Goal: Task Accomplishment & Management: Manage account settings

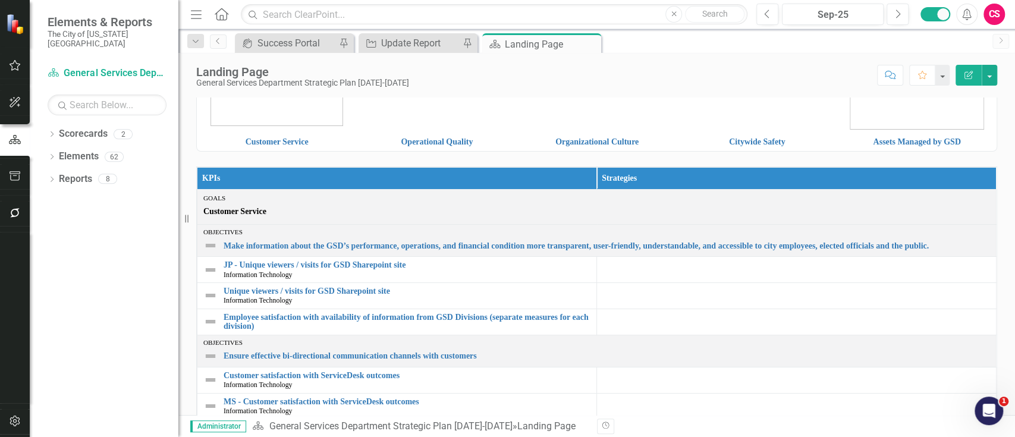
scroll to position [222, 0]
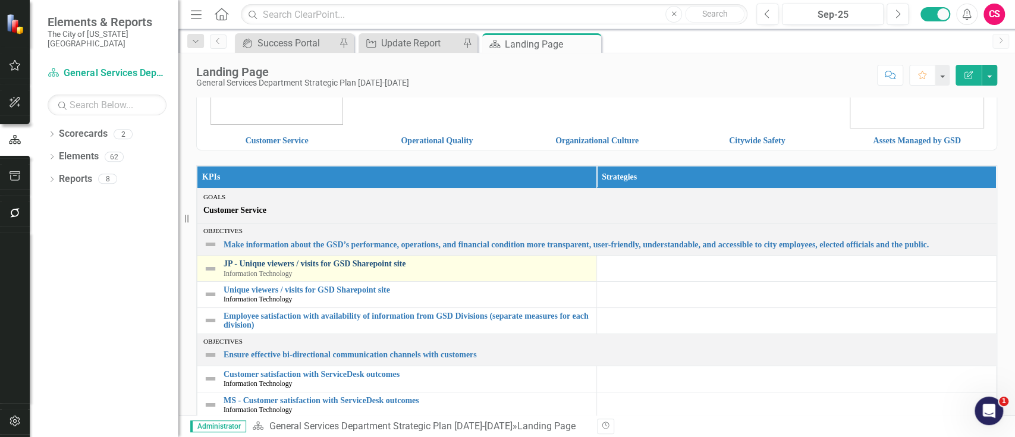
click at [338, 264] on link "JP - Unique viewers / visits for GSD Sharepoint site" at bounding box center [407, 263] width 367 height 9
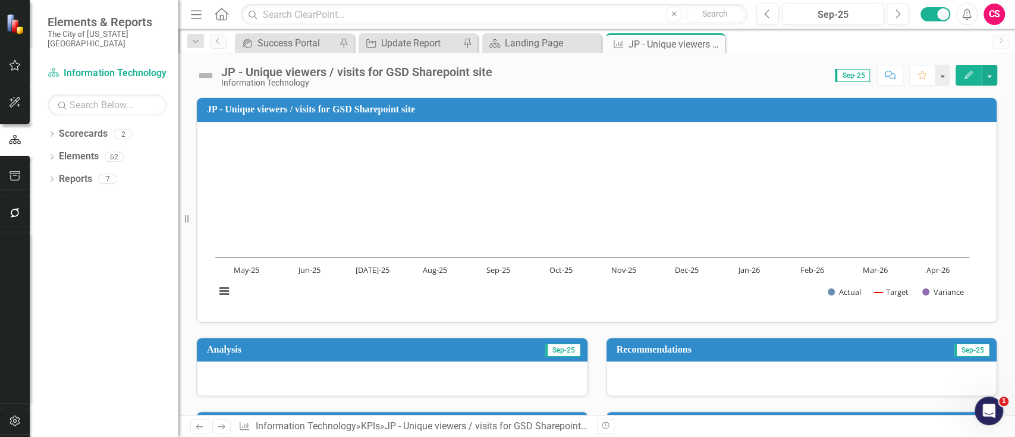
click at [676, 221] on rect "Interactive chart" at bounding box center [592, 220] width 766 height 178
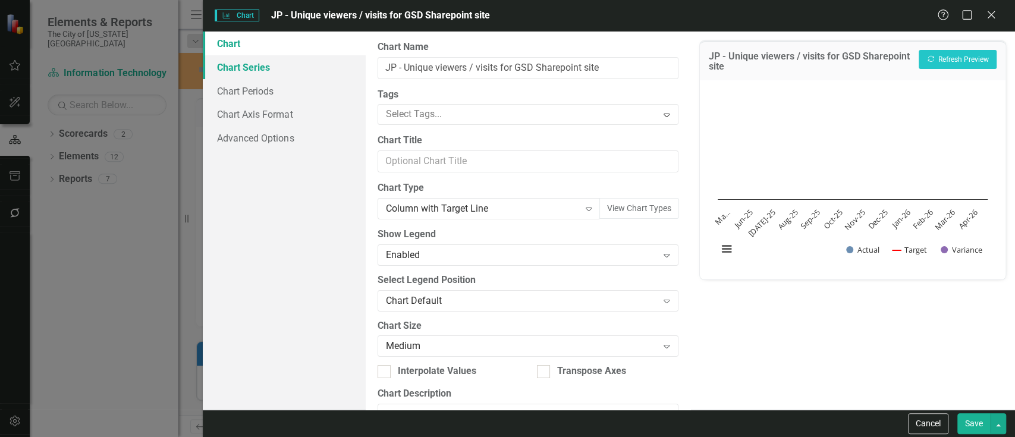
click at [290, 71] on link "Chart Series" at bounding box center [284, 67] width 162 height 24
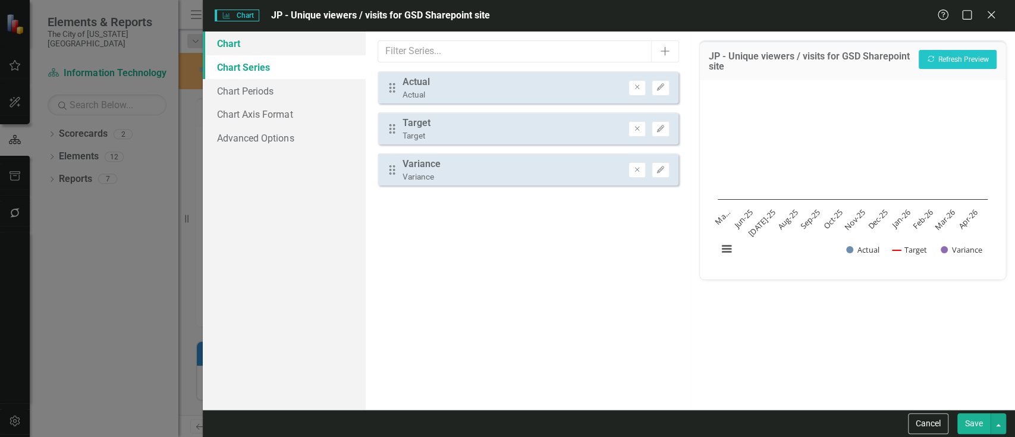
click at [249, 45] on link "Chart" at bounding box center [284, 44] width 162 height 24
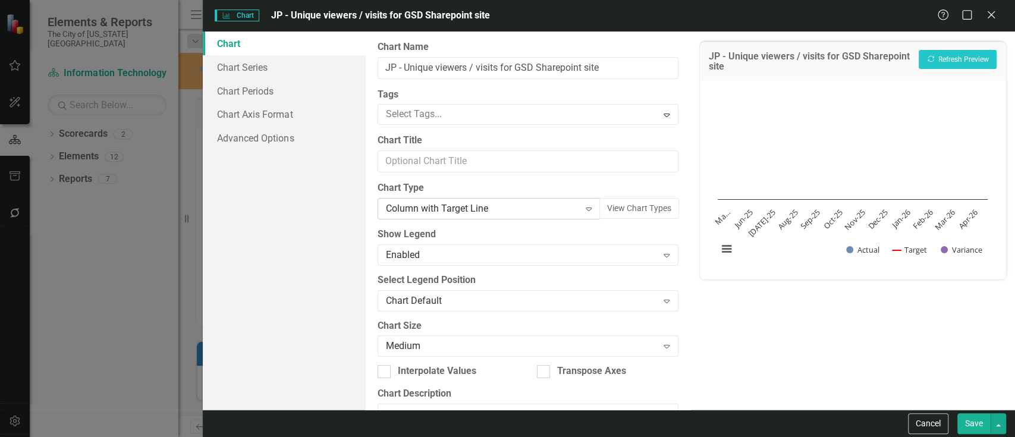
click at [467, 199] on div "Column with Target Line Expand" at bounding box center [489, 208] width 223 height 21
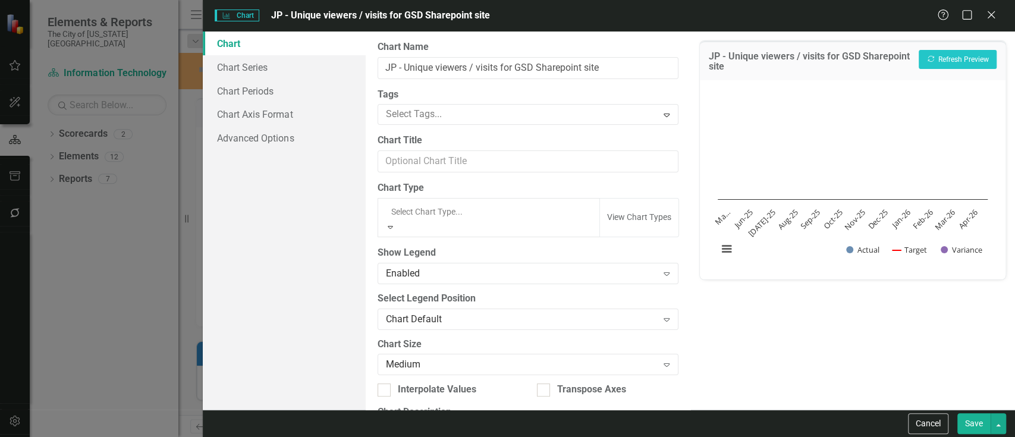
scroll to position [719, 0]
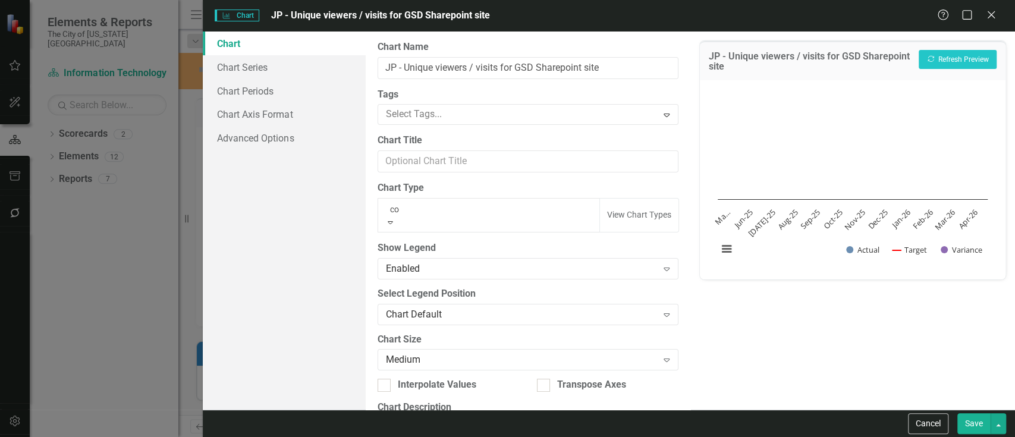
type input "com"
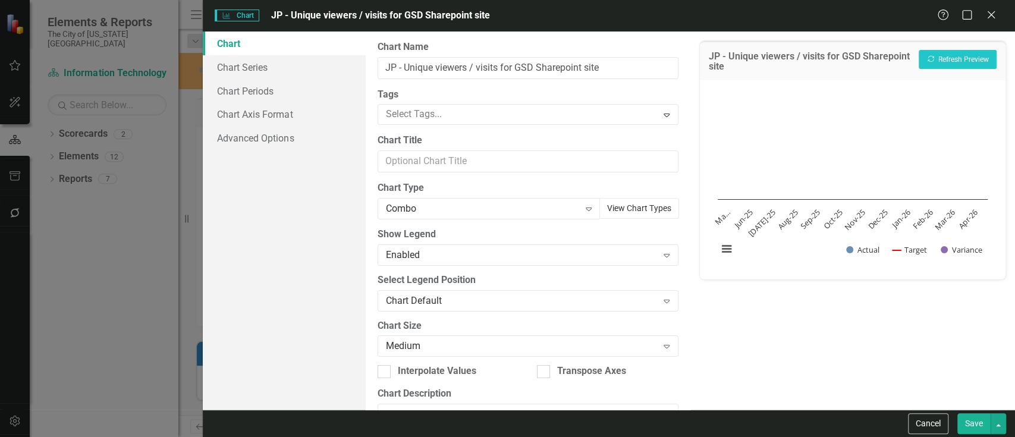
click at [607, 213] on button "View Chart Types" at bounding box center [639, 208] width 80 height 21
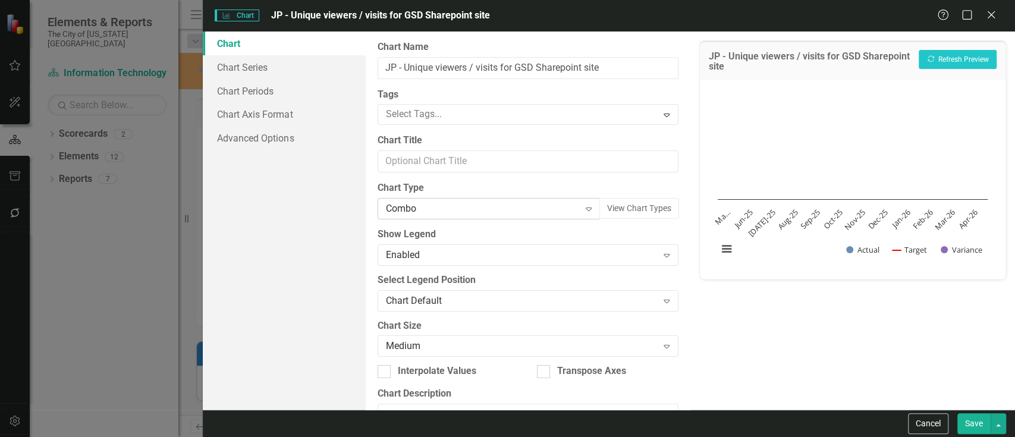
click at [491, 216] on div "Combo Expand" at bounding box center [489, 208] width 223 height 21
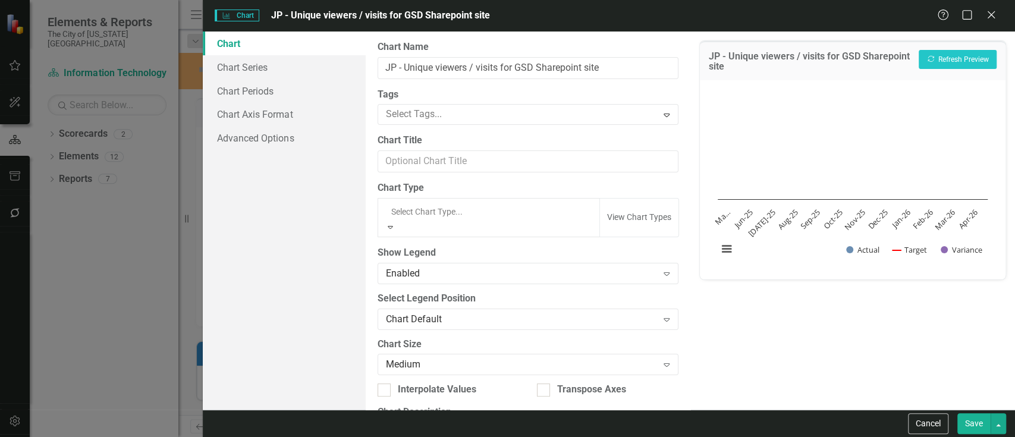
scroll to position [974, 0]
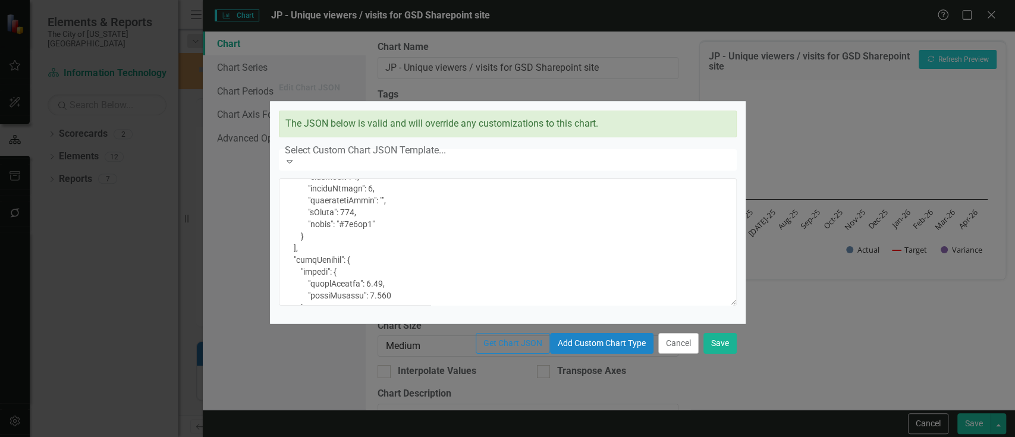
scroll to position [724, 0]
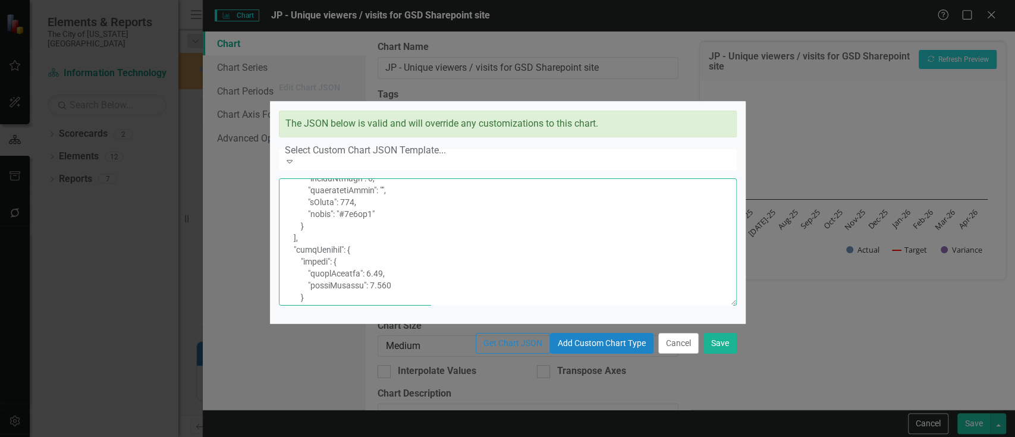
click at [419, 294] on textarea at bounding box center [508, 241] width 458 height 127
paste textarea "121517"
click at [425, 247] on textarea at bounding box center [508, 241] width 458 height 127
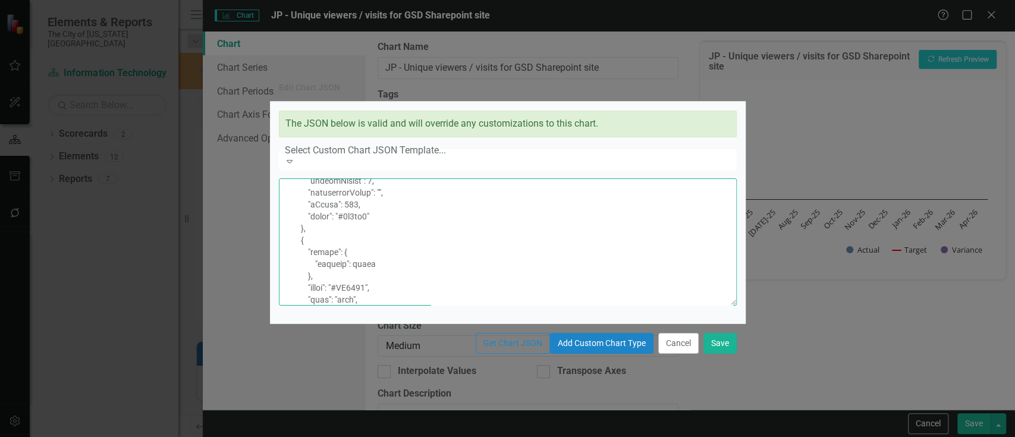
click at [425, 247] on textarea at bounding box center [508, 241] width 458 height 127
paste textarea "318CCC"
type textarea "{ "colors": [ "#6b8eb2", "#6bb28e", "#8e6bb2", "#8eb26b", "#b26b8e", "#b28e6b",…"
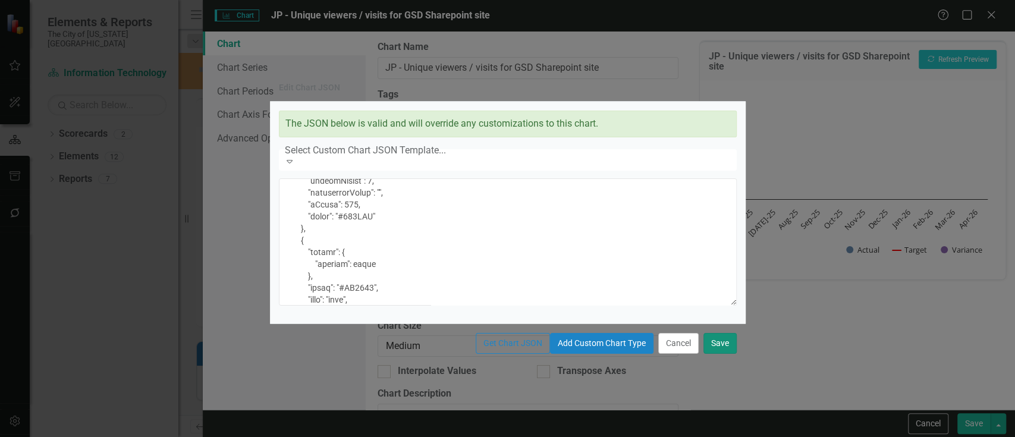
click at [714, 354] on button "Save" at bounding box center [720, 343] width 33 height 21
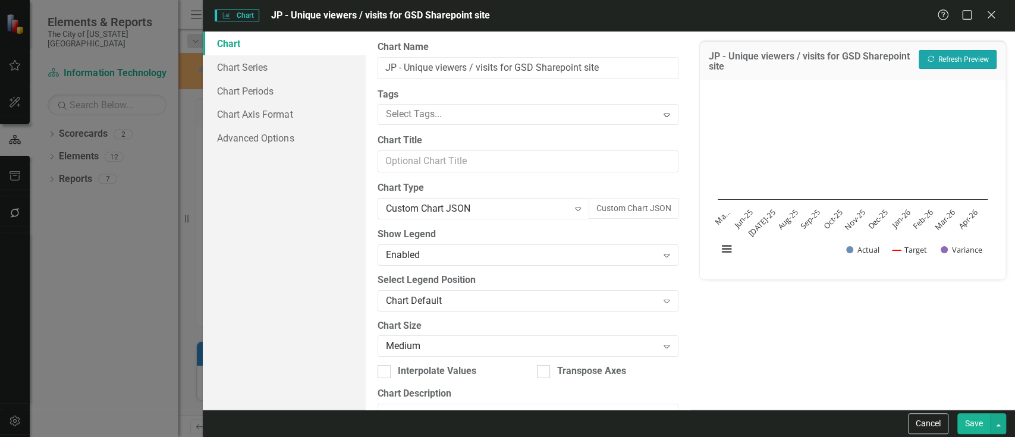
click at [956, 55] on button "Recalculate Refresh Preview" at bounding box center [958, 59] width 78 height 19
click at [543, 204] on div "Custom Chart JSON" at bounding box center [477, 209] width 183 height 14
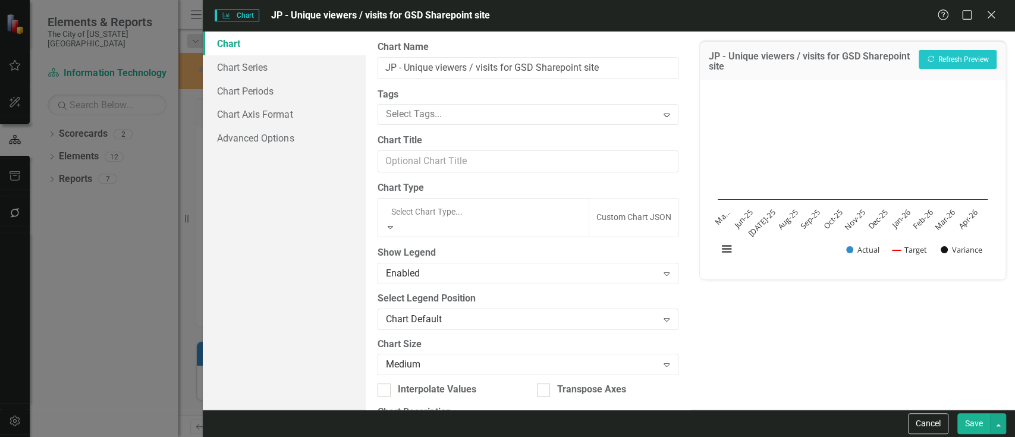
scroll to position [974, 0]
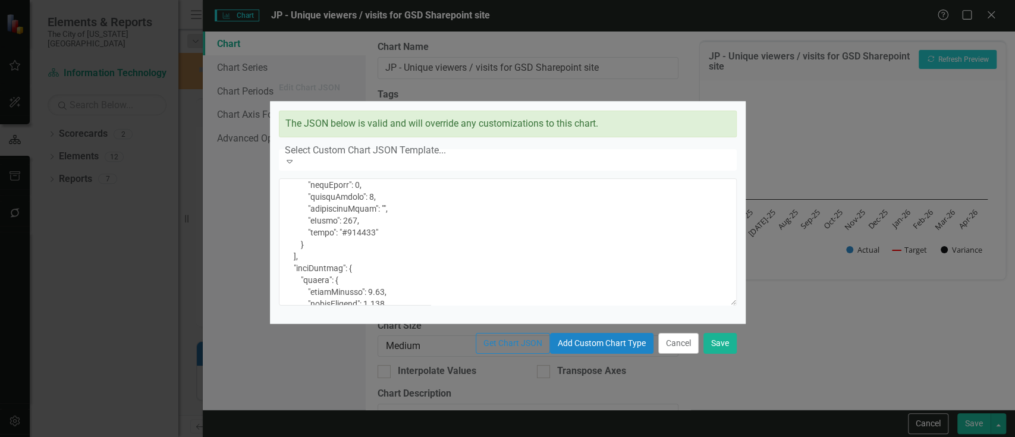
scroll to position [751, 0]
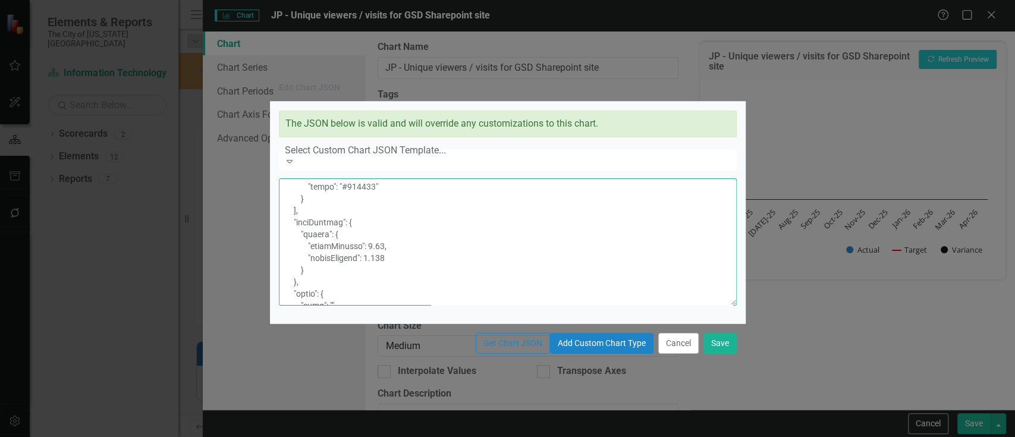
click at [426, 265] on textarea at bounding box center [508, 241] width 458 height 127
click at [426, 241] on textarea at bounding box center [508, 241] width 458 height 127
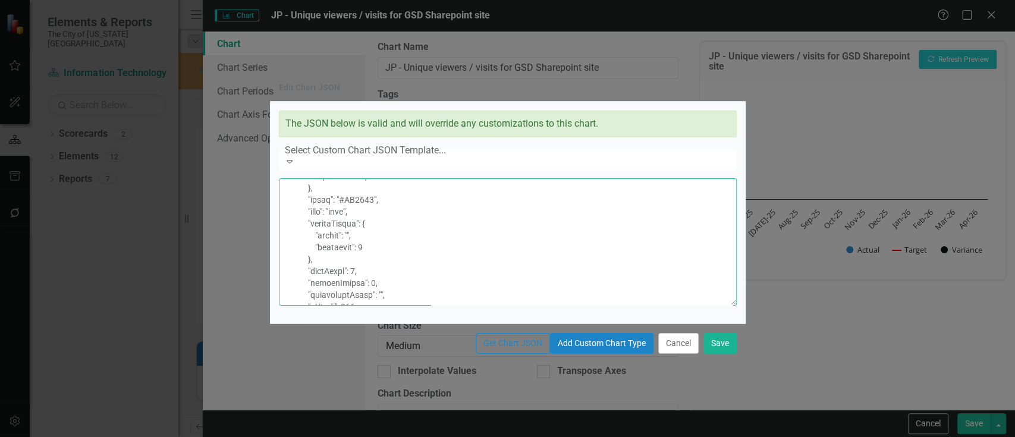
paste textarea "121517"
click at [426, 278] on textarea at bounding box center [508, 241] width 458 height 127
paste textarea "318CCC"
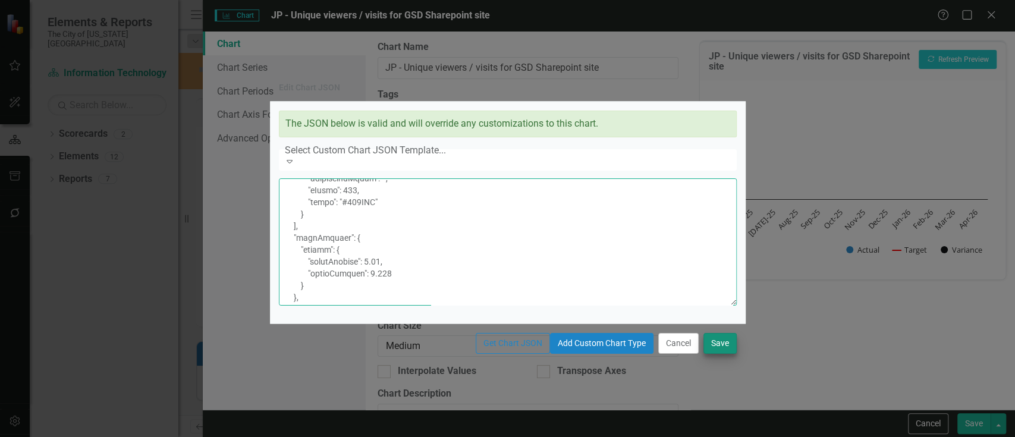
type textarea "{ "colors": [ "#6b8eb2", "#6bb28e", "#8e6bb2", "#8eb26b", "#b26b8e", "#b28e6b",…"
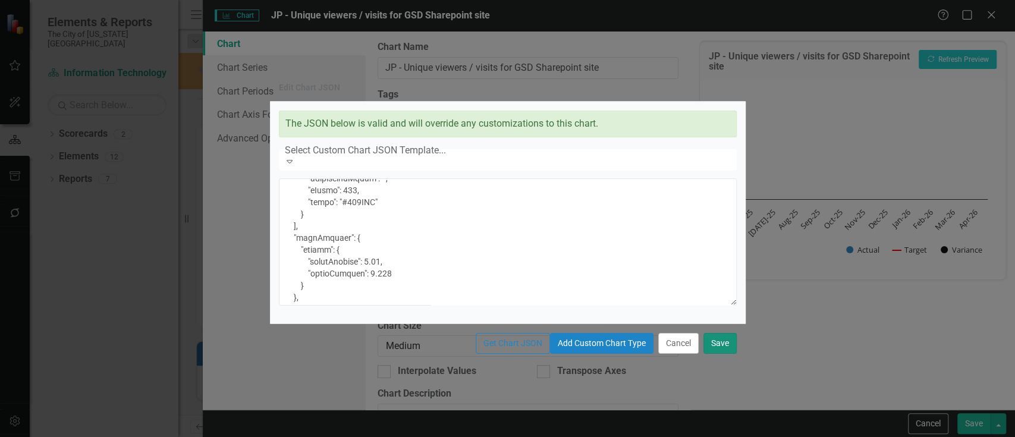
click at [705, 354] on button "Save" at bounding box center [720, 343] width 33 height 21
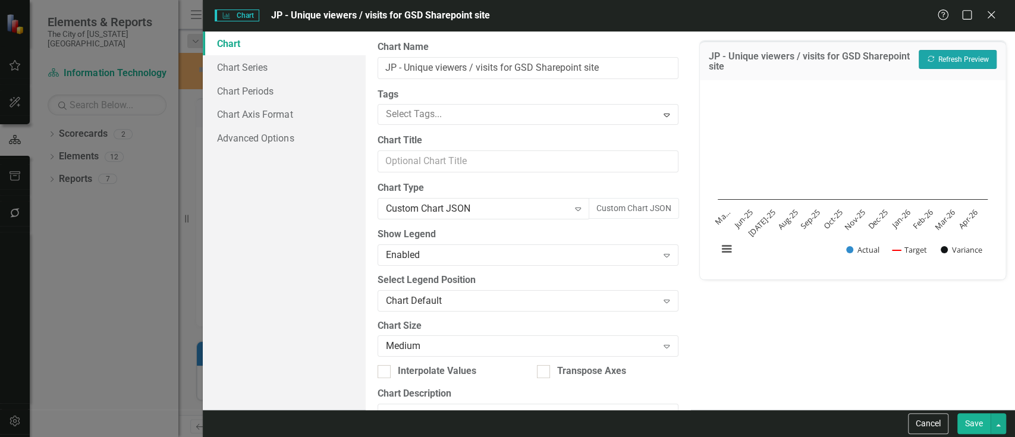
click at [940, 62] on button "Recalculate Refresh Preview" at bounding box center [958, 59] width 78 height 19
click at [517, 206] on div "Custom Chart JSON" at bounding box center [477, 209] width 183 height 14
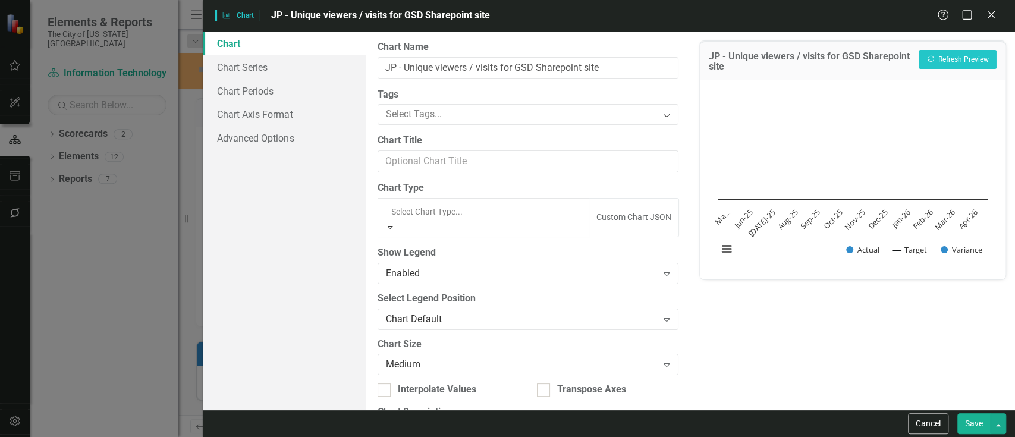
scroll to position [974, 0]
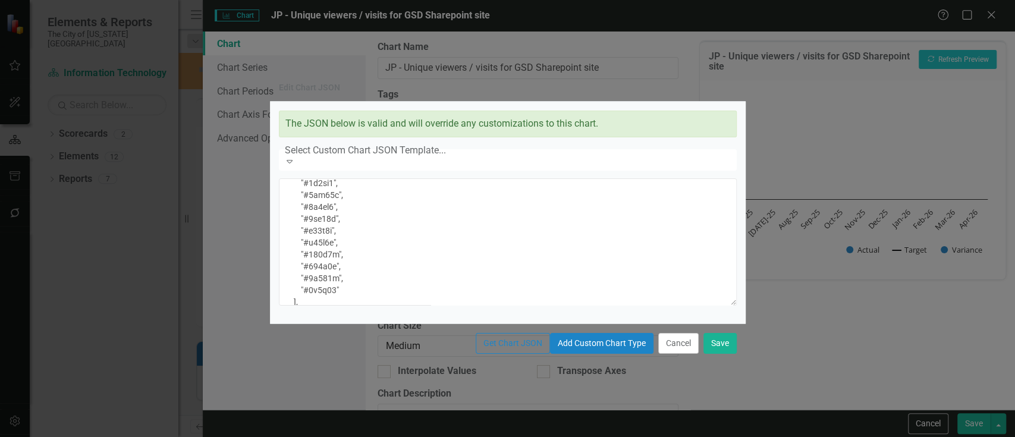
scroll to position [0, 0]
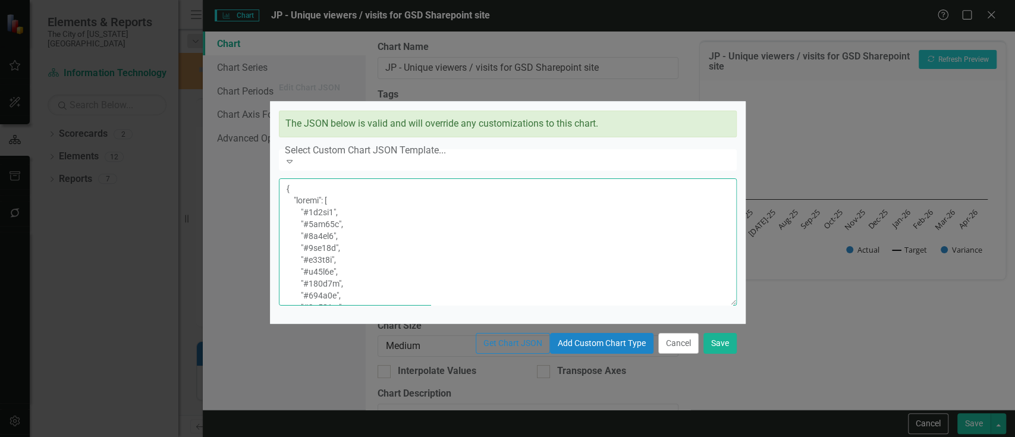
click at [360, 190] on textarea at bounding box center [508, 241] width 458 height 127
click at [427, 235] on textarea at bounding box center [508, 241] width 458 height 127
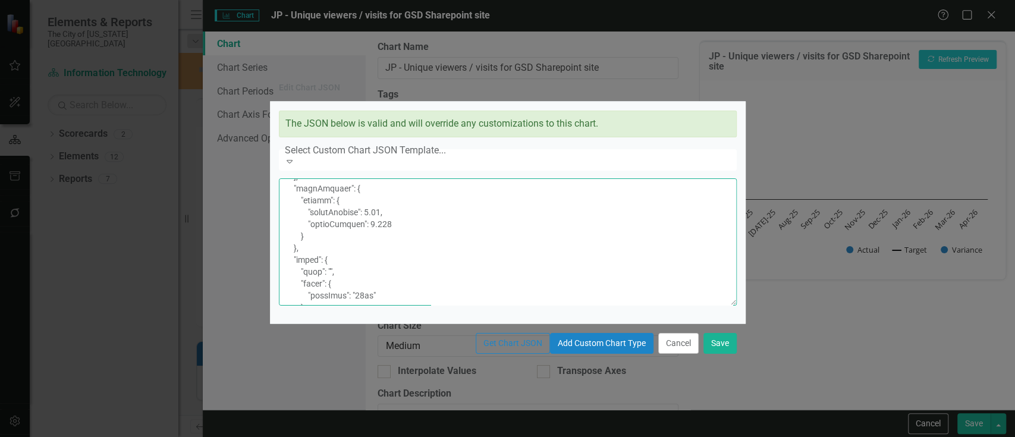
click at [427, 235] on textarea at bounding box center [508, 241] width 458 height 127
paste textarea "6b8eb2"
type textarea "{ "colors": [ "#6b8eb2", "#6bb28e", "#8e6bb2", "#8eb26b", "#b26b8e", "#b28e6b",…"
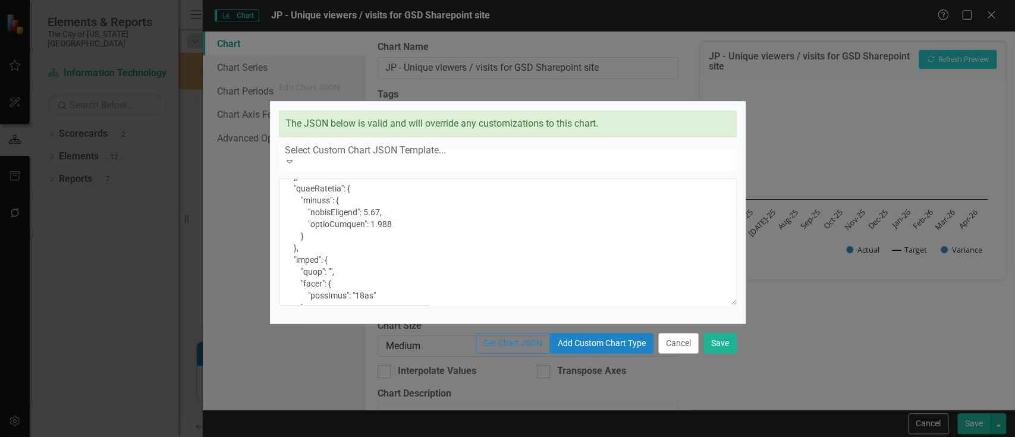
click at [721, 349] on div "Get Chart JSON Add Custom Chart Type Cancel Save" at bounding box center [508, 343] width 476 height 39
click at [726, 354] on button "Save" at bounding box center [720, 343] width 33 height 21
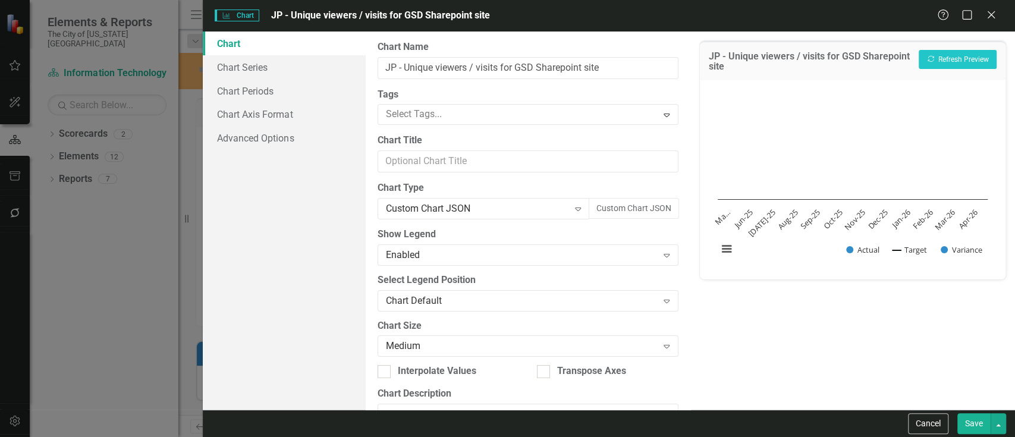
click at [980, 48] on div "JP - Unique viewers / visits for GSD Sharepoint site Recalculate Refresh Preview" at bounding box center [853, 60] width 306 height 39
click at [971, 65] on button "Recalculate Refresh Preview" at bounding box center [958, 59] width 78 height 19
click at [533, 202] on div "Custom Chart JSON" at bounding box center [477, 209] width 183 height 14
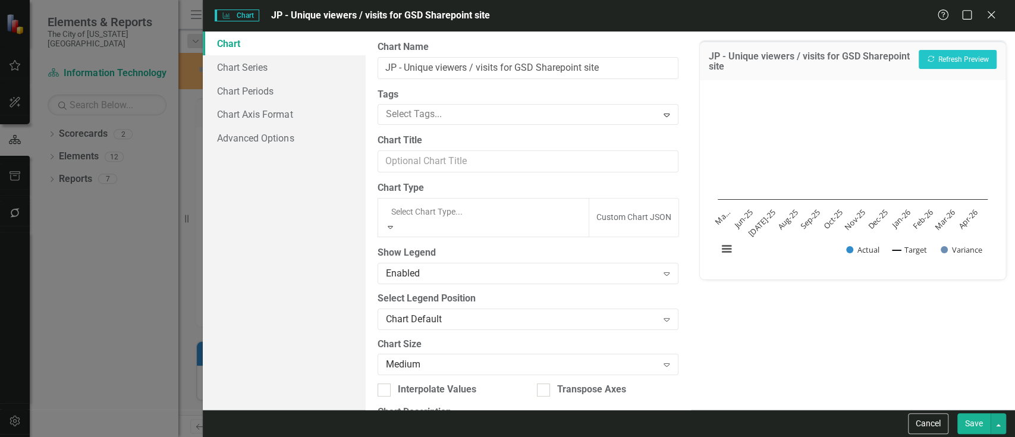
scroll to position [974, 0]
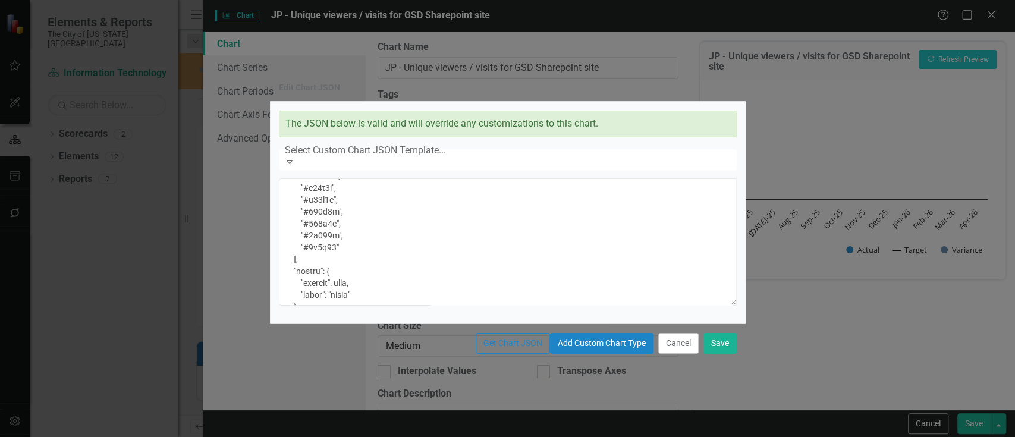
scroll to position [0, 0]
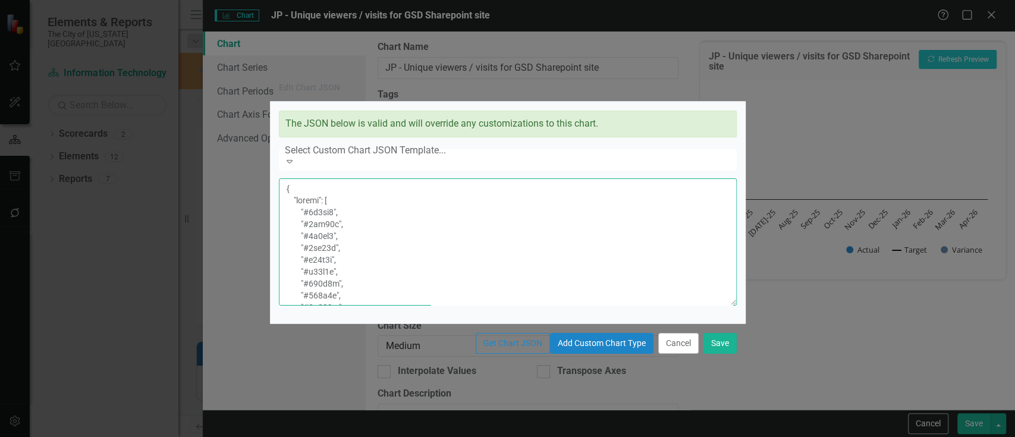
click at [349, 216] on textarea at bounding box center [508, 241] width 458 height 127
click at [422, 194] on textarea at bounding box center [508, 241] width 458 height 127
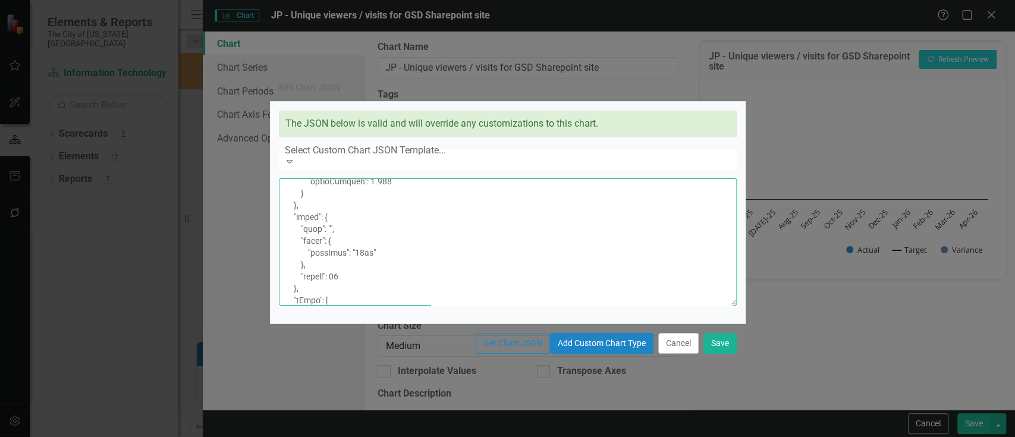
paste textarea "8e6b"
type textarea "{ "colors": [ "#6b8eb2", "#6bb28e", "#8e6bb2", "#8eb26b", "#b26b8e", "#b28e6b",…"
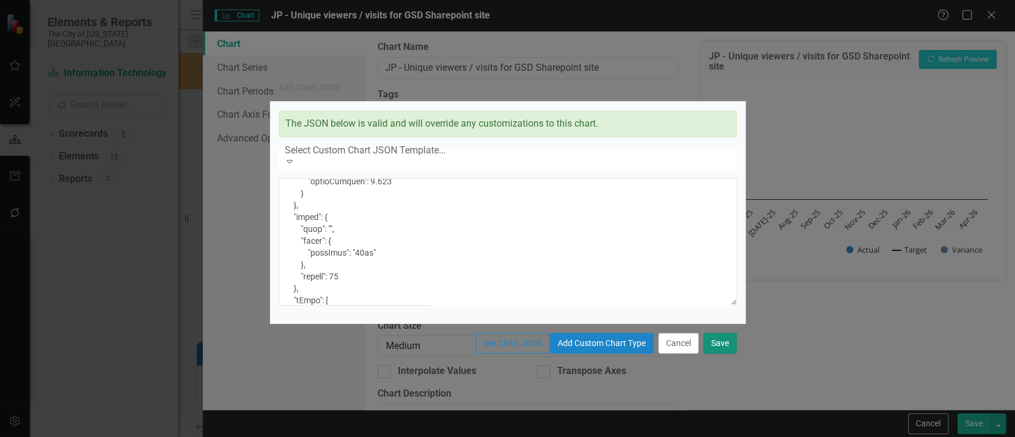
click at [722, 354] on button "Save" at bounding box center [720, 343] width 33 height 21
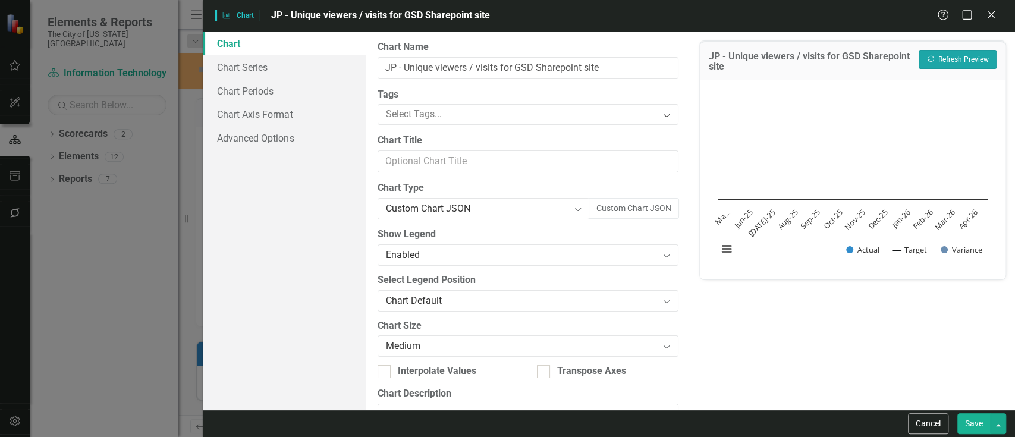
click at [976, 68] on button "Recalculate Refresh Preview" at bounding box center [958, 59] width 78 height 19
click at [551, 202] on div "Custom Chart JSON" at bounding box center [477, 209] width 183 height 14
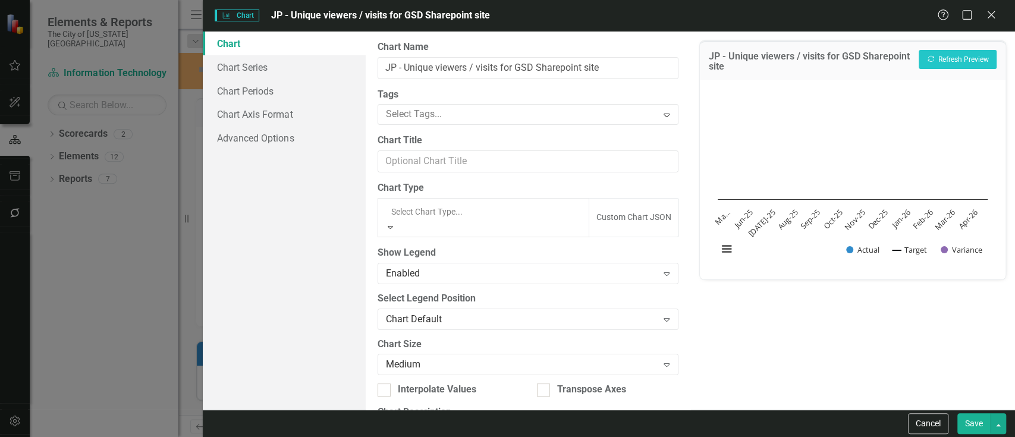
scroll to position [974, 0]
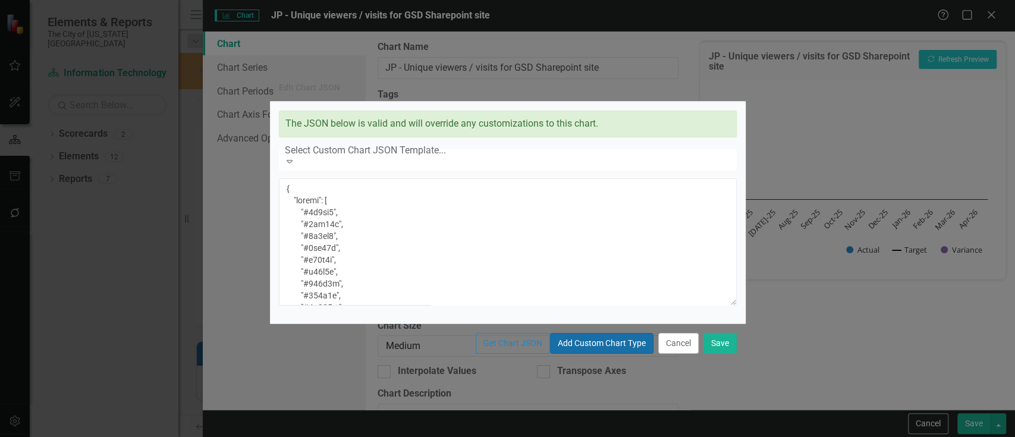
click at [550, 354] on button "Add Custom Chart Type" at bounding box center [601, 343] width 103 height 21
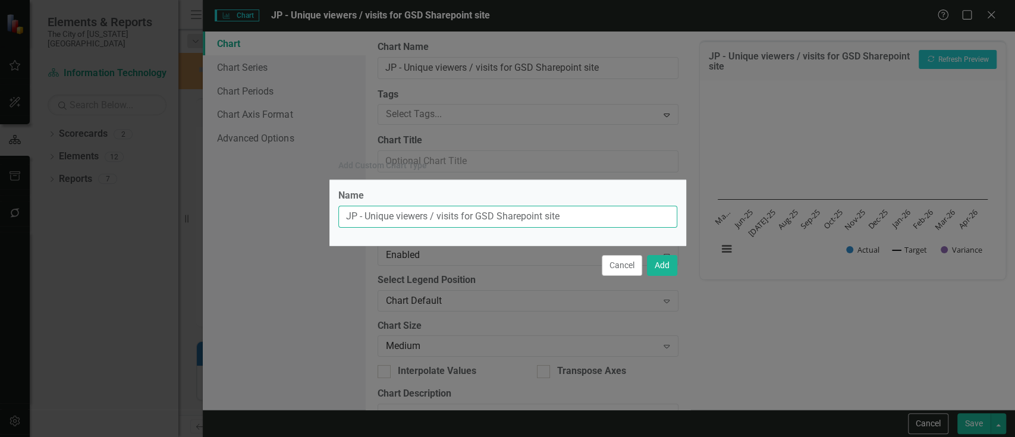
click at [460, 221] on input "JP - Unique viewers / visits for GSD Sharepoint site" at bounding box center [507, 217] width 339 height 22
type input "Kansas City Branding Combo Chart"
click at [665, 257] on button "Add" at bounding box center [662, 265] width 30 height 21
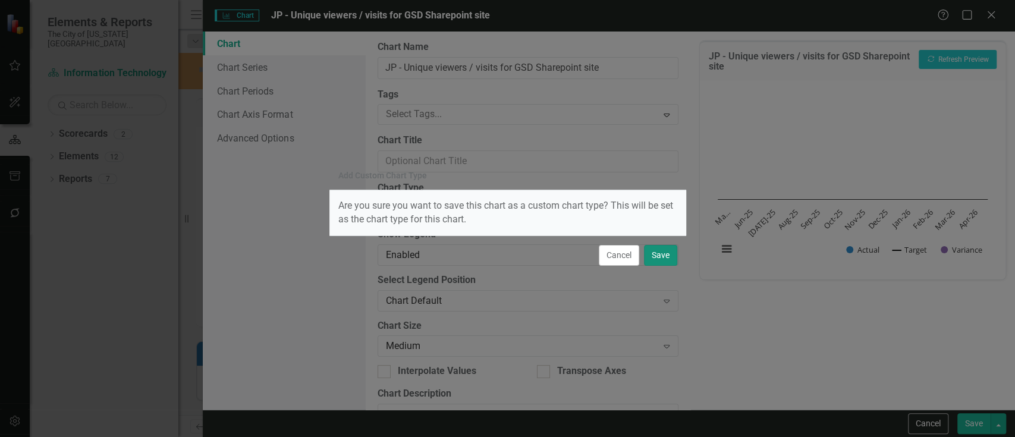
click at [664, 253] on button "Save" at bounding box center [660, 255] width 33 height 21
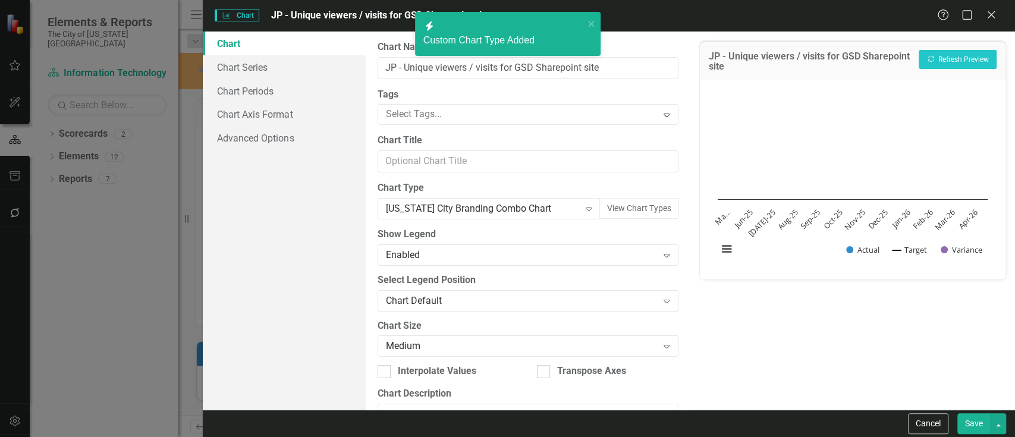
drag, startPoint x: 980, startPoint y: 415, endPoint x: 4, endPoint y: 19, distance: 1053.2
click at [980, 415] on button "Save" at bounding box center [973, 423] width 33 height 21
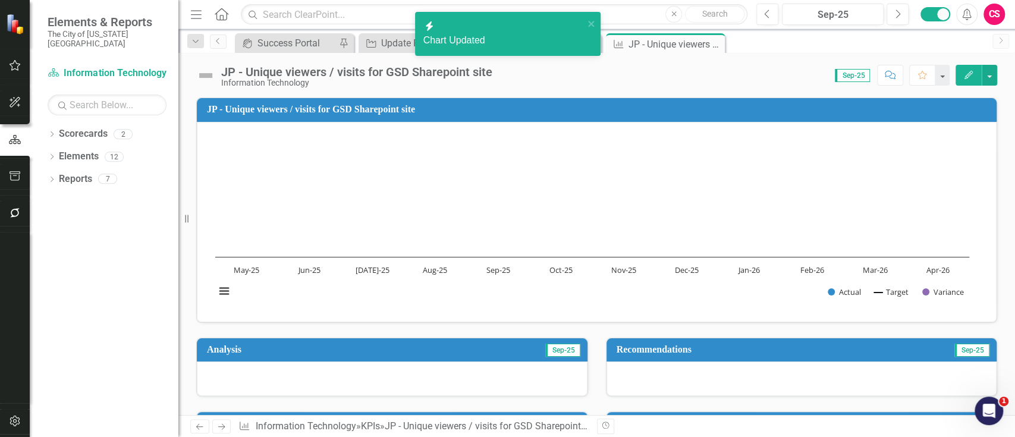
click at [749, 219] on rect "Interactive chart" at bounding box center [592, 220] width 766 height 178
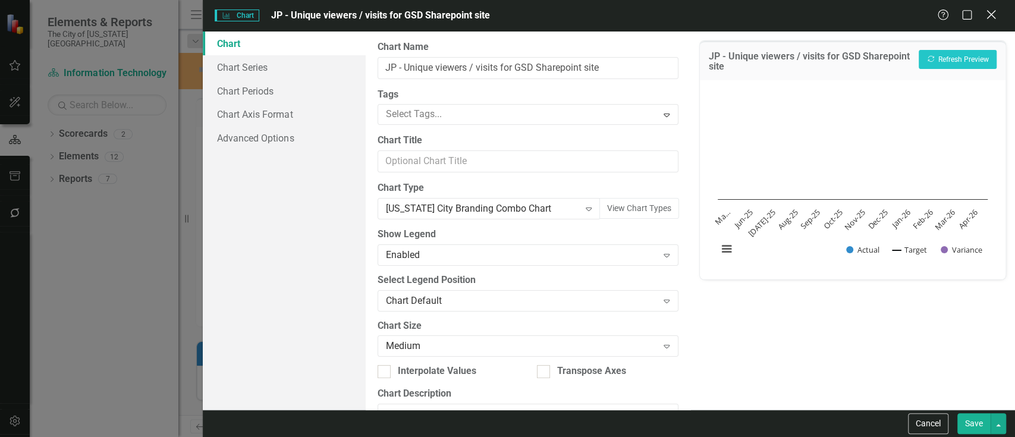
click at [990, 14] on icon "Close" at bounding box center [991, 14] width 15 height 11
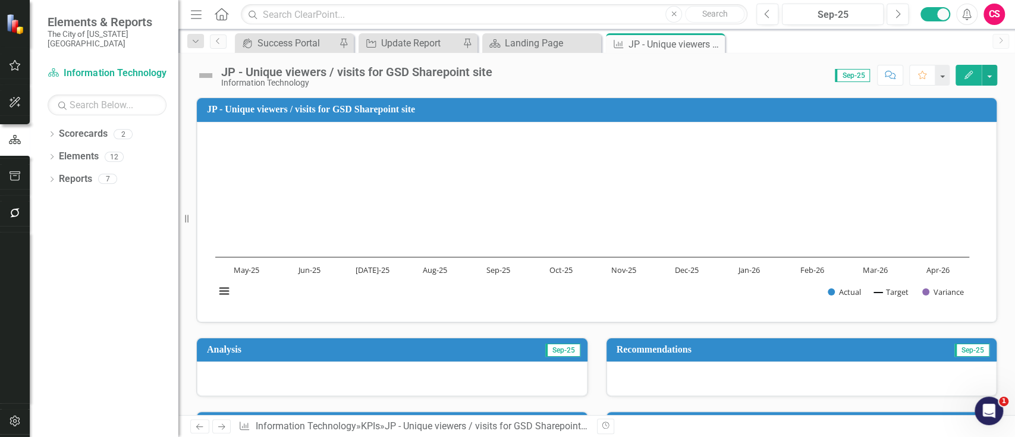
click at [13, 203] on button "button" at bounding box center [15, 213] width 27 height 25
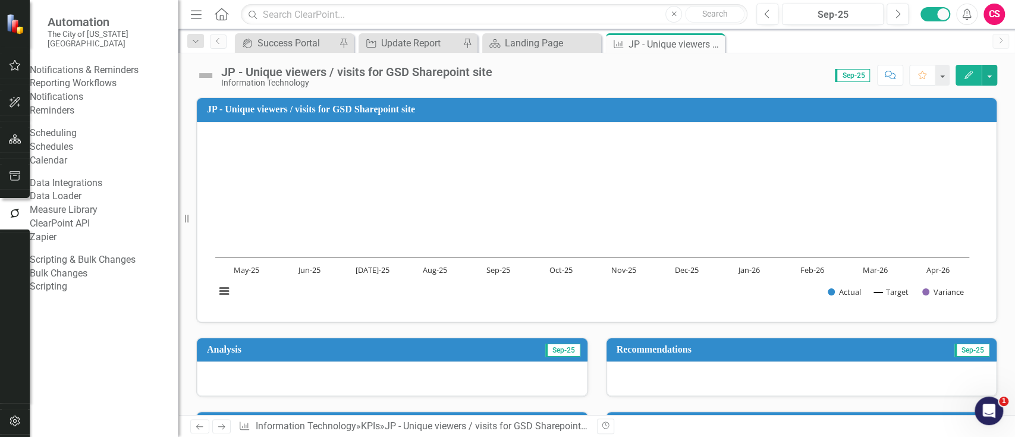
click at [81, 281] on link "Bulk Changes" at bounding box center [104, 274] width 149 height 14
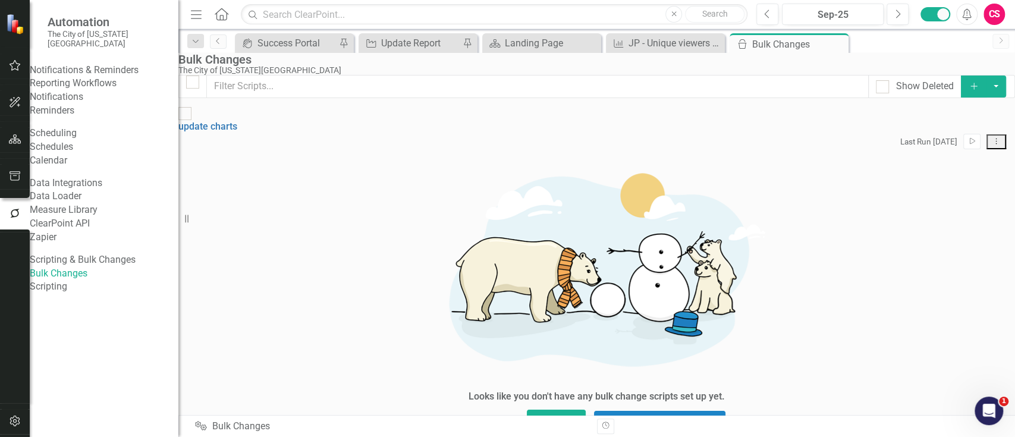
click at [987, 144] on button "Dropdown Menu" at bounding box center [997, 141] width 20 height 15
click at [923, 186] on link "Edit Edit Script" at bounding box center [940, 192] width 95 height 22
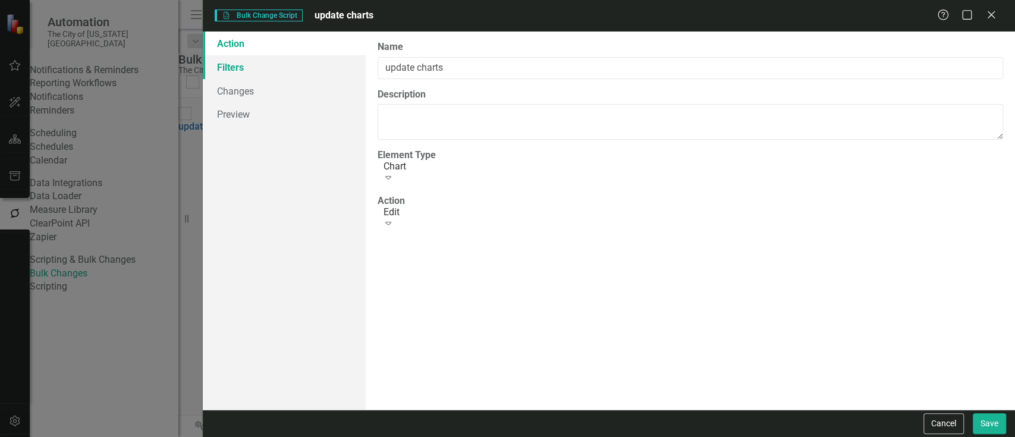
click at [303, 61] on link "Filters" at bounding box center [284, 67] width 162 height 24
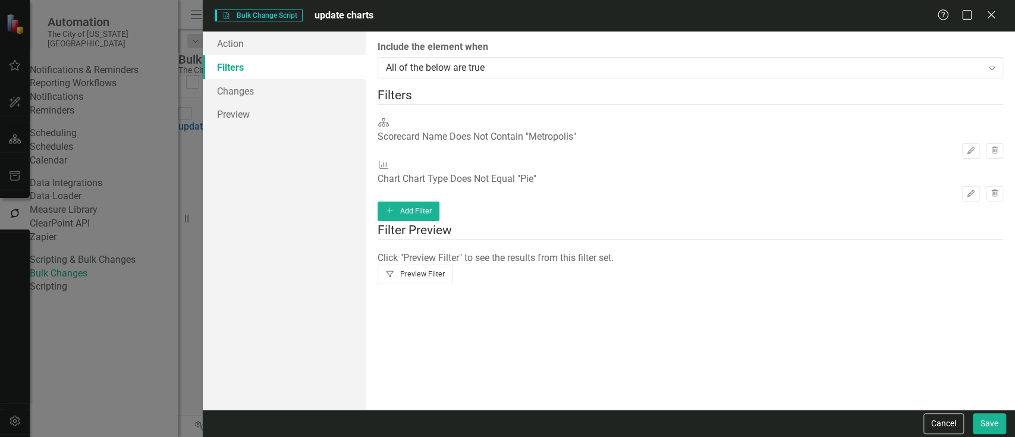
click at [453, 265] on button "Filter Preview Filter" at bounding box center [416, 274] width 76 height 19
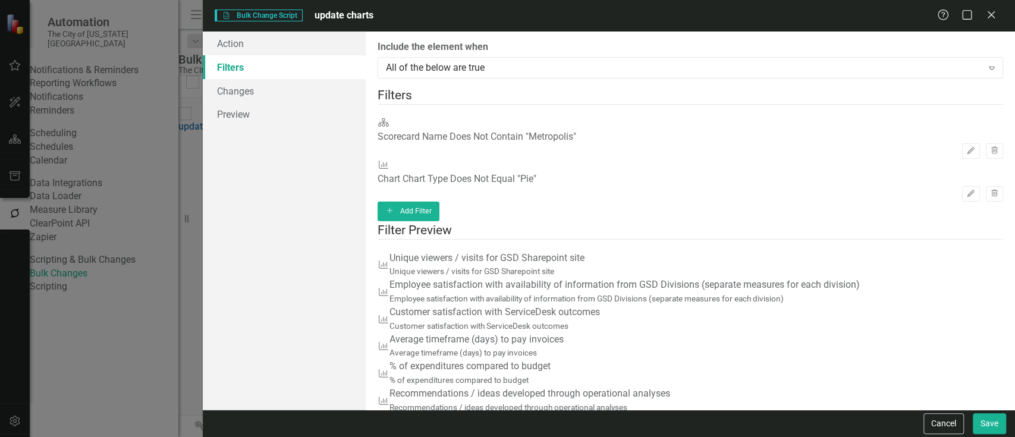
scroll to position [184, 0]
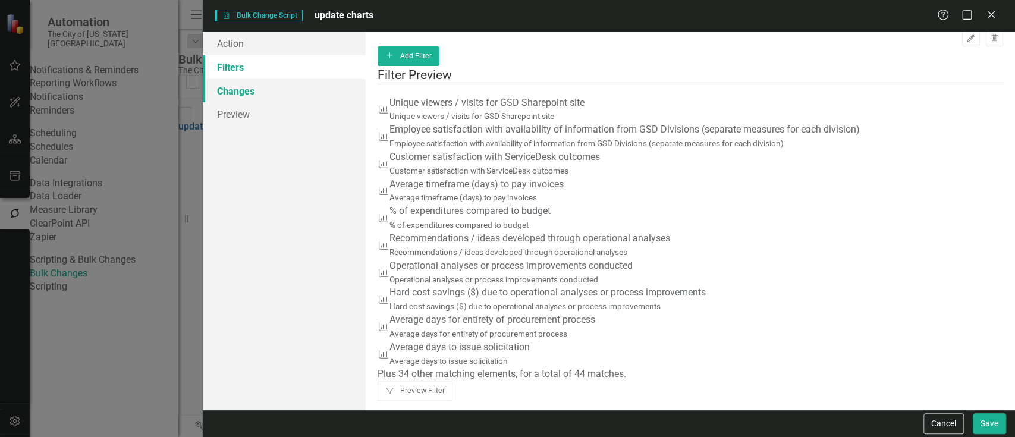
click at [255, 90] on link "Changes" at bounding box center [284, 91] width 162 height 24
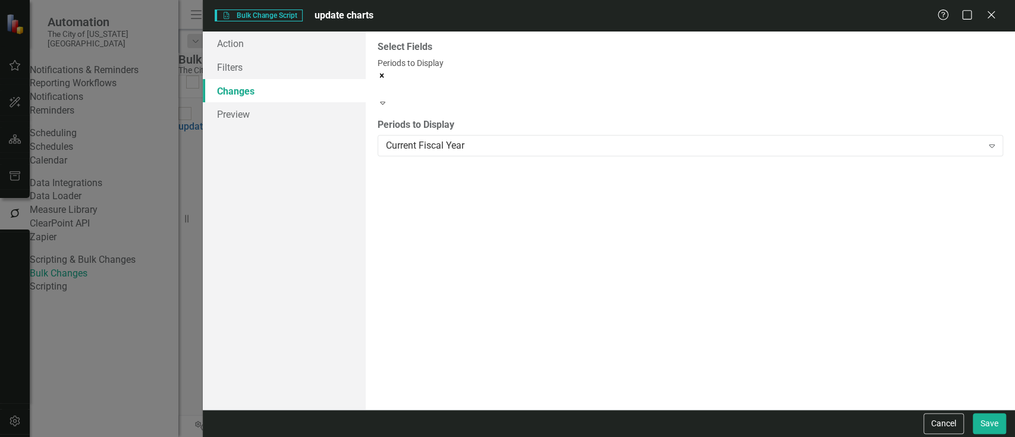
click at [485, 88] on div at bounding box center [692, 89] width 626 height 14
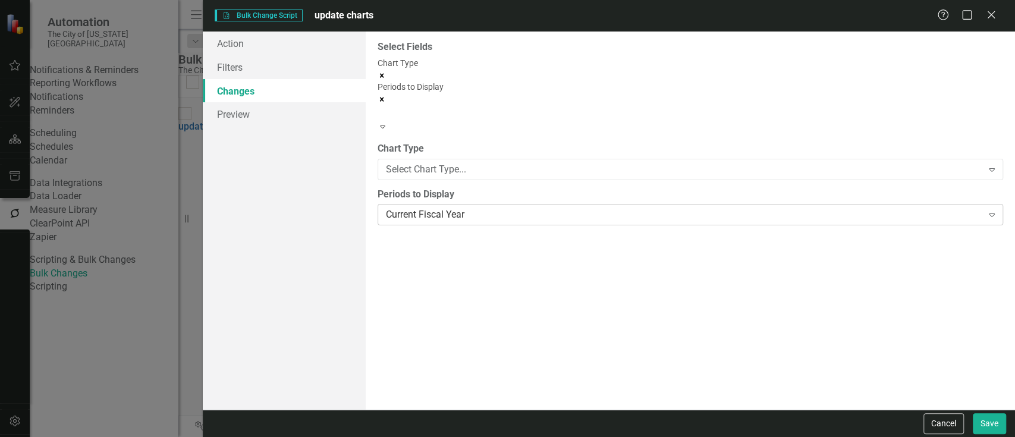
click at [478, 208] on div "Current Fiscal Year" at bounding box center [684, 215] width 596 height 14
click at [482, 147] on div "You can now select the fields you would like to change. Select the fields from …" at bounding box center [690, 221] width 649 height 378
click at [483, 156] on div "Select Chart Type... Expand" at bounding box center [691, 166] width 626 height 21
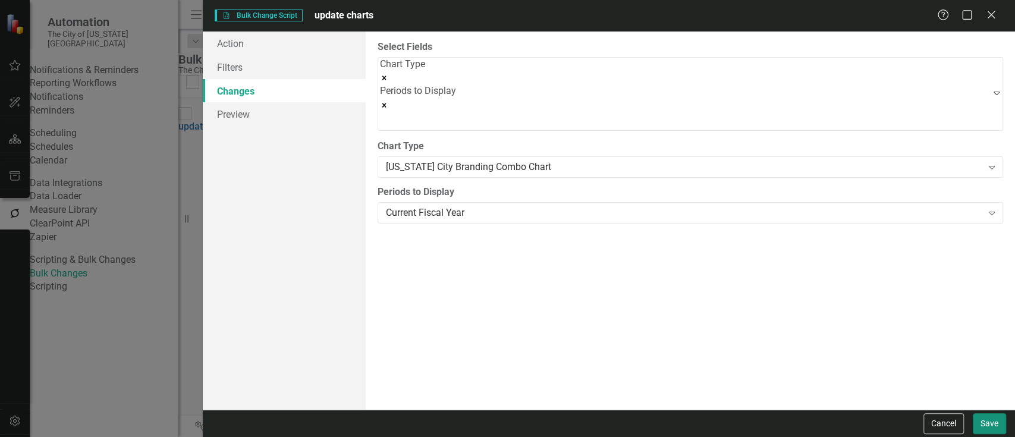
click at [985, 421] on button "Save" at bounding box center [989, 423] width 33 height 21
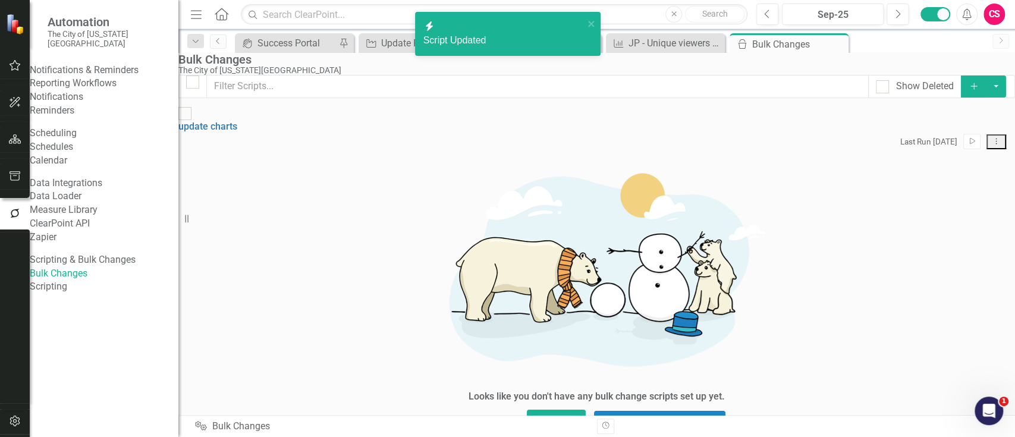
click at [964, 145] on div "Last Run 16 days ago Run Script Dropdown Menu" at bounding box center [596, 141] width 837 height 15
click at [968, 145] on icon "Run Script" at bounding box center [972, 141] width 9 height 7
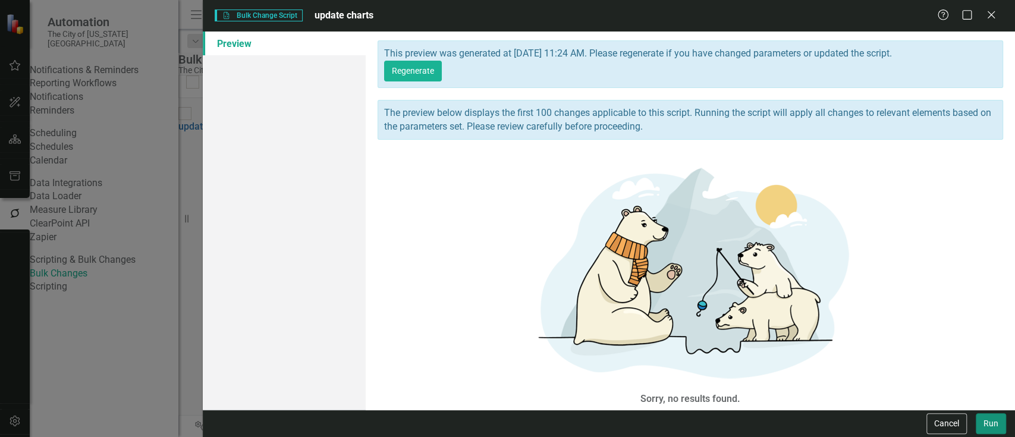
click at [990, 422] on button "Run" at bounding box center [991, 423] width 30 height 21
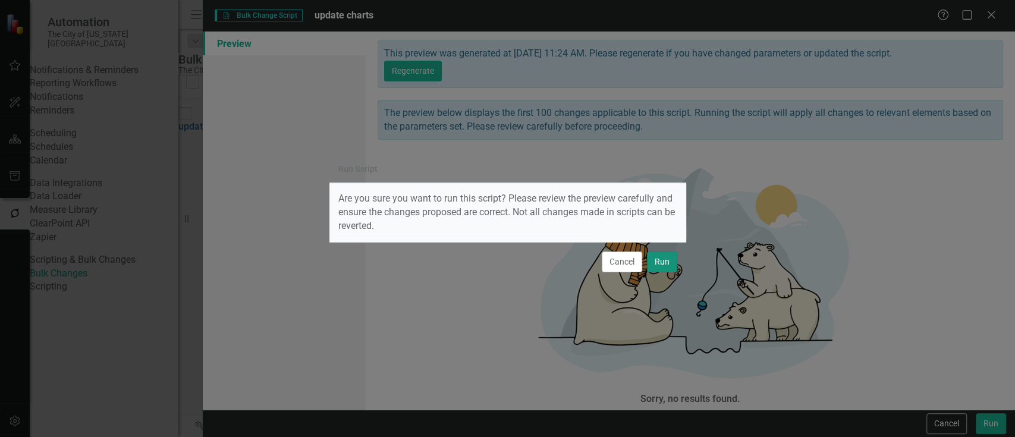
click at [664, 258] on button "Run" at bounding box center [662, 262] width 30 height 21
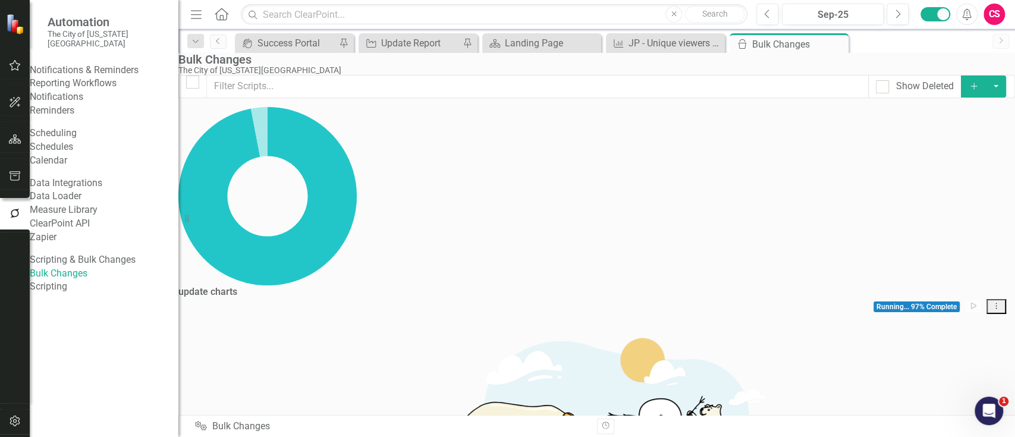
checkbox input "false"
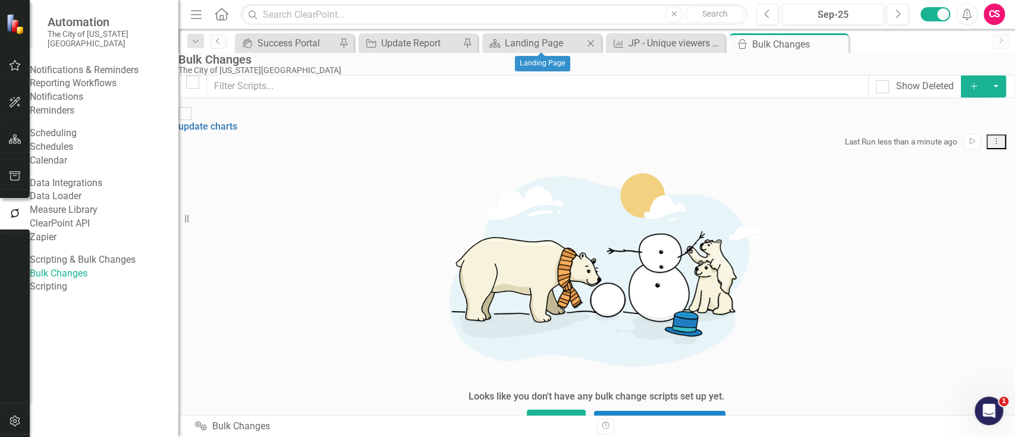
click at [520, 50] on div "Scorecard Landing Page Close" at bounding box center [541, 43] width 119 height 20
click at [517, 45] on div "Landing Page" at bounding box center [544, 43] width 78 height 15
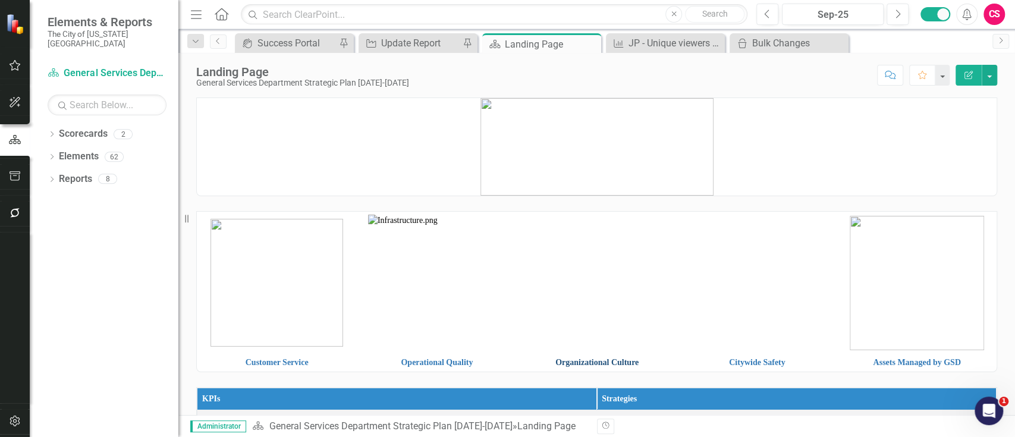
click at [601, 361] on link "Organizational Culture" at bounding box center [596, 362] width 83 height 9
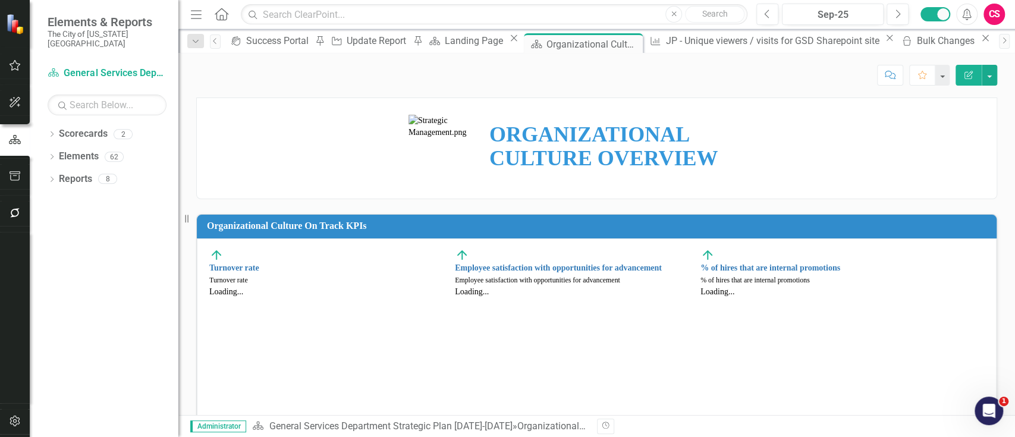
scroll to position [134, 0]
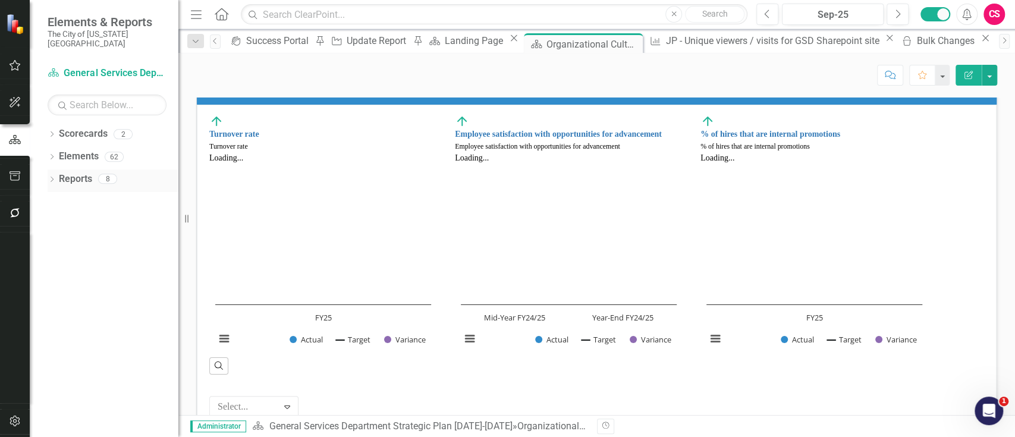
click at [81, 172] on link "Reports" at bounding box center [75, 179] width 33 height 14
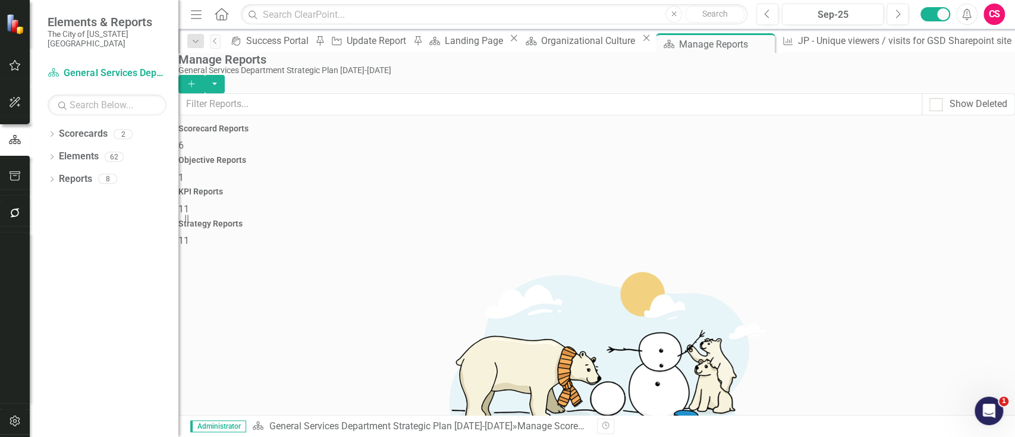
click at [925, 219] on h4 "Strategy Reports" at bounding box center [596, 223] width 837 height 9
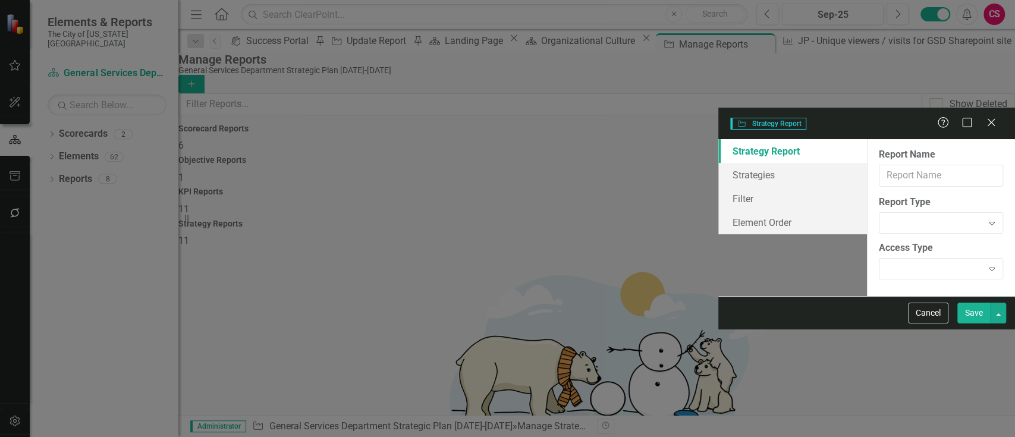
type input "Assets Managed by GSD Off Track & Upcoming Strategies"
click at [718, 187] on link "Filter" at bounding box center [792, 199] width 149 height 24
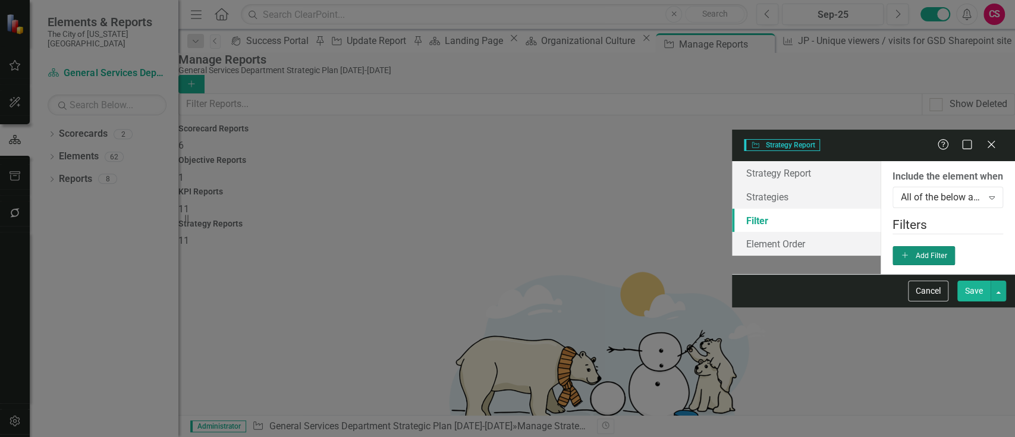
click at [954, 246] on button "Add Add Filter" at bounding box center [924, 255] width 62 height 19
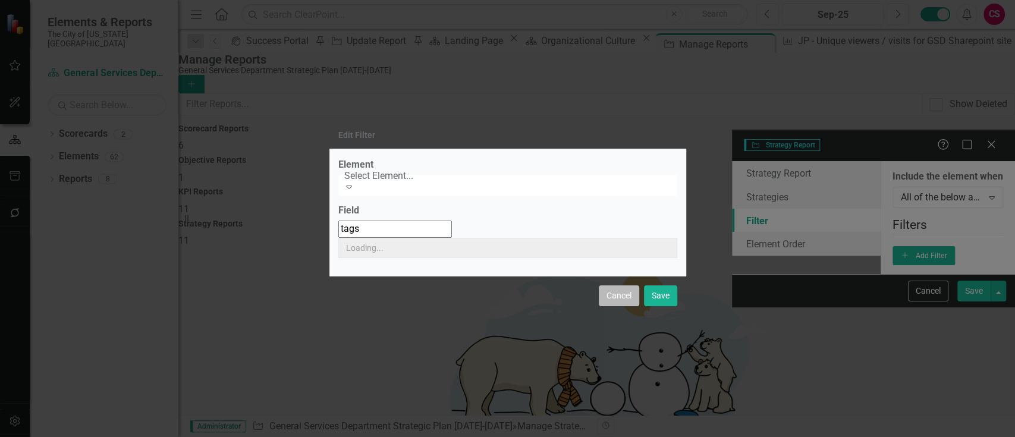
click at [610, 285] on button "Cancel" at bounding box center [619, 295] width 40 height 21
click at [624, 285] on button "Cancel" at bounding box center [619, 295] width 40 height 21
click at [629, 285] on button "Cancel" at bounding box center [619, 295] width 40 height 21
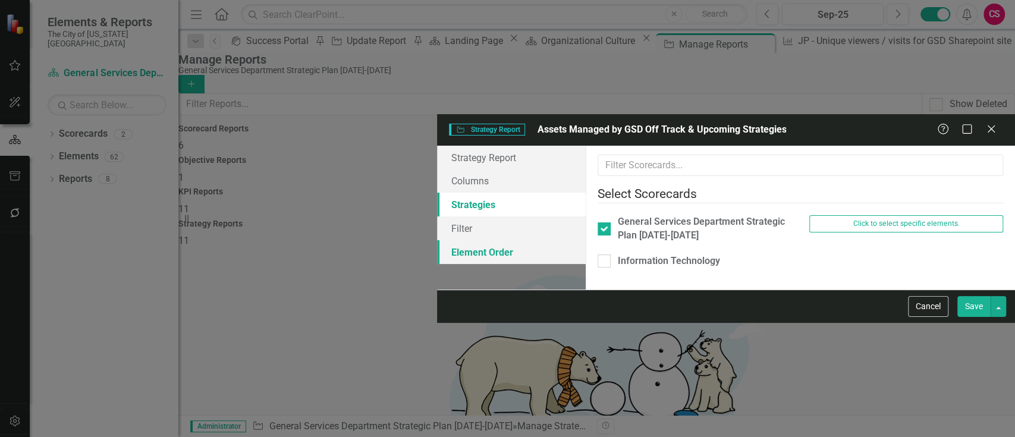
click at [437, 240] on link "Element Order" at bounding box center [511, 252] width 149 height 24
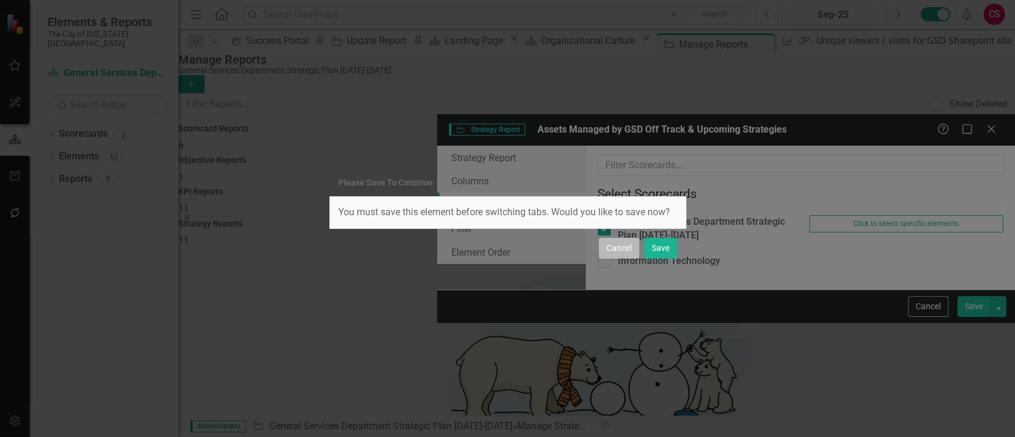
click at [613, 241] on button "Cancel" at bounding box center [619, 248] width 40 height 21
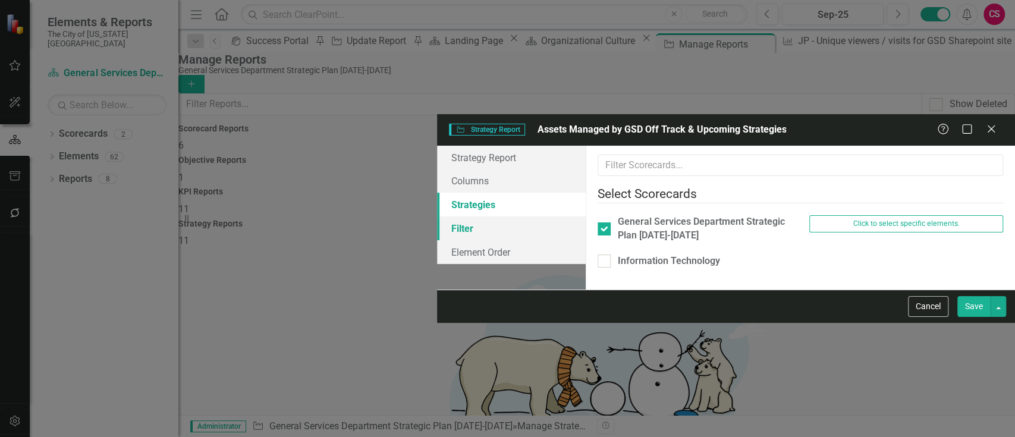
click at [437, 216] on link "Filter" at bounding box center [511, 228] width 149 height 24
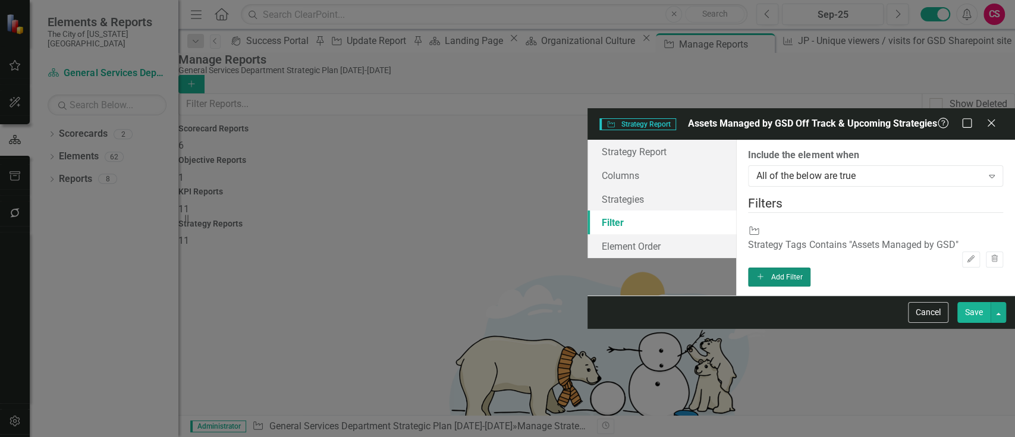
click at [811, 268] on button "Add Add Filter" at bounding box center [779, 277] width 62 height 19
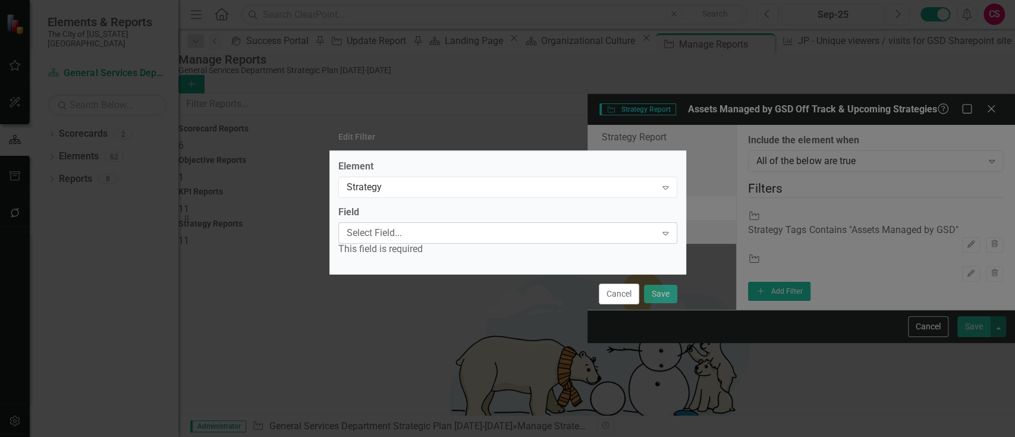
click at [453, 225] on div "Select Field... Expand" at bounding box center [507, 232] width 339 height 21
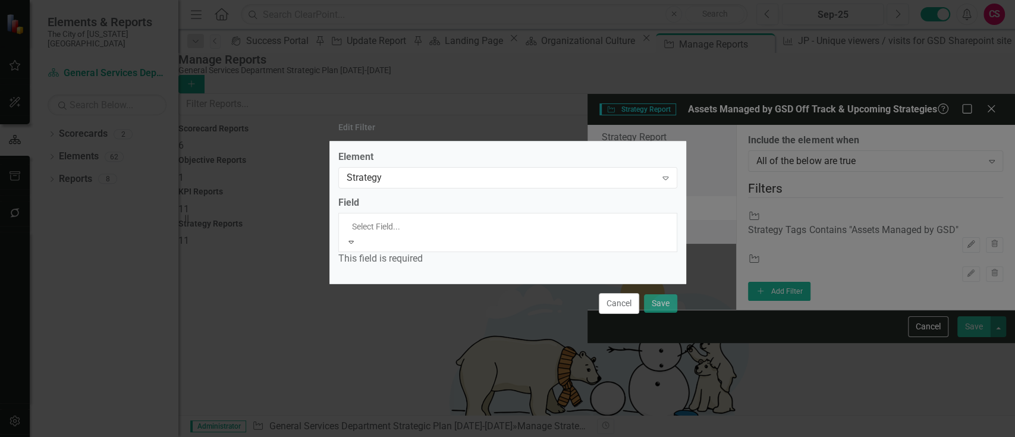
click at [422, 437] on div "Status" at bounding box center [507, 444] width 1015 height 14
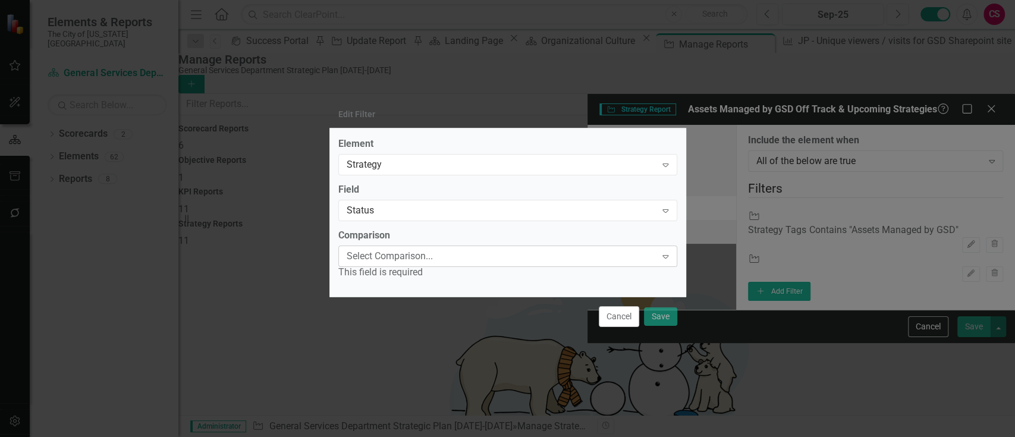
click at [404, 252] on div "Select Comparison..." at bounding box center [502, 256] width 310 height 14
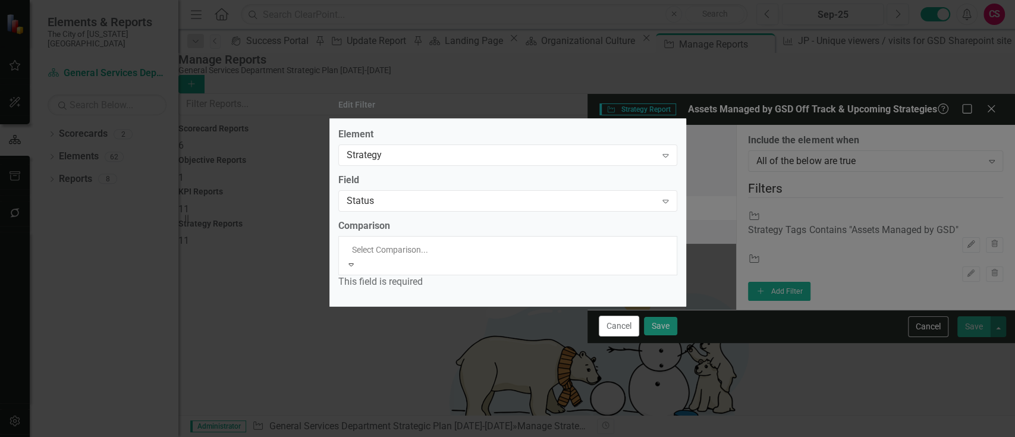
click at [400, 437] on div "Equals" at bounding box center [507, 444] width 1015 height 14
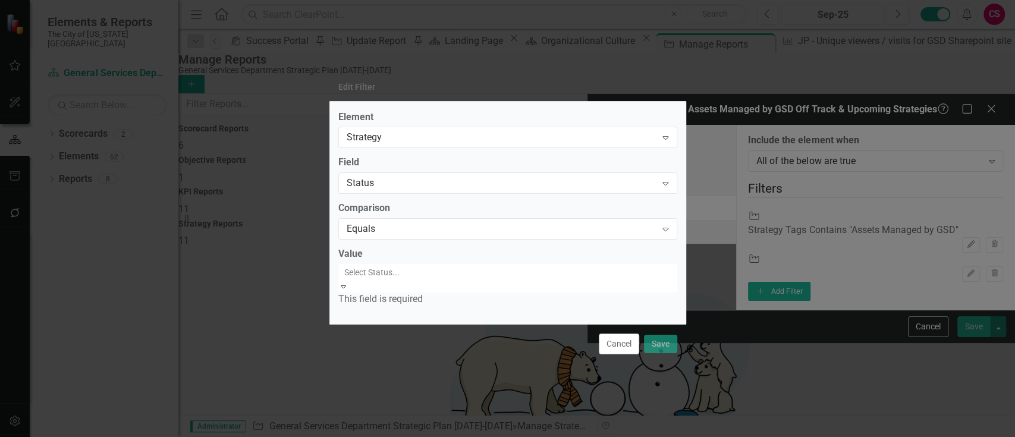
click at [400, 279] on div at bounding box center [509, 272] width 339 height 14
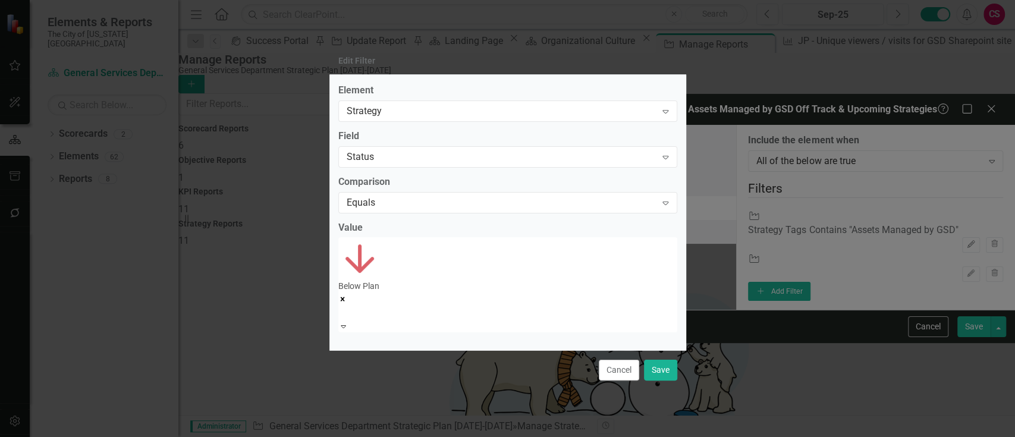
click at [400, 305] on div at bounding box center [509, 312] width 339 height 14
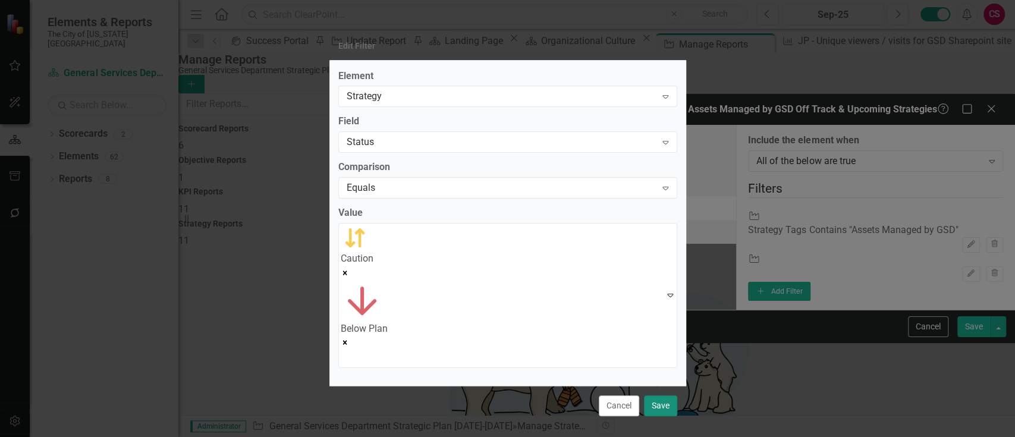
click at [659, 395] on button "Save" at bounding box center [660, 405] width 33 height 21
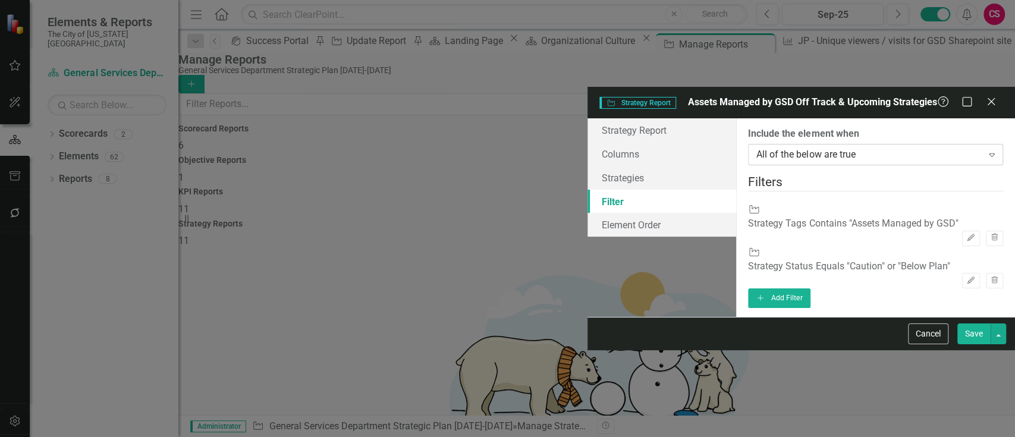
click at [756, 148] on div "All of the below are true" at bounding box center [868, 155] width 225 height 14
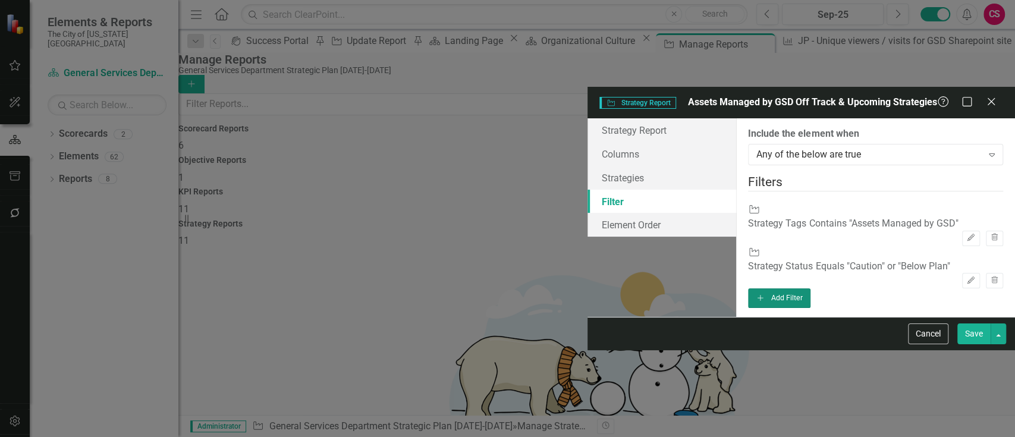
click at [811, 288] on button "Add Add Filter" at bounding box center [779, 297] width 62 height 19
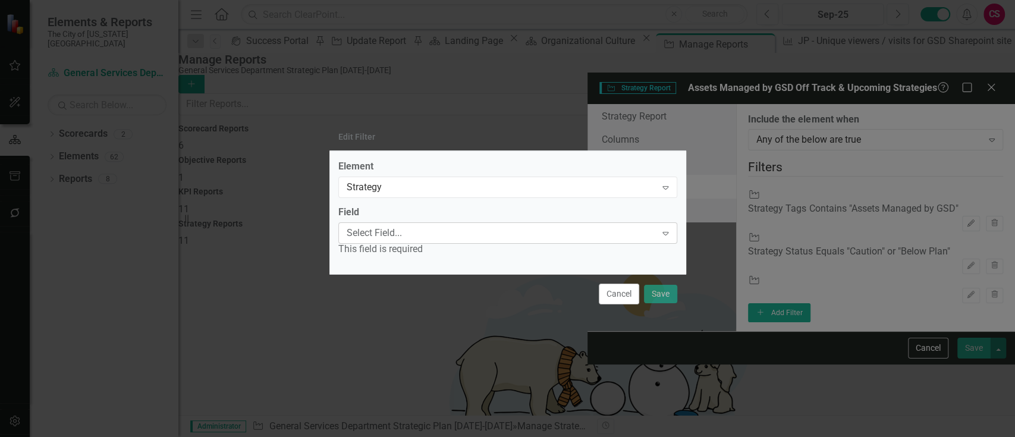
click at [445, 227] on div "Select Field..." at bounding box center [502, 234] width 310 height 14
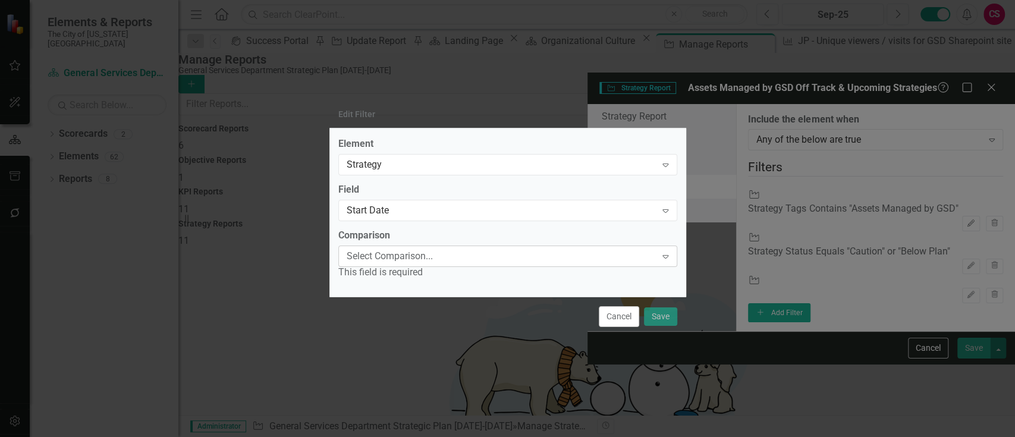
click at [436, 252] on div "Select Comparison..." at bounding box center [502, 256] width 310 height 14
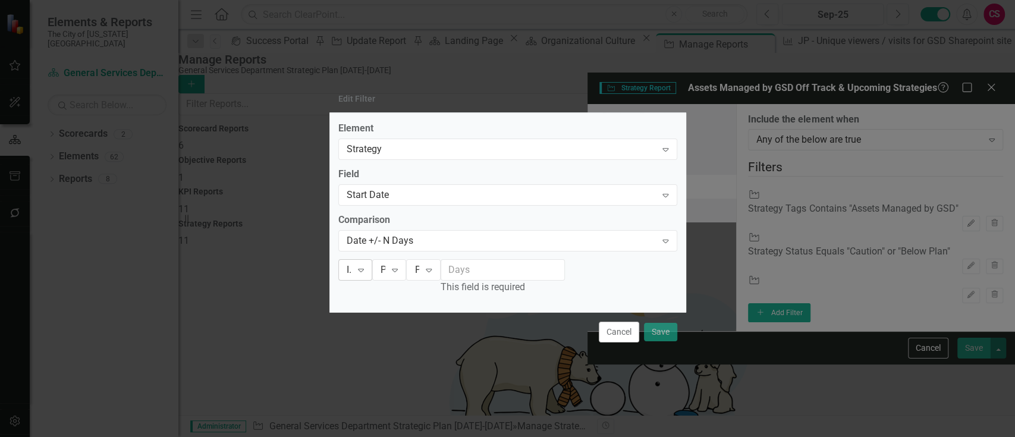
click at [372, 280] on div "Expand" at bounding box center [360, 270] width 21 height 20
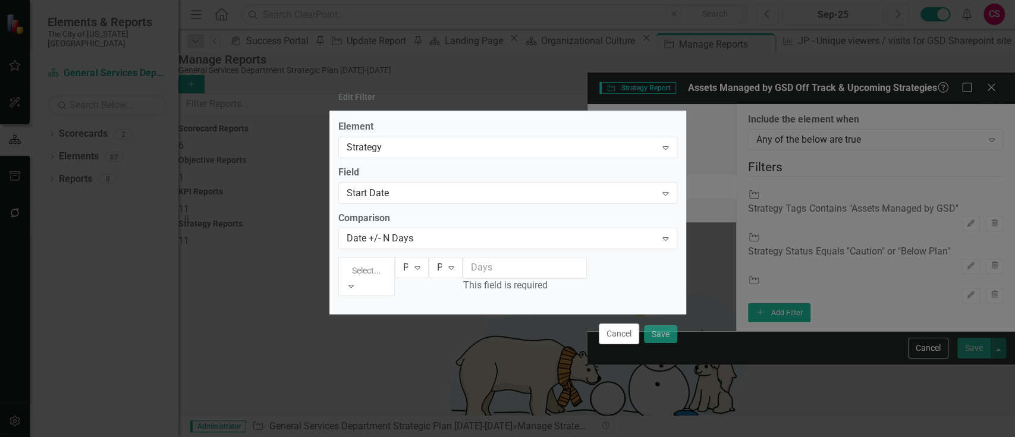
click at [407, 437] on div "Is After" at bounding box center [507, 444] width 1015 height 14
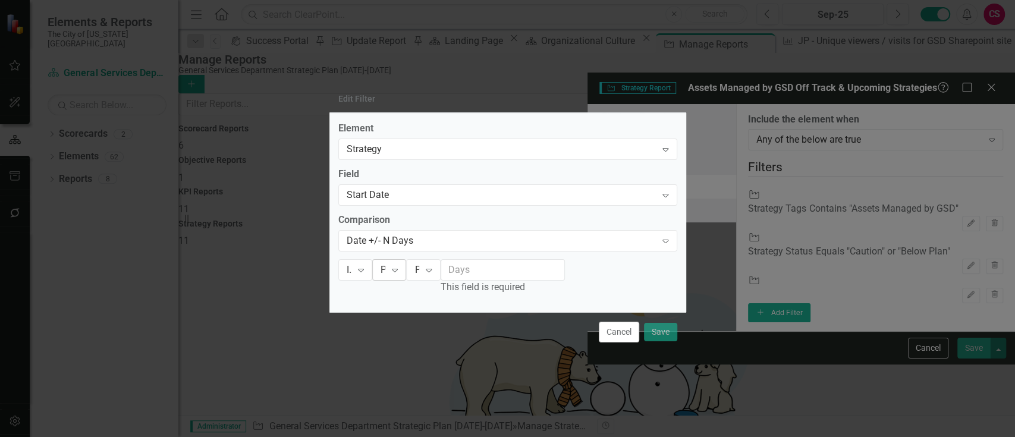
click at [385, 270] on div "Period Date" at bounding box center [383, 270] width 5 height 14
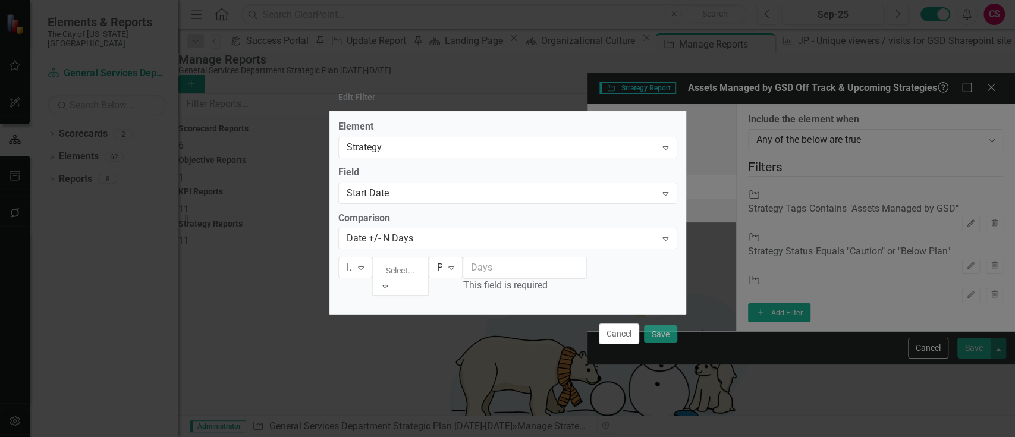
click at [450, 437] on div "Current Date" at bounding box center [507, 444] width 1015 height 14
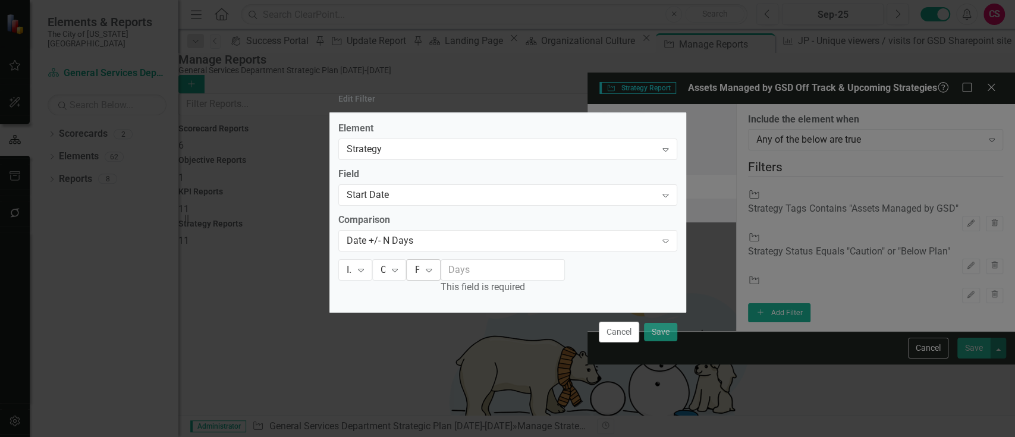
click at [419, 266] on div "Plus" at bounding box center [417, 270] width 5 height 14
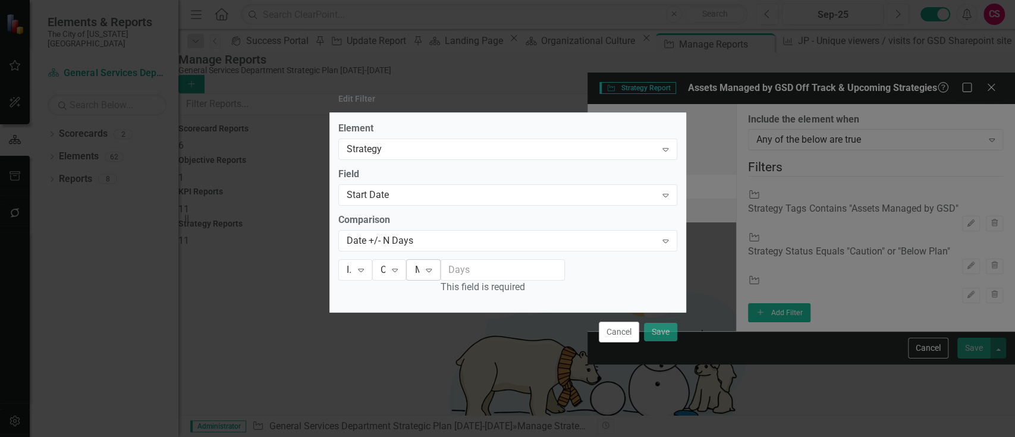
click at [419, 271] on div "Minus" at bounding box center [417, 270] width 5 height 14
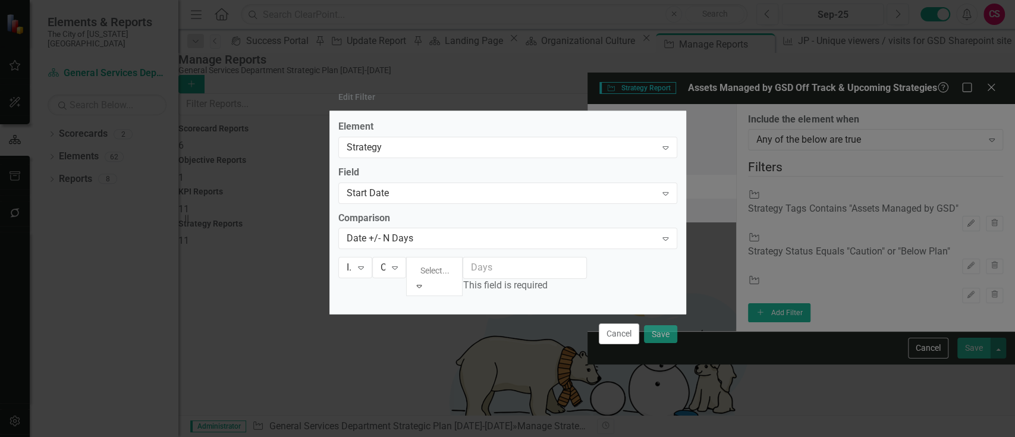
click at [535, 437] on div "Plus" at bounding box center [507, 444] width 1015 height 14
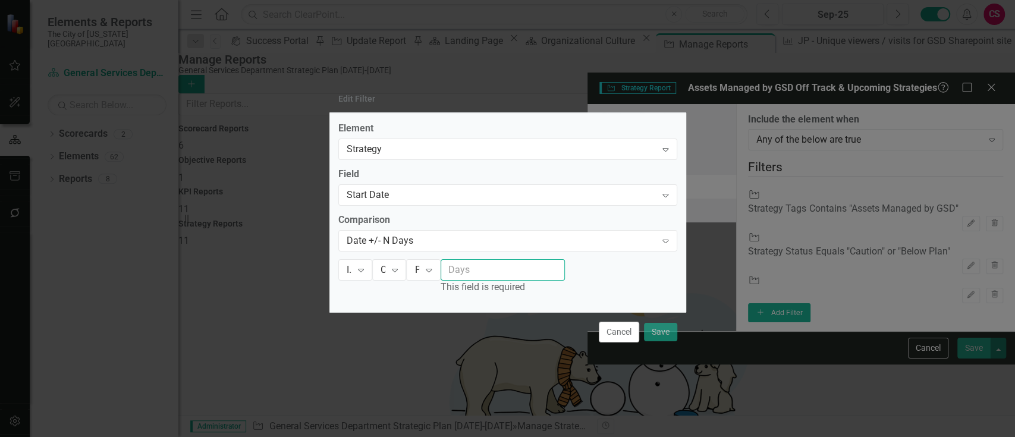
click at [565, 264] on input "number" at bounding box center [503, 270] width 124 height 22
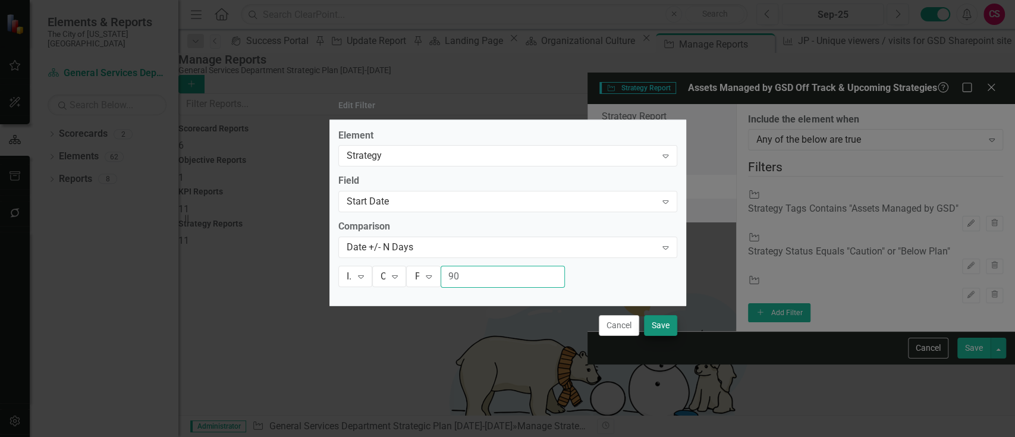
type input "90"
click at [668, 329] on button "Save" at bounding box center [660, 325] width 33 height 21
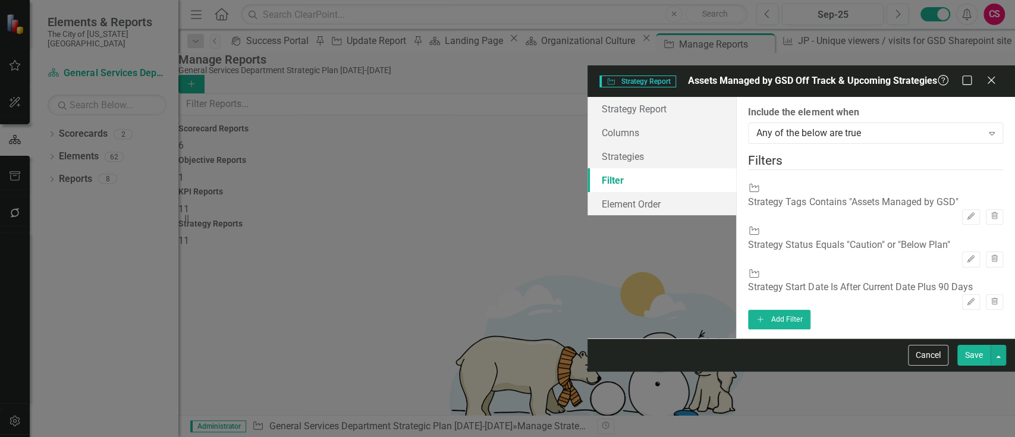
click at [966, 366] on button "Save" at bounding box center [973, 355] width 33 height 21
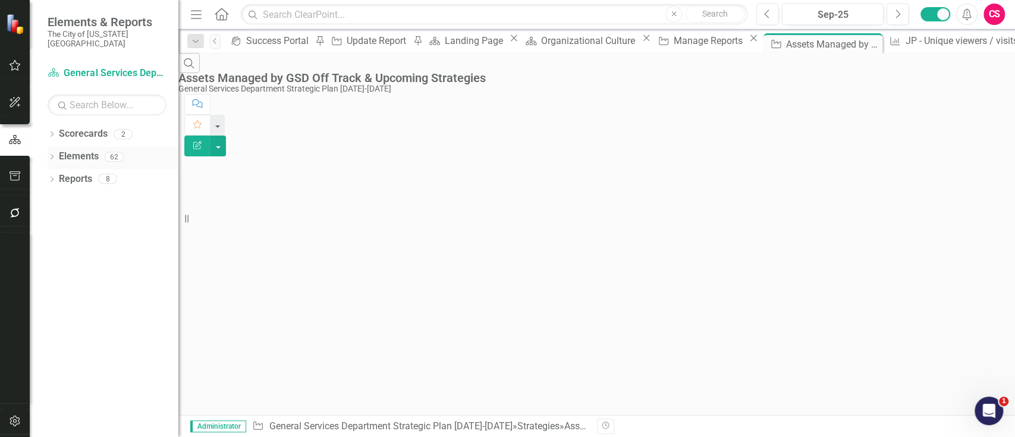
click at [83, 156] on div "Elements 62" at bounding box center [119, 158] width 120 height 23
click at [83, 152] on link "Elements" at bounding box center [79, 157] width 40 height 14
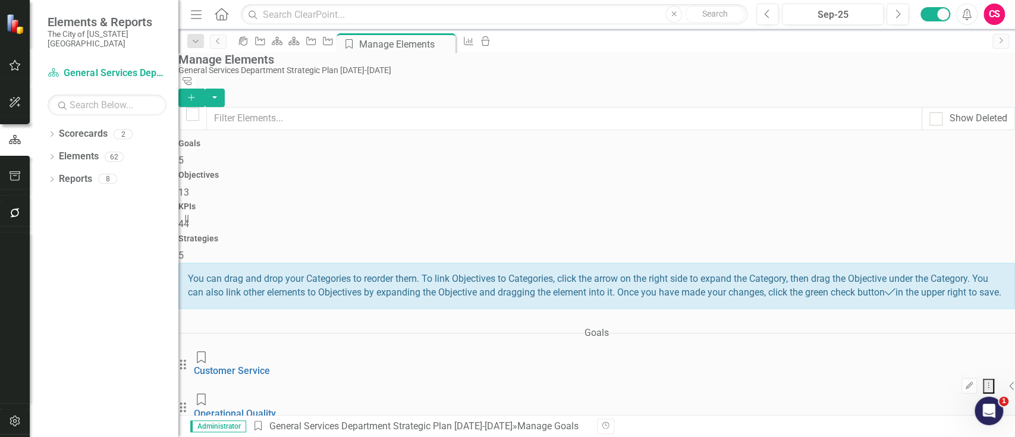
click at [883, 234] on div "Strategies 5" at bounding box center [596, 248] width 837 height 29
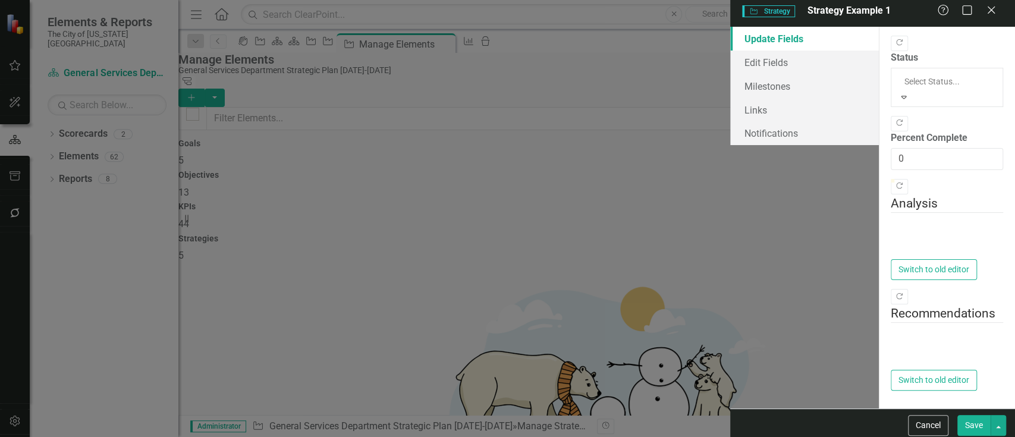
click at [905, 74] on div at bounding box center [947, 81] width 85 height 14
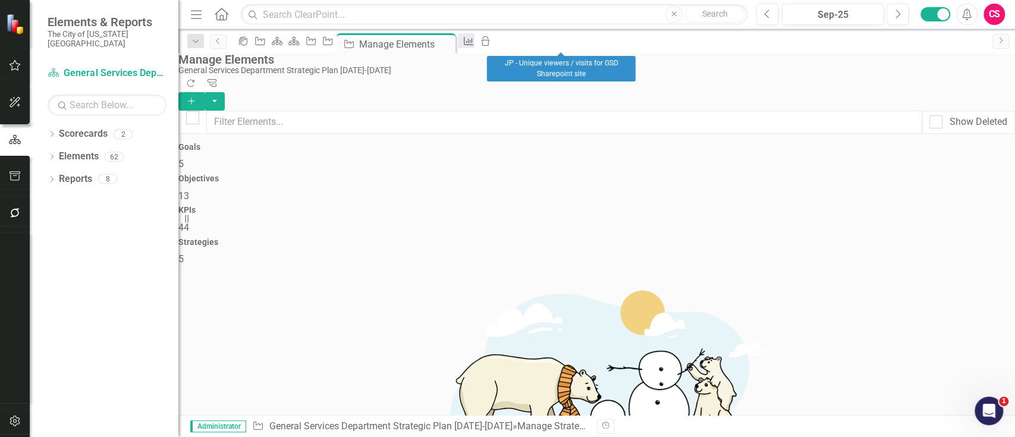
click at [475, 39] on icon "KPI" at bounding box center [469, 41] width 12 height 10
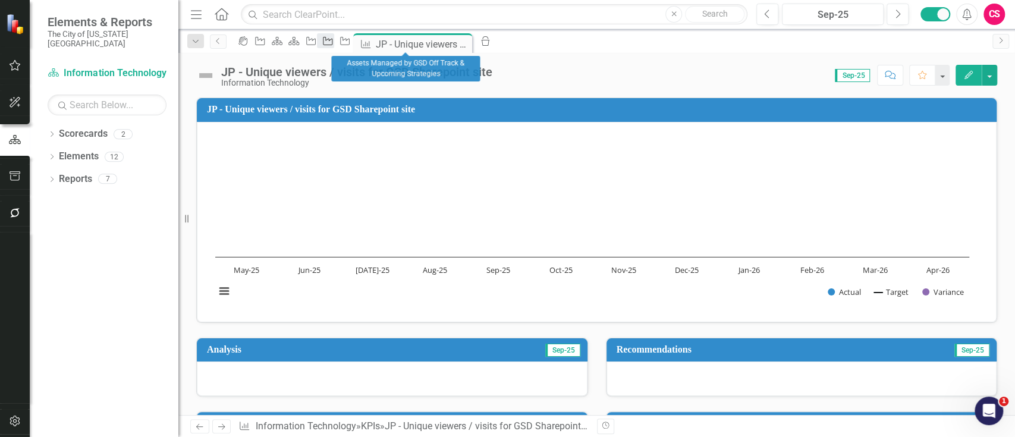
click at [334, 40] on icon "Strategy" at bounding box center [328, 41] width 12 height 10
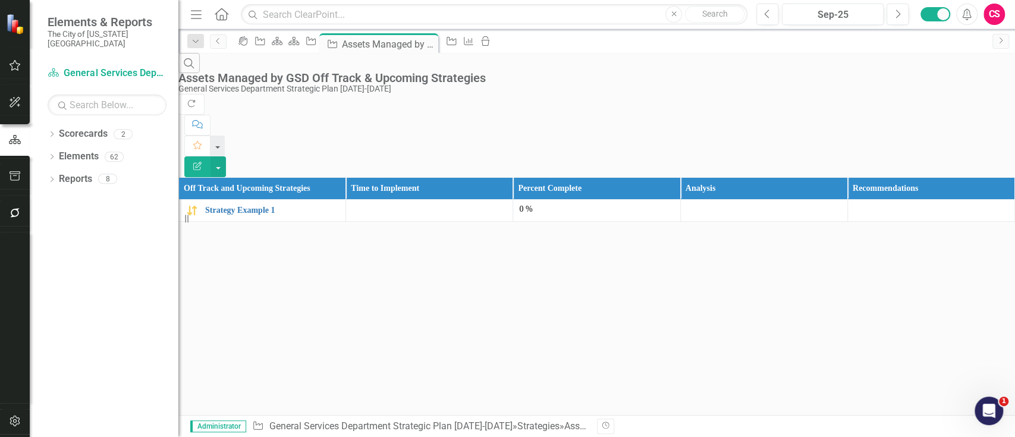
click at [211, 156] on button "Edit Report" at bounding box center [197, 166] width 26 height 21
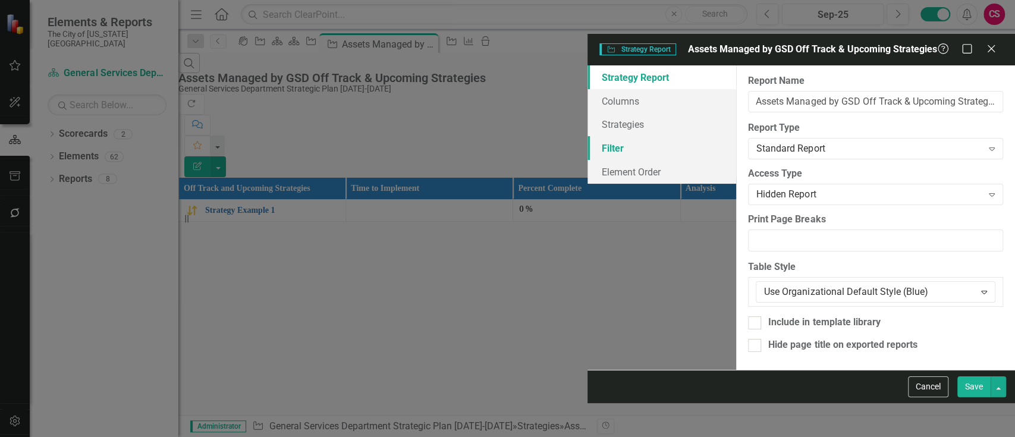
click at [588, 136] on link "Filter" at bounding box center [662, 148] width 149 height 24
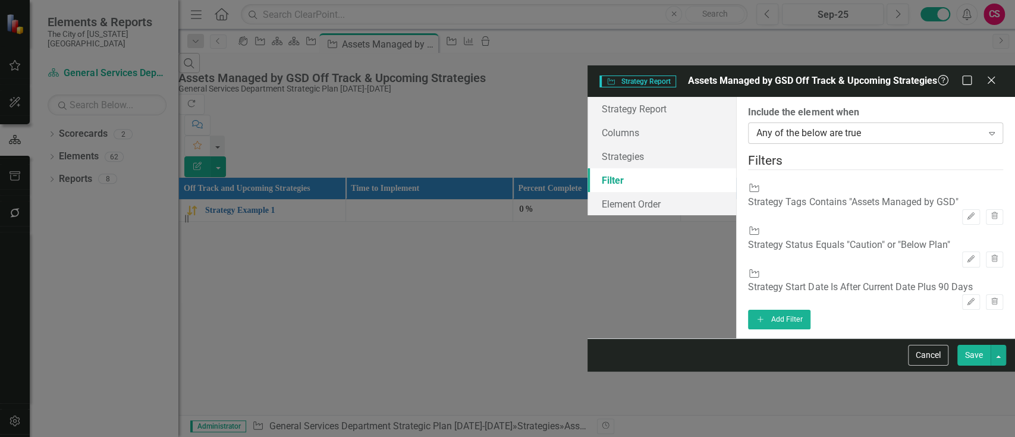
click at [756, 127] on div "Any of the below are true" at bounding box center [868, 134] width 225 height 14
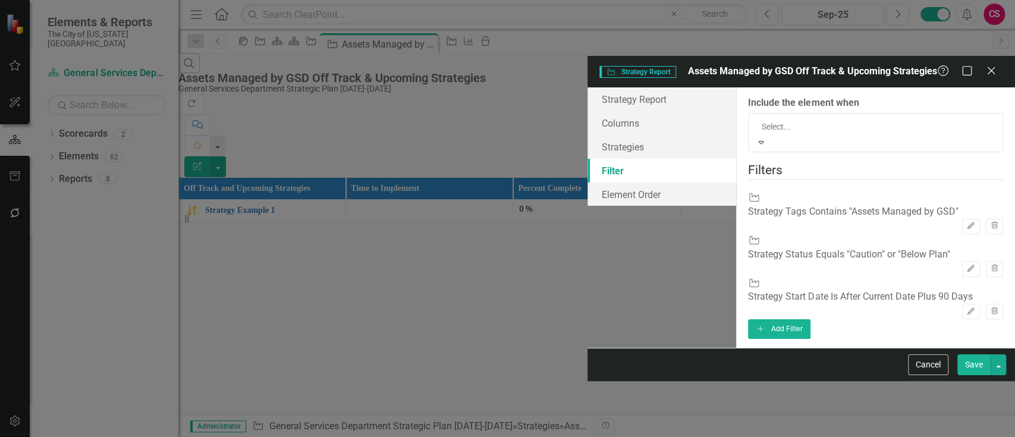
click at [512, 437] on div "All of the below are true" at bounding box center [507, 444] width 1015 height 14
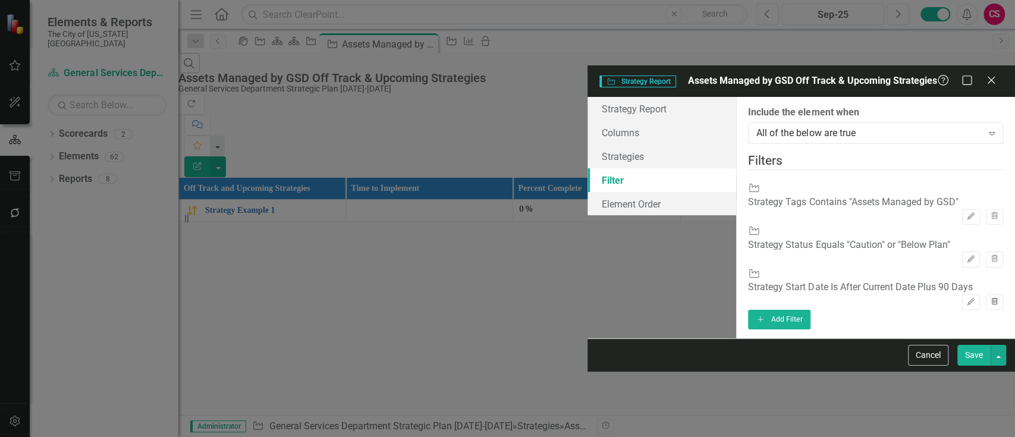
click at [986, 294] on button "Trash" at bounding box center [994, 301] width 17 height 15
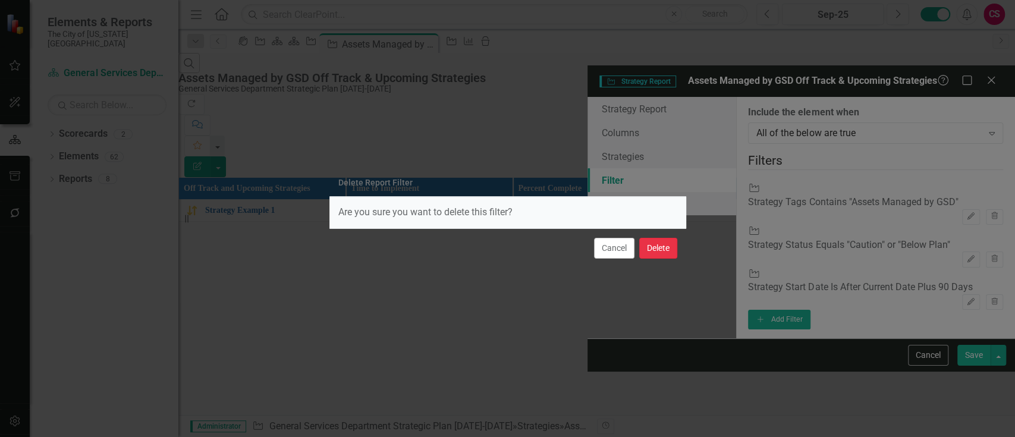
click at [667, 243] on button "Delete" at bounding box center [658, 248] width 38 height 21
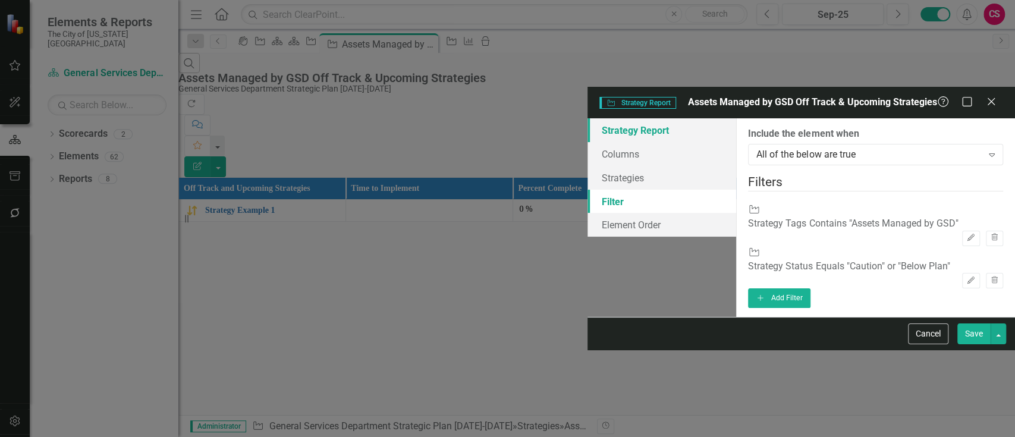
click at [588, 118] on link "Strategy Report" at bounding box center [662, 130] width 149 height 24
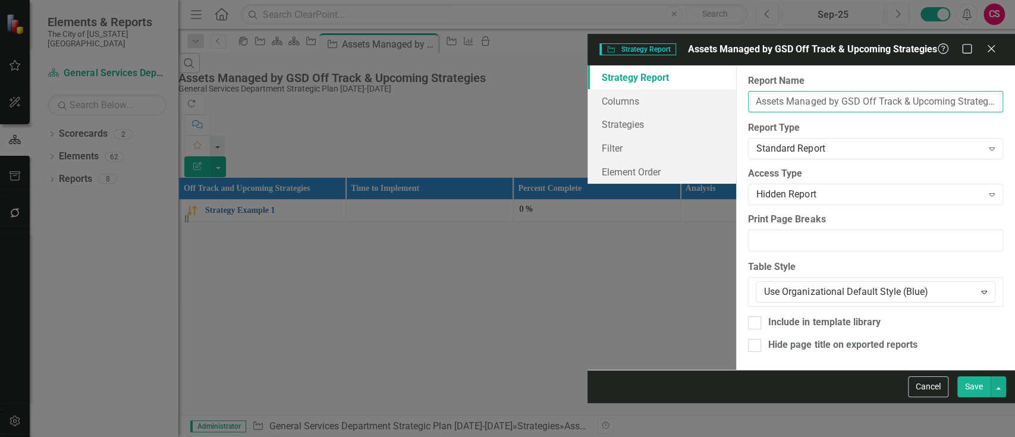
click at [748, 91] on input "Assets Managed by GSD Off Track & Upcoming Strategies" at bounding box center [875, 102] width 255 height 22
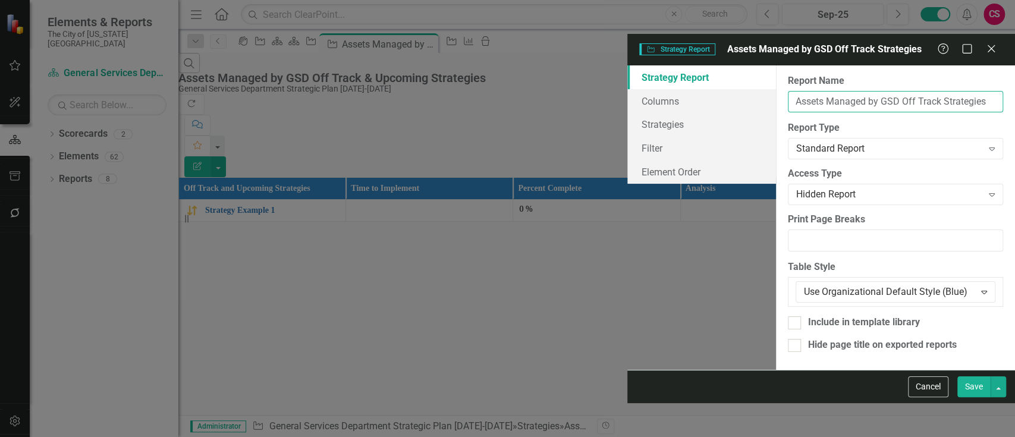
type input "Assets Managed by GSD Off Track Strategies"
click at [957, 376] on button "Save" at bounding box center [973, 386] width 33 height 21
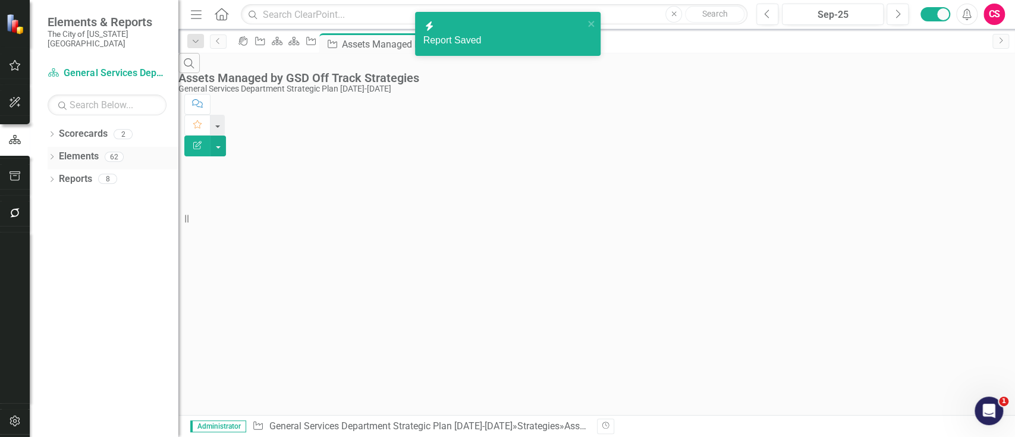
click at [86, 150] on link "Elements" at bounding box center [79, 157] width 40 height 14
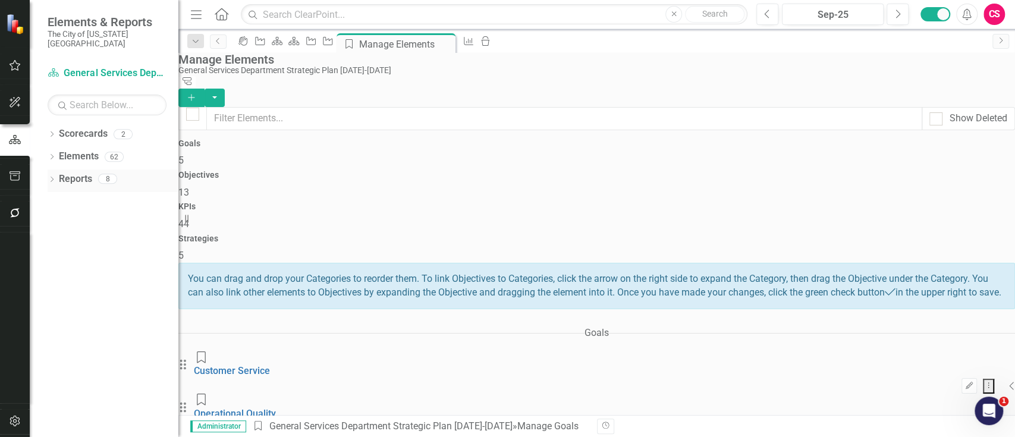
click at [73, 172] on link "Reports" at bounding box center [75, 179] width 33 height 14
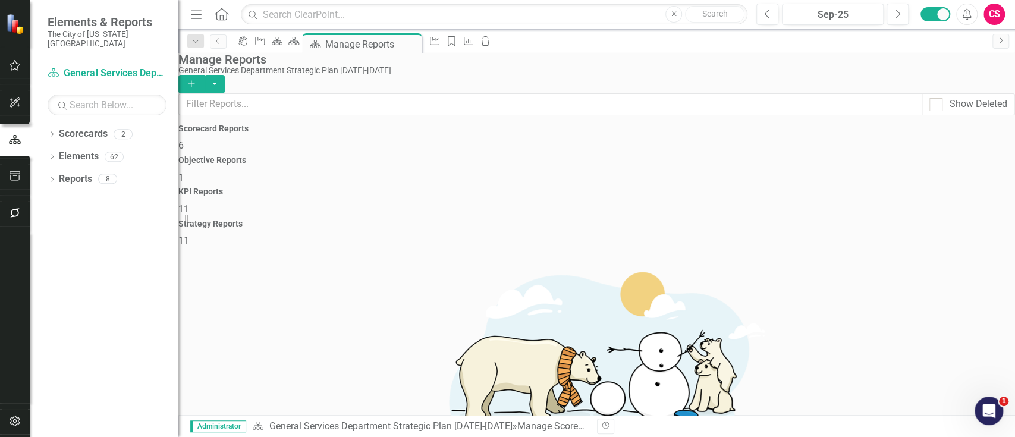
click at [919, 219] on div "Strategy Reports 11" at bounding box center [596, 233] width 837 height 29
click at [926, 290] on link "Copy Duplicate Report" at bounding box center [939, 292] width 98 height 22
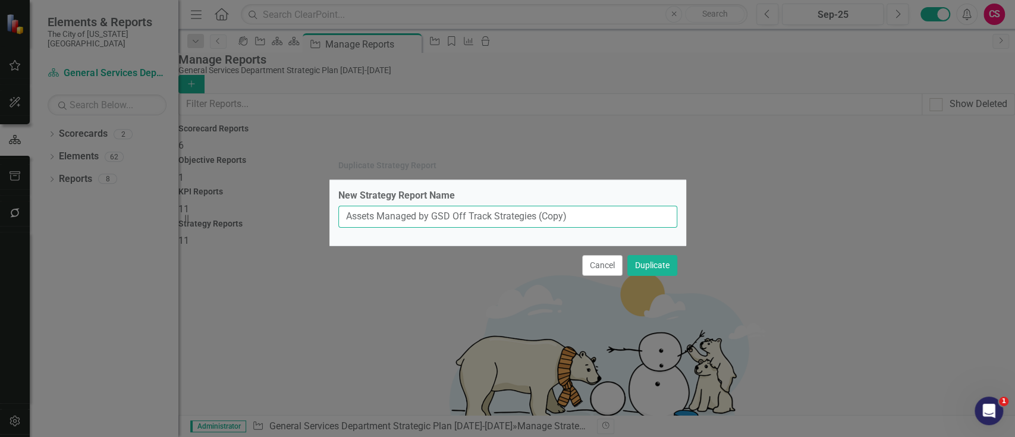
click at [474, 221] on input "Assets Managed by GSD Off Track Strategies (Copy)" at bounding box center [507, 217] width 339 height 22
type input "Assets Managed by GSD Upcoming Strategies"
click at [627, 255] on button "Duplicate" at bounding box center [652, 265] width 50 height 21
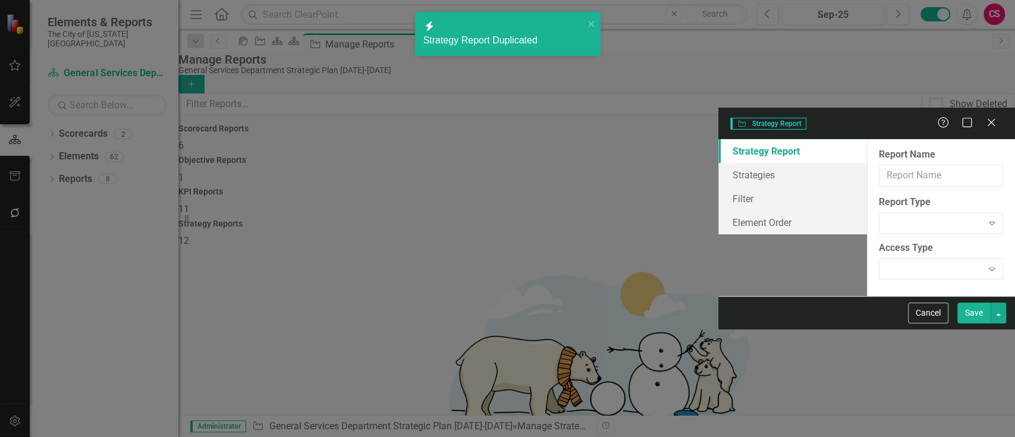
type input "Assets Managed by GSD Upcoming Strategies"
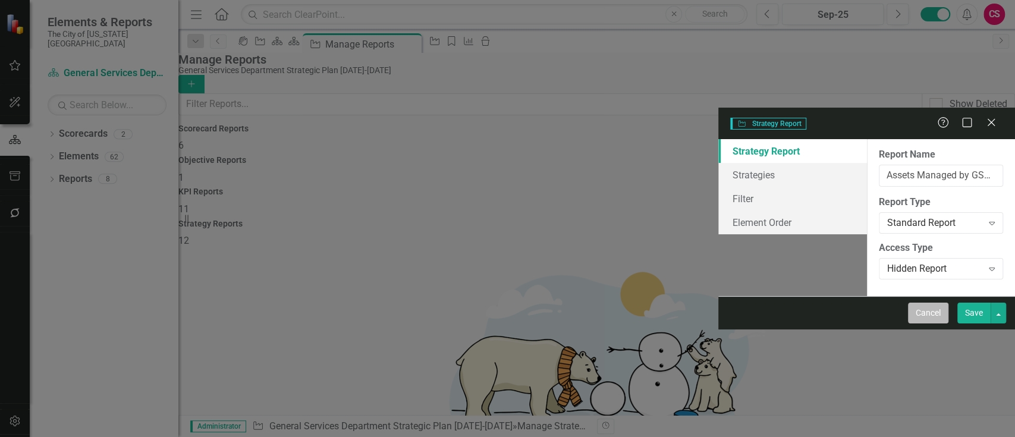
click at [925, 324] on button "Cancel" at bounding box center [928, 313] width 40 height 21
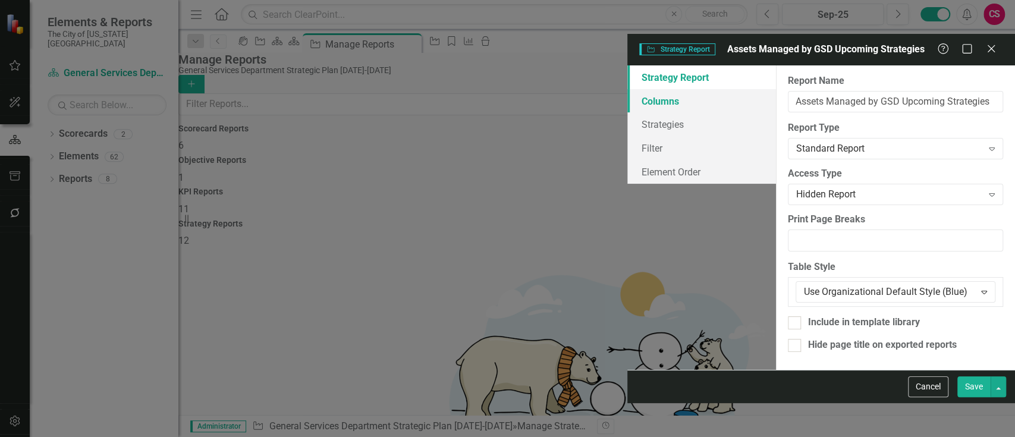
click at [627, 89] on link "Columns" at bounding box center [701, 101] width 149 height 24
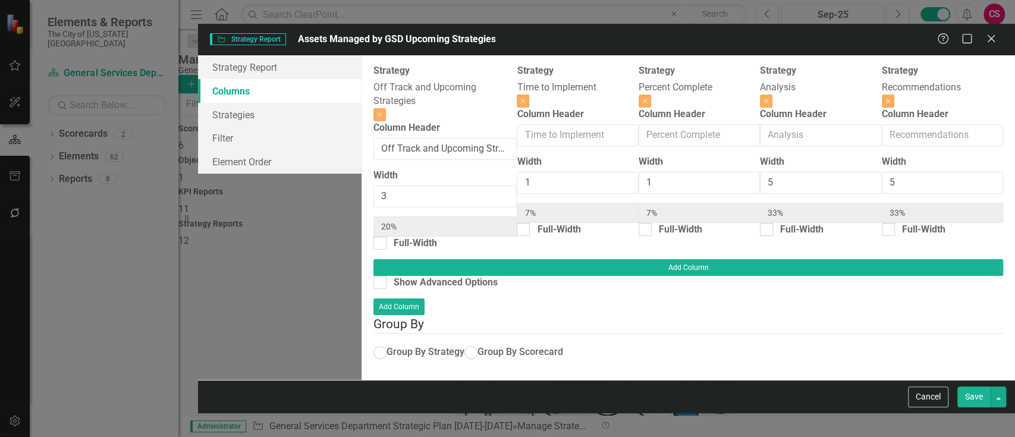
radio input "true"
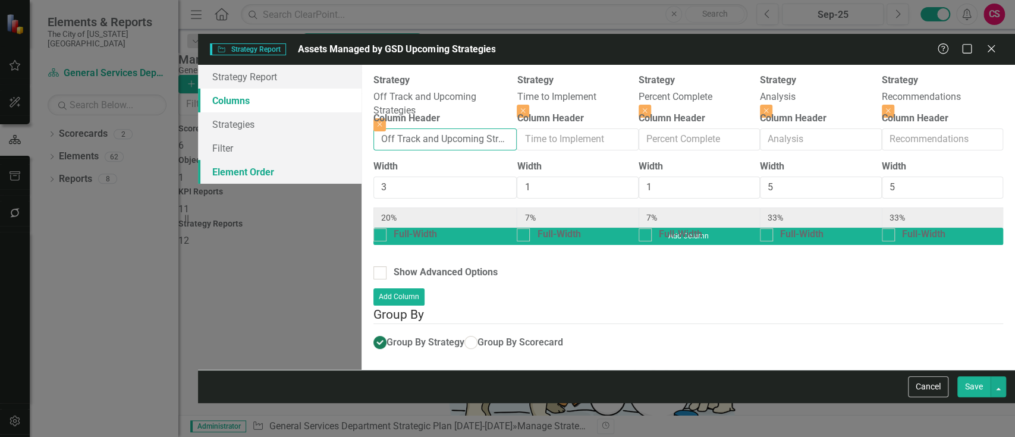
drag, startPoint x: 369, startPoint y: 109, endPoint x: 218, endPoint y: 139, distance: 154.1
click at [218, 139] on div "Strategy Report Columns Strategies Filter Element Order Report Name Assets Mana…" at bounding box center [606, 217] width 817 height 305
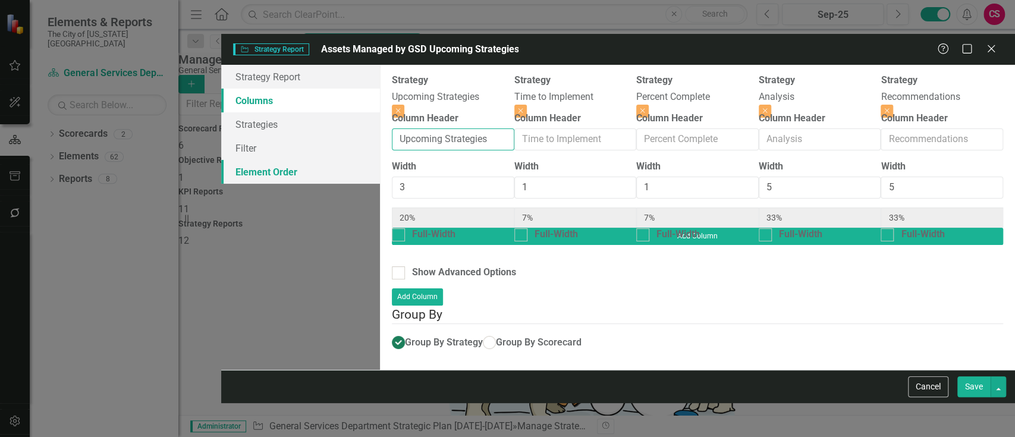
type input "Upcoming Strategies"
click at [957, 376] on button "Save" at bounding box center [973, 386] width 33 height 21
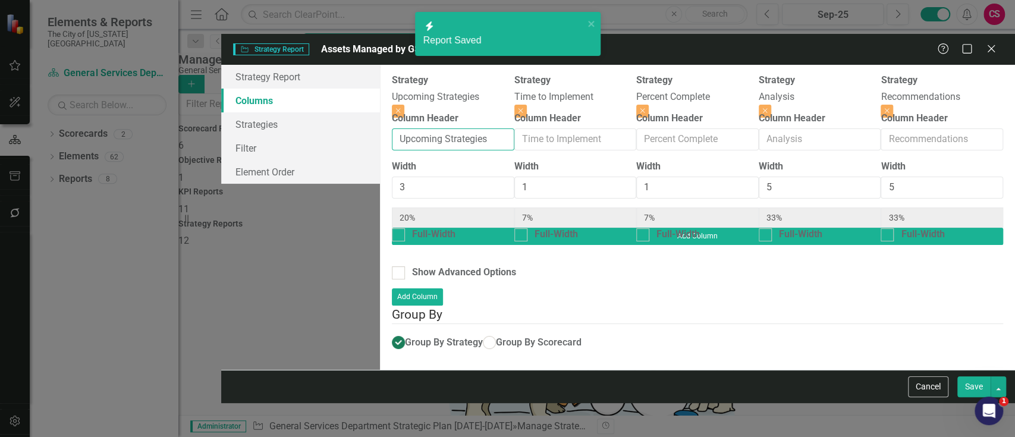
radio input "false"
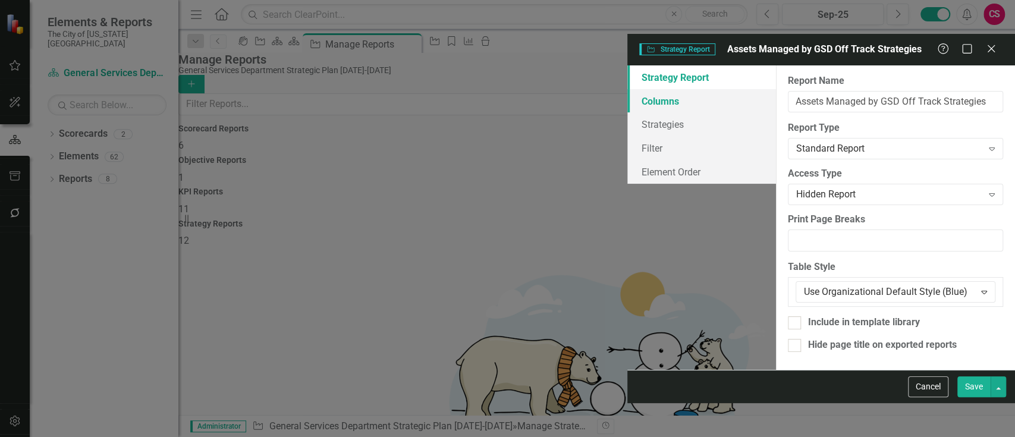
click at [627, 89] on link "Columns" at bounding box center [701, 101] width 149 height 24
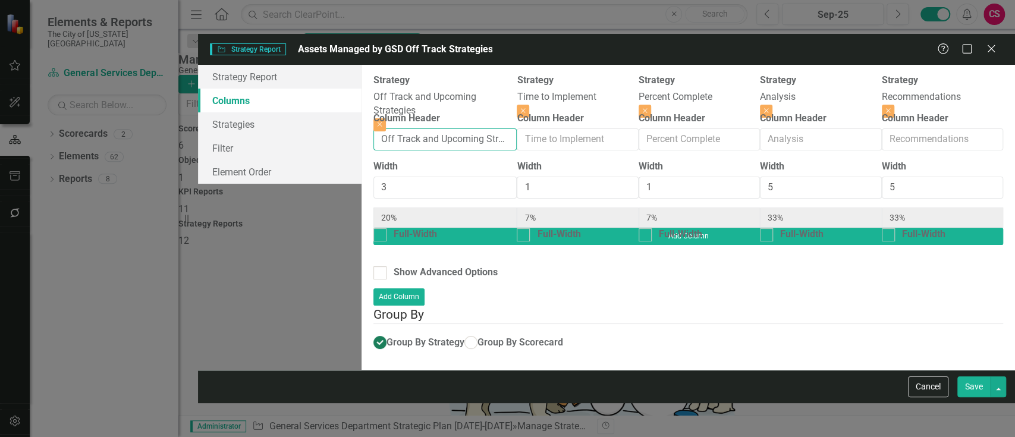
click at [395, 128] on input "Off Track and Upcoming Strategies" at bounding box center [445, 139] width 144 height 22
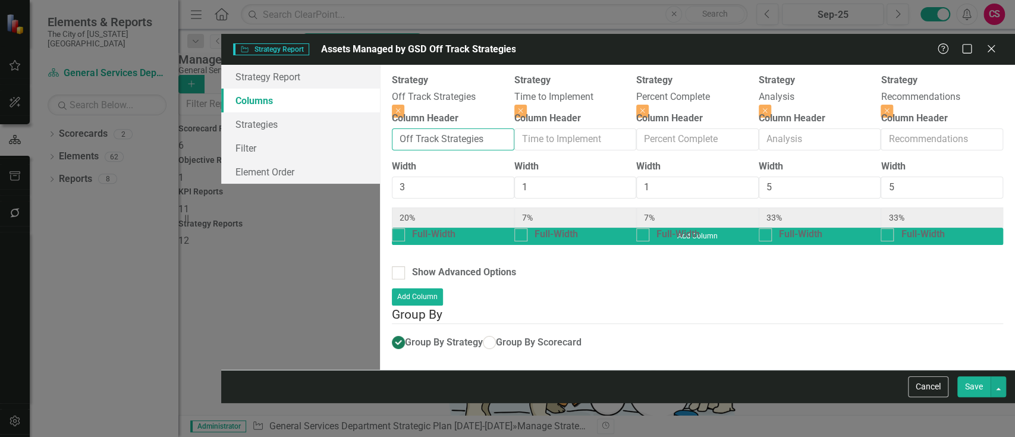
type input "Off Track Strategies"
click at [957, 376] on button "Save" at bounding box center [973, 386] width 33 height 21
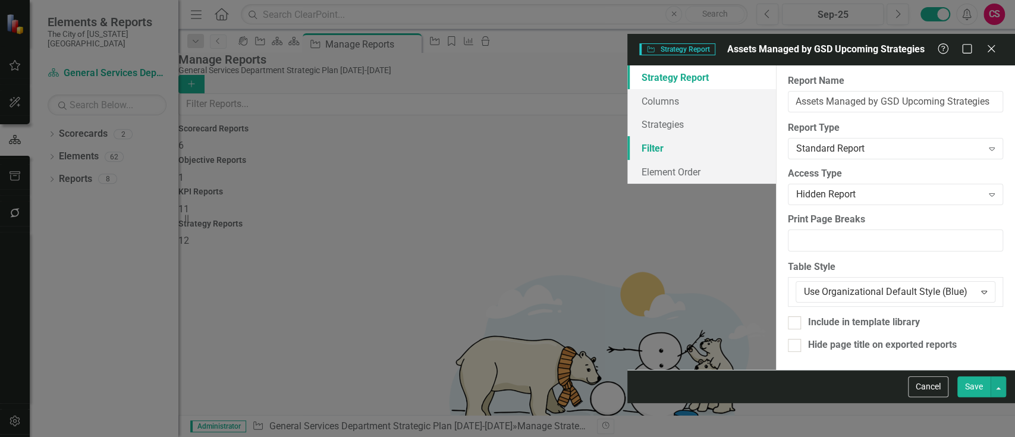
click at [627, 136] on link "Filter" at bounding box center [701, 148] width 149 height 24
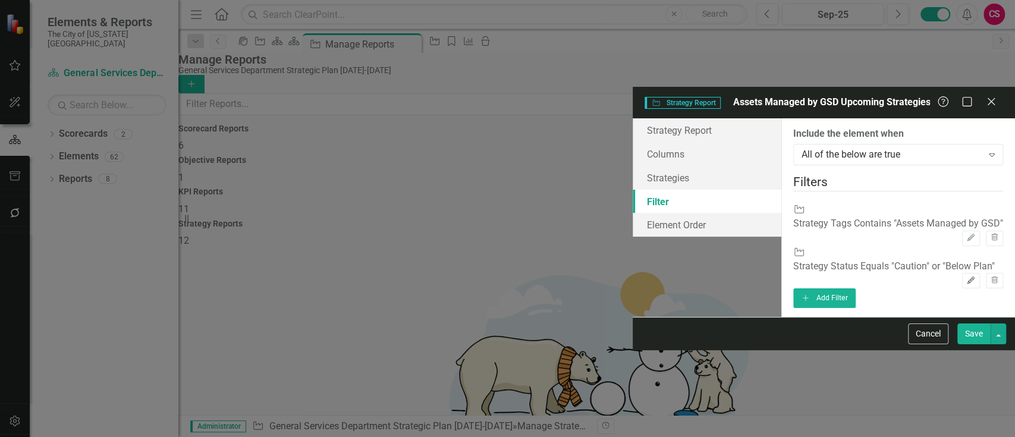
click at [962, 273] on button "Edit" at bounding box center [970, 280] width 17 height 15
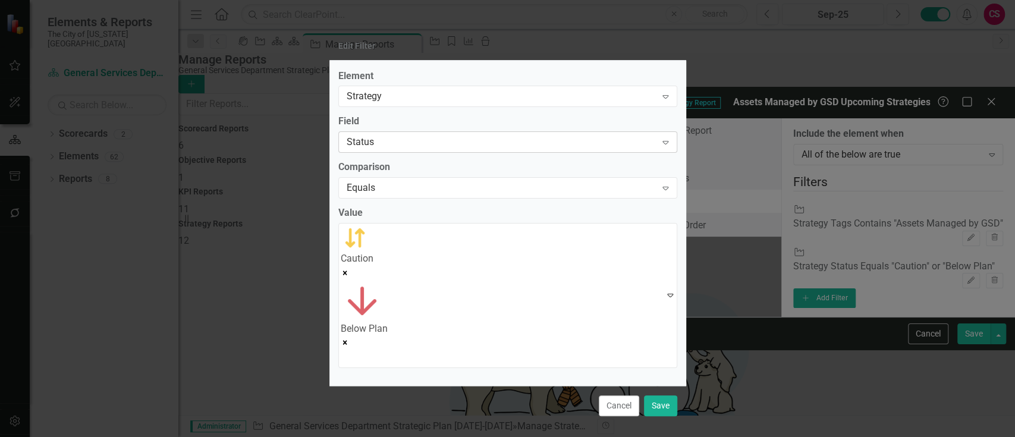
click at [400, 149] on div "Status" at bounding box center [502, 143] width 310 height 14
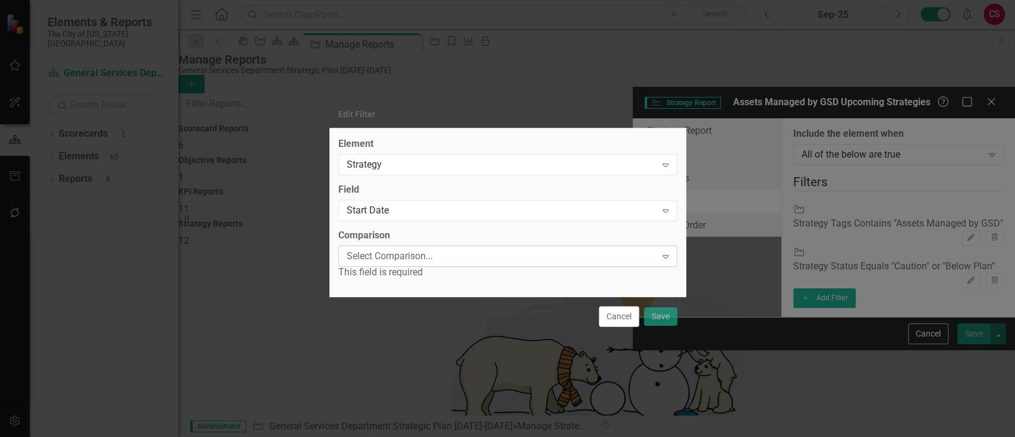
click at [399, 251] on div "Select Comparison..." at bounding box center [502, 256] width 310 height 14
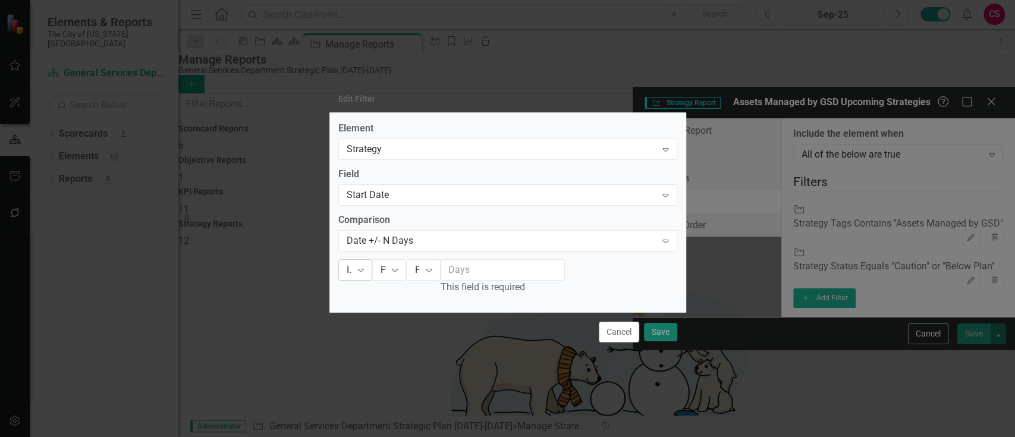
click at [367, 272] on icon "Expand" at bounding box center [361, 270] width 12 height 10
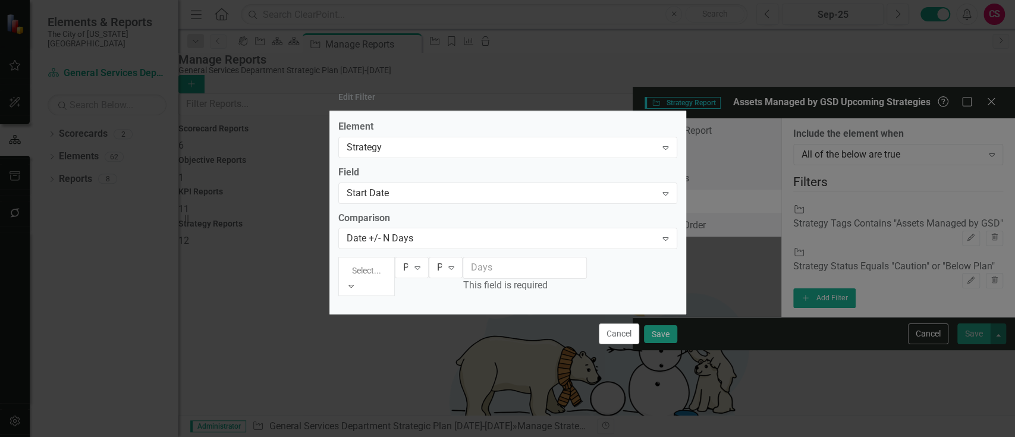
click at [397, 437] on div "Is After" at bounding box center [507, 444] width 1015 height 14
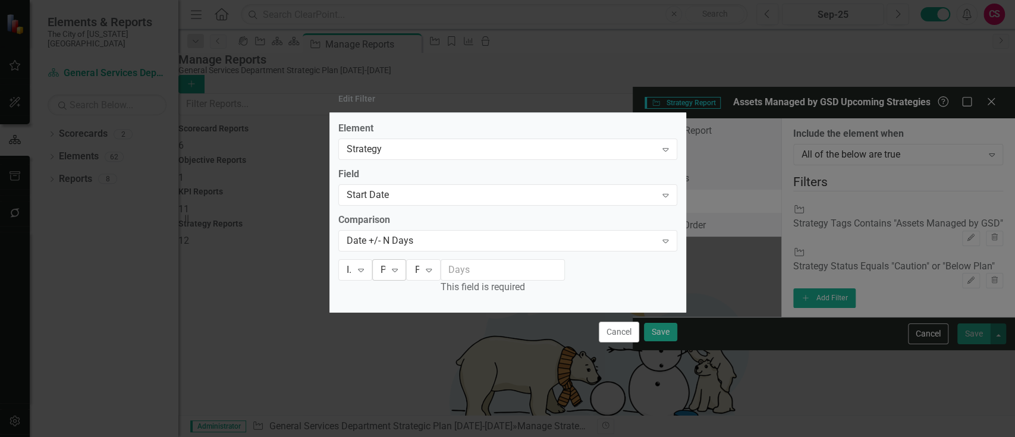
click at [385, 267] on div "Period Date" at bounding box center [383, 270] width 5 height 14
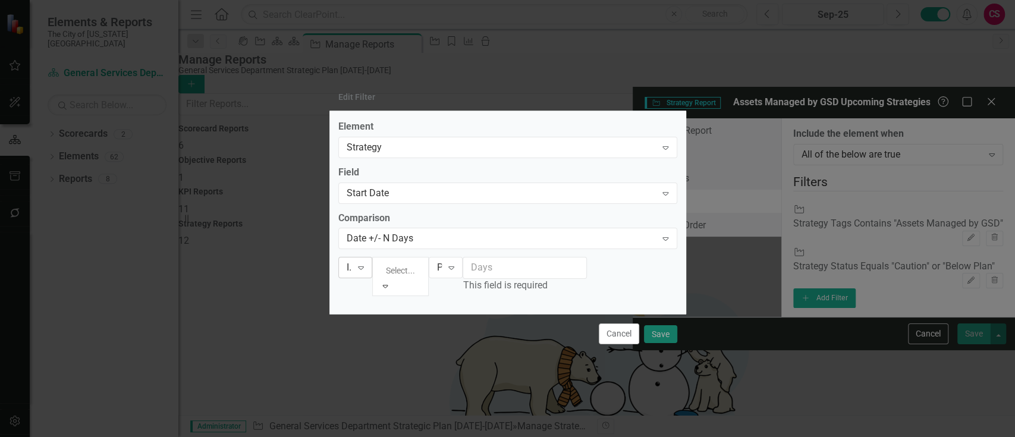
click at [367, 269] on icon "Expand" at bounding box center [361, 268] width 12 height 10
click at [400, 437] on div "Is After" at bounding box center [507, 444] width 1015 height 14
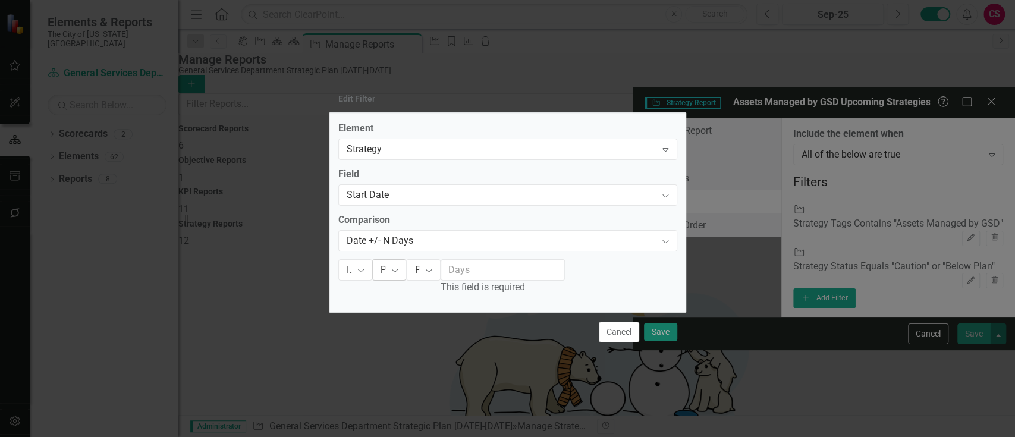
click at [385, 277] on div "Period Date" at bounding box center [383, 270] width 5 height 14
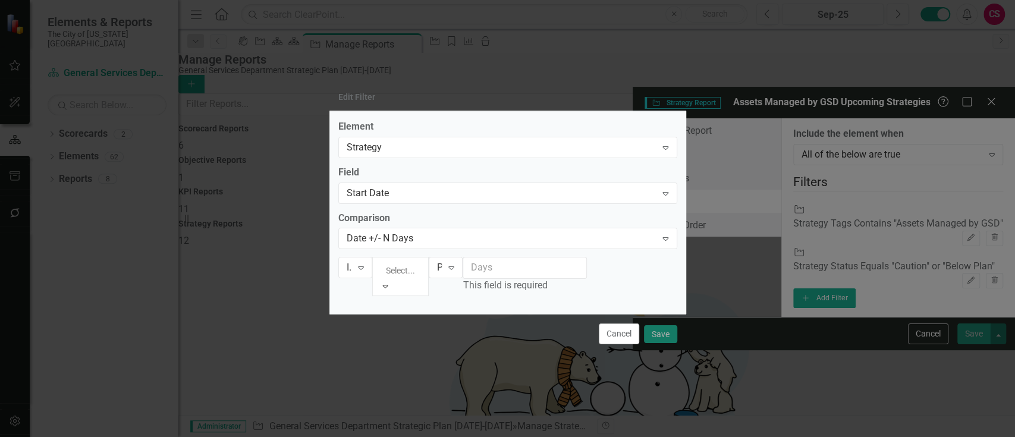
click at [463, 437] on div "Current Date" at bounding box center [507, 444] width 1015 height 14
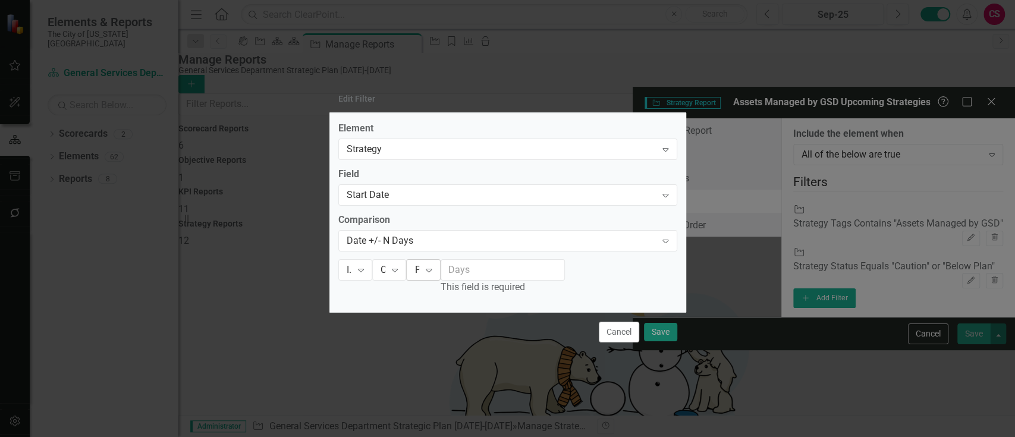
click at [440, 262] on div "Plus Expand" at bounding box center [423, 269] width 34 height 21
click at [565, 272] on input "number" at bounding box center [503, 270] width 124 height 22
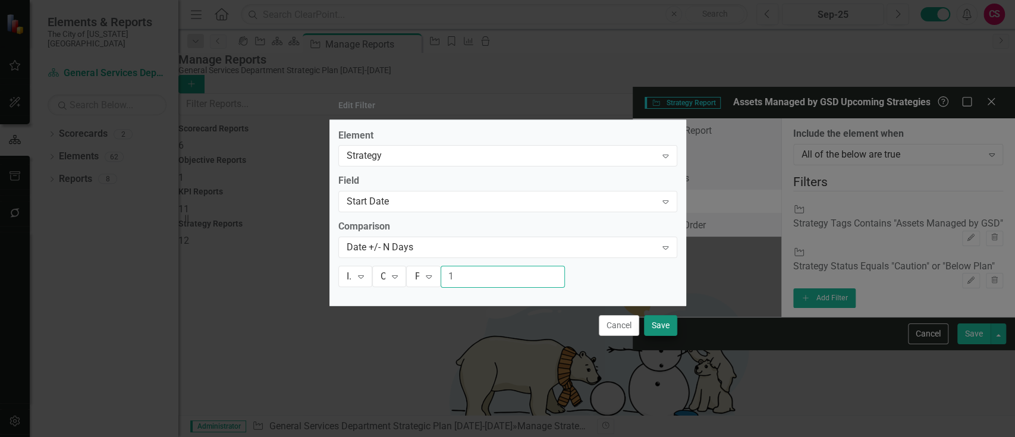
type input "1"
click at [666, 328] on button "Save" at bounding box center [660, 325] width 33 height 21
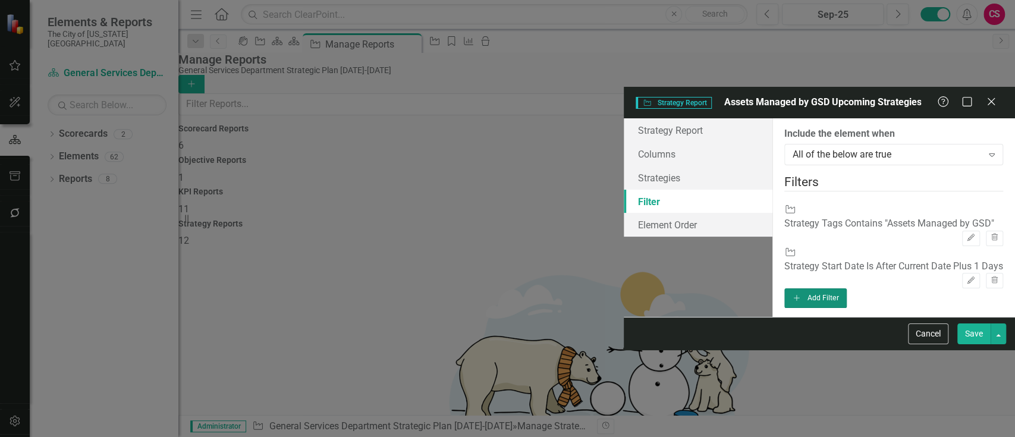
click at [847, 288] on button "Add Add Filter" at bounding box center [815, 297] width 62 height 19
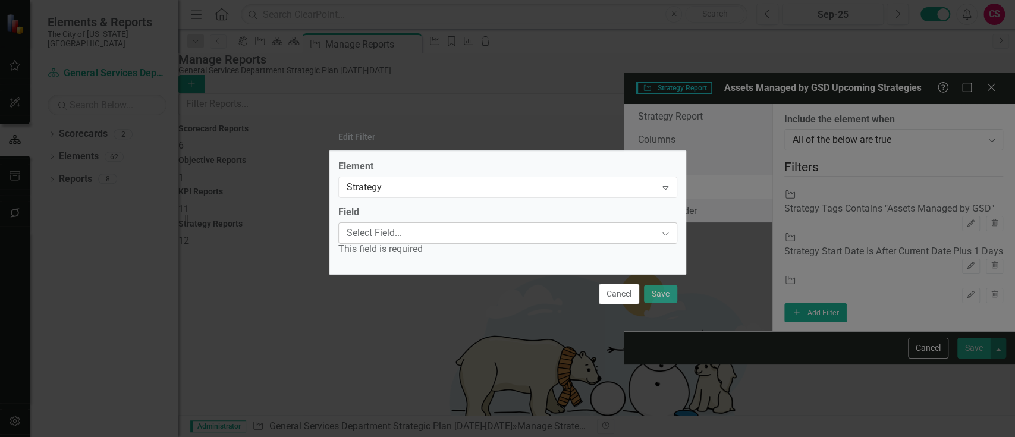
click at [391, 236] on div "Select Field..." at bounding box center [502, 234] width 310 height 14
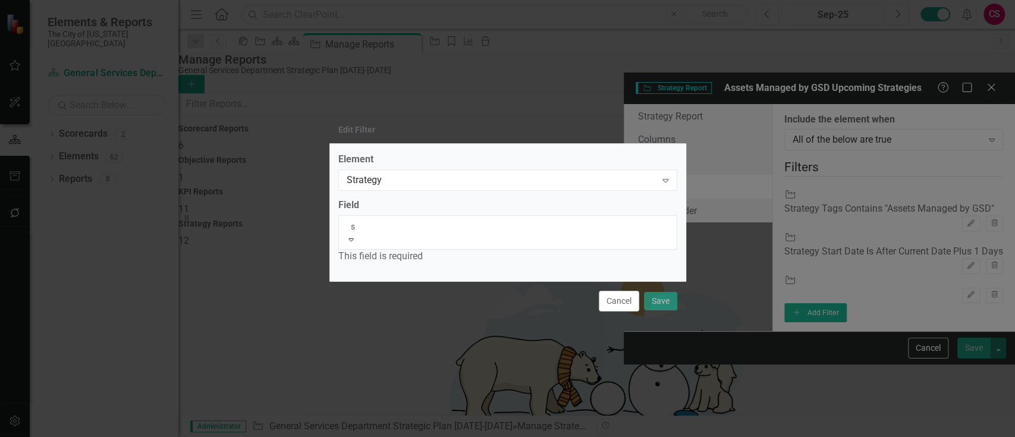
type input "st"
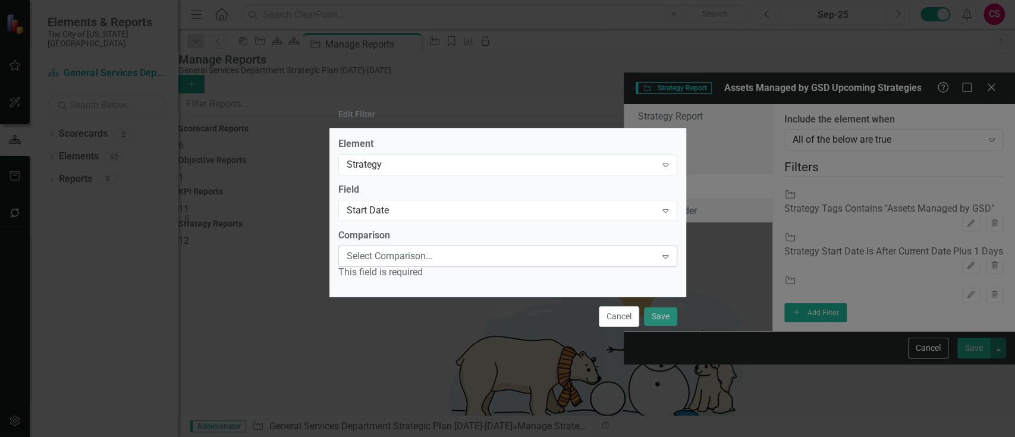
click at [403, 258] on div "Select Comparison..." at bounding box center [502, 256] width 310 height 14
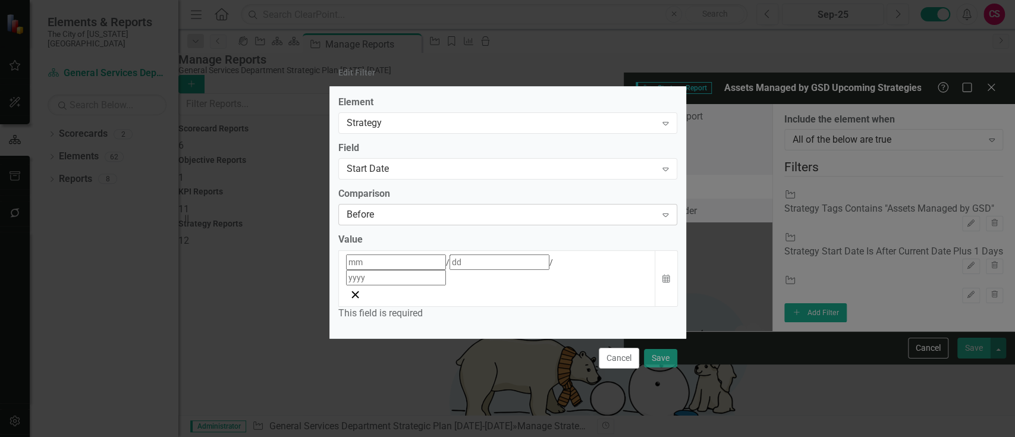
click at [382, 221] on div "Before" at bounding box center [502, 215] width 310 height 14
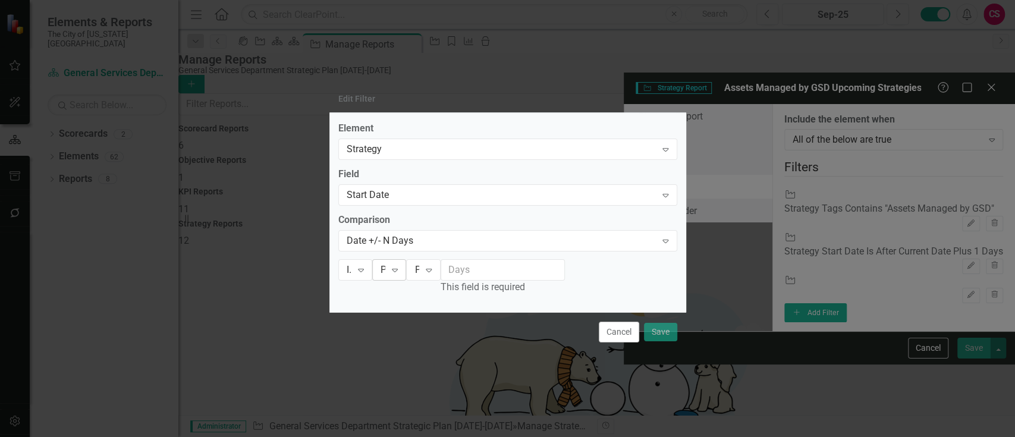
click at [384, 271] on div "Period Date" at bounding box center [380, 270] width 10 height 2
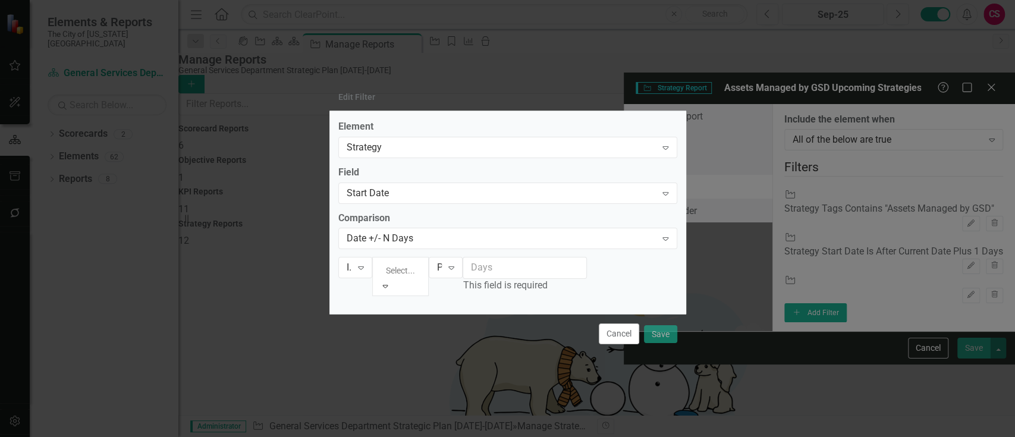
click at [461, 437] on div "Current Date" at bounding box center [507, 444] width 1015 height 14
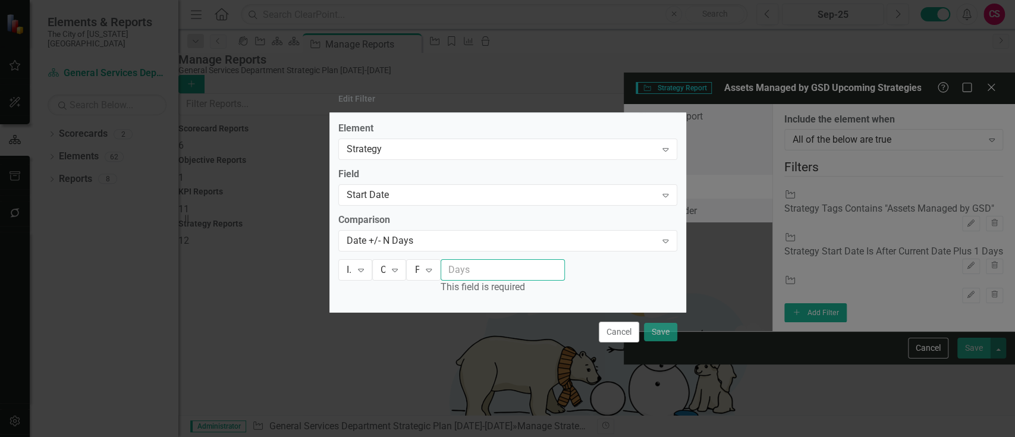
click at [565, 268] on input "number" at bounding box center [503, 270] width 124 height 22
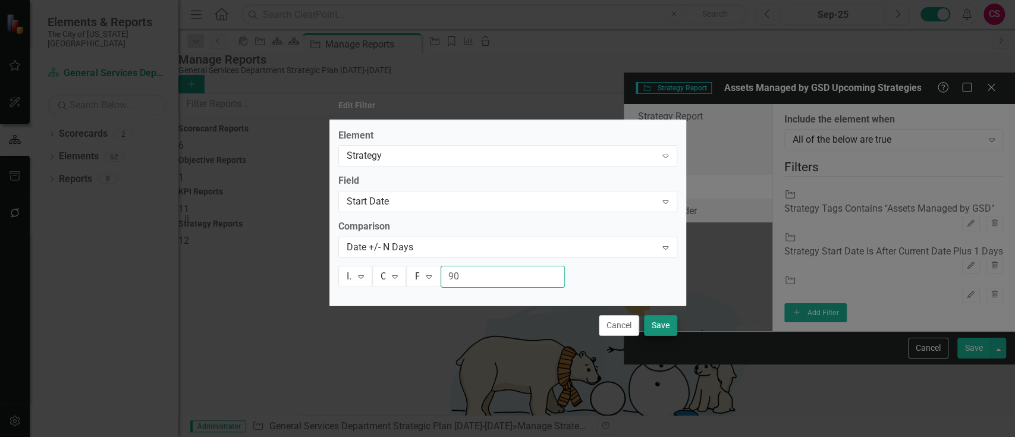
type input "90"
click at [652, 330] on button "Save" at bounding box center [660, 325] width 33 height 21
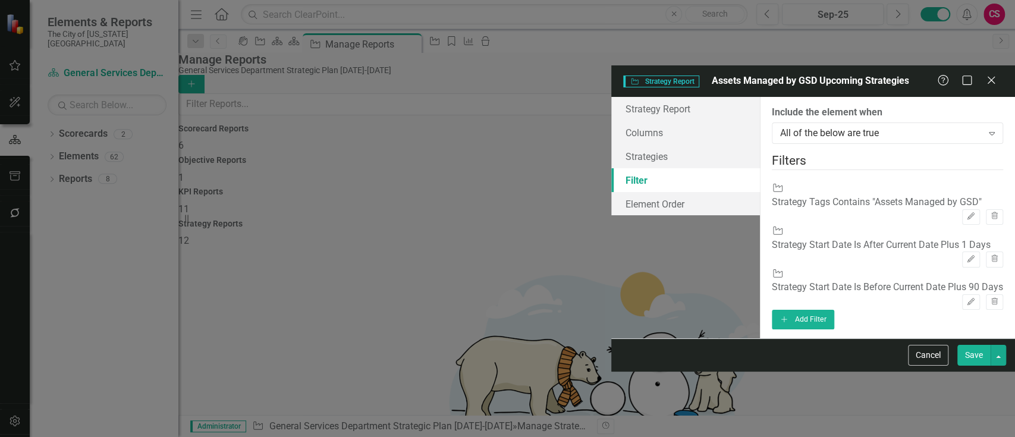
click at [971, 372] on div "Cancel Save" at bounding box center [813, 354] width 404 height 33
click at [970, 366] on button "Save" at bounding box center [973, 355] width 33 height 21
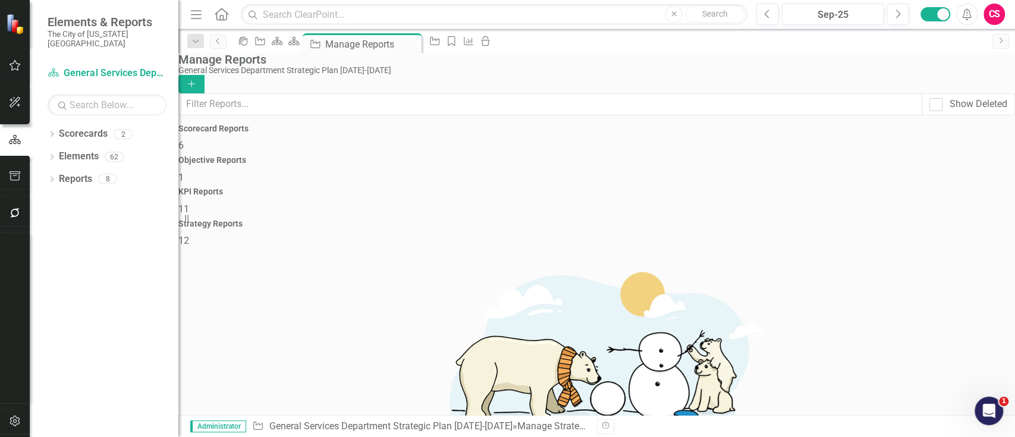
click at [946, 288] on link "Copy Duplicate Report" at bounding box center [939, 292] width 98 height 22
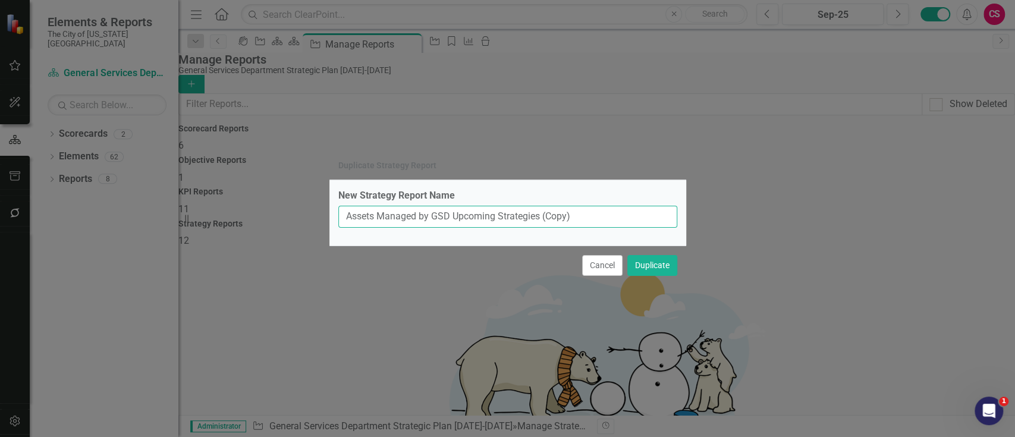
drag, startPoint x: 452, startPoint y: 215, endPoint x: 286, endPoint y: 217, distance: 165.9
click at [286, 217] on div "Duplicate Strategy Report New Strategy Report Name Assets Managed by GSD Upcomi…" at bounding box center [507, 218] width 1015 height 437
type input "Citywide Safety Upcoming Strategies"
click at [627, 255] on button "Duplicate" at bounding box center [652, 265] width 50 height 21
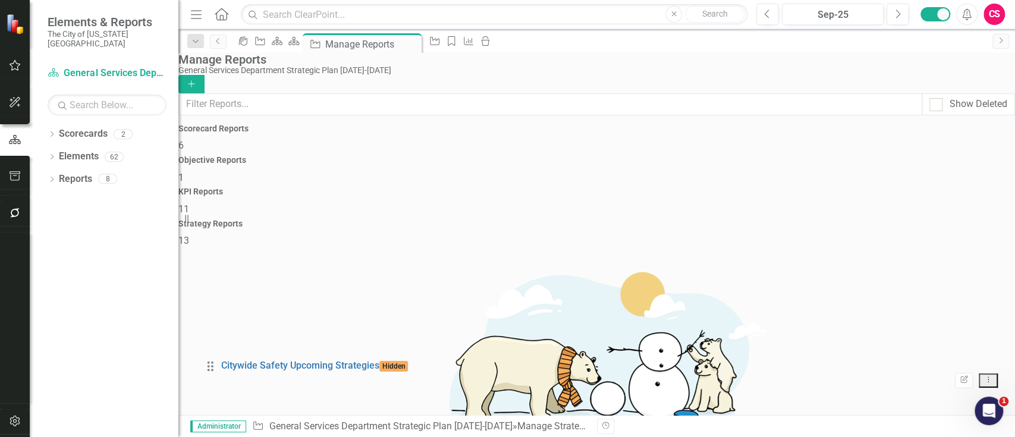
scroll to position [89, 0]
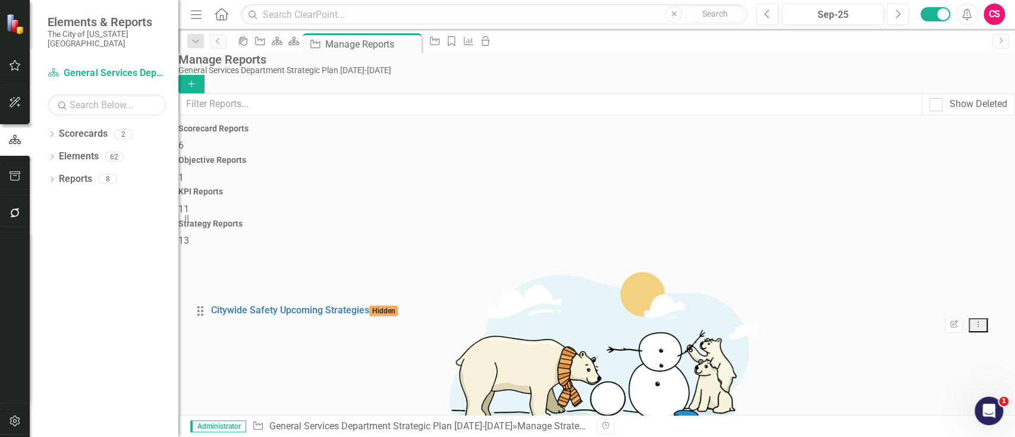
drag, startPoint x: 206, startPoint y: 228, endPoint x: 206, endPoint y: 319, distance: 91.0
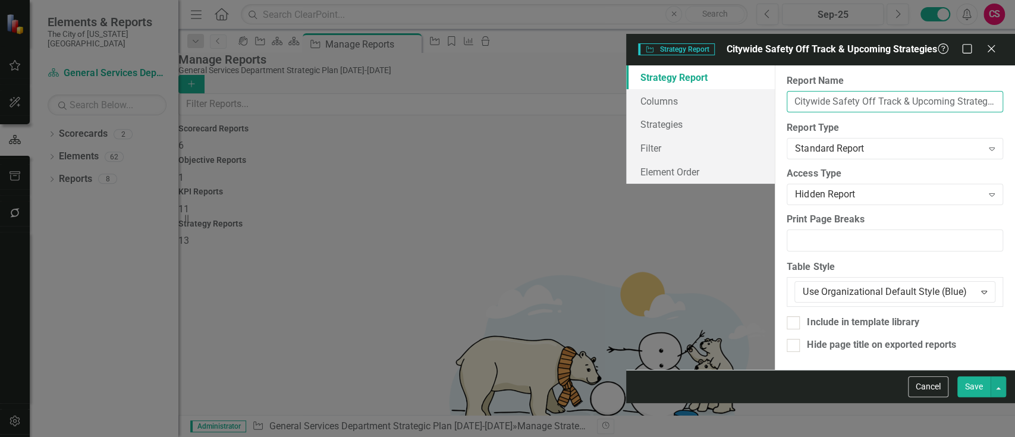
click at [787, 91] on input "Citywide Safety Off Track & Upcoming Strategies" at bounding box center [895, 102] width 216 height 22
type input "Citywide Safety Off Track Strategies"
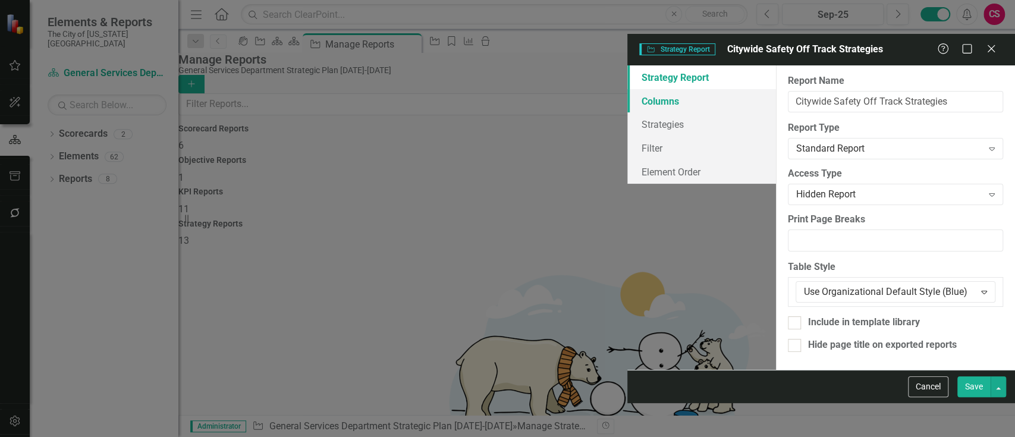
click at [627, 89] on link "Columns" at bounding box center [701, 101] width 149 height 24
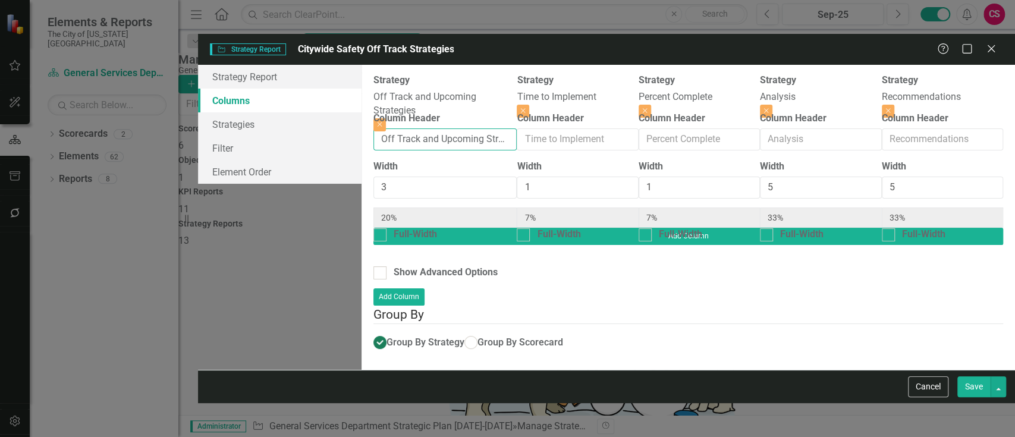
click at [385, 128] on input "Off Track and Upcoming Strategies" at bounding box center [445, 139] width 144 height 22
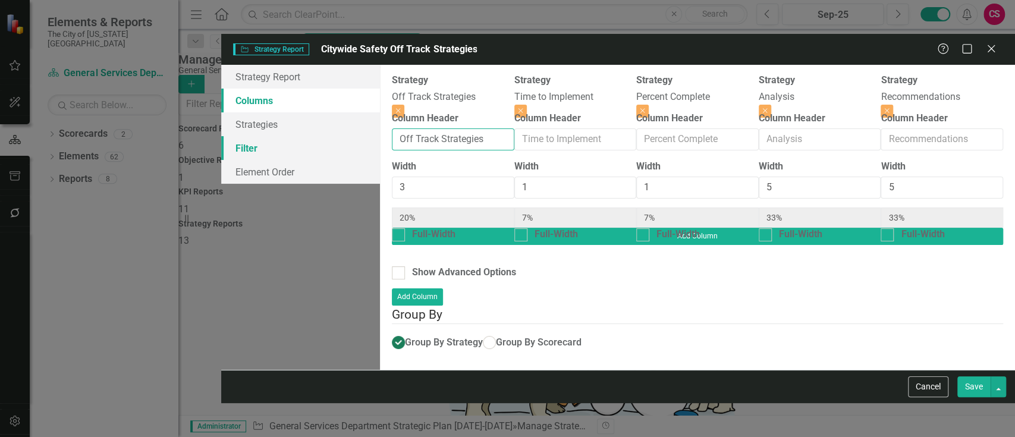
type input "Off Track Strategies"
click at [221, 136] on link "Filter" at bounding box center [300, 148] width 159 height 24
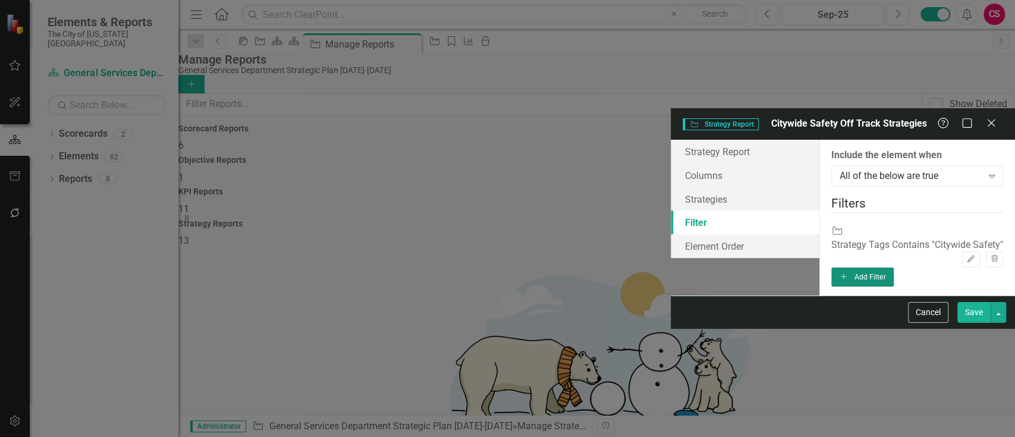
click at [894, 268] on button "Add Add Filter" at bounding box center [862, 277] width 62 height 19
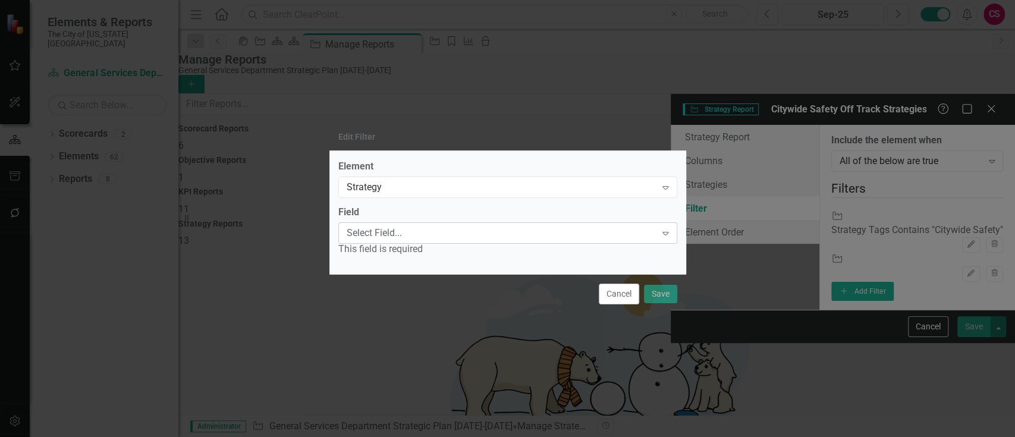
click at [435, 226] on div "Select Field... Expand" at bounding box center [507, 232] width 339 height 21
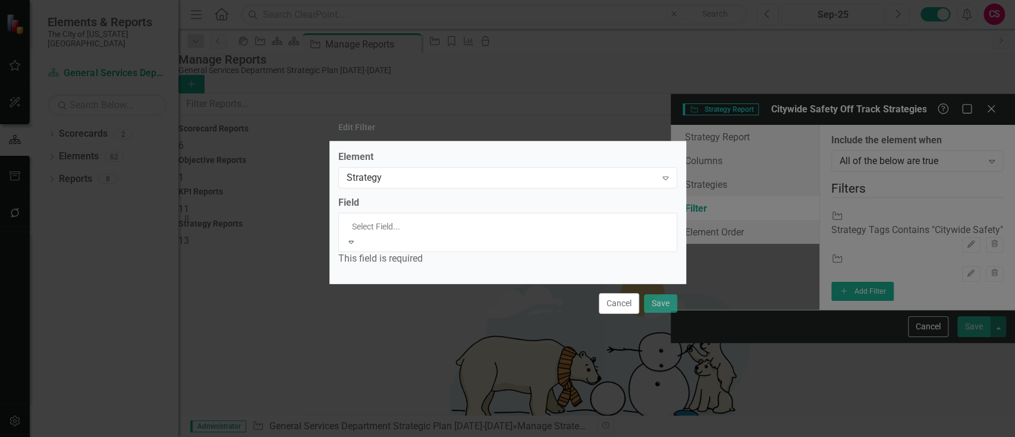
click at [414, 437] on div "Status" at bounding box center [507, 444] width 1015 height 14
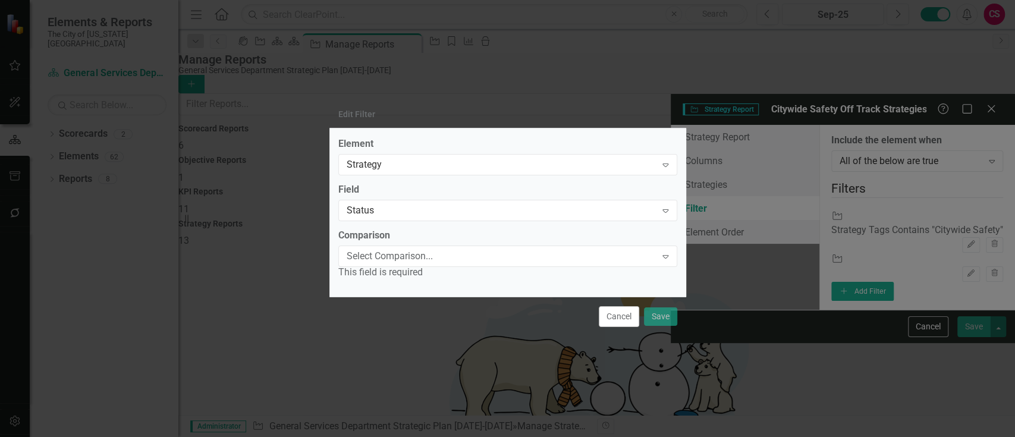
click at [414, 258] on div "Select Comparison..." at bounding box center [502, 256] width 310 height 14
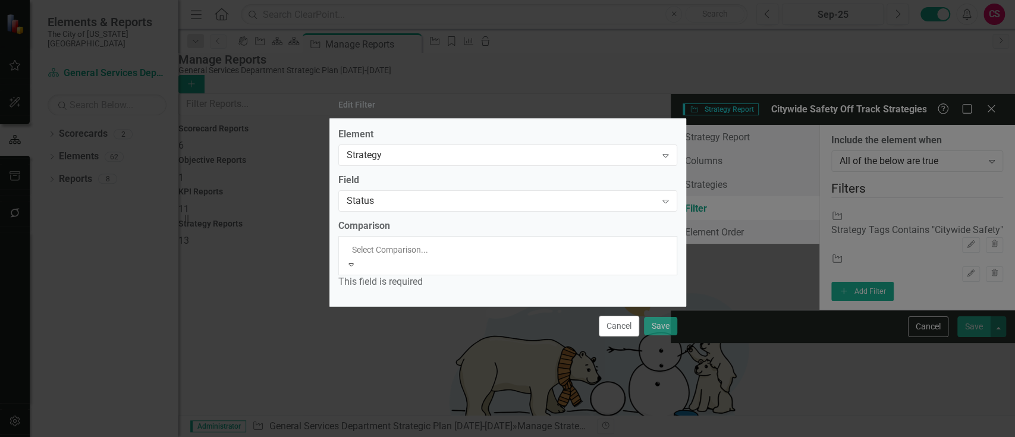
click at [411, 437] on div "Equals" at bounding box center [507, 444] width 1015 height 14
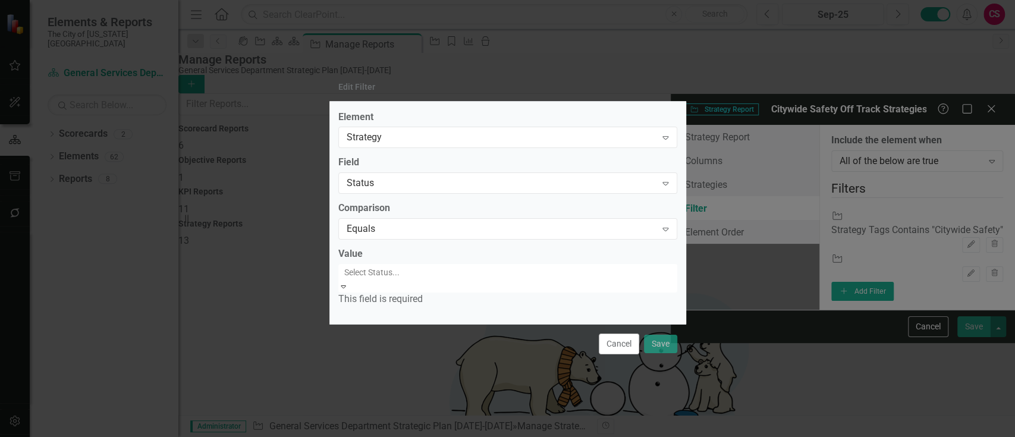
click at [395, 273] on div at bounding box center [509, 272] width 339 height 14
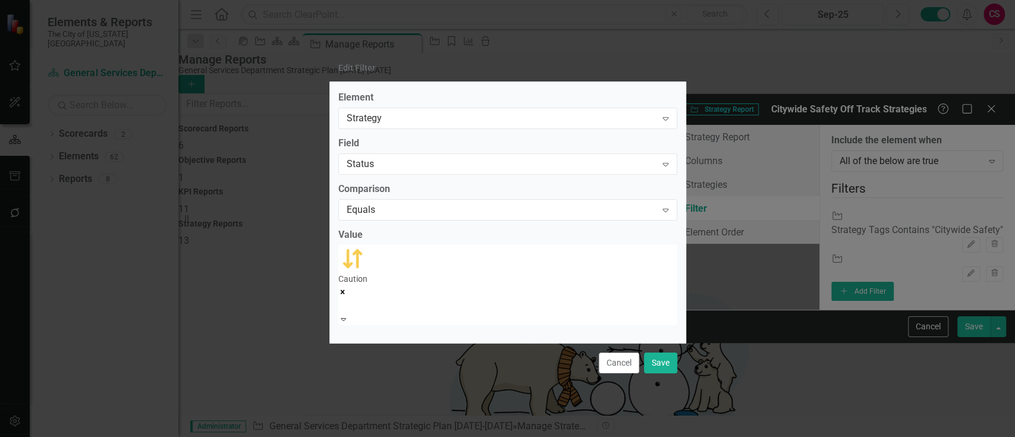
click at [402, 300] on div at bounding box center [509, 305] width 339 height 14
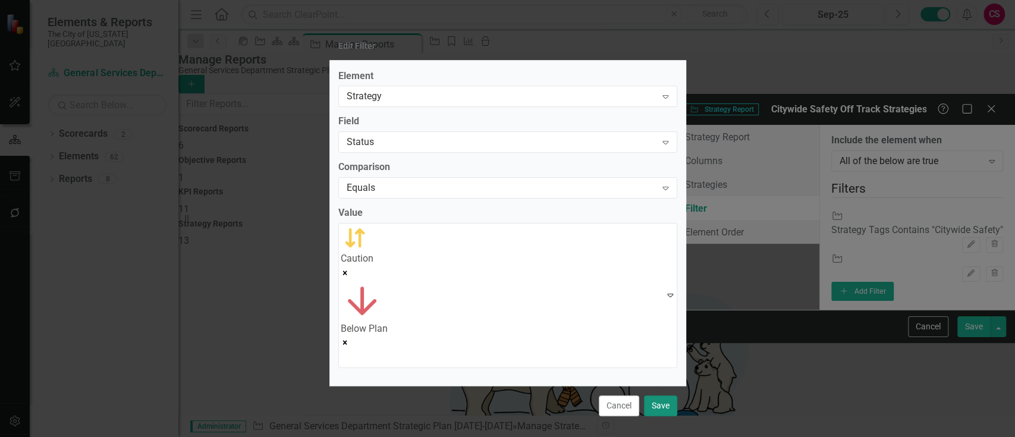
click at [656, 395] on button "Save" at bounding box center [660, 405] width 33 height 21
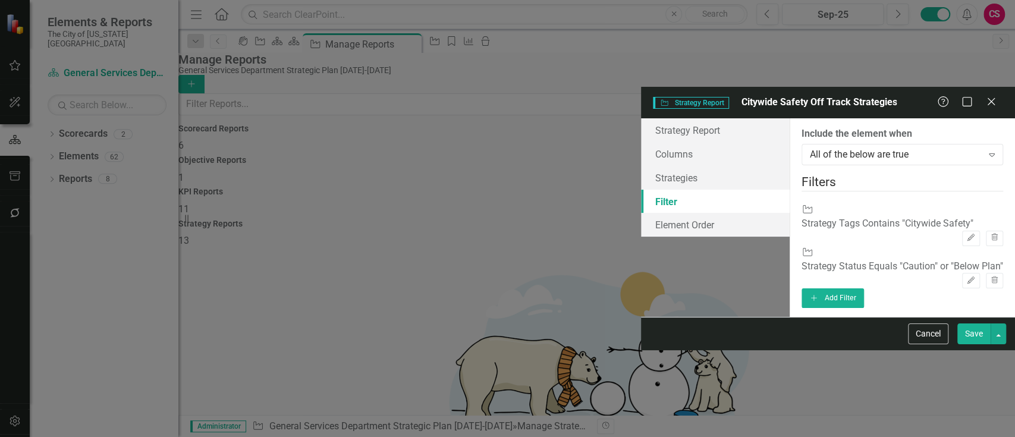
click at [971, 344] on button "Save" at bounding box center [973, 334] width 33 height 21
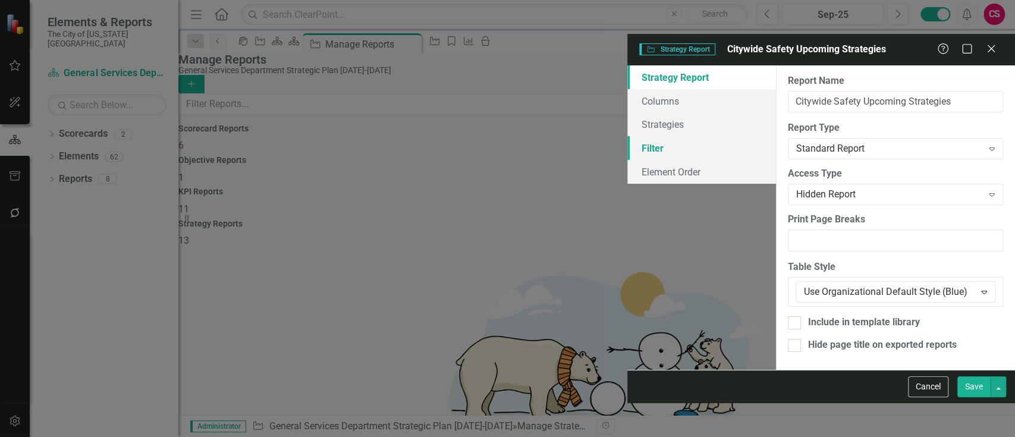
click at [627, 136] on link "Filter" at bounding box center [701, 148] width 149 height 24
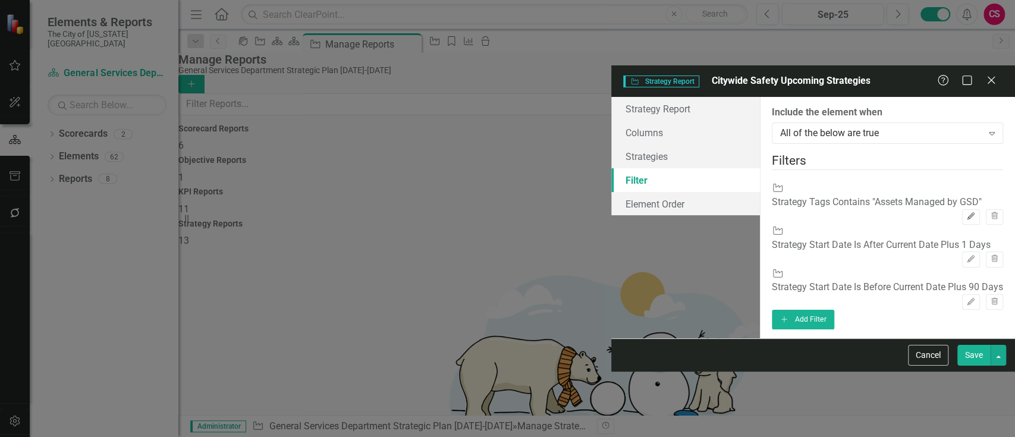
click at [962, 209] on button "Edit" at bounding box center [970, 216] width 17 height 15
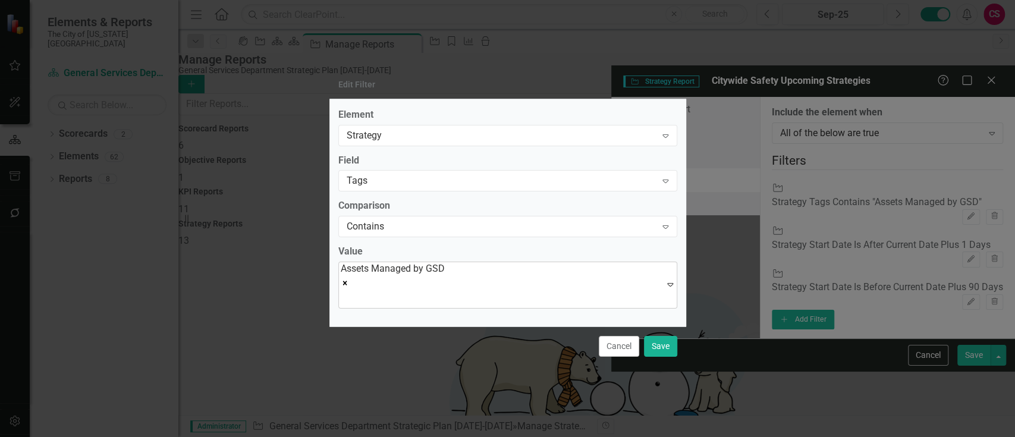
click at [347, 281] on icon "Remove [object Object]" at bounding box center [345, 283] width 4 height 4
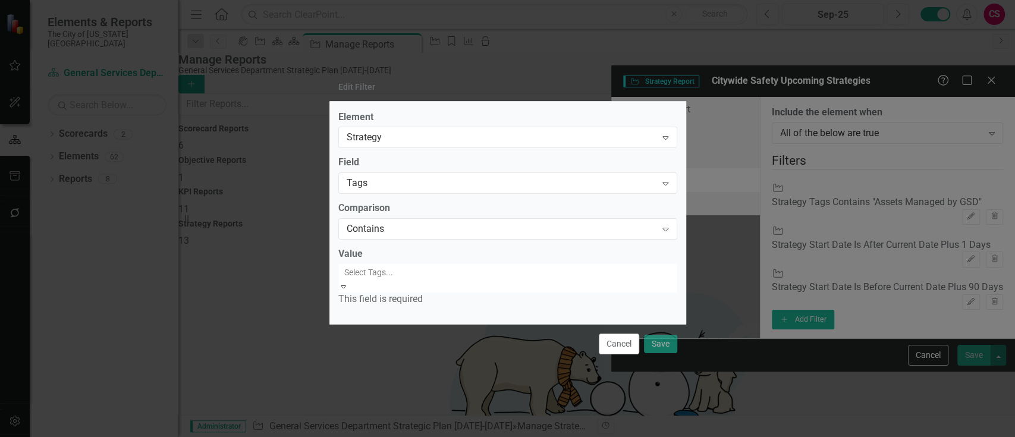
click at [462, 278] on div at bounding box center [509, 272] width 339 height 14
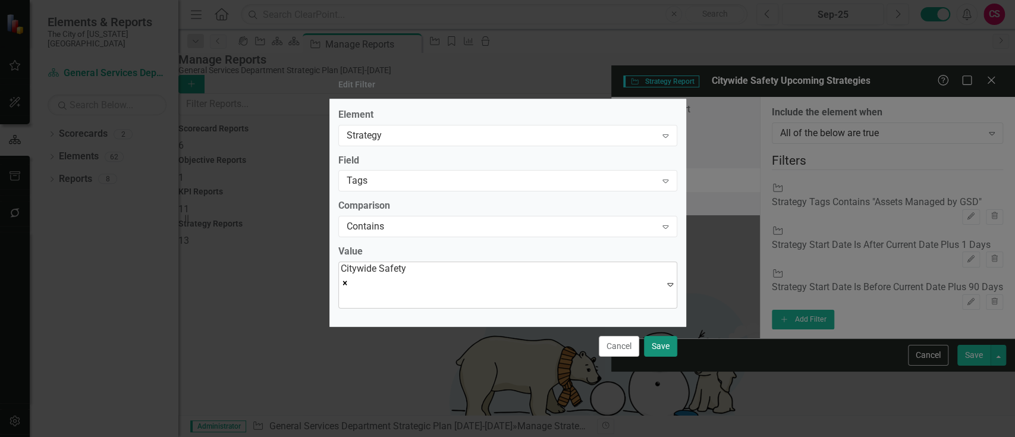
click at [660, 343] on button "Save" at bounding box center [660, 346] width 33 height 21
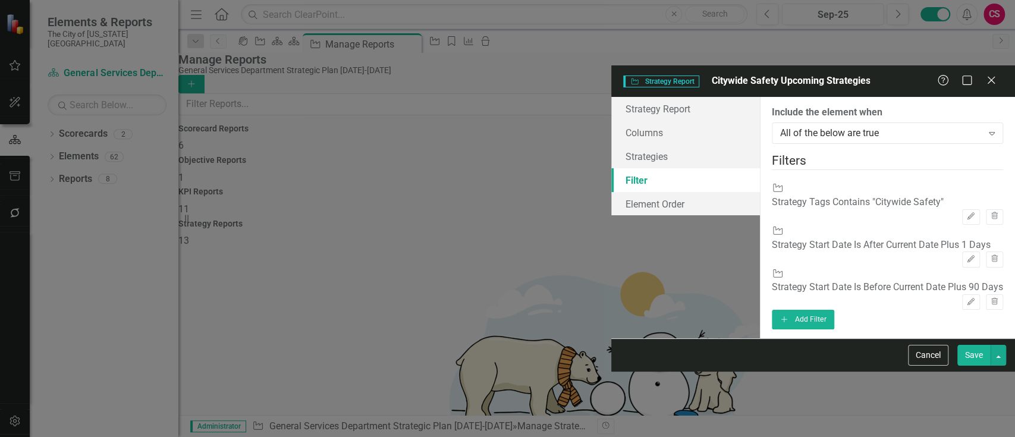
click at [978, 366] on button "Save" at bounding box center [973, 355] width 33 height 21
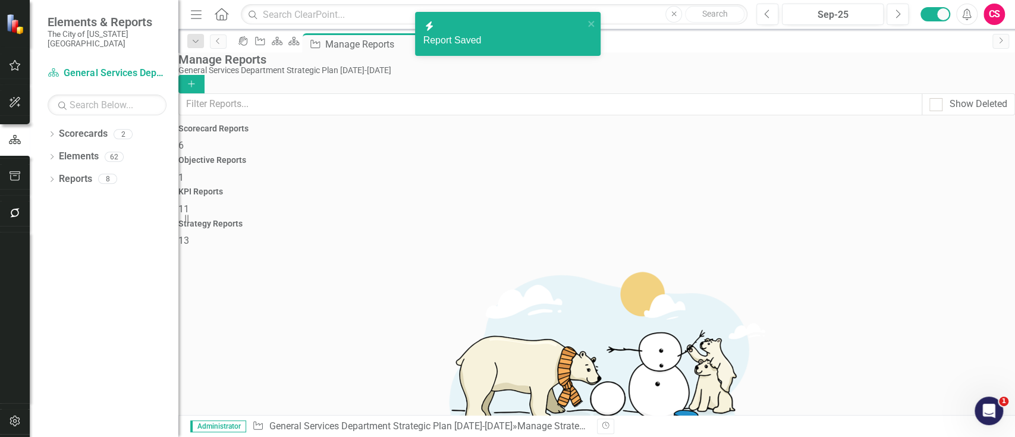
scroll to position [114, 0]
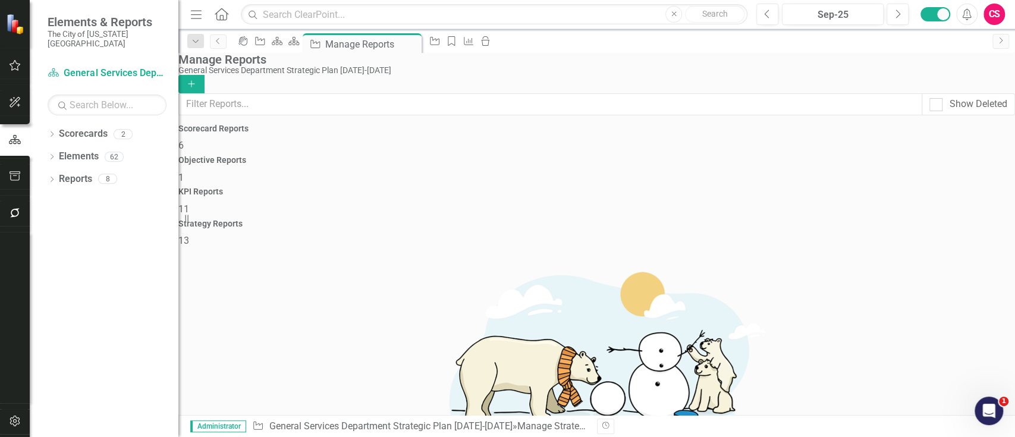
click at [922, 363] on link "Copy Duplicate Report" at bounding box center [939, 365] width 98 height 22
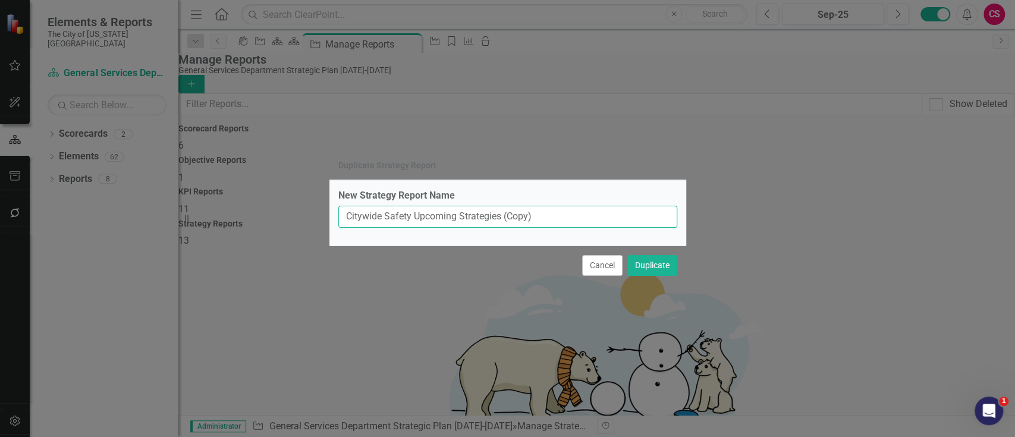
drag, startPoint x: 416, startPoint y: 217, endPoint x: 275, endPoint y: 221, distance: 141.0
click at [275, 221] on div "Duplicate Strategy Report New Strategy Report Name Citywide Safety Upcoming Str…" at bounding box center [507, 218] width 1015 height 437
type input "Organizational Culture Upcoming Strategies"
click at [627, 255] on button "Duplicate" at bounding box center [652, 265] width 50 height 21
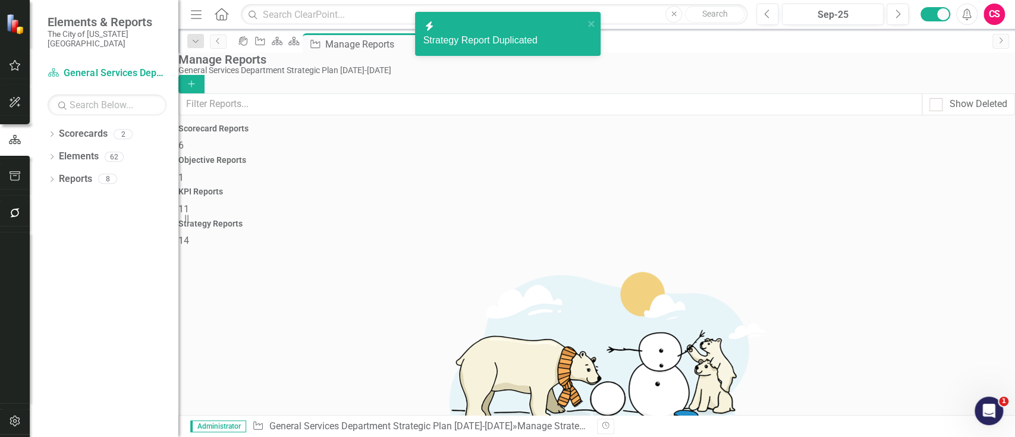
scroll to position [195, 0]
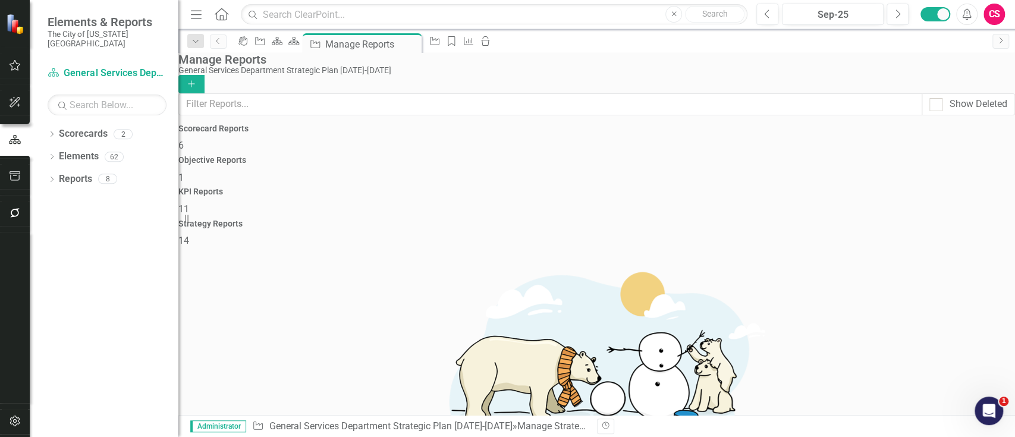
drag, startPoint x: 216, startPoint y: 258, endPoint x: 216, endPoint y: 291, distance: 33.3
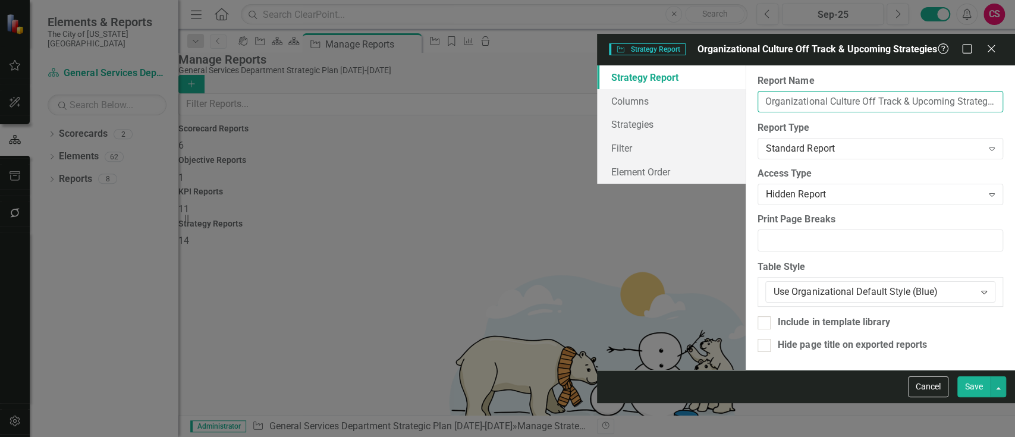
click at [758, 91] on input "Organizational Culture Off Track & Upcoming Strategies" at bounding box center [881, 102] width 246 height 22
type input "Organizational Culture Off Track Strategies"
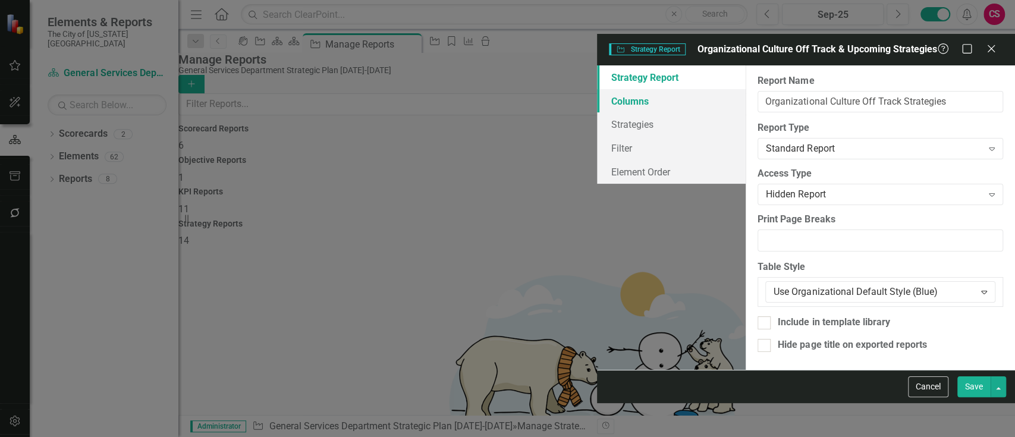
click at [597, 89] on link "Columns" at bounding box center [671, 101] width 149 height 24
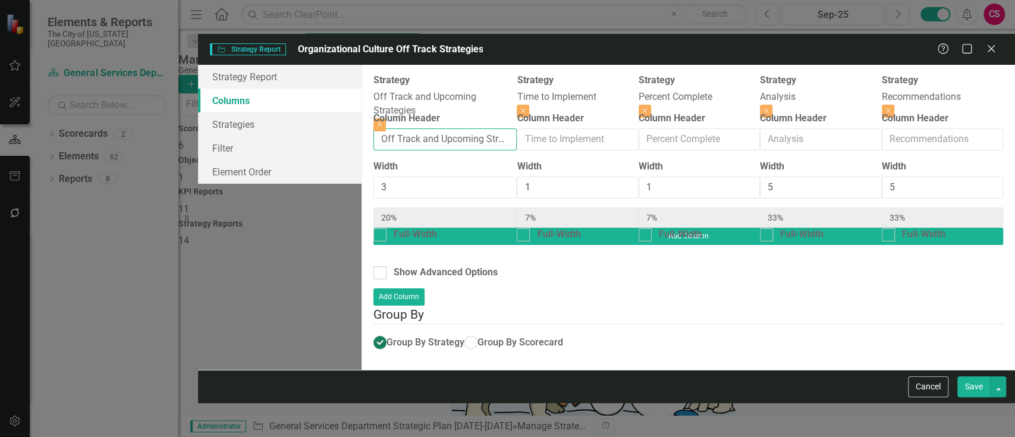
click at [378, 128] on input "Off Track and Upcoming Strategies" at bounding box center [445, 139] width 144 height 22
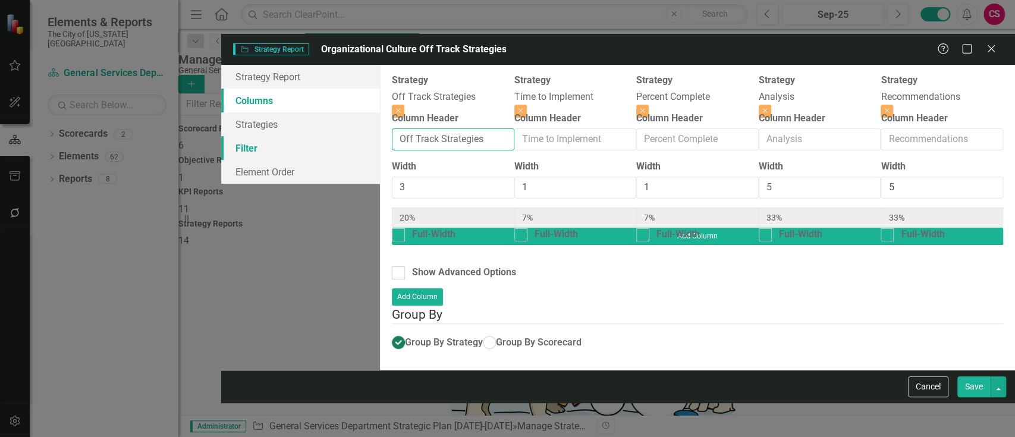
type input "Off Track Strategies"
click at [221, 136] on link "Filter" at bounding box center [300, 148] width 159 height 24
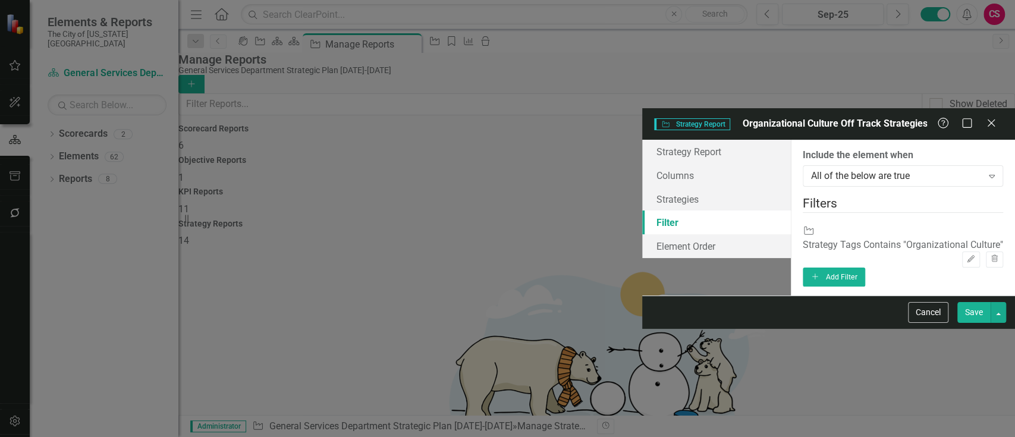
click at [940, 194] on fieldset "Filters Strategy Strategy Tags Contains "Organizational Culture" Edit Trash Add…" at bounding box center [903, 240] width 200 height 92
click at [865, 268] on button "Add Add Filter" at bounding box center [834, 277] width 62 height 19
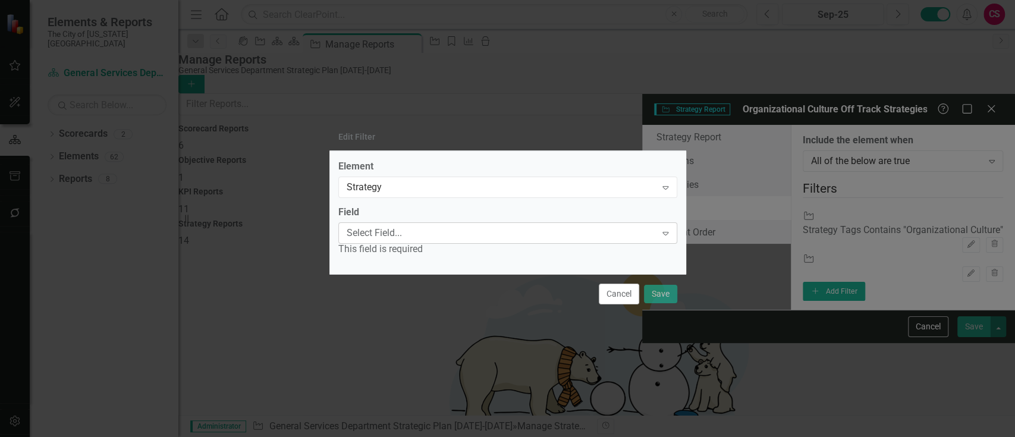
click at [468, 234] on div "Select Field..." at bounding box center [502, 234] width 310 height 14
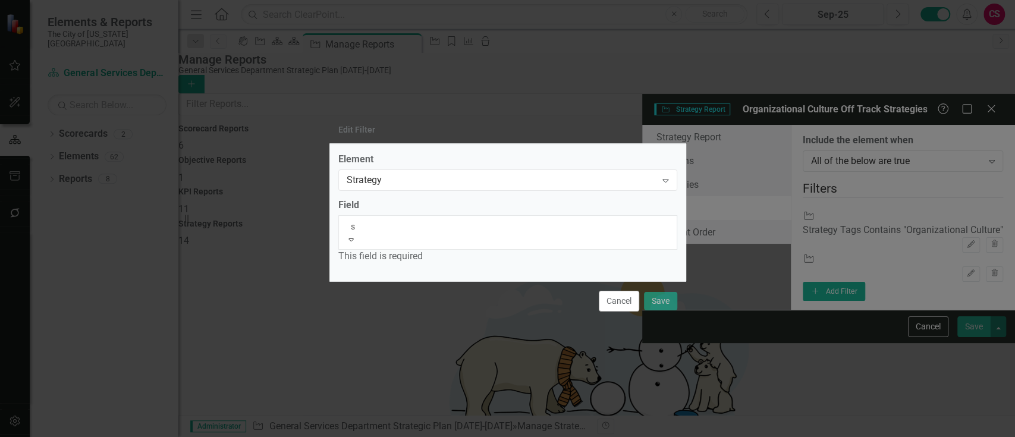
type input "st"
click at [463, 437] on div "St atus" at bounding box center [507, 444] width 1015 height 14
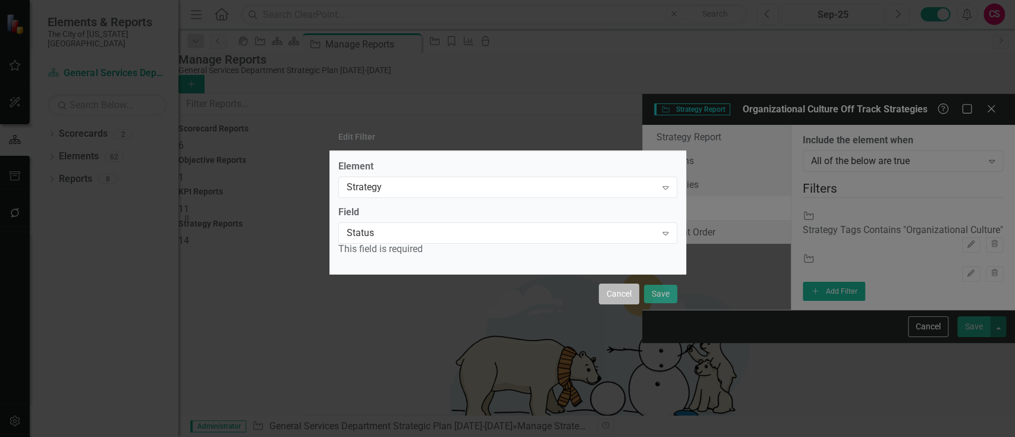
click at [611, 293] on div "Cancel Save" at bounding box center [507, 293] width 357 height 39
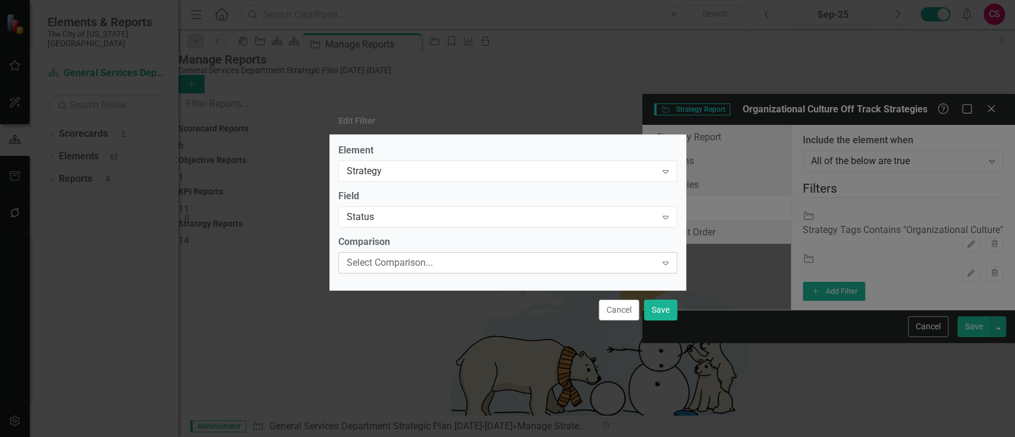
click at [519, 261] on div "Select Comparison..." at bounding box center [502, 263] width 310 height 14
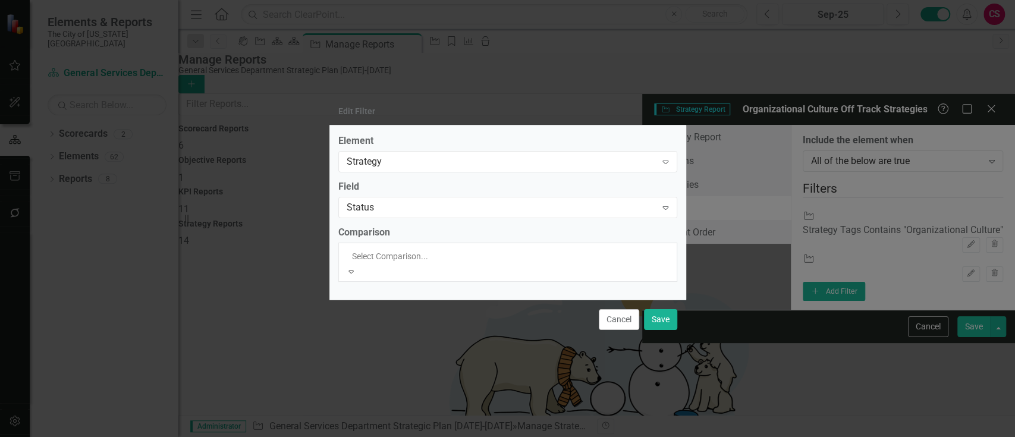
click at [425, 437] on div "Equals" at bounding box center [507, 444] width 1015 height 14
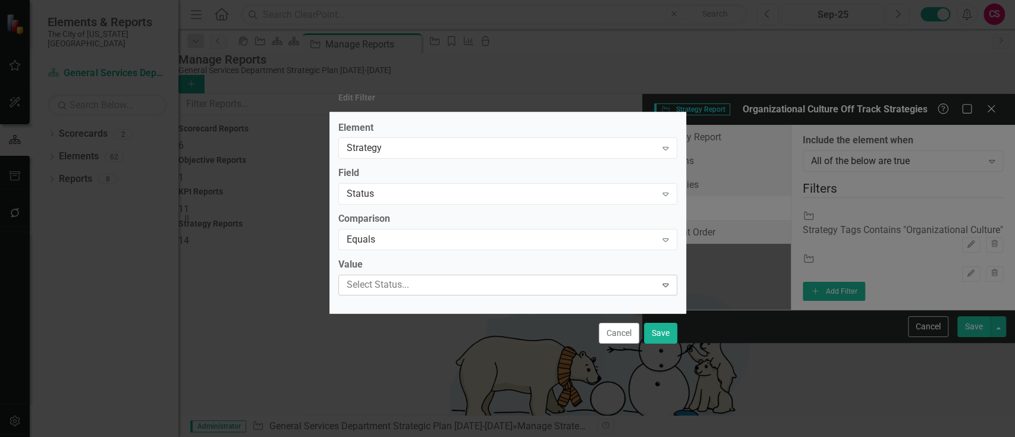
click at [477, 287] on div at bounding box center [499, 285] width 315 height 16
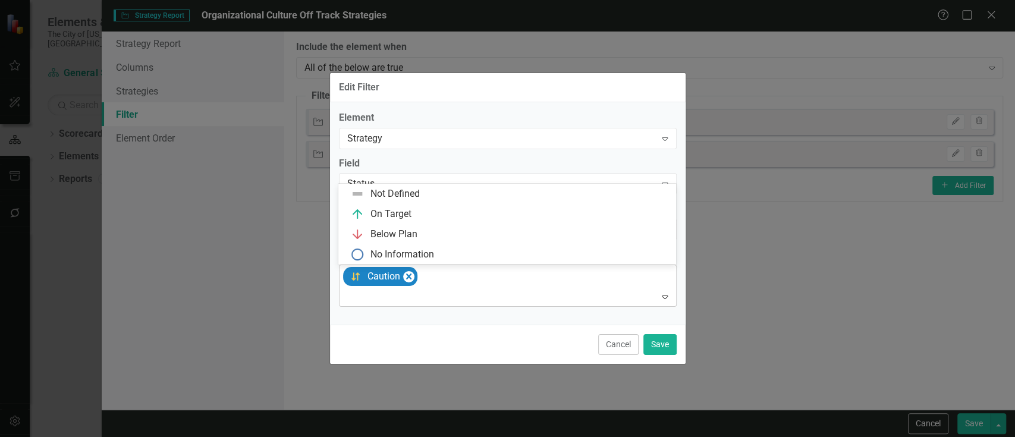
click at [420, 288] on div "Caution" at bounding box center [508, 285] width 335 height 41
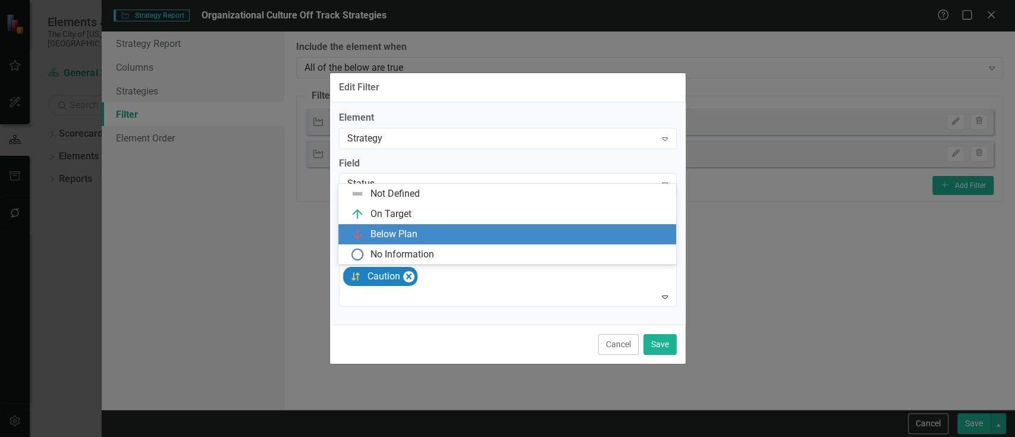
click at [439, 231] on div "Below Plan" at bounding box center [509, 234] width 319 height 14
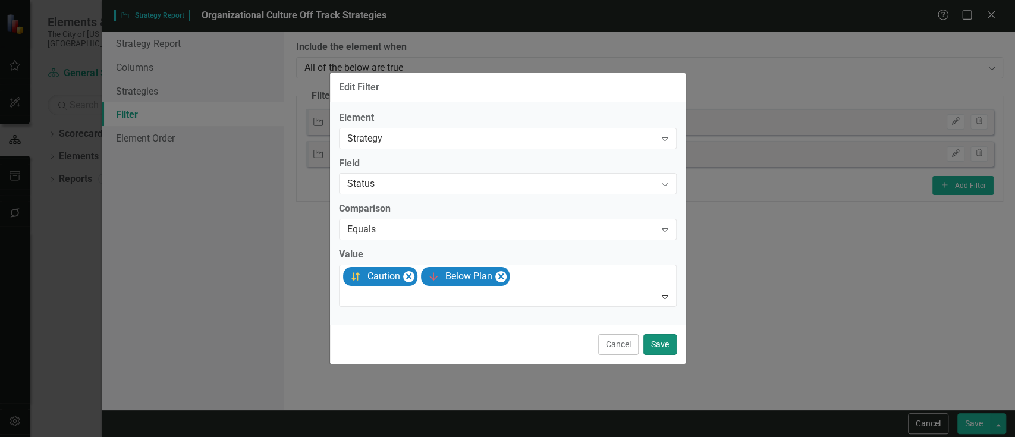
click at [671, 341] on button "Save" at bounding box center [659, 344] width 33 height 21
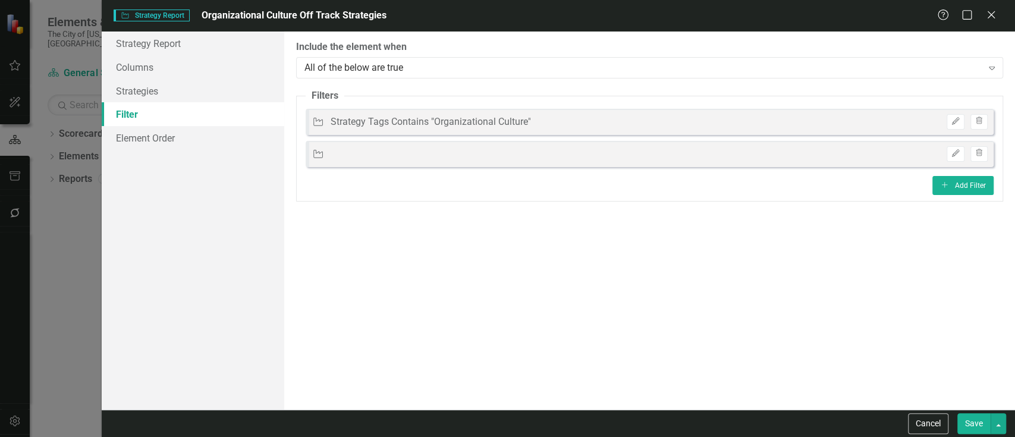
click at [971, 422] on button "Save" at bounding box center [973, 423] width 33 height 21
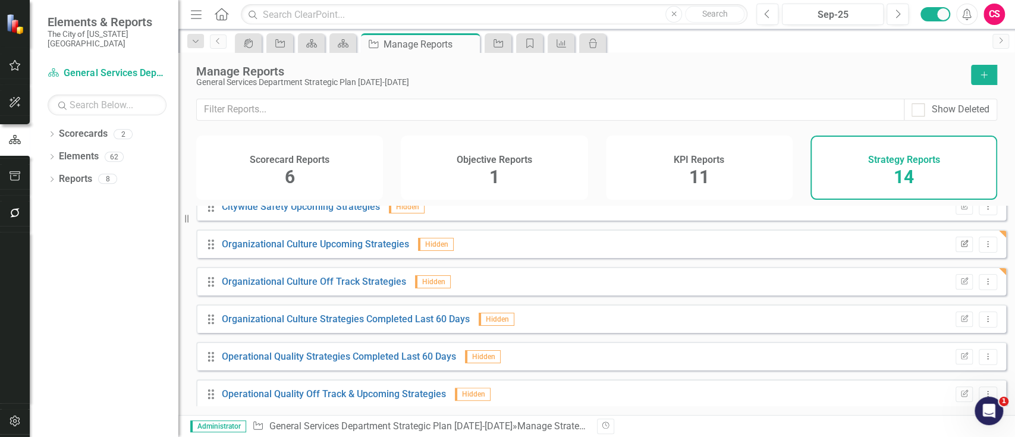
click at [961, 247] on icon "button" at bounding box center [964, 243] width 7 height 7
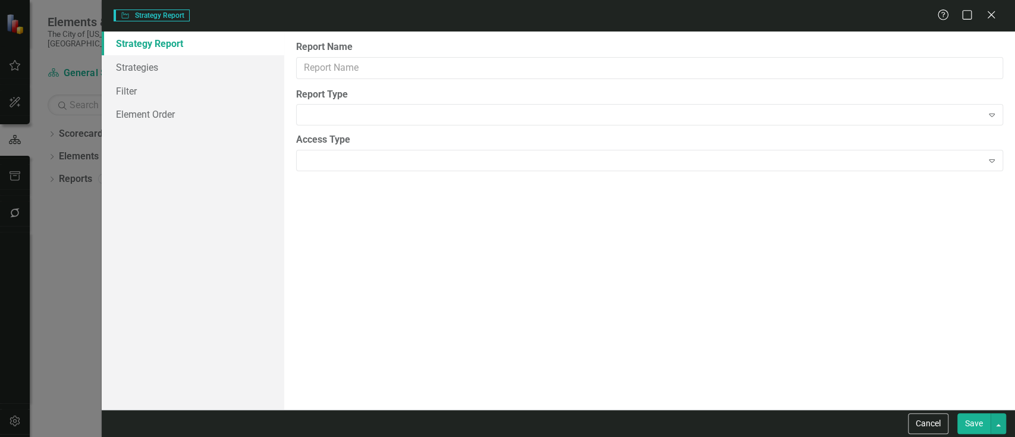
type input "Organizational Culture Upcoming Strategies"
click at [147, 73] on link "Strategies" at bounding box center [193, 67] width 183 height 24
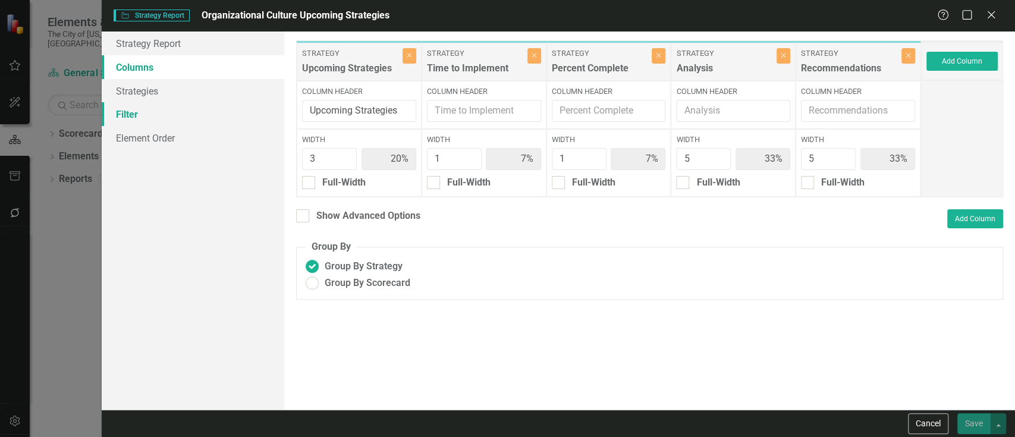
click at [219, 114] on link "Filter" at bounding box center [193, 114] width 183 height 24
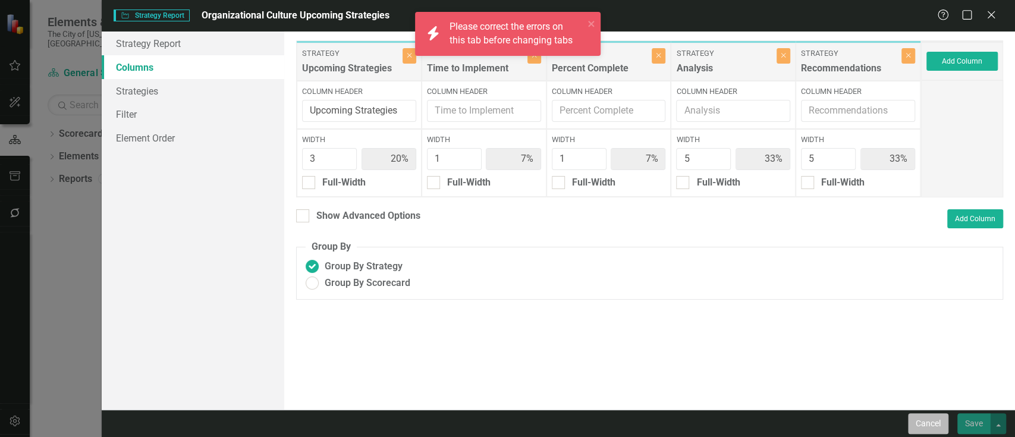
click at [931, 425] on button "Cancel" at bounding box center [928, 423] width 40 height 21
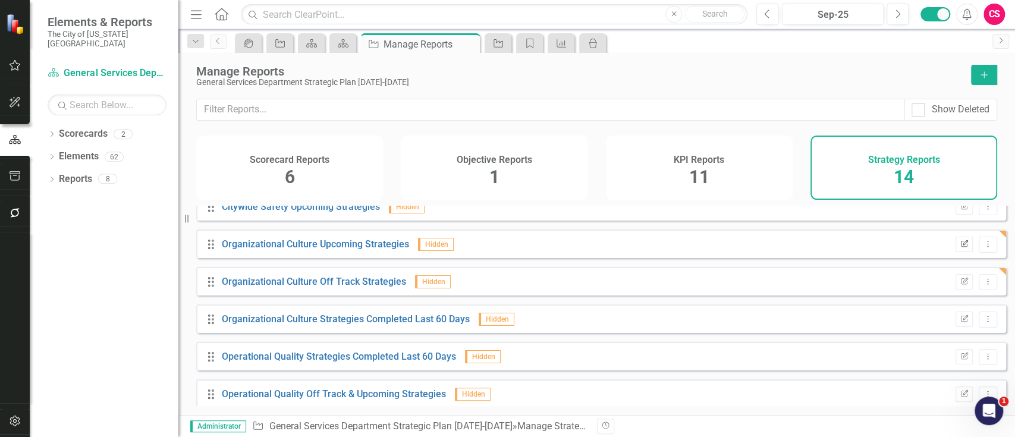
click at [960, 248] on icon "Edit Report" at bounding box center [964, 244] width 9 height 7
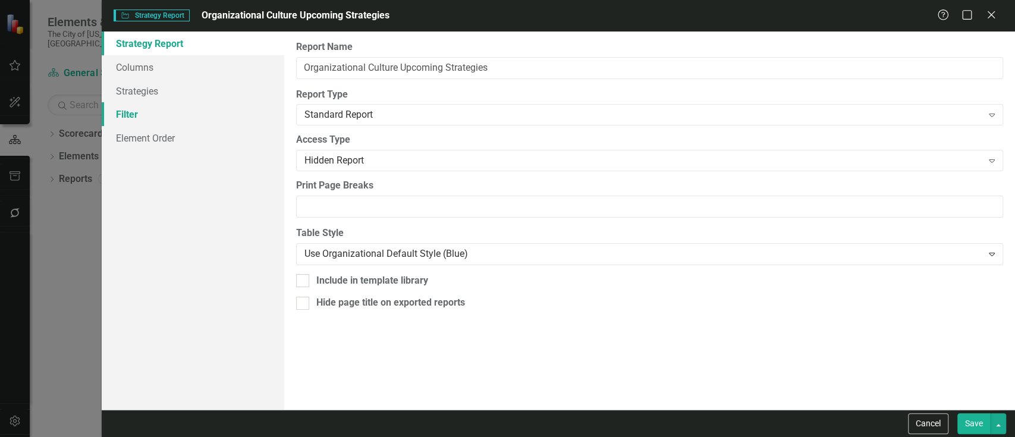
click at [136, 117] on link "Filter" at bounding box center [193, 114] width 183 height 24
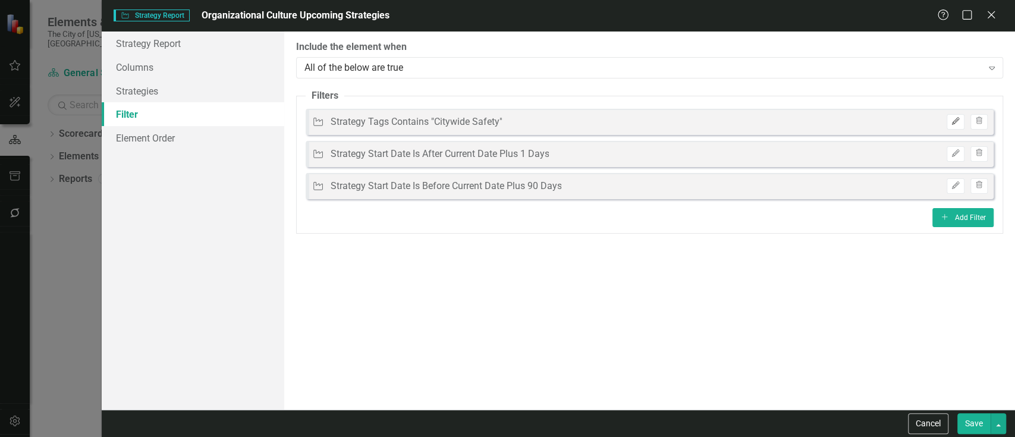
click at [952, 124] on icon "button" at bounding box center [955, 121] width 7 height 7
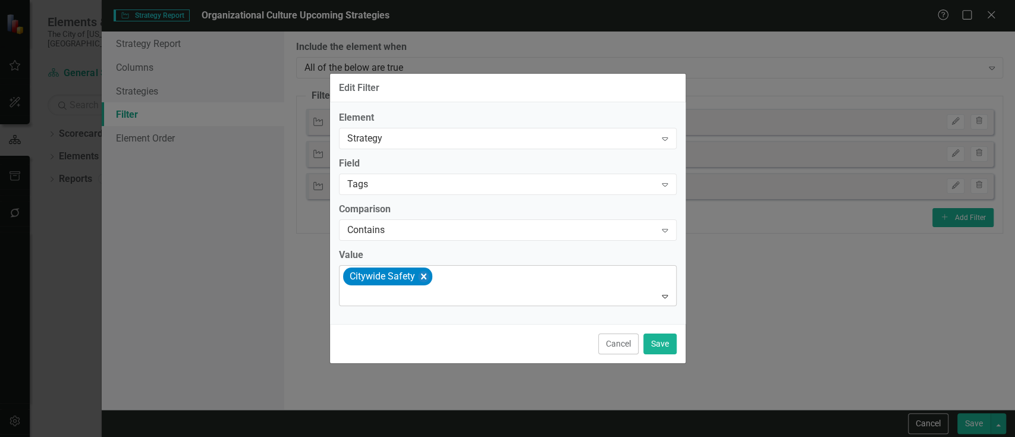
click at [426, 271] on icon "Remove [object Object]" at bounding box center [422, 276] width 11 height 15
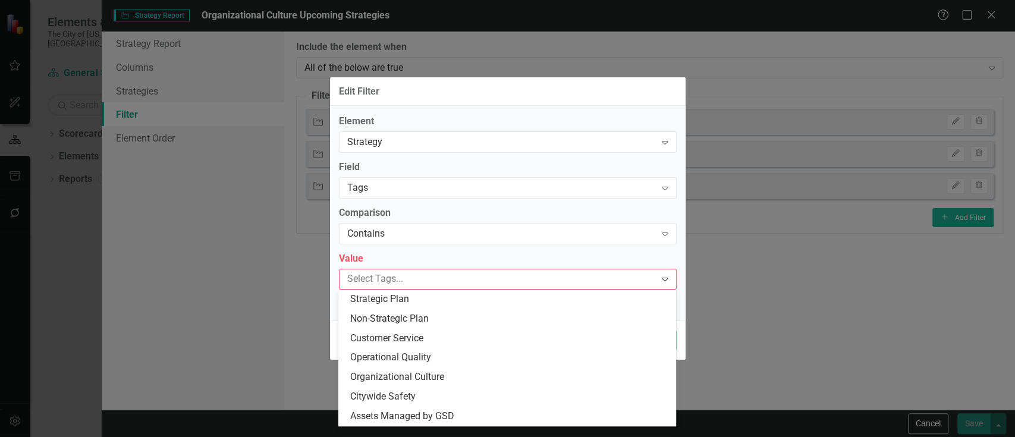
click at [426, 271] on div at bounding box center [499, 279] width 313 height 16
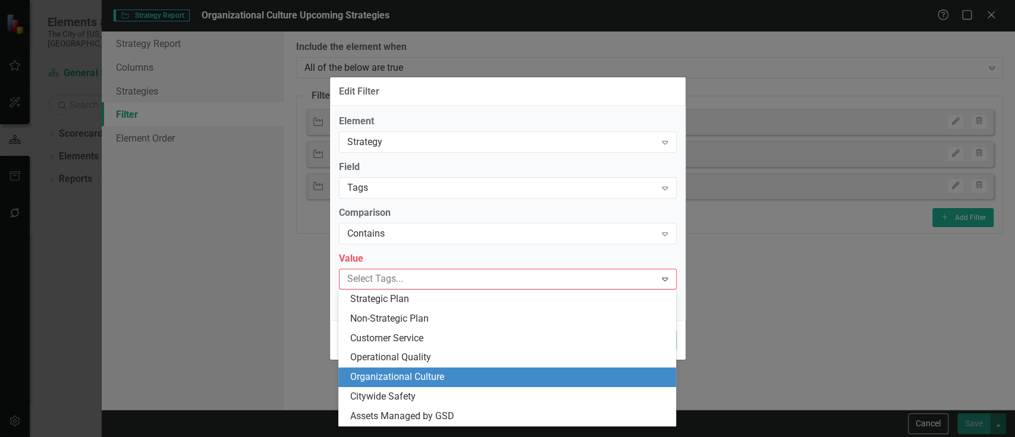
click at [398, 370] on div "Organizational Culture" at bounding box center [509, 377] width 319 height 14
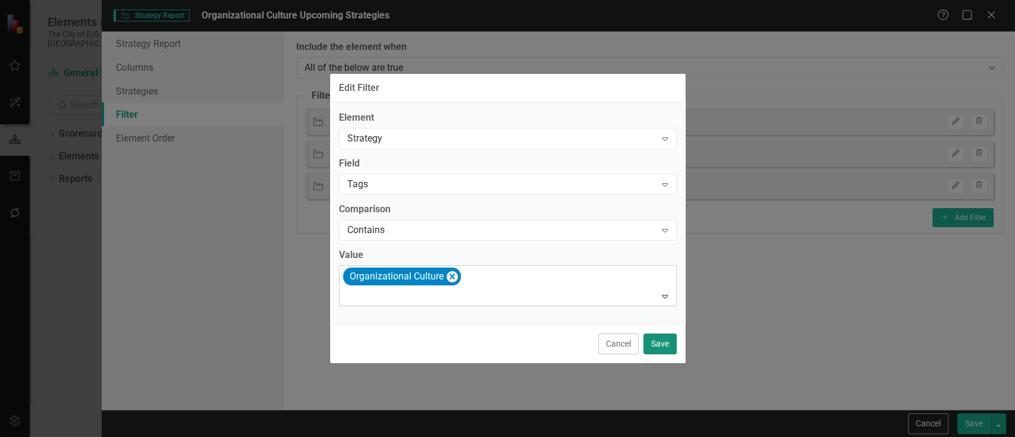
click at [665, 337] on button "Save" at bounding box center [659, 344] width 33 height 21
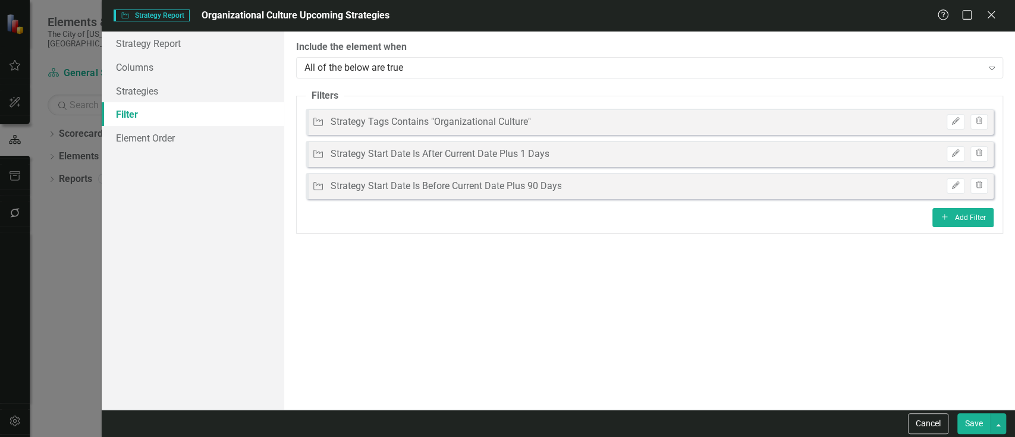
click at [965, 433] on button "Save" at bounding box center [973, 423] width 33 height 21
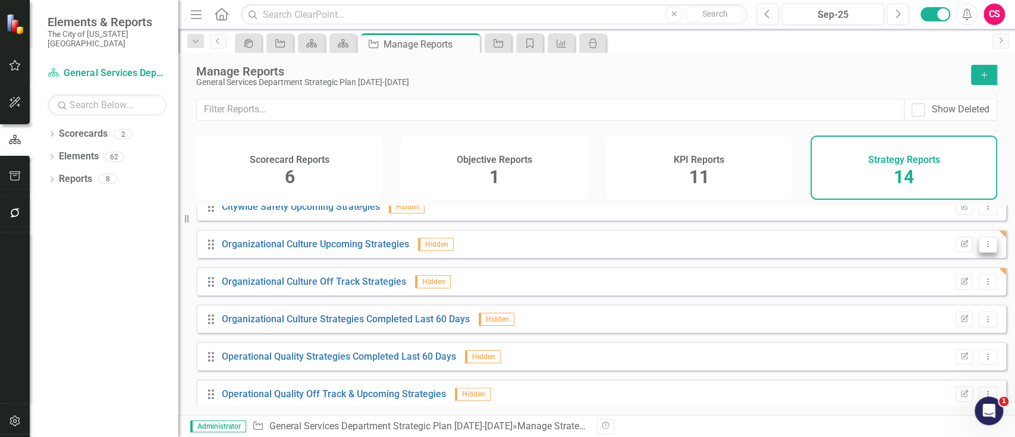
click at [984, 248] on icon "Dropdown Menu" at bounding box center [988, 244] width 10 height 8
click at [908, 275] on link "Edit Report Edit Report" at bounding box center [939, 271] width 98 height 22
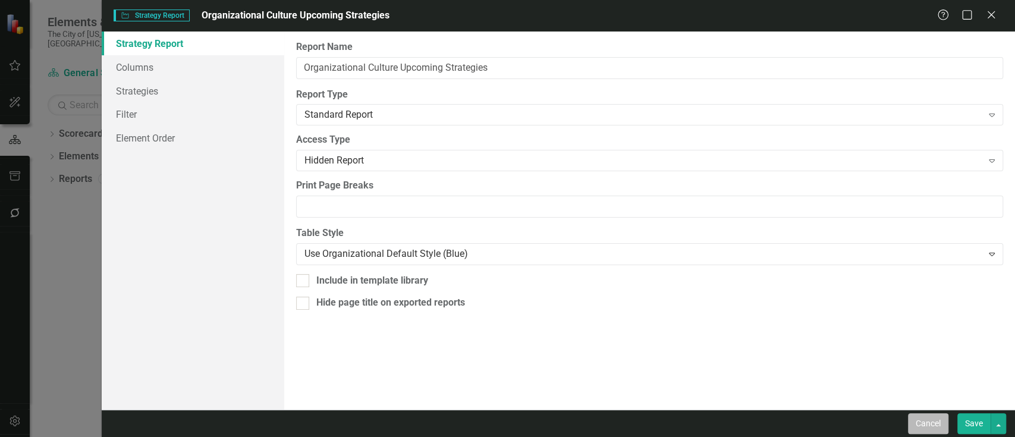
click at [945, 420] on button "Cancel" at bounding box center [928, 423] width 40 height 21
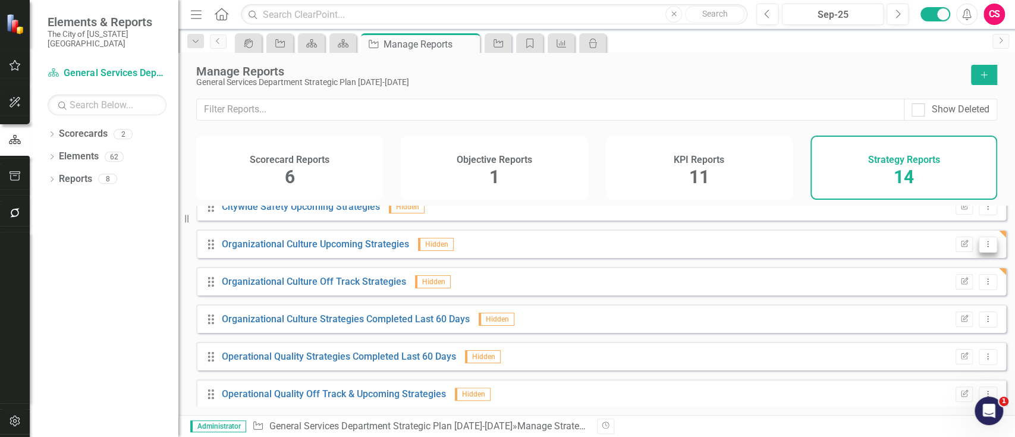
click at [979, 248] on button "Dropdown Menu" at bounding box center [988, 245] width 18 height 16
click at [927, 307] on link "Copy Duplicate Report" at bounding box center [939, 315] width 98 height 22
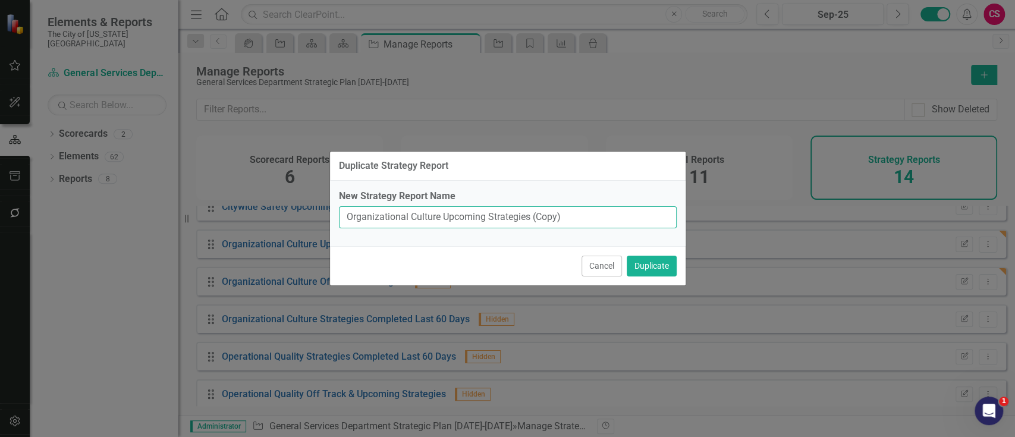
drag, startPoint x: 438, startPoint y: 221, endPoint x: 301, endPoint y: 203, distance: 138.5
click at [301, 203] on div "Duplicate Strategy Report New Strategy Report Name Organizational Culture Upcom…" at bounding box center [507, 218] width 1015 height 437
type input "Operational Quality Upcoming Strategies"
click at [627, 256] on button "Duplicate" at bounding box center [652, 266] width 50 height 21
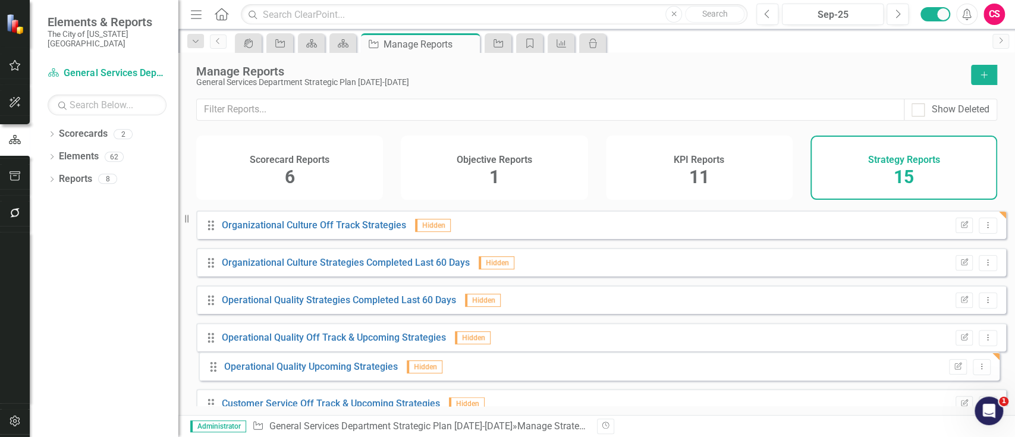
scroll to position [269, 0]
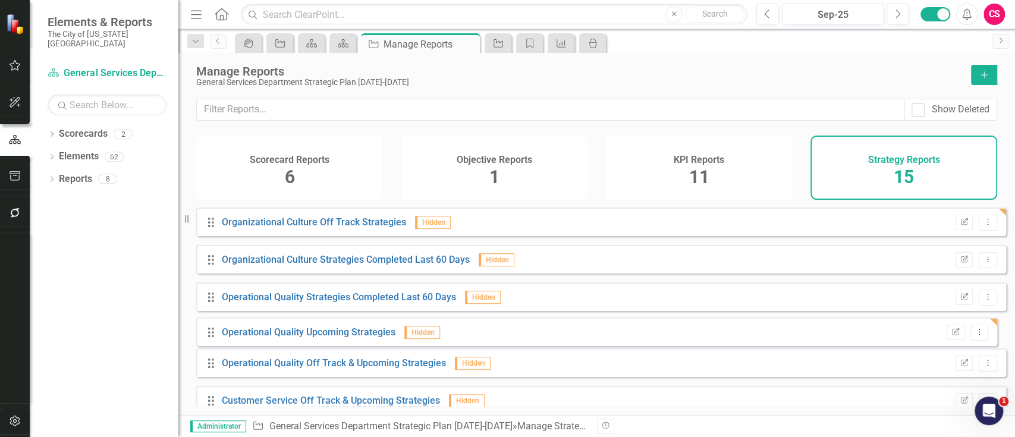
drag, startPoint x: 215, startPoint y: 288, endPoint x: 214, endPoint y: 332, distance: 44.6
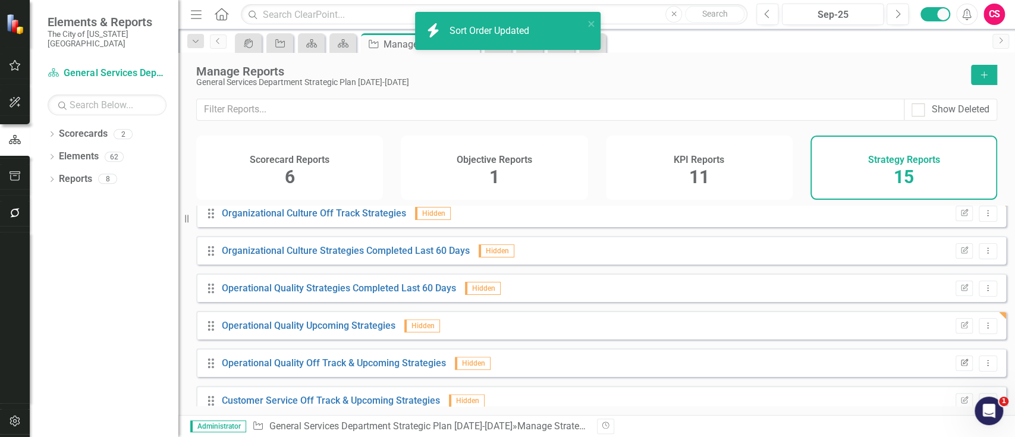
click at [961, 366] on icon "button" at bounding box center [964, 362] width 7 height 7
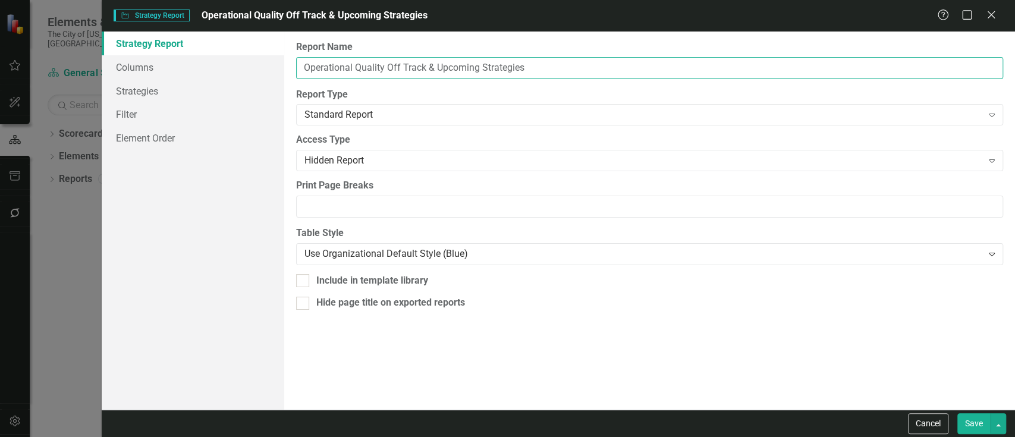
click at [435, 62] on input "Operational Quality Off Track & Upcoming Strategies" at bounding box center [649, 68] width 707 height 22
type input "Operational Quality Off Track Strategies"
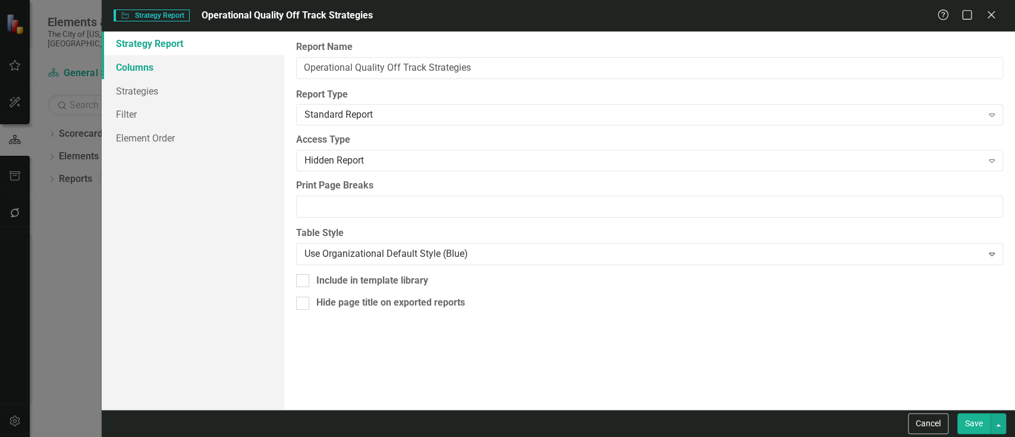
click at [192, 57] on link "Columns" at bounding box center [193, 67] width 183 height 24
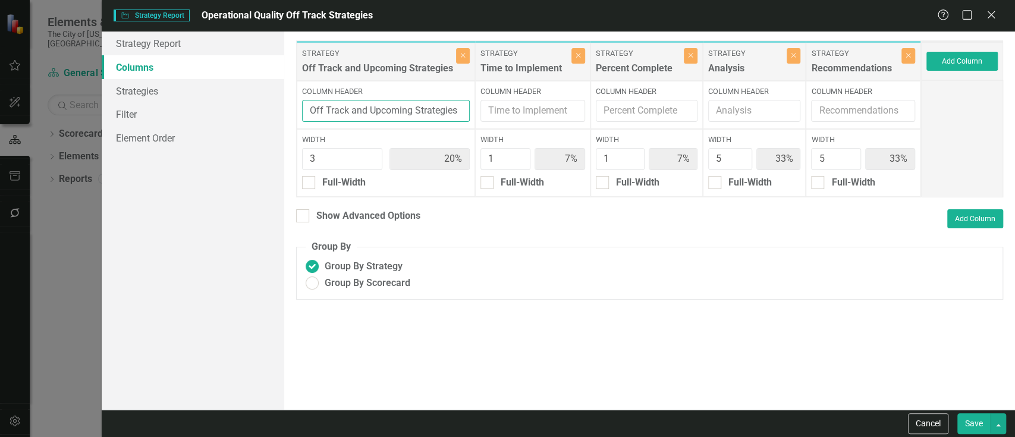
click at [376, 107] on input "Off Track and Upcoming Strategies" at bounding box center [386, 111] width 168 height 22
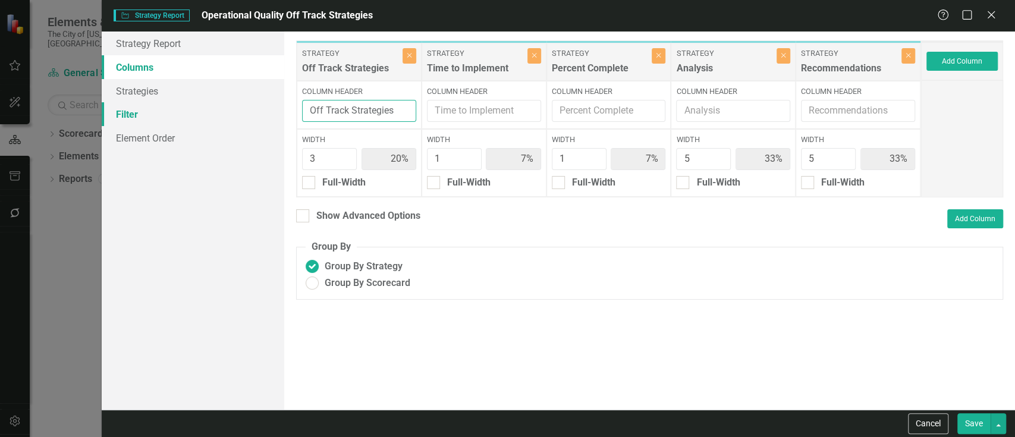
type input "Off Track Strategies"
click at [201, 108] on link "Filter" at bounding box center [193, 114] width 183 height 24
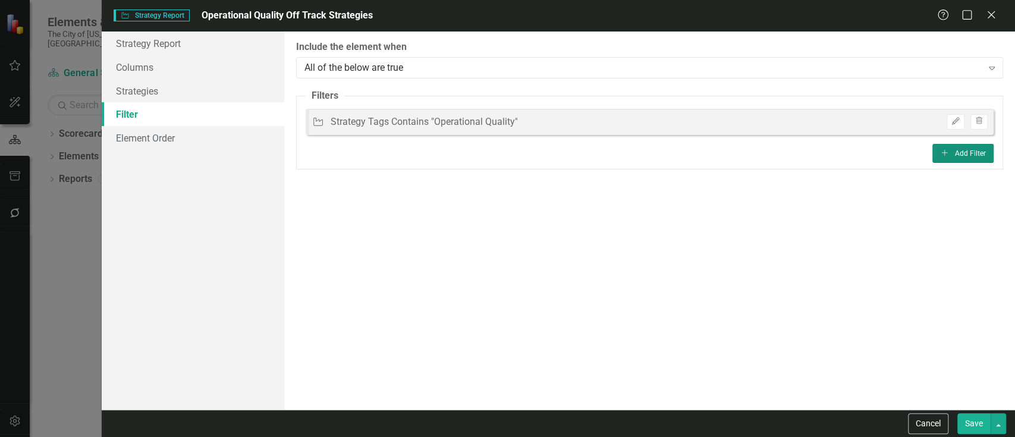
click at [944, 148] on button "Add Add Filter" at bounding box center [962, 153] width 61 height 19
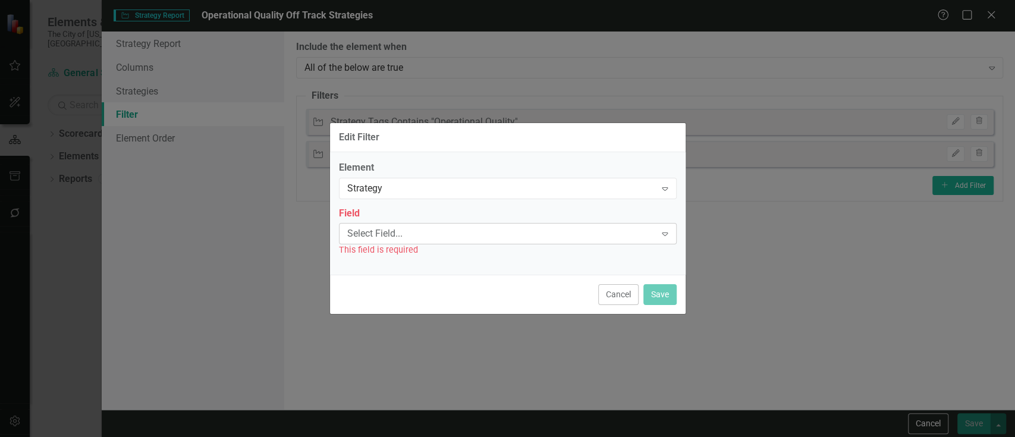
click at [400, 229] on div "Select Field..." at bounding box center [501, 234] width 309 height 14
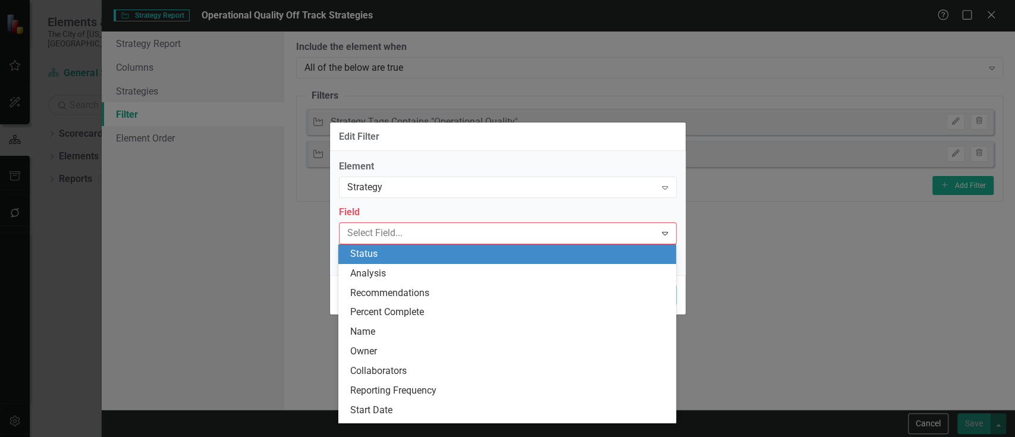
click at [388, 250] on div "Status" at bounding box center [509, 254] width 319 height 14
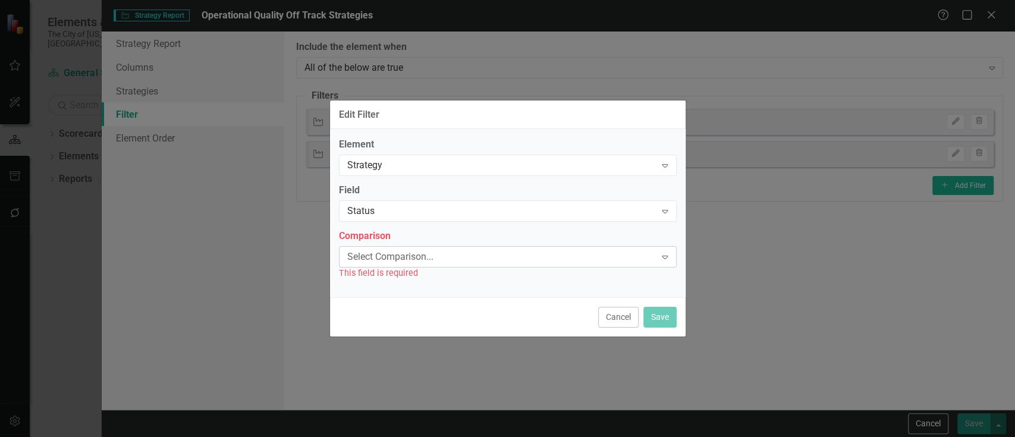
click at [380, 259] on div "Select Comparison..." at bounding box center [501, 257] width 309 height 14
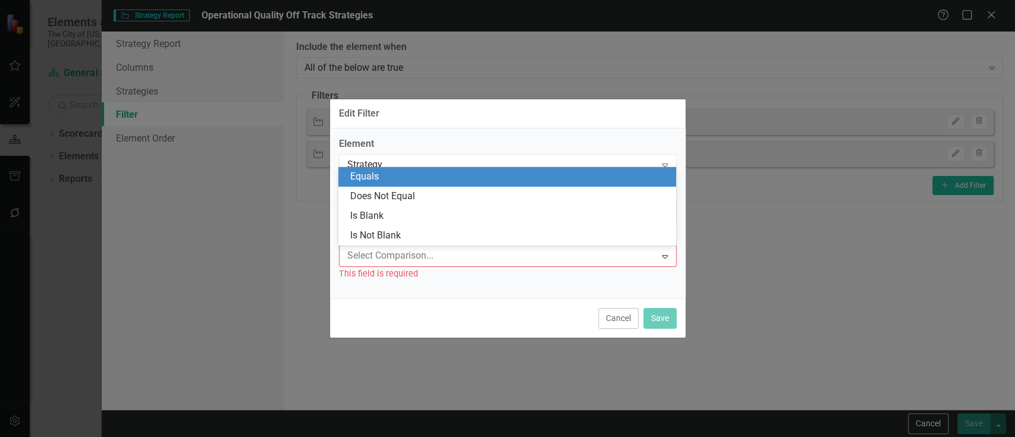
click at [381, 177] on div "Equals" at bounding box center [509, 177] width 319 height 14
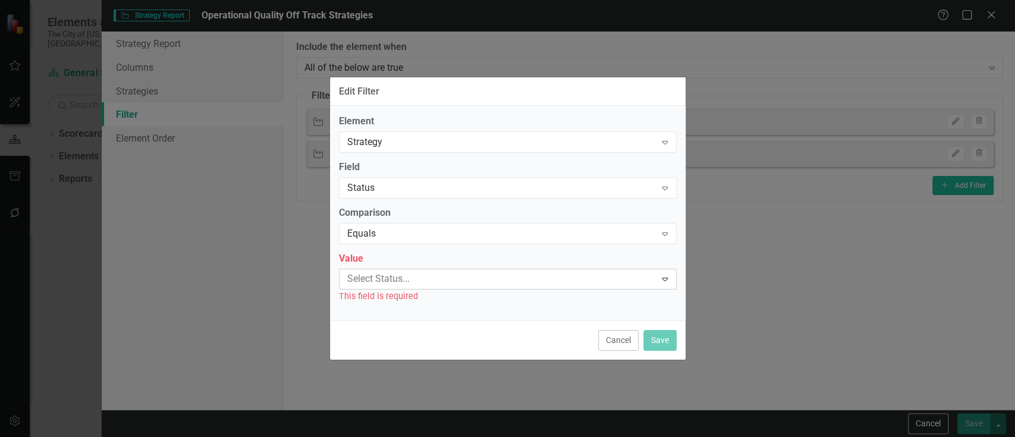
click at [383, 277] on div at bounding box center [499, 279] width 313 height 16
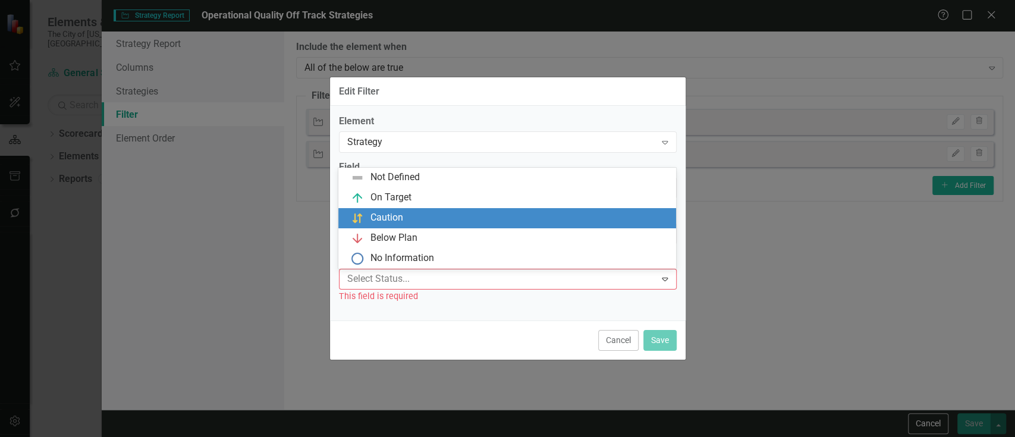
click at [387, 215] on div "Caution" at bounding box center [386, 218] width 33 height 14
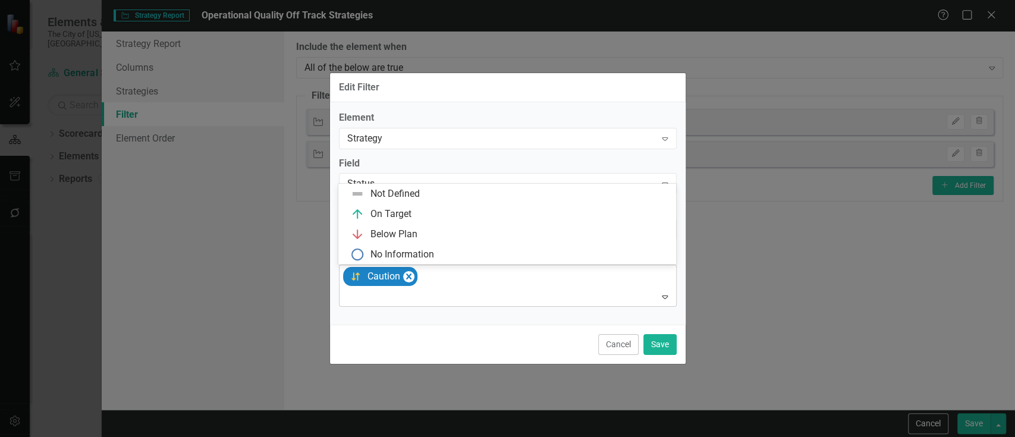
click at [390, 296] on div at bounding box center [509, 297] width 332 height 16
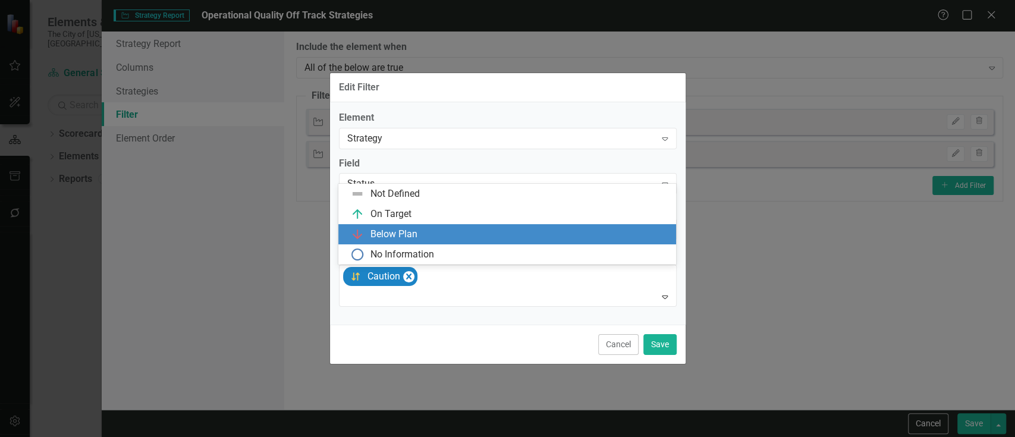
click at [400, 229] on div "Below Plan" at bounding box center [393, 235] width 47 height 14
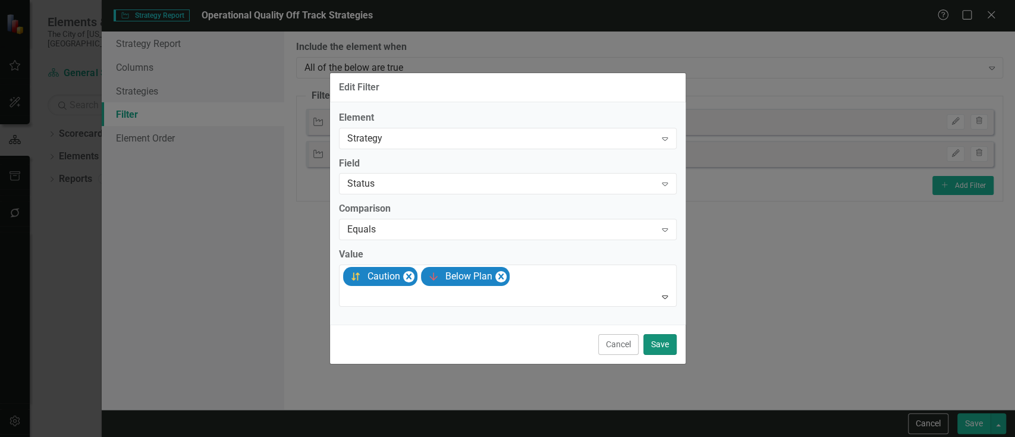
click at [654, 340] on button "Save" at bounding box center [659, 344] width 33 height 21
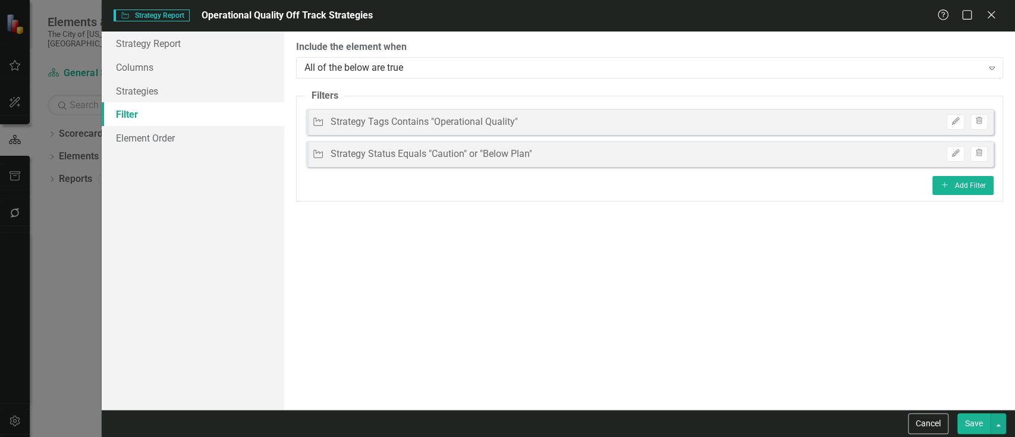
click at [987, 417] on button "Save" at bounding box center [973, 423] width 33 height 21
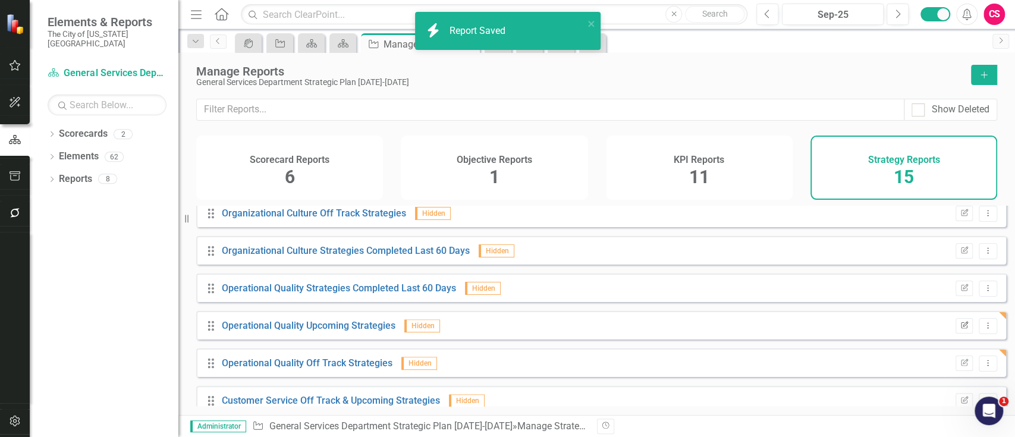
click at [956, 329] on button "Edit Report" at bounding box center [964, 325] width 17 height 15
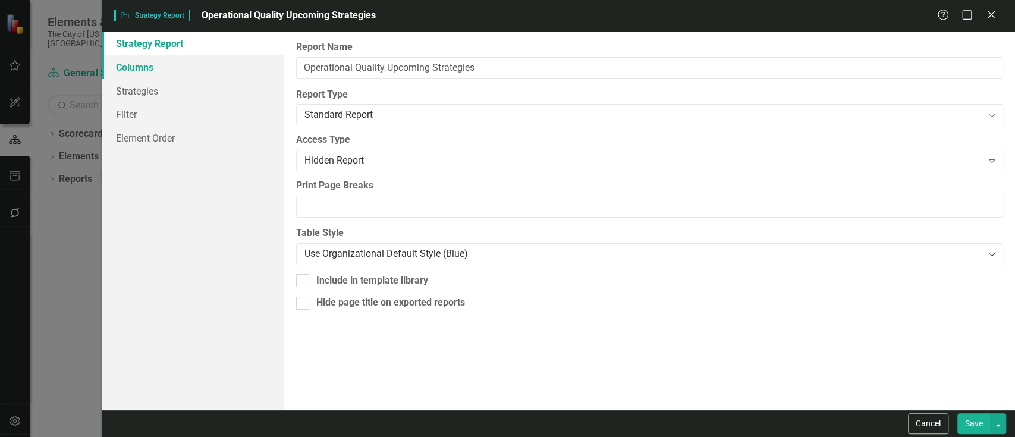
click at [179, 55] on link "Columns" at bounding box center [193, 67] width 183 height 24
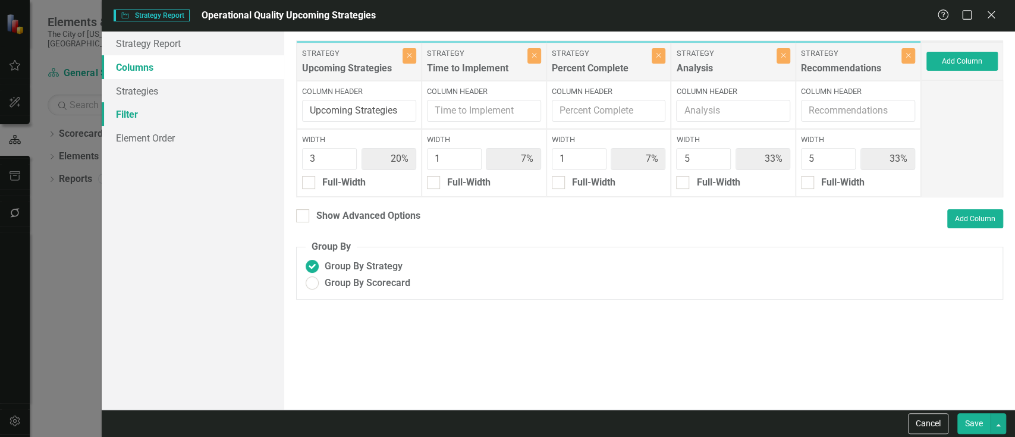
click at [175, 120] on link "Filter" at bounding box center [193, 114] width 183 height 24
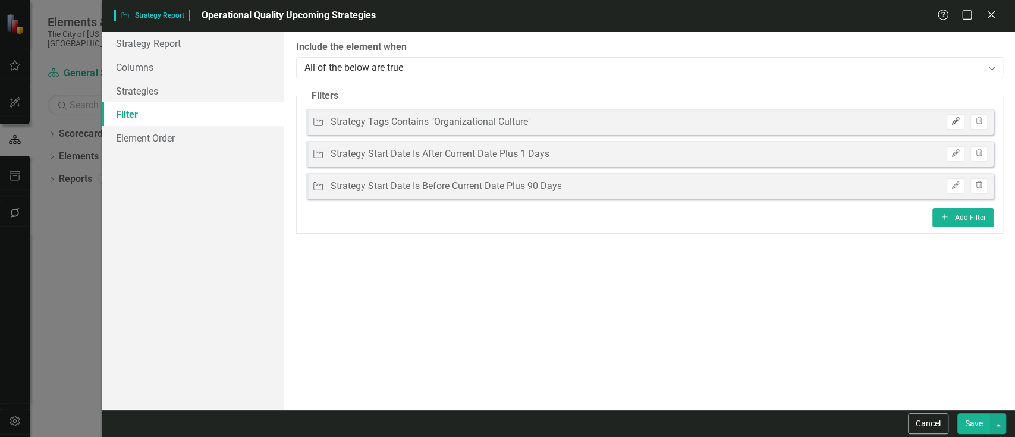
click at [957, 121] on icon "Edit" at bounding box center [955, 121] width 9 height 7
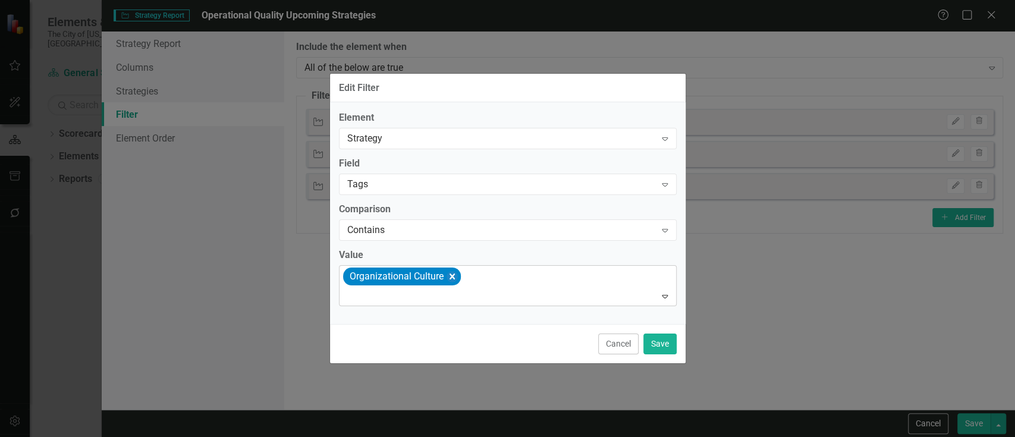
click at [447, 274] on icon "Remove [object Object]" at bounding box center [451, 276] width 11 height 15
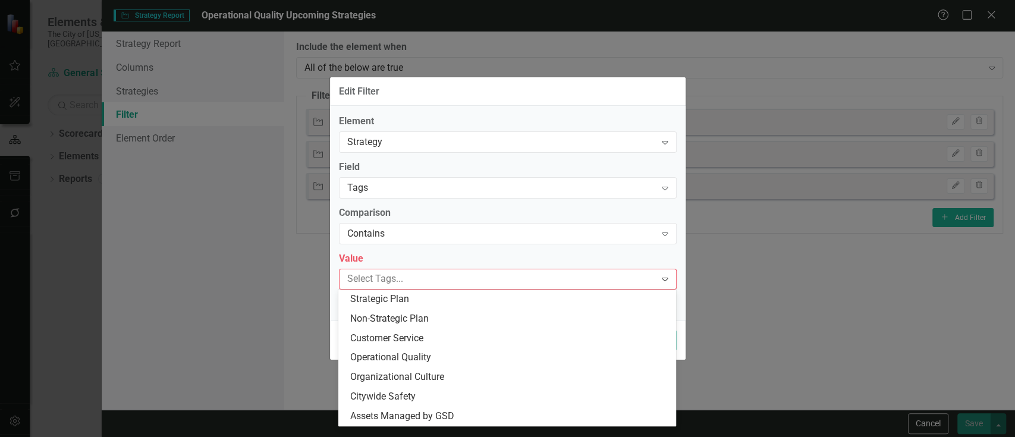
click at [447, 274] on div at bounding box center [499, 279] width 313 height 16
type input "op"
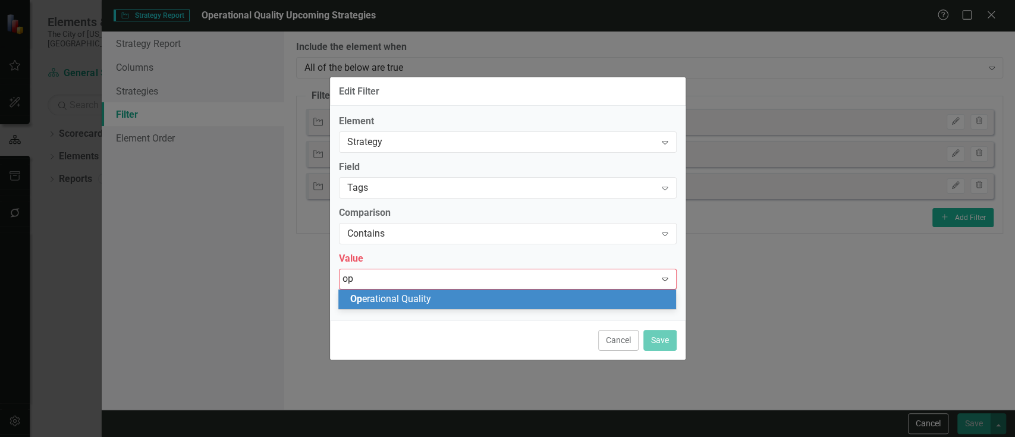
click at [438, 302] on div "Op erational Quality" at bounding box center [509, 300] width 319 height 14
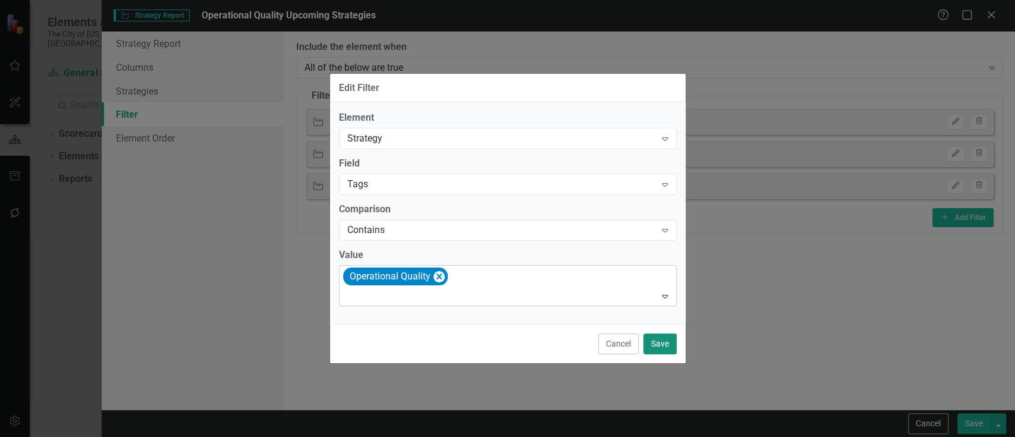
click at [670, 343] on button "Save" at bounding box center [659, 344] width 33 height 21
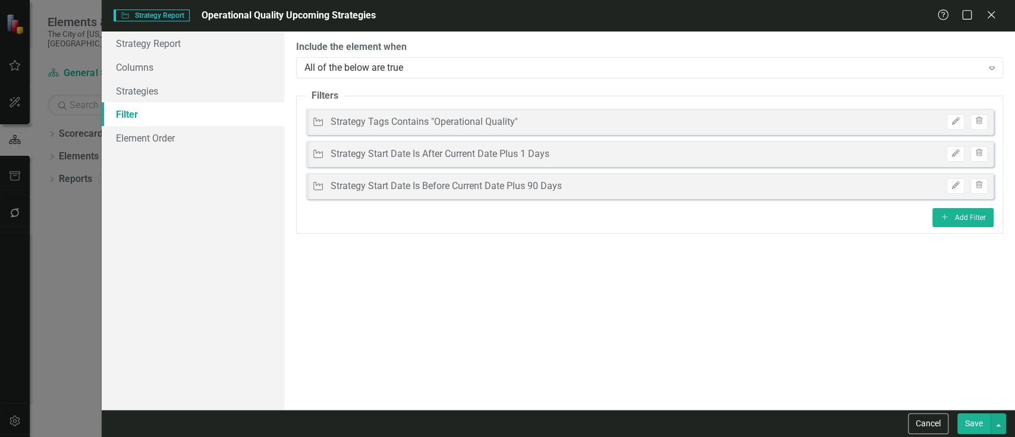
click at [985, 426] on button "Save" at bounding box center [973, 423] width 33 height 21
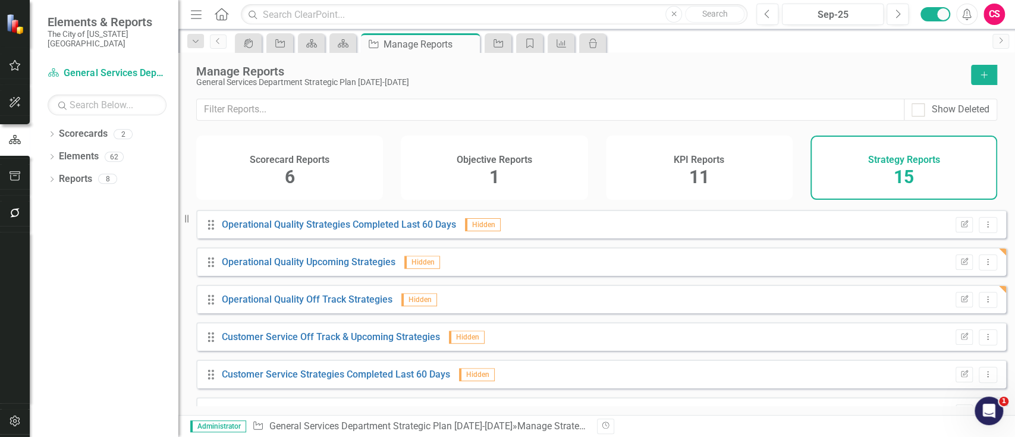
scroll to position [339, 0]
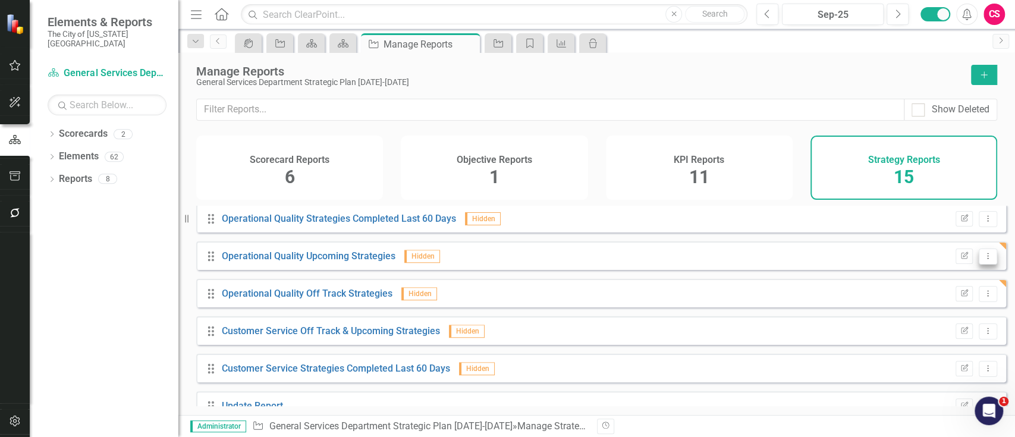
click at [979, 259] on button "Dropdown Menu" at bounding box center [988, 257] width 18 height 16
click at [930, 329] on link "Copy Duplicate Report" at bounding box center [939, 328] width 98 height 22
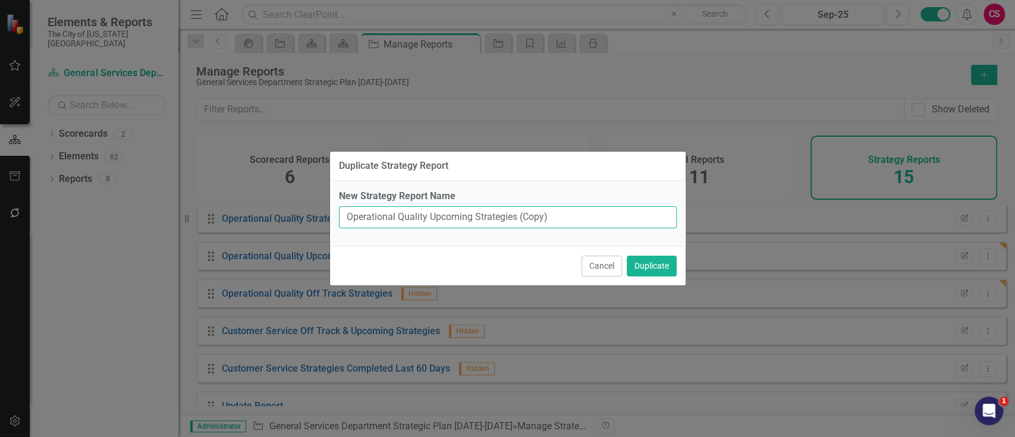
drag, startPoint x: 427, startPoint y: 221, endPoint x: 291, endPoint y: 199, distance: 137.4
click at [291, 199] on div "Duplicate Strategy Report New Strategy Report Name Operational Quality Upcoming…" at bounding box center [507, 218] width 1015 height 437
type input "Customer Service Upcoming Strategies"
click at [627, 256] on button "Duplicate" at bounding box center [652, 266] width 50 height 21
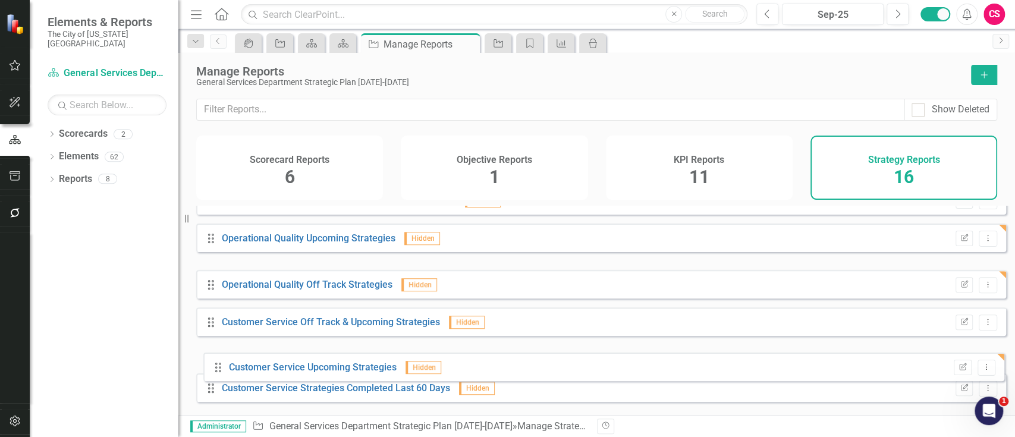
drag, startPoint x: 214, startPoint y: 307, endPoint x: 222, endPoint y: 369, distance: 62.3
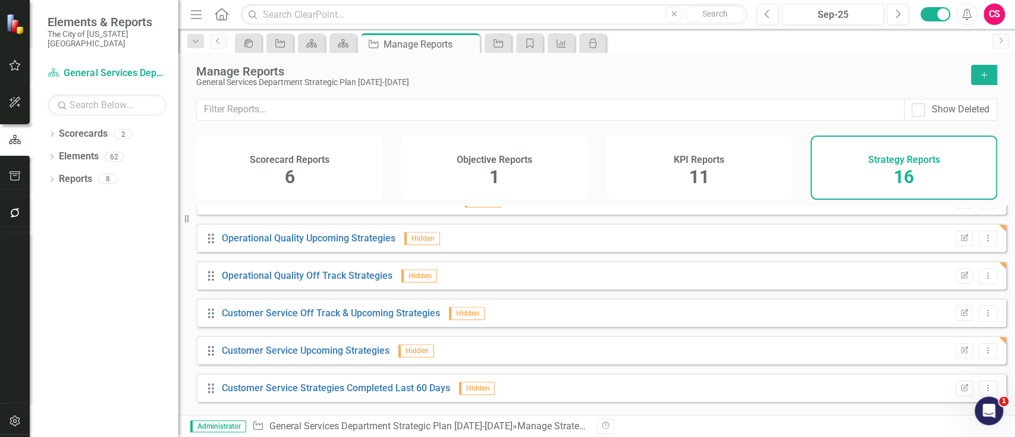
scroll to position [357, 0]
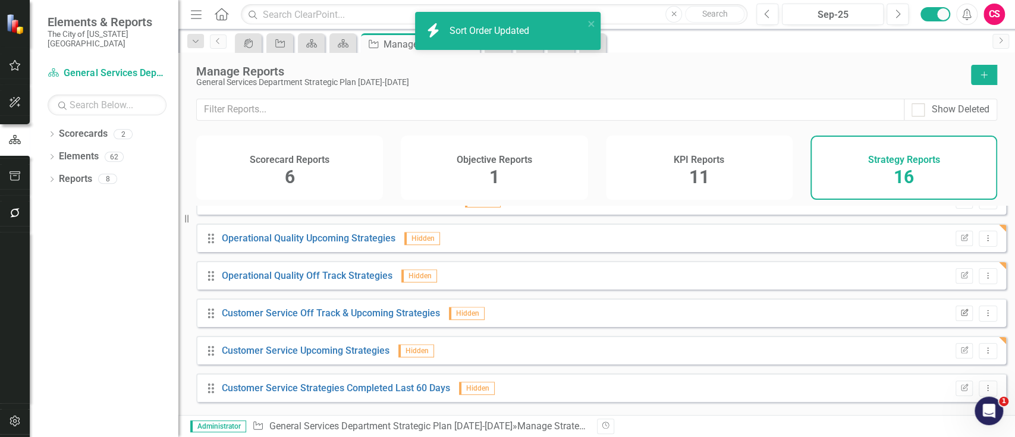
click at [961, 316] on icon "button" at bounding box center [964, 312] width 7 height 7
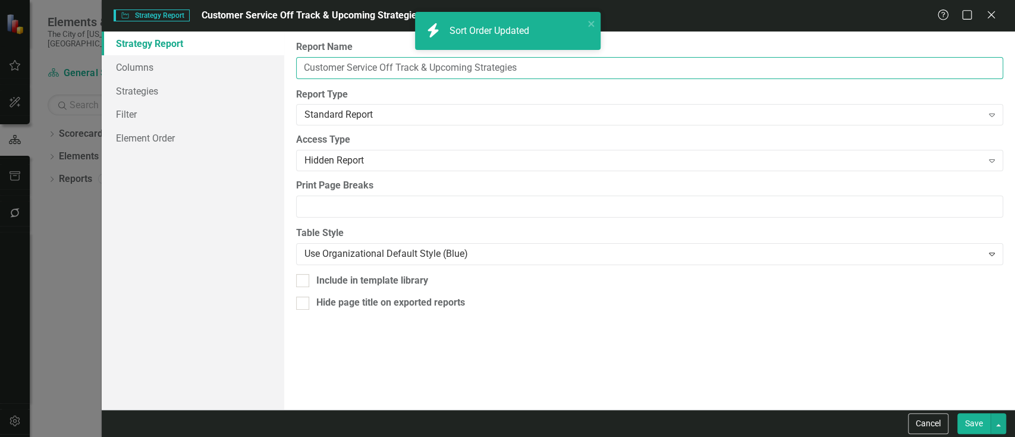
click at [434, 69] on input "Customer Service Off Track & Upcoming Strategies" at bounding box center [649, 68] width 707 height 22
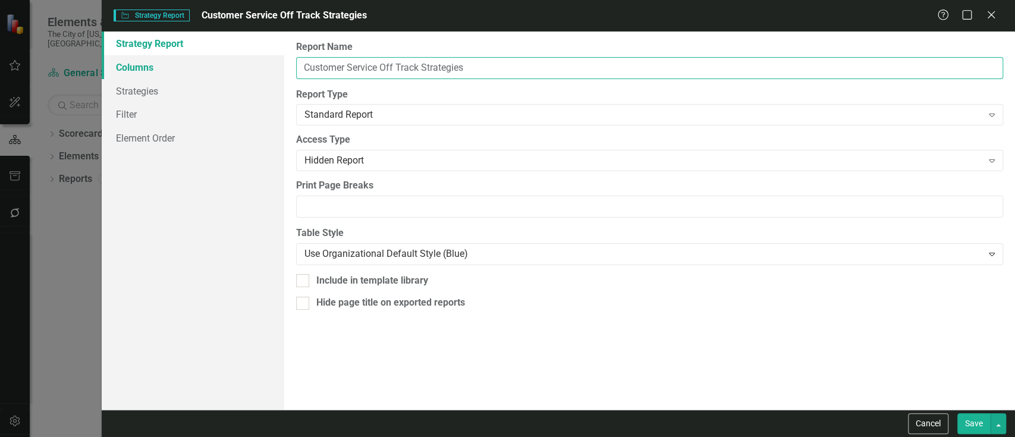
type input "Customer Service Off Track Strategies"
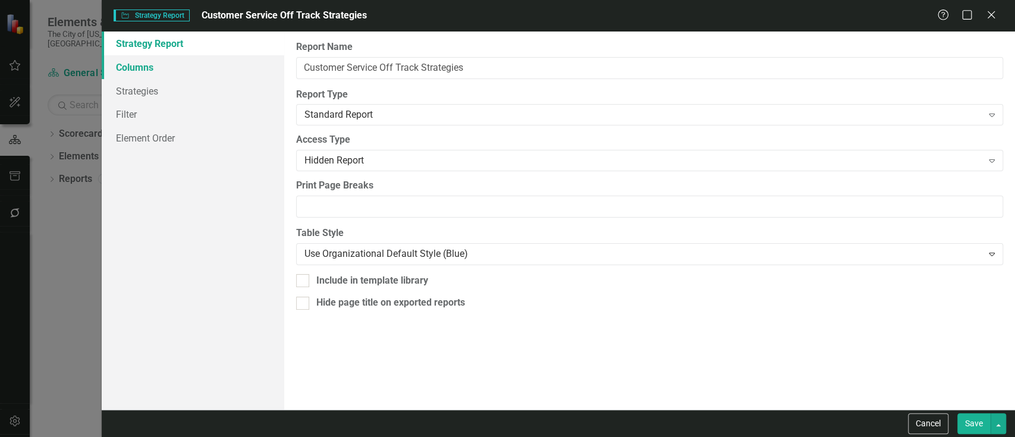
click at [224, 62] on link "Columns" at bounding box center [193, 67] width 183 height 24
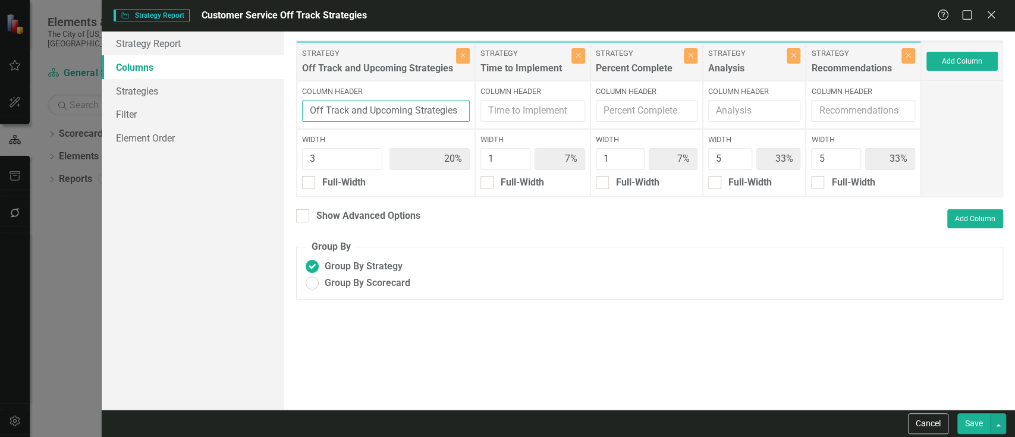
click at [377, 109] on input "Off Track and Upcoming Strategies" at bounding box center [386, 111] width 168 height 22
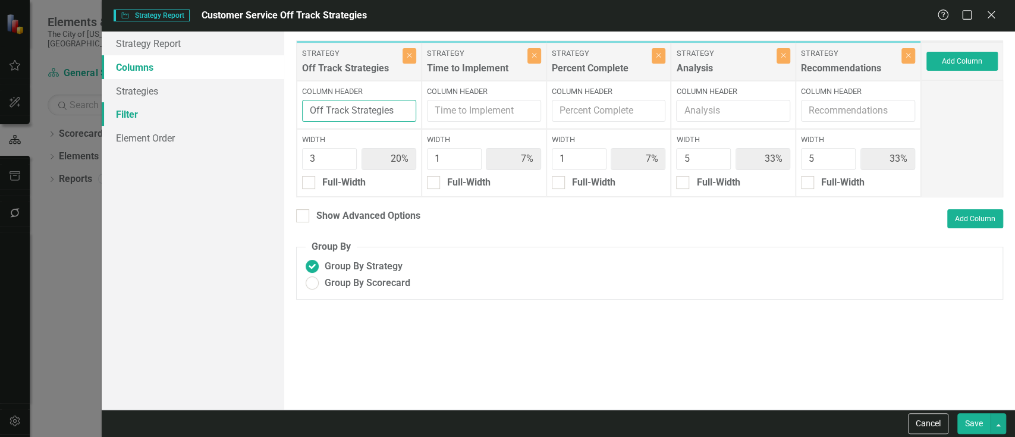
type input "Off Track Strategies"
click at [230, 108] on link "Filter" at bounding box center [193, 114] width 183 height 24
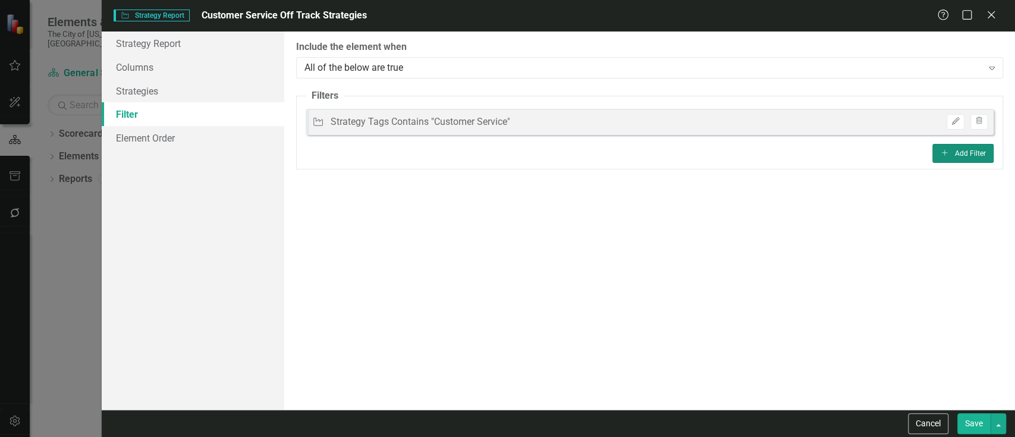
click at [932, 151] on button "Add Add Filter" at bounding box center [962, 153] width 61 height 19
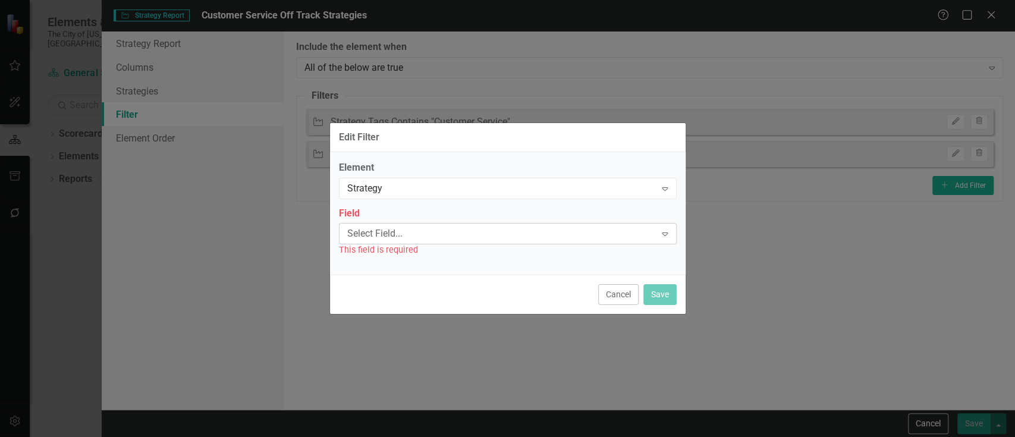
click at [503, 244] on div "Select Field... Expand" at bounding box center [508, 233] width 338 height 21
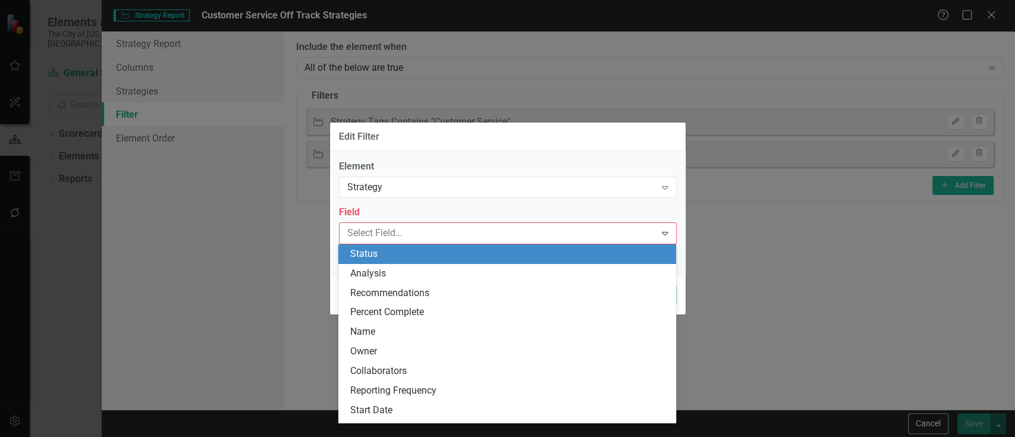
click at [457, 260] on div "Status" at bounding box center [509, 254] width 319 height 14
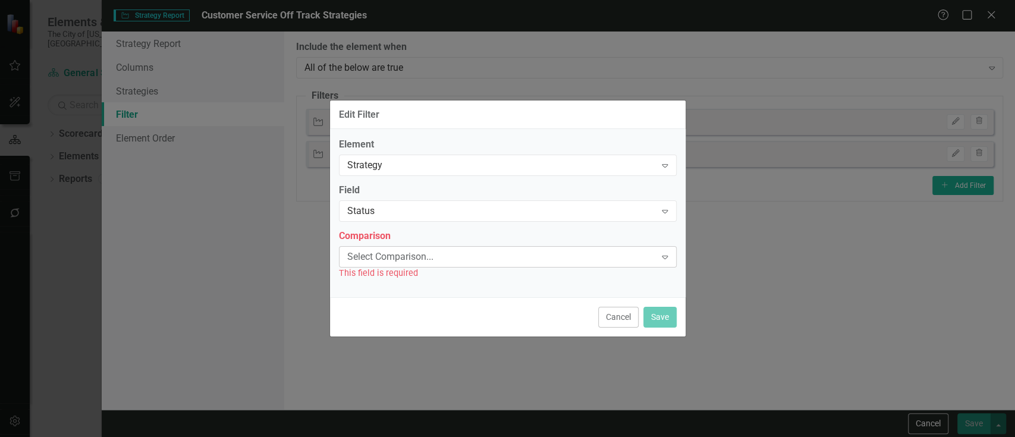
click at [425, 256] on div "Select Comparison..." at bounding box center [501, 257] width 309 height 14
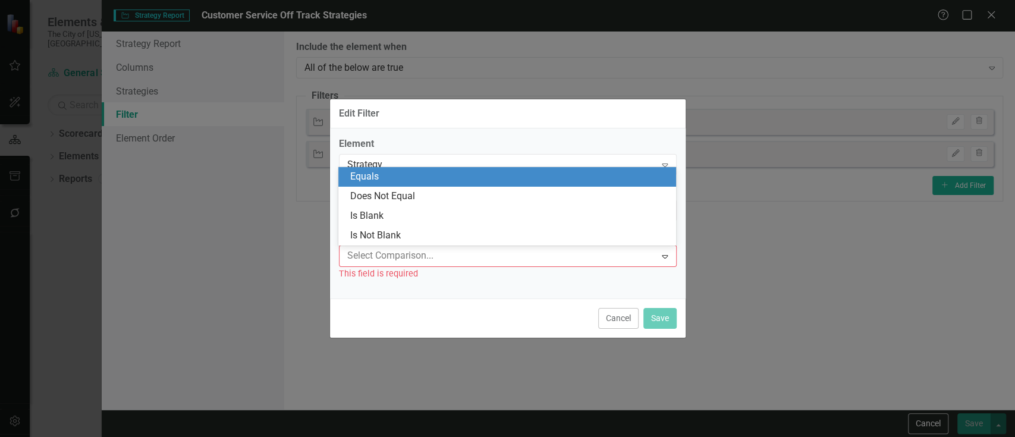
click at [391, 175] on div "Equals" at bounding box center [509, 177] width 319 height 14
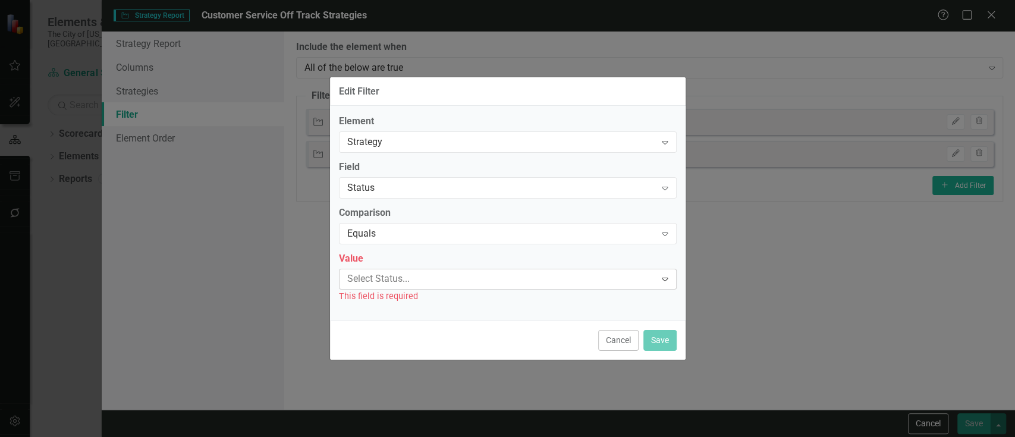
click at [382, 276] on div at bounding box center [499, 279] width 313 height 16
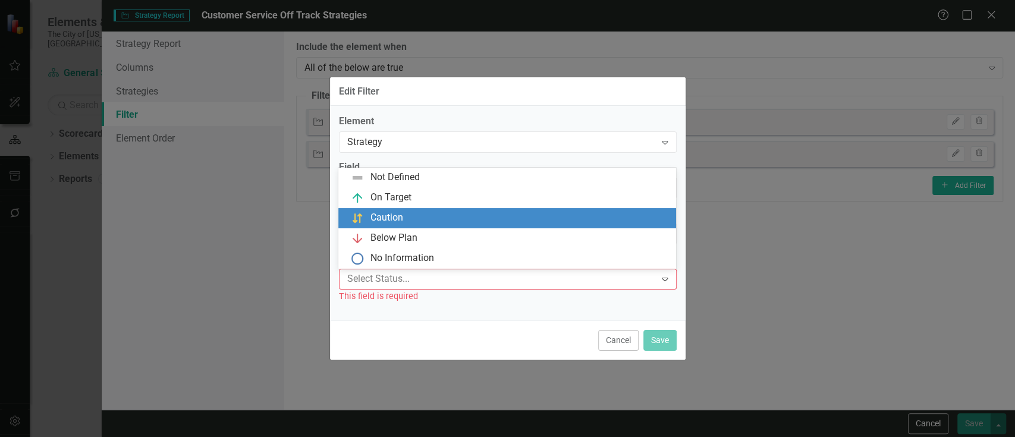
click at [386, 225] on div "Caution" at bounding box center [507, 218] width 338 height 20
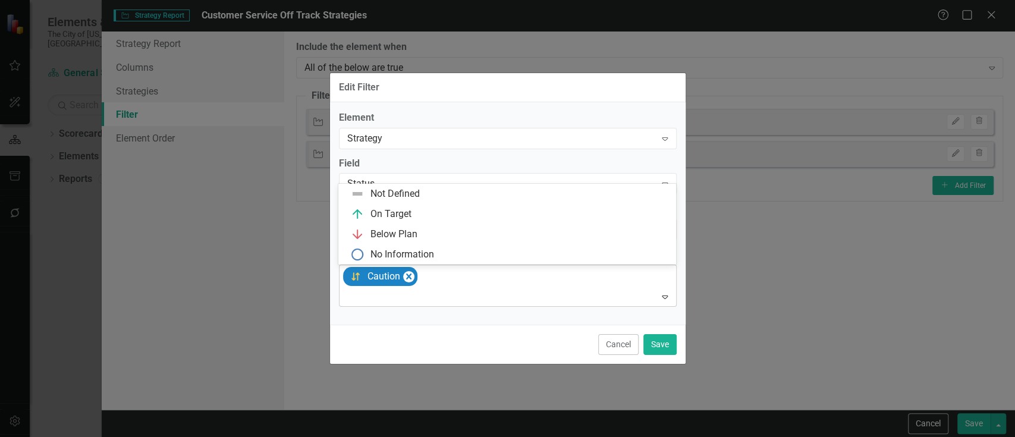
click at [384, 295] on div at bounding box center [509, 297] width 332 height 16
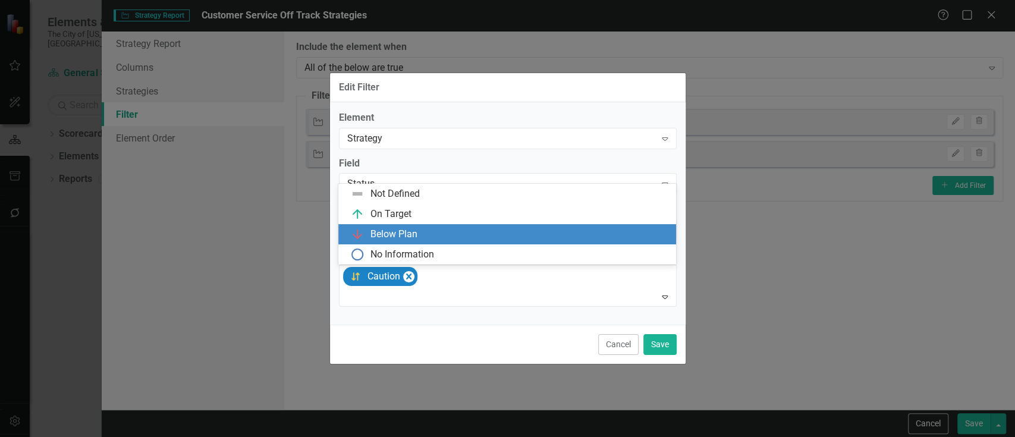
click at [398, 235] on div "Below Plan" at bounding box center [393, 235] width 47 height 14
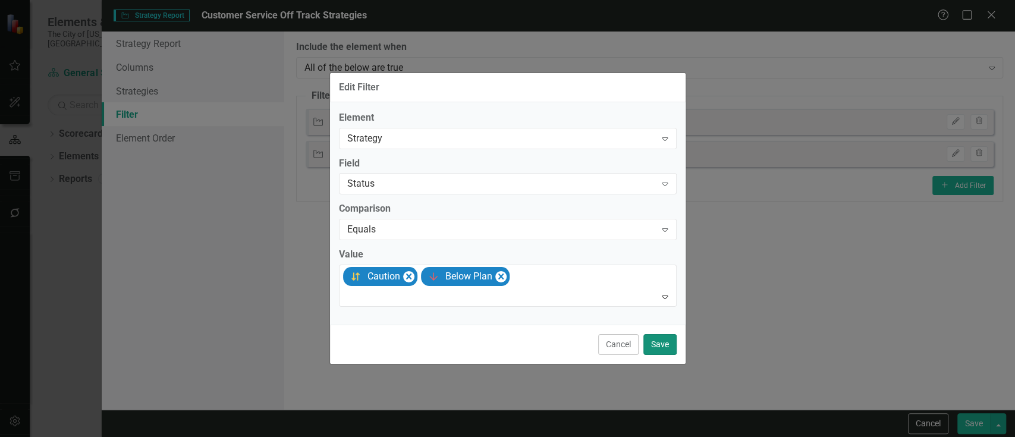
click at [648, 341] on button "Save" at bounding box center [659, 344] width 33 height 21
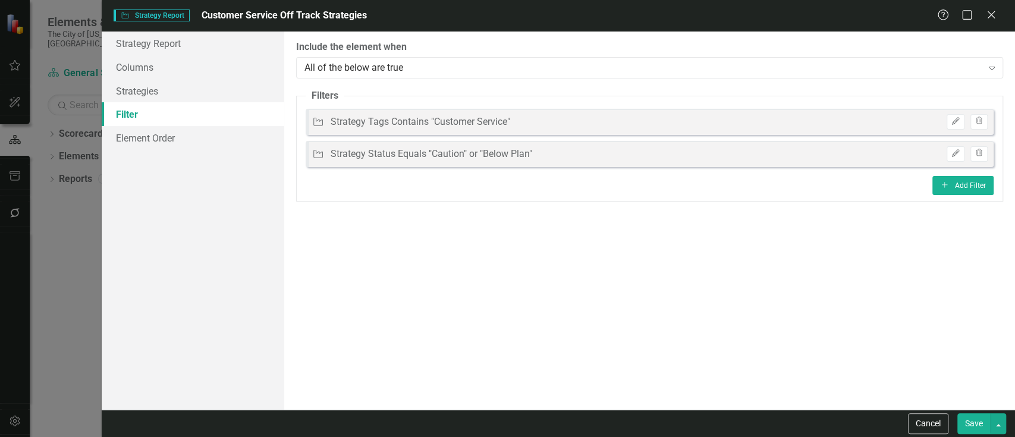
click at [974, 417] on button "Save" at bounding box center [973, 423] width 33 height 21
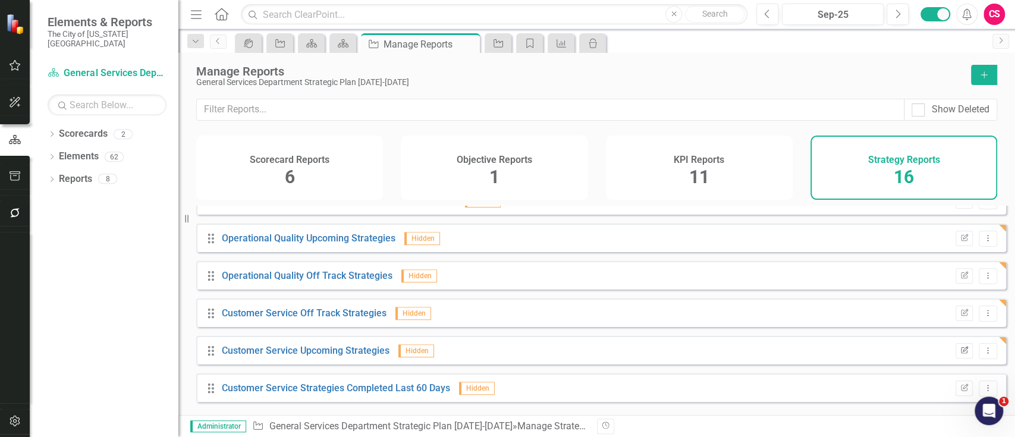
click at [960, 354] on icon "Edit Report" at bounding box center [964, 350] width 9 height 7
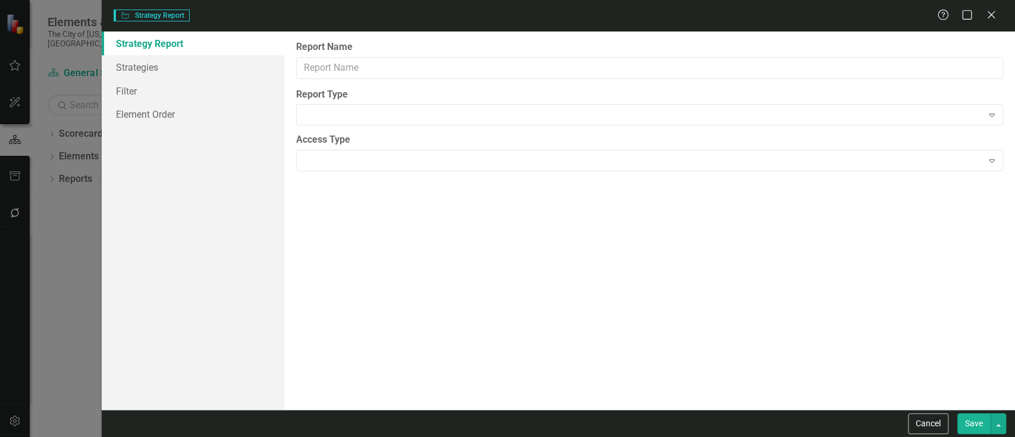
type input "Customer Service Upcoming Strategies"
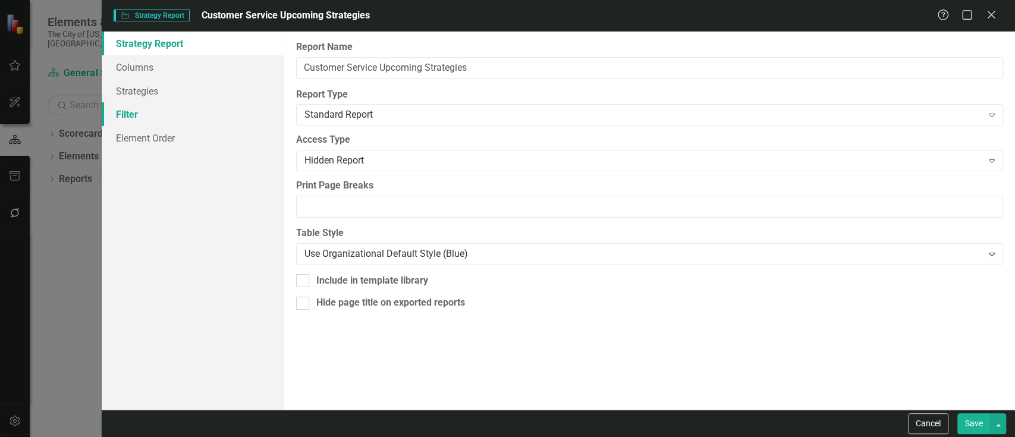
click at [175, 125] on link "Filter" at bounding box center [193, 114] width 183 height 24
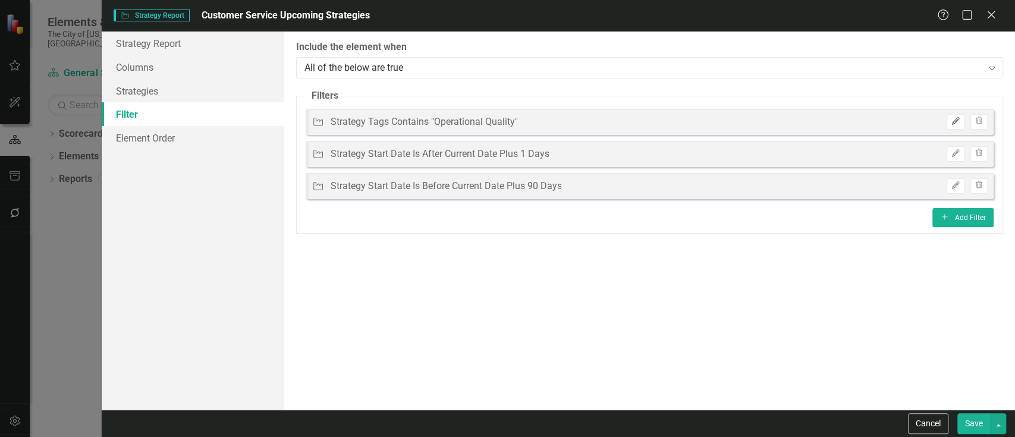
click at [957, 118] on icon "button" at bounding box center [955, 121] width 7 height 7
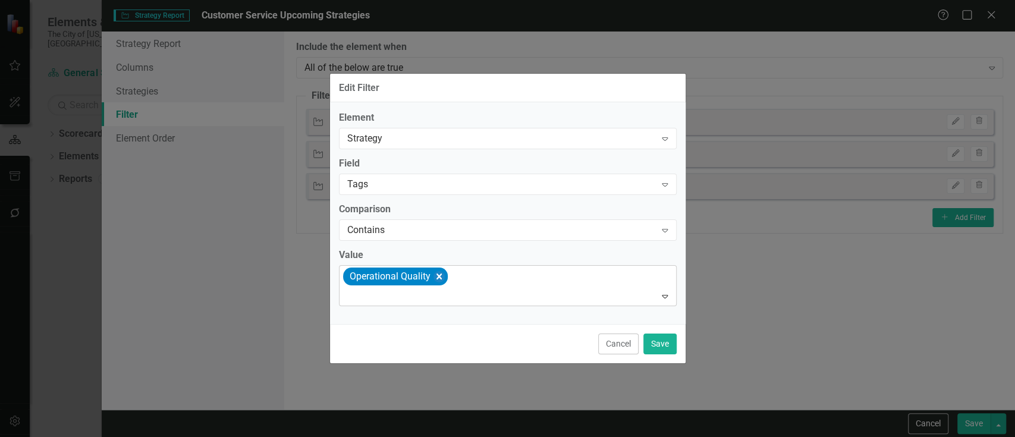
click at [433, 274] on icon "Remove [object Object]" at bounding box center [438, 276] width 11 height 15
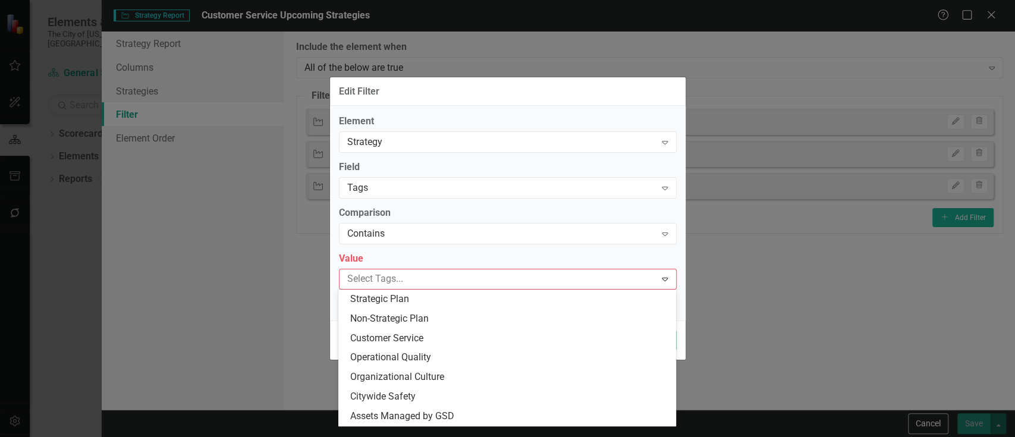
click at [433, 274] on div at bounding box center [499, 279] width 313 height 16
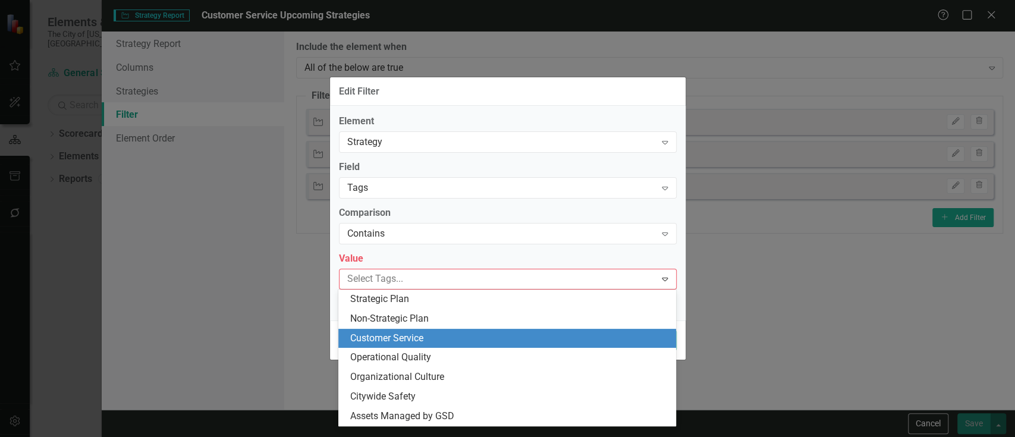
click at [420, 339] on span "Customer Service" at bounding box center [386, 337] width 73 height 11
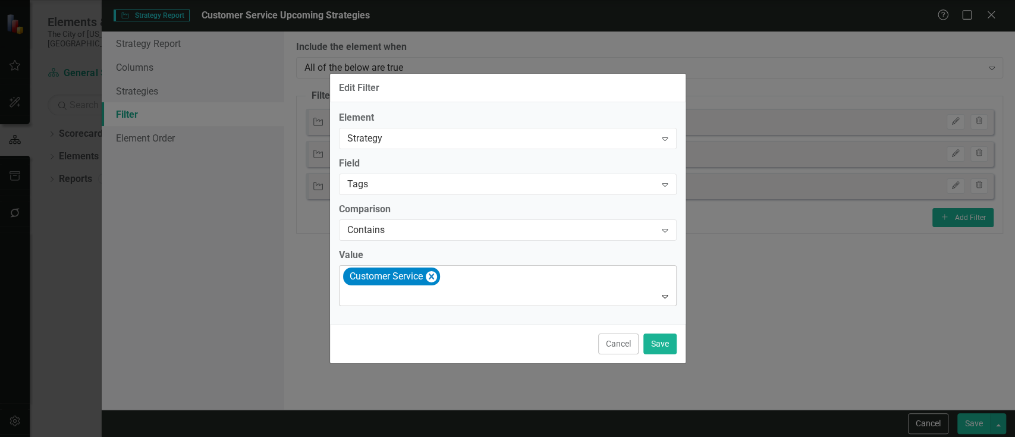
click at [457, 302] on div at bounding box center [509, 296] width 332 height 16
click at [657, 354] on button "Save" at bounding box center [659, 344] width 33 height 21
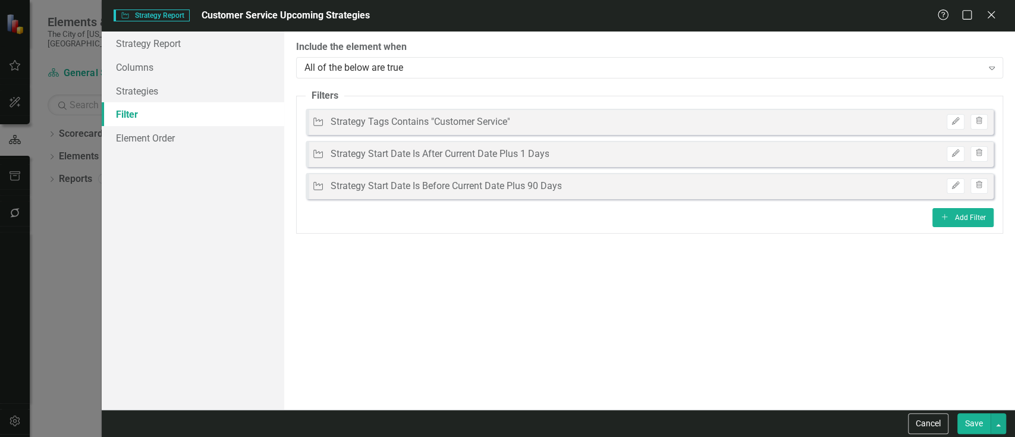
click at [969, 426] on button "Save" at bounding box center [973, 423] width 33 height 21
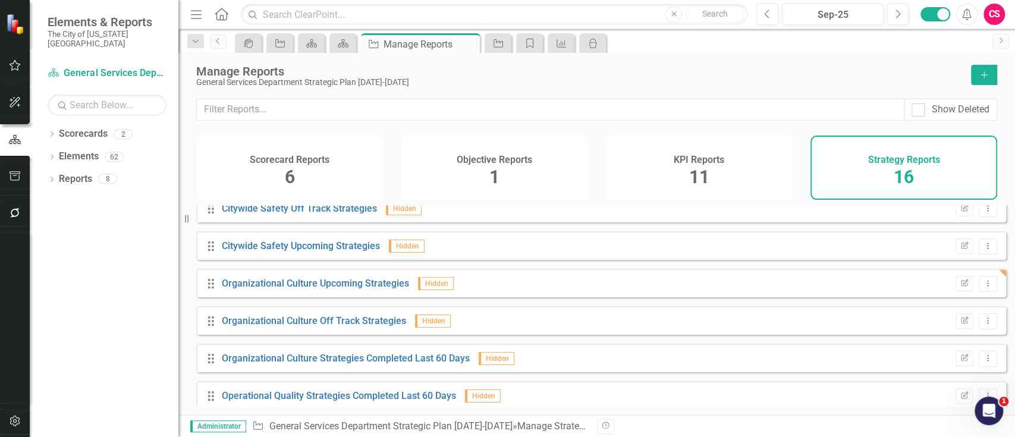
scroll to position [0, 0]
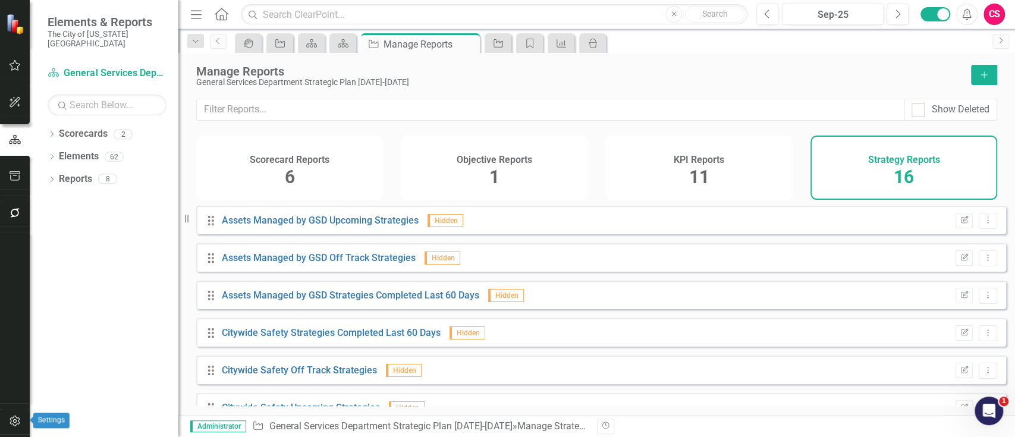
click at [21, 417] on button "button" at bounding box center [15, 421] width 27 height 25
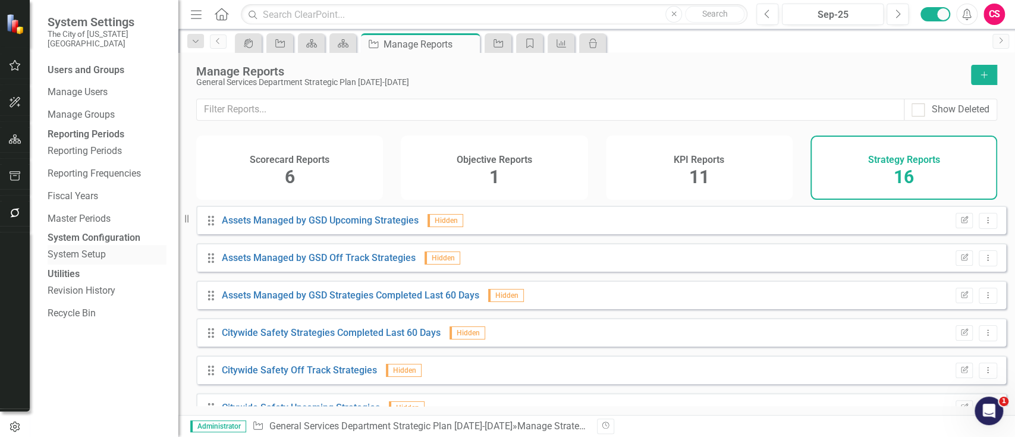
click at [95, 262] on link "System Setup" at bounding box center [107, 255] width 119 height 14
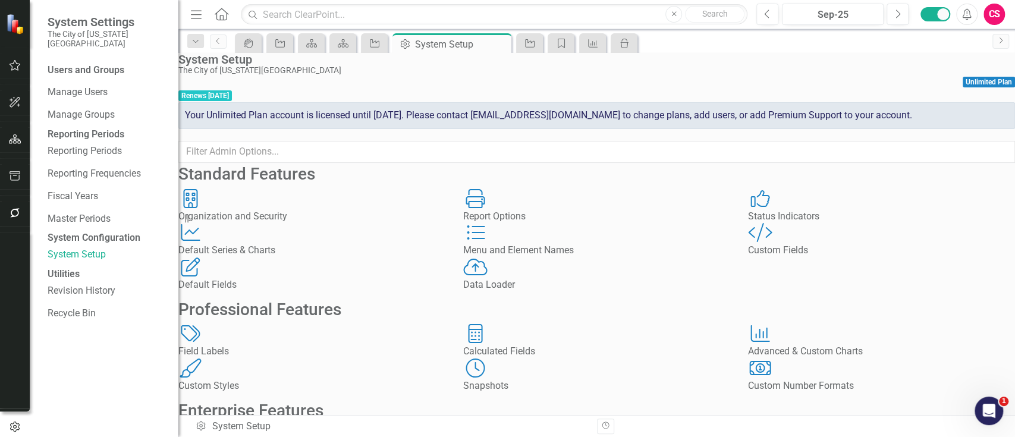
click at [781, 258] on div "Custom Style Custom Fields" at bounding box center [881, 240] width 267 height 34
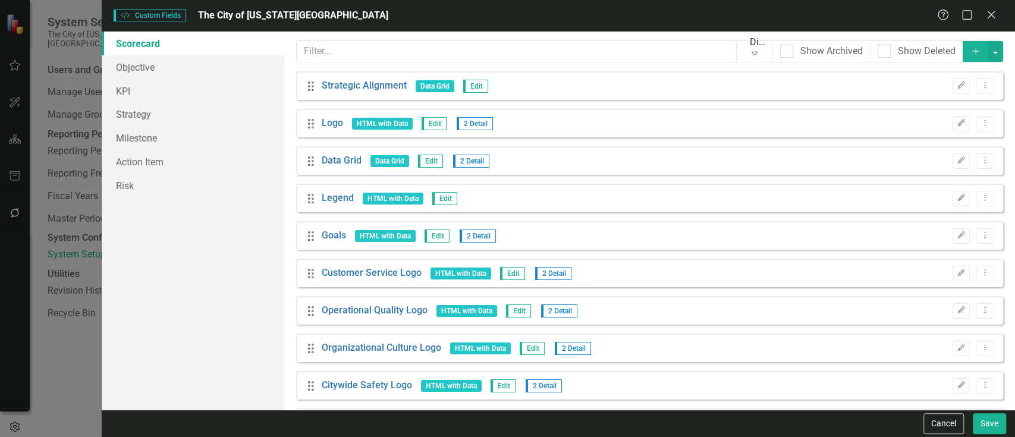
click at [405, 38] on div "Custom fields are one of the most powerful features of ClearPoint. With custom …" at bounding box center [649, 221] width 731 height 378
click at [398, 52] on input "text" at bounding box center [517, 51] width 440 height 22
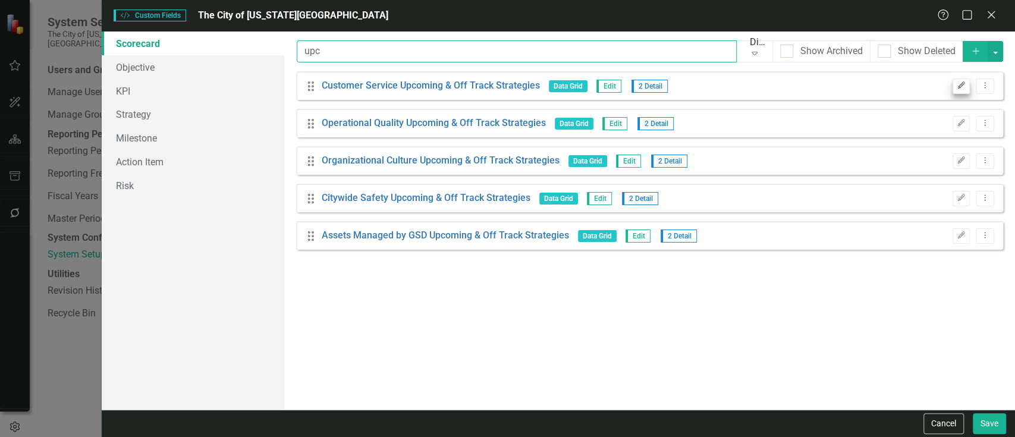
type input "upc"
click at [962, 84] on icon "button" at bounding box center [961, 85] width 7 height 7
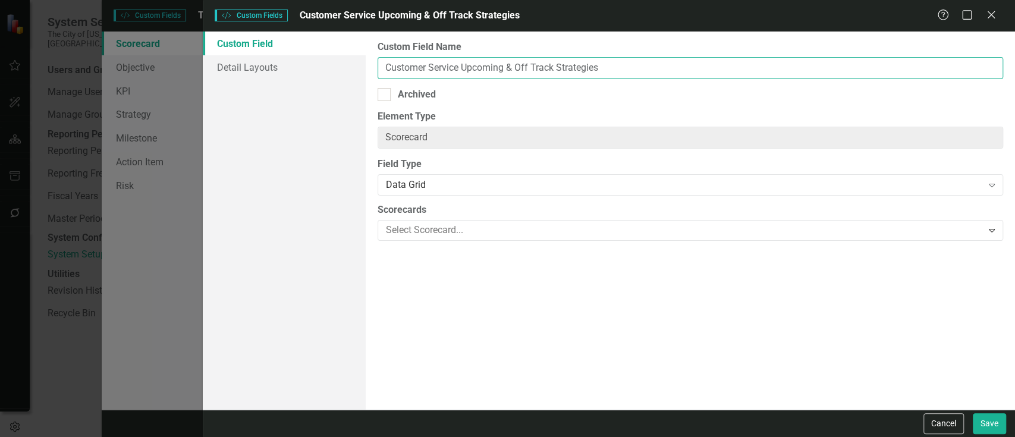
click at [513, 70] on input "Customer Service Upcoming & Off Track Strategies" at bounding box center [691, 68] width 626 height 22
type input "Customer Service Off Track Strategies"
click at [973, 413] on button "Save" at bounding box center [989, 423] width 33 height 21
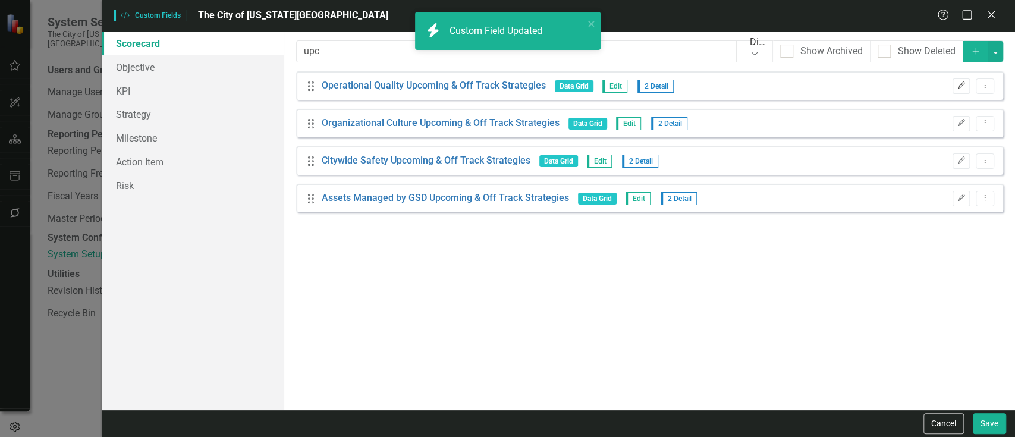
click at [962, 90] on button "Edit" at bounding box center [961, 85] width 17 height 15
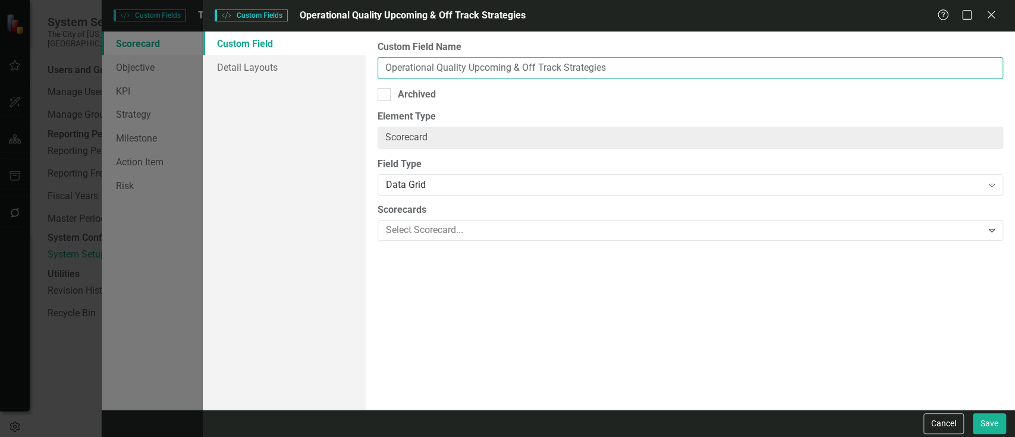
click at [519, 70] on input "Operational Quality Upcoming & Off Track Strategies" at bounding box center [691, 68] width 626 height 22
type input "Operational Quality Off Track Strategies"
click at [973, 413] on button "Save" at bounding box center [989, 423] width 33 height 21
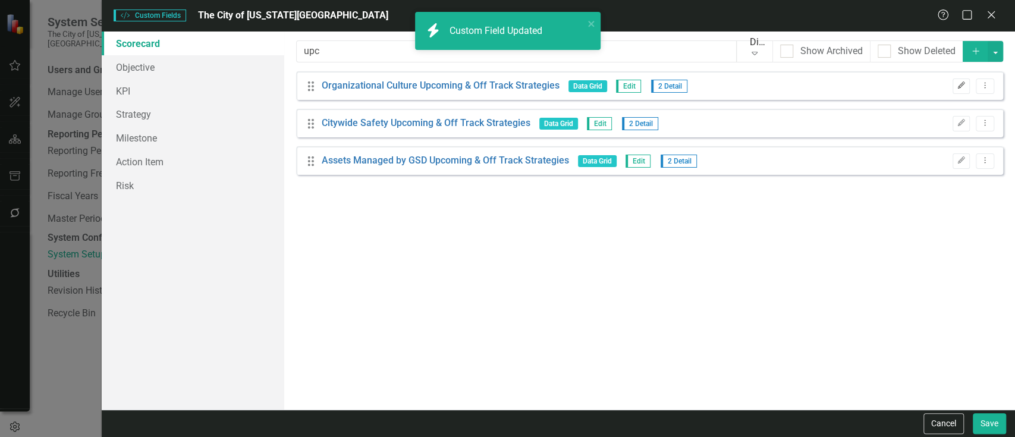
click at [961, 82] on icon "Edit" at bounding box center [961, 85] width 9 height 7
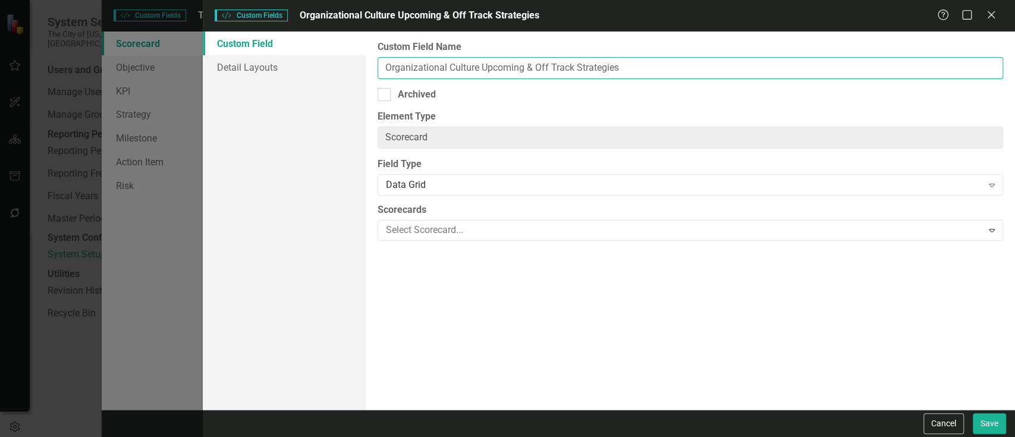
click at [504, 65] on input "Organizational Culture Upcoming & Off Track Strategies" at bounding box center [691, 68] width 626 height 22
type input "Organizational Culture Off Track Strategies"
click at [973, 413] on button "Save" at bounding box center [989, 423] width 33 height 21
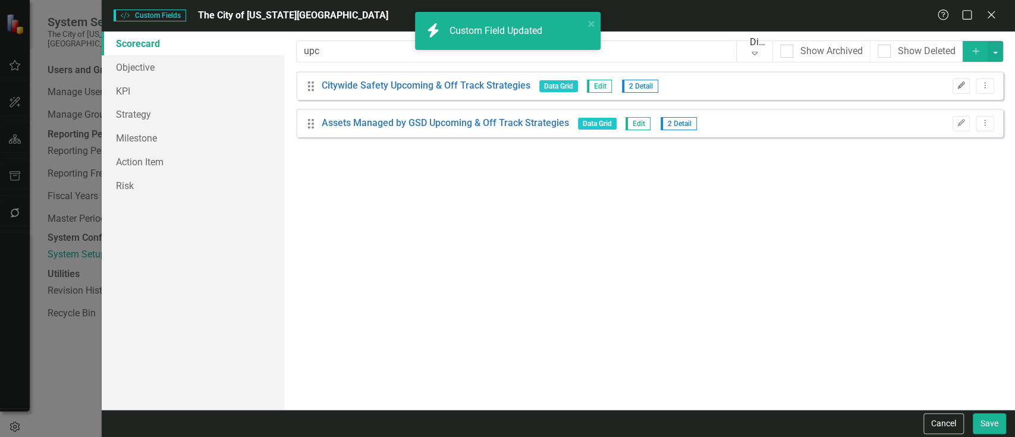
click at [964, 87] on icon "Edit" at bounding box center [961, 85] width 9 height 7
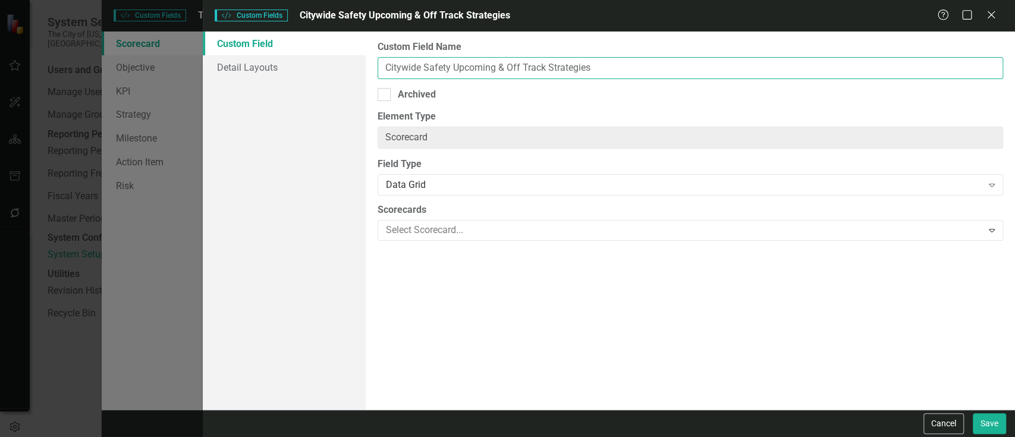
click at [505, 68] on input "Citywide Safety Upcoming & Off Track Strategies" at bounding box center [691, 68] width 626 height 22
type input "Citywide Safety Off Track Strategies"
click at [973, 413] on button "Save" at bounding box center [989, 423] width 33 height 21
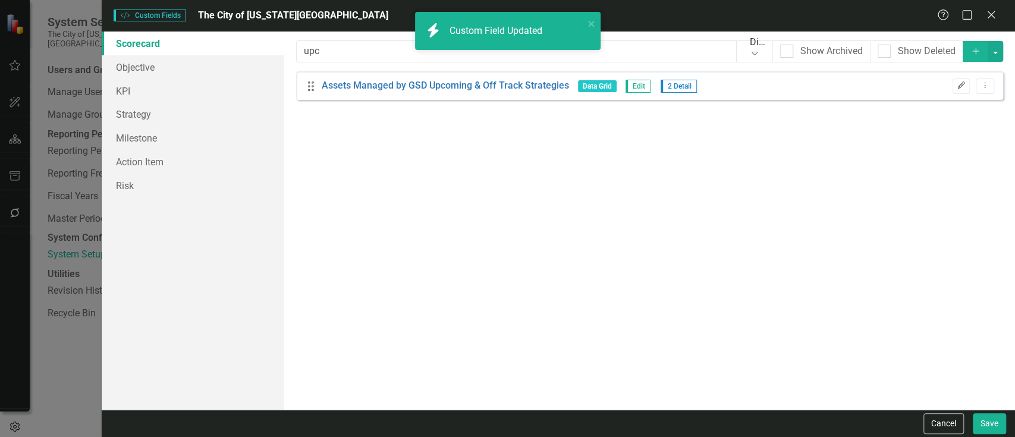
click at [962, 87] on icon "Edit" at bounding box center [961, 85] width 9 height 7
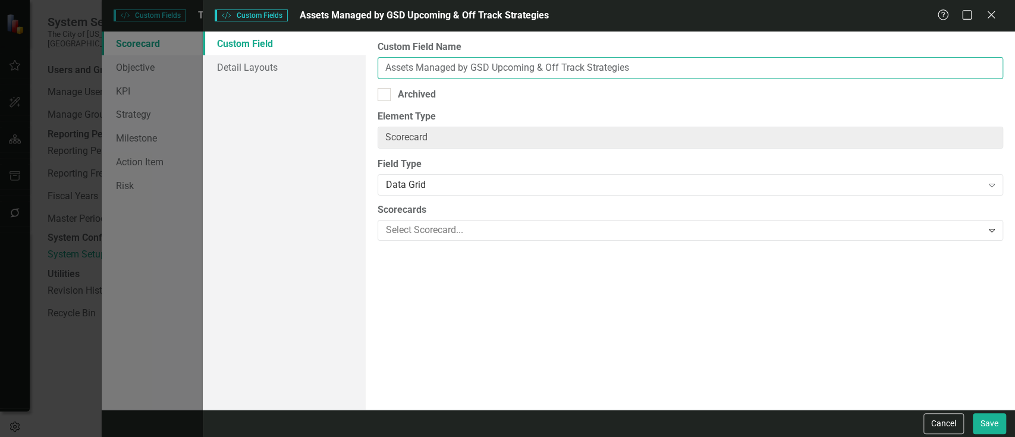
click at [541, 67] on input "Assets Managed by GSD Upcoming & Off Track Strategies" at bounding box center [691, 68] width 626 height 22
type input "Assets Managed by GSD Off Track Strategies"
click at [973, 413] on button "Save" at bounding box center [989, 423] width 33 height 21
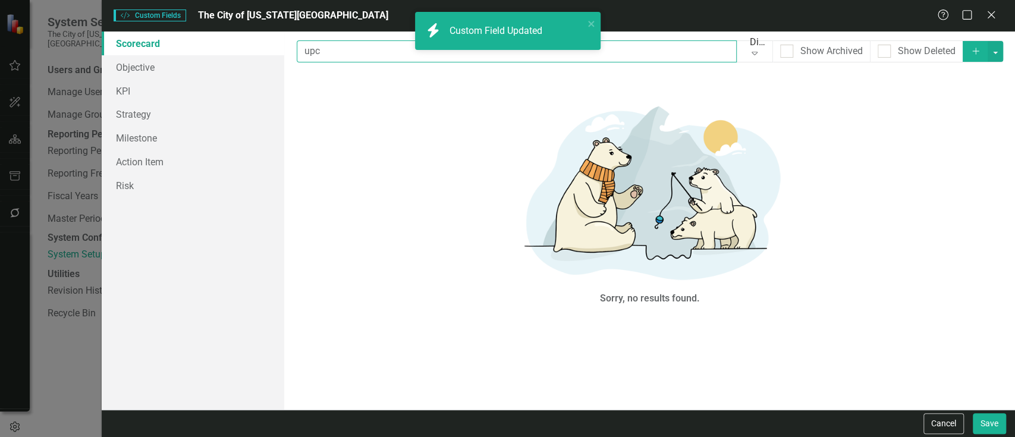
click at [409, 46] on input "upc" at bounding box center [517, 51] width 440 height 22
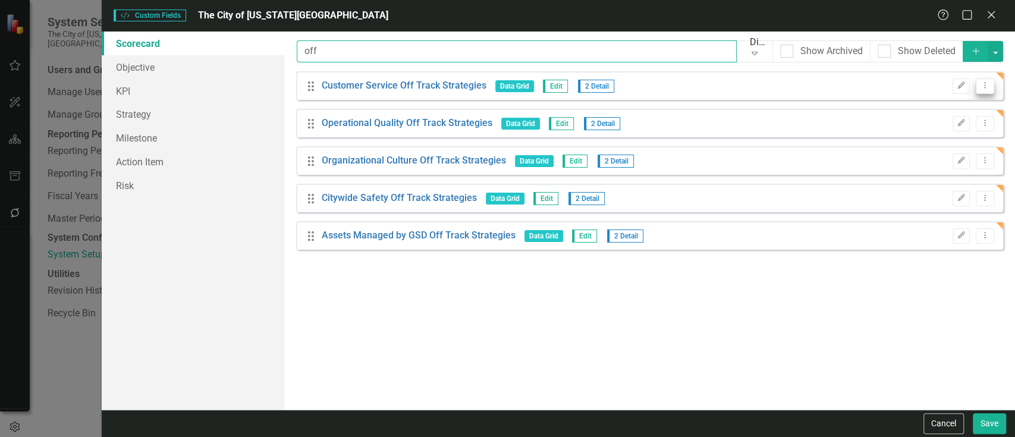
type input "off"
click at [982, 80] on button "Dropdown Menu" at bounding box center [985, 86] width 18 height 16
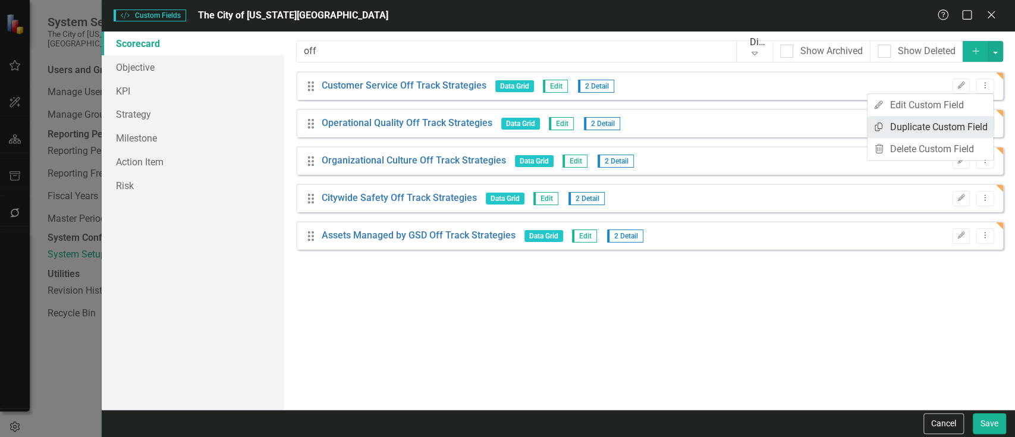
click at [918, 127] on link "Copy Duplicate Custom Field" at bounding box center [930, 127] width 126 height 22
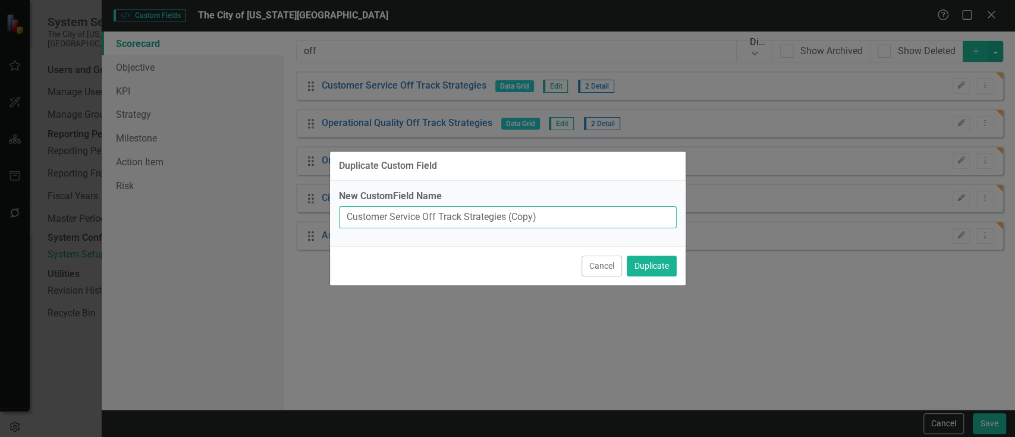
click at [557, 216] on input "Customer Service Off Track Strategies (Copy)" at bounding box center [508, 217] width 338 height 22
click at [443, 216] on input "Customer Service Upcoming Strategies" at bounding box center [508, 217] width 338 height 22
paste input "8e6bb2"
click at [443, 216] on input "Customer Service Upcoming Strategies" at bounding box center [508, 217] width 338 height 22
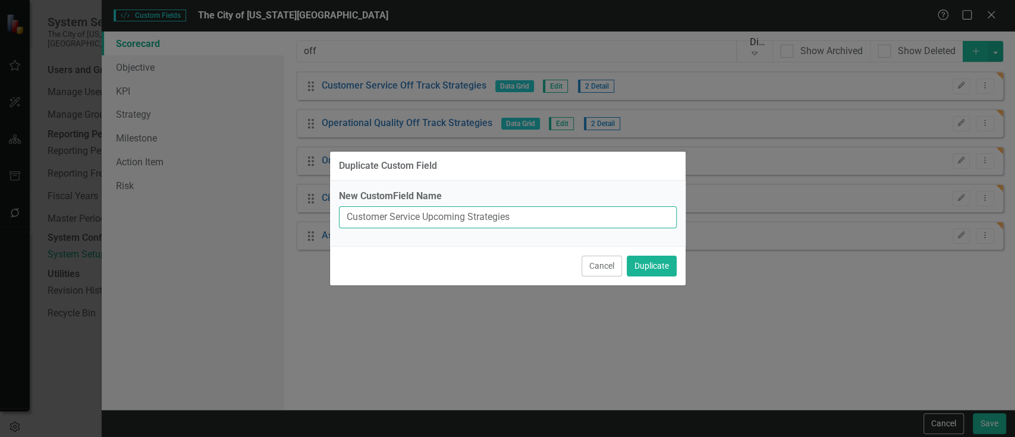
click at [443, 216] on input "Customer Service Upcoming Strategies" at bounding box center [508, 217] width 338 height 22
type input "Customer Service Upcoming Strategies"
click at [654, 264] on button "Duplicate" at bounding box center [652, 266] width 50 height 21
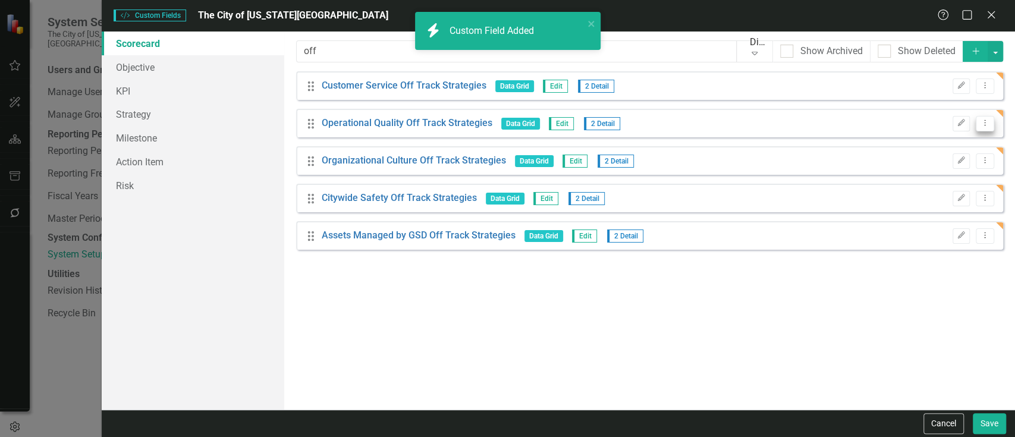
click at [985, 121] on icon "Dropdown Menu" at bounding box center [985, 123] width 10 height 8
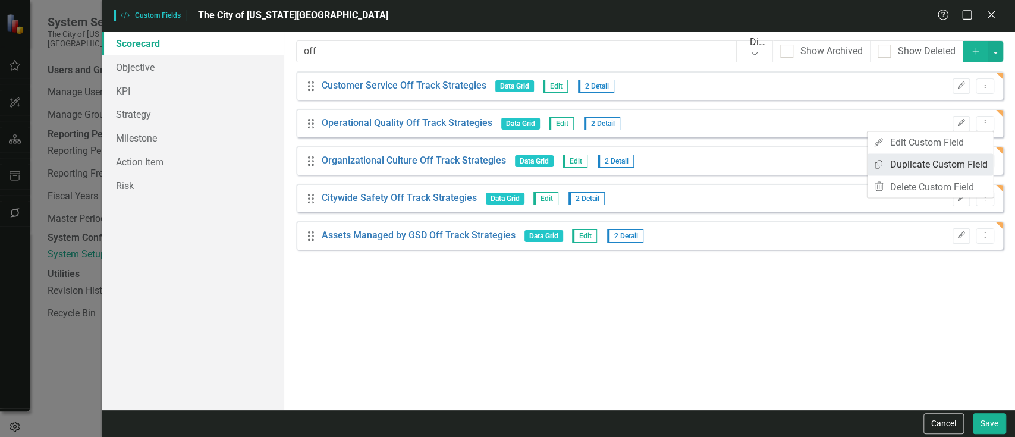
click at [932, 156] on link "Copy Duplicate Custom Field" at bounding box center [930, 164] width 126 height 22
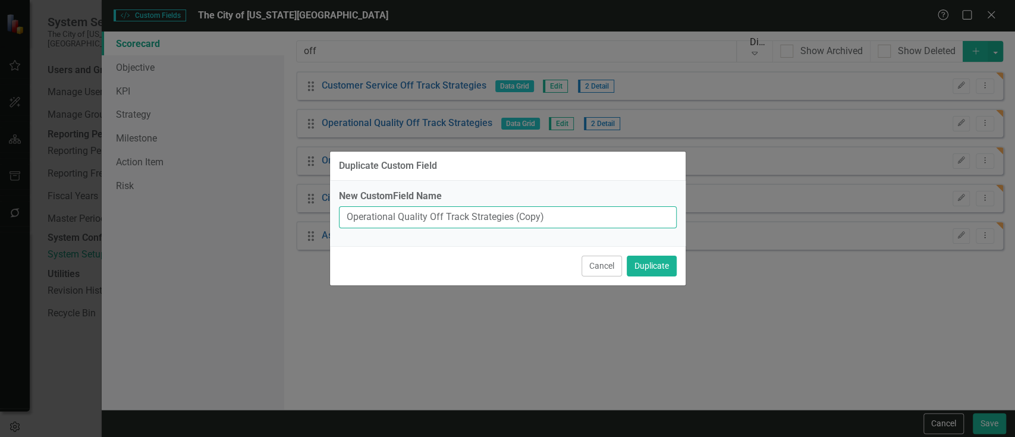
click at [461, 219] on input "Operational Quality Off Track Strategies (Copy)" at bounding box center [508, 217] width 338 height 22
paste input "Upcoming"
type input "Operational Quality Upcoming Strategies"
click at [627, 256] on button "Duplicate" at bounding box center [652, 266] width 50 height 21
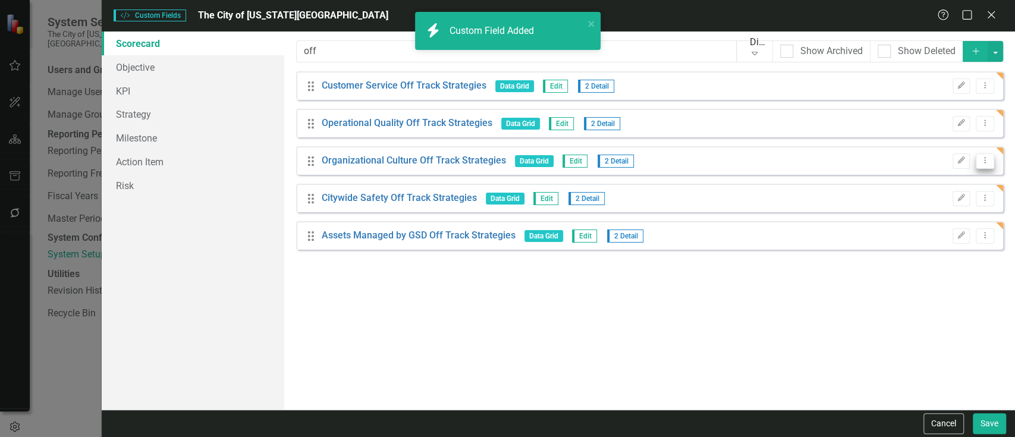
click at [993, 156] on button "Dropdown Menu" at bounding box center [985, 161] width 18 height 16
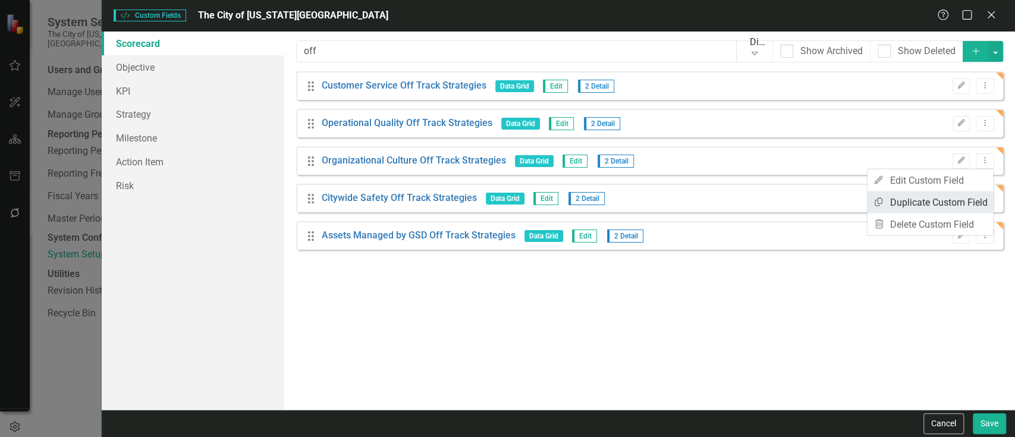
click at [886, 199] on link "Copy Duplicate Custom Field" at bounding box center [930, 202] width 126 height 22
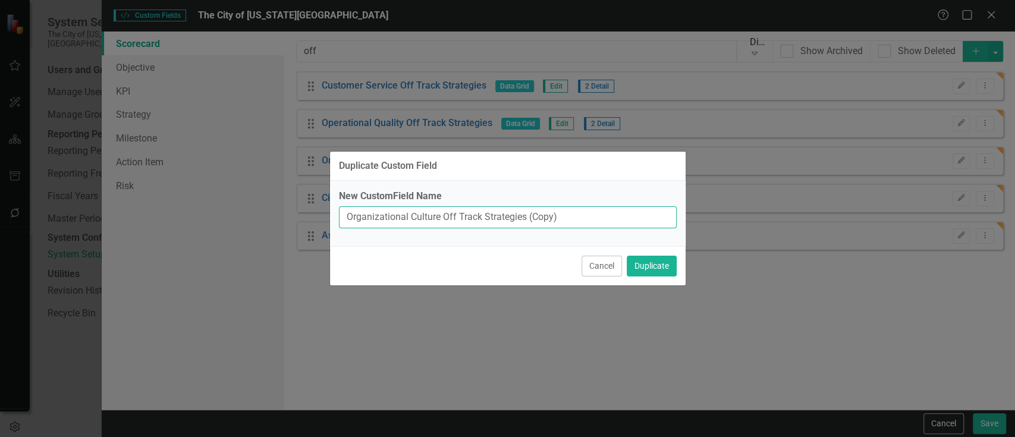
click at [567, 215] on input "Organizational Culture Off Track Strategies (Copy)" at bounding box center [508, 217] width 338 height 22
paste input "Upcoming"
type input "Organizational Culture Upcoming Strategies"
click at [627, 256] on button "Duplicate" at bounding box center [652, 266] width 50 height 21
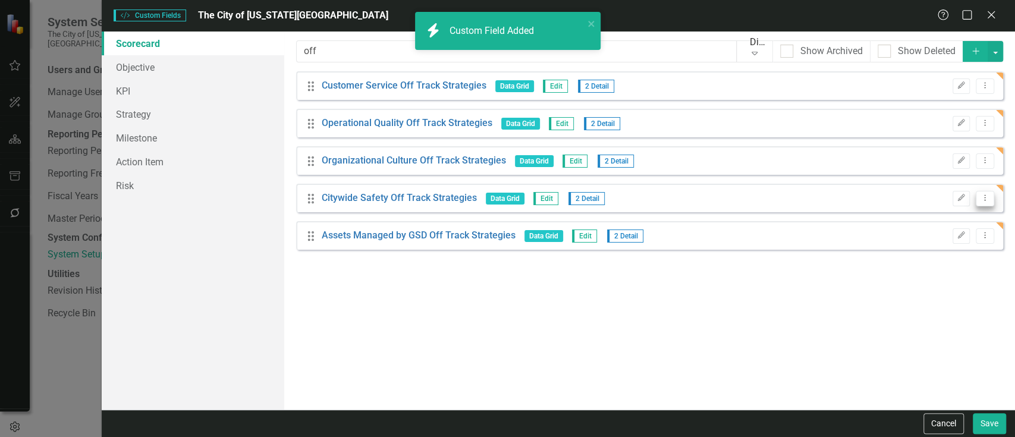
click at [985, 204] on button "Dropdown Menu" at bounding box center [985, 199] width 18 height 16
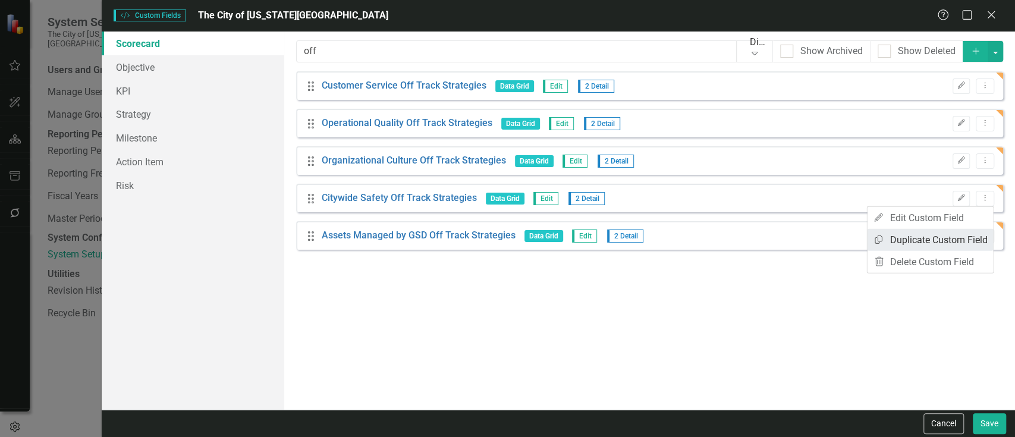
click at [949, 243] on link "Copy Duplicate Custom Field" at bounding box center [930, 240] width 126 height 22
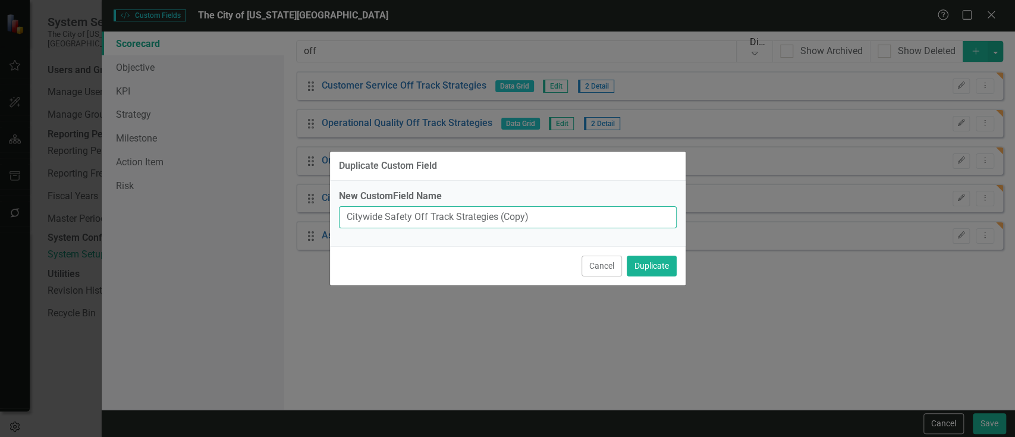
click at [434, 212] on input "Citywide Safety Off Track Strategies (Copy)" at bounding box center [508, 217] width 338 height 22
paste input "Upcoming"
type input "Citywide Safety Upcoming Strategies"
click at [627, 256] on button "Duplicate" at bounding box center [652, 266] width 50 height 21
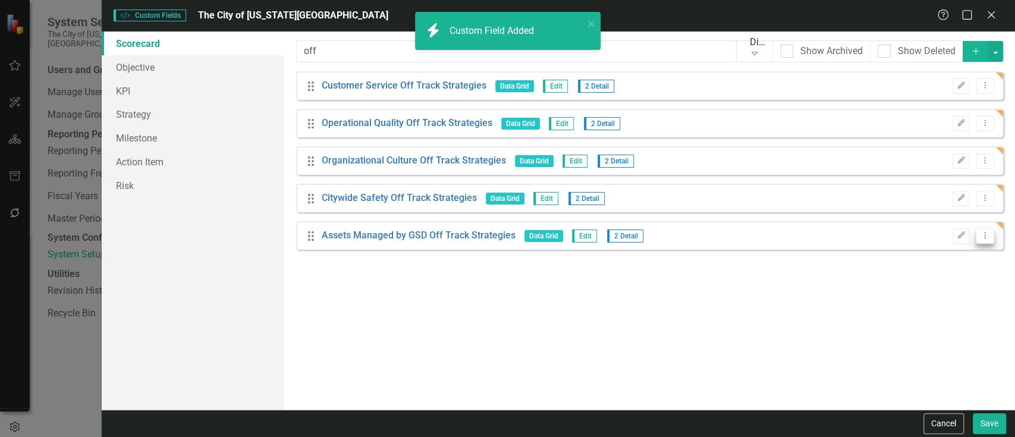
click at [987, 242] on button "Dropdown Menu" at bounding box center [985, 236] width 18 height 16
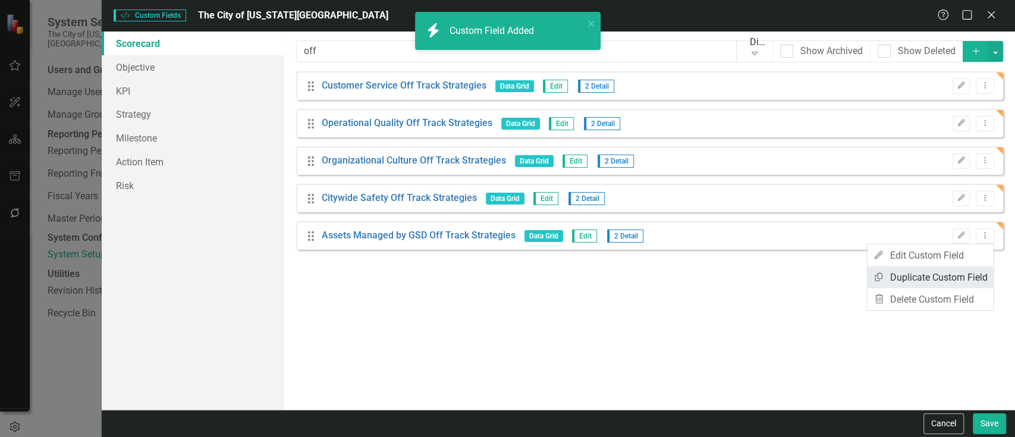
click at [925, 274] on link "Copy Duplicate Custom Field" at bounding box center [930, 277] width 126 height 22
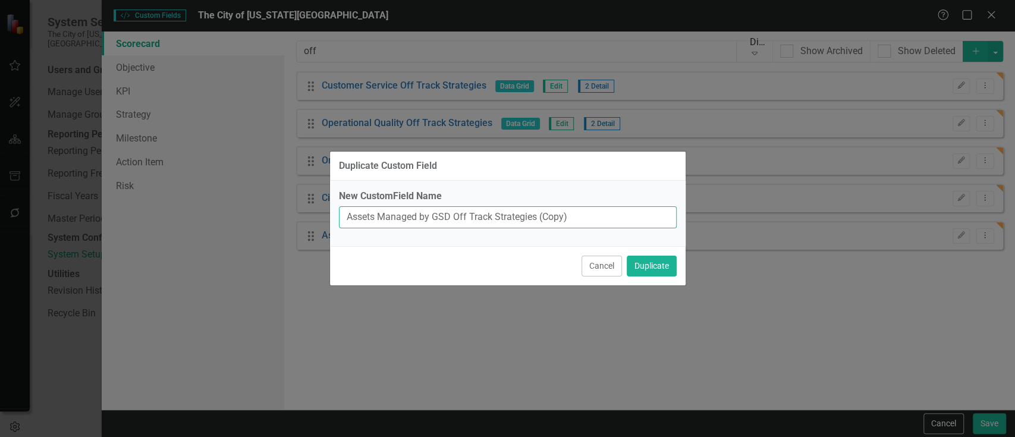
click at [476, 219] on input "Assets Managed by GSD Off Track Strategies (Copy)" at bounding box center [508, 217] width 338 height 22
paste input "Upcoming"
type input "Assets Managed by GSD Upcoming Strategies"
click at [627, 256] on button "Duplicate" at bounding box center [652, 266] width 50 height 21
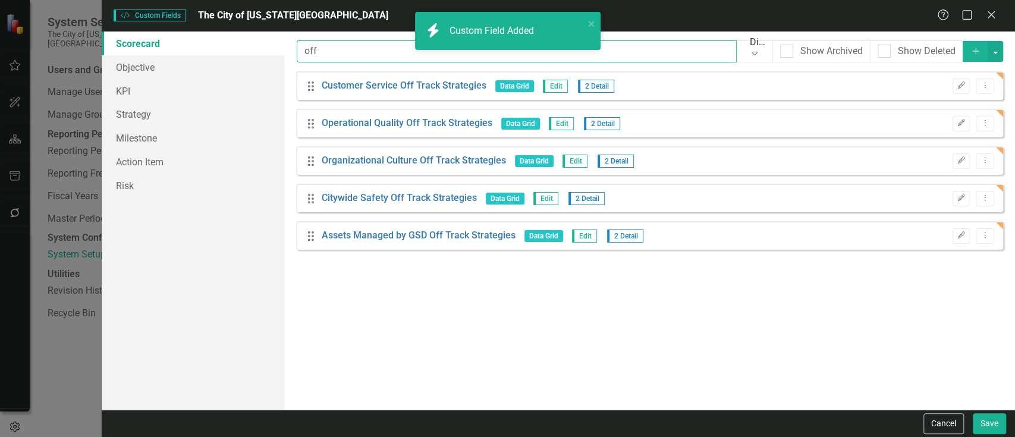
click at [372, 50] on input "off" at bounding box center [517, 51] width 440 height 22
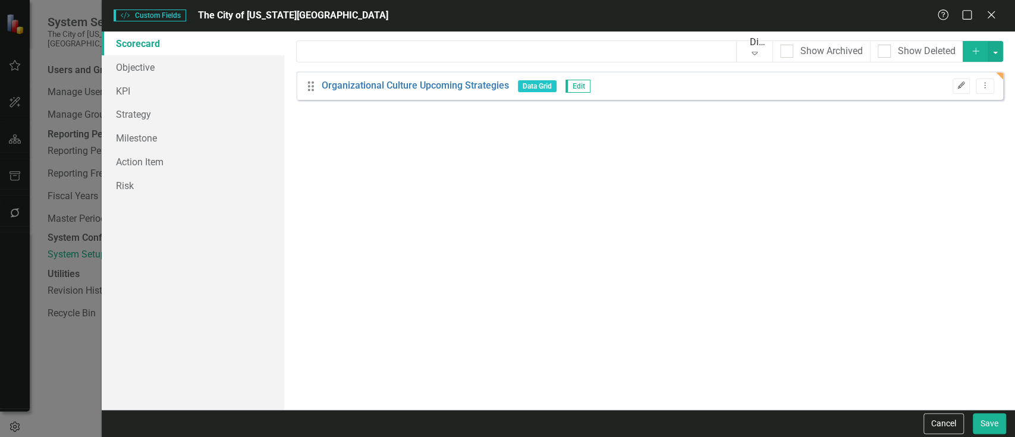
click at [957, 89] on button "Edit" at bounding box center [961, 85] width 17 height 15
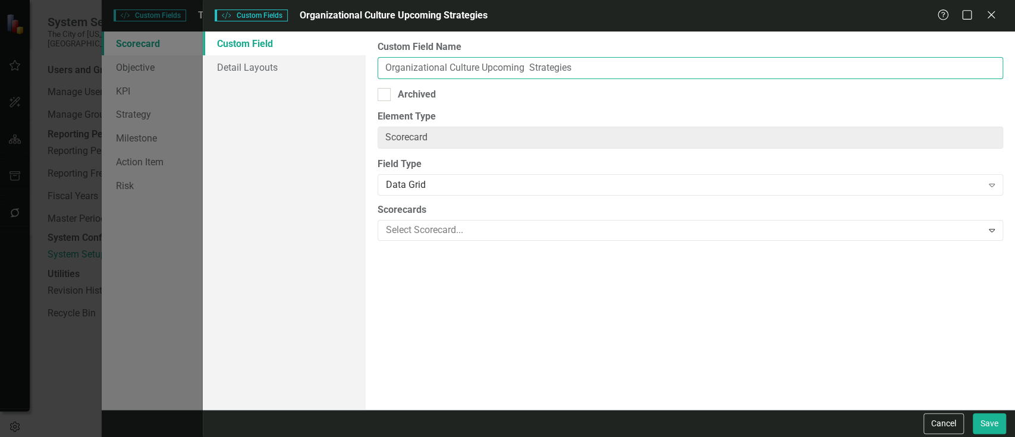
click at [529, 66] on input "Organizational Culture Upcoming Strategies" at bounding box center [691, 68] width 626 height 22
type input "Organizational Culture Upcoming Strategies"
click at [973, 413] on button "Save" at bounding box center [989, 423] width 33 height 21
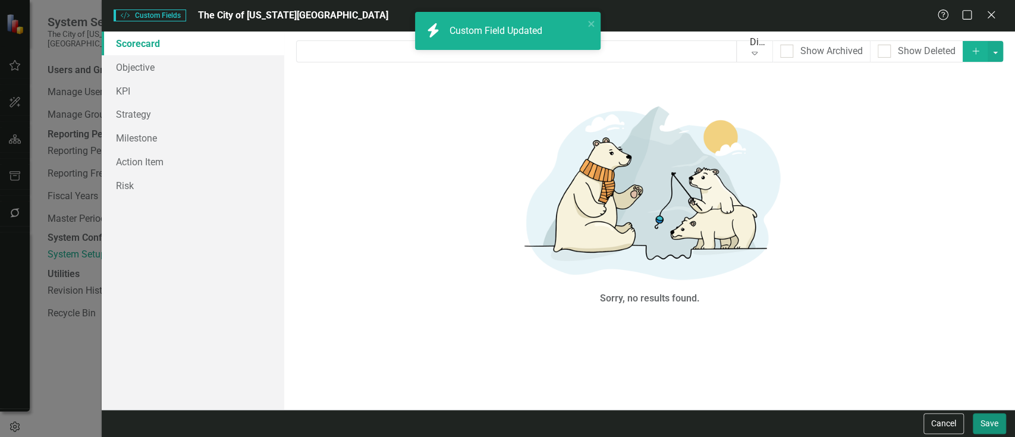
click at [982, 428] on button "Save" at bounding box center [989, 423] width 33 height 21
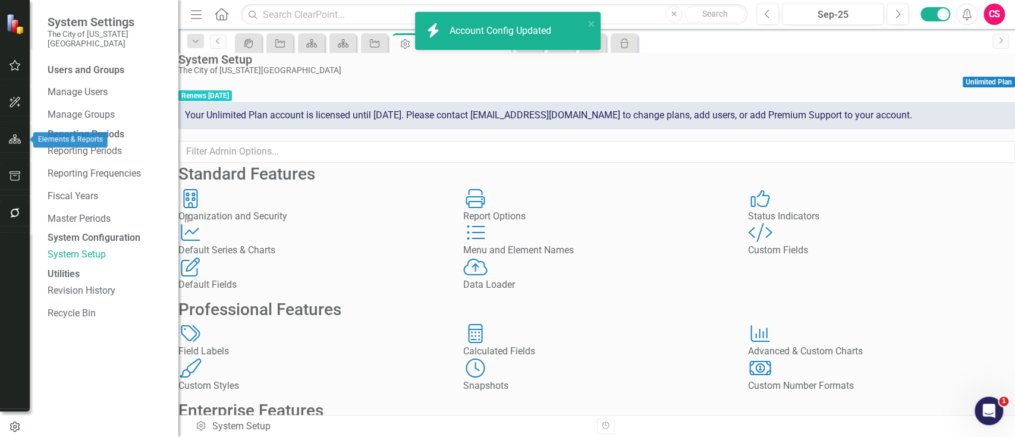
click at [12, 131] on button "button" at bounding box center [15, 139] width 27 height 25
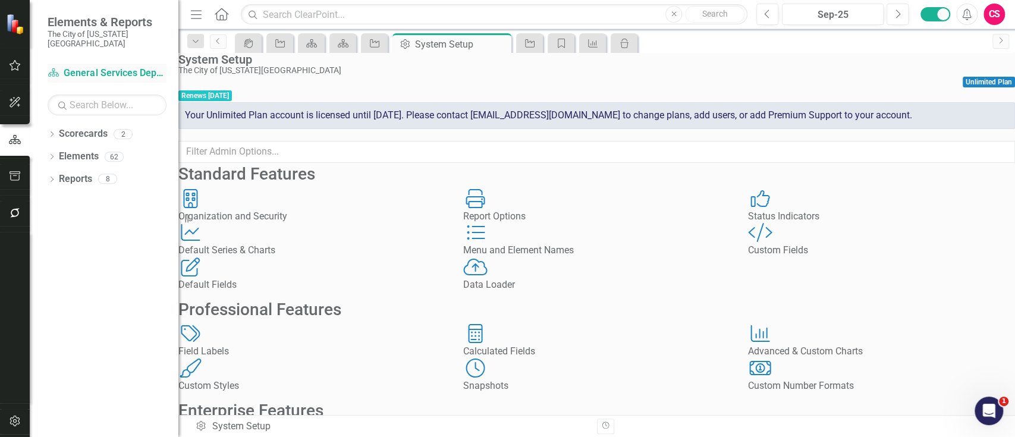
click at [101, 64] on div "Scorecard General Services Department Strategic Plan 2025-2029" at bounding box center [107, 74] width 119 height 20
click at [101, 67] on link "Scorecard General Services Department Strategic Plan 2025-2029" at bounding box center [107, 74] width 119 height 14
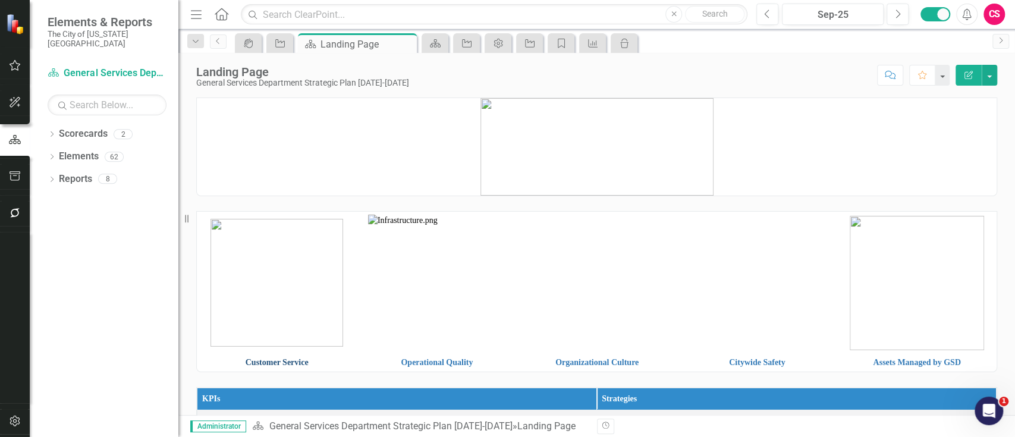
click at [274, 362] on link "Customer Service" at bounding box center [277, 362] width 63 height 9
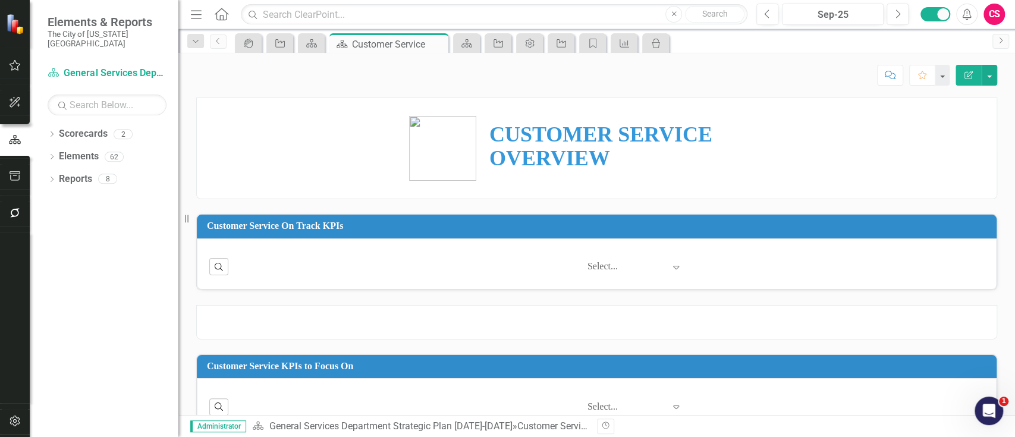
click at [975, 76] on button "Edit Report" at bounding box center [969, 75] width 26 height 21
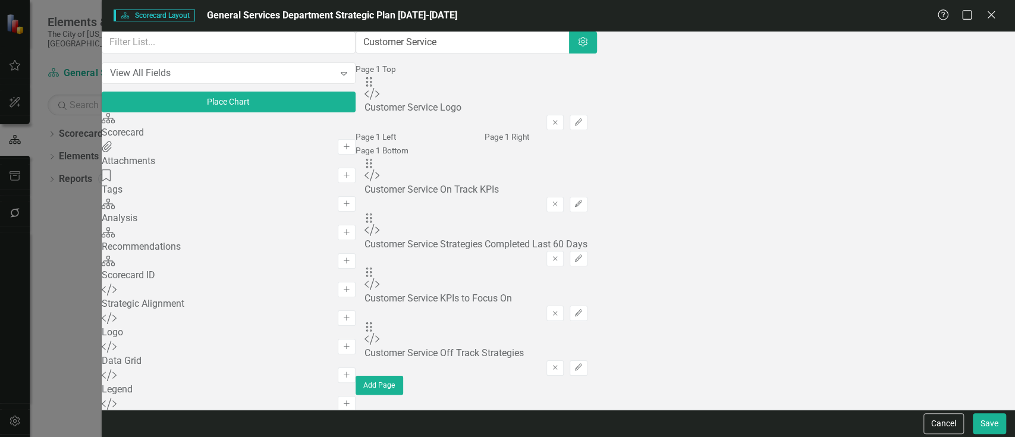
drag, startPoint x: 238, startPoint y: 42, endPoint x: 227, endPoint y: 55, distance: 17.7
click at [227, 55] on div "View All Fields Expand Place Chart Scorecard Scorecard Add Attachments Attachme…" at bounding box center [229, 221] width 254 height 378
click at [227, 54] on input "text" at bounding box center [229, 43] width 254 height 22
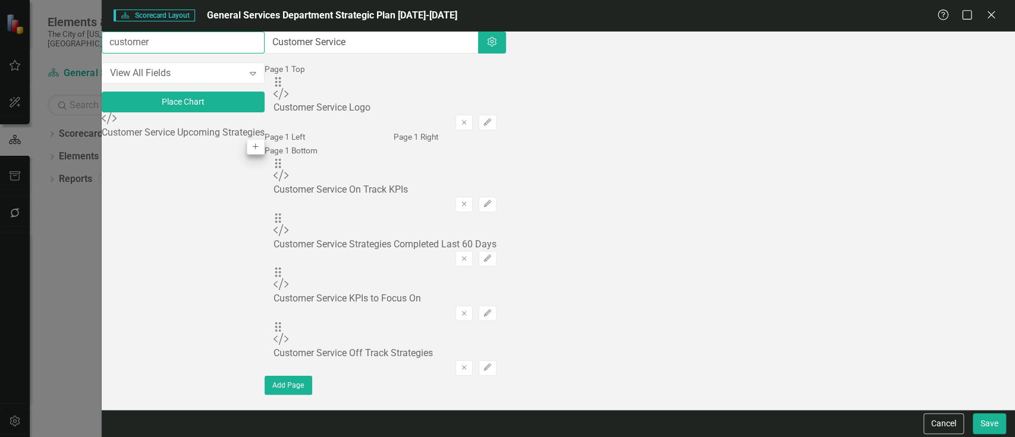
type input "customer"
click at [264, 145] on button "Add" at bounding box center [255, 146] width 17 height 15
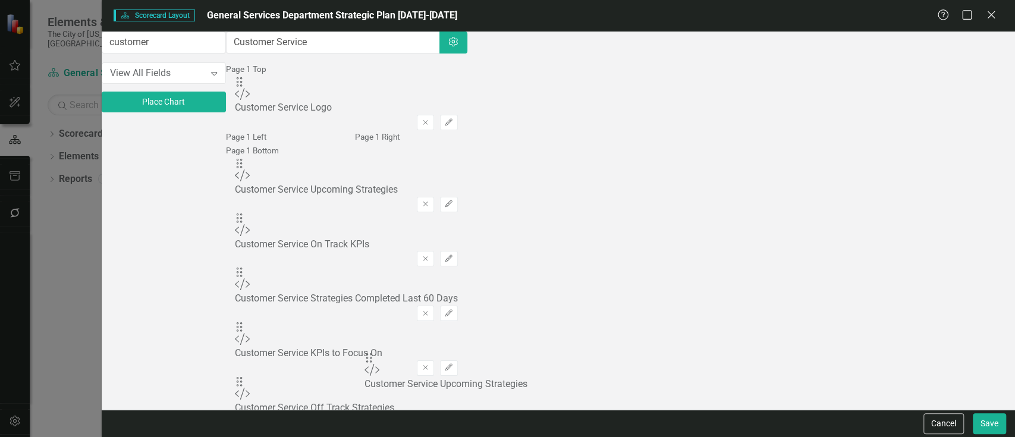
scroll to position [57, 0]
drag, startPoint x: 365, startPoint y: 116, endPoint x: 381, endPoint y: 358, distance: 242.6
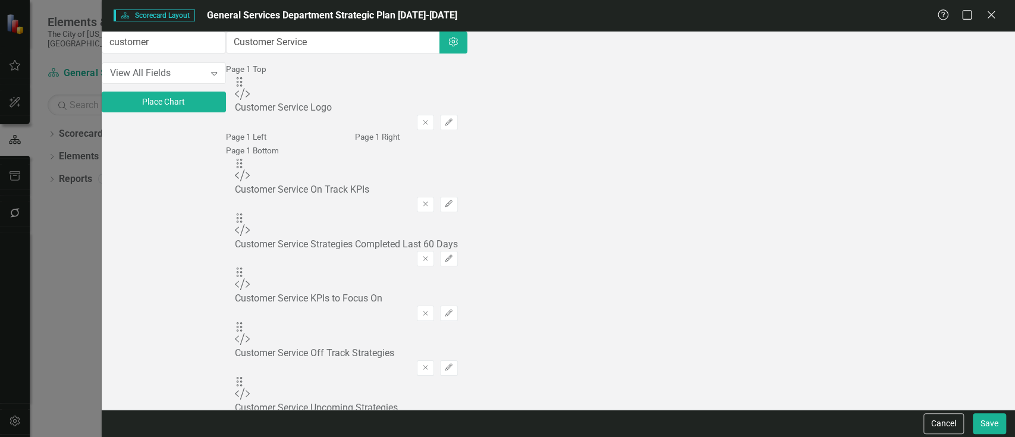
click at [453, 419] on icon "Edit" at bounding box center [448, 422] width 9 height 7
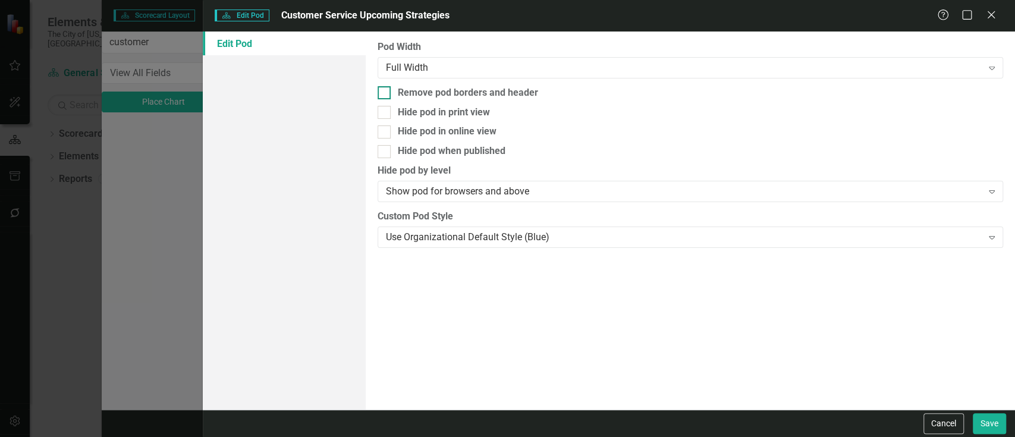
click at [483, 93] on div "Remove pod borders and header" at bounding box center [468, 93] width 140 height 14
click at [385, 93] on input "Remove pod borders and header" at bounding box center [382, 90] width 8 height 8
checkbox input "true"
click at [1001, 419] on button "Save" at bounding box center [989, 423] width 33 height 21
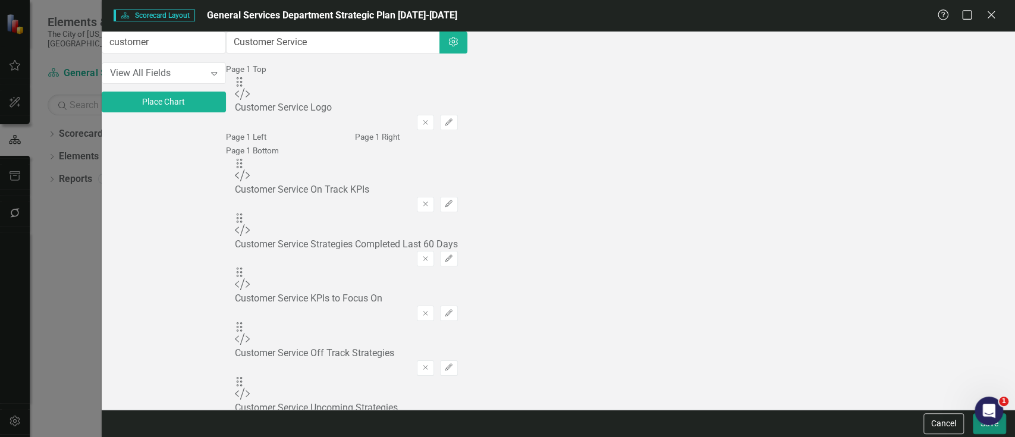
click at [974, 429] on button "Save" at bounding box center [989, 423] width 33 height 21
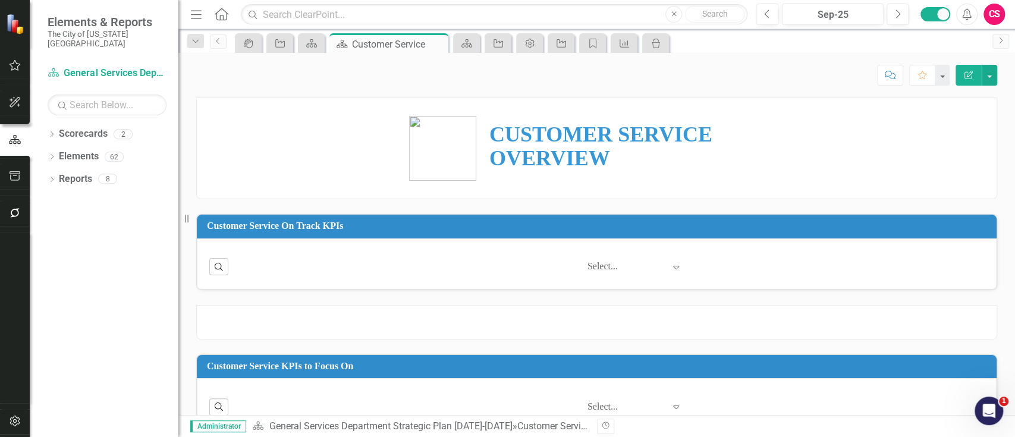
drag, startPoint x: 1014, startPoint y: 193, endPoint x: 1014, endPoint y: 283, distance: 90.4
click at [1014, 283] on div "CUSTOMER SERVICE OVERVIEW Customer Service On Track KPIs Search ‹ Previous 1 (c…" at bounding box center [596, 257] width 837 height 318
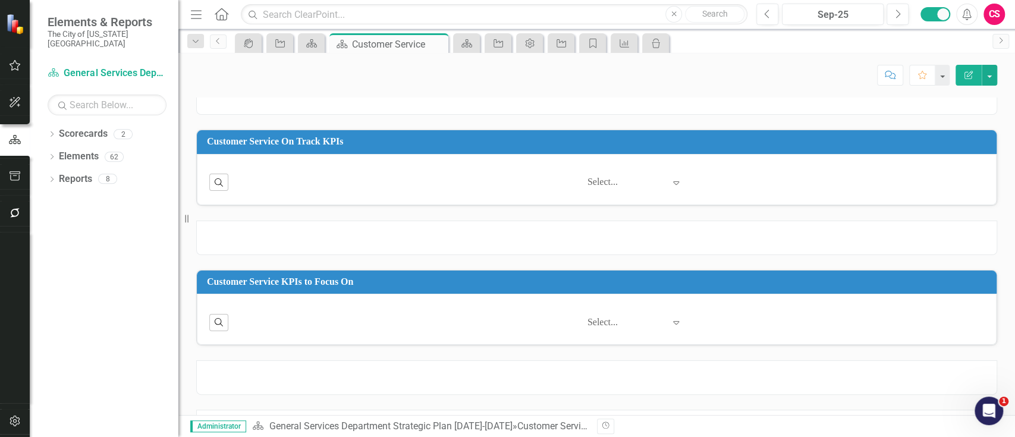
scroll to position [124, 0]
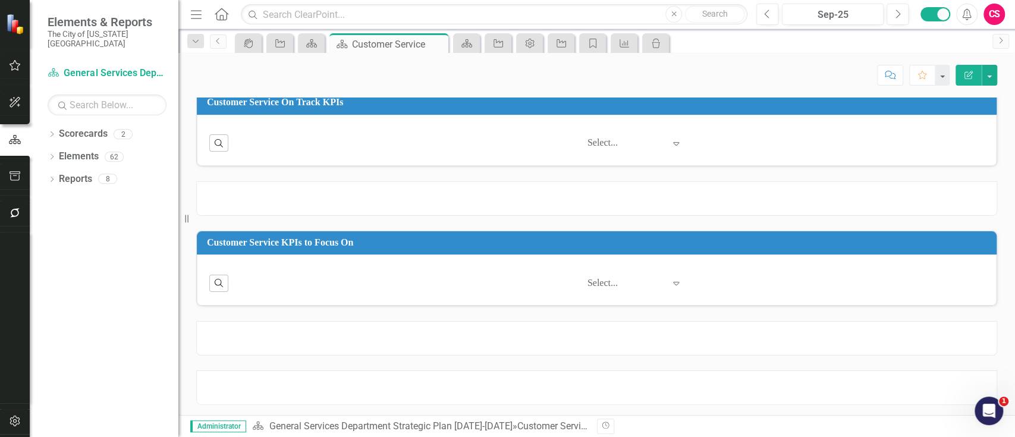
click at [799, 397] on div at bounding box center [596, 387] width 801 height 34
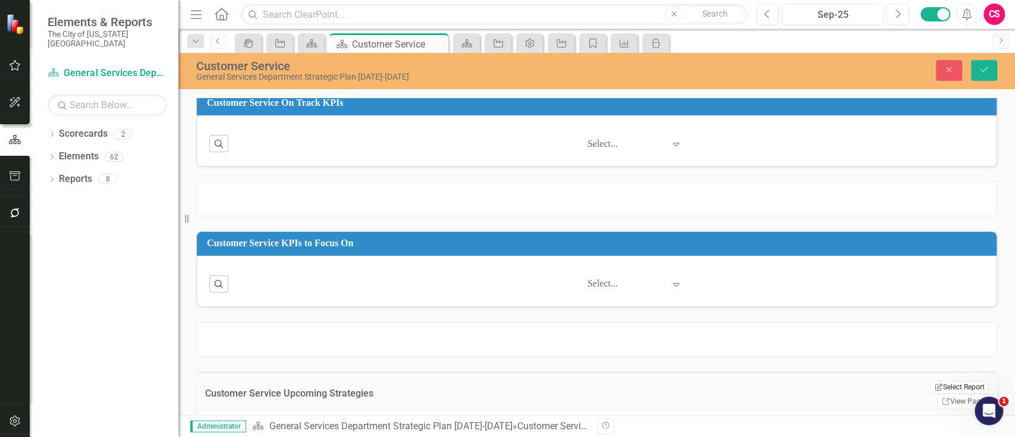
click at [931, 381] on button "Edit Report Select Report" at bounding box center [960, 387] width 58 height 13
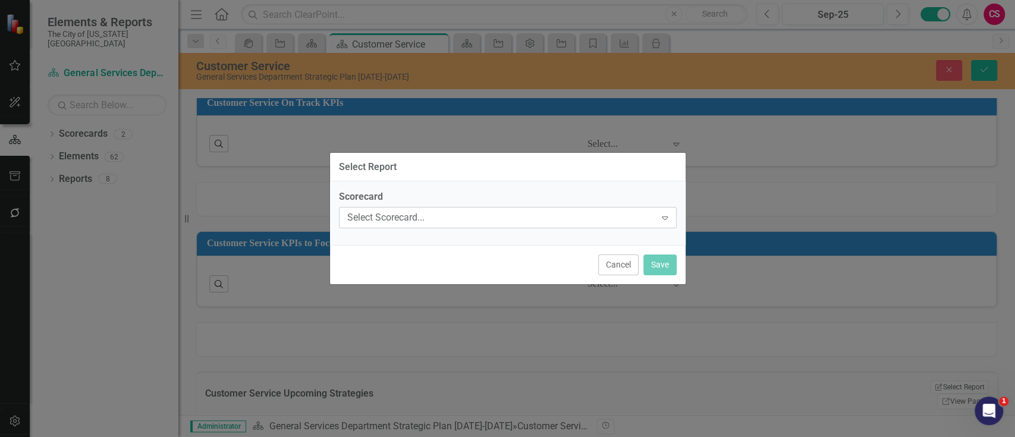
click at [464, 218] on div "Select Scorecard..." at bounding box center [501, 218] width 309 height 14
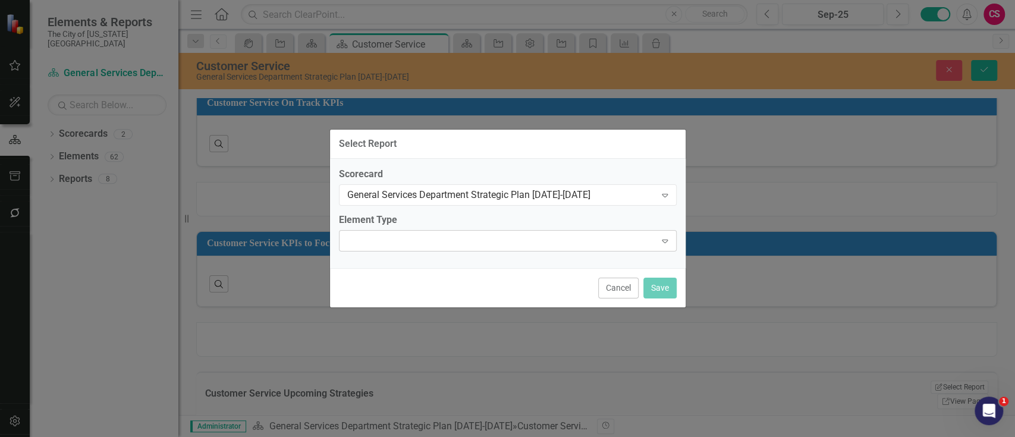
click at [442, 238] on div "Expand" at bounding box center [508, 240] width 338 height 21
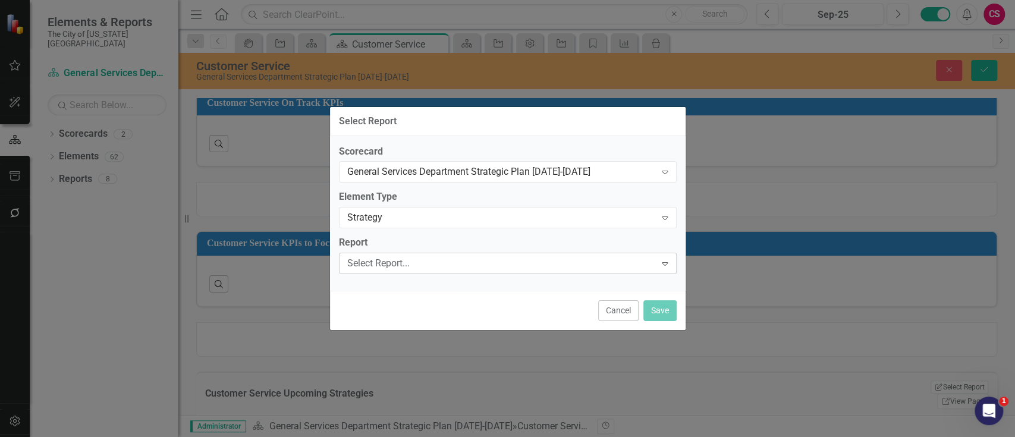
click at [423, 270] on div "Select Report... Expand" at bounding box center [508, 263] width 338 height 21
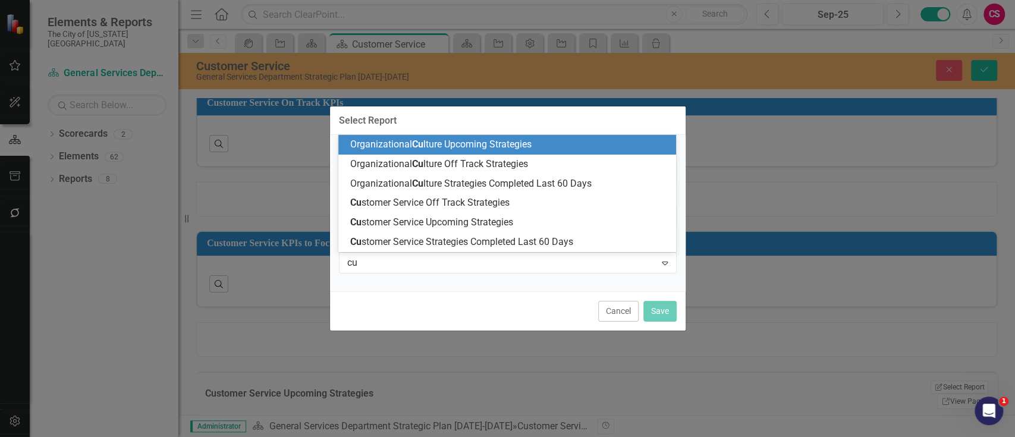
type input "cus"
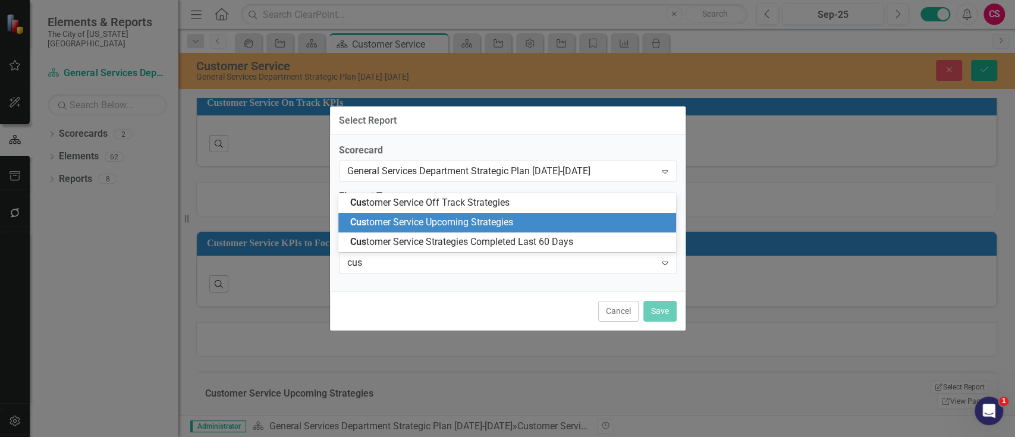
click at [448, 221] on span "Cus tomer Service Upcoming Strategies" at bounding box center [431, 221] width 163 height 11
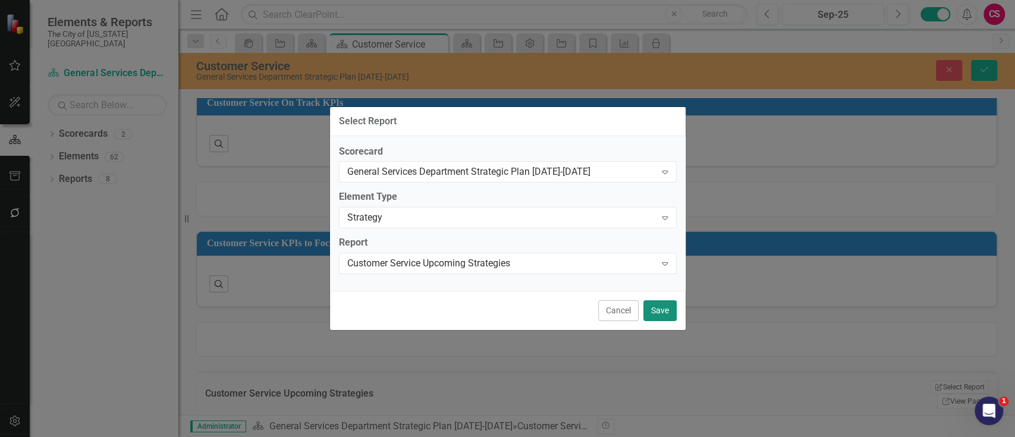
click at [658, 306] on button "Save" at bounding box center [659, 310] width 33 height 21
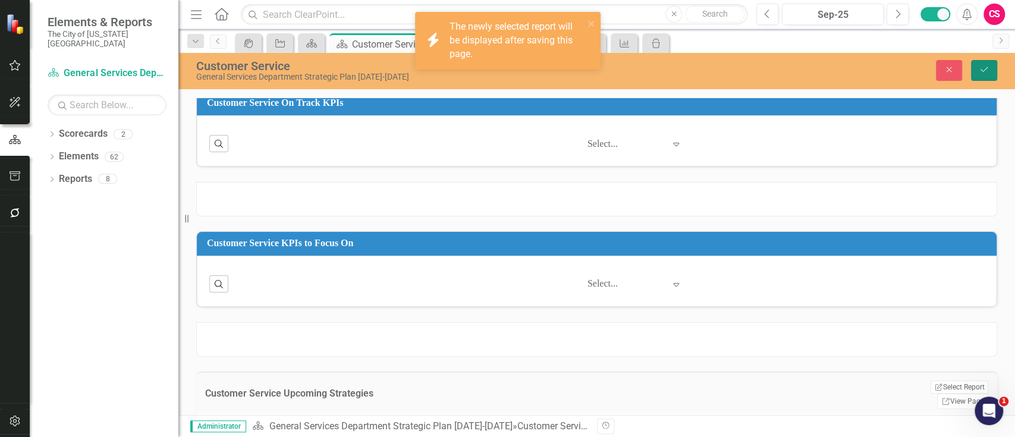
click at [976, 74] on button "Save" at bounding box center [984, 70] width 26 height 21
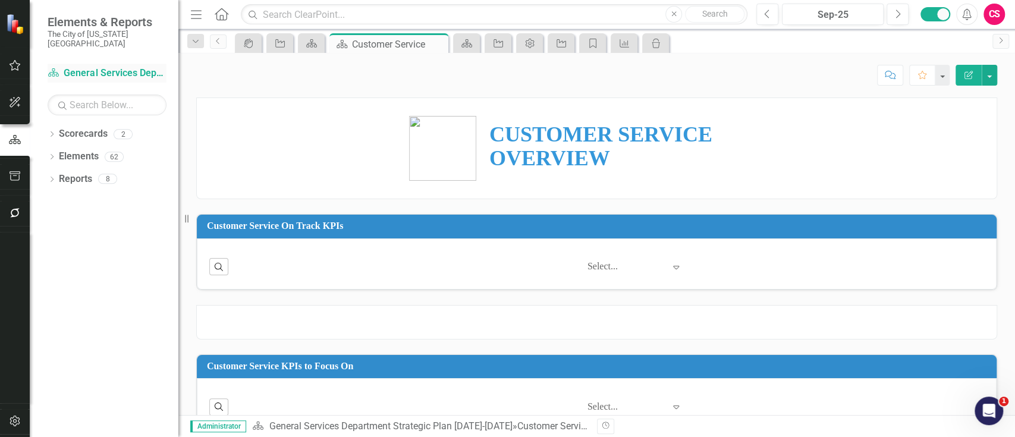
click at [87, 67] on link "Scorecard General Services Department Strategic Plan 2025-2029" at bounding box center [107, 74] width 119 height 14
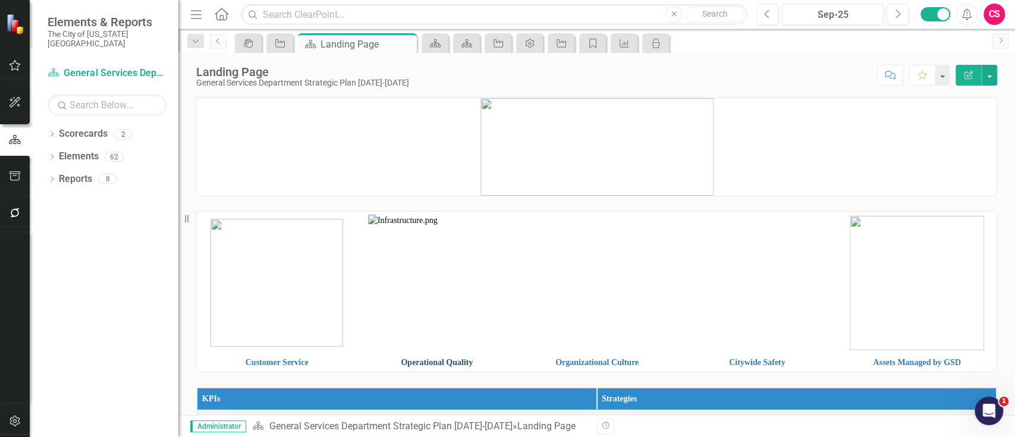
click at [431, 359] on link "Operational Quality" at bounding box center [437, 362] width 72 height 9
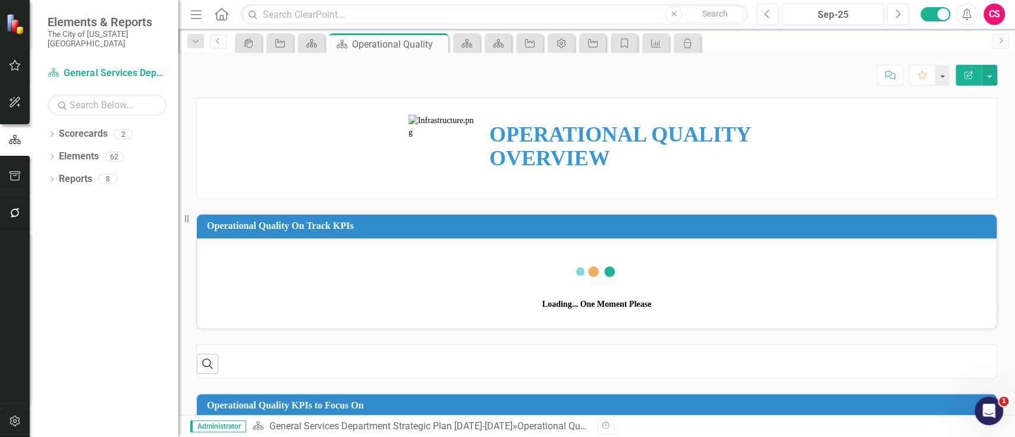
click at [969, 78] on icon "Edit Report" at bounding box center [968, 75] width 11 height 8
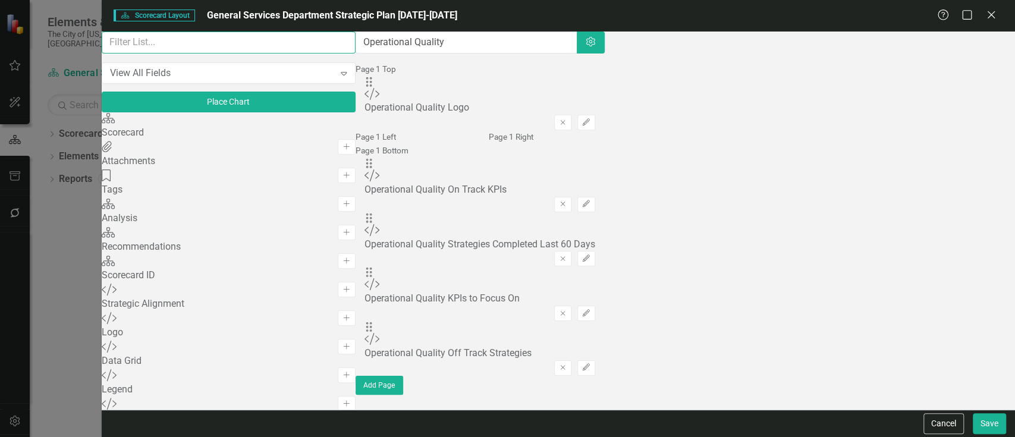
click at [131, 52] on input "text" at bounding box center [229, 43] width 254 height 22
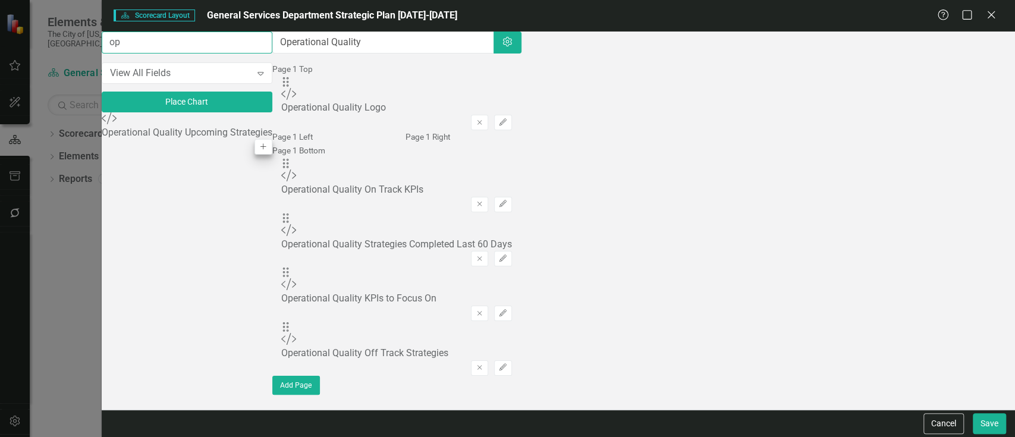
type input "op"
click at [272, 140] on button "Add" at bounding box center [263, 146] width 17 height 15
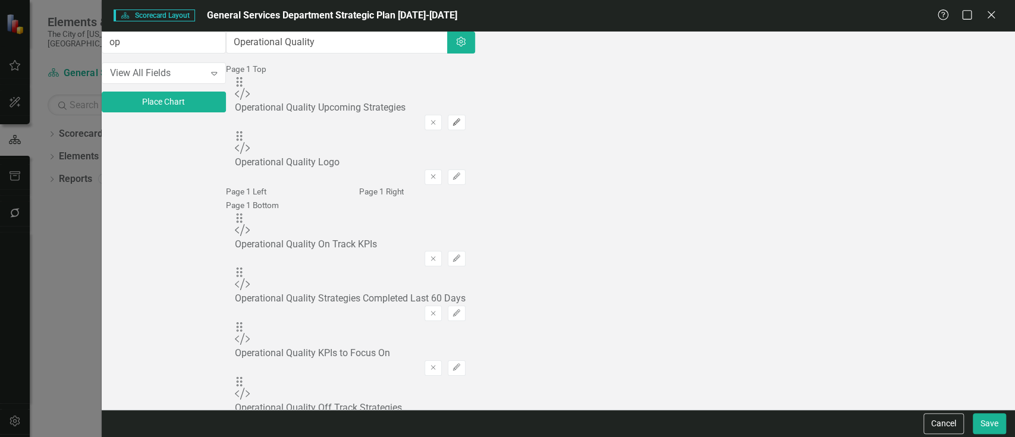
click at [465, 115] on button "Edit" at bounding box center [456, 122] width 17 height 15
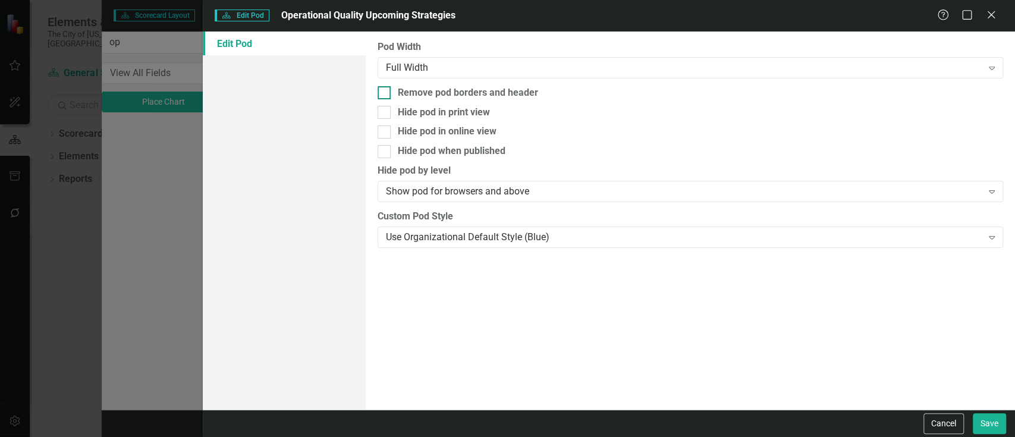
click at [457, 95] on div "Remove pod borders and header" at bounding box center [468, 93] width 140 height 14
click at [385, 94] on input "Remove pod borders and header" at bounding box center [382, 90] width 8 height 8
checkbox input "true"
click at [988, 413] on button "Save" at bounding box center [989, 423] width 33 height 21
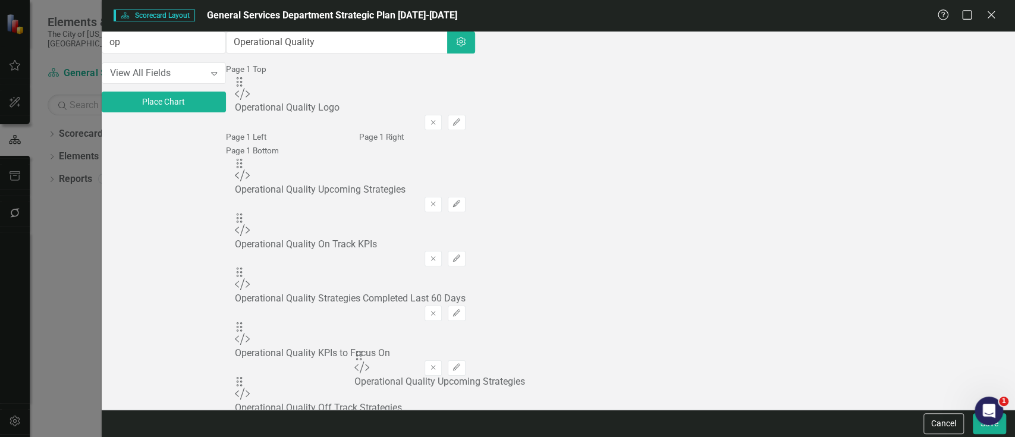
scroll to position [57, 0]
drag, startPoint x: 366, startPoint y: 112, endPoint x: 376, endPoint y: 354, distance: 242.2
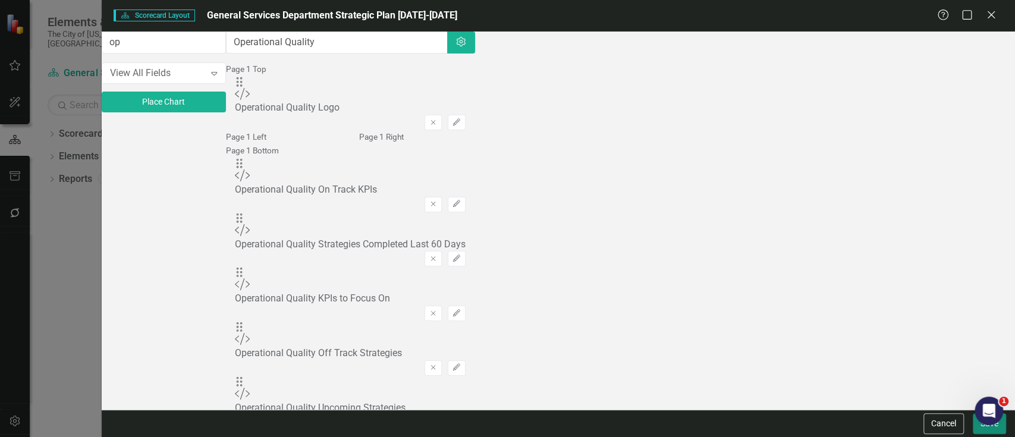
click at [984, 427] on button "Save" at bounding box center [989, 423] width 33 height 21
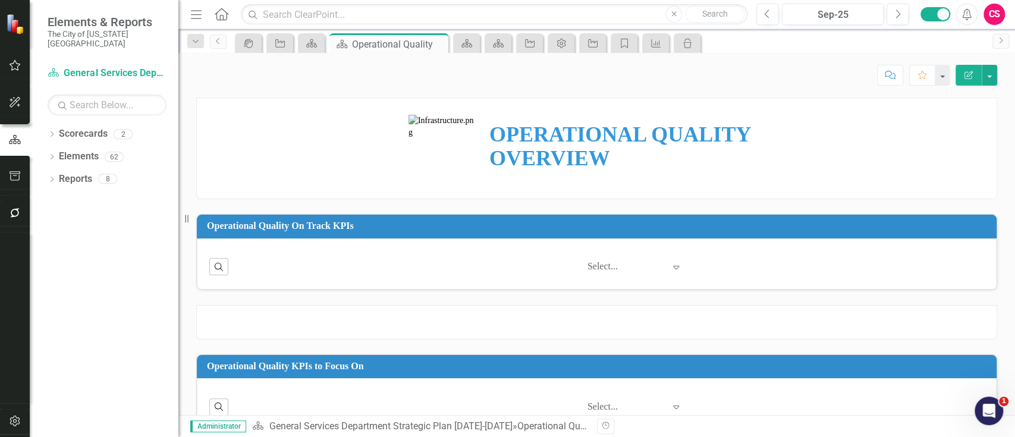
scroll to position [124, 0]
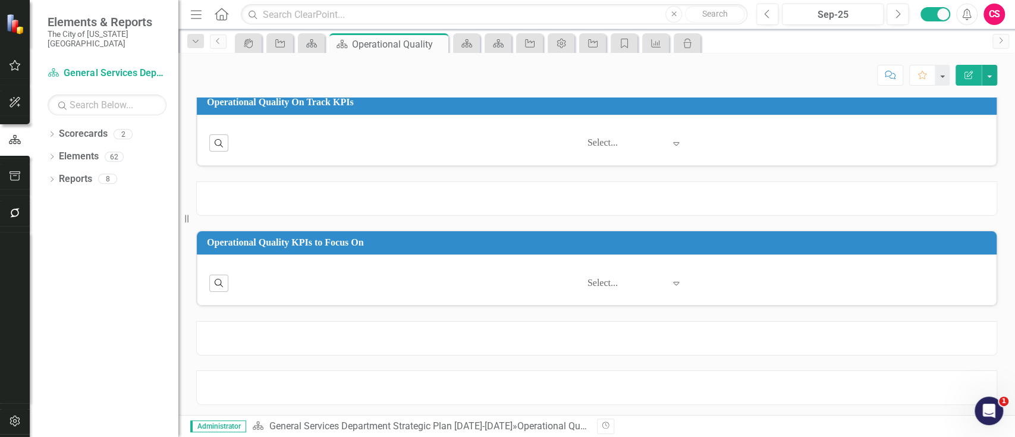
click at [734, 378] on div at bounding box center [596, 387] width 801 height 34
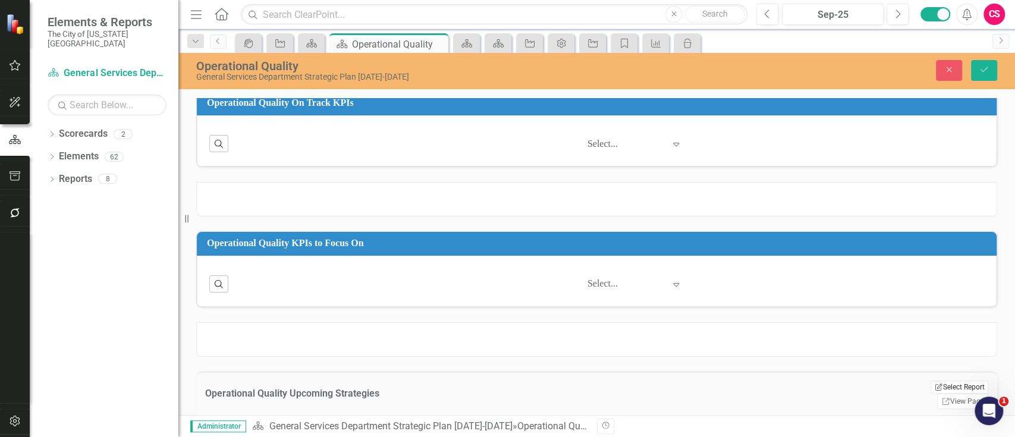
click at [938, 381] on button "Edit Report Select Report" at bounding box center [960, 387] width 58 height 13
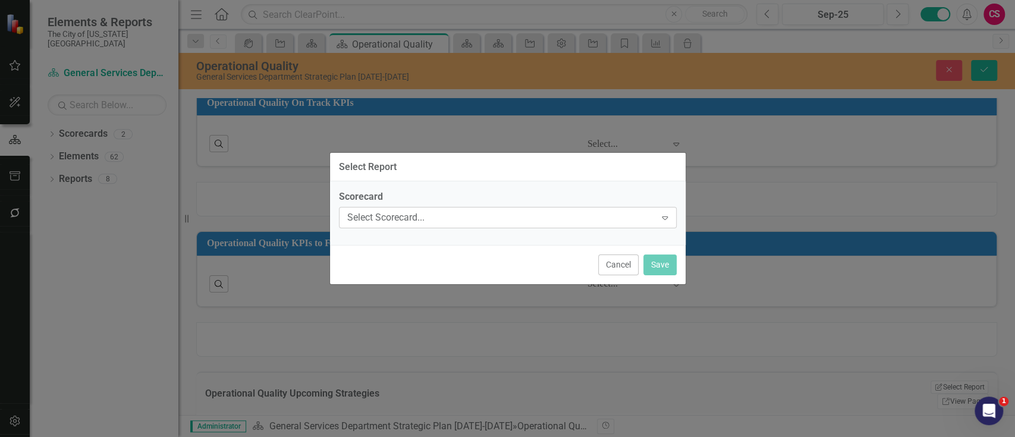
click at [461, 222] on div "Select Scorecard..." at bounding box center [501, 218] width 309 height 14
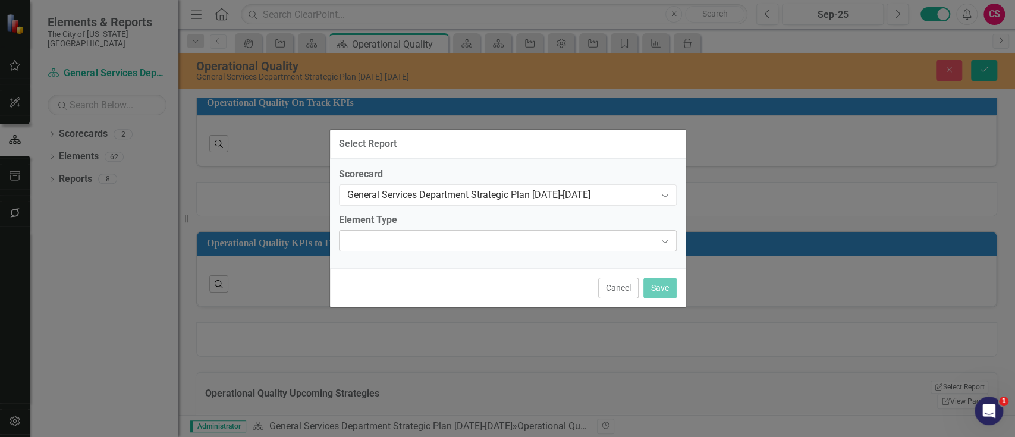
click at [417, 240] on div at bounding box center [497, 241] width 313 height 2
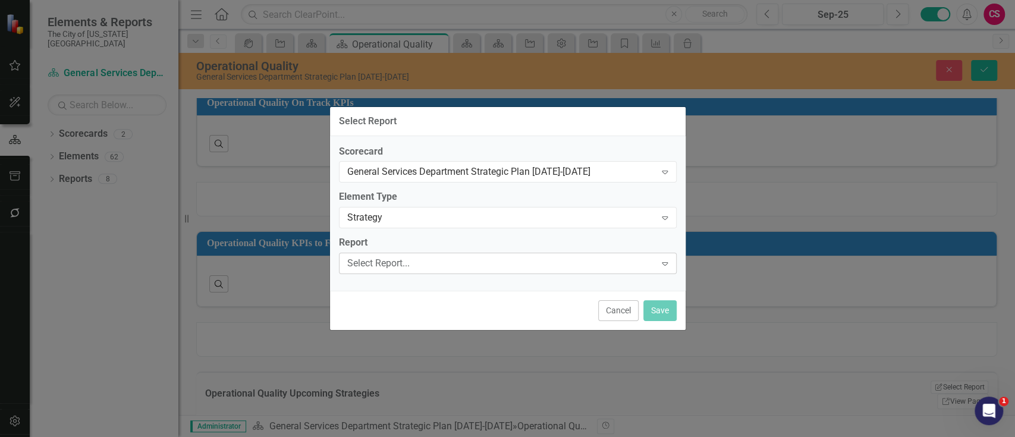
click at [398, 264] on div "Select Report..." at bounding box center [501, 264] width 309 height 14
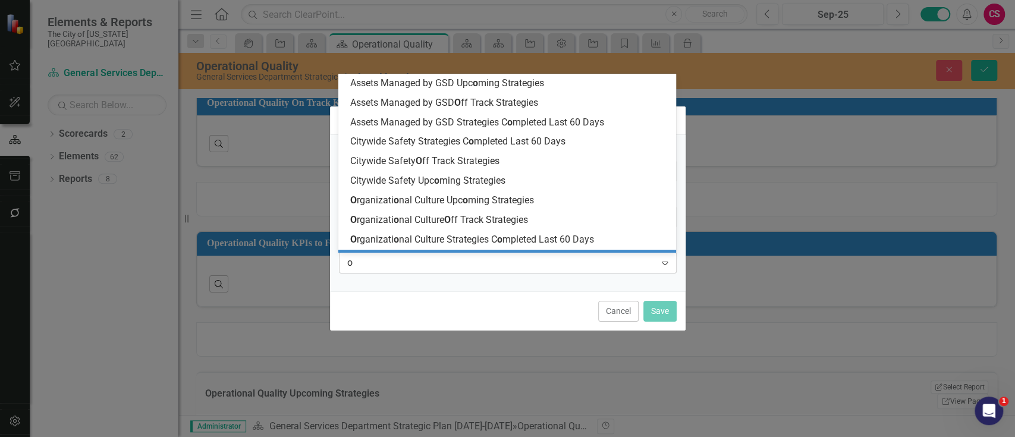
type input "op"
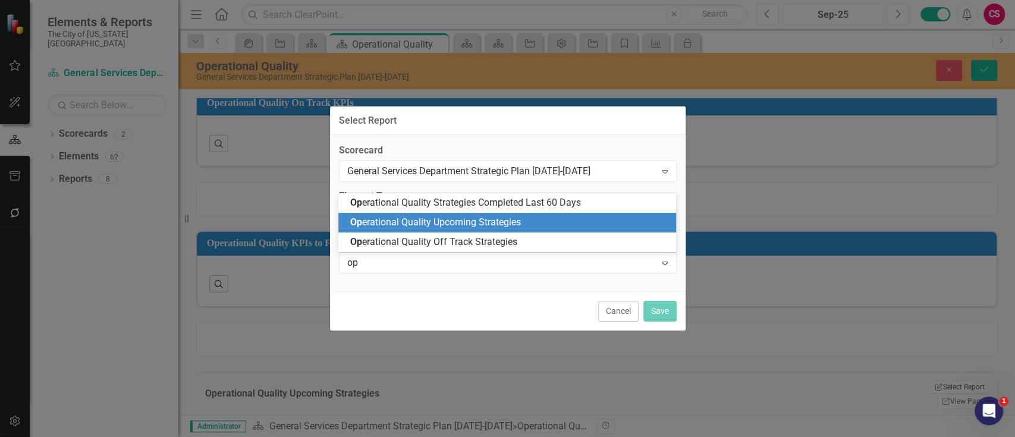
click at [438, 227] on span "Op erational Quality Upcoming Strategies" at bounding box center [435, 221] width 171 height 11
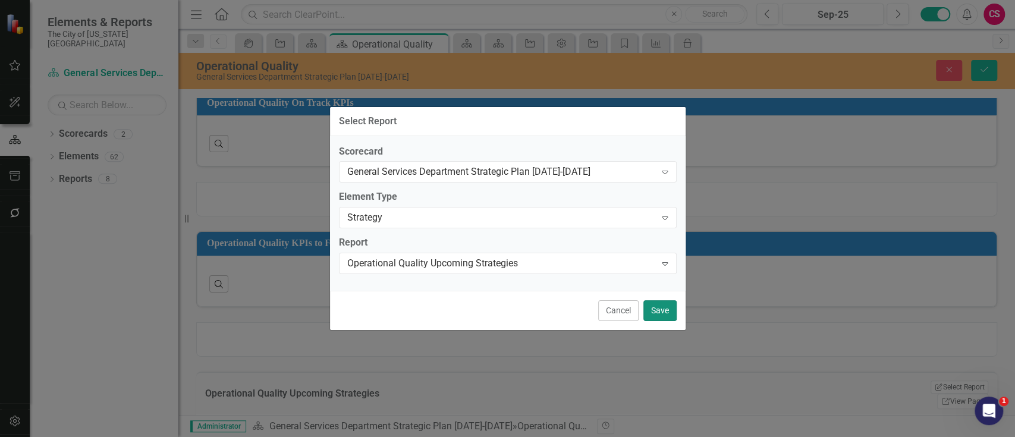
click at [675, 313] on button "Save" at bounding box center [659, 310] width 33 height 21
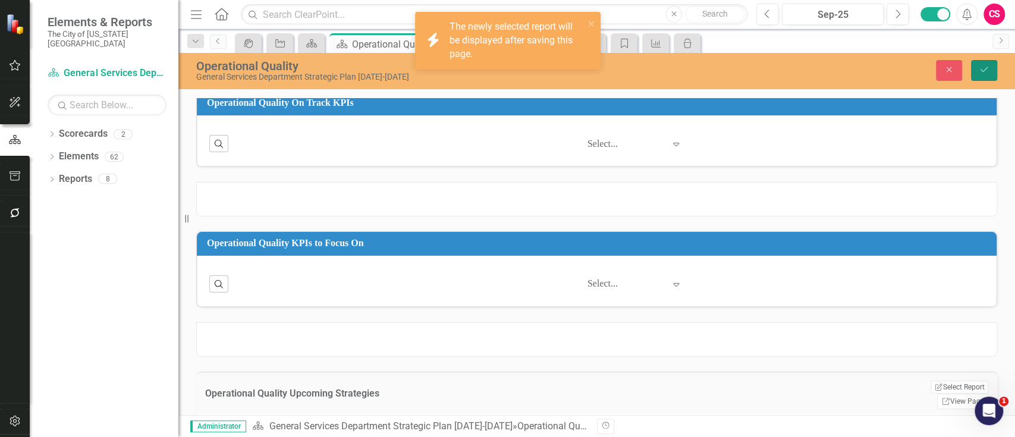
click at [988, 63] on button "Save" at bounding box center [984, 70] width 26 height 21
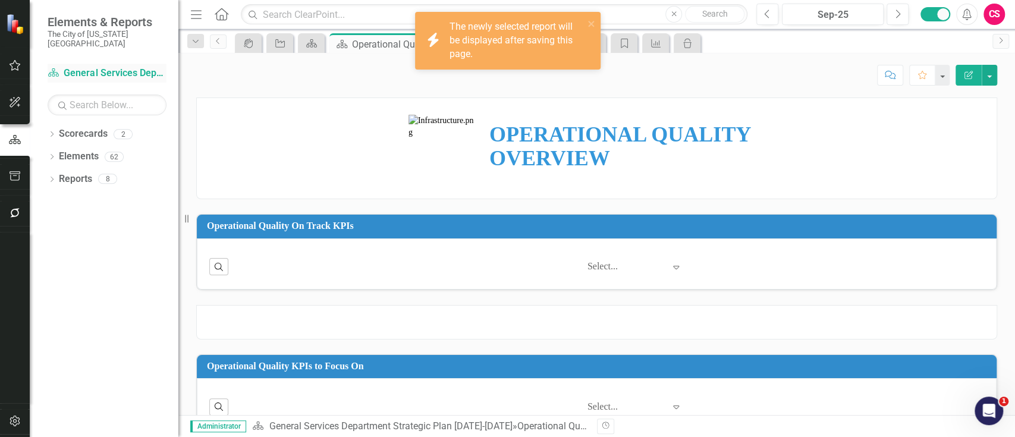
click at [109, 67] on link "Scorecard General Services Department Strategic Plan 2025-2029" at bounding box center [107, 74] width 119 height 14
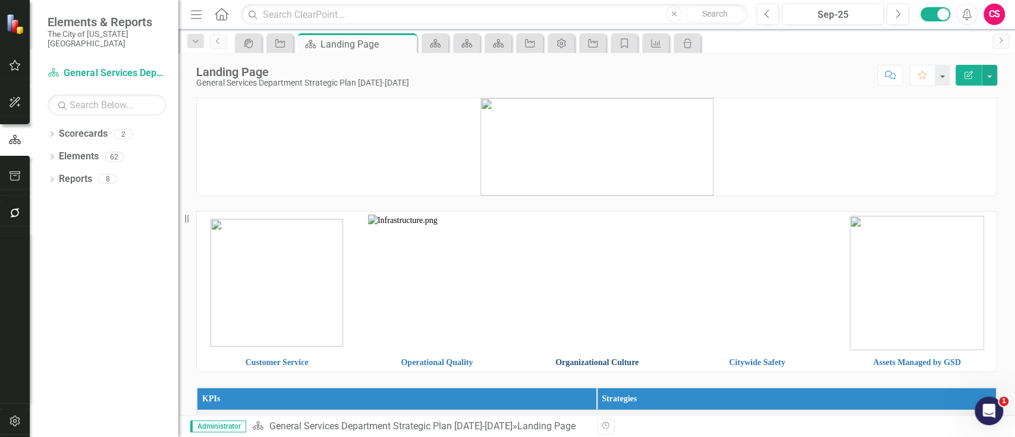
click at [614, 364] on link "Organizational Culture" at bounding box center [596, 362] width 83 height 9
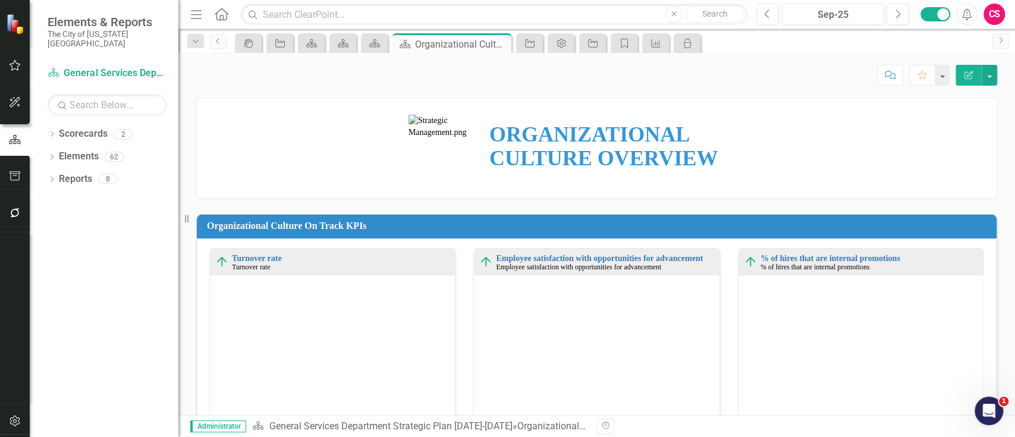
click at [968, 80] on button "Edit Report" at bounding box center [969, 75] width 26 height 21
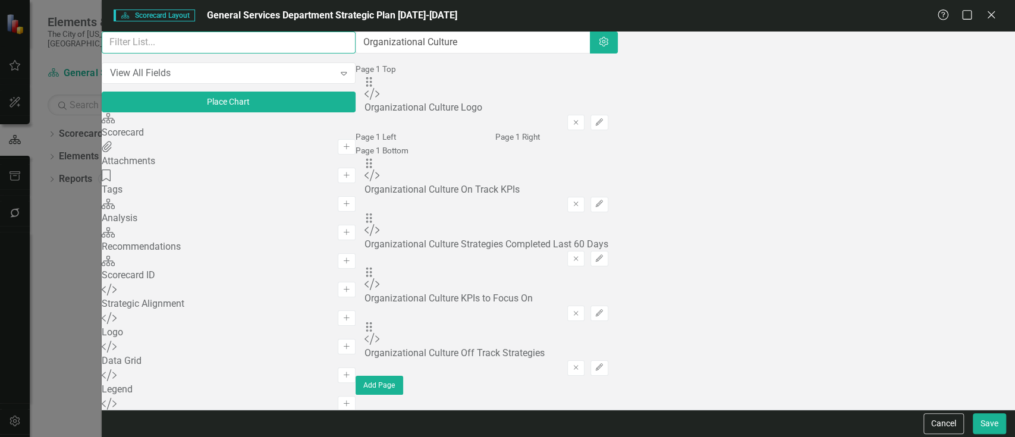
click at [175, 54] on input "text" at bounding box center [229, 43] width 254 height 22
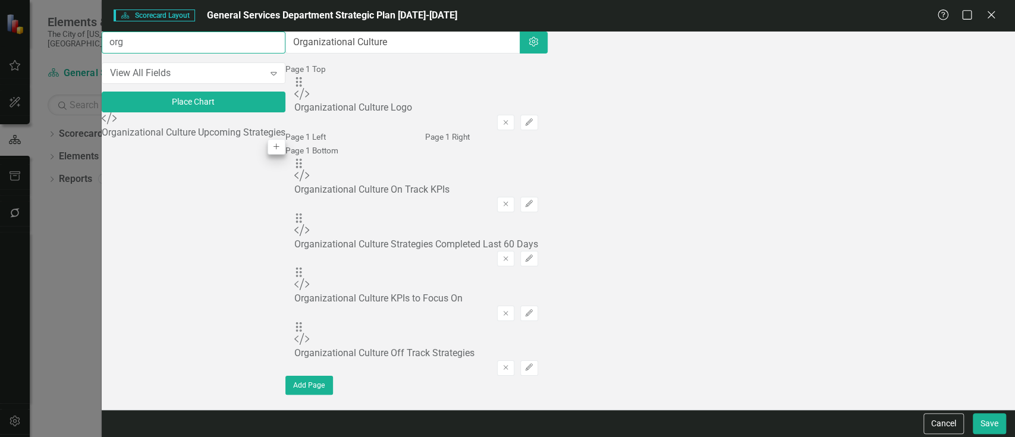
type input "org"
click at [281, 143] on icon "Add" at bounding box center [276, 146] width 9 height 7
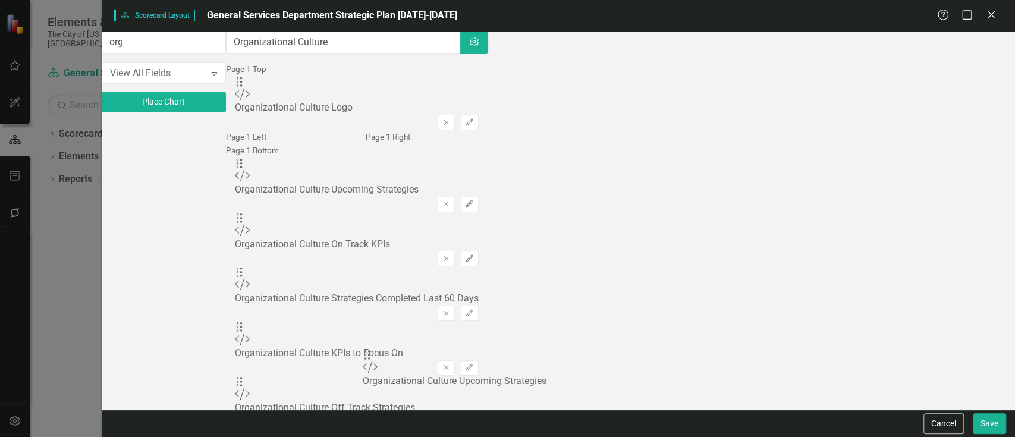
scroll to position [57, 0]
drag, startPoint x: 367, startPoint y: 119, endPoint x: 393, endPoint y: 345, distance: 227.5
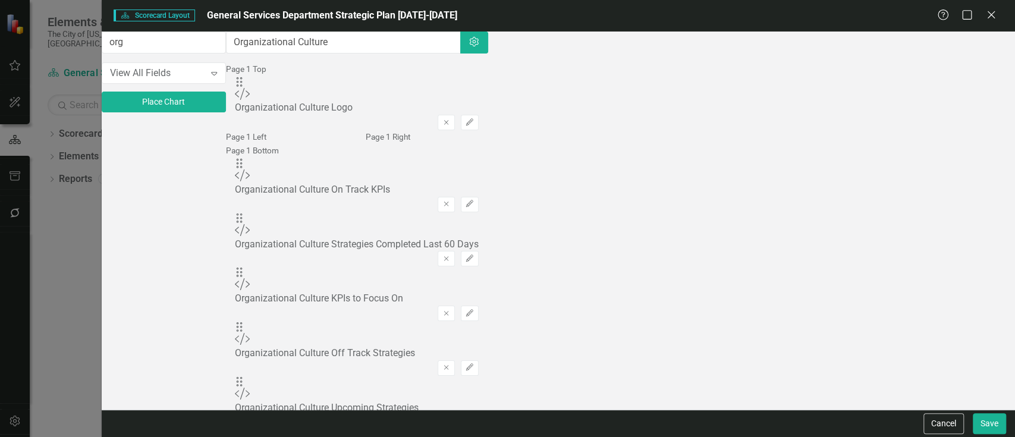
click at [474, 419] on icon "Edit" at bounding box center [469, 422] width 9 height 7
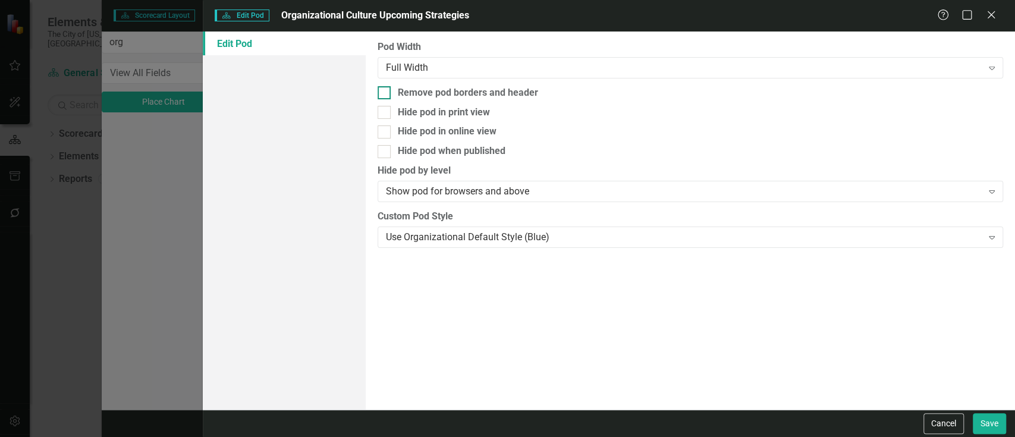
click at [435, 95] on div "Remove pod borders and header" at bounding box center [468, 93] width 140 height 14
click at [385, 94] on input "Remove pod borders and header" at bounding box center [382, 90] width 8 height 8
checkbox input "true"
click at [978, 420] on button "Save" at bounding box center [989, 423] width 33 height 21
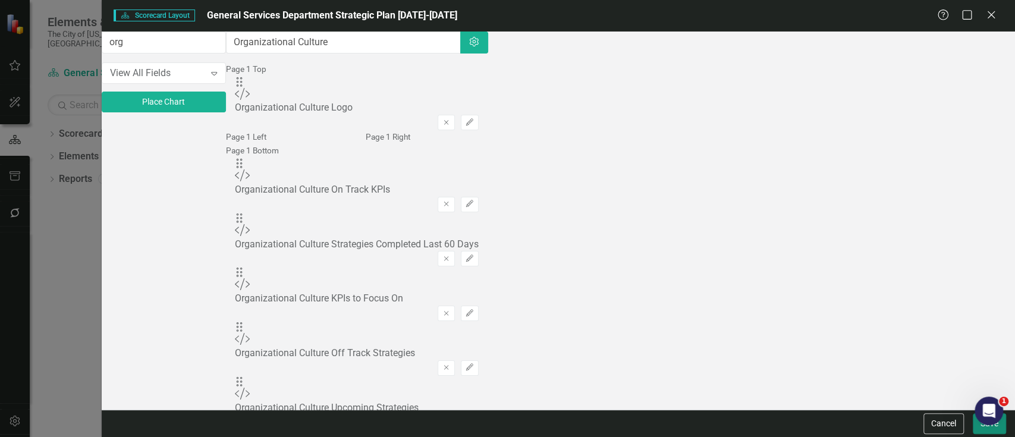
click at [982, 434] on button "Save" at bounding box center [989, 423] width 33 height 21
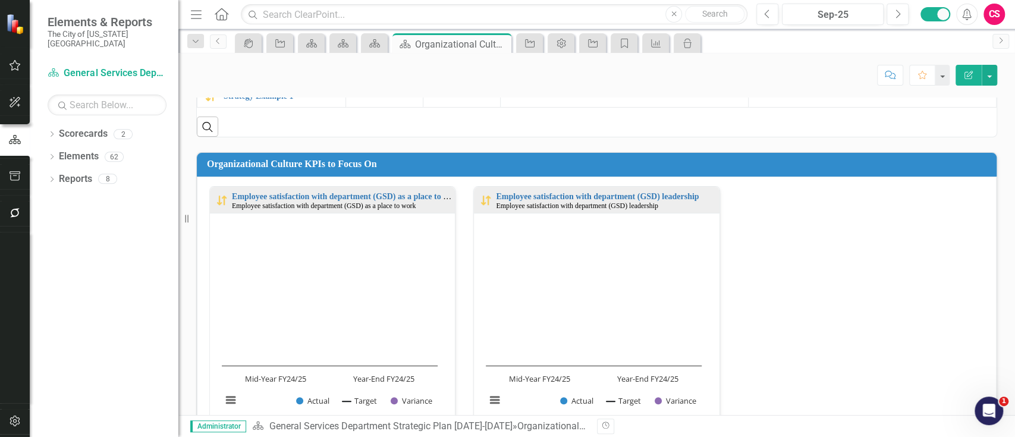
scroll to position [730, 0]
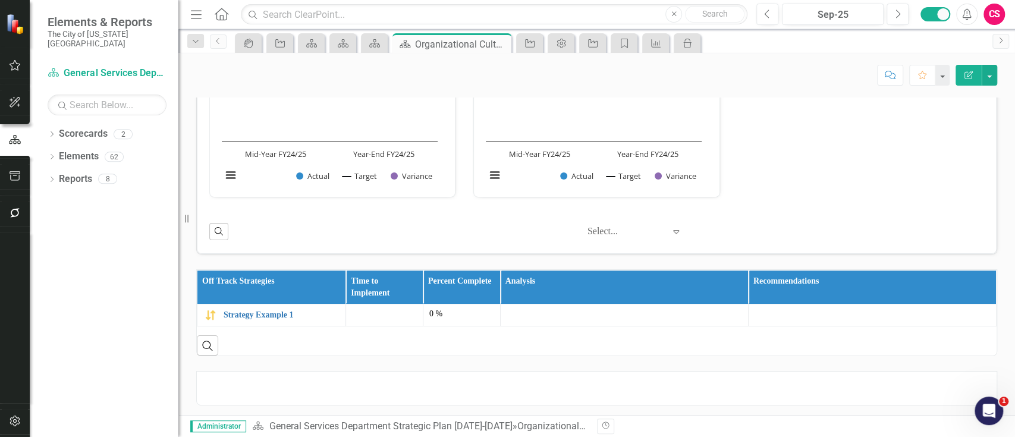
click at [775, 397] on div at bounding box center [596, 388] width 801 height 34
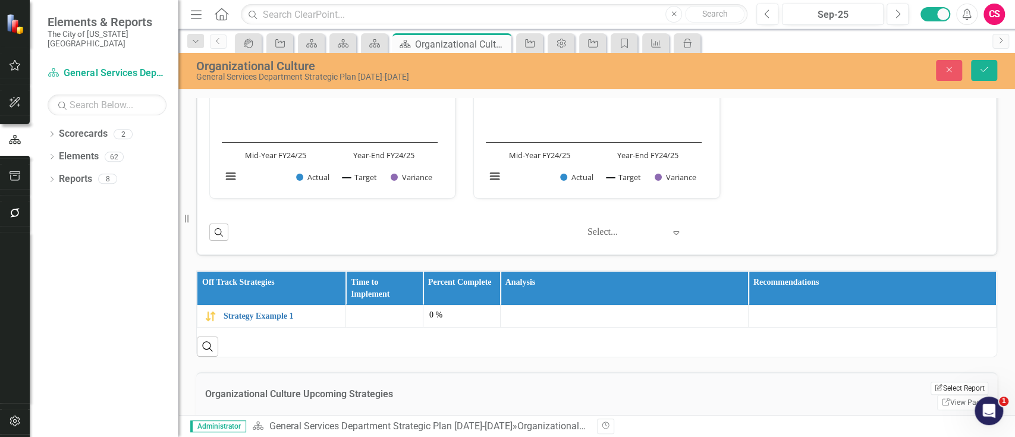
click at [931, 382] on button "Edit Report Select Report" at bounding box center [960, 388] width 58 height 13
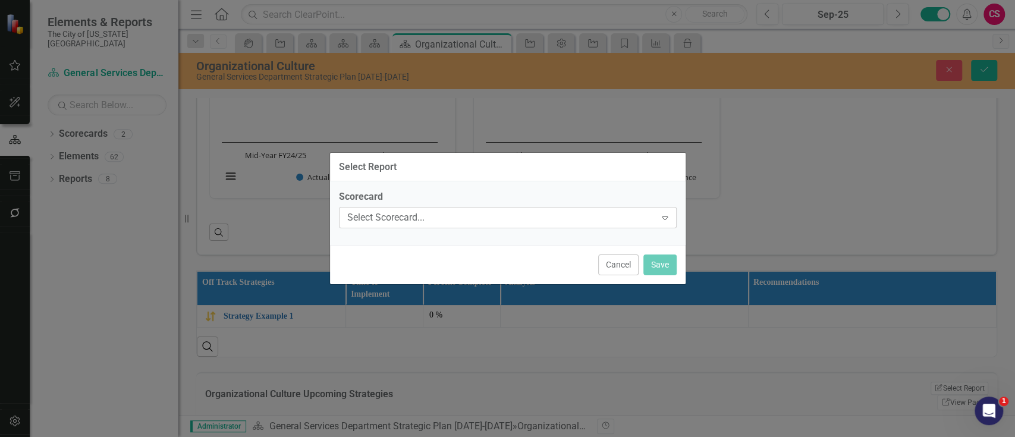
click at [503, 219] on div "Select Scorecard..." at bounding box center [501, 218] width 309 height 14
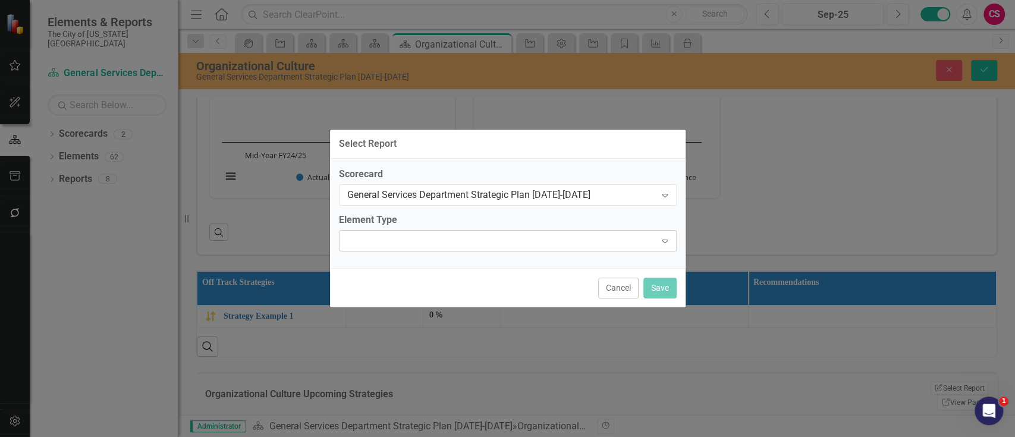
click at [444, 238] on div "Expand" at bounding box center [508, 240] width 338 height 21
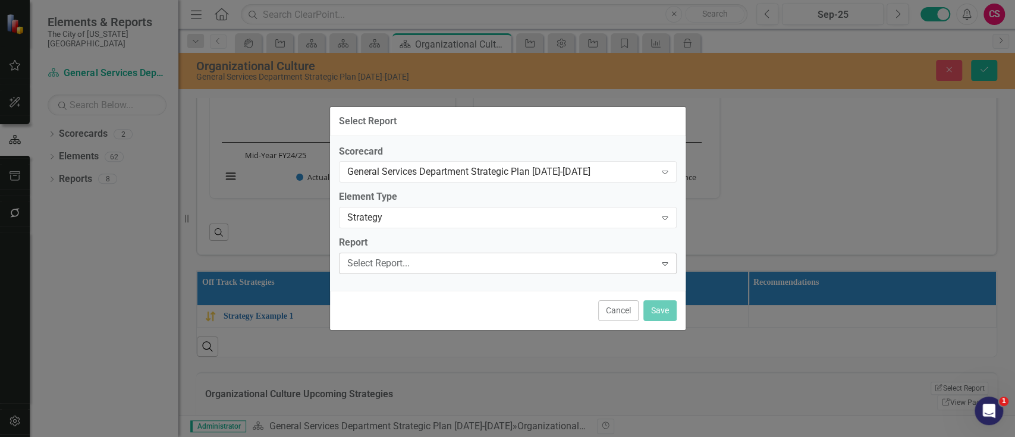
click at [410, 268] on div "Select Report..." at bounding box center [501, 264] width 309 height 14
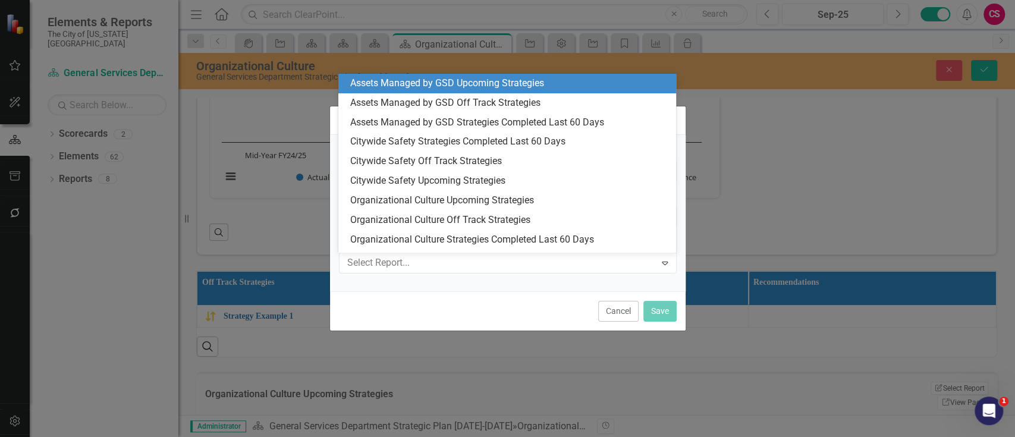
type input "p"
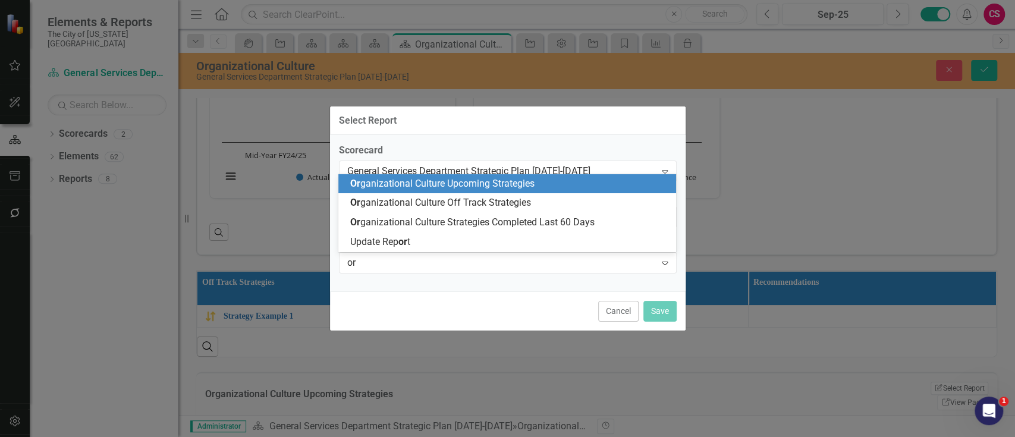
type input "org"
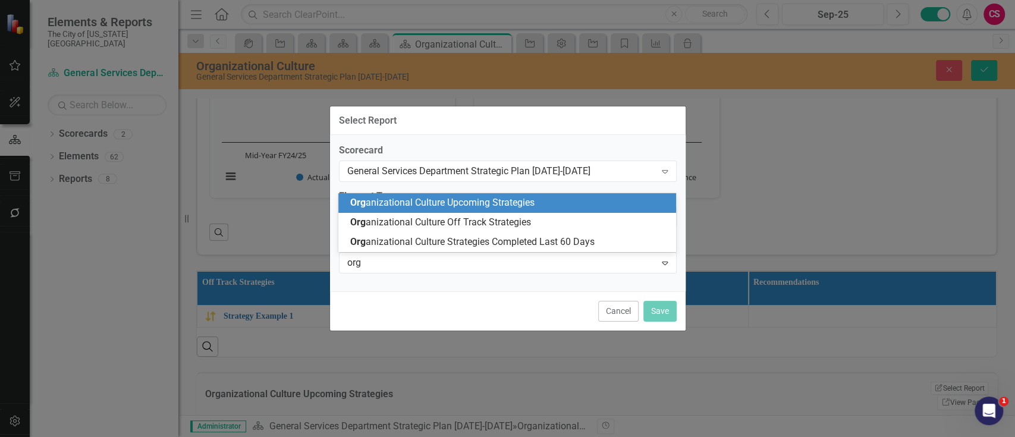
click at [447, 200] on span "Org anizational Culture Upcoming Strategies" at bounding box center [442, 202] width 184 height 11
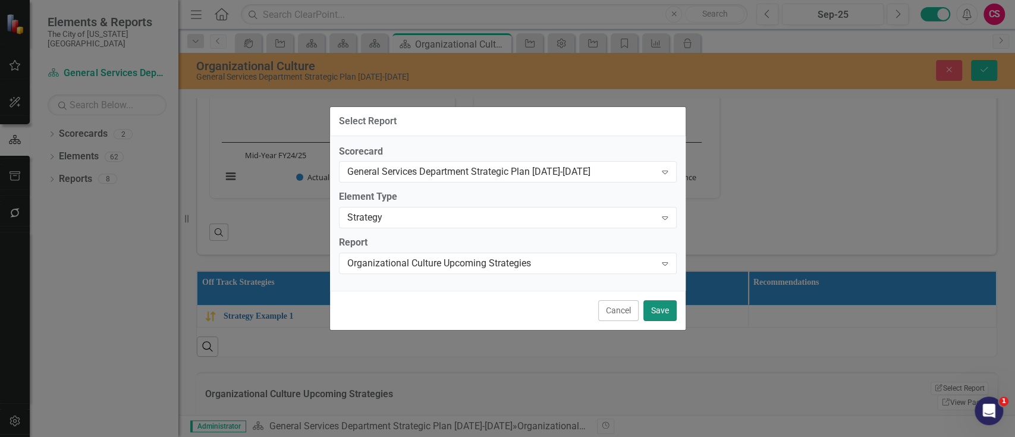
click at [670, 316] on button "Save" at bounding box center [659, 310] width 33 height 21
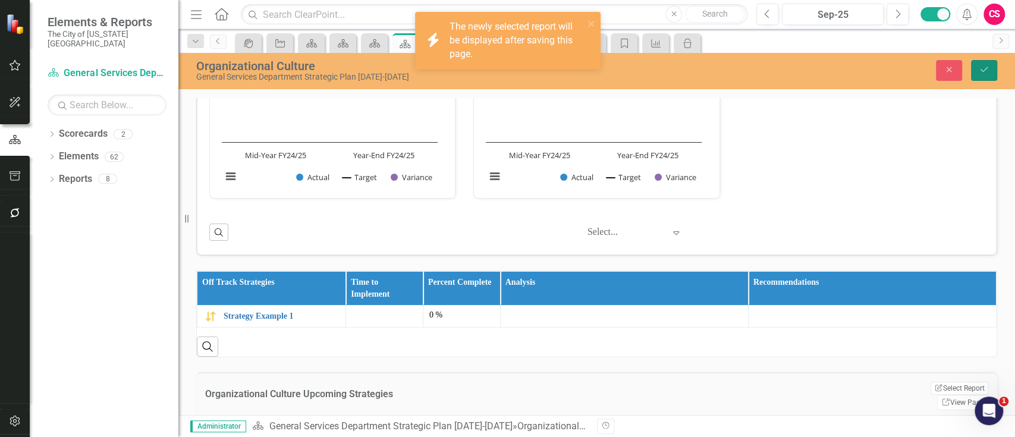
click at [985, 70] on icon "Save" at bounding box center [984, 69] width 11 height 8
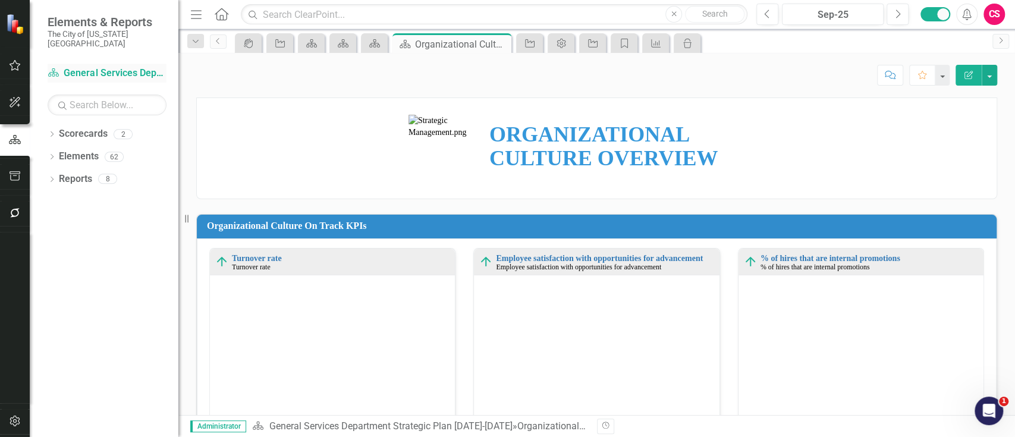
click at [90, 67] on link "Scorecard General Services Department Strategic Plan 2025-2029" at bounding box center [107, 74] width 119 height 14
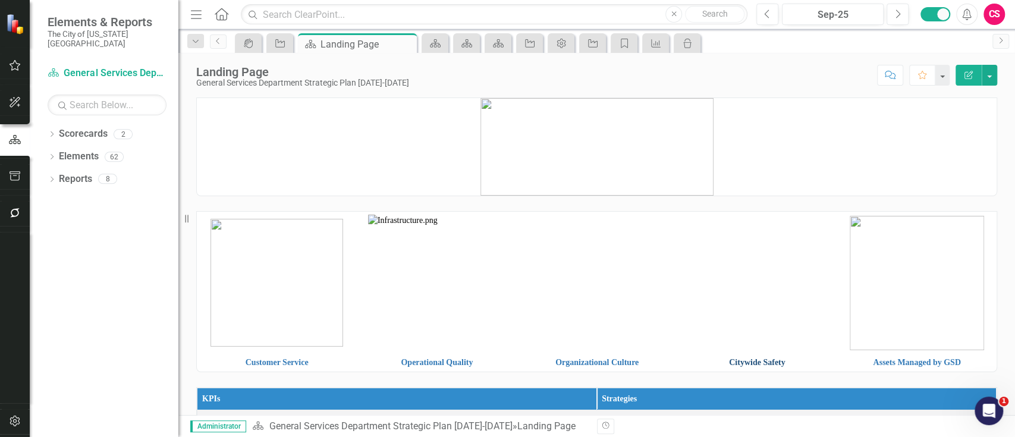
click at [747, 359] on link "Citywide Safety" at bounding box center [757, 362] width 56 height 9
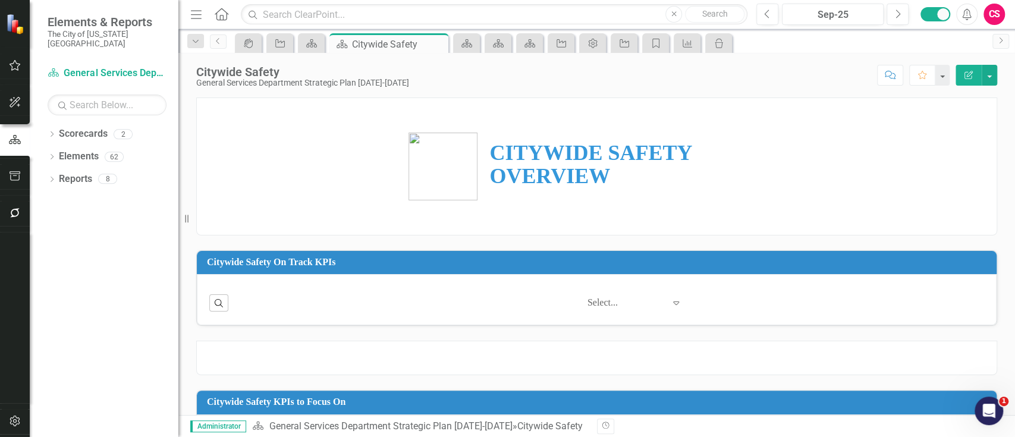
click at [962, 75] on button "Edit Report" at bounding box center [969, 75] width 26 height 21
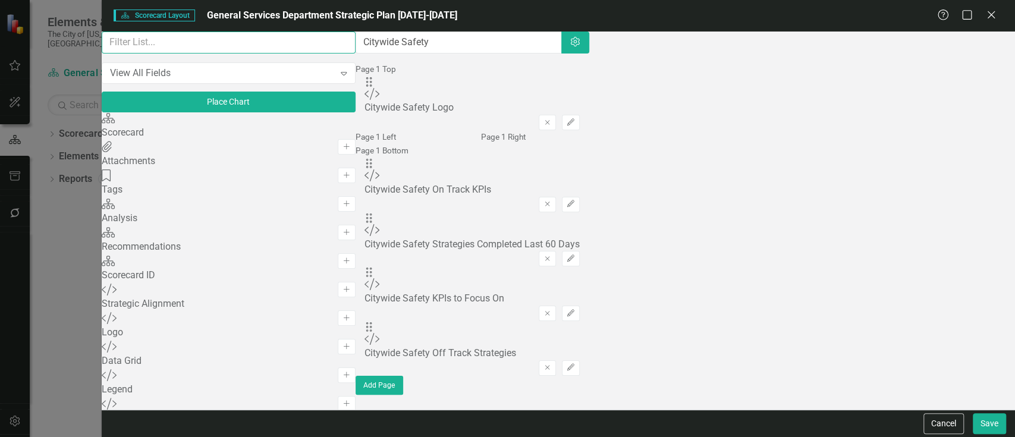
click at [259, 51] on input "text" at bounding box center [229, 43] width 254 height 22
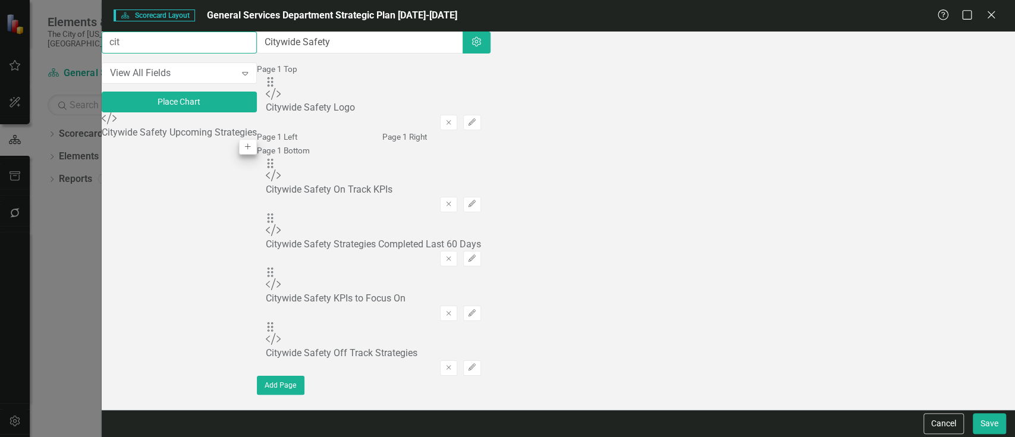
type input "cit"
click at [256, 142] on button "Add" at bounding box center [247, 146] width 17 height 15
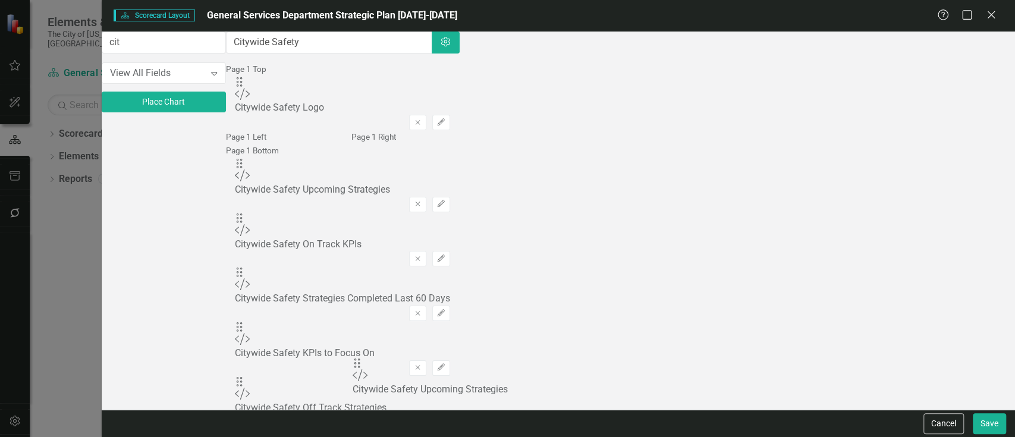
scroll to position [57, 0]
drag, startPoint x: 371, startPoint y: 110, endPoint x: 369, endPoint y: 352, distance: 242.1
click at [445, 419] on icon "Edit" at bounding box center [441, 422] width 9 height 7
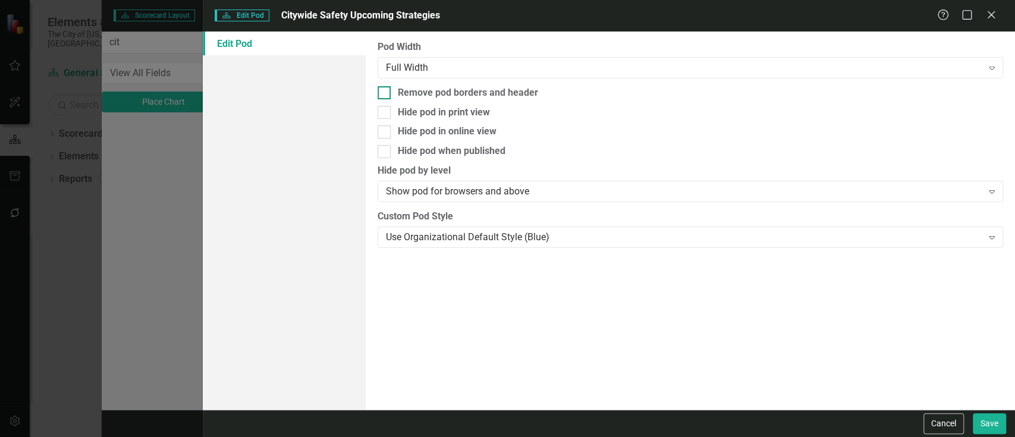
click at [481, 92] on div "Remove pod borders and header" at bounding box center [468, 93] width 140 height 14
click at [385, 92] on input "Remove pod borders and header" at bounding box center [382, 90] width 8 height 8
checkbox input "true"
click at [993, 413] on button "Save" at bounding box center [989, 423] width 33 height 21
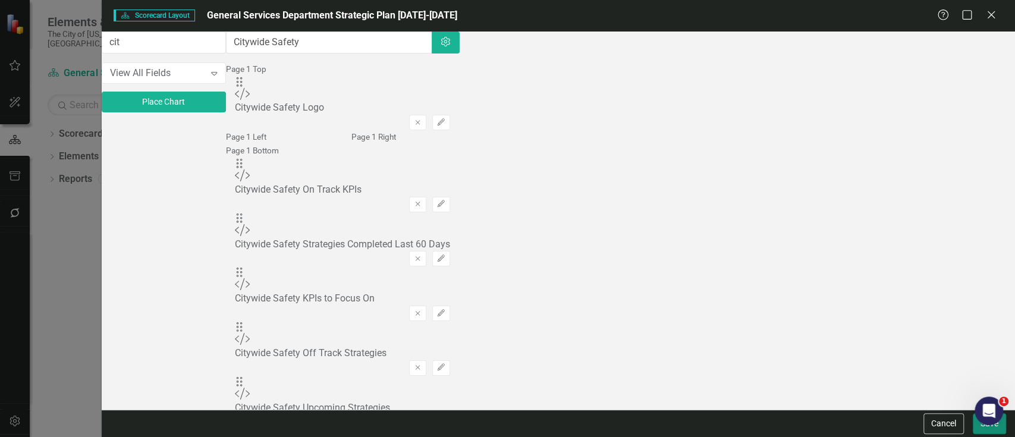
click at [997, 428] on button "Save" at bounding box center [989, 423] width 33 height 21
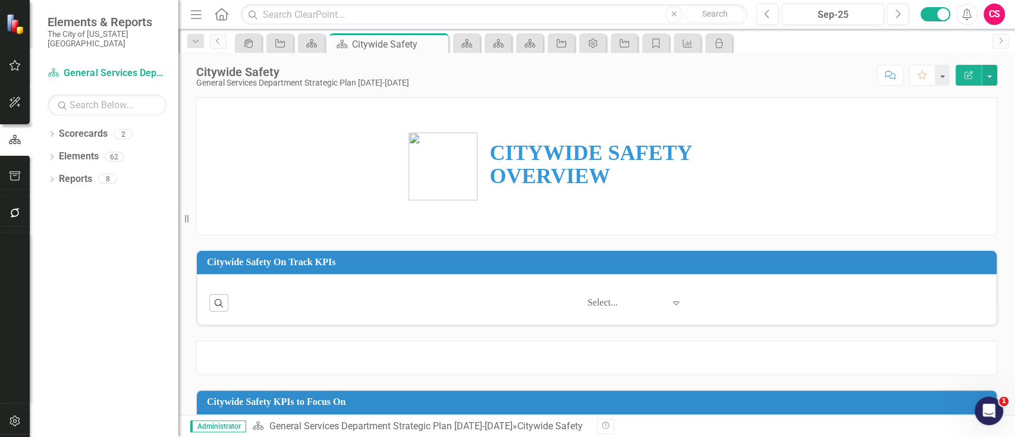
drag, startPoint x: 1014, startPoint y: 133, endPoint x: 985, endPoint y: 302, distance: 170.8
click at [985, 302] on div "CITYWIDE SAFETY OVERVIEW Citywide Safety On Track KPIs Search ‹ Previous 1 (cur…" at bounding box center [596, 257] width 837 height 318
drag, startPoint x: 1004, startPoint y: 288, endPoint x: 1014, endPoint y: 366, distance: 78.6
click at [1014, 366] on div "CITYWIDE SAFETY OVERVIEW Citywide Safety On Track KPIs Search ‹ Previous 1 (cur…" at bounding box center [596, 257] width 837 height 318
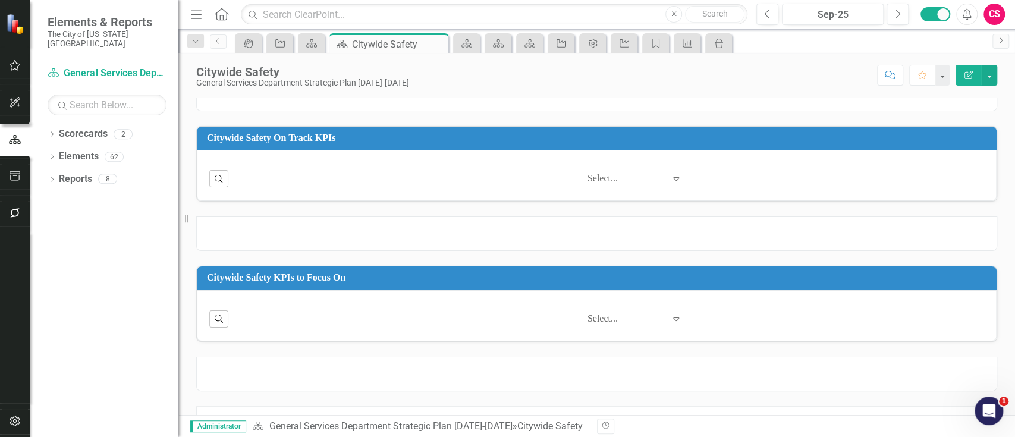
scroll to position [160, 0]
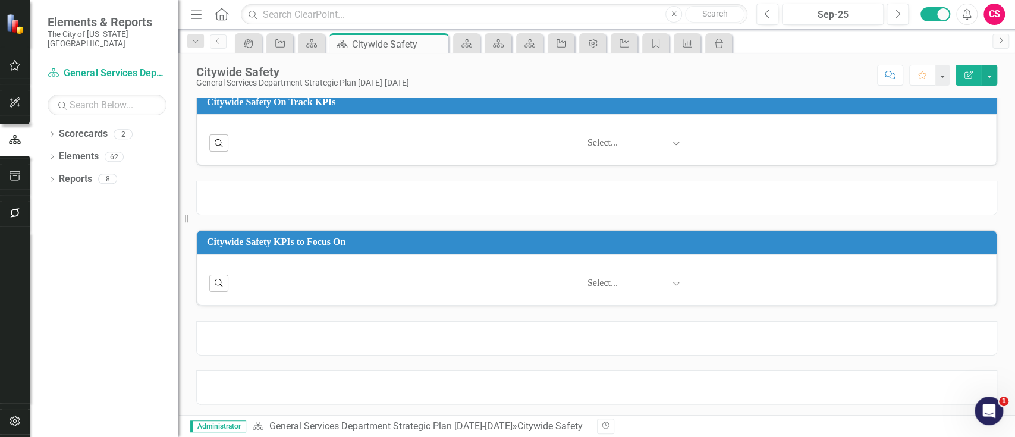
click at [865, 391] on div at bounding box center [596, 387] width 801 height 34
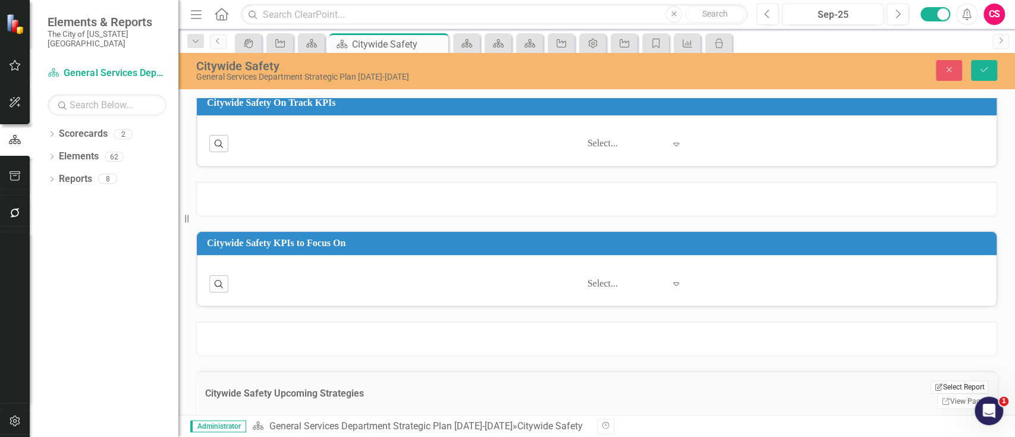
click at [935, 390] on icon "button" at bounding box center [938, 387] width 7 height 7
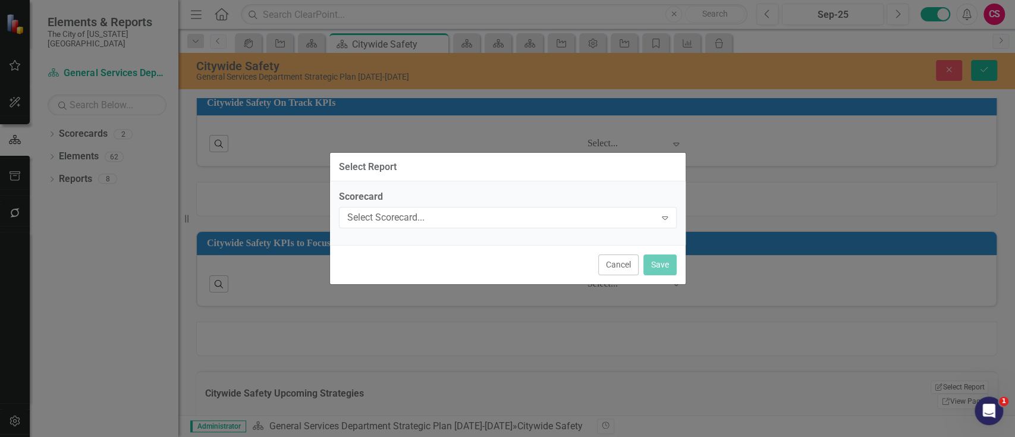
click at [505, 228] on div "Scorecard Select Scorecard... Expand" at bounding box center [508, 213] width 356 height 64
click at [503, 226] on div "Select Scorecard... Expand" at bounding box center [508, 217] width 338 height 21
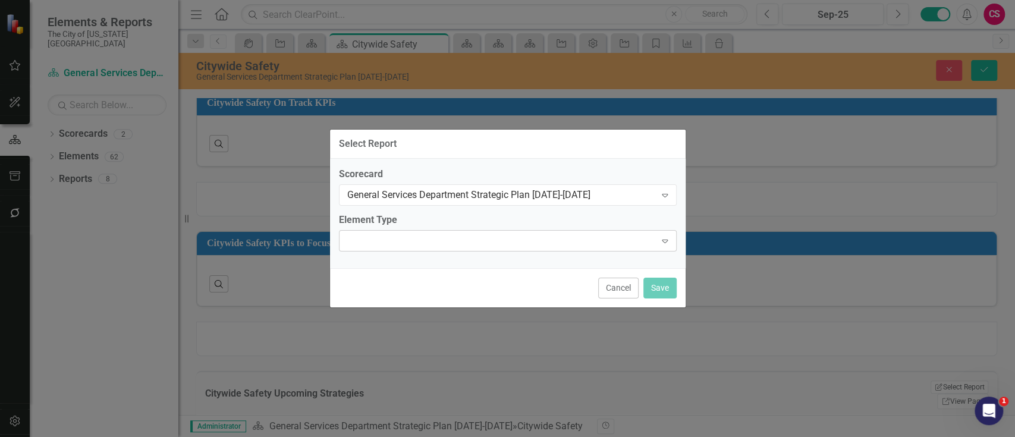
click at [429, 244] on div "Expand" at bounding box center [508, 240] width 338 height 21
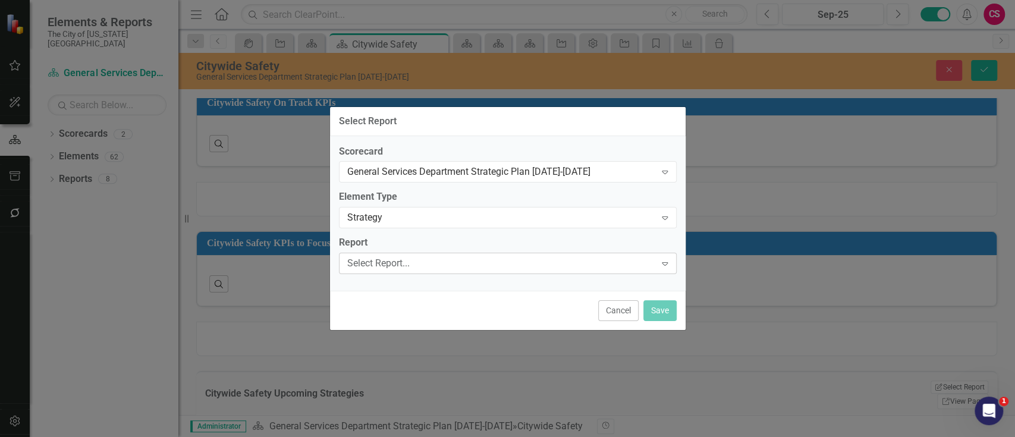
click at [398, 261] on div "Select Report..." at bounding box center [501, 264] width 309 height 14
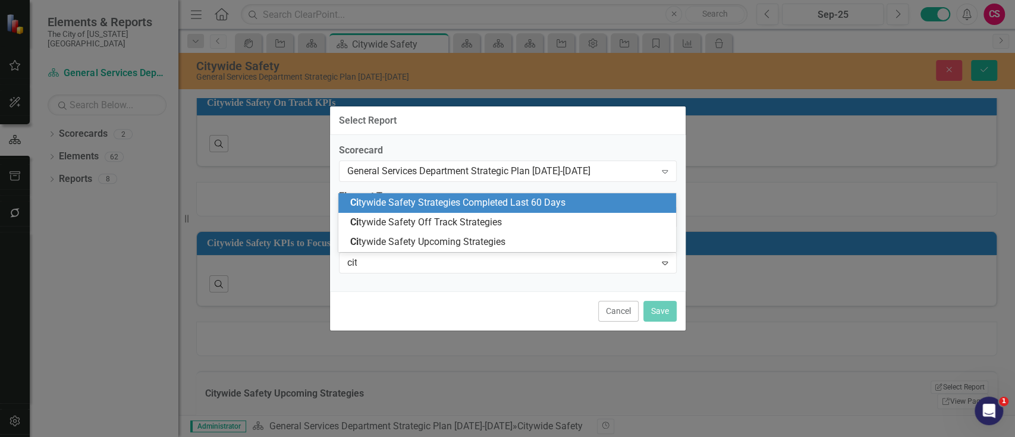
type input "city"
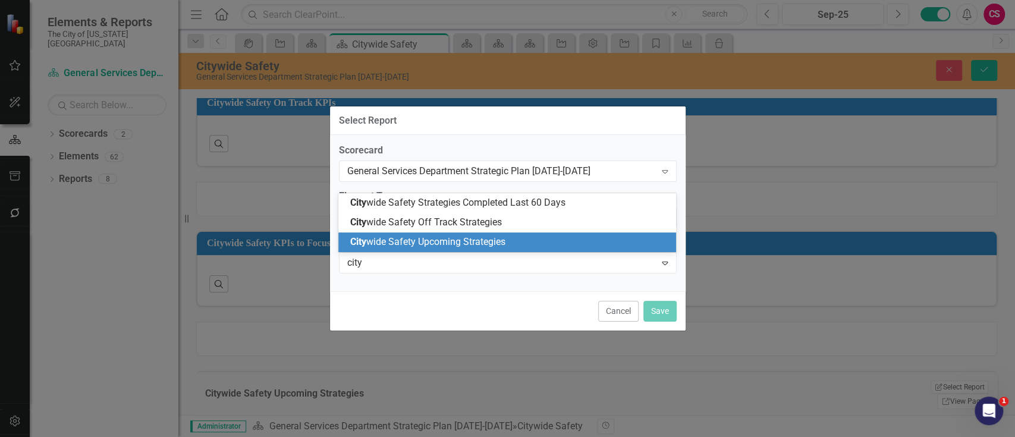
click at [404, 243] on span "City wide Safety Upcoming Strategies" at bounding box center [427, 241] width 155 height 11
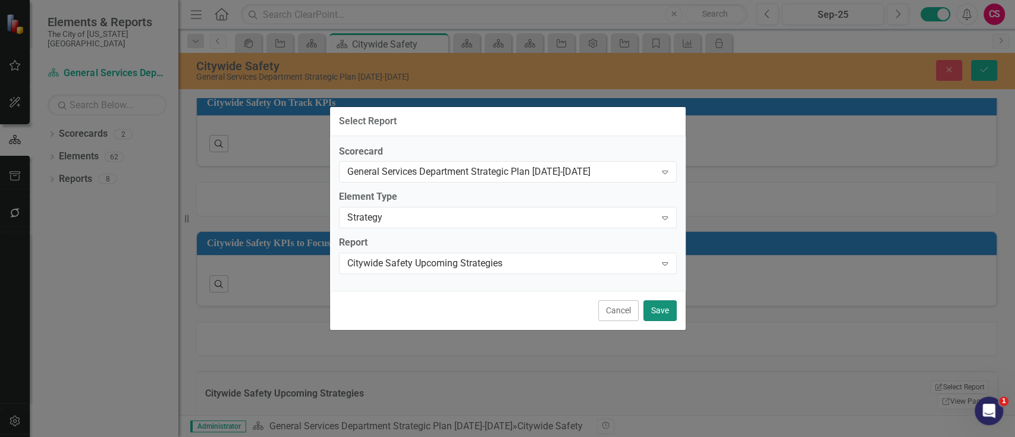
click at [669, 319] on button "Save" at bounding box center [659, 310] width 33 height 21
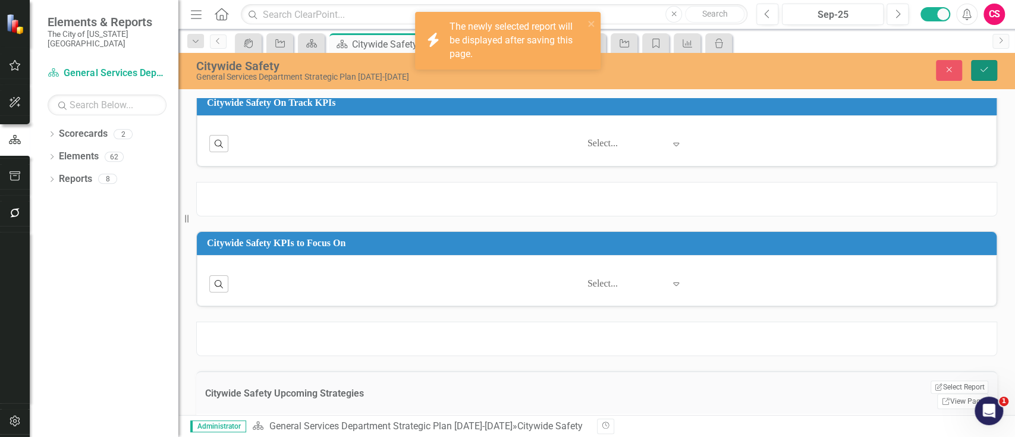
click at [980, 62] on button "Save" at bounding box center [984, 70] width 26 height 21
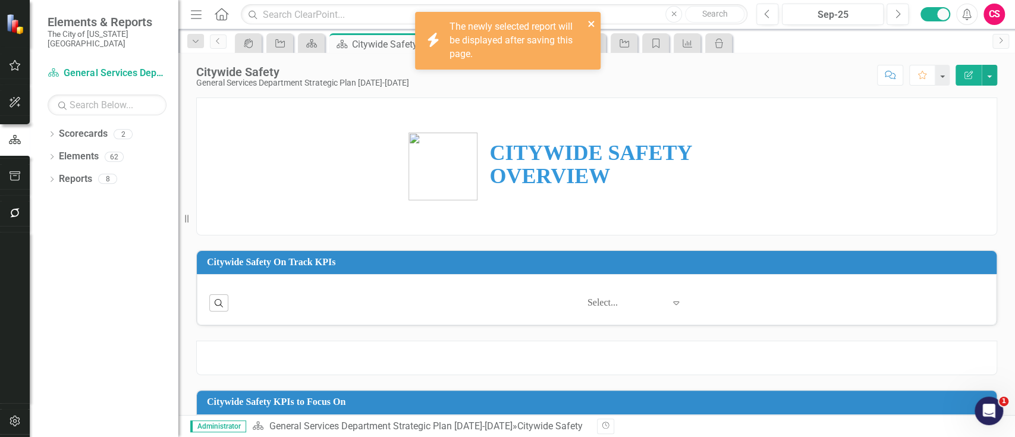
click at [589, 21] on icon "close" at bounding box center [592, 24] width 8 height 10
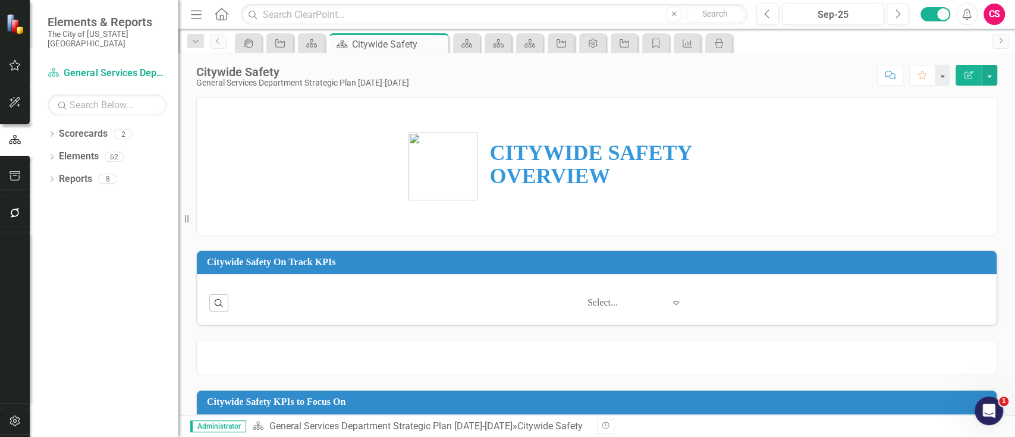
click at [228, 14] on icon "Home" at bounding box center [220, 14] width 15 height 12
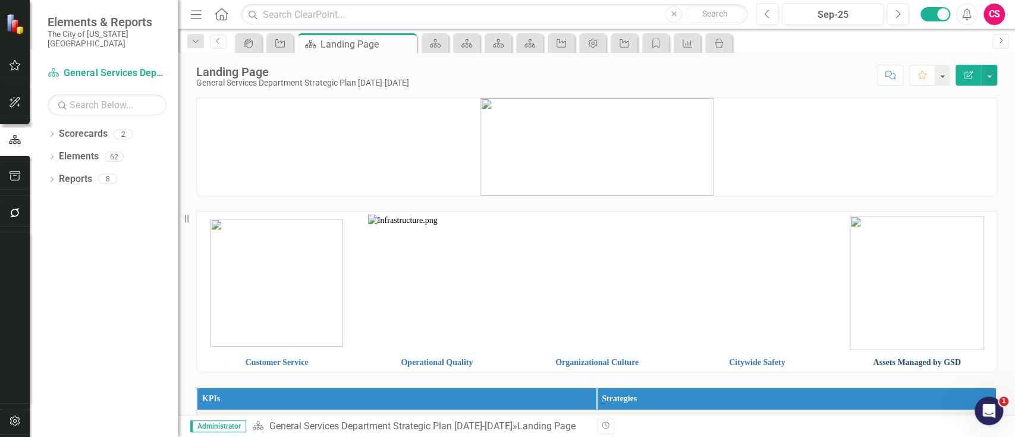
click at [899, 362] on link "Assets Managed by GSD" at bounding box center [916, 362] width 87 height 9
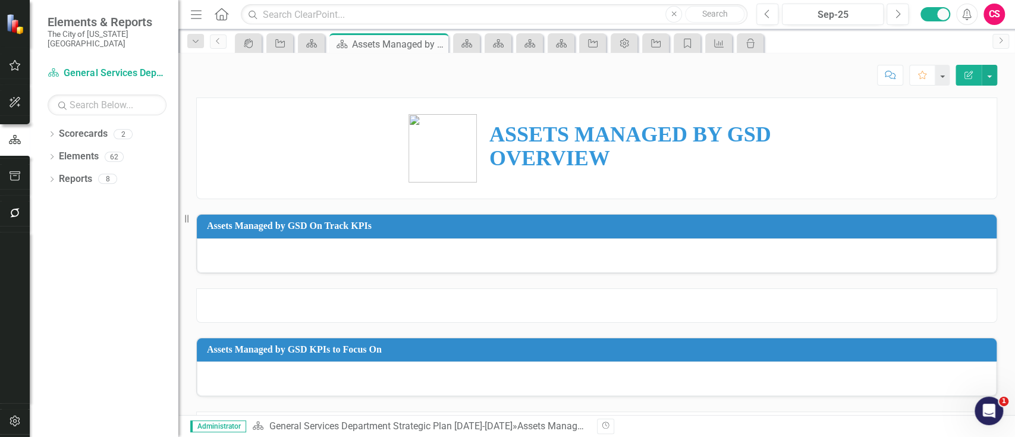
click at [972, 74] on icon "Edit Report" at bounding box center [968, 75] width 11 height 8
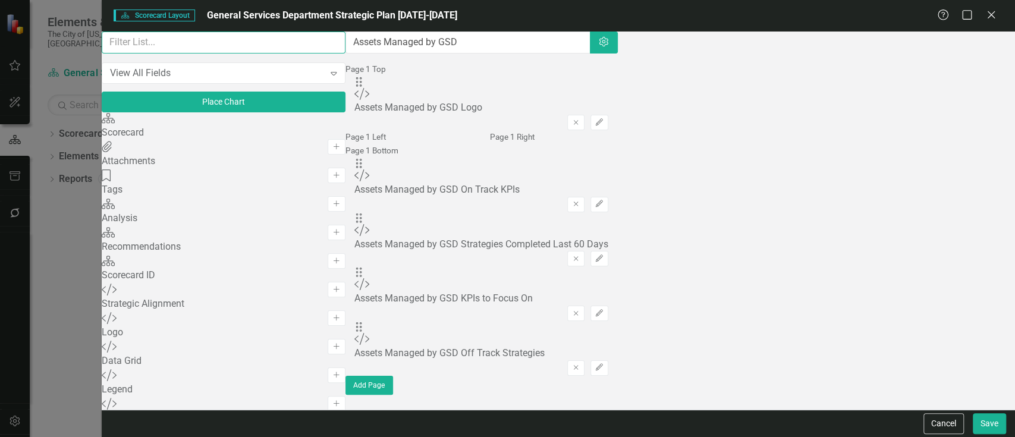
click at [224, 53] on input "text" at bounding box center [224, 43] width 244 height 22
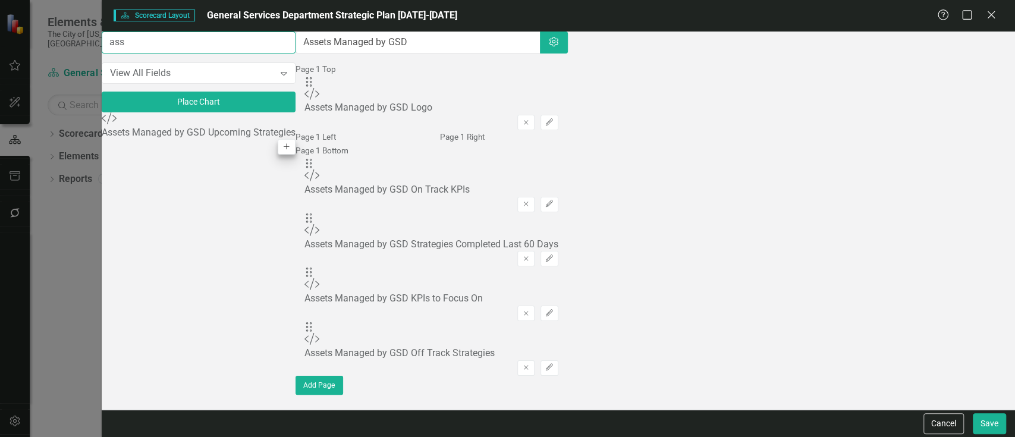
type input "ass"
click at [295, 150] on button "Add" at bounding box center [286, 146] width 17 height 15
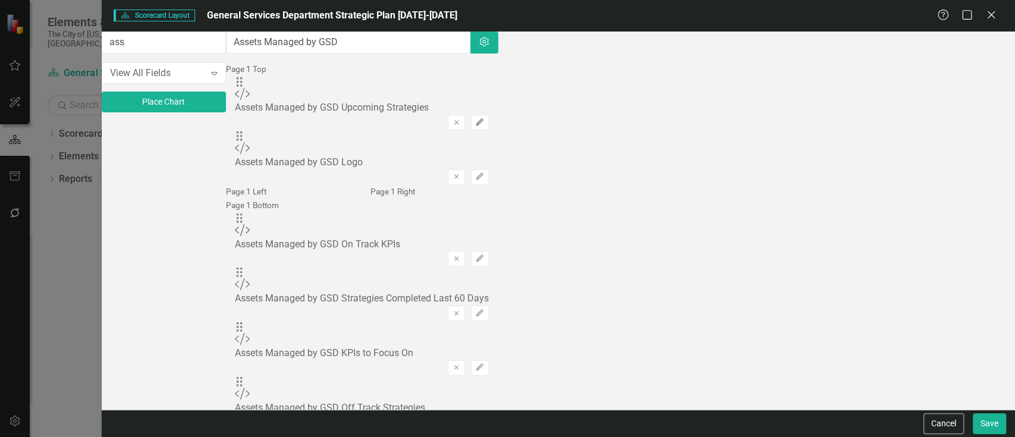
click at [488, 118] on button "Edit" at bounding box center [479, 122] width 17 height 15
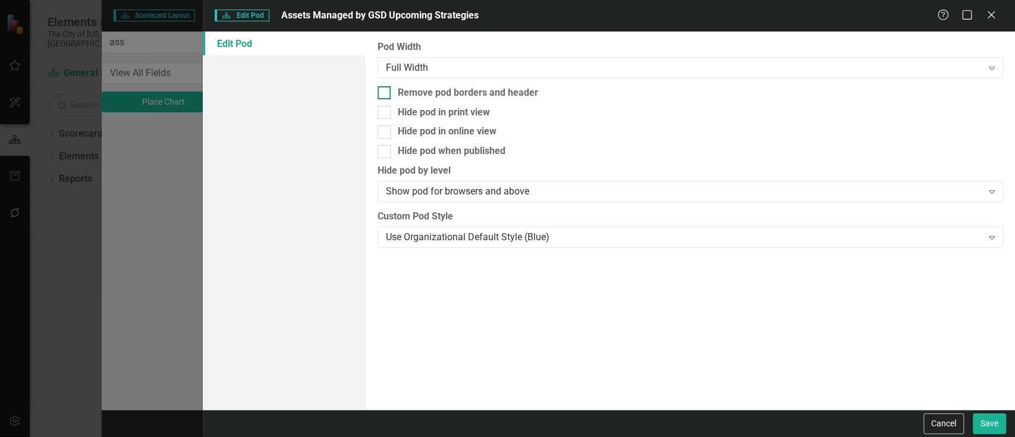
click at [510, 89] on div "Remove pod borders and header" at bounding box center [468, 93] width 140 height 14
click at [385, 89] on input "Remove pod borders and header" at bounding box center [382, 90] width 8 height 8
checkbox input "true"
click at [985, 428] on button "Save" at bounding box center [989, 423] width 33 height 21
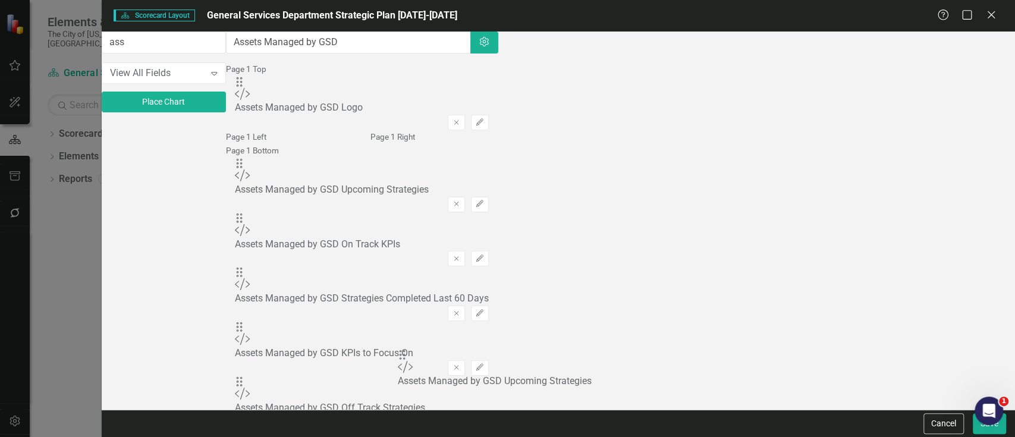
scroll to position [57, 0]
drag, startPoint x: 365, startPoint y: 111, endPoint x: 401, endPoint y: 342, distance: 234.1
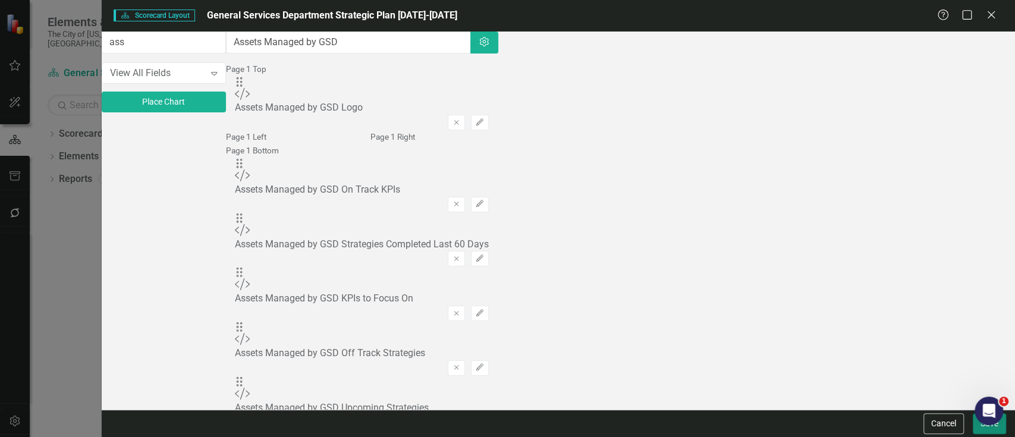
click at [981, 431] on button "Save" at bounding box center [989, 423] width 33 height 21
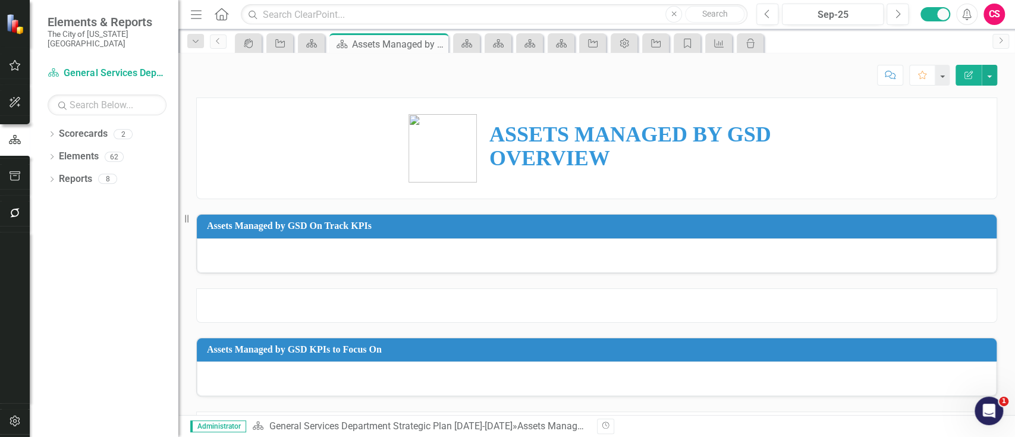
scroll to position [91, 0]
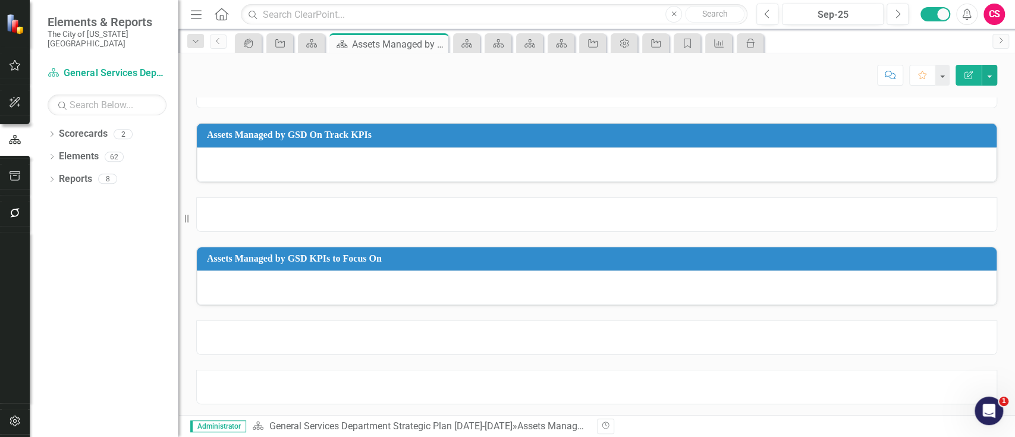
click at [925, 388] on div at bounding box center [596, 387] width 801 height 34
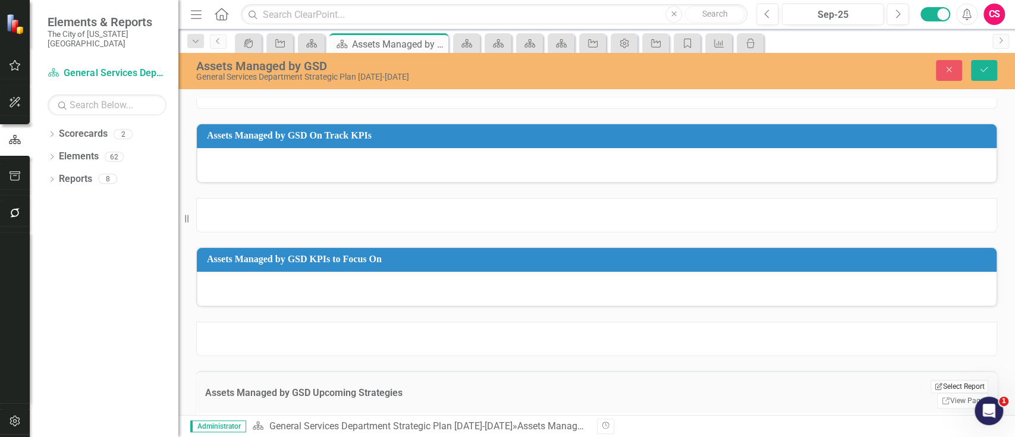
click at [950, 381] on button "Edit Report Select Report" at bounding box center [960, 386] width 58 height 13
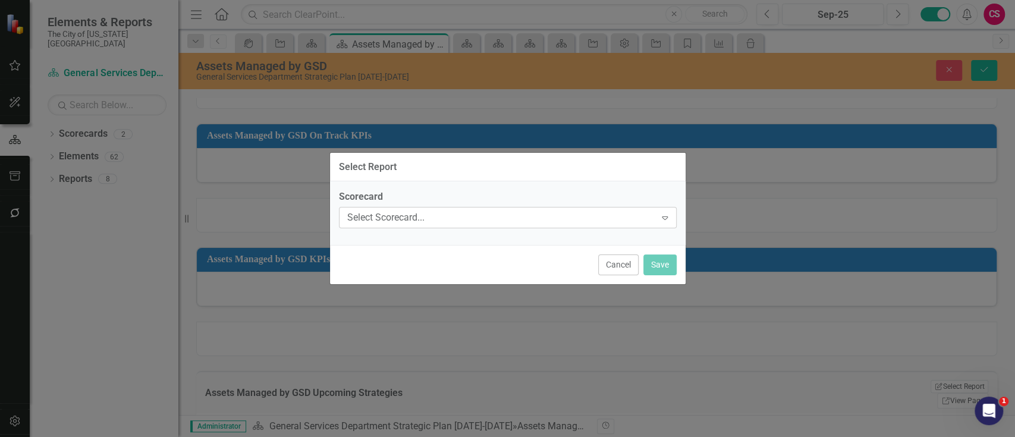
click at [592, 226] on div "Select Scorecard... Expand" at bounding box center [508, 217] width 338 height 21
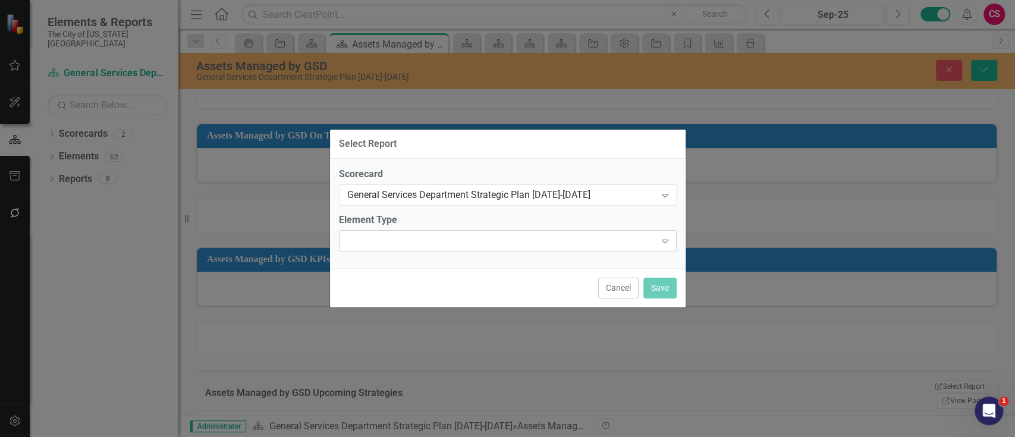
click at [504, 241] on div at bounding box center [497, 241] width 313 height 2
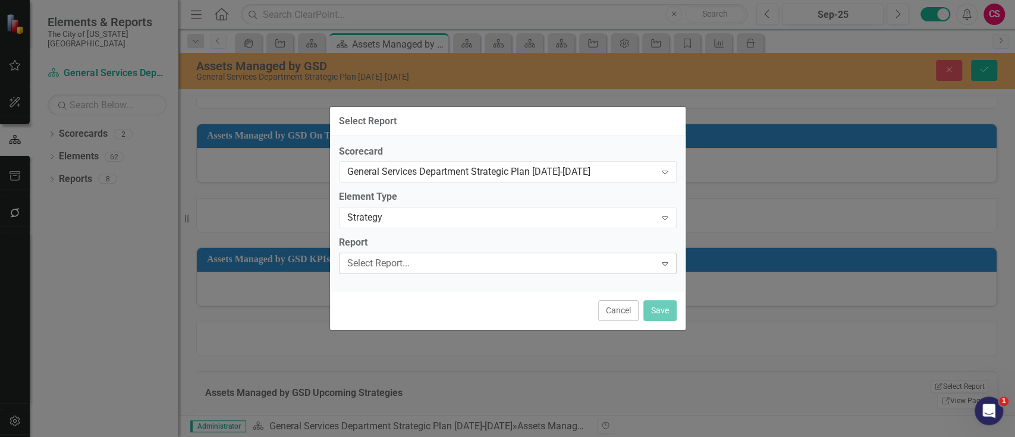
click at [388, 265] on div "Select Report..." at bounding box center [501, 264] width 309 height 14
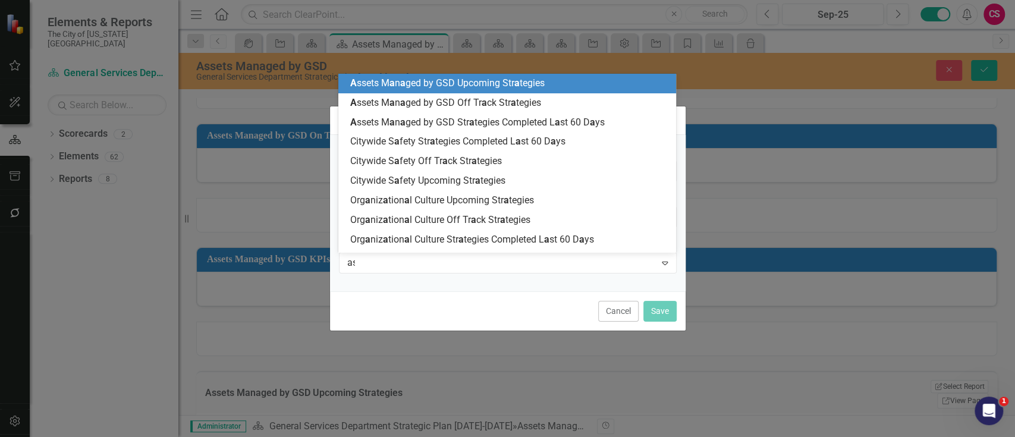
type input "ass"
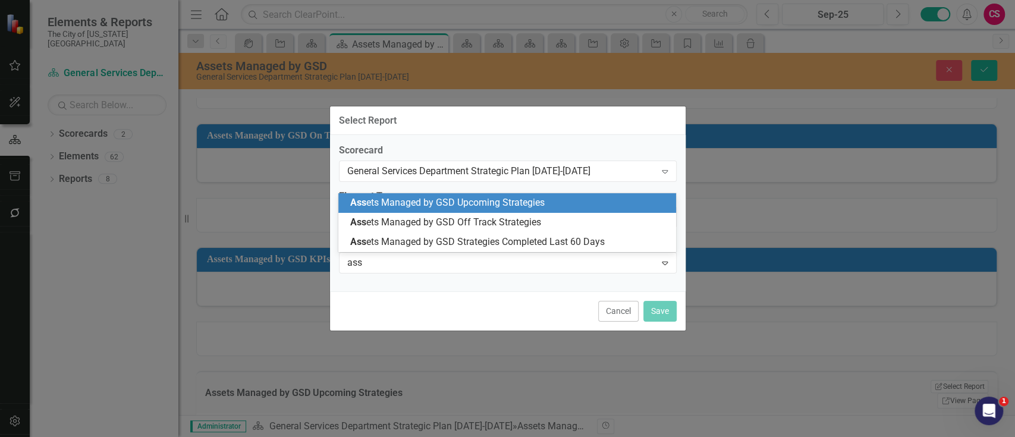
click at [444, 203] on span "Ass ets Managed by GSD Upcoming Strategies" at bounding box center [447, 202] width 194 height 11
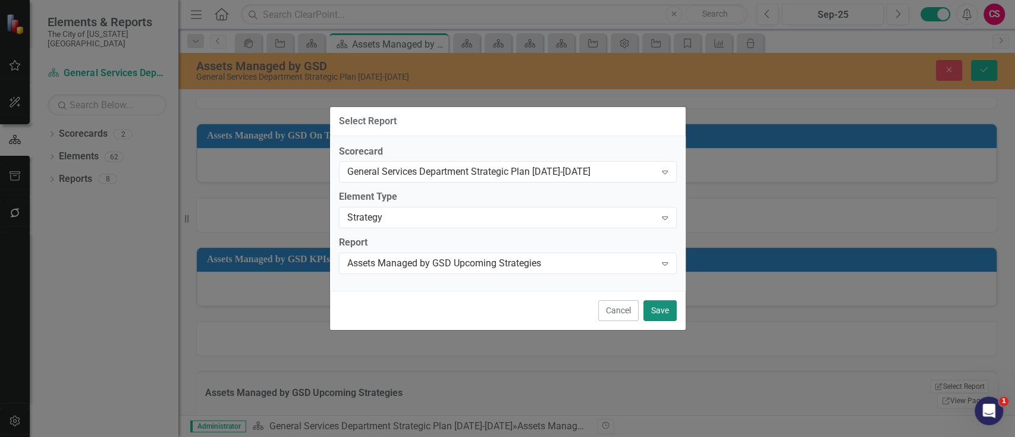
click at [666, 317] on button "Save" at bounding box center [659, 310] width 33 height 21
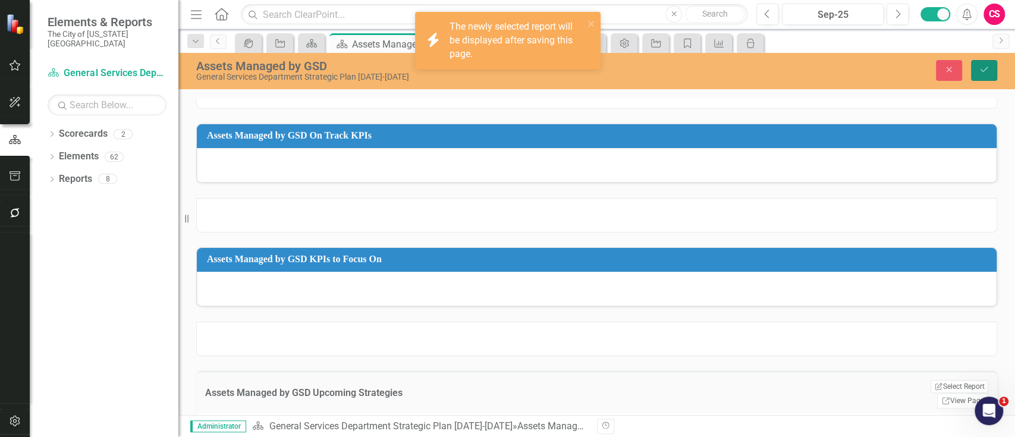
click at [987, 69] on icon "Save" at bounding box center [984, 69] width 11 height 8
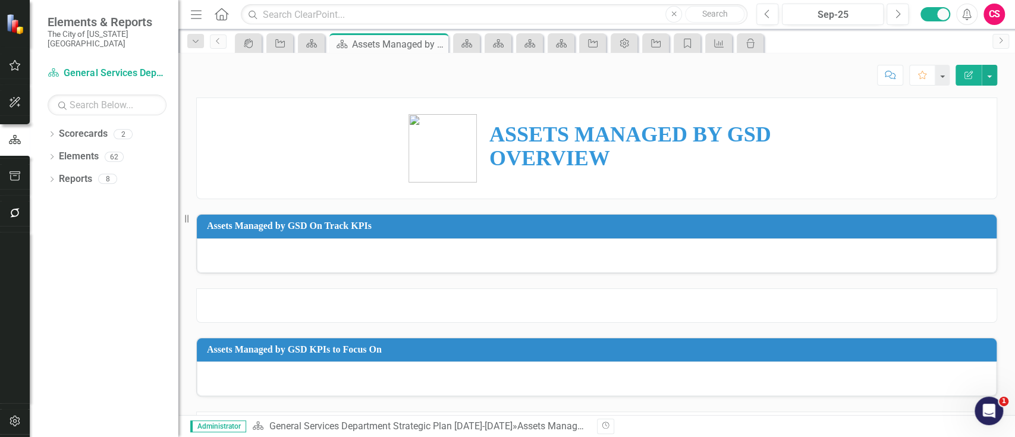
click at [228, 8] on icon "Home" at bounding box center [220, 14] width 15 height 12
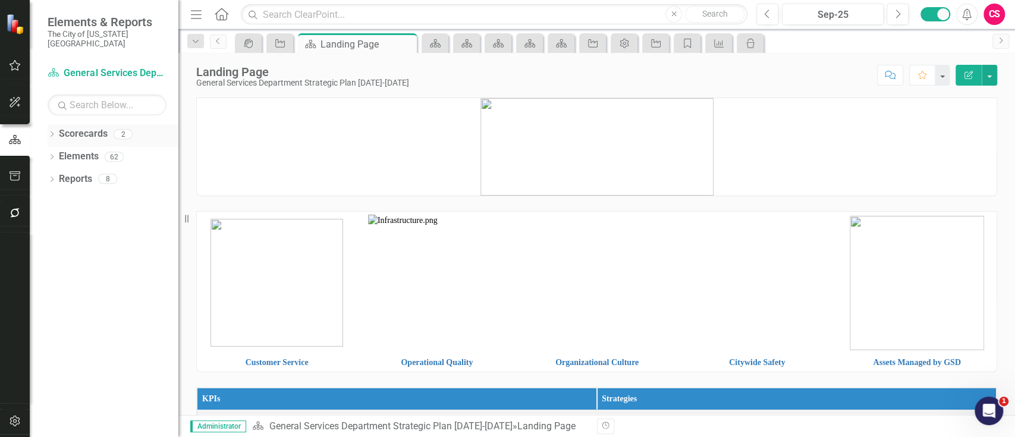
click at [79, 127] on link "Scorecards" at bounding box center [83, 134] width 49 height 14
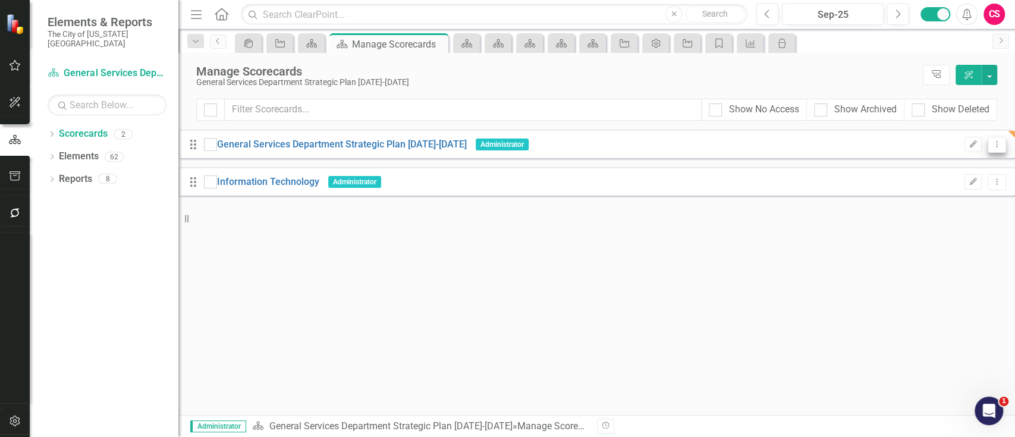
click at [993, 145] on button "Dropdown Menu" at bounding box center [997, 145] width 18 height 16
click at [954, 188] on link "Copy Duplicate Scorecard" at bounding box center [927, 186] width 131 height 22
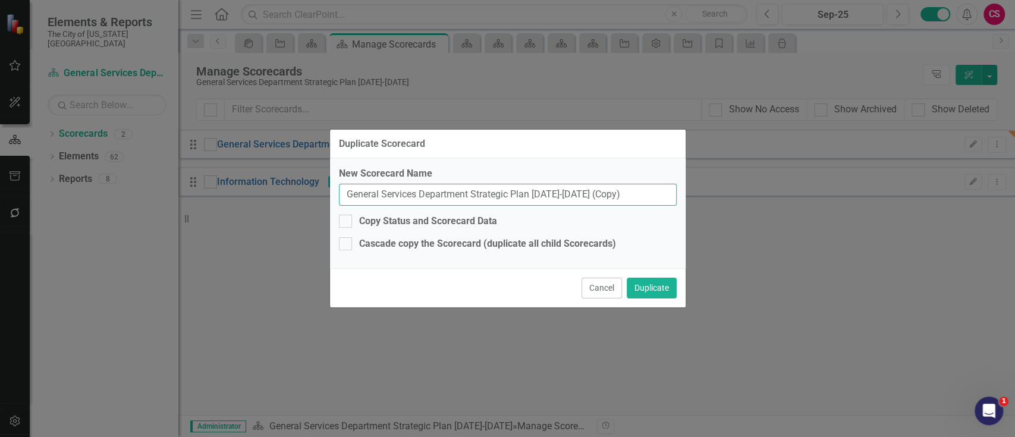
click at [527, 194] on input "General Services Department Strategic Plan 2025-2029 (Copy)" at bounding box center [508, 195] width 338 height 22
type input "New Information Technology"
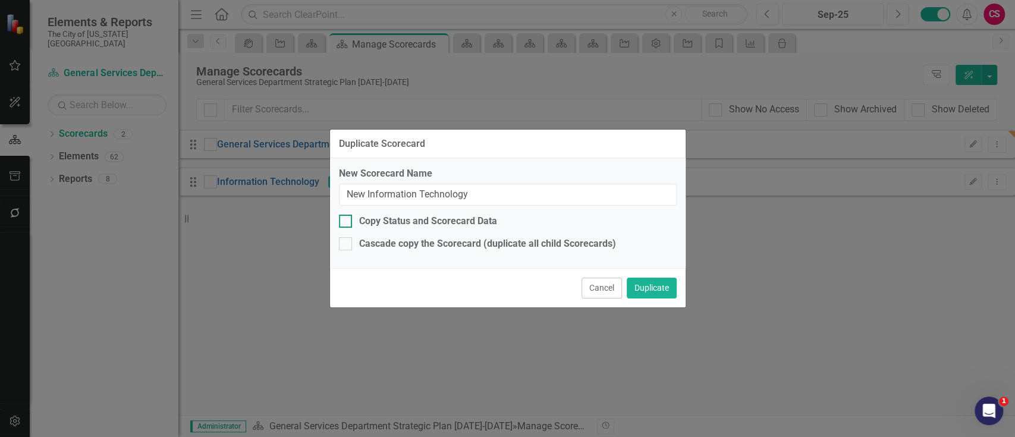
click at [476, 215] on div "Copy Status and Scorecard Data" at bounding box center [428, 222] width 138 height 14
click at [347, 215] on input "Copy Status and Scorecard Data" at bounding box center [343, 219] width 8 height 8
checkbox input "true"
click at [656, 280] on button "Duplicate" at bounding box center [652, 288] width 50 height 21
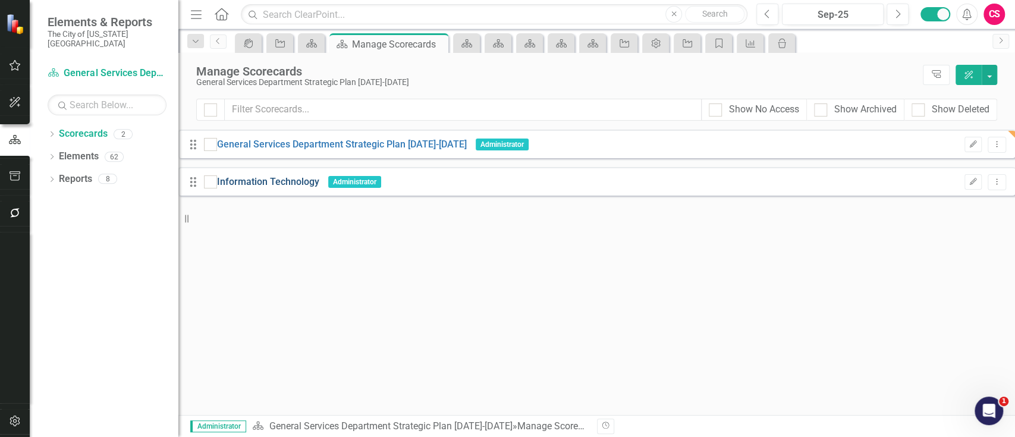
click at [319, 180] on link "Information Technology" at bounding box center [268, 182] width 102 height 14
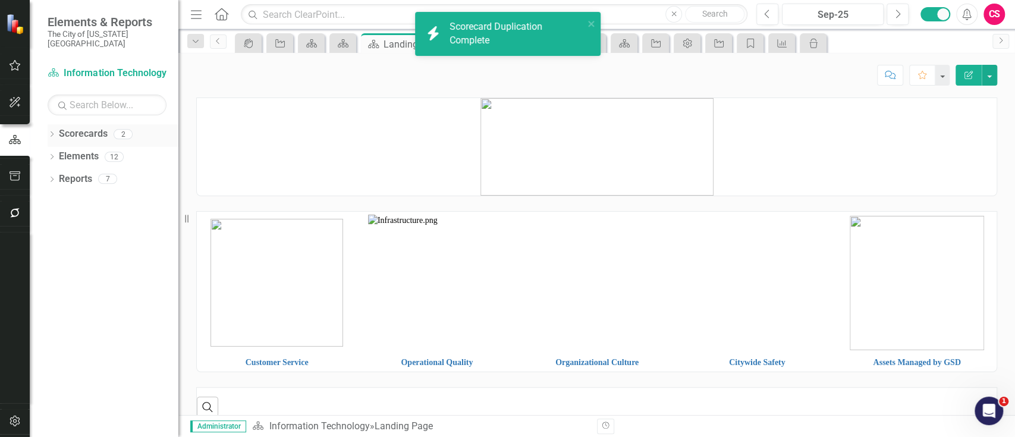
click at [90, 127] on link "Scorecards" at bounding box center [83, 134] width 49 height 14
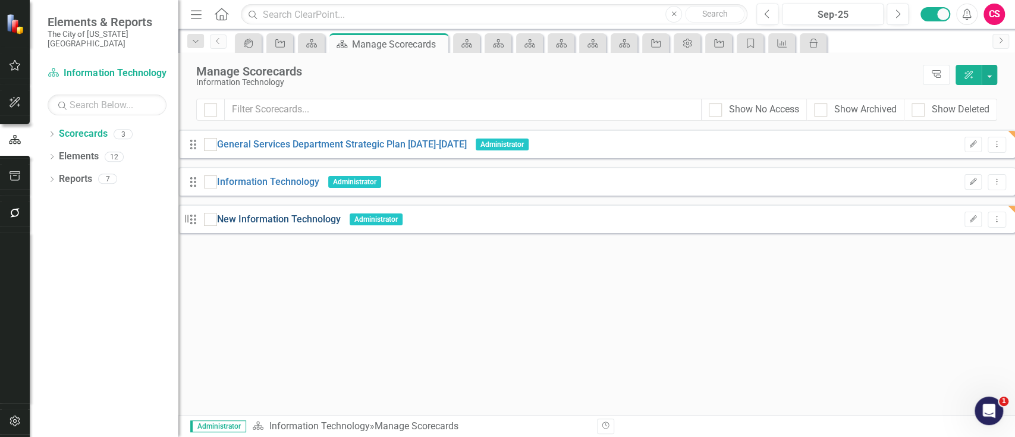
click at [337, 214] on link "New Information Technology" at bounding box center [279, 220] width 124 height 14
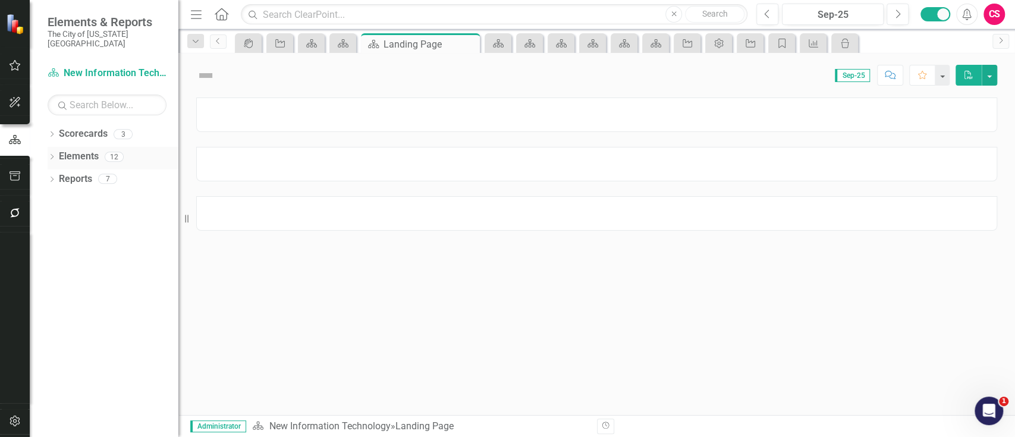
click at [71, 150] on link "Elements" at bounding box center [79, 157] width 40 height 14
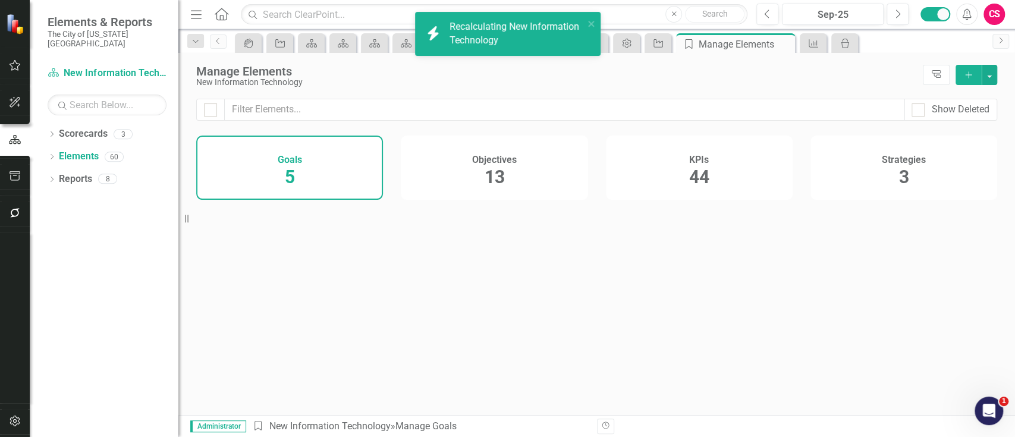
click at [476, 164] on h4 "Objectives" at bounding box center [494, 160] width 45 height 11
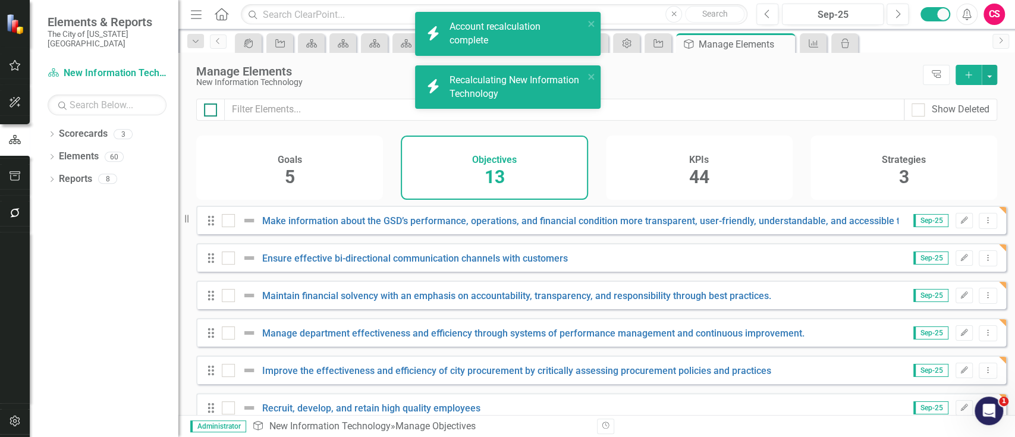
click at [209, 114] on div at bounding box center [210, 109] width 13 height 13
click at [209, 111] on input "checkbox" at bounding box center [208, 107] width 8 height 8
checkbox input "true"
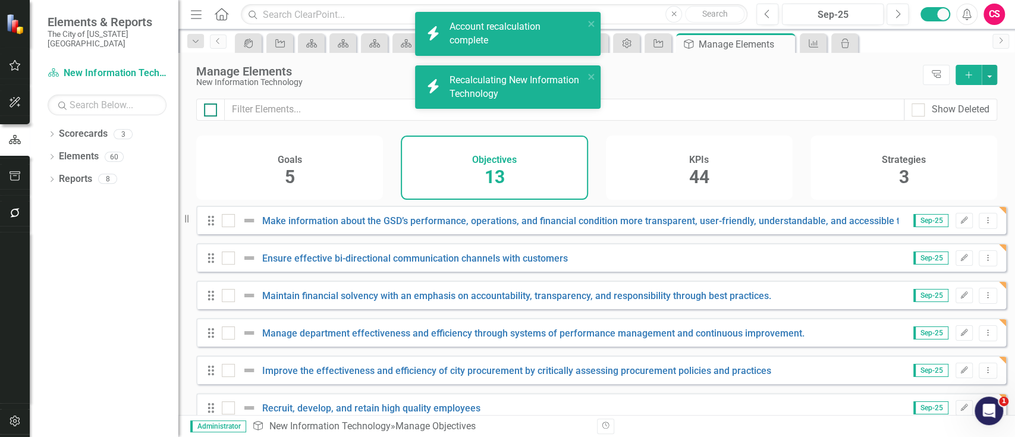
checkbox input "true"
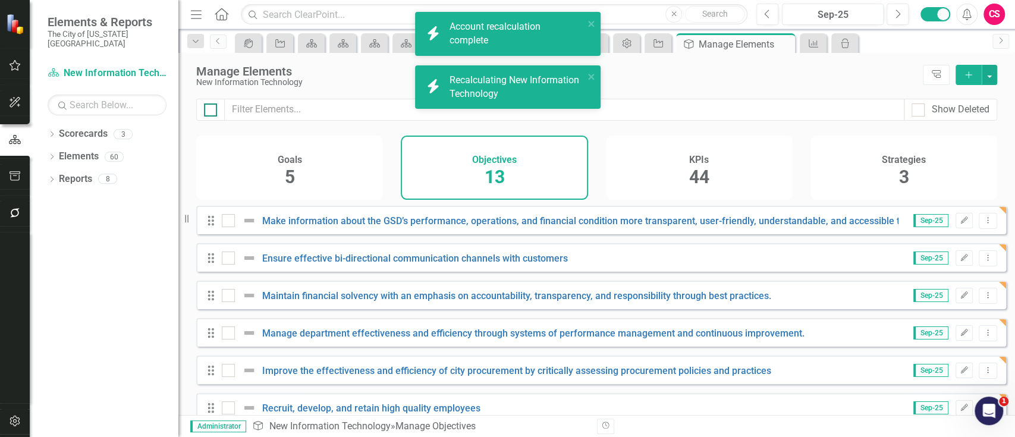
checkbox input "true"
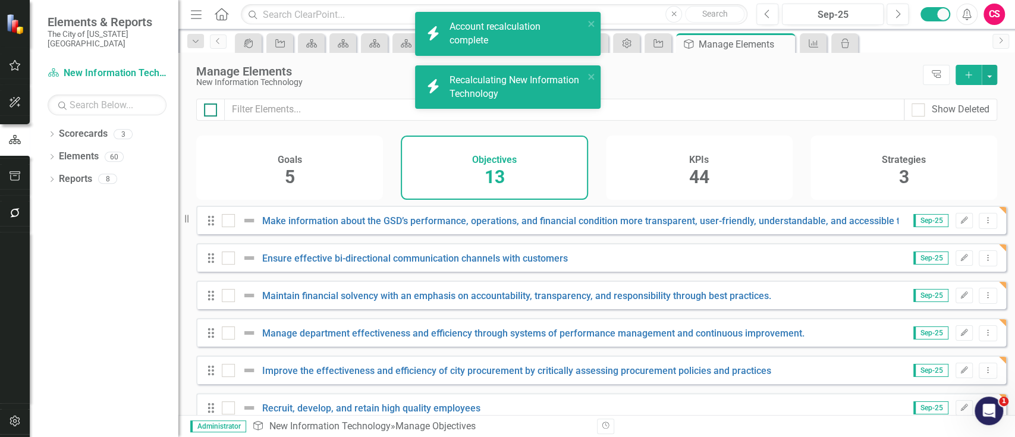
checkbox input "true"
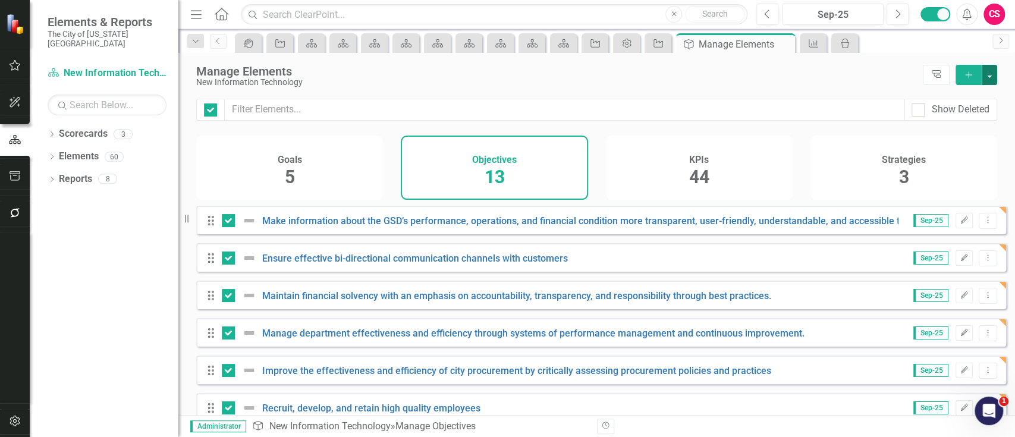
click at [993, 67] on button "button" at bounding box center [989, 75] width 15 height 20
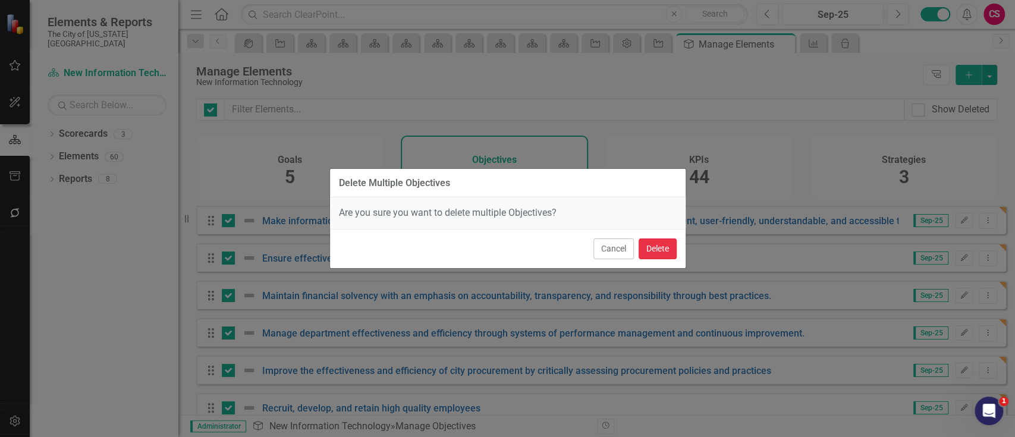
click at [670, 243] on button "Delete" at bounding box center [658, 248] width 38 height 21
checkbox input "false"
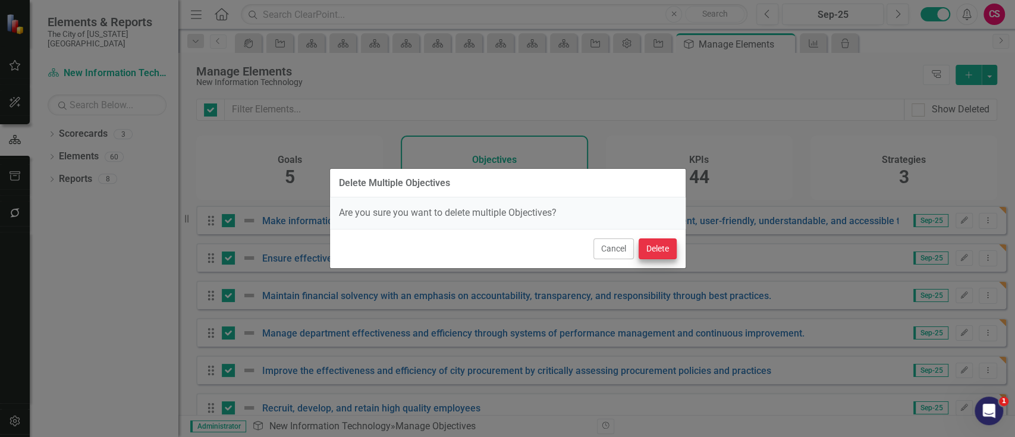
checkbox input "false"
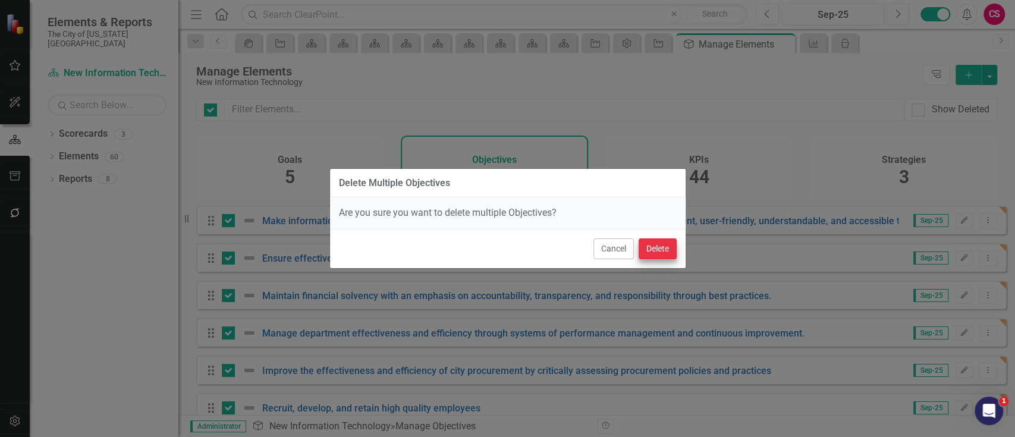
checkbox input "false"
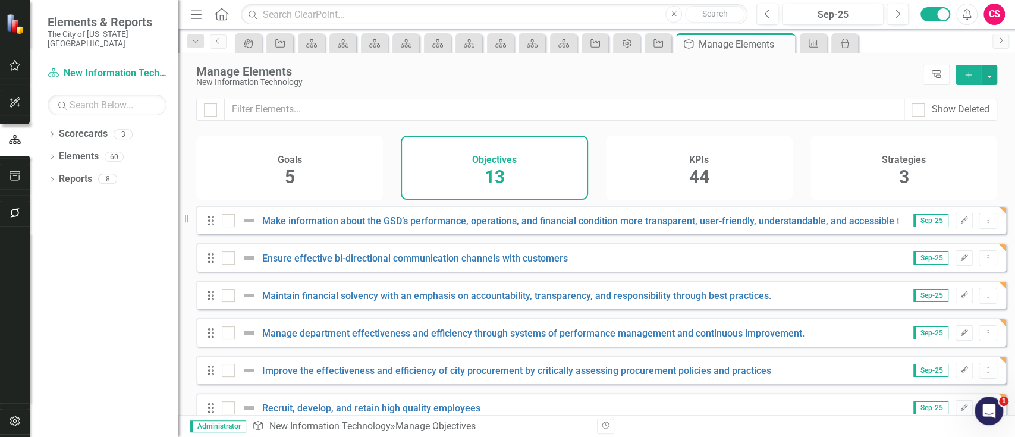
click at [680, 180] on div "KPIs 44" at bounding box center [699, 168] width 187 height 64
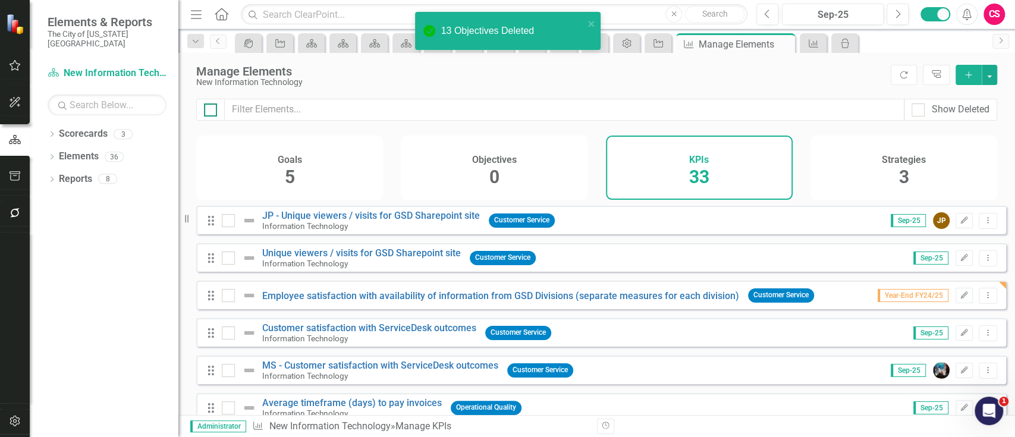
click at [206, 106] on input "checkbox" at bounding box center [208, 107] width 8 height 8
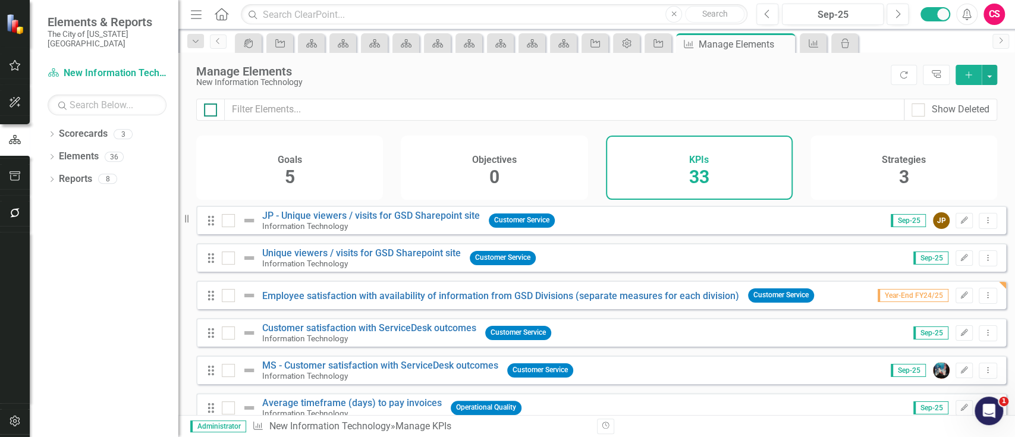
click at [209, 114] on div at bounding box center [210, 109] width 13 height 13
click at [209, 111] on input "checkbox" at bounding box center [208, 107] width 8 height 8
checkbox input "true"
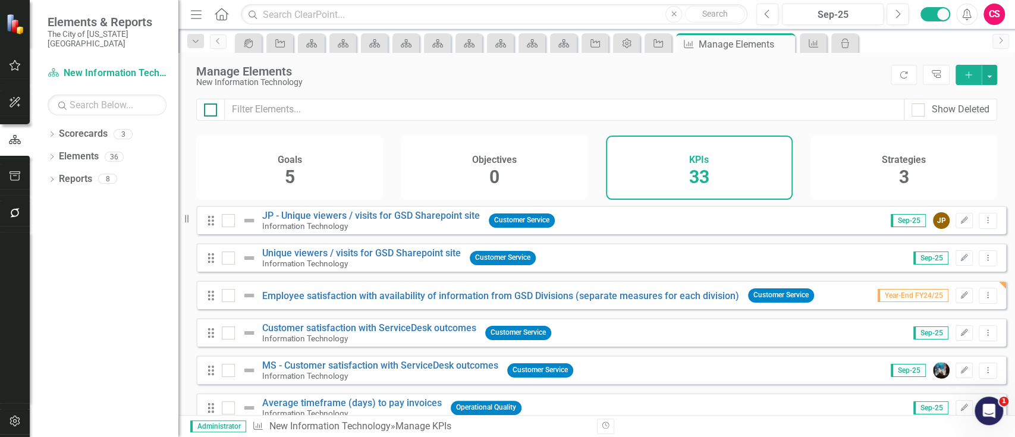
checkbox input "true"
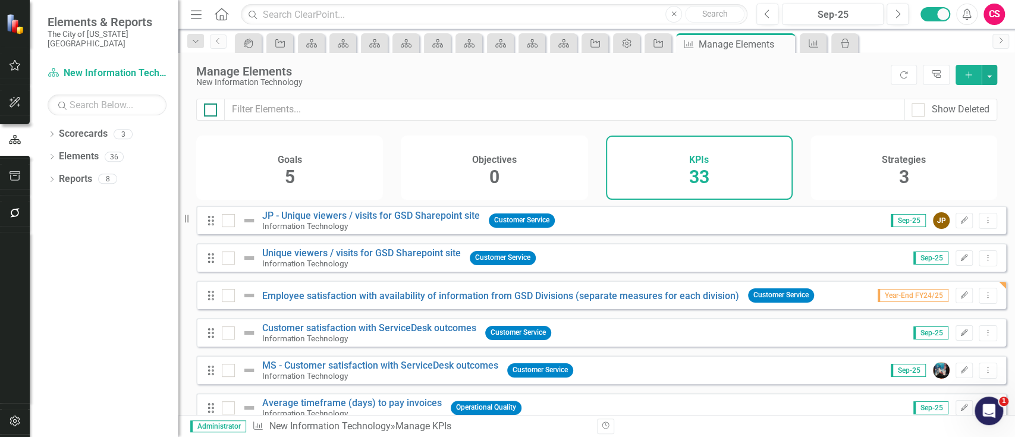
checkbox input "true"
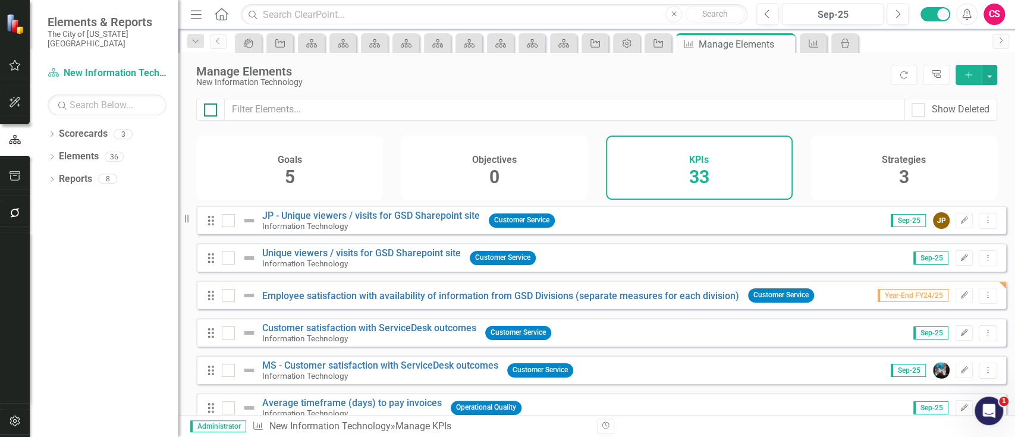
checkbox input "true"
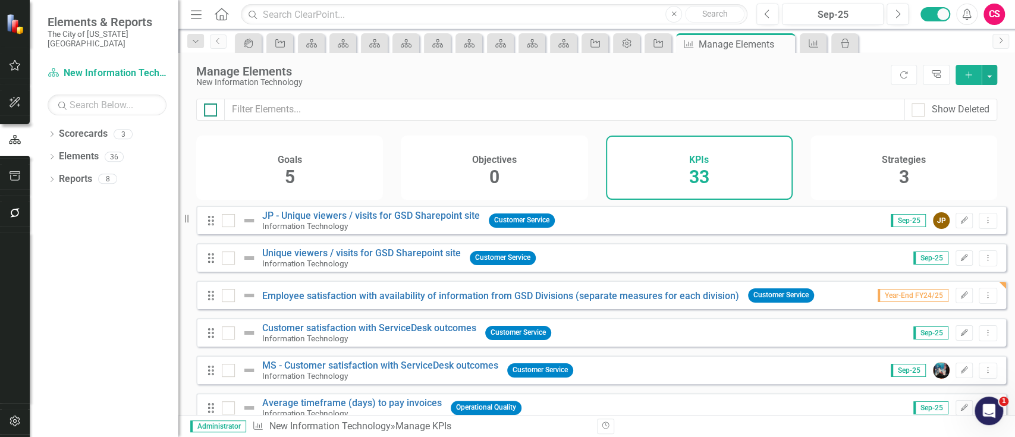
checkbox input "true"
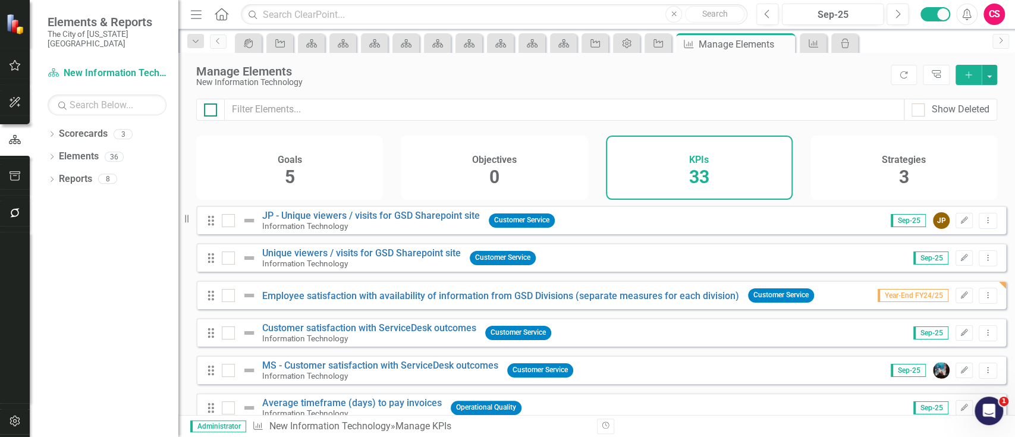
checkbox input "true"
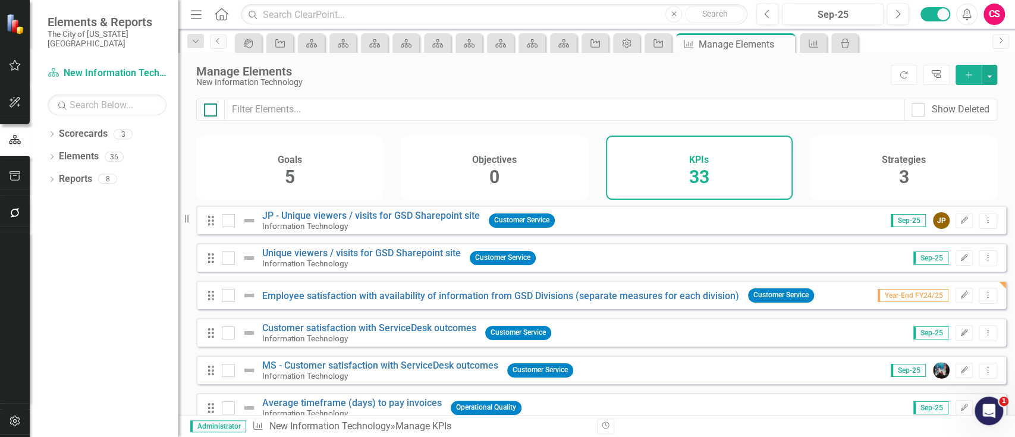
checkbox input "true"
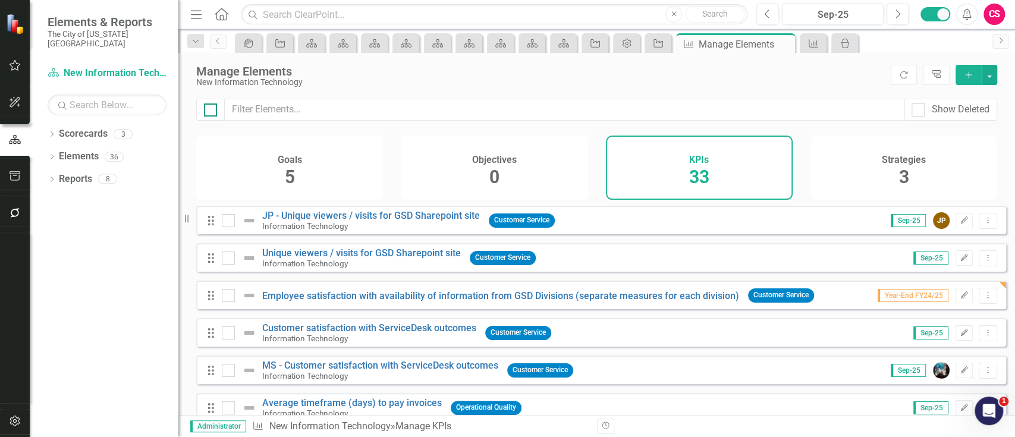
checkbox input "true"
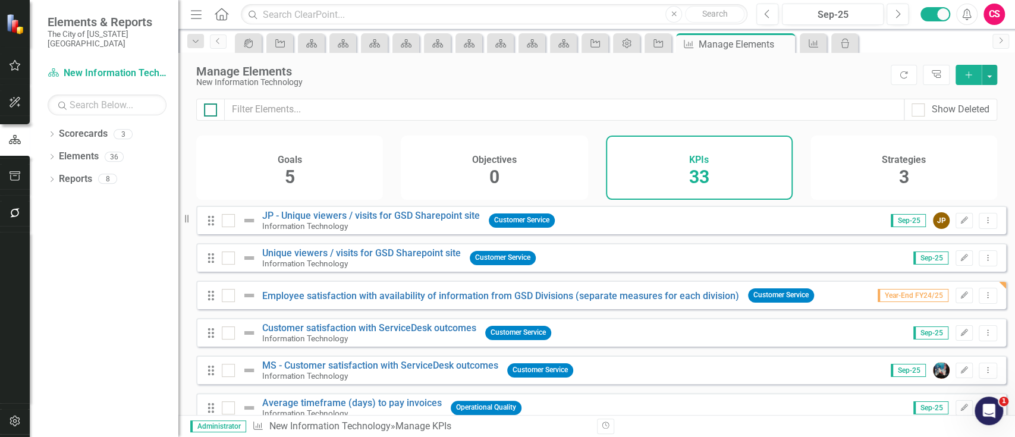
checkbox input "true"
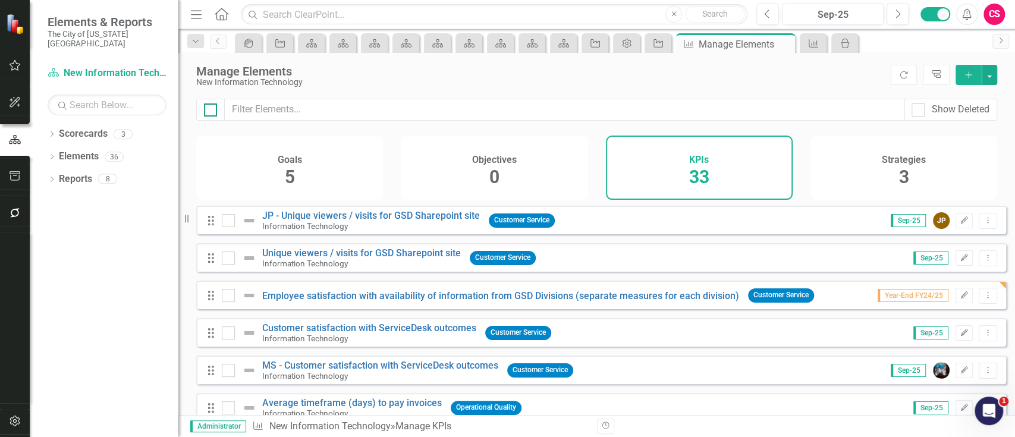
checkbox input "true"
click at [225, 222] on input "checkbox" at bounding box center [226, 218] width 8 height 8
checkbox input "false"
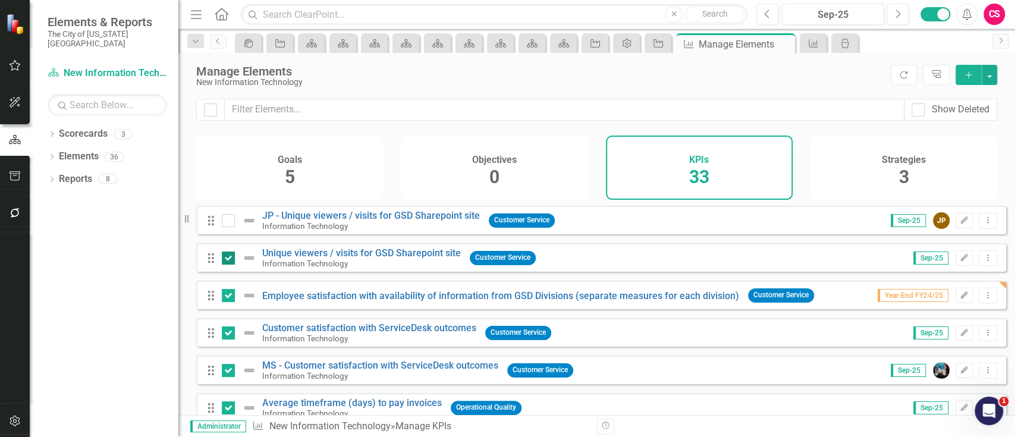
click at [228, 259] on input "checkbox" at bounding box center [226, 256] width 8 height 8
checkbox input "false"
click at [227, 334] on input "checkbox" at bounding box center [226, 330] width 8 height 8
checkbox input "false"
click at [224, 372] on input "checkbox" at bounding box center [226, 368] width 8 height 8
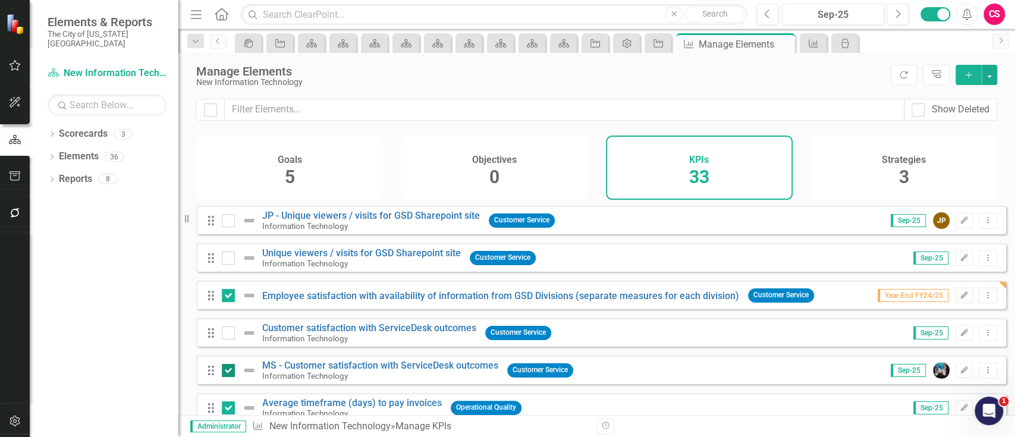
checkbox input "false"
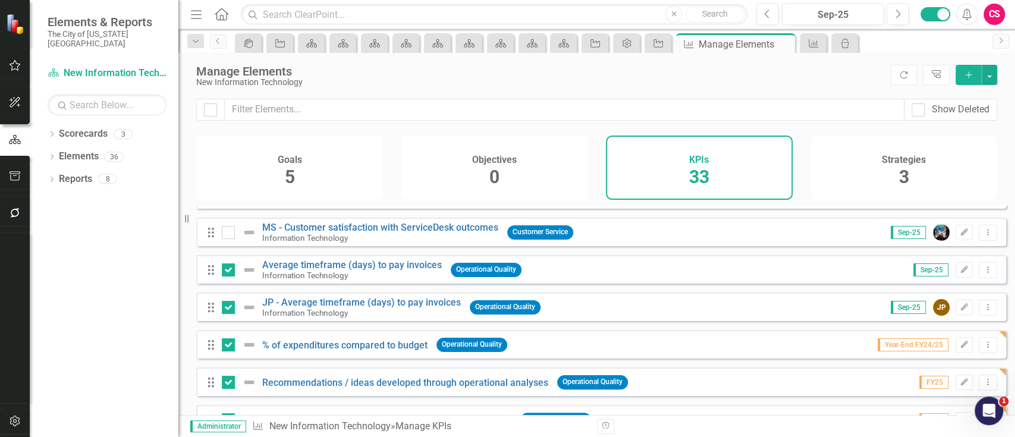
scroll to position [147, 0]
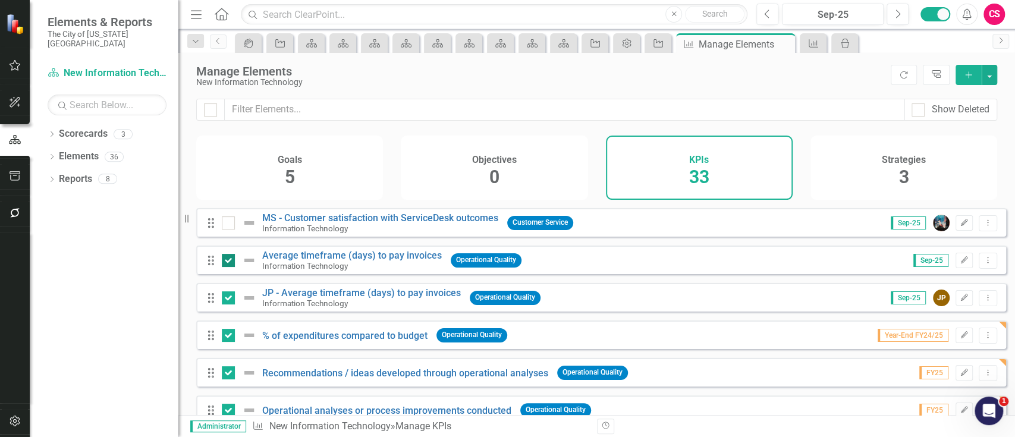
click at [222, 262] on input "checkbox" at bounding box center [226, 258] width 8 height 8
checkbox input "false"
click at [227, 299] on input "checkbox" at bounding box center [226, 295] width 8 height 8
checkbox input "false"
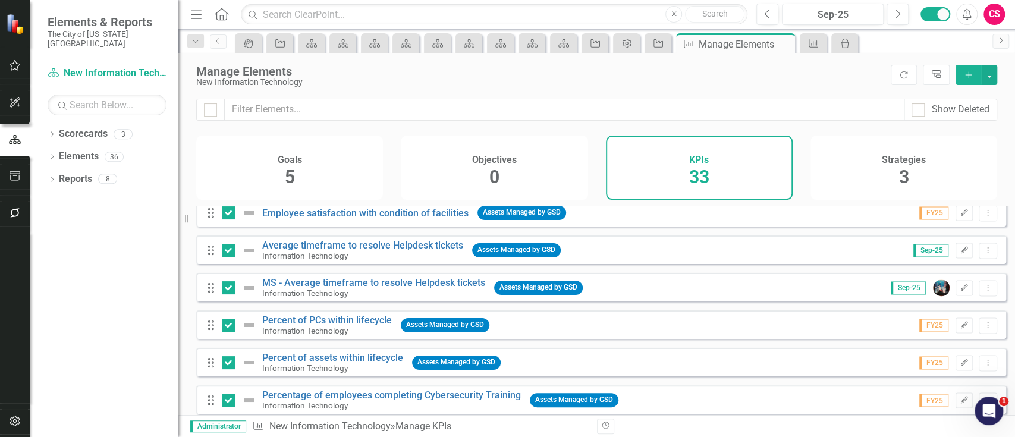
scroll to position [1365, 0]
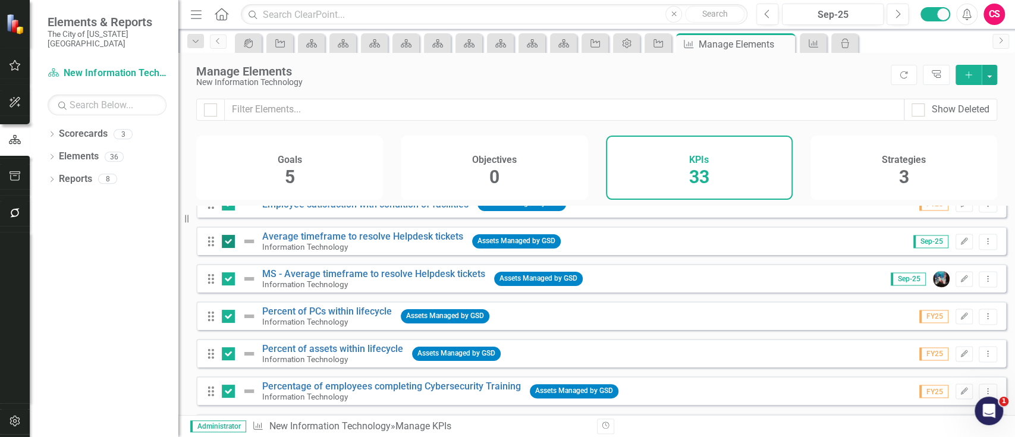
click at [228, 243] on input "checkbox" at bounding box center [226, 239] width 8 height 8
checkbox input "false"
click at [228, 280] on input "checkbox" at bounding box center [226, 276] width 8 height 8
checkbox input "true"
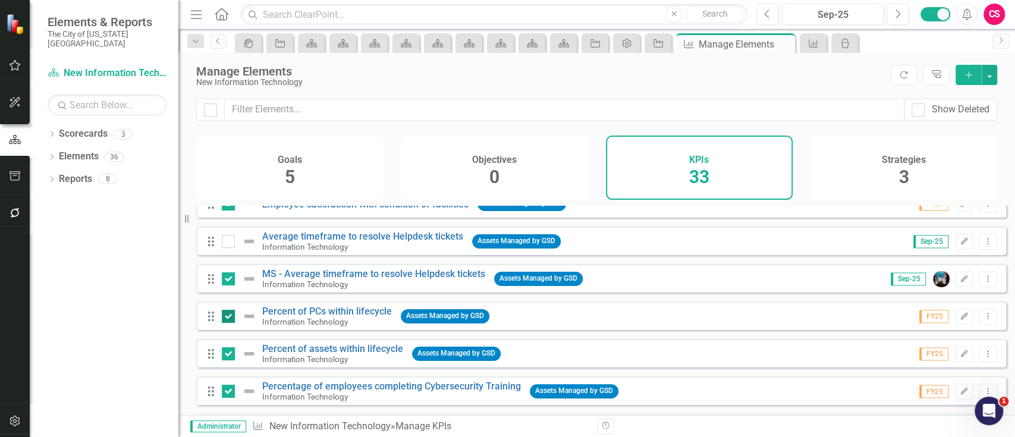
click at [224, 318] on input "checkbox" at bounding box center [226, 314] width 8 height 8
checkbox input "false"
click at [226, 355] on input "checkbox" at bounding box center [226, 351] width 8 height 8
checkbox input "false"
click at [225, 392] on input "checkbox" at bounding box center [226, 389] width 8 height 8
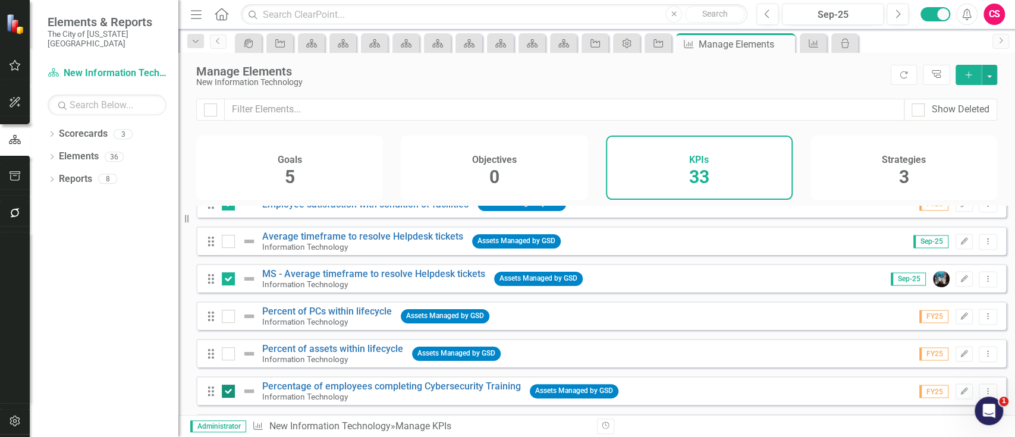
checkbox input "false"
click at [225, 280] on input "checkbox" at bounding box center [226, 276] width 8 height 8
checkbox input "false"
click at [1014, 390] on div "Looks like you don't have any KPIs set up yet. Why don't you add a KPI or learn…" at bounding box center [596, 310] width 837 height 209
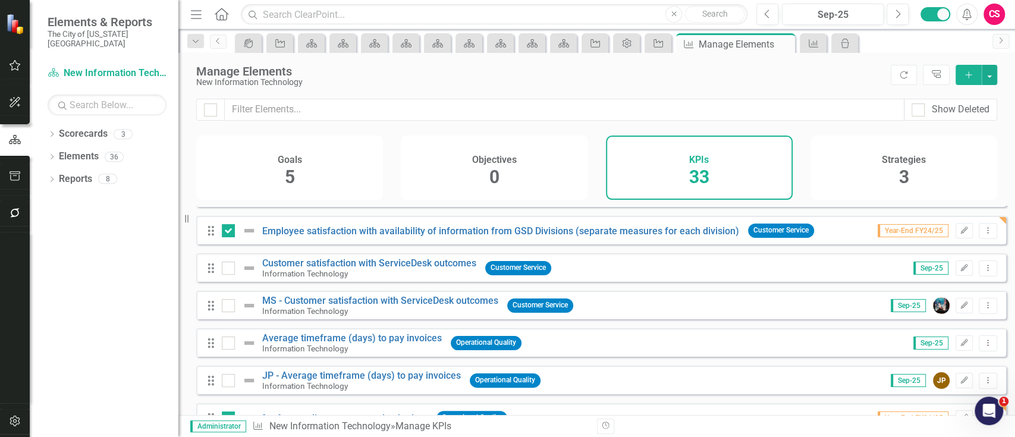
scroll to position [0, 0]
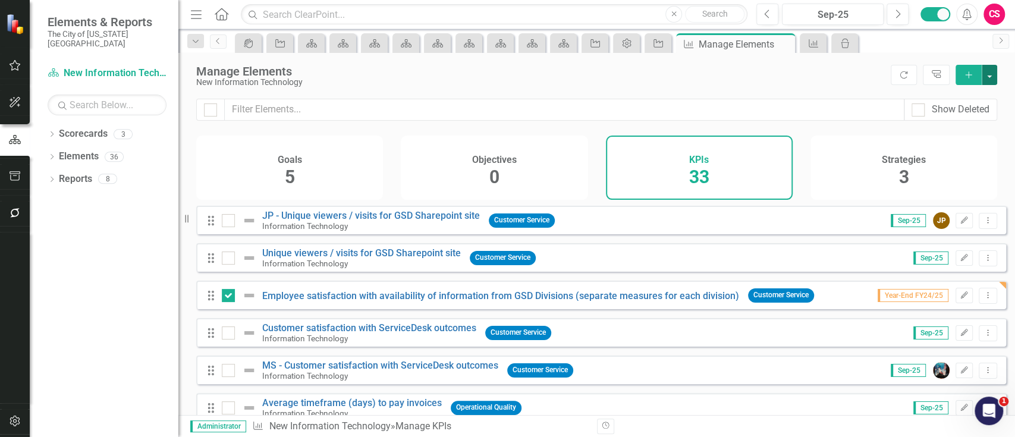
click at [996, 68] on button "button" at bounding box center [989, 75] width 15 height 20
click at [956, 153] on link "Trash Delete Multiple" at bounding box center [950, 163] width 94 height 22
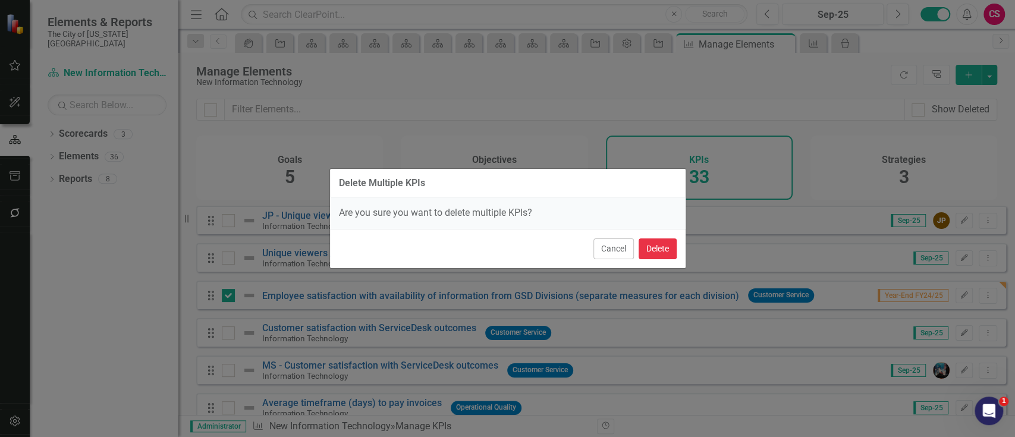
click at [652, 243] on button "Delete" at bounding box center [658, 248] width 38 height 21
checkbox input "false"
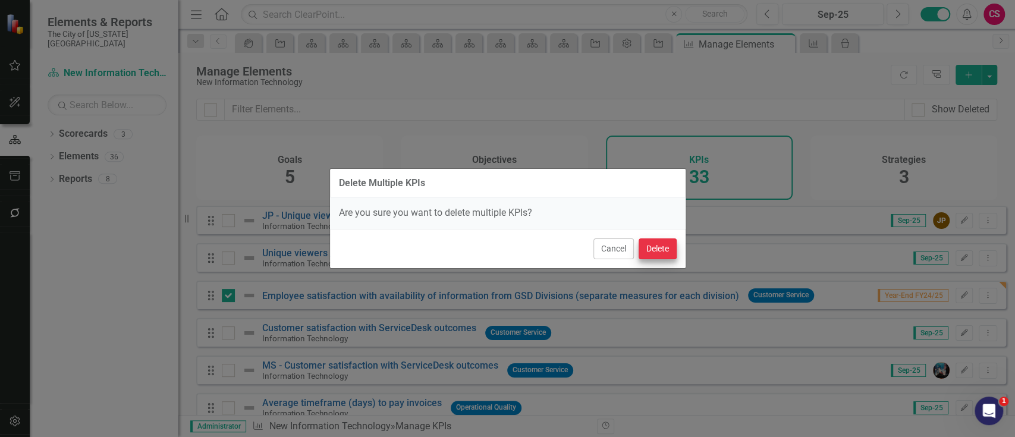
checkbox input "false"
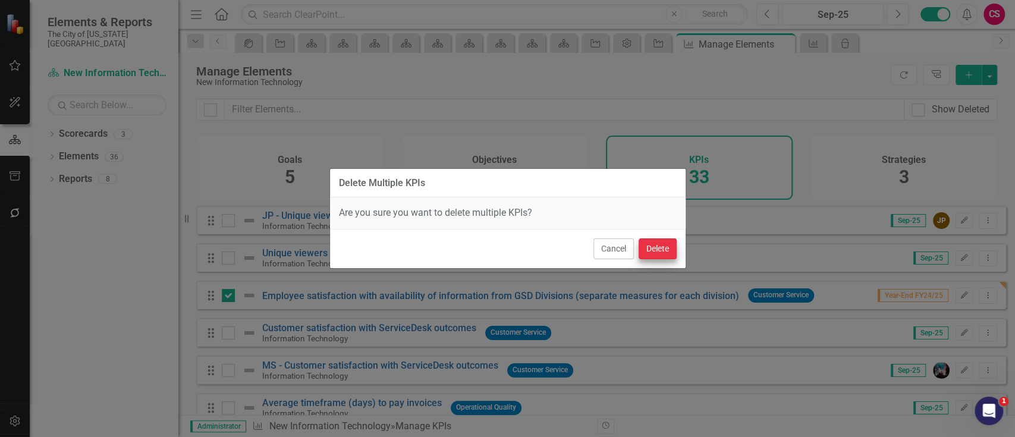
checkbox input "false"
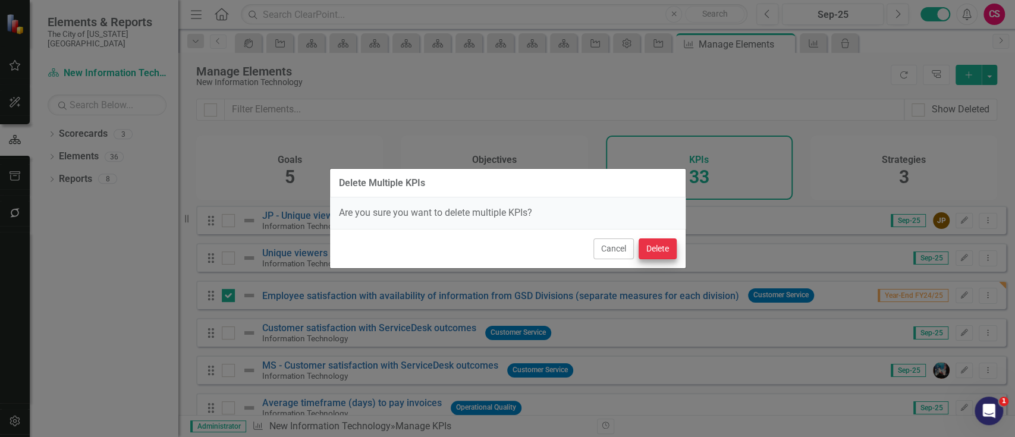
checkbox input "false"
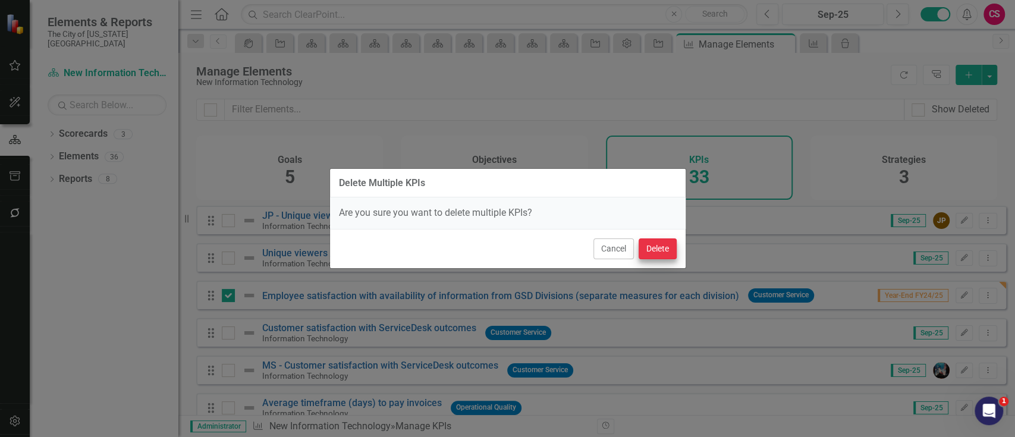
checkbox input "false"
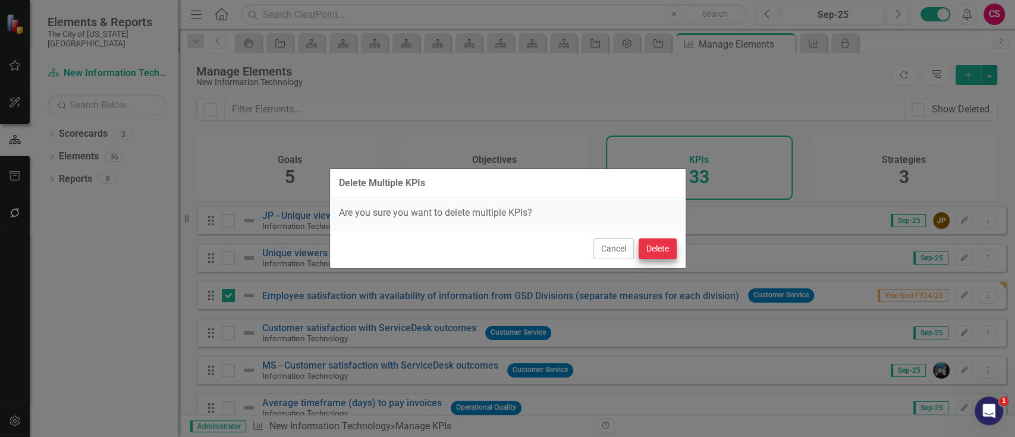
checkbox input "false"
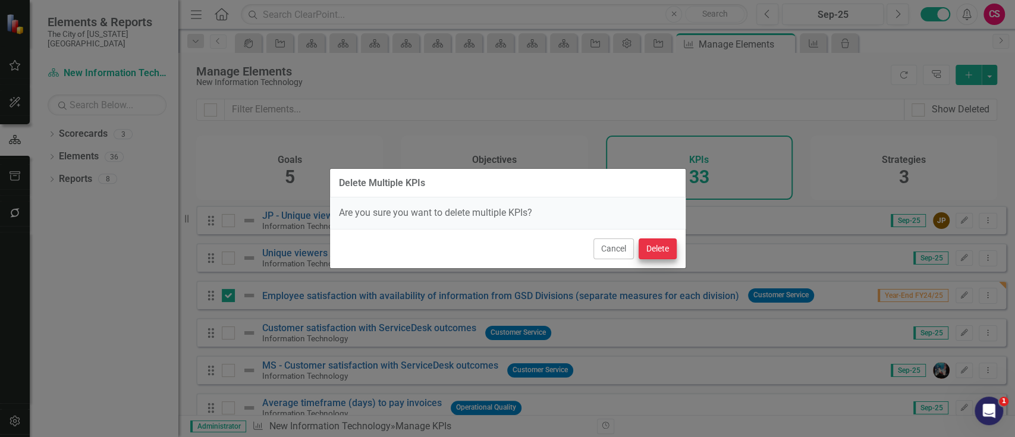
checkbox input "false"
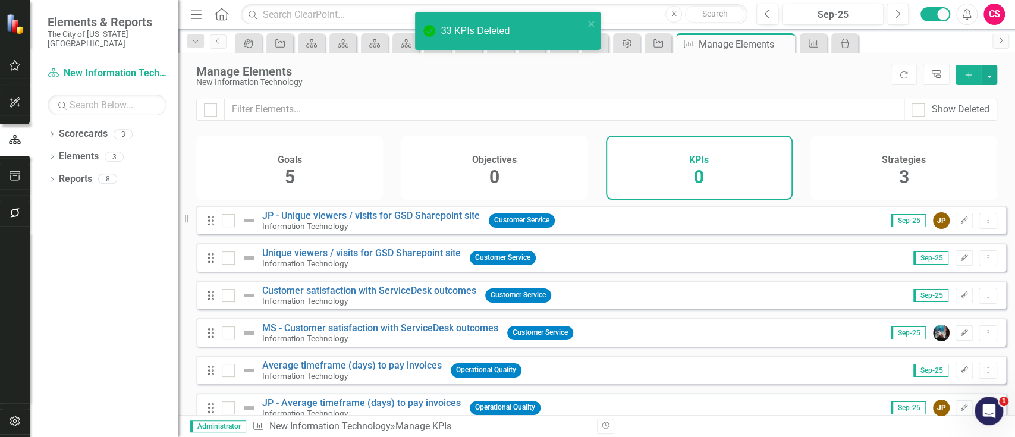
click at [865, 171] on div "Strategies 3" at bounding box center [904, 168] width 187 height 64
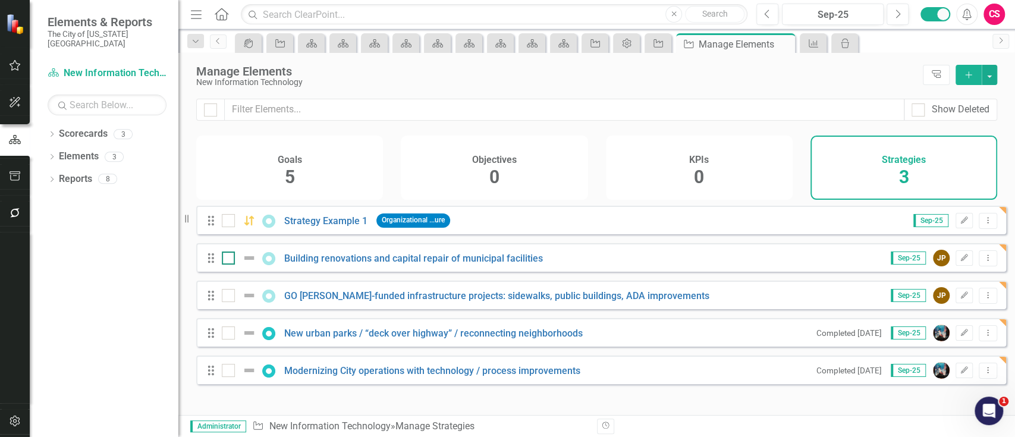
click at [240, 265] on div at bounding box center [242, 258] width 40 height 14
click at [230, 259] on input "checkbox" at bounding box center [226, 256] width 8 height 8
checkbox input "true"
click at [236, 302] on div at bounding box center [242, 295] width 40 height 14
click at [230, 297] on input "checkbox" at bounding box center [226, 293] width 8 height 8
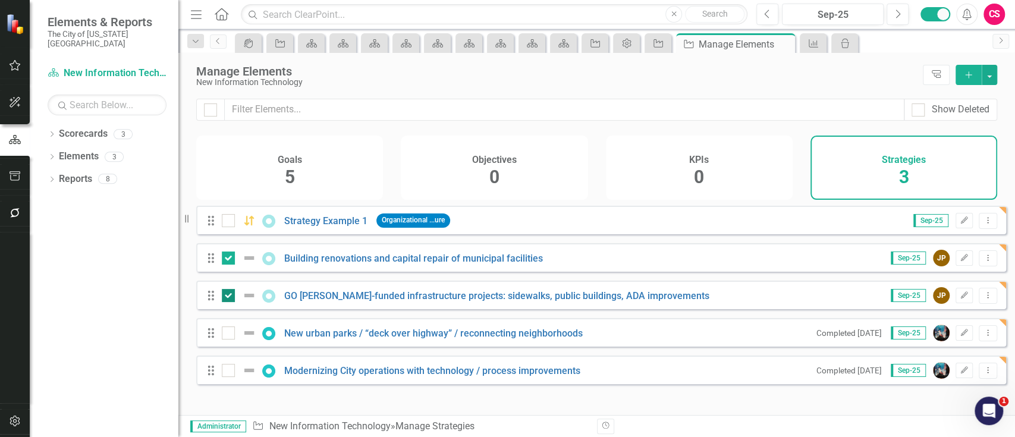
click at [236, 302] on div at bounding box center [242, 295] width 40 height 14
click at [230, 297] on input "checkbox" at bounding box center [226, 293] width 8 height 8
checkbox input "false"
click at [231, 265] on div at bounding box center [228, 258] width 13 height 13
click at [230, 259] on input "checkbox" at bounding box center [226, 256] width 8 height 8
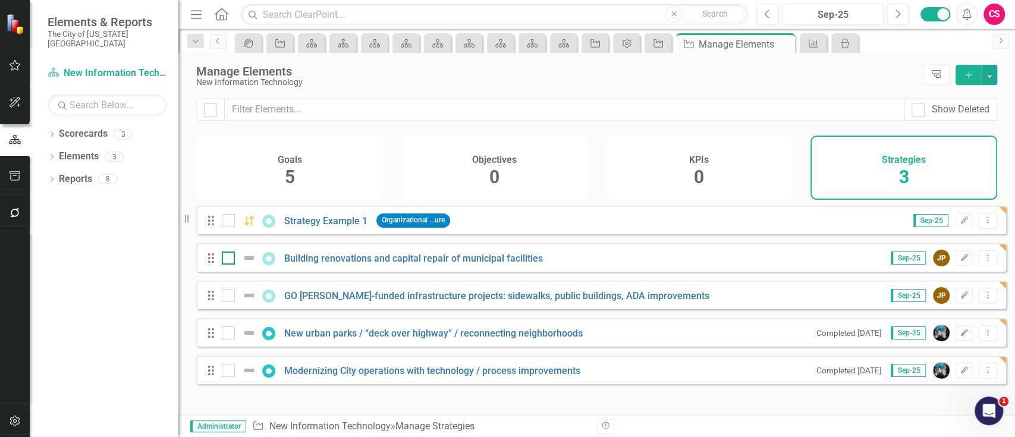
click at [231, 265] on div at bounding box center [228, 258] width 13 height 13
click at [230, 259] on input "checkbox" at bounding box center [226, 256] width 8 height 8
checkbox input "true"
click at [230, 302] on div at bounding box center [228, 295] width 13 height 13
click at [230, 297] on input "checkbox" at bounding box center [226, 293] width 8 height 8
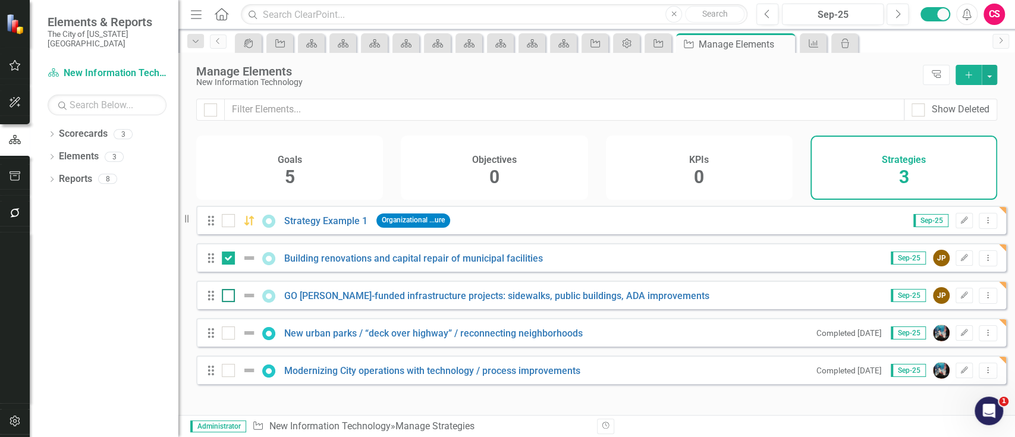
checkbox input "true"
click at [227, 334] on input "checkbox" at bounding box center [226, 330] width 8 height 8
checkbox input "true"
click at [227, 372] on input "checkbox" at bounding box center [226, 368] width 8 height 8
checkbox input "true"
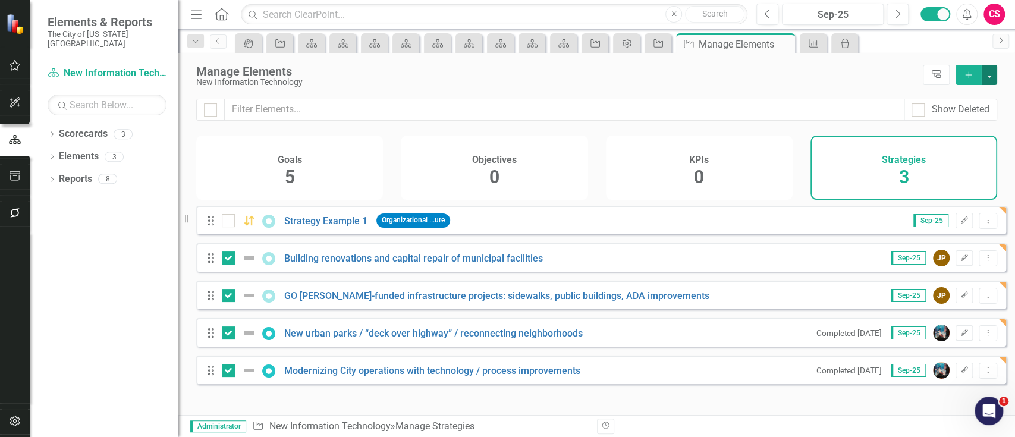
click at [993, 76] on button "button" at bounding box center [989, 75] width 15 height 20
click at [968, 162] on link "Trash Delete Multiple" at bounding box center [950, 163] width 94 height 22
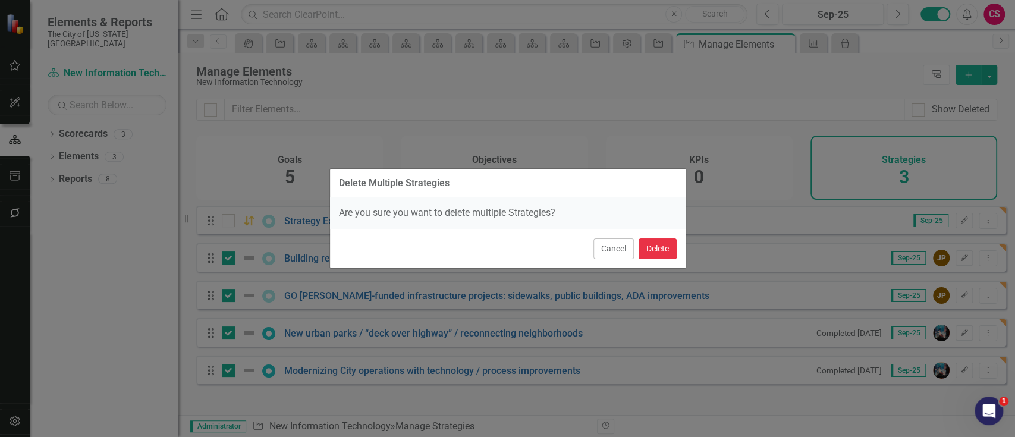
click at [661, 240] on button "Delete" at bounding box center [658, 248] width 38 height 21
checkbox input "false"
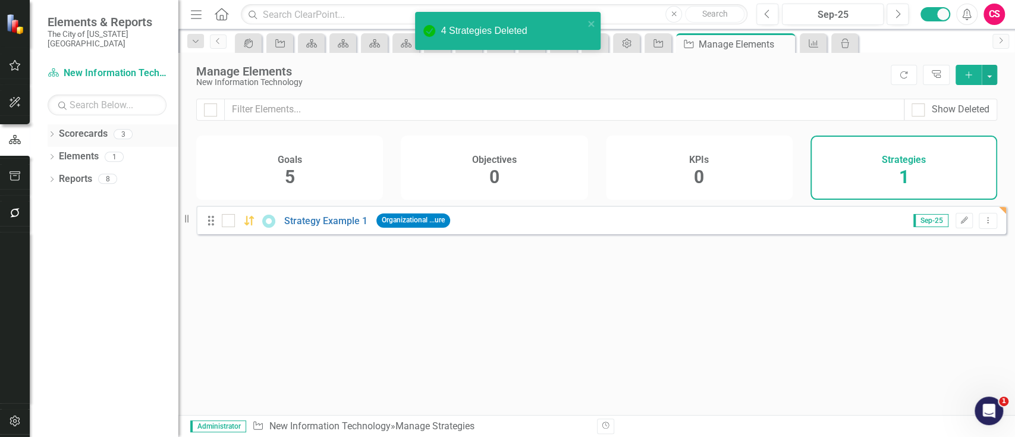
click at [53, 131] on icon at bounding box center [52, 133] width 3 height 5
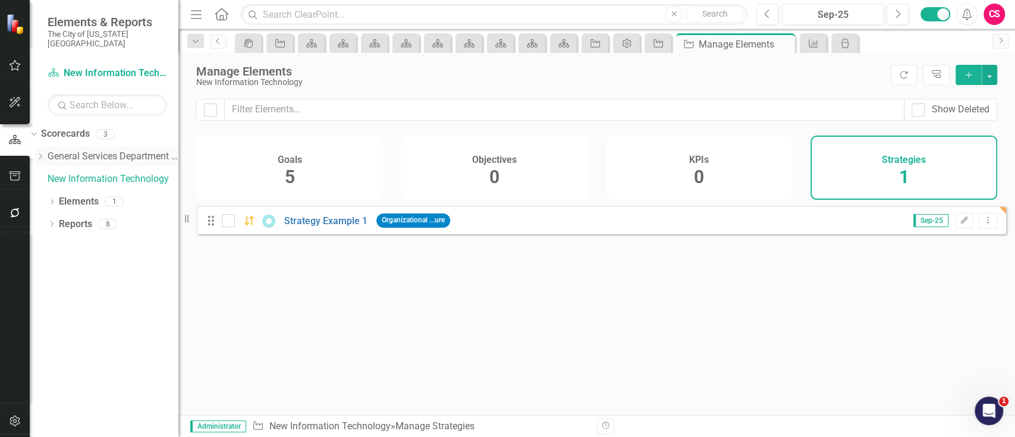
click at [45, 153] on icon "Dropdown" at bounding box center [40, 156] width 9 height 7
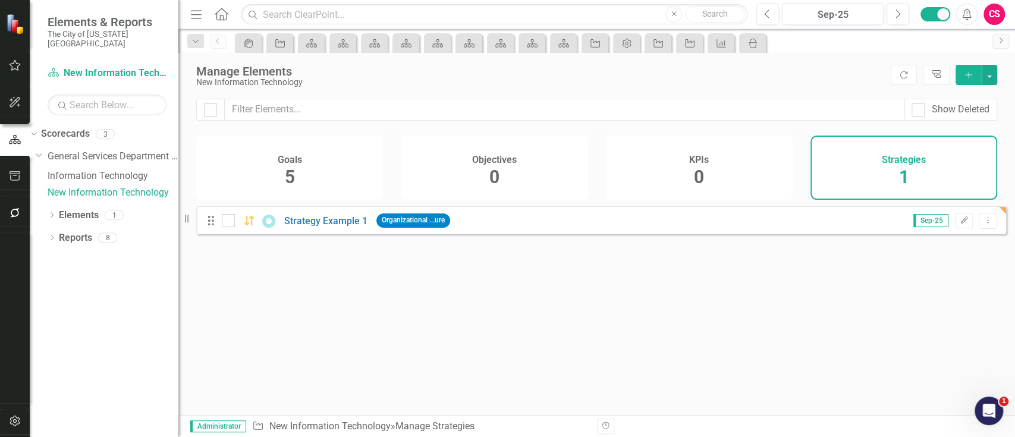
click at [100, 171] on link "Information Technology" at bounding box center [113, 176] width 131 height 14
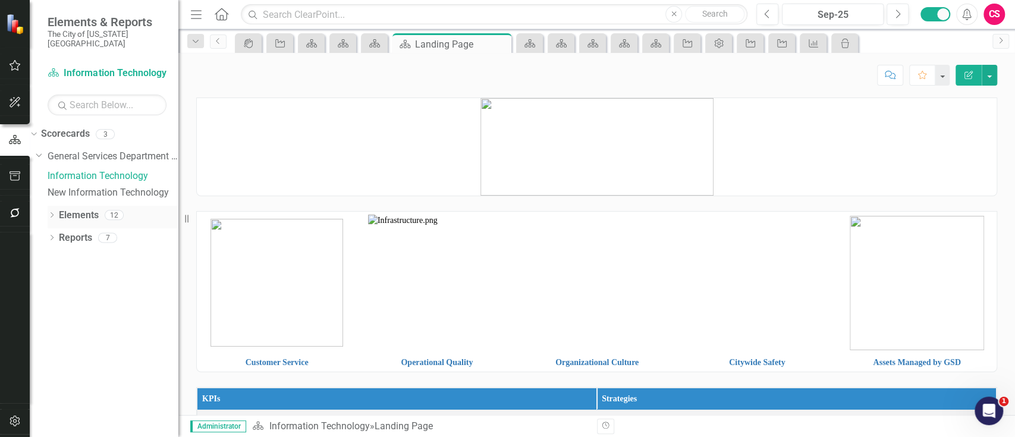
click at [86, 211] on link "Elements" at bounding box center [79, 216] width 40 height 14
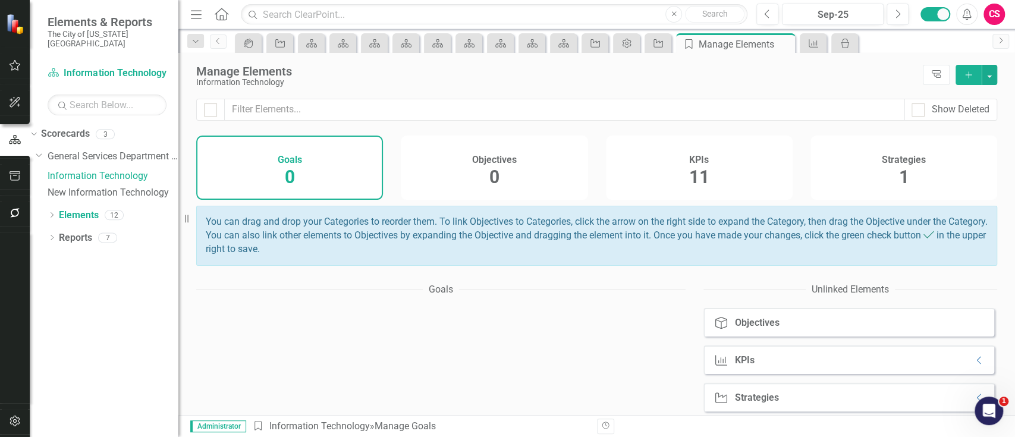
click at [674, 172] on div "KPIs 11" at bounding box center [699, 168] width 187 height 64
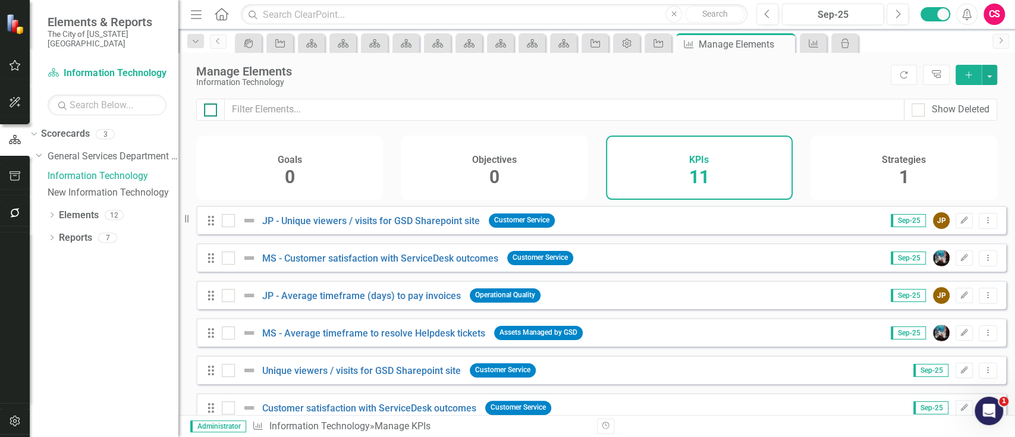
click at [208, 112] on div at bounding box center [210, 109] width 13 height 13
click at [208, 111] on input "checkbox" at bounding box center [208, 107] width 8 height 8
checkbox input "true"
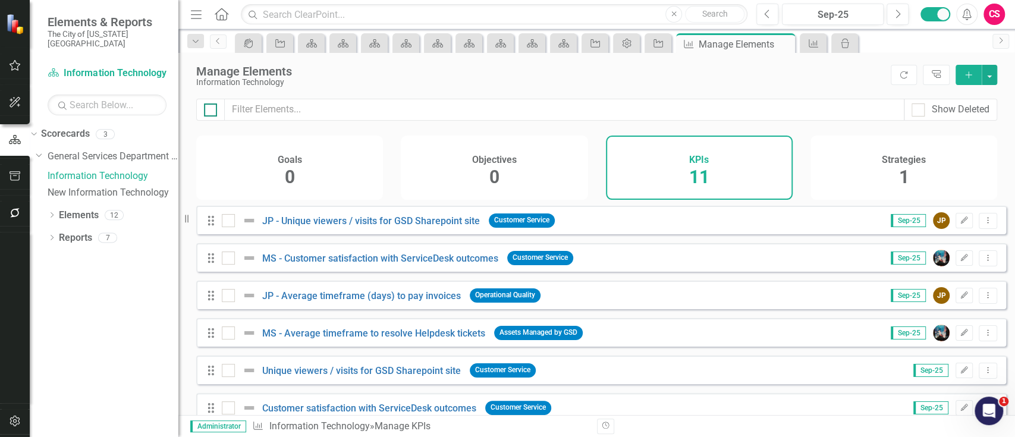
checkbox input "true"
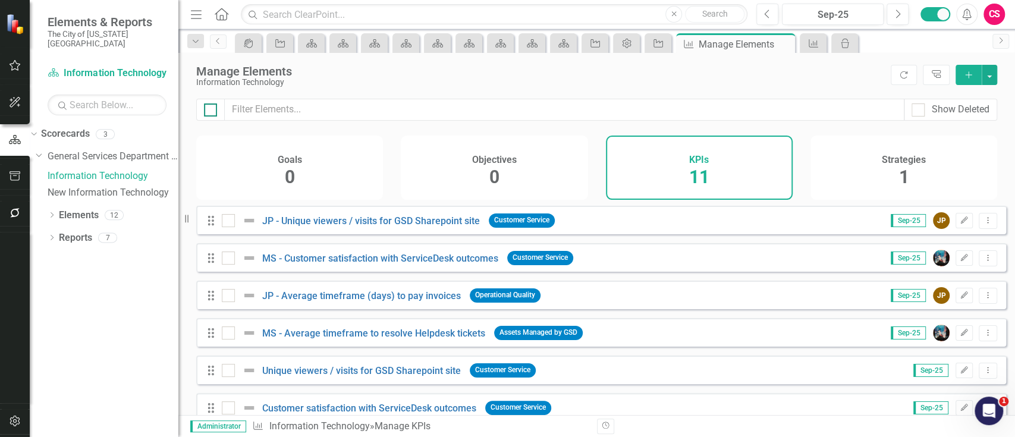
checkbox input "true"
click at [988, 77] on button "button" at bounding box center [989, 75] width 15 height 20
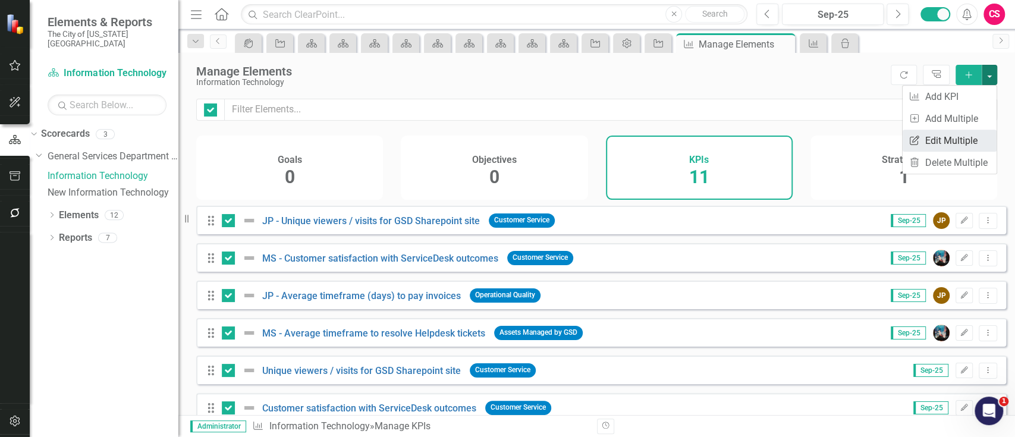
click at [958, 137] on link "Edit Multiple Edit Multiple" at bounding box center [950, 141] width 94 height 22
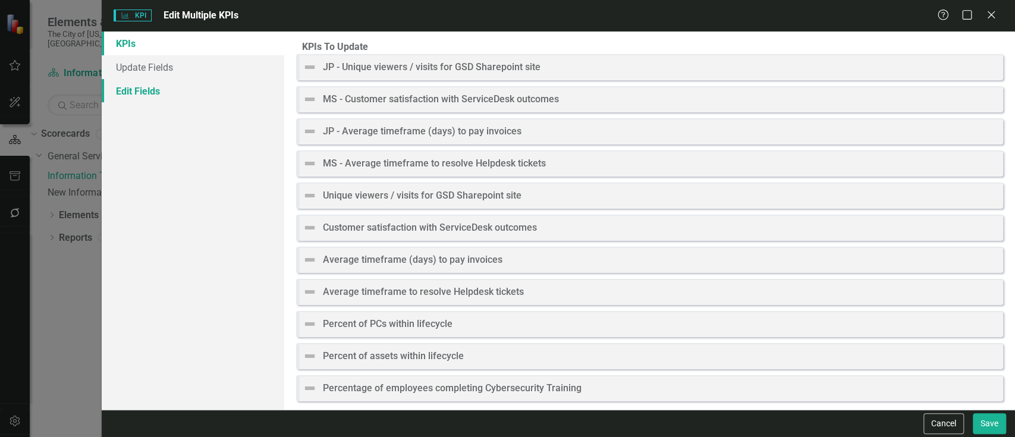
click at [191, 93] on link "Edit Fields" at bounding box center [193, 91] width 183 height 24
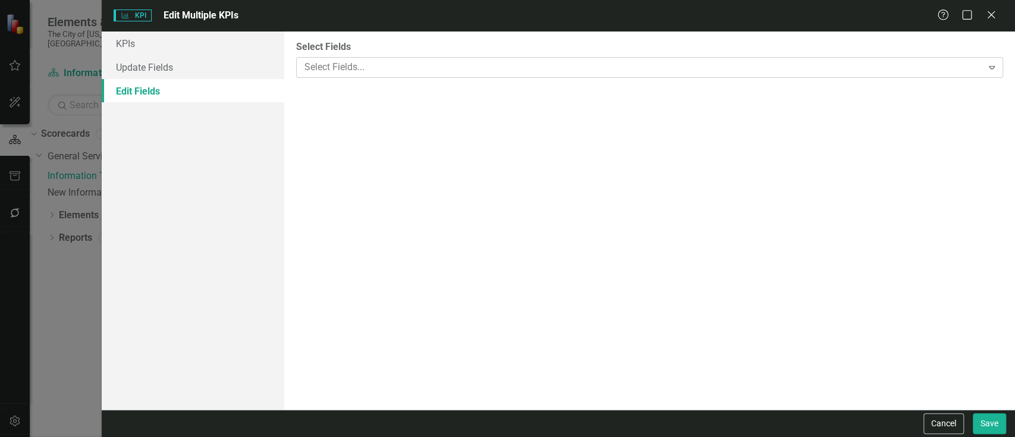
click at [328, 69] on div at bounding box center [641, 67] width 683 height 16
click at [344, 128] on div "Information Technology" at bounding box center [643, 135] width 678 height 14
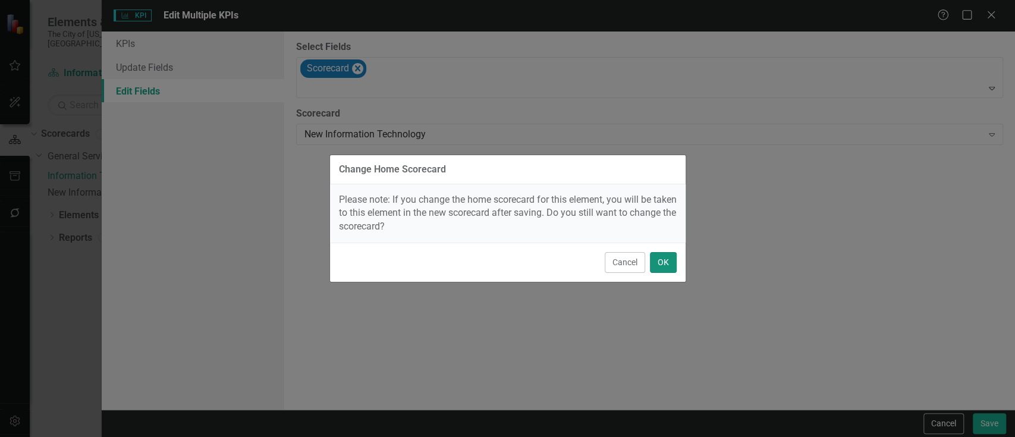
click at [669, 264] on button "OK" at bounding box center [663, 262] width 27 height 21
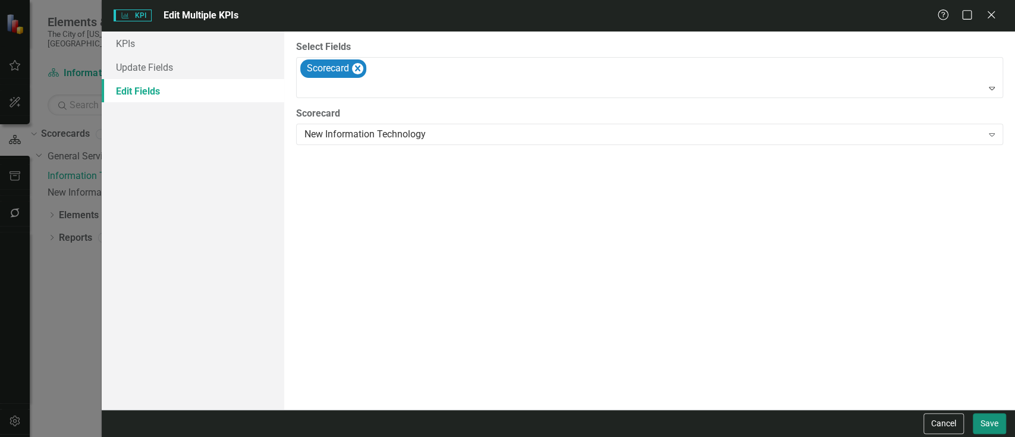
click at [996, 425] on button "Save" at bounding box center [989, 423] width 33 height 21
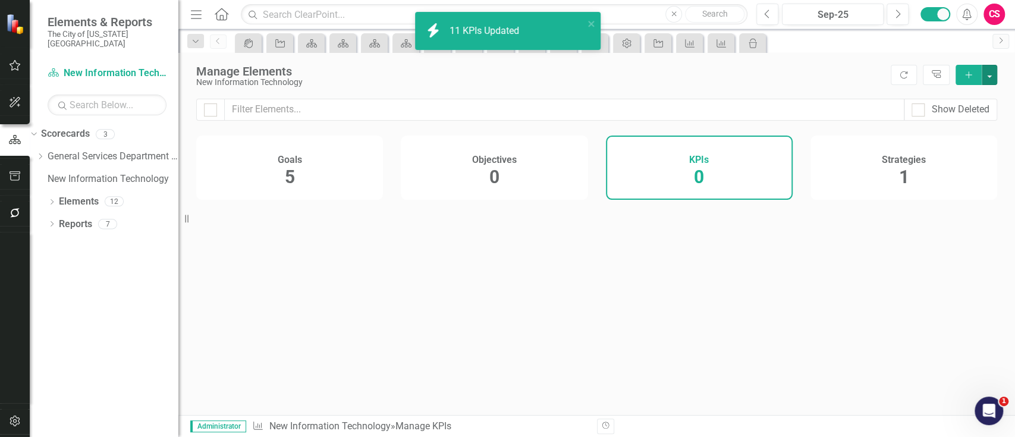
checkbox input "false"
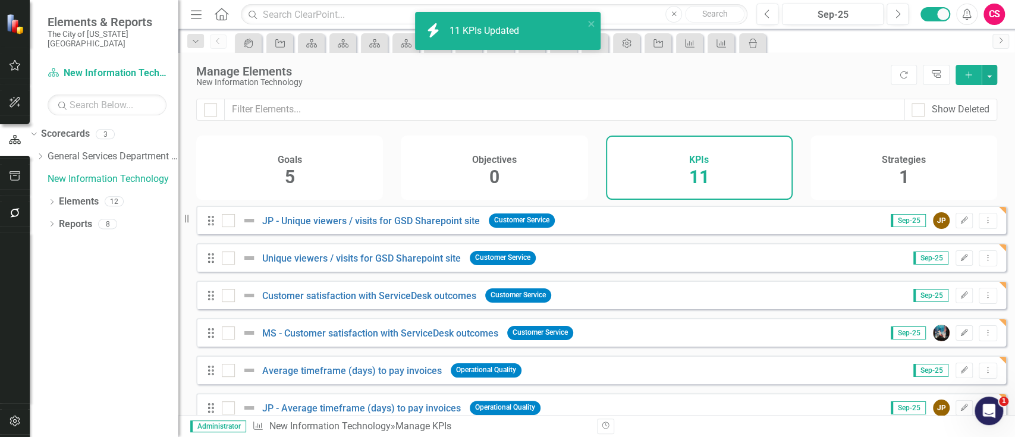
click at [903, 152] on div "Strategies" at bounding box center [904, 159] width 44 height 14
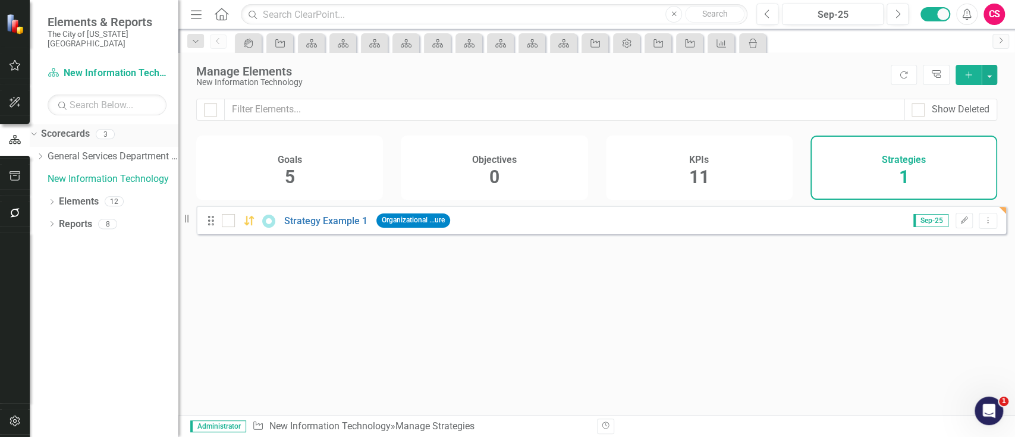
click at [76, 127] on link "Scorecards" at bounding box center [65, 134] width 49 height 14
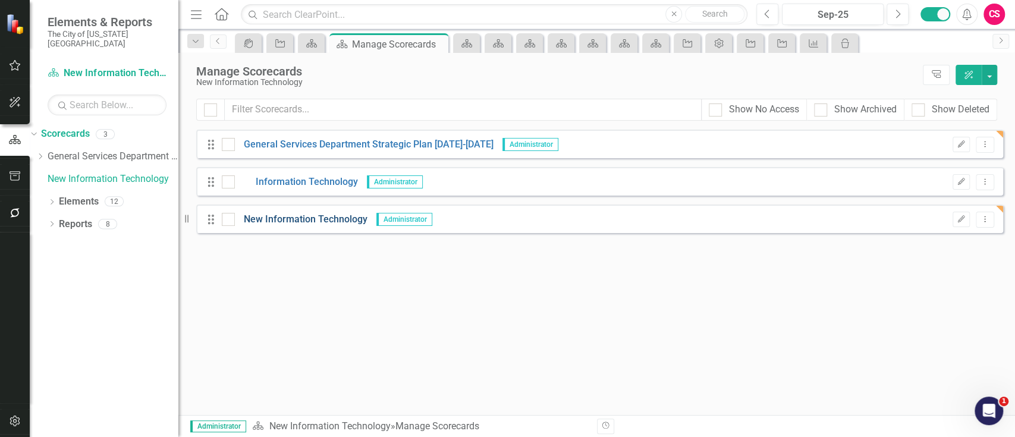
click at [360, 219] on link "New Information Technology" at bounding box center [301, 220] width 133 height 14
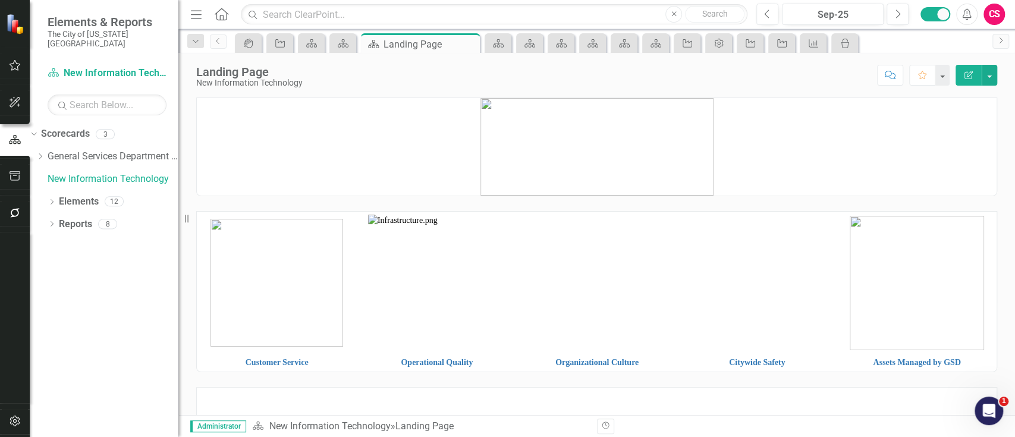
scroll to position [18, 0]
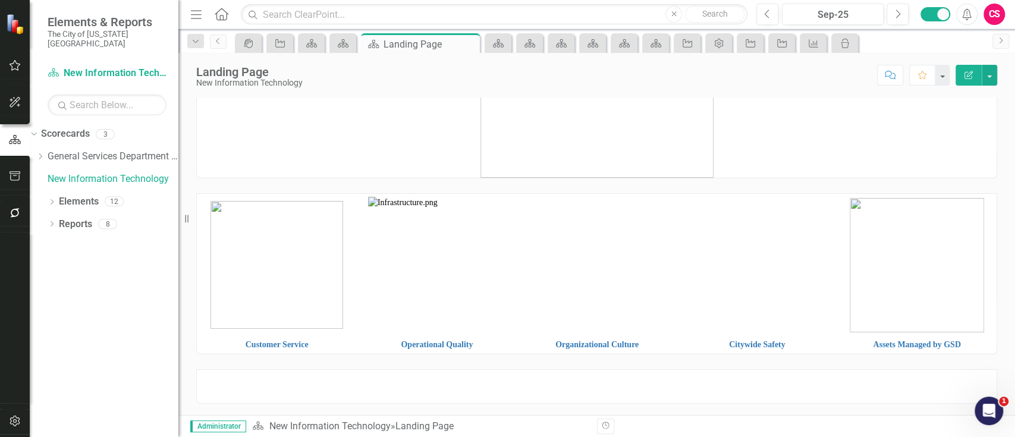
click at [794, 376] on div at bounding box center [596, 386] width 801 height 34
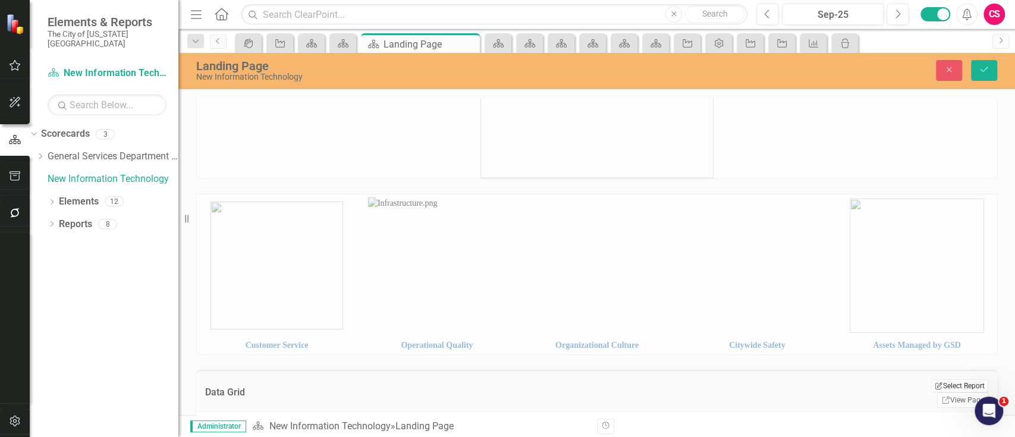
click at [931, 381] on button "Edit Report Select Report" at bounding box center [960, 385] width 58 height 13
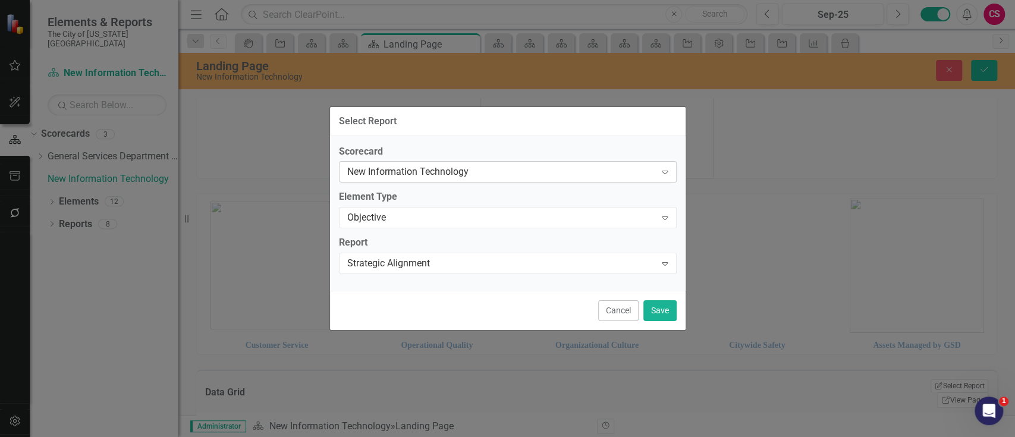
click at [396, 167] on div "New Information Technology" at bounding box center [501, 172] width 309 height 14
click at [384, 255] on div "Select Report... Expand" at bounding box center [508, 263] width 338 height 21
click at [409, 212] on div "Objective" at bounding box center [501, 218] width 309 height 14
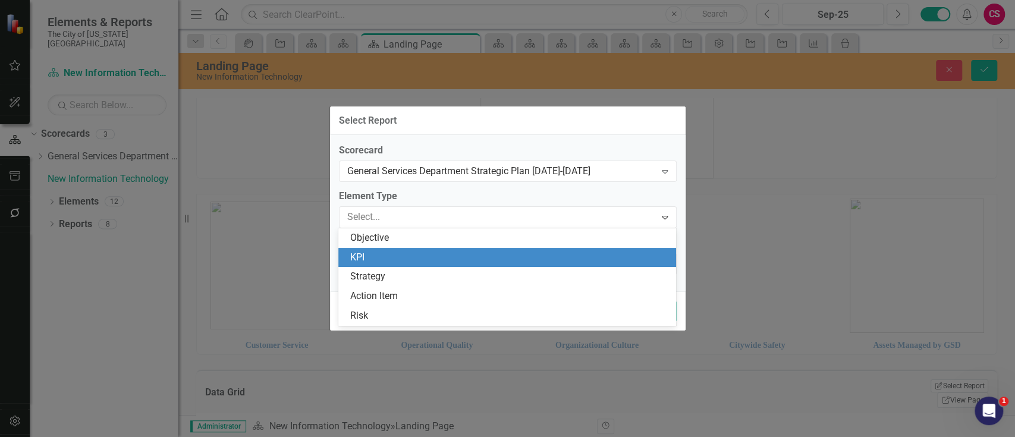
click at [396, 266] on div "KPI" at bounding box center [507, 258] width 338 height 20
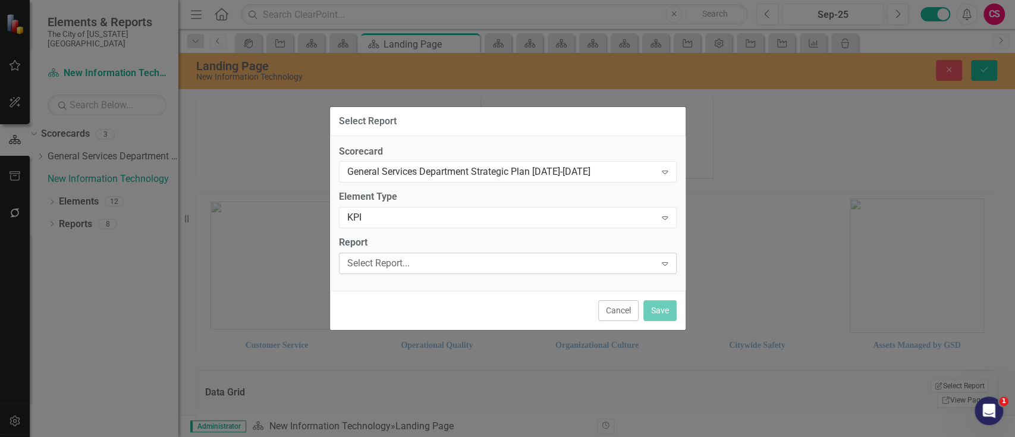
click at [397, 258] on div "Select Report..." at bounding box center [501, 264] width 309 height 14
type input "i"
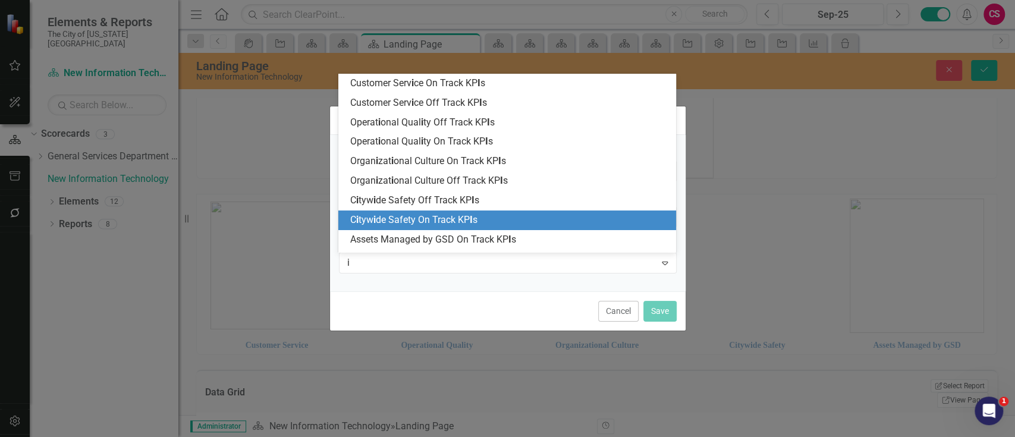
type input "it"
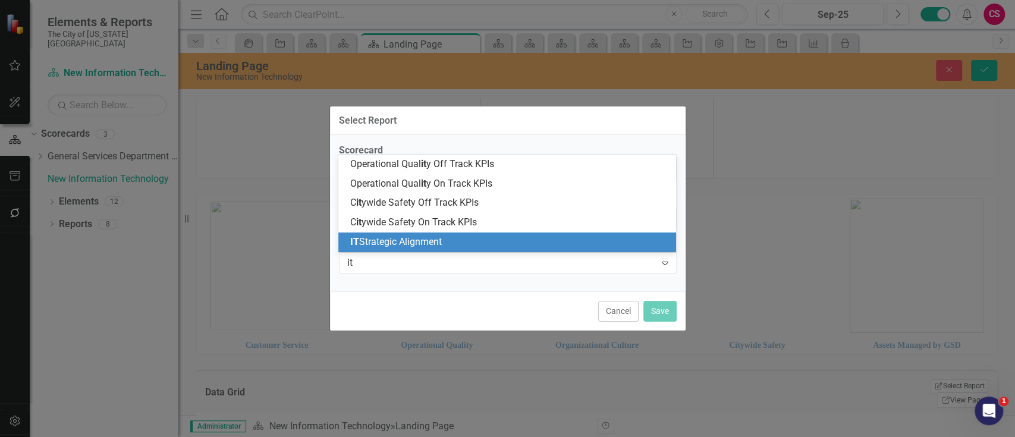
click at [409, 249] on div "IT Strategic Alignment" at bounding box center [507, 243] width 338 height 20
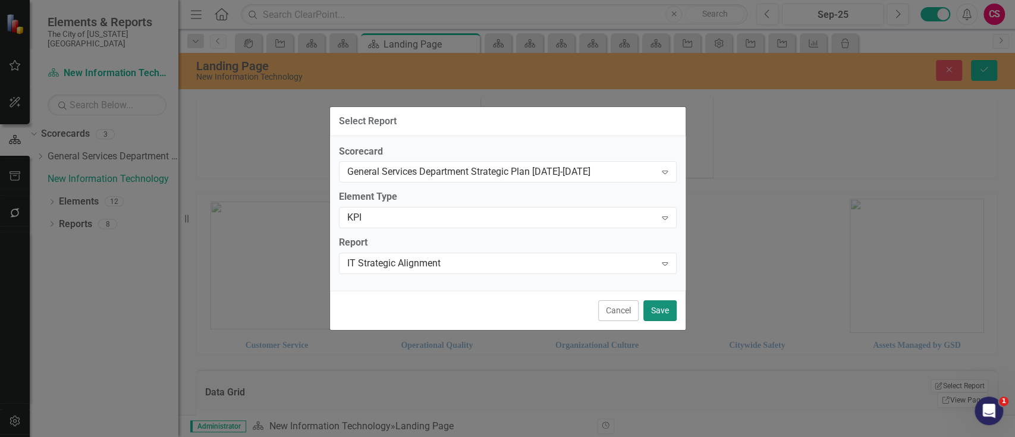
click at [651, 318] on button "Save" at bounding box center [659, 310] width 33 height 21
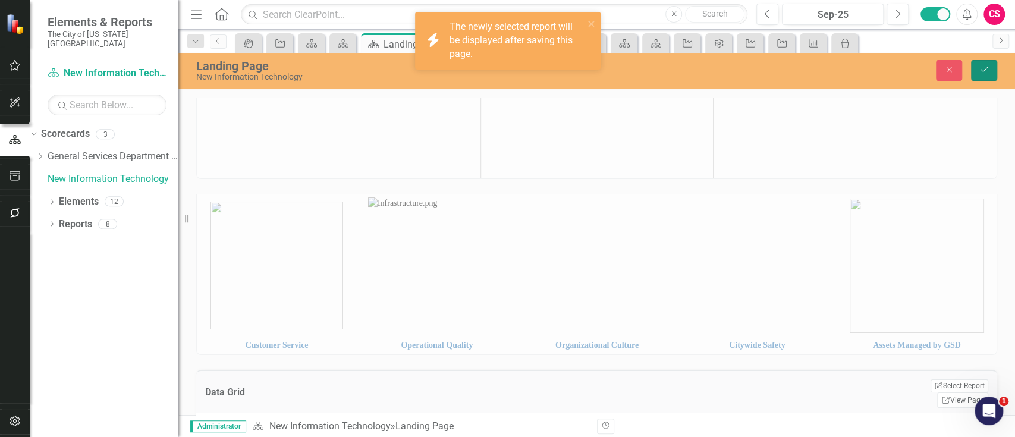
click at [984, 76] on button "Save" at bounding box center [984, 70] width 26 height 21
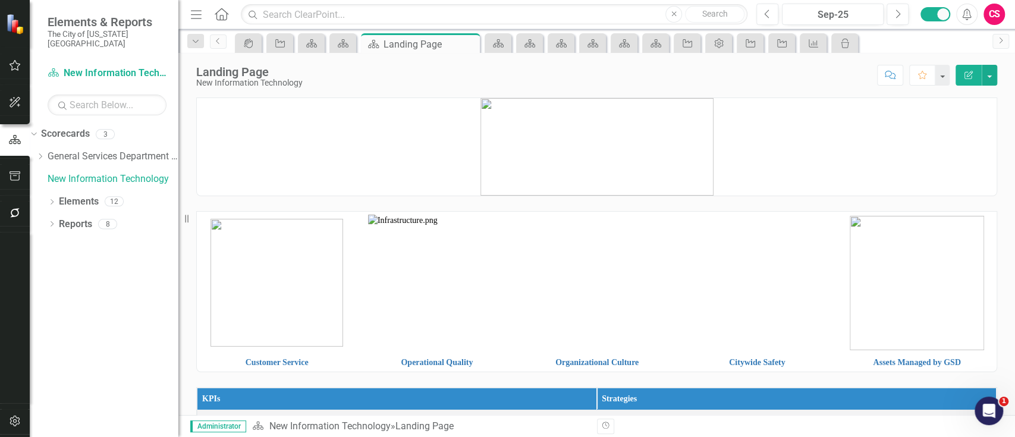
drag, startPoint x: 1014, startPoint y: 127, endPoint x: 1011, endPoint y: 238, distance: 111.8
click at [1011, 238] on div "Customer Service Operational Quality Organizational Culture Citywide Safety Ass…" at bounding box center [596, 257] width 837 height 318
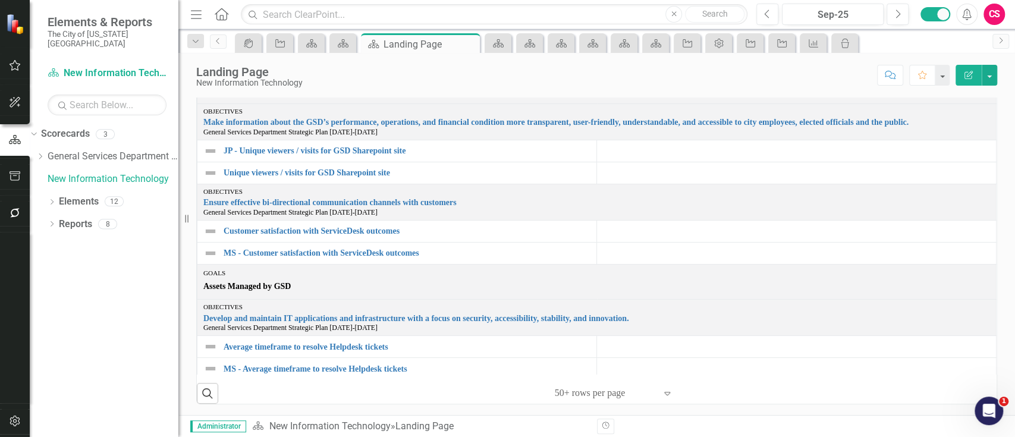
scroll to position [0, 0]
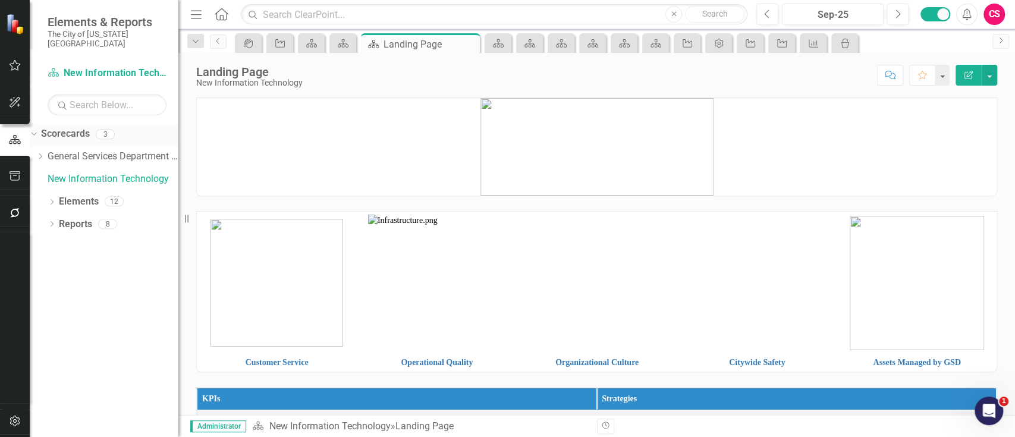
click at [75, 124] on div "Scorecards" at bounding box center [65, 134] width 49 height 20
click at [77, 127] on link "Scorecards" at bounding box center [65, 134] width 49 height 14
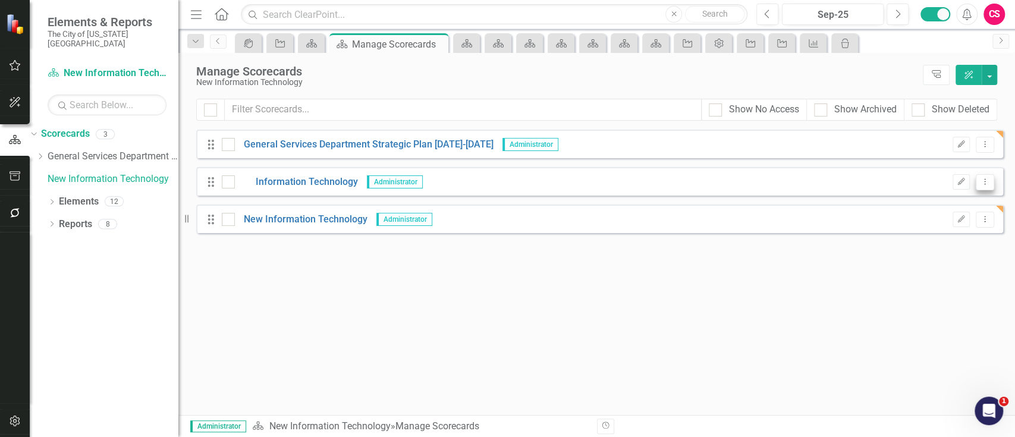
click at [989, 180] on icon "Dropdown Menu" at bounding box center [985, 182] width 10 height 8
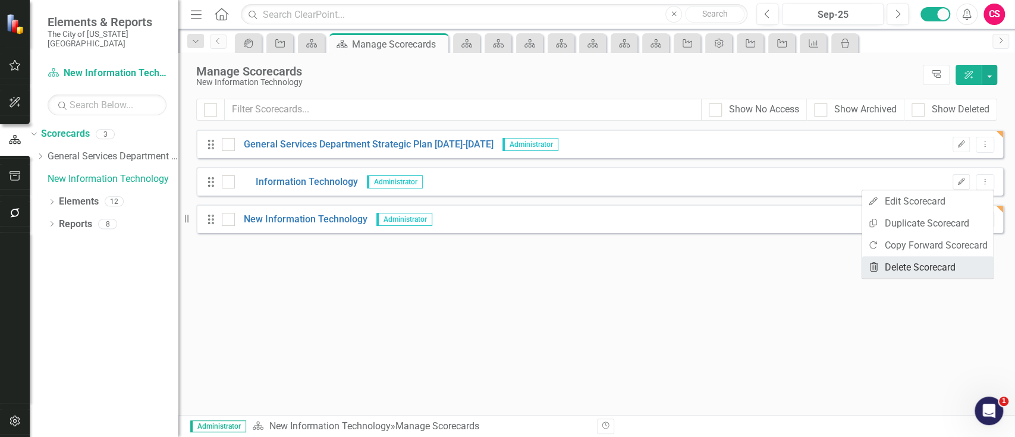
click at [921, 259] on link "Trash Delete Scorecard" at bounding box center [927, 267] width 131 height 22
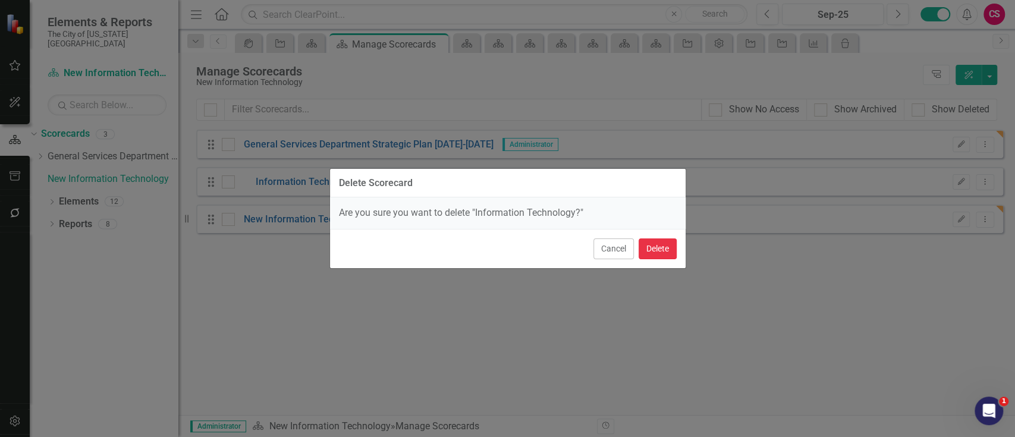
click at [647, 249] on button "Delete" at bounding box center [658, 248] width 38 height 21
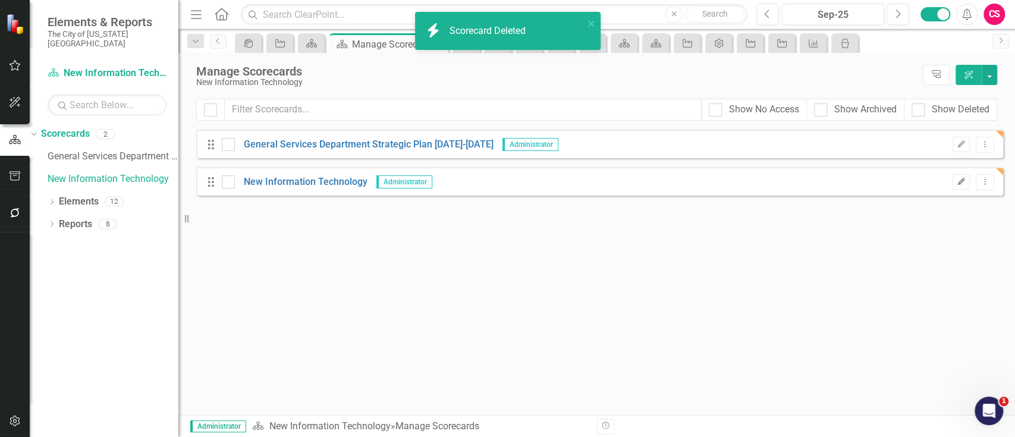
click at [961, 183] on icon "button" at bounding box center [961, 181] width 7 height 7
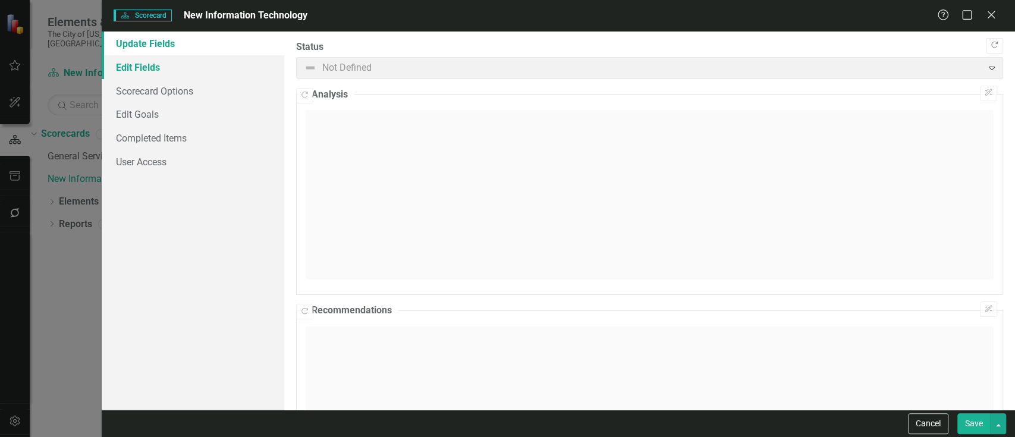
click at [209, 65] on link "Edit Fields" at bounding box center [193, 67] width 183 height 24
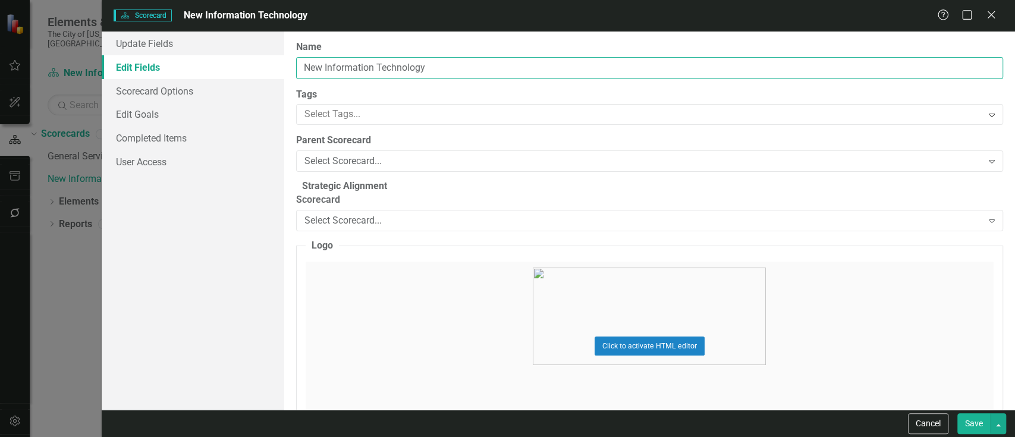
click at [324, 70] on input "New Information Technology" at bounding box center [649, 68] width 707 height 22
type input "Information Technology"
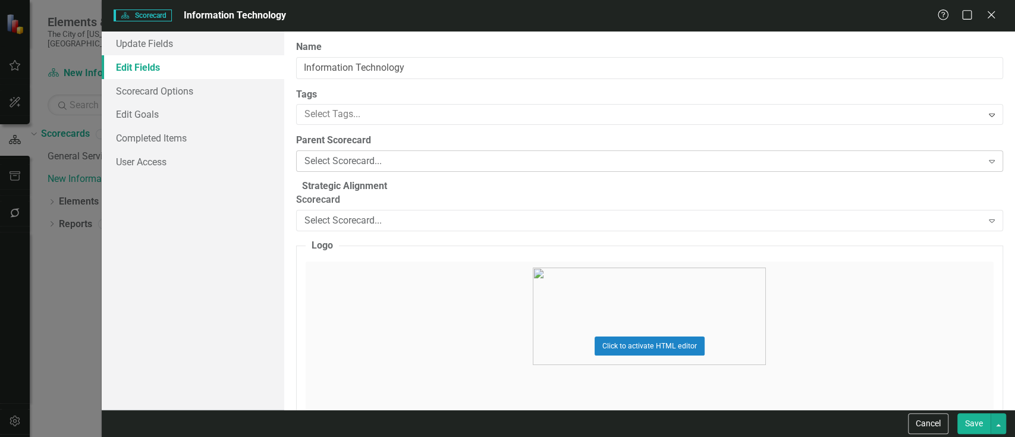
click at [328, 155] on div "Select Scorecard..." at bounding box center [643, 162] width 678 height 14
click at [965, 428] on button "Save" at bounding box center [973, 423] width 33 height 21
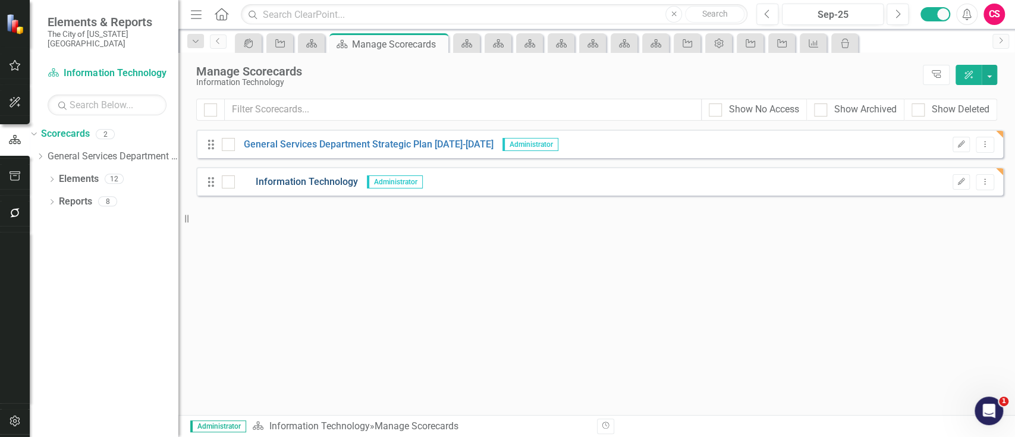
click at [280, 184] on link "Information Technology" at bounding box center [296, 182] width 123 height 14
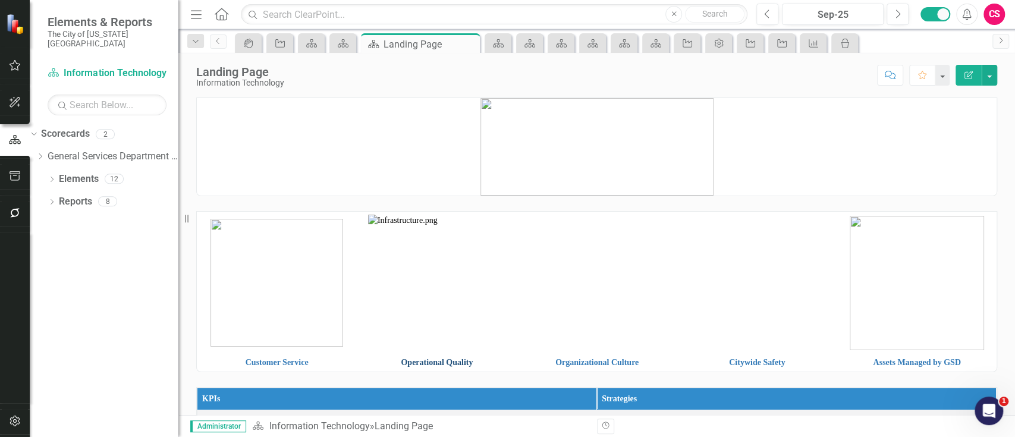
click at [419, 364] on link "Operational Quality" at bounding box center [437, 362] width 72 height 9
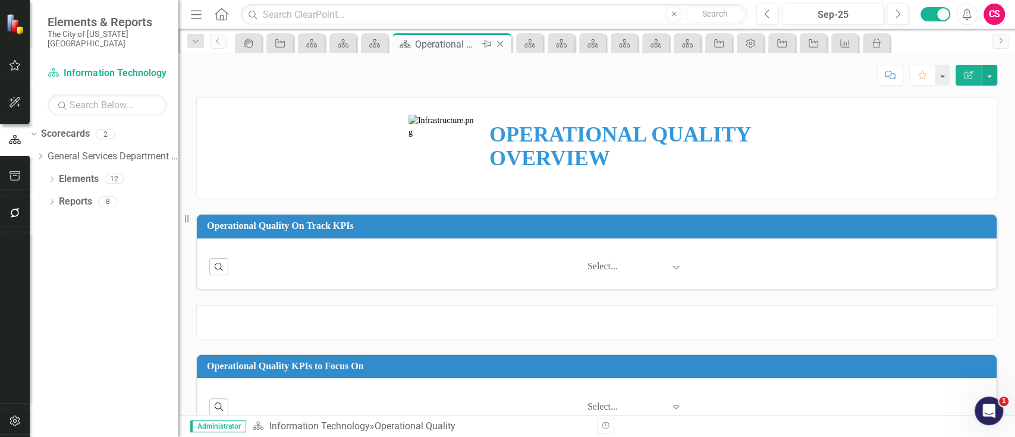
click at [500, 40] on icon "Close" at bounding box center [500, 44] width 12 height 10
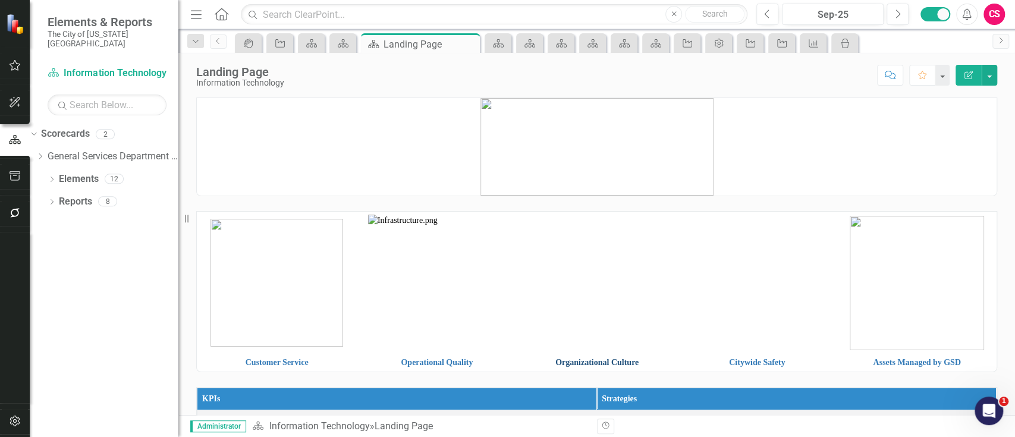
click at [608, 365] on link "Organizational Culture" at bounding box center [596, 362] width 83 height 9
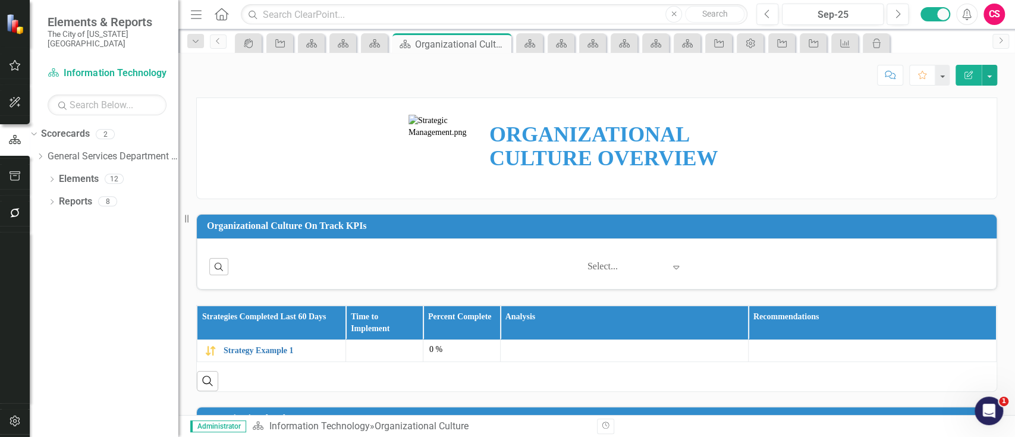
drag, startPoint x: 1014, startPoint y: 153, endPoint x: 1009, endPoint y: 334, distance: 181.5
click at [1009, 334] on div "ORGANIZATIONAL CULTURE OVERVIEW Organizational Culture On Track KPIs Search ‹ P…" at bounding box center [596, 257] width 837 height 318
click at [109, 67] on link "Scorecard Information Technology" at bounding box center [107, 74] width 119 height 14
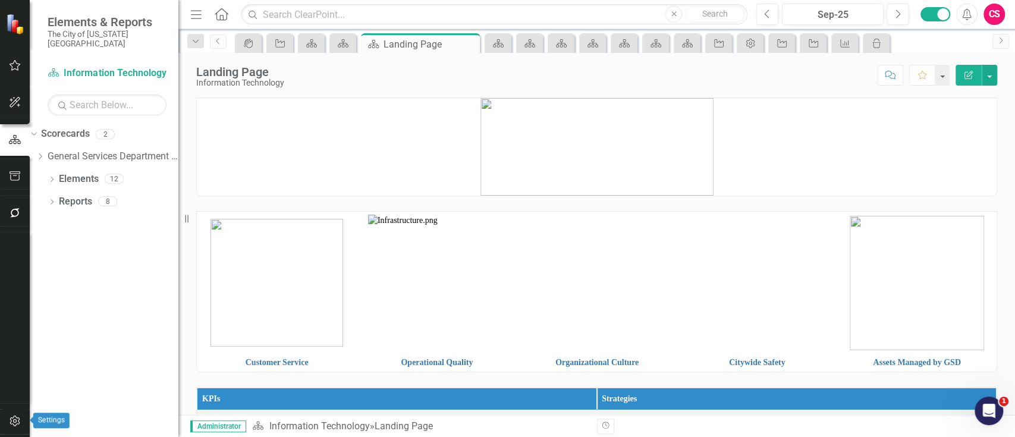
click at [23, 412] on button "button" at bounding box center [15, 421] width 27 height 25
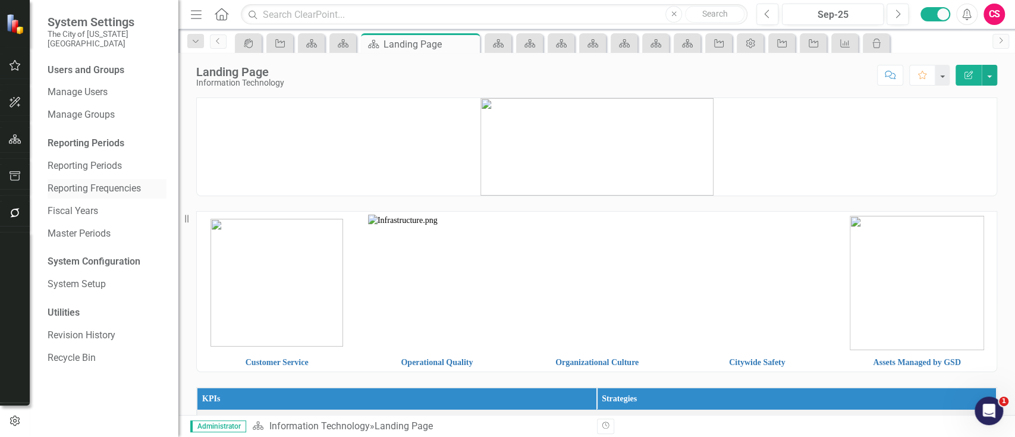
click at [90, 182] on link "Reporting Frequencies" at bounding box center [107, 189] width 119 height 14
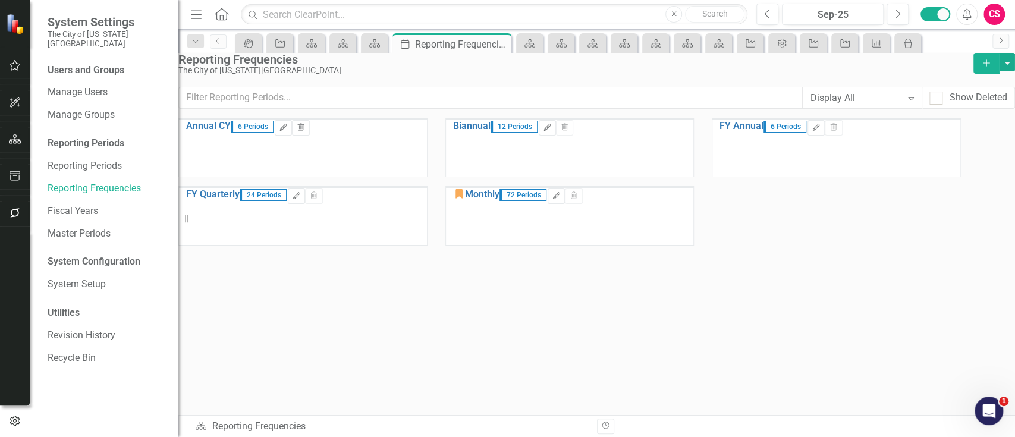
click at [498, 255] on div "Annual CY 6 Periods Edit Trash Biannual 12 Periods Edit Trash FY Annual 6 Perio…" at bounding box center [569, 186] width 783 height 137
click at [561, 200] on icon "Edit" at bounding box center [556, 196] width 9 height 7
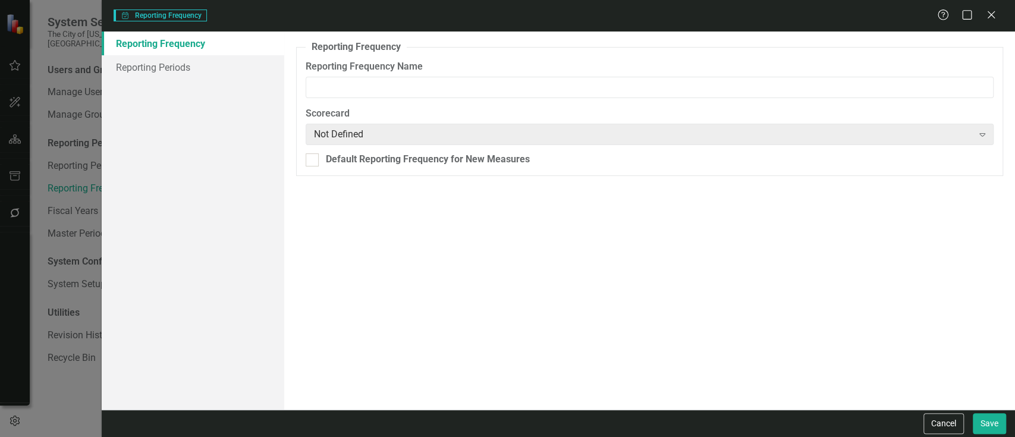
type input "Monthly"
checkbox input "true"
click at [181, 67] on link "Reporting Periods" at bounding box center [193, 67] width 183 height 24
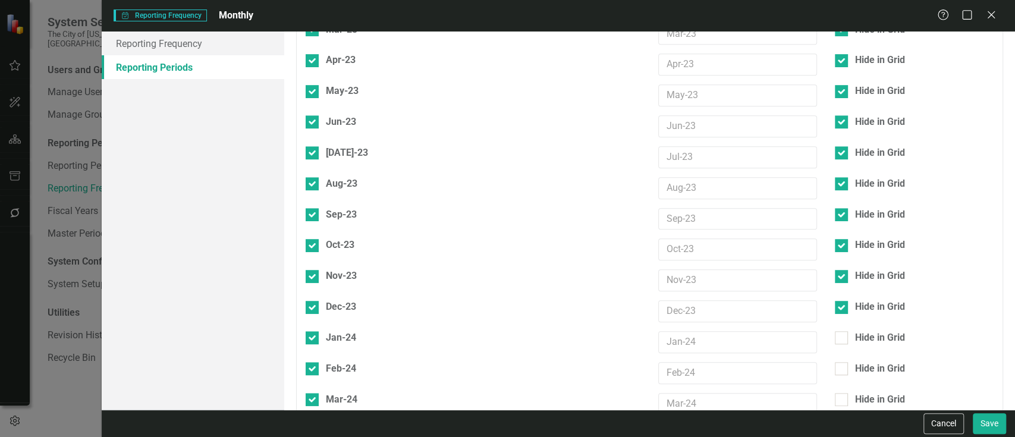
scroll to position [502, 0]
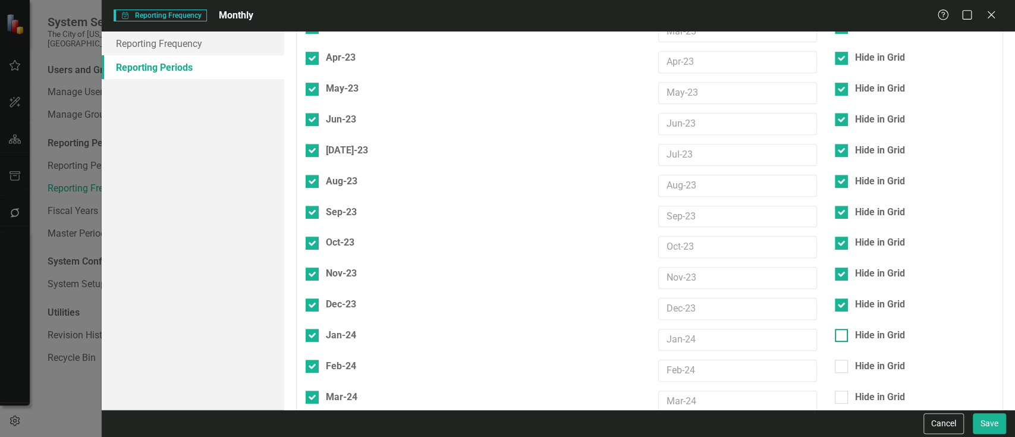
click at [865, 329] on div "Hide in Grid" at bounding box center [880, 336] width 50 height 14
click at [843, 329] on input "Hide in Grid" at bounding box center [839, 333] width 8 height 8
checkbox input "true"
click at [863, 360] on div "Hide in Grid" at bounding box center [880, 367] width 50 height 14
click at [843, 360] on input "Hide in Grid" at bounding box center [839, 364] width 8 height 8
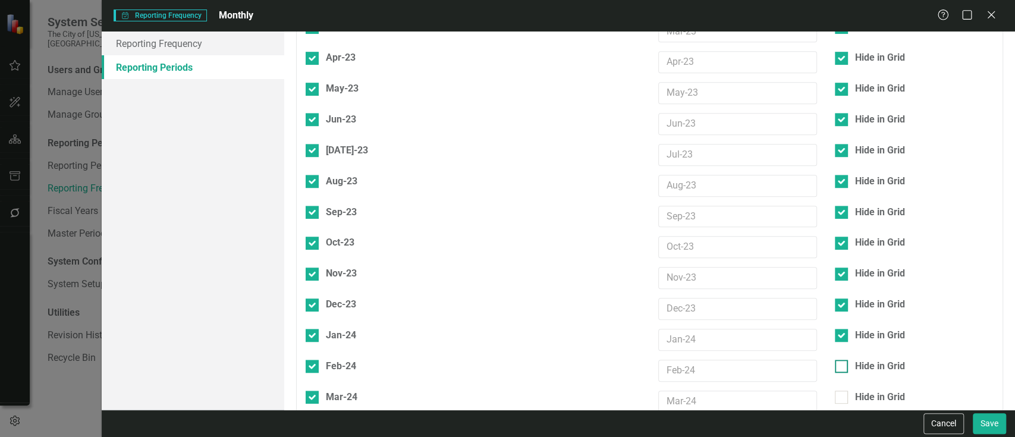
checkbox input "true"
click at [862, 391] on div "Hide in Grid" at bounding box center [880, 398] width 50 height 14
click at [843, 391] on input "Hide in Grid" at bounding box center [839, 395] width 8 height 8
checkbox input "true"
click at [861, 421] on div "Hide in Grid" at bounding box center [880, 428] width 50 height 14
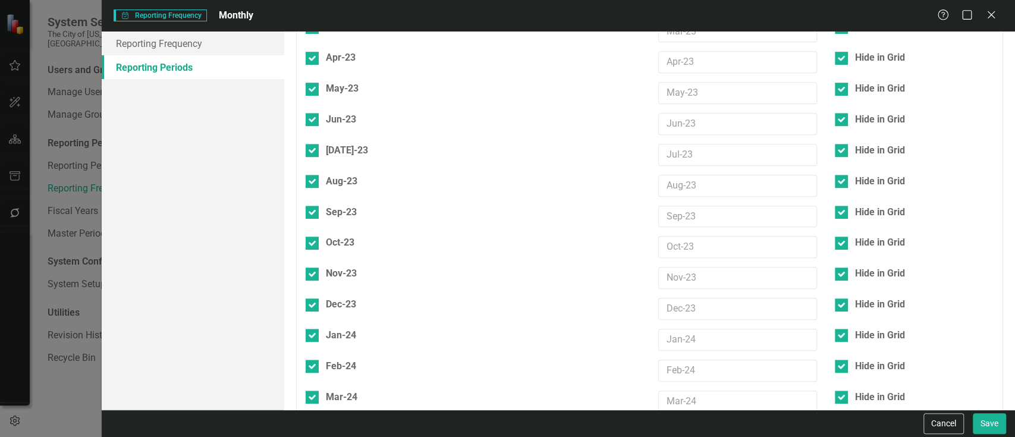
click at [843, 422] on input "Hide in Grid" at bounding box center [839, 426] width 8 height 8
checkbox input "true"
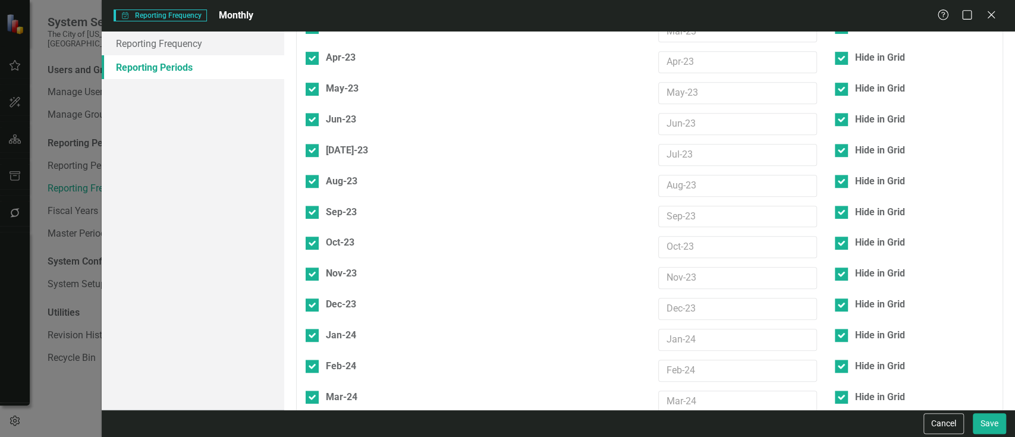
checkbox input "true"
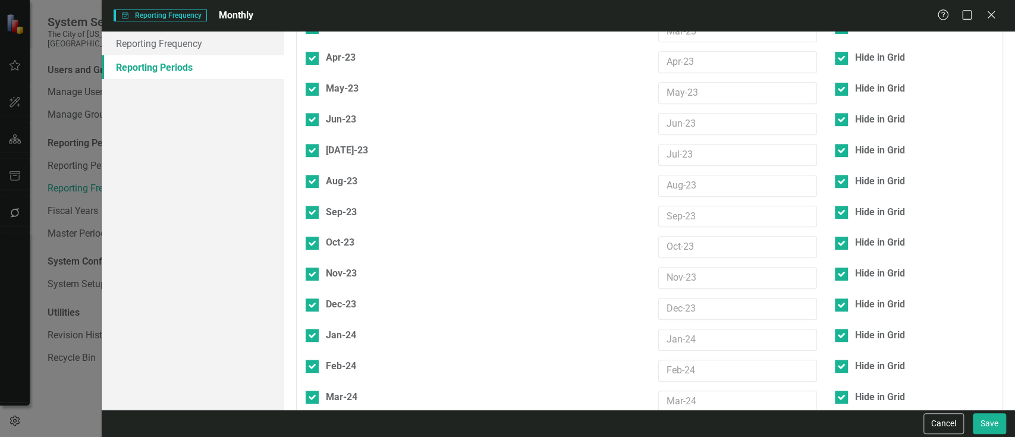
checkbox input "true"
drag, startPoint x: 858, startPoint y: 265, endPoint x: 856, endPoint y: 293, distance: 28.0
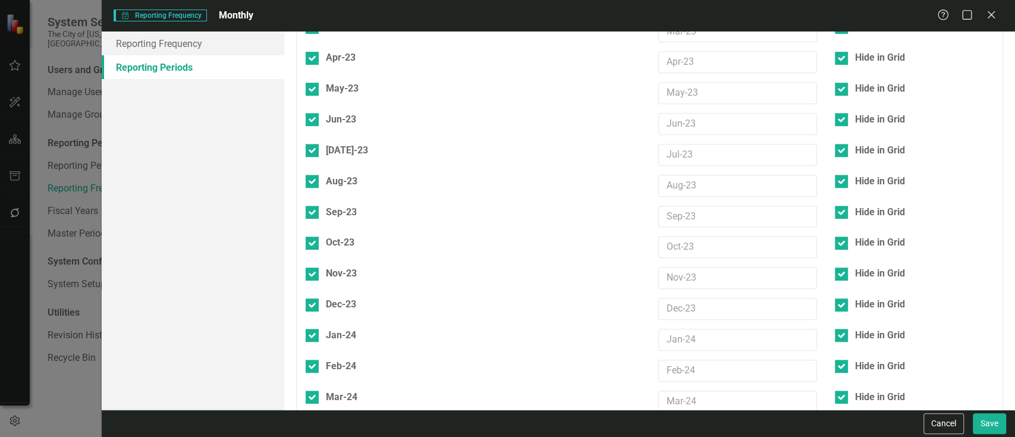
checkbox input "true"
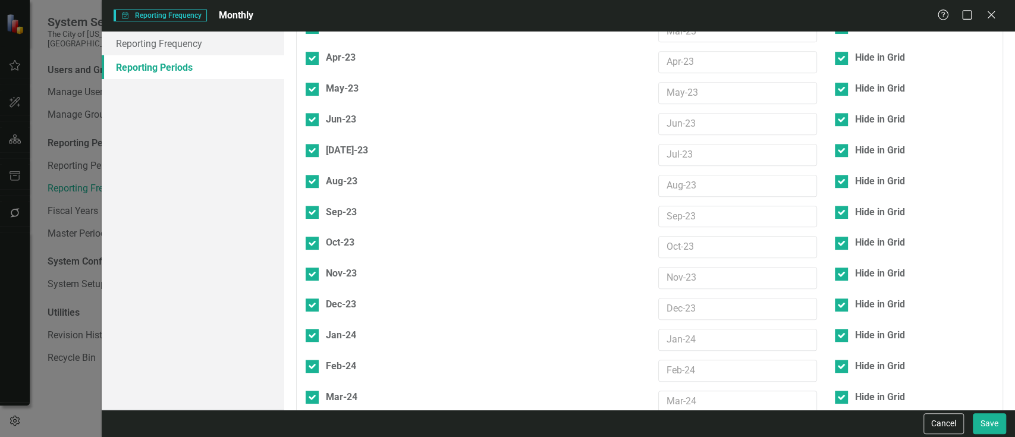
checkbox input "true"
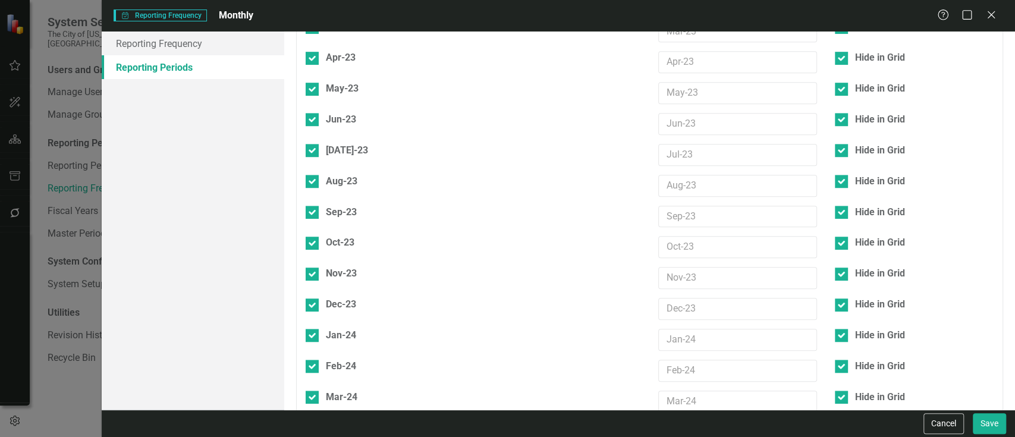
checkbox input "true"
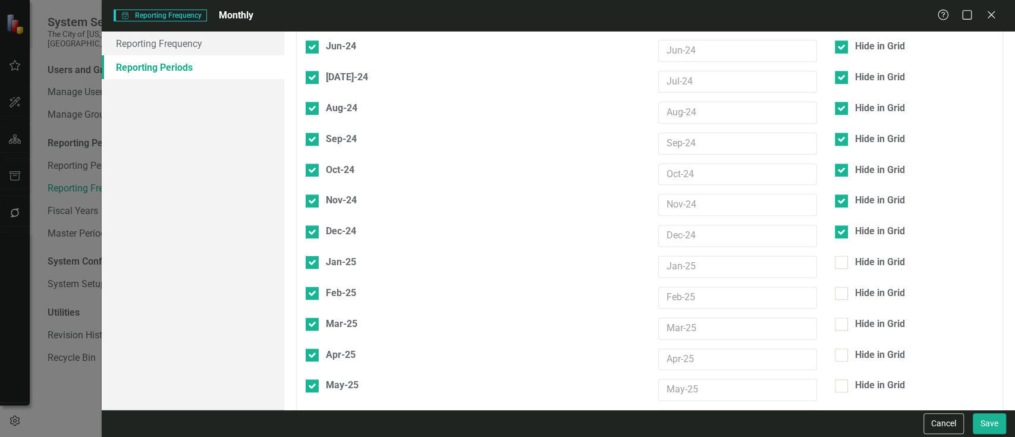
scroll to position [995, 0]
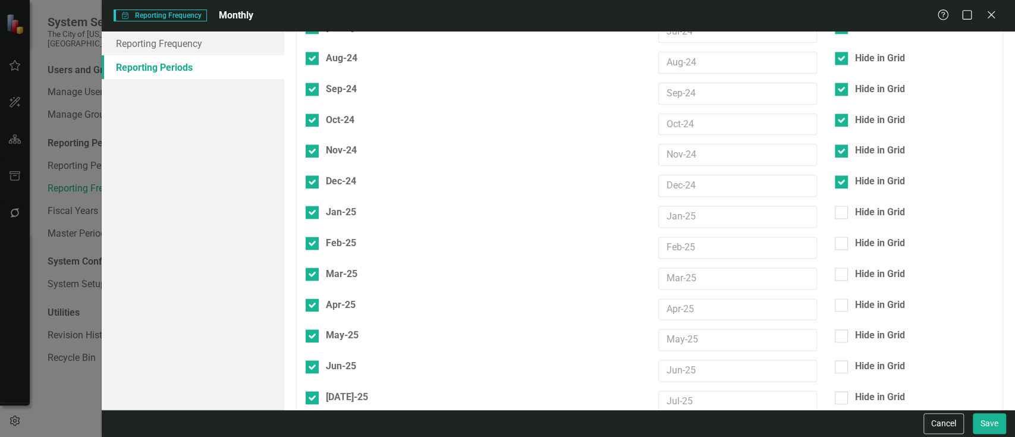
checkbox input "false"
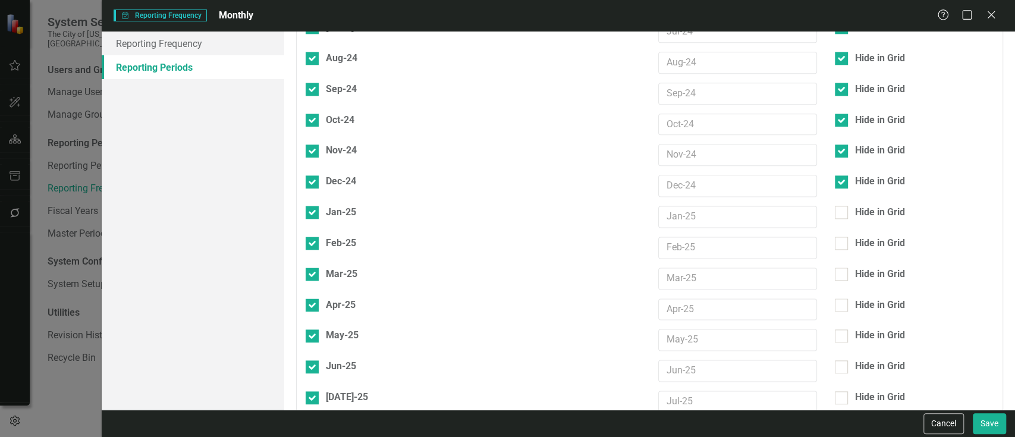
checkbox input "false"
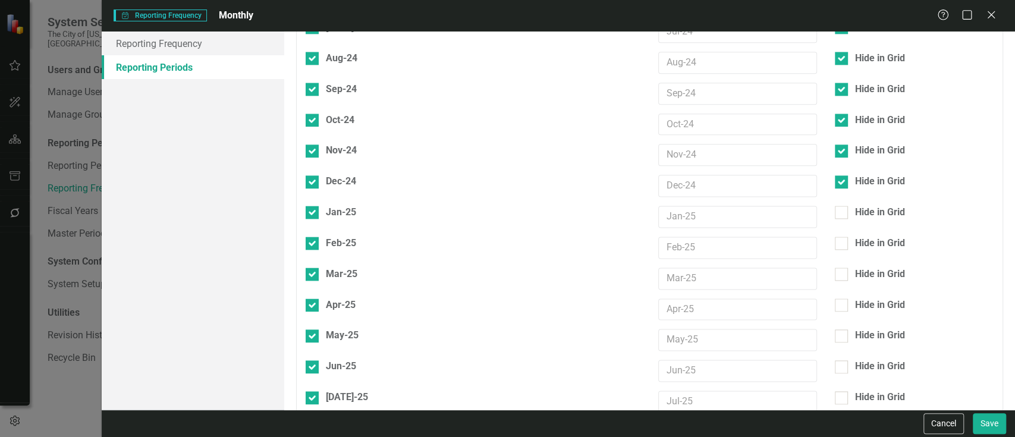
checkbox input "false"
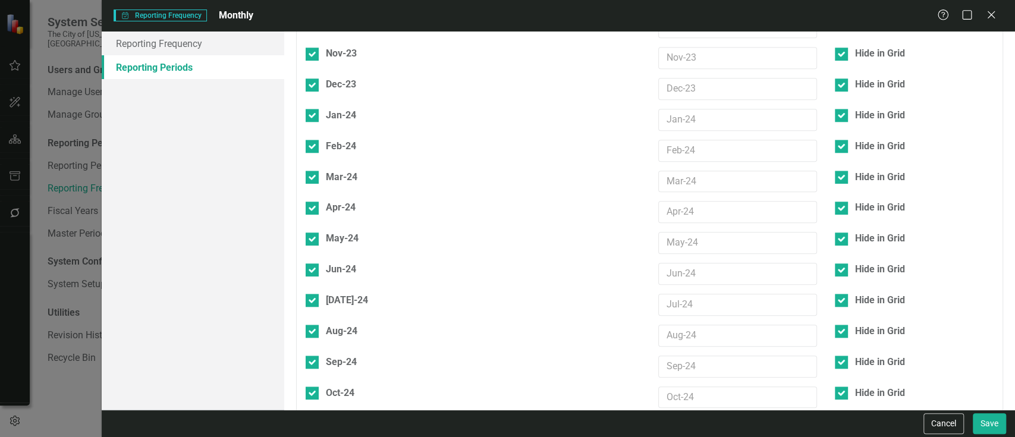
scroll to position [718, 0]
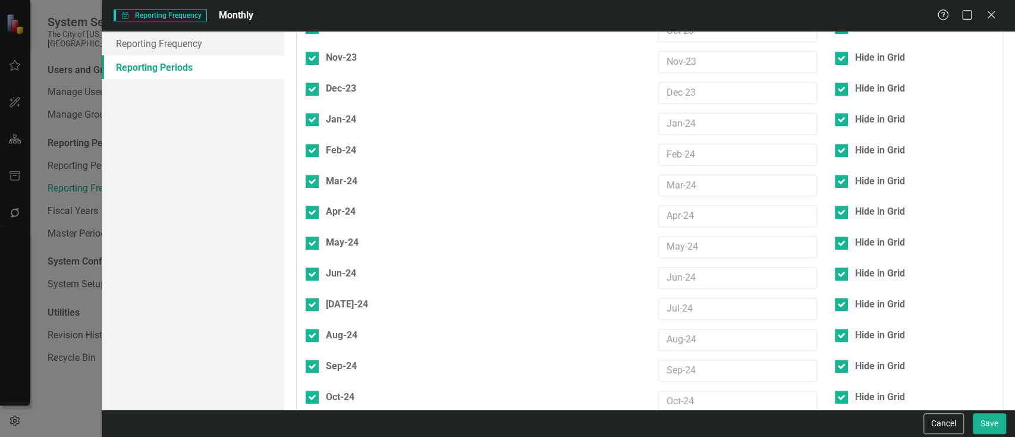
checkbox input "true"
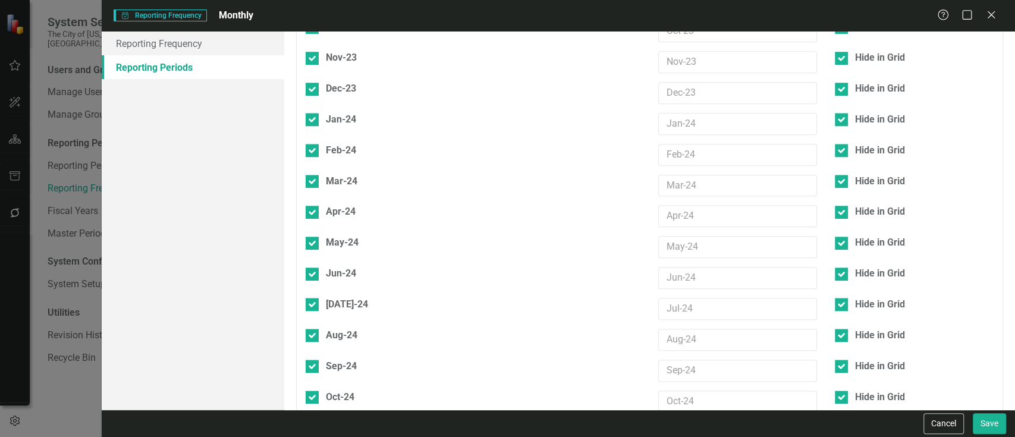
checkbox input "true"
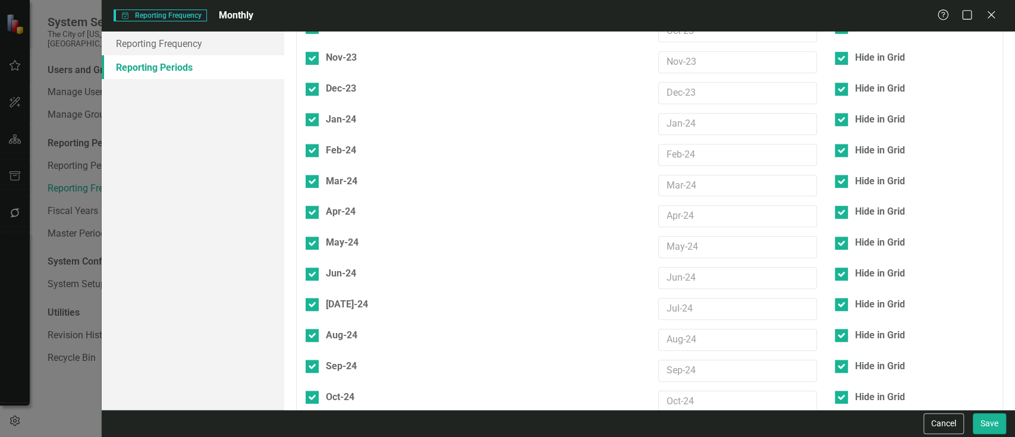
checkbox input "true"
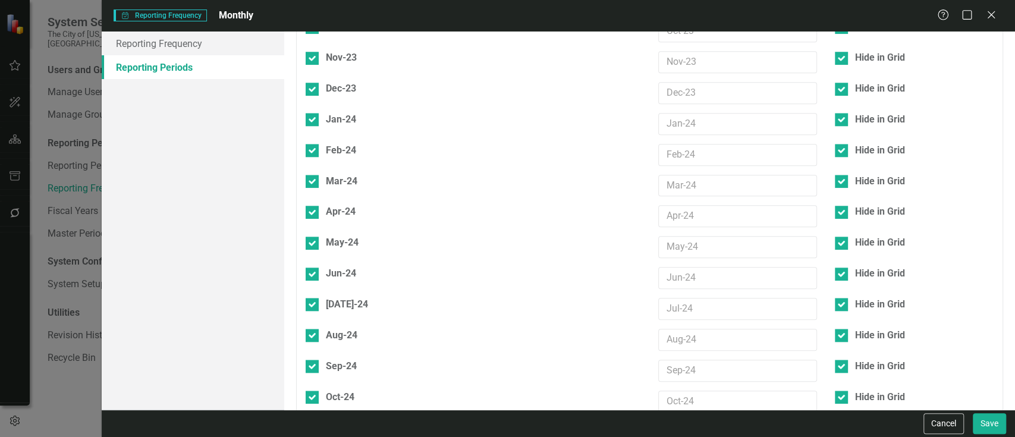
checkbox input "true"
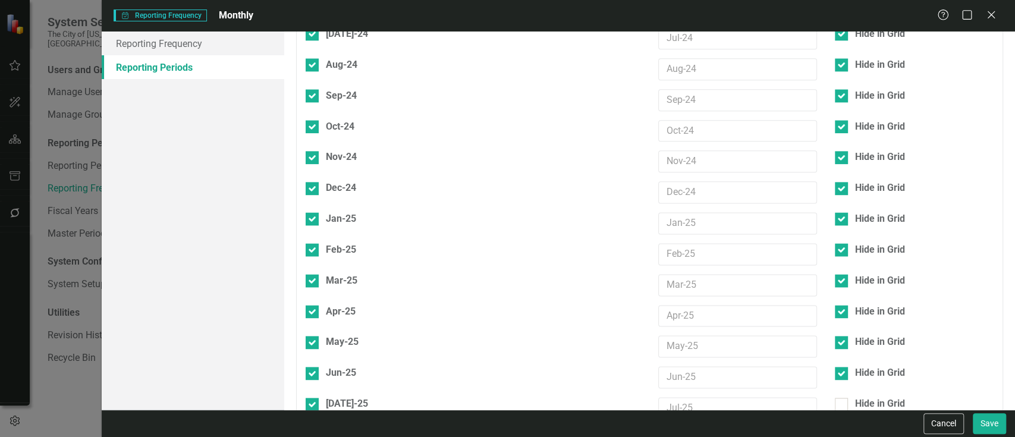
scroll to position [995, 0]
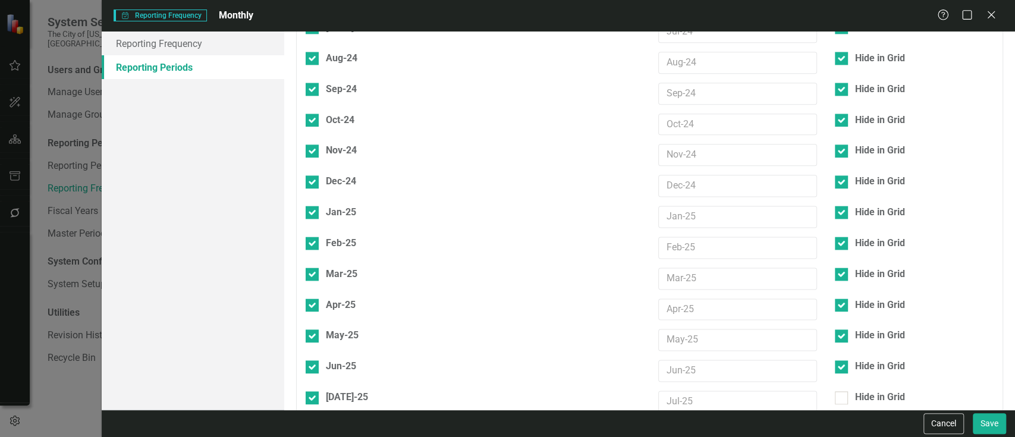
checkbox input "false"
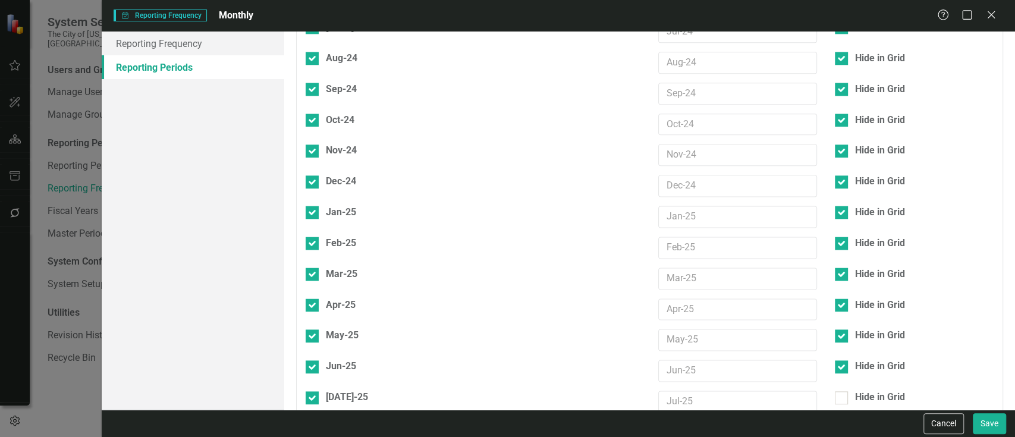
checkbox input "false"
click at [995, 419] on button "Save" at bounding box center [989, 423] width 33 height 21
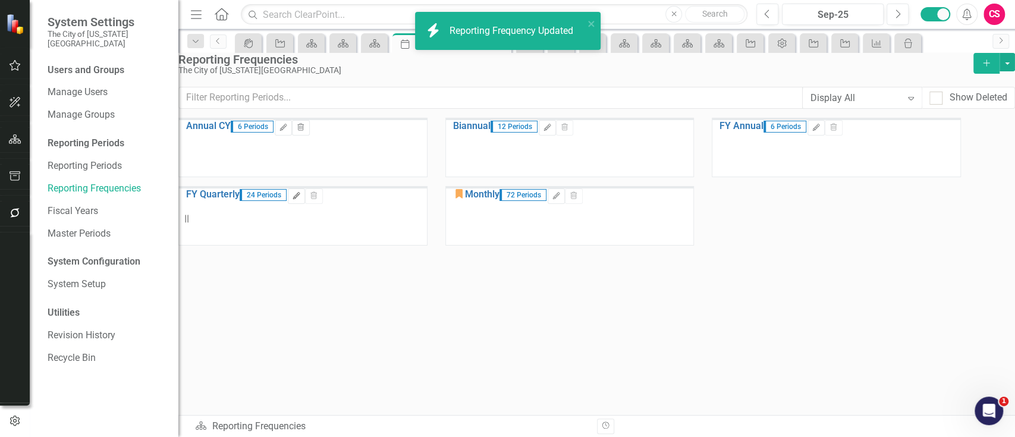
click at [305, 204] on button "Edit" at bounding box center [296, 196] width 17 height 15
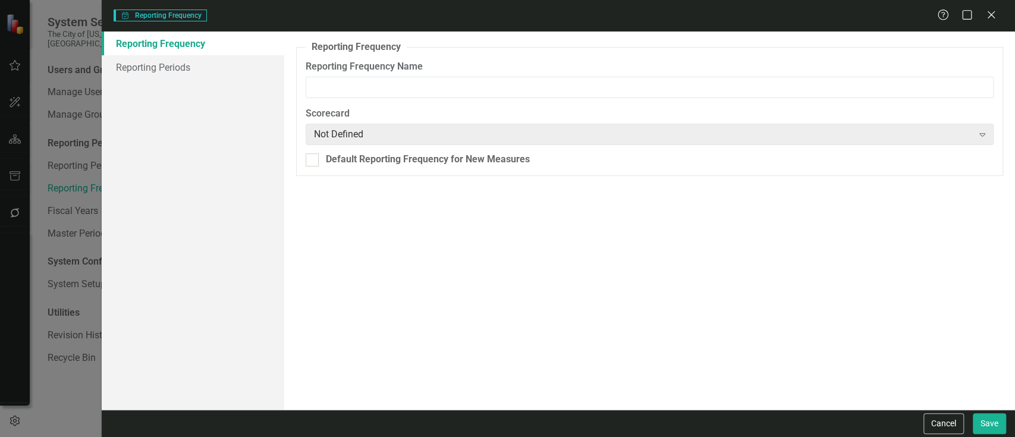
type input "FY Quarterly"
click at [247, 64] on link "Reporting Periods" at bounding box center [193, 67] width 183 height 24
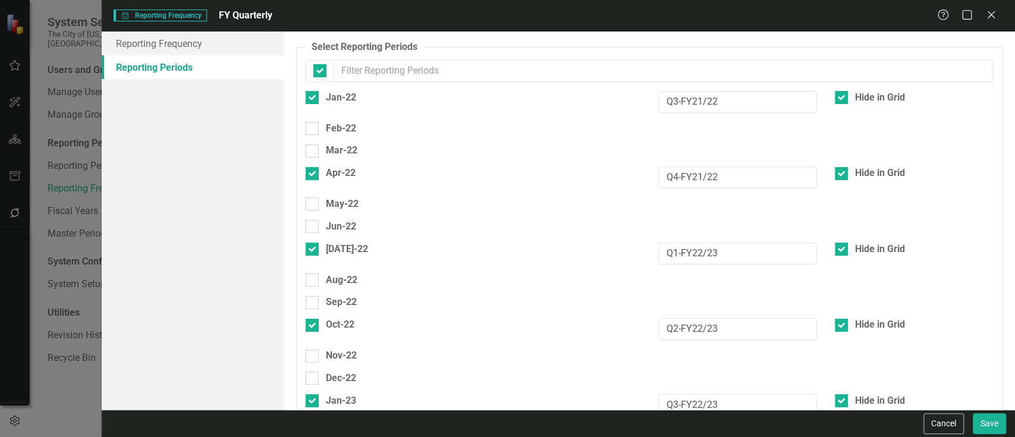
checkbox input "false"
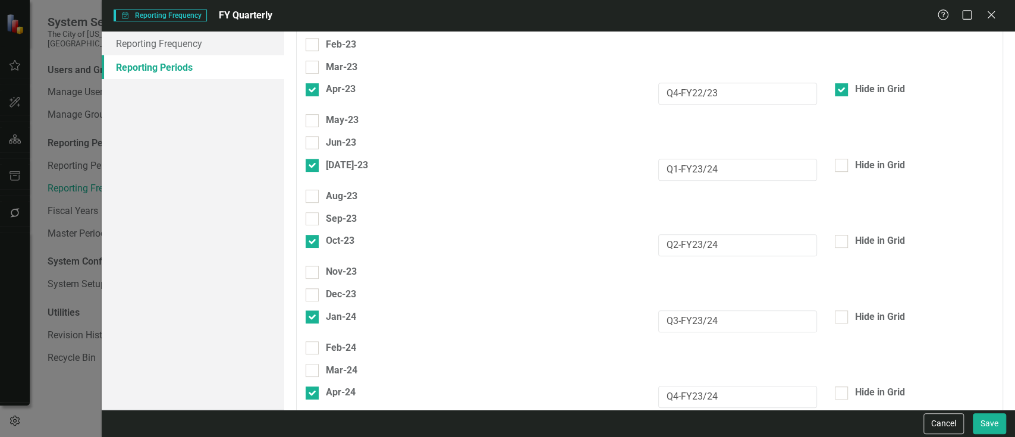
scroll to position [395, 0]
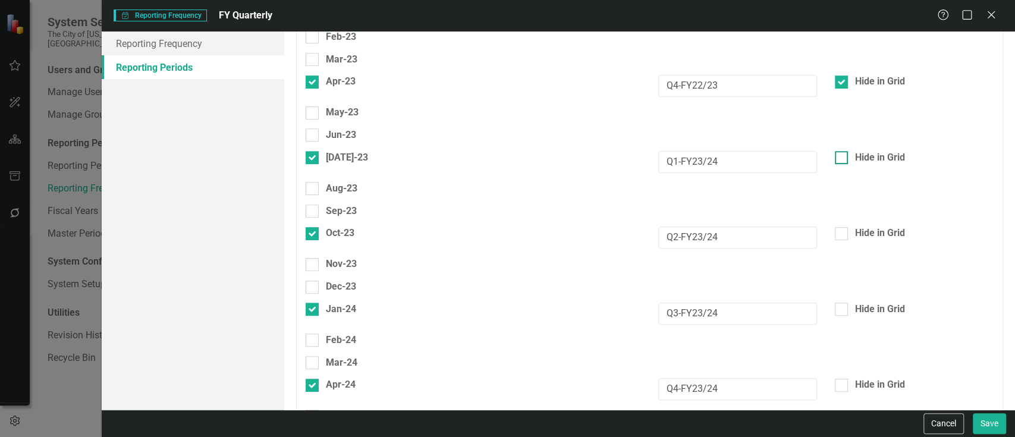
click at [835, 151] on div at bounding box center [841, 157] width 13 height 13
click at [835, 151] on input "Hide in Grid" at bounding box center [839, 155] width 8 height 8
checkbox input "true"
click at [837, 227] on div at bounding box center [841, 233] width 13 height 13
click at [837, 227] on input "Hide in Grid" at bounding box center [839, 231] width 8 height 8
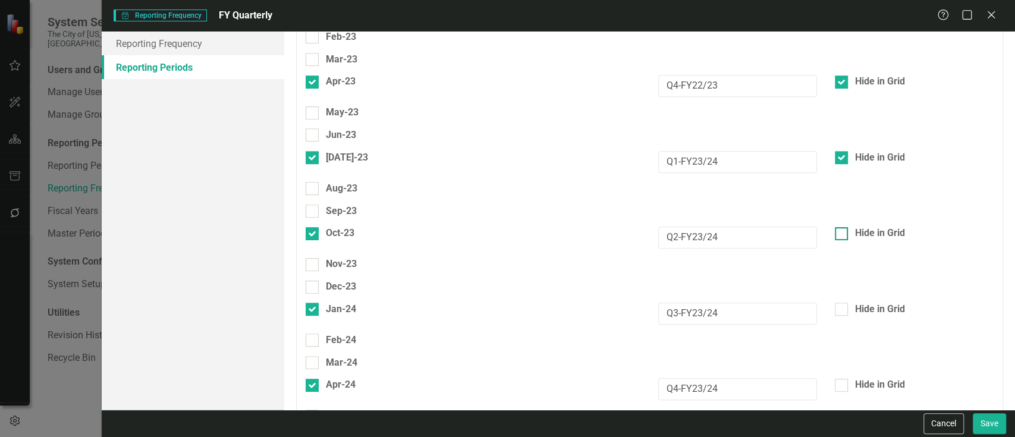
checkbox input "true"
click at [844, 303] on div "Hide in Grid" at bounding box center [914, 310] width 159 height 14
click at [843, 303] on input "Hide in Grid" at bounding box center [839, 307] width 8 height 8
checkbox input "true"
click at [839, 379] on div at bounding box center [841, 385] width 13 height 13
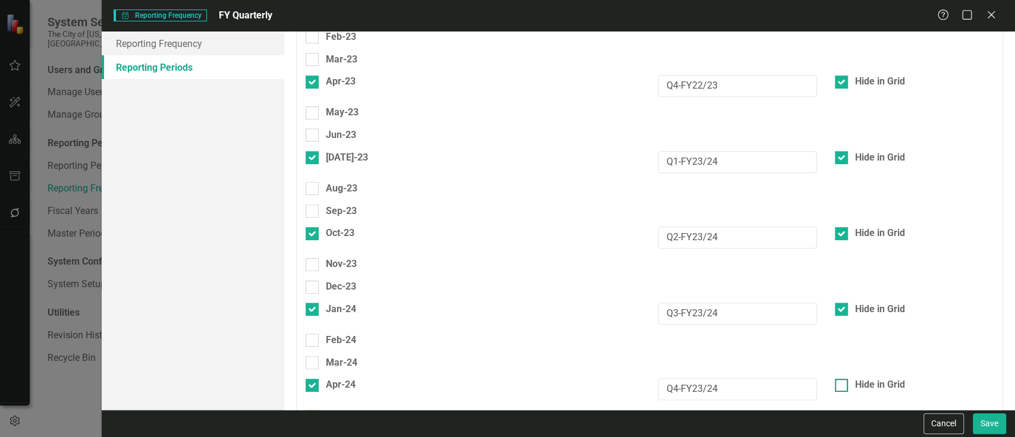
click at [839, 379] on input "Hide in Grid" at bounding box center [839, 383] width 8 height 8
checkbox input "true"
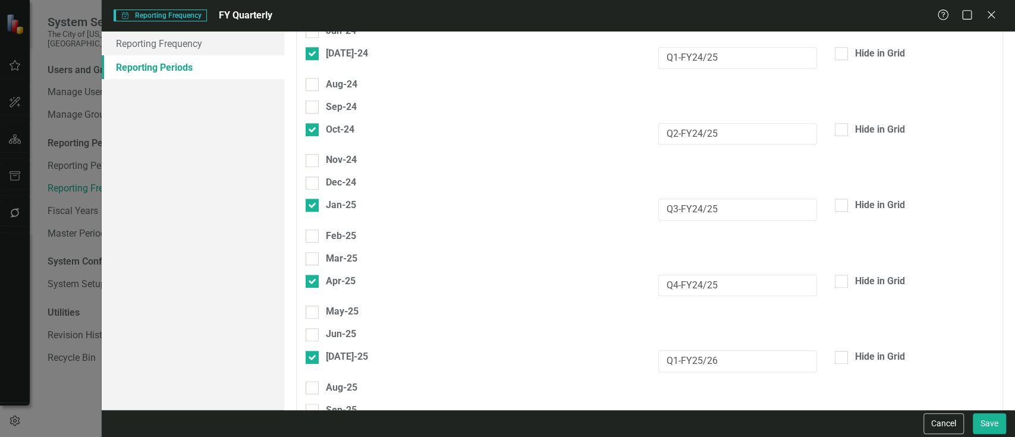
scroll to position [818, 0]
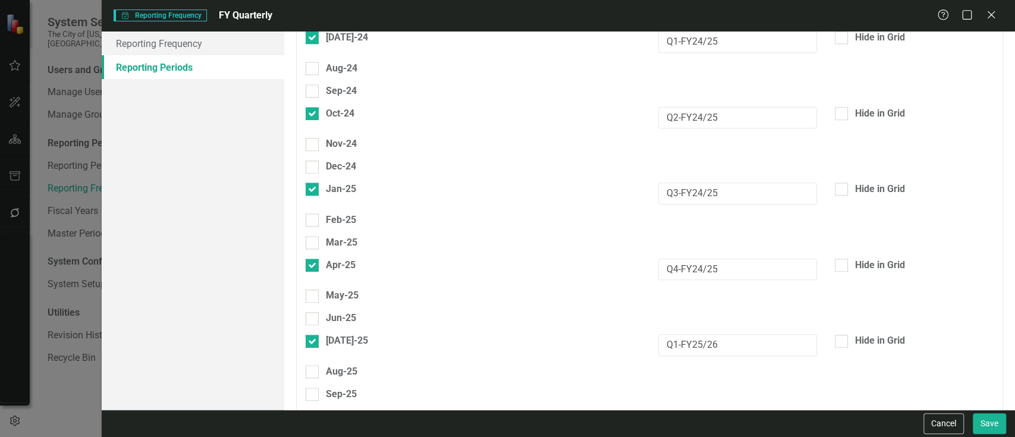
checkbox input "true"
click at [330, 410] on div "Oct-25" at bounding box center [340, 417] width 29 height 14
click at [313, 410] on input "Oct-25" at bounding box center [310, 414] width 8 height 8
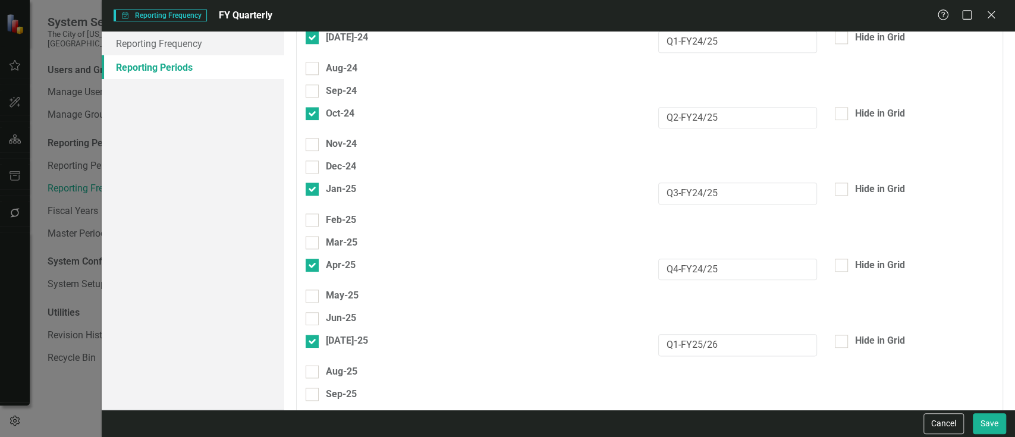
checkbox input "false"
click at [329, 388] on div "Sep-25" at bounding box center [341, 395] width 31 height 14
click at [313, 388] on input "Sep-25" at bounding box center [310, 392] width 8 height 8
checkbox input "true"
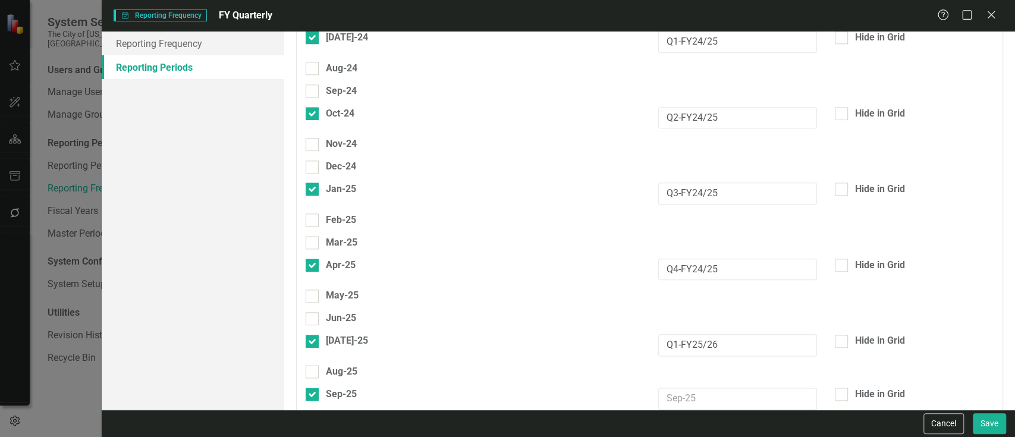
checkbox input "true"
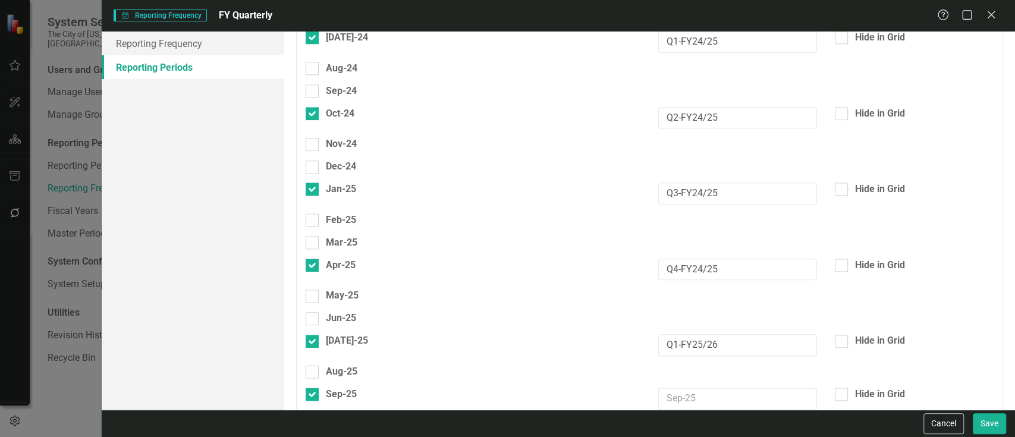
paste input "Q3-FY25/26"
type input "Q3-FY25/26"
checkbox input "false"
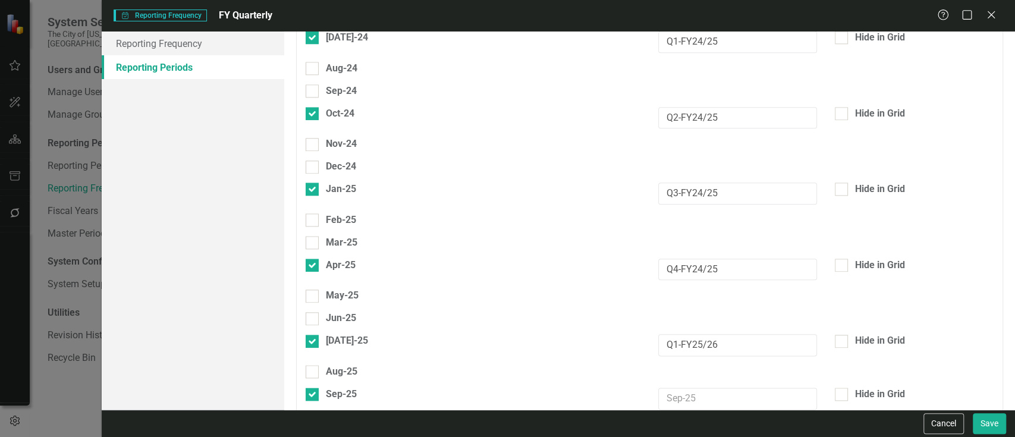
click at [340, 419] on div "Oct-25" at bounding box center [340, 426] width 29 height 14
click at [313, 419] on input "Oct-25" at bounding box center [310, 423] width 8 height 8
checkbox input "true"
drag, startPoint x: 720, startPoint y: 265, endPoint x: 661, endPoint y: 266, distance: 58.9
click at [661, 419] on input "Q2-FY25/26" at bounding box center [737, 430] width 159 height 22
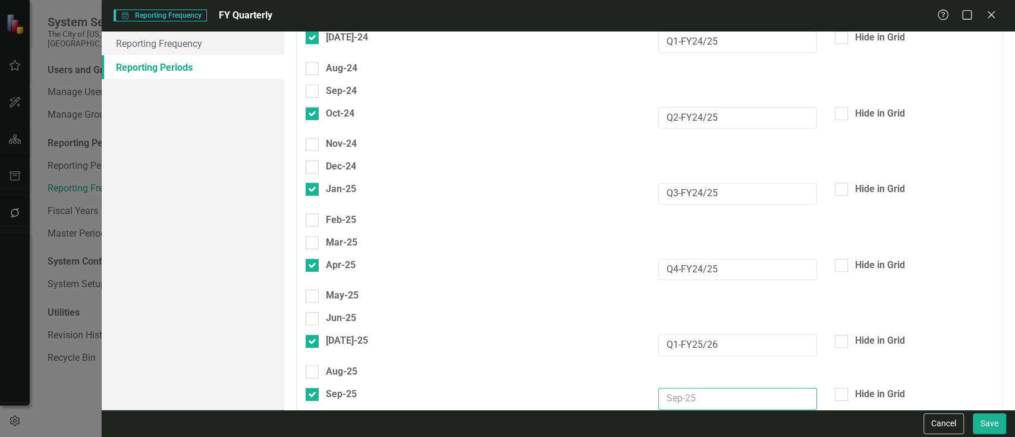
click at [686, 388] on input "text" at bounding box center [737, 399] width 159 height 22
paste input "Q2-FY25/26"
type input "Q2-FY25/26"
click at [349, 419] on div "Oct-25" at bounding box center [340, 426] width 29 height 14
click at [313, 419] on input "Oct-25" at bounding box center [310, 423] width 8 height 8
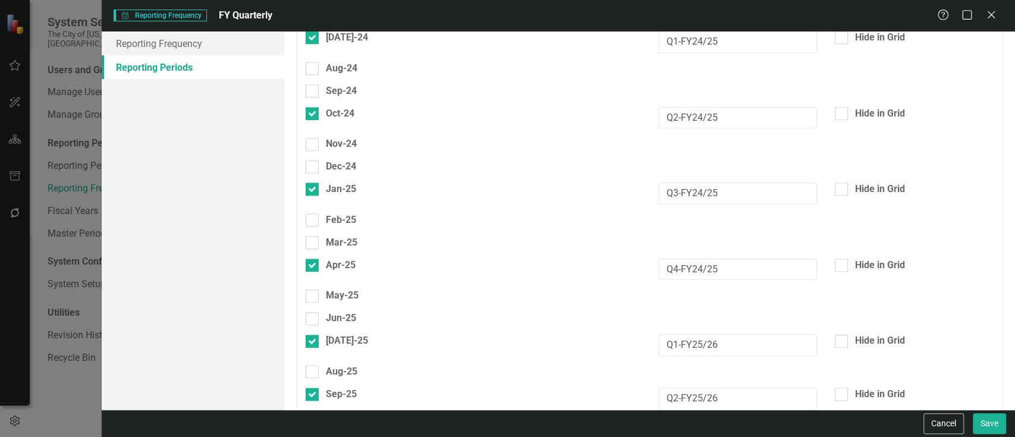
checkbox input "false"
checkbox input "true"
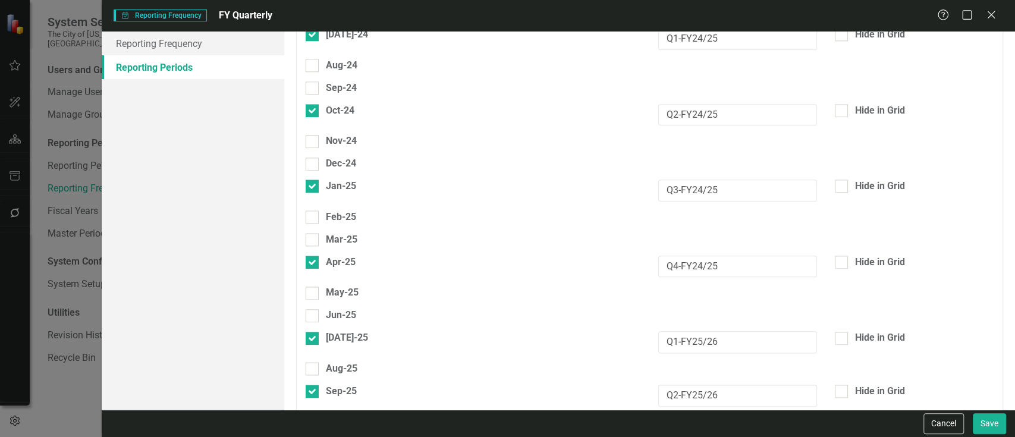
drag, startPoint x: 764, startPoint y: 401, endPoint x: 642, endPoint y: 394, distance: 122.1
paste input "Q4-FY25/26"
type input "Q4-FY25/26"
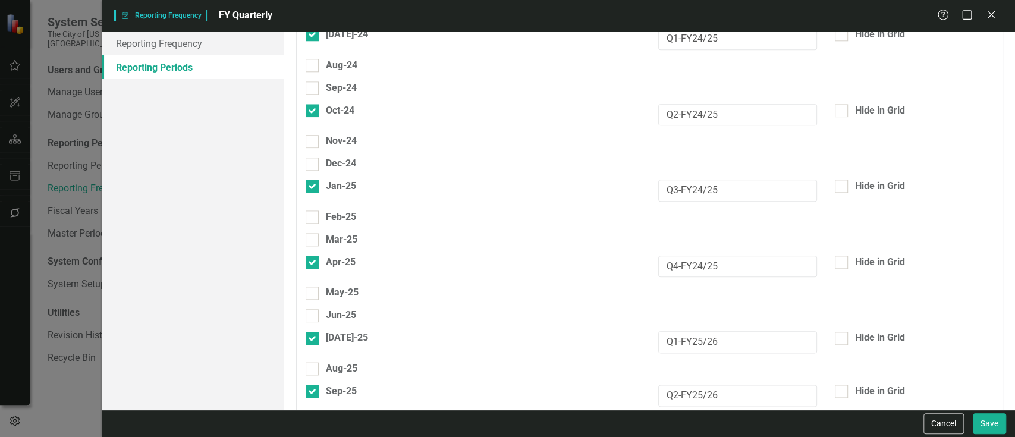
checkbox input "false"
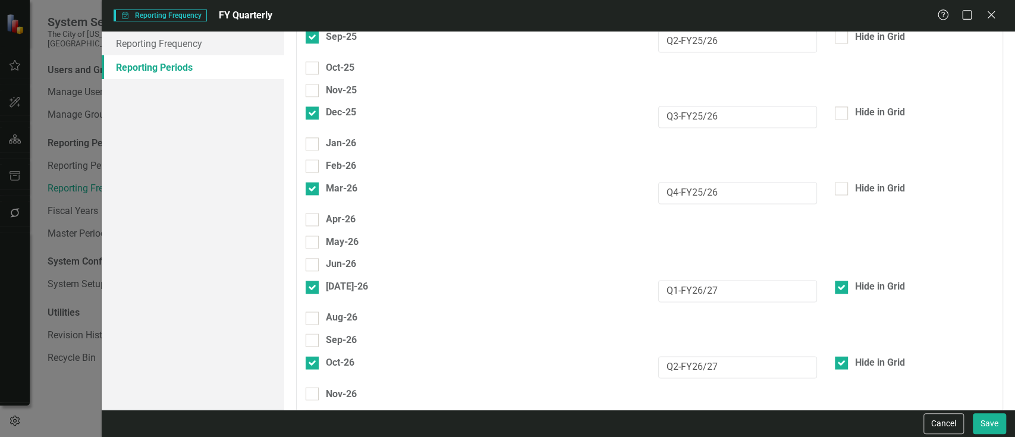
scroll to position [1189, 0]
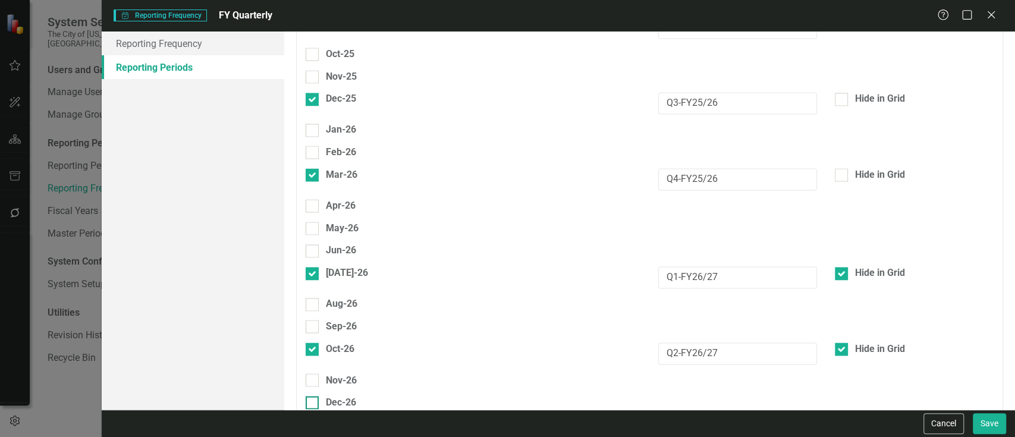
click at [328, 395] on div "Dec-26" at bounding box center [341, 402] width 30 height 14
click at [313, 396] on input "Dec-26" at bounding box center [310, 400] width 8 height 8
checkbox input "true"
drag, startPoint x: 736, startPoint y: 219, endPoint x: 648, endPoint y: 230, distance: 88.7
click at [649, 426] on div "Q3-FY26/27" at bounding box center [737, 441] width 177 height 31
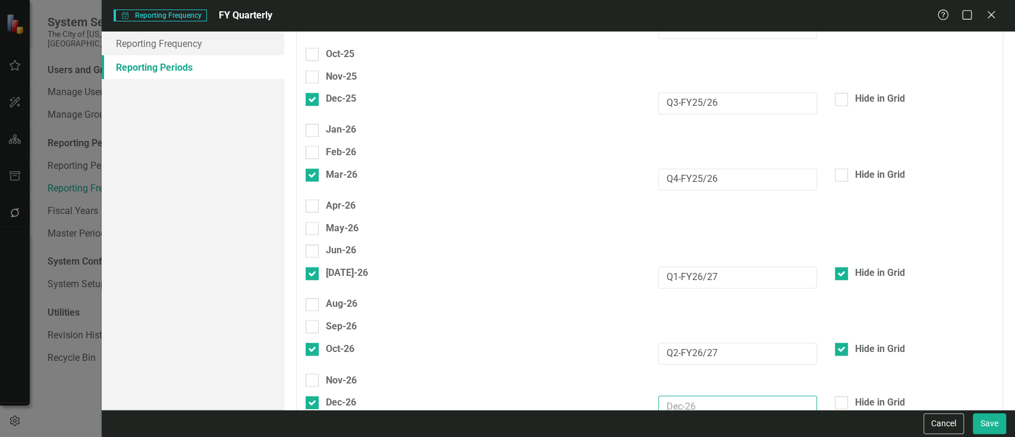
click at [678, 395] on input "text" at bounding box center [737, 406] width 159 height 22
paste input "Q3-FY26/27"
type input "Q3-FY26/27"
click at [858, 395] on div "Hide in Grid" at bounding box center [880, 402] width 50 height 14
click at [843, 396] on input "Hide in Grid" at bounding box center [839, 400] width 8 height 8
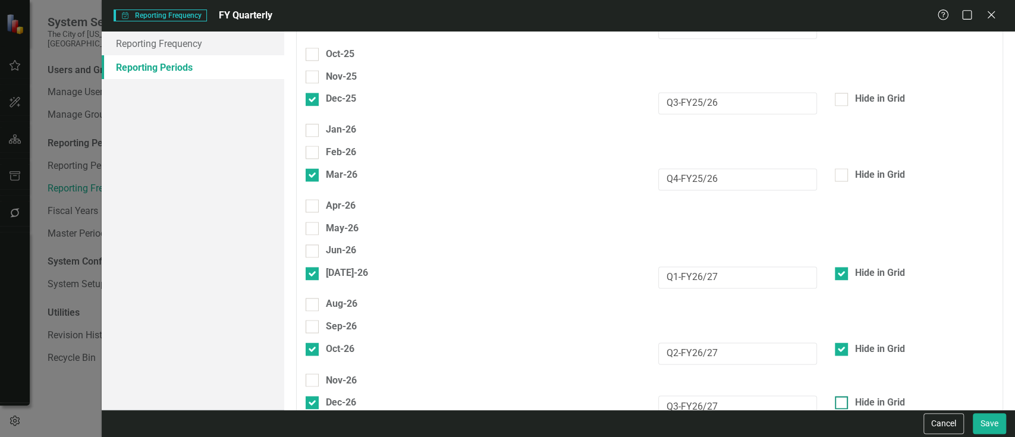
checkbox input "true"
click at [840, 427] on div at bounding box center [841, 433] width 13 height 13
click at [840, 427] on input "Hide in Grid" at bounding box center [839, 431] width 8 height 8
checkbox input "false"
click at [324, 426] on div "Jan-27" at bounding box center [473, 433] width 335 height 14
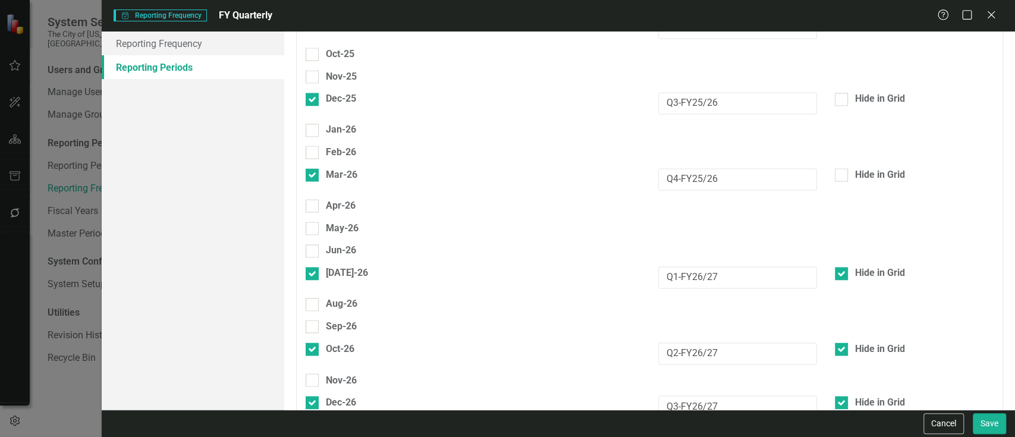
click at [313, 427] on input "Jan-27" at bounding box center [310, 431] width 8 height 8
checkbox input "false"
checkbox input "true"
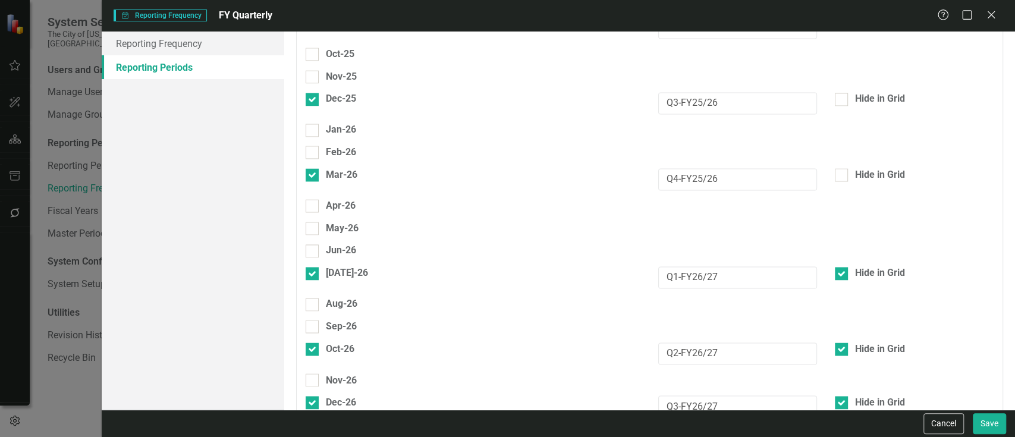
drag, startPoint x: 742, startPoint y: 286, endPoint x: 639, endPoint y: 302, distance: 104.7
paste input "Q4-FY26/27"
type input "Q4-FY26/27"
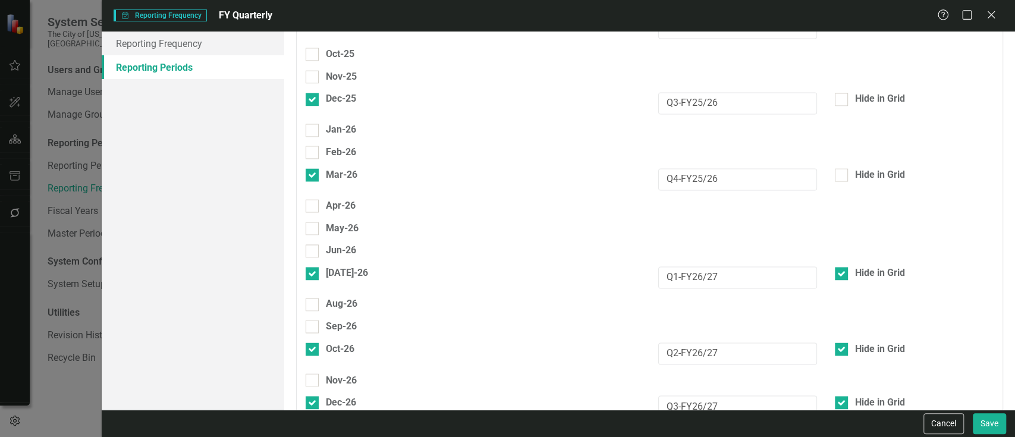
checkbox input "false"
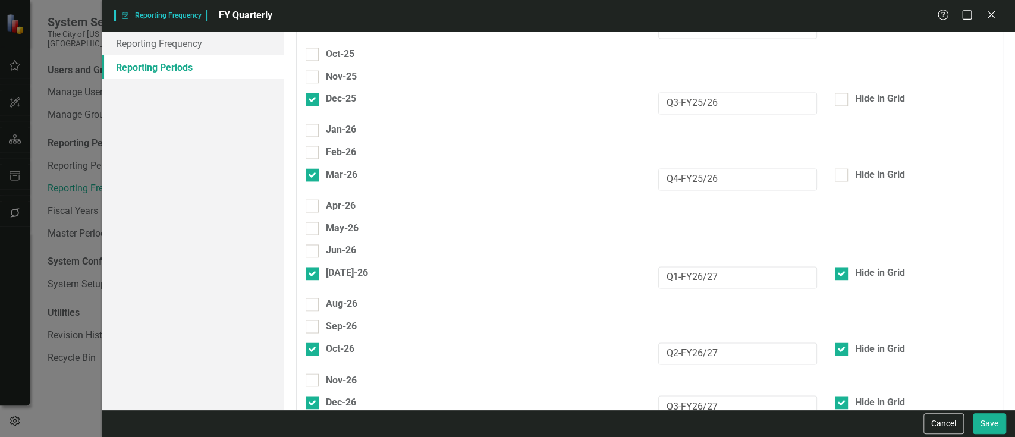
checkbox input "true"
drag, startPoint x: 731, startPoint y: 352, endPoint x: 632, endPoint y: 345, distance: 100.2
paste input "Q1-FY27/28"
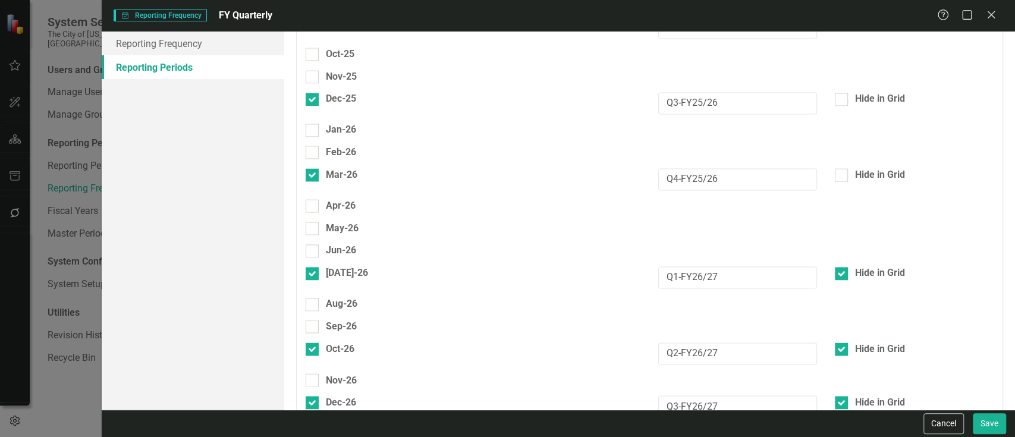
type input "Q1-FY27/28"
checkbox input "true"
click at [338, 320] on div "Sep-26" at bounding box center [341, 327] width 31 height 14
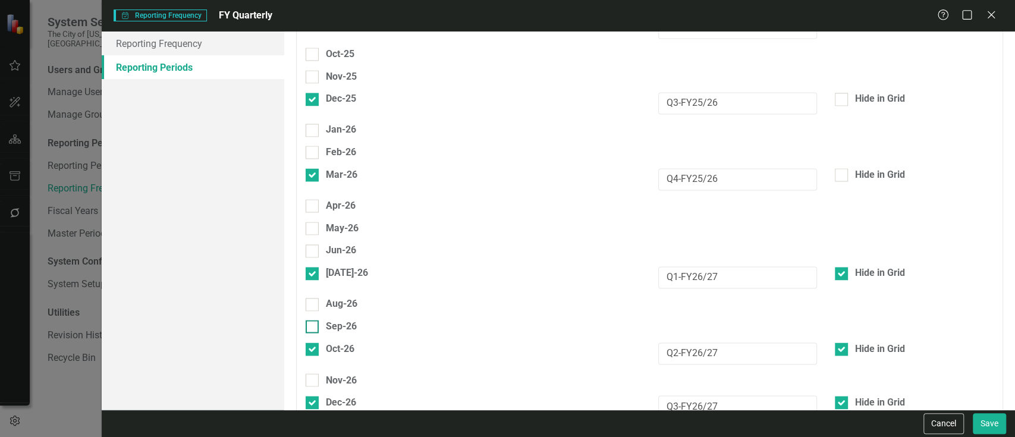
click at [313, 320] on input "Sep-26" at bounding box center [310, 324] width 8 height 8
checkbox input "true"
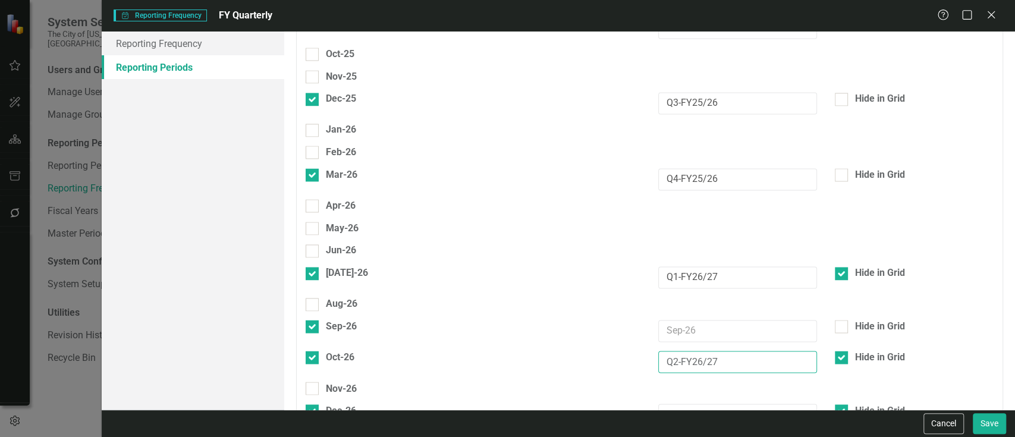
drag, startPoint x: 734, startPoint y: 151, endPoint x: 623, endPoint y: 166, distance: 112.2
click at [679, 320] on input "text" at bounding box center [737, 331] width 159 height 22
paste input "Q2-FY26/27"
type input "Q2-FY26/27"
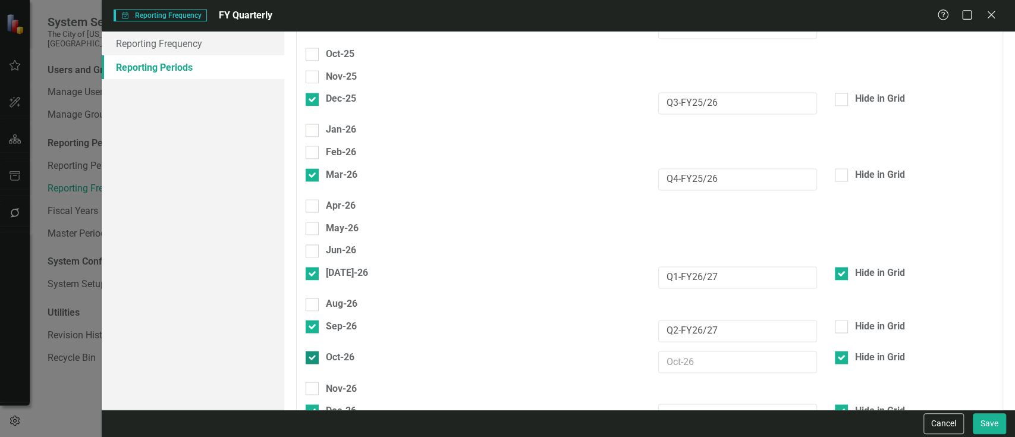
click at [346, 351] on div "Oct-26" at bounding box center [340, 358] width 29 height 14
click at [313, 351] on input "Oct-26" at bounding box center [310, 355] width 8 height 8
checkbox input "false"
click at [343, 222] on div "May-26" at bounding box center [473, 233] width 353 height 23
click at [341, 244] on div "Jun-26" at bounding box center [341, 251] width 30 height 14
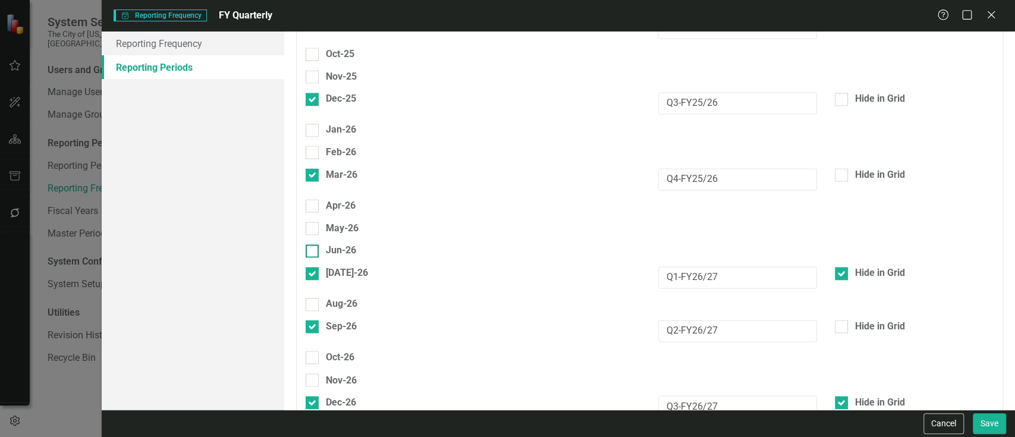
click at [313, 244] on input "Jun-26" at bounding box center [310, 248] width 8 height 8
checkbox input "true"
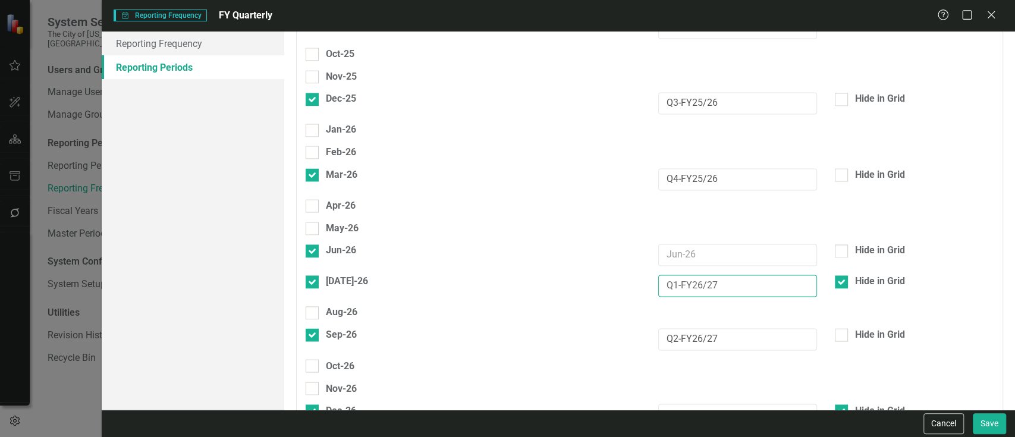
drag, startPoint x: 755, startPoint y: 92, endPoint x: 638, endPoint y: 117, distance: 119.8
click at [681, 244] on input "text" at bounding box center [737, 255] width 159 height 22
paste input "Q1-FY26/27"
type input "Q1-FY26/27"
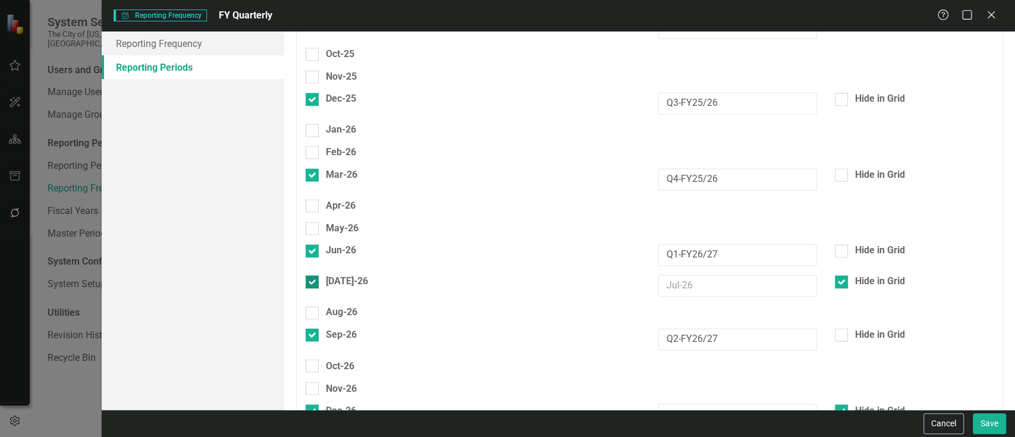
click at [335, 275] on div "[DATE]-26" at bounding box center [347, 282] width 42 height 14
click at [313, 275] on input "[DATE]-26" at bounding box center [310, 279] width 8 height 8
checkbox input "false"
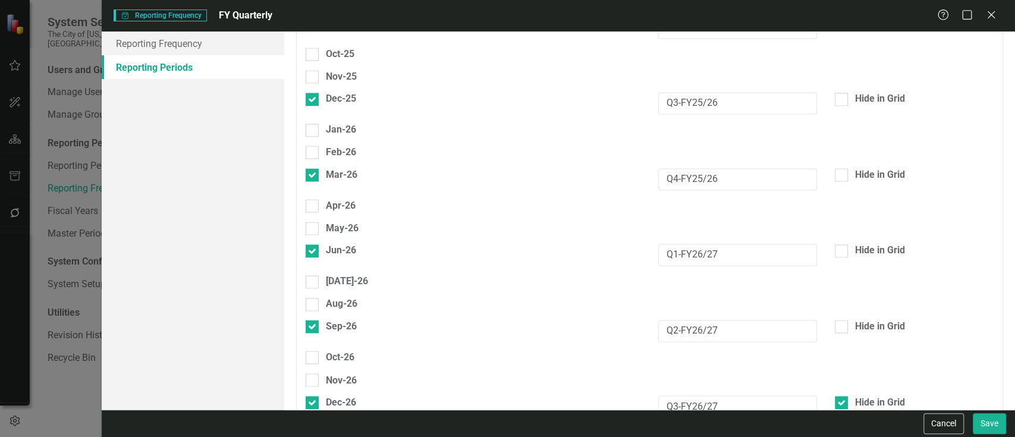
click at [846, 244] on div "Hide in Grid" at bounding box center [914, 255] width 177 height 23
click at [845, 244] on div "Hide in Grid" at bounding box center [914, 251] width 159 height 14
click at [843, 244] on input "Hide in Grid" at bounding box center [839, 248] width 8 height 8
click at [855, 320] on div "Hide in Grid" at bounding box center [880, 327] width 50 height 14
click at [843, 320] on input "Hide in Grid" at bounding box center [839, 324] width 8 height 8
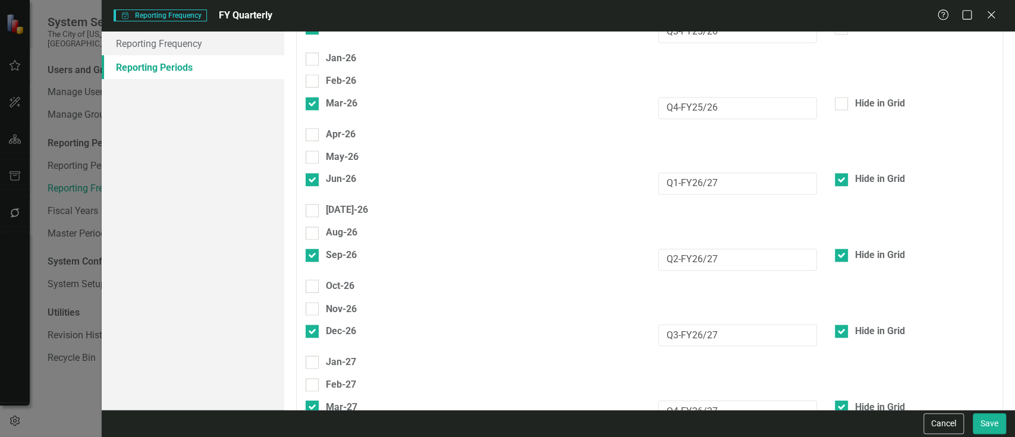
drag, startPoint x: 740, startPoint y: 350, endPoint x: 632, endPoint y: 356, distance: 108.4
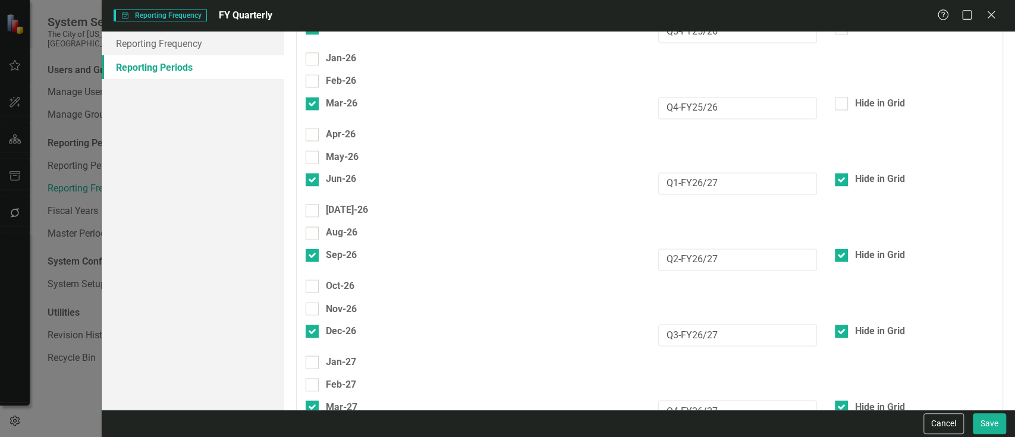
paste input "Q2-FY27/28"
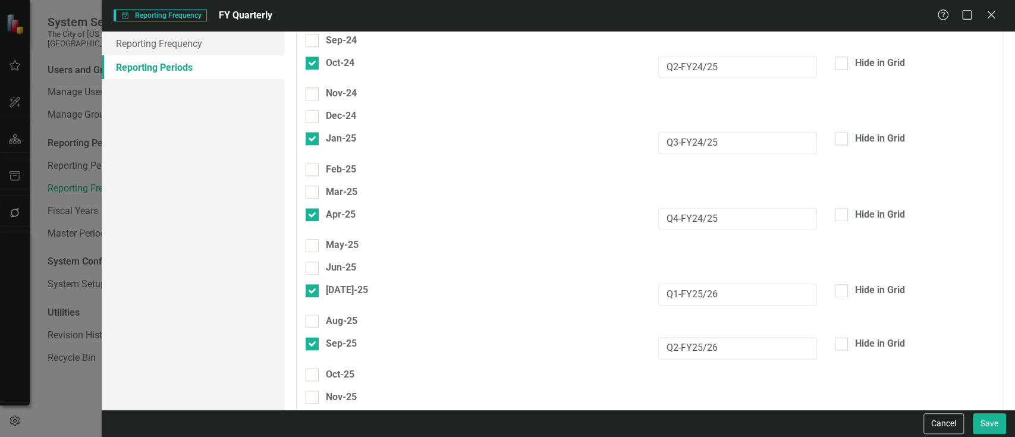
scroll to position [862, 0]
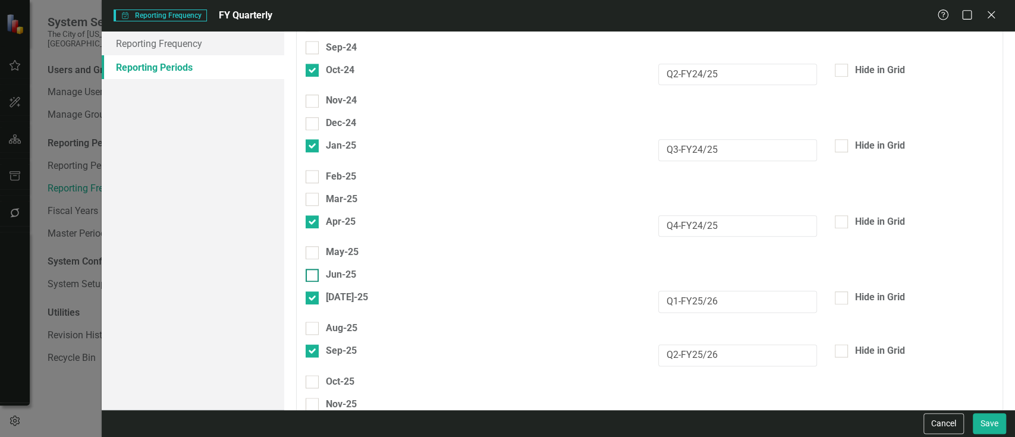
click at [340, 268] on div "Jun-25" at bounding box center [341, 275] width 30 height 14
click at [313, 269] on input "Jun-25" at bounding box center [310, 273] width 8 height 8
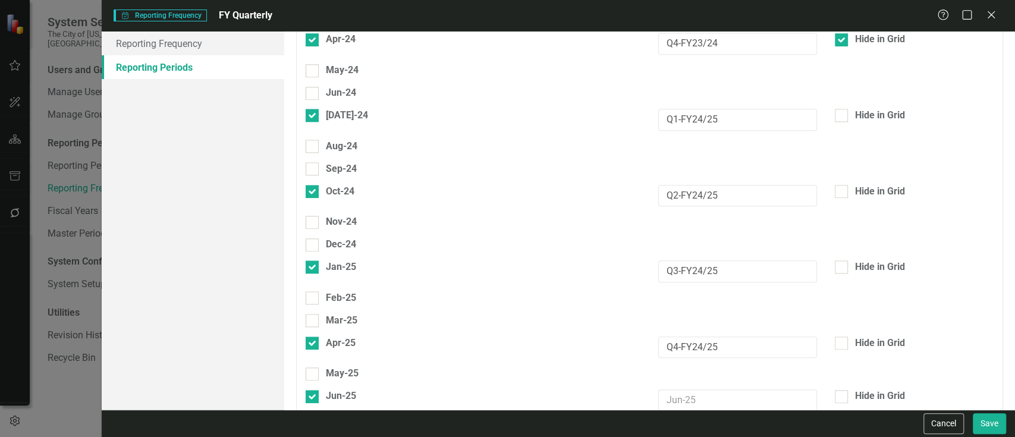
scroll to position [745, 0]
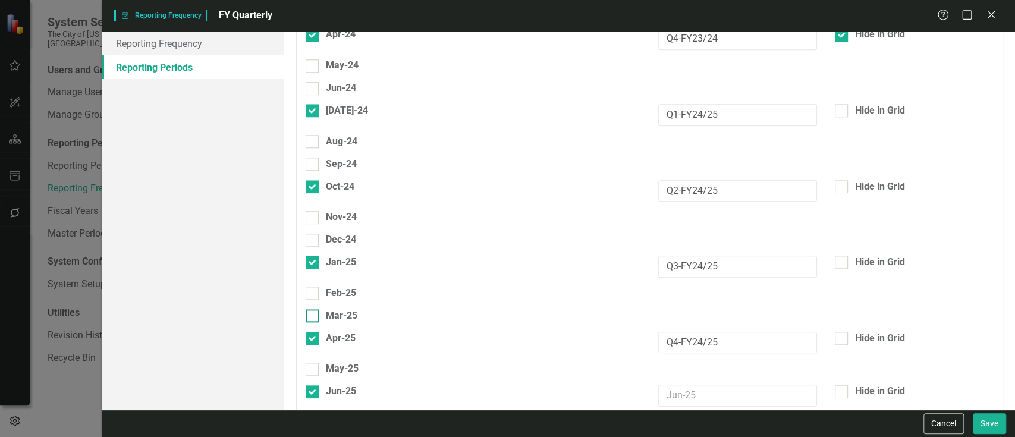
click at [333, 309] on div "Mar-25" at bounding box center [342, 316] width 32 height 14
click at [313, 309] on input "Mar-25" at bounding box center [310, 313] width 8 height 8
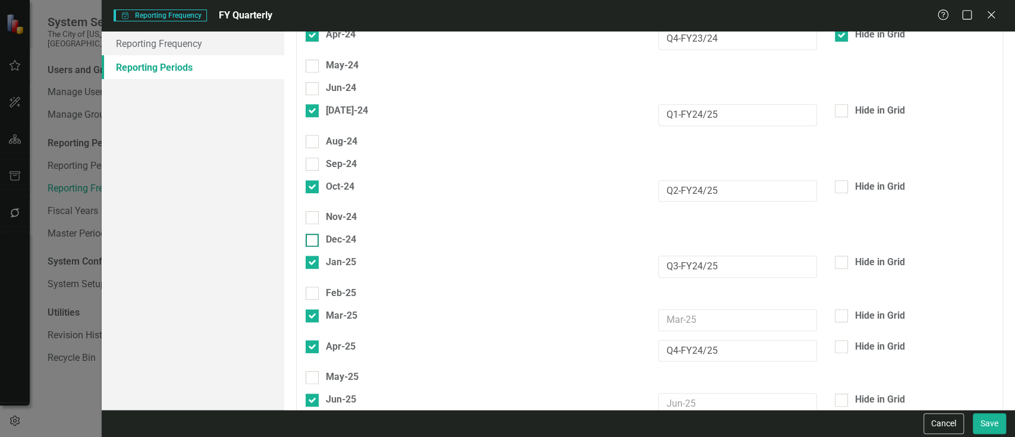
click at [336, 233] on div "Dec-24" at bounding box center [341, 240] width 30 height 14
click at [313, 234] on input "Dec-24" at bounding box center [310, 238] width 8 height 8
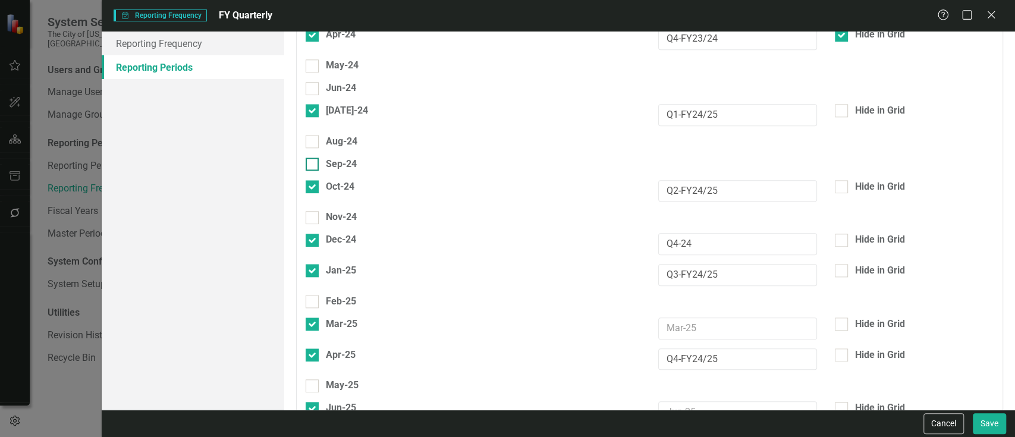
click at [313, 158] on div at bounding box center [312, 164] width 13 height 13
click at [313, 158] on input "Sep-24" at bounding box center [310, 162] width 8 height 8
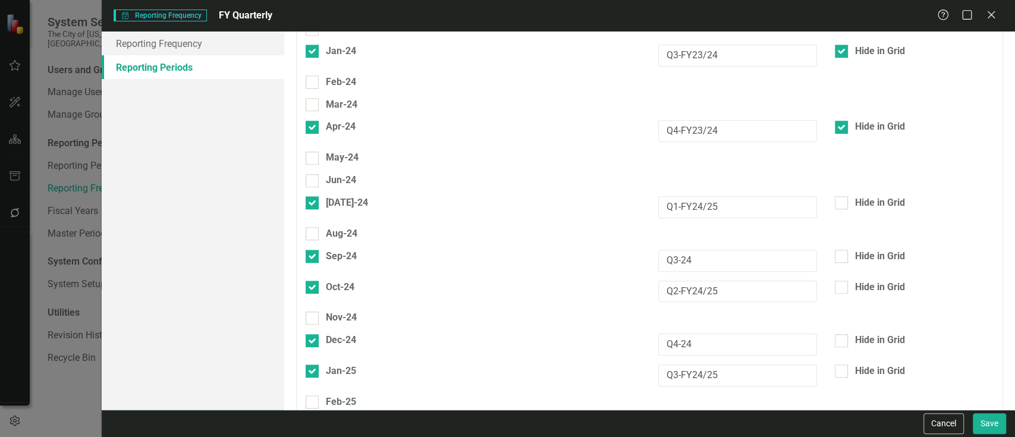
scroll to position [649, 0]
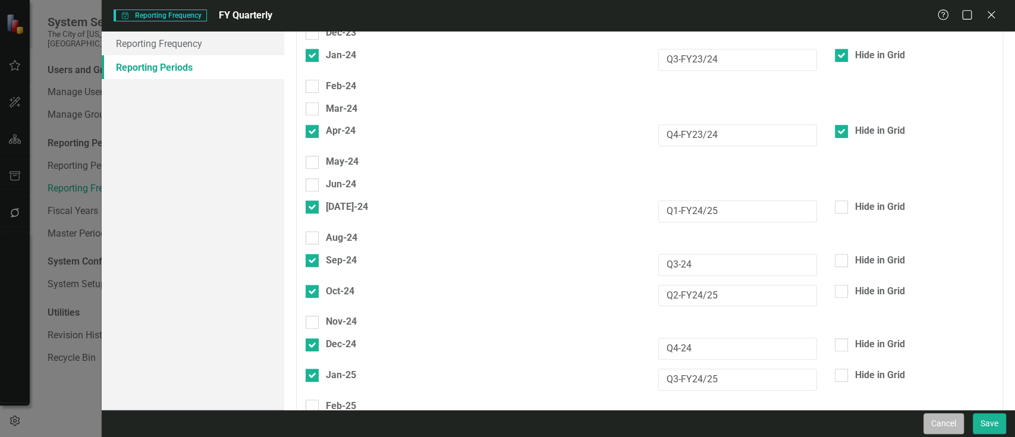
click at [938, 415] on button "Cancel" at bounding box center [944, 423] width 40 height 21
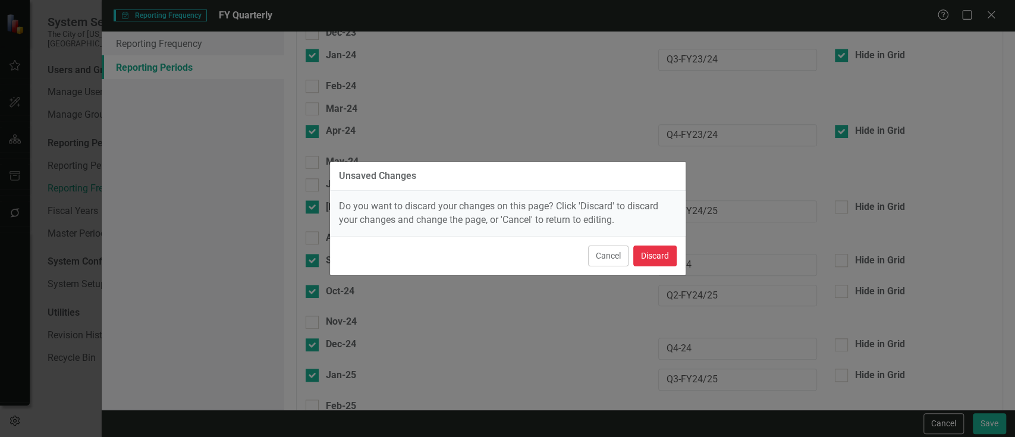
click at [648, 252] on button "Discard" at bounding box center [654, 256] width 43 height 21
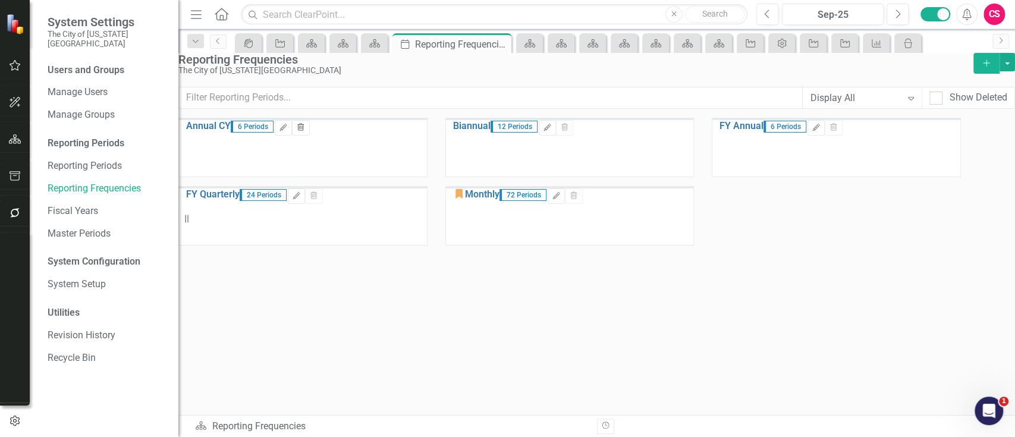
click at [305, 131] on icon "Trash" at bounding box center [300, 127] width 9 height 7
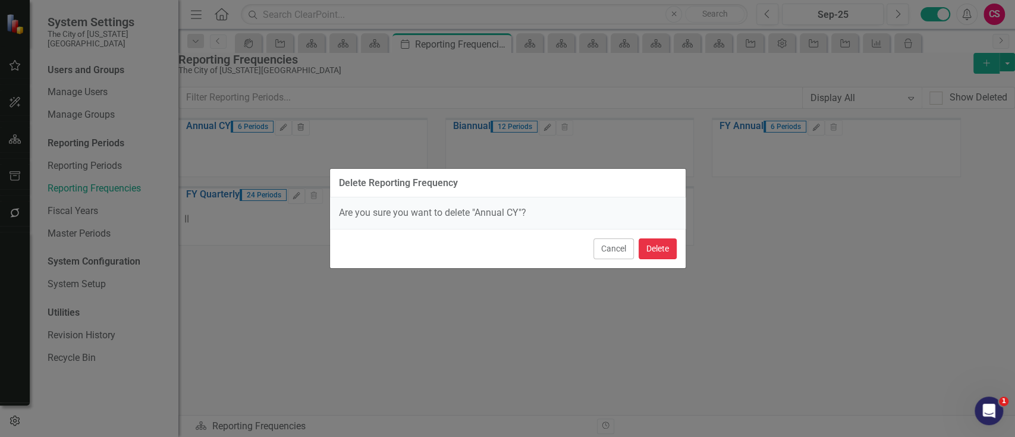
click at [651, 241] on button "Delete" at bounding box center [658, 248] width 38 height 21
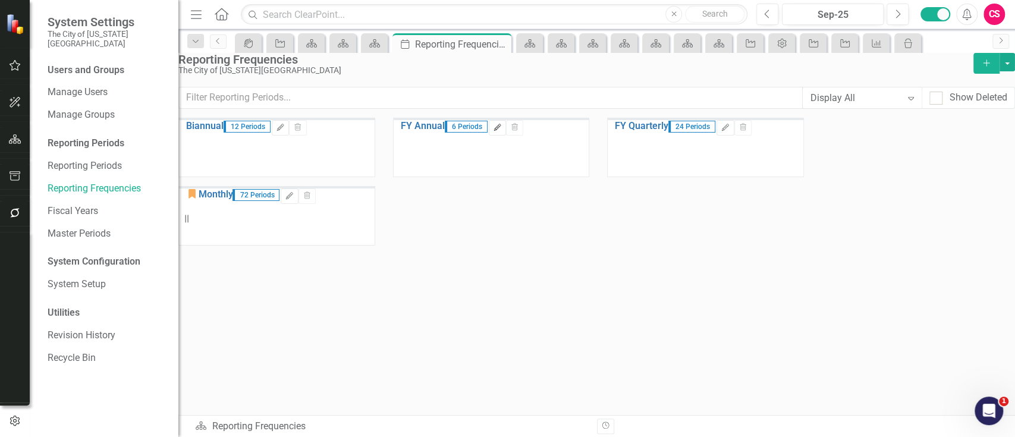
click at [501, 131] on icon "button" at bounding box center [497, 127] width 7 height 7
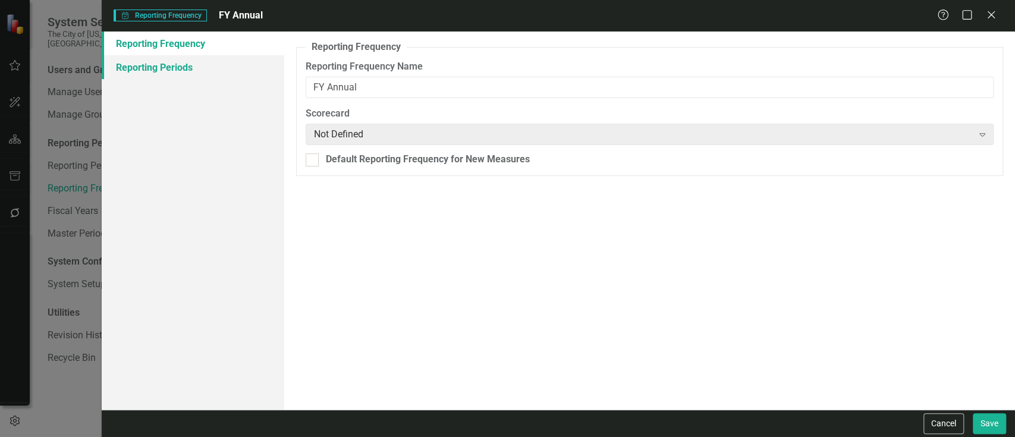
click at [220, 58] on link "Reporting Periods" at bounding box center [193, 67] width 183 height 24
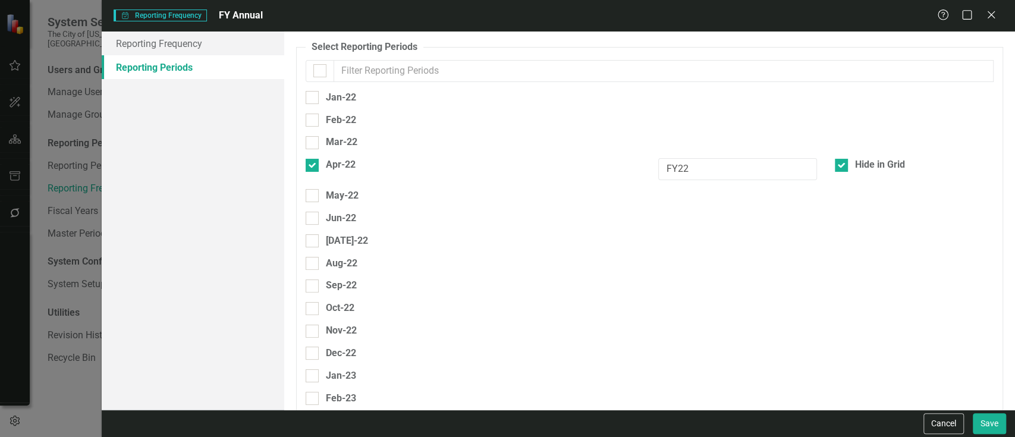
click at [392, 64] on input "text" at bounding box center [664, 71] width 660 height 22
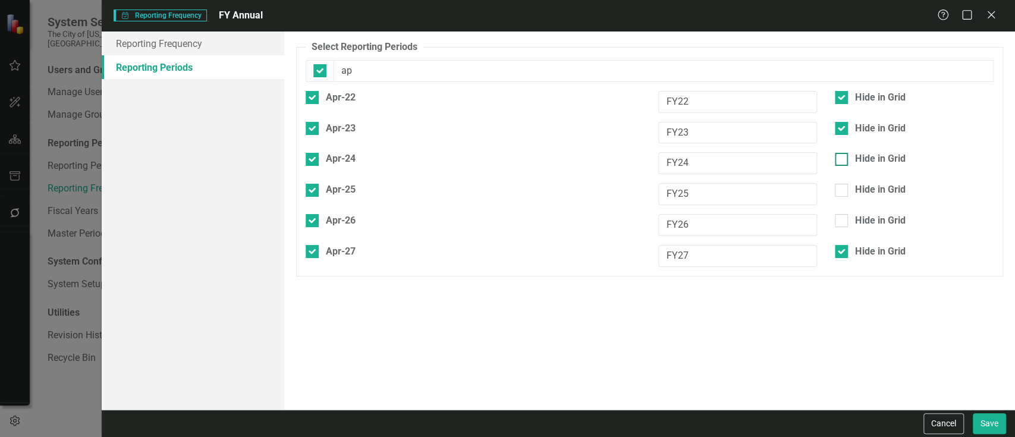
click at [888, 152] on div "Hide in Grid" at bounding box center [880, 159] width 50 height 14
click at [843, 153] on input "Hide in Grid" at bounding box center [839, 157] width 8 height 8
click at [984, 413] on button "Save" at bounding box center [989, 423] width 33 height 21
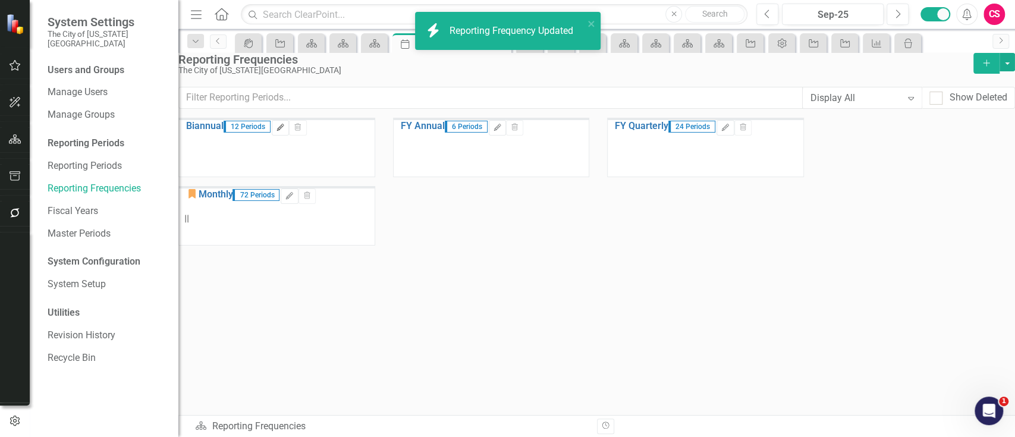
click at [285, 131] on icon "Edit" at bounding box center [280, 127] width 9 height 7
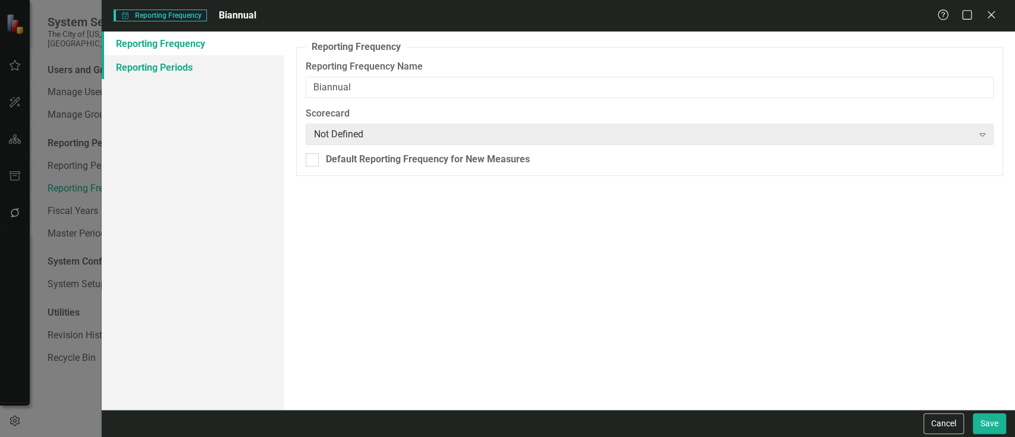
click at [254, 64] on link "Reporting Periods" at bounding box center [193, 67] width 183 height 24
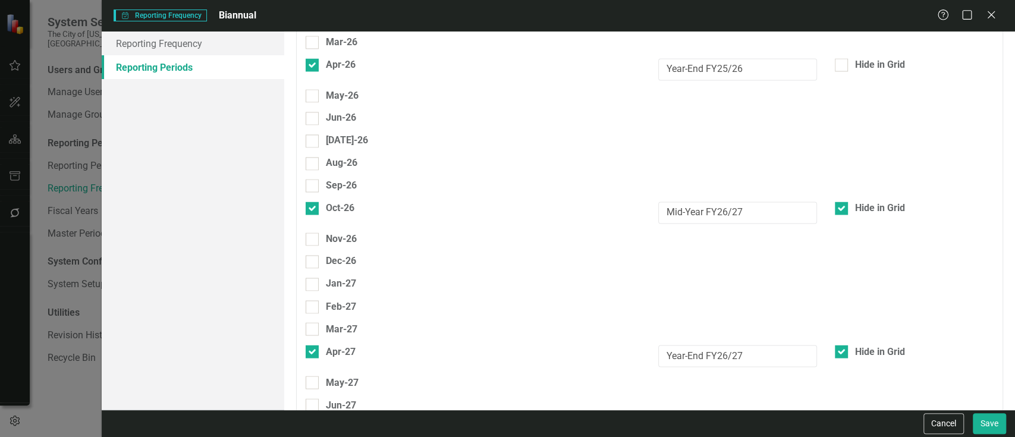
scroll to position [1261, 0]
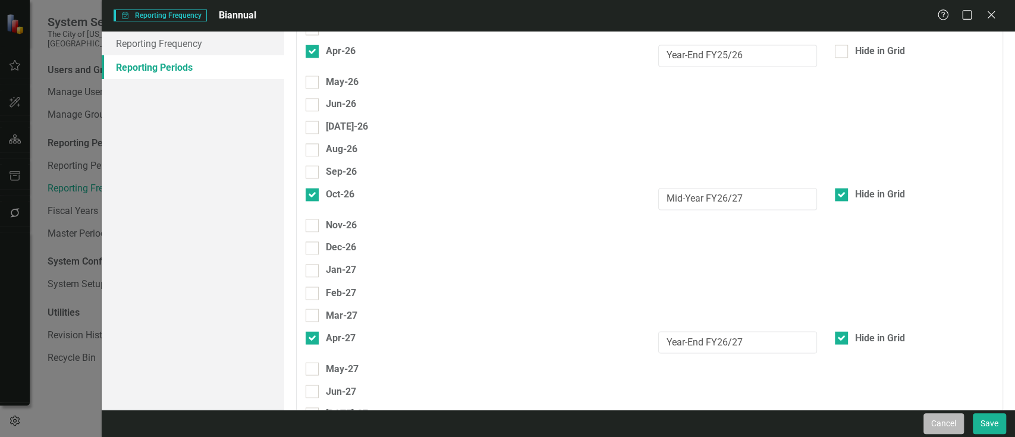
click at [928, 431] on button "Cancel" at bounding box center [944, 423] width 40 height 21
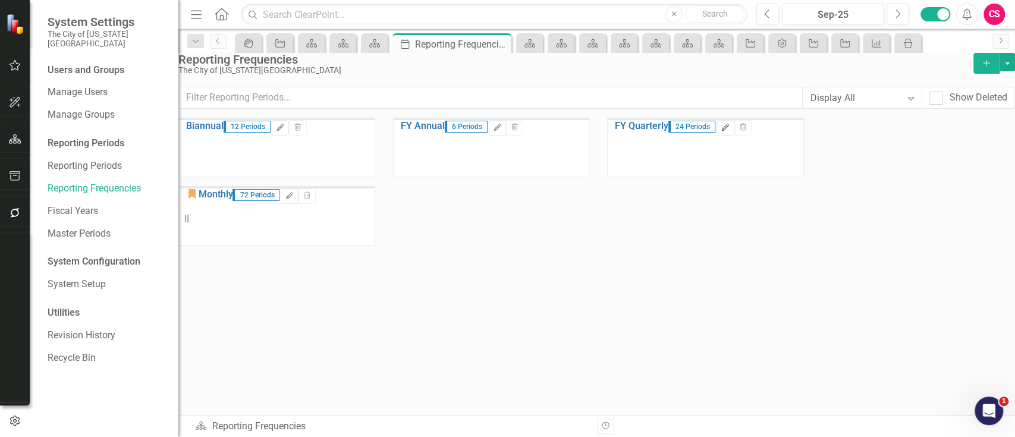
click at [734, 136] on button "Edit" at bounding box center [725, 127] width 17 height 15
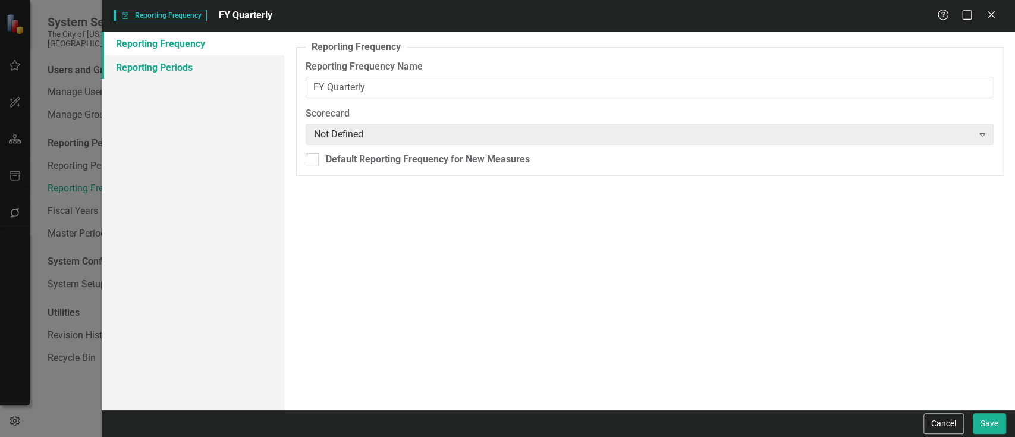
click at [162, 67] on link "Reporting Periods" at bounding box center [193, 67] width 183 height 24
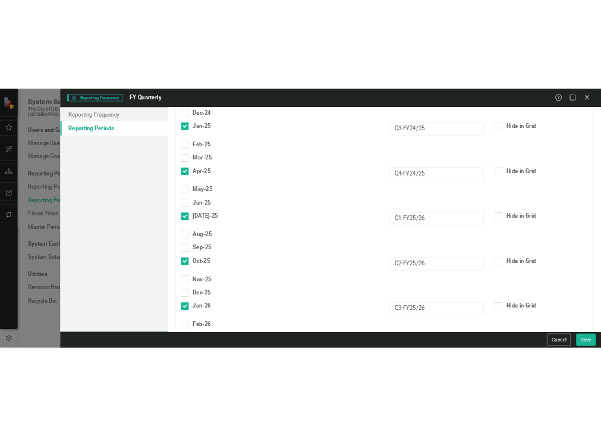
scroll to position [940, 0]
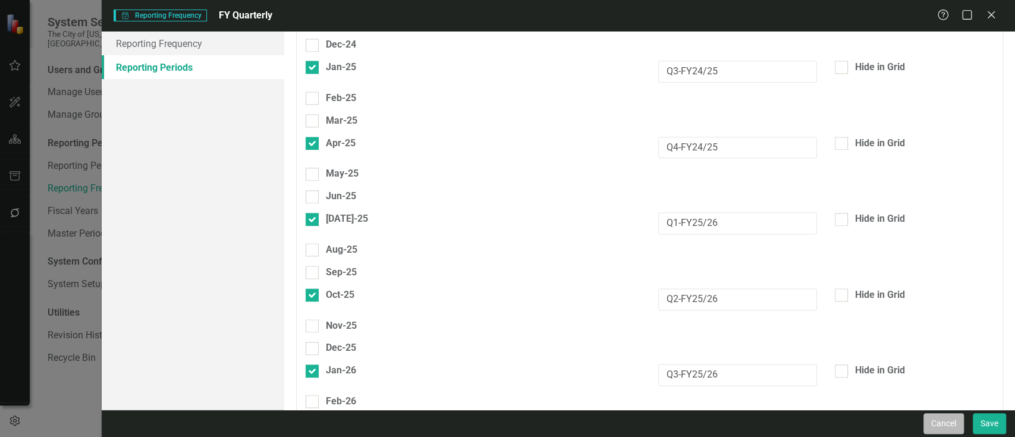
click at [924, 416] on button "Cancel" at bounding box center [944, 423] width 40 height 21
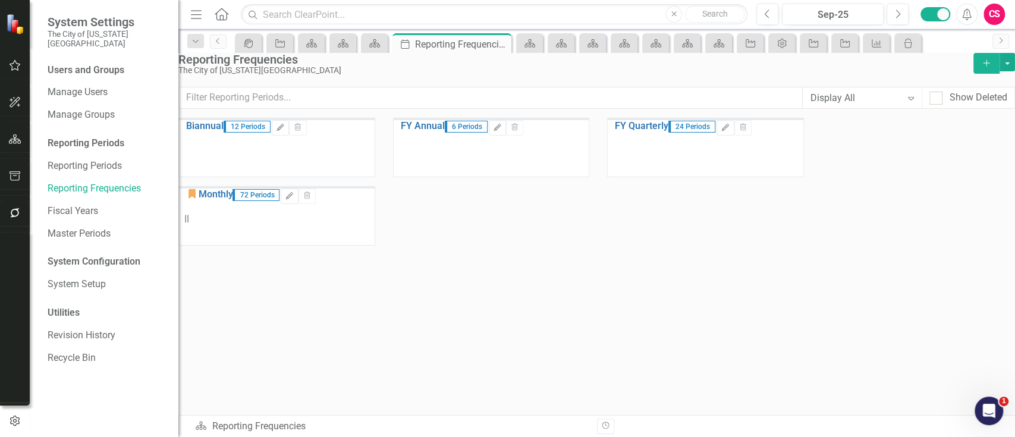
click at [230, 16] on div "Menu Home Search Close Search" at bounding box center [465, 14] width 557 height 23
click at [224, 14] on icon "Home" at bounding box center [220, 14] width 15 height 12
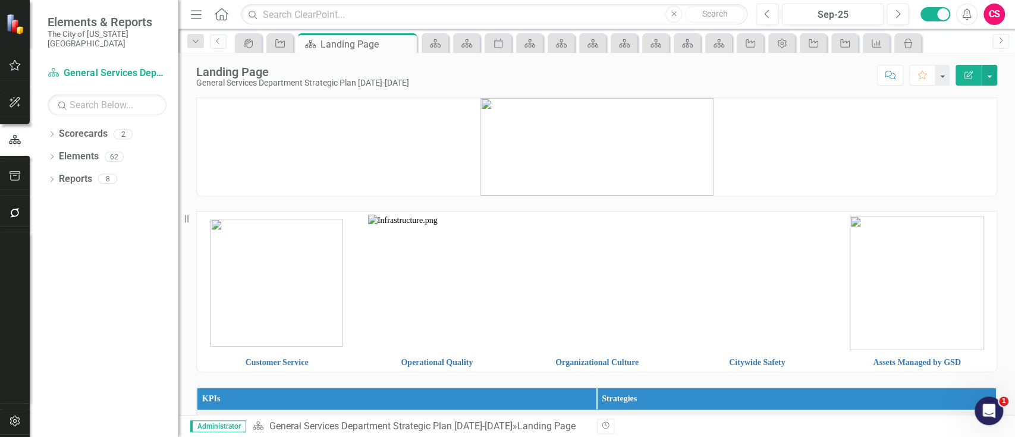
click at [20, 416] on icon "button" at bounding box center [15, 421] width 12 height 10
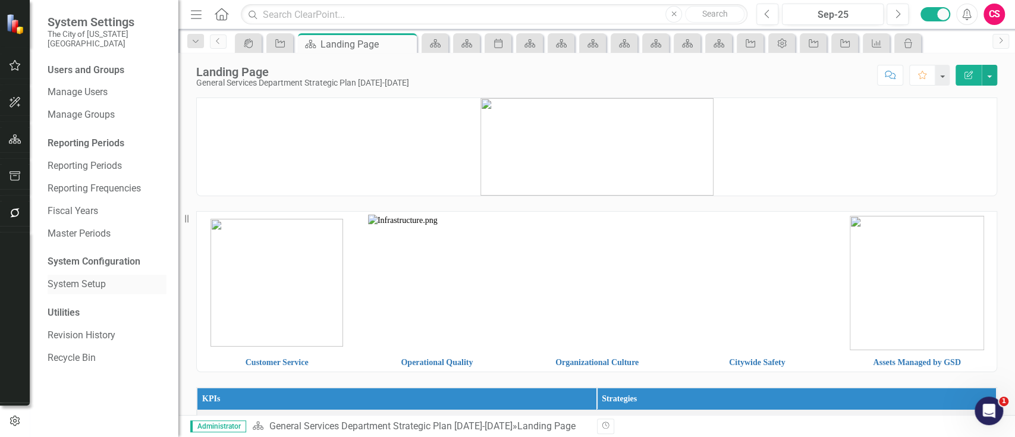
click at [70, 278] on link "System Setup" at bounding box center [107, 285] width 119 height 14
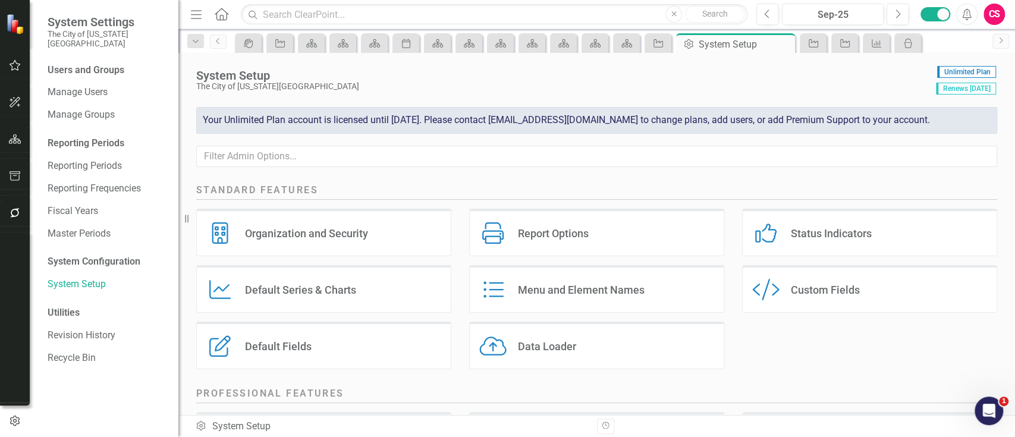
click at [827, 283] on div "Custom Fields" at bounding box center [825, 290] width 69 height 14
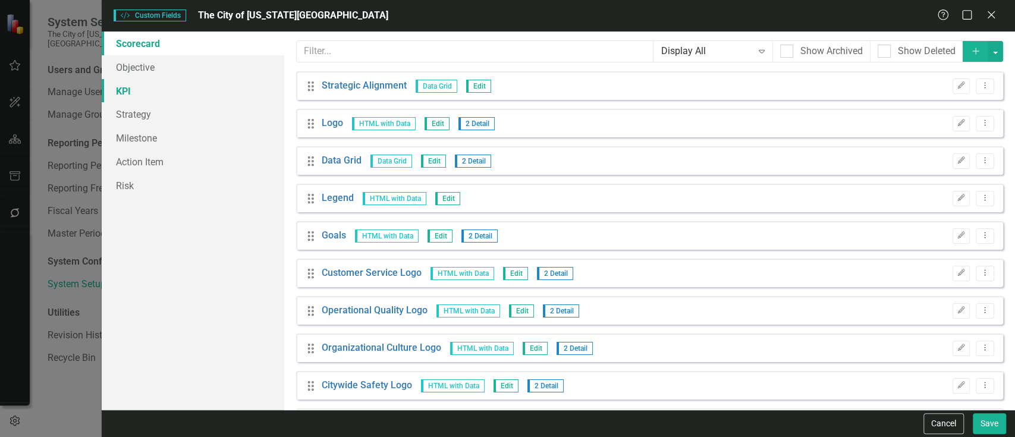
click at [159, 98] on link "KPI" at bounding box center [193, 91] width 183 height 24
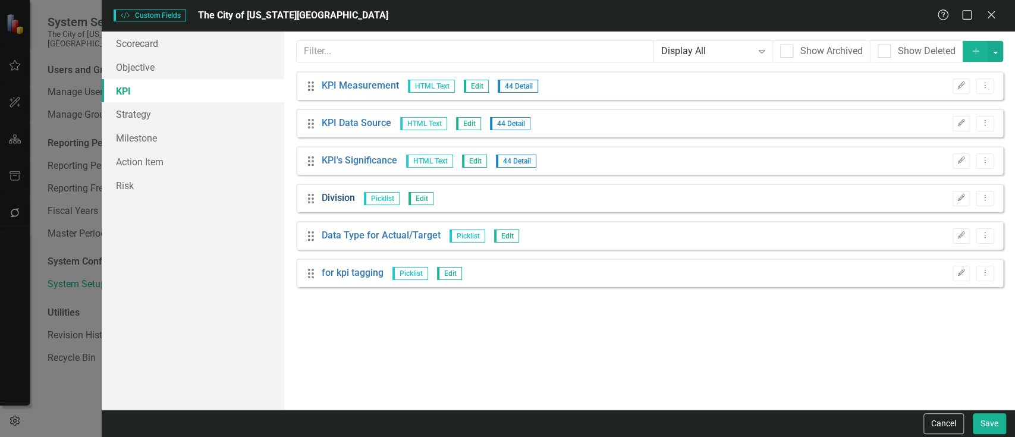
click at [351, 200] on link "Division" at bounding box center [338, 198] width 33 height 14
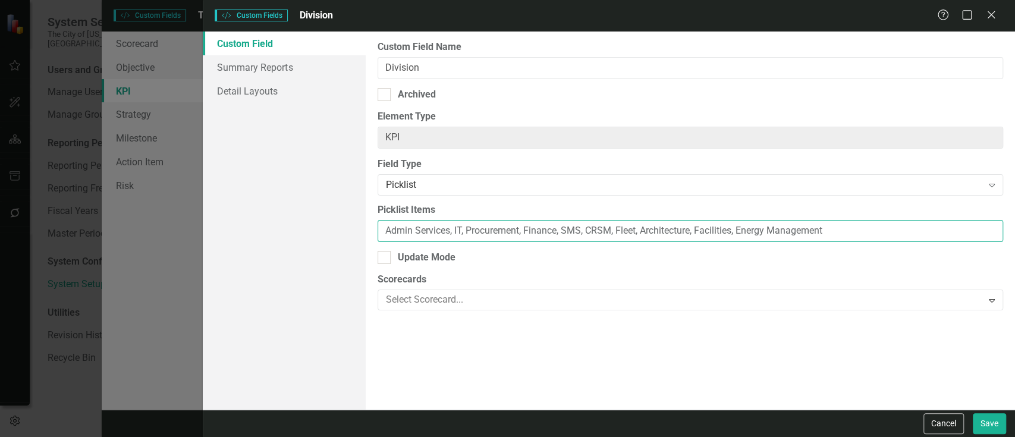
click at [548, 222] on input "Admin Services, IT, Procurement, Finance, SMS, CRSM, Fleet, Architecture, Facil…" at bounding box center [691, 231] width 626 height 22
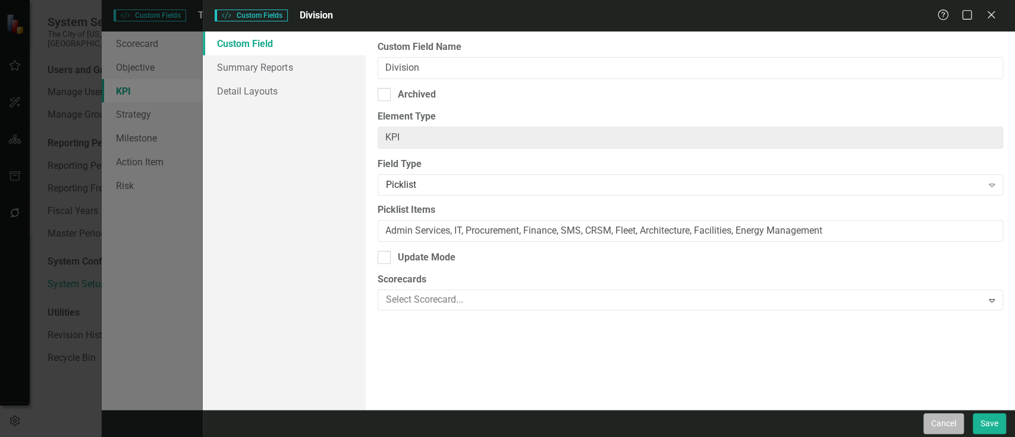
click at [932, 416] on button "Cancel" at bounding box center [944, 423] width 40 height 21
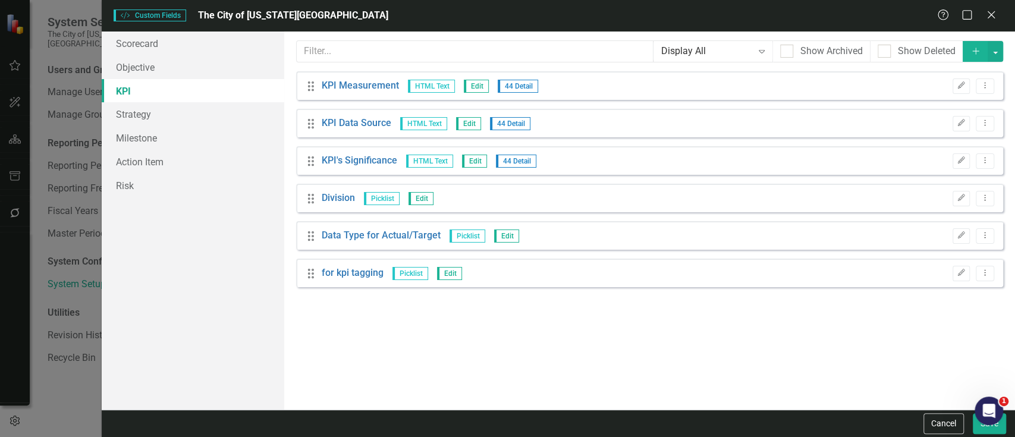
click at [932, 416] on button "Cancel" at bounding box center [944, 423] width 40 height 21
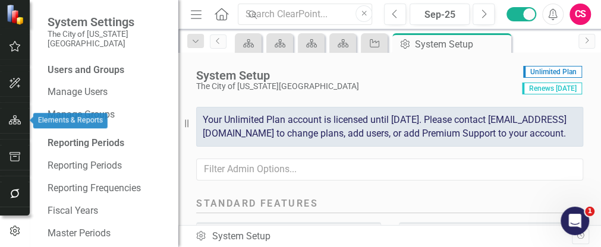
click at [5, 124] on button "button" at bounding box center [15, 120] width 27 height 25
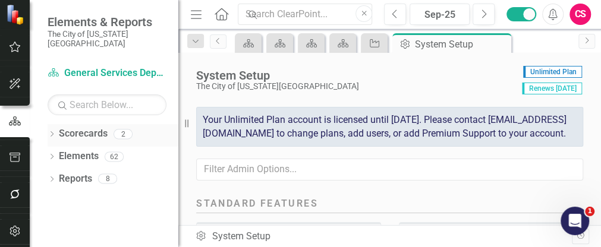
click at [83, 127] on link "Scorecards" at bounding box center [83, 134] width 49 height 14
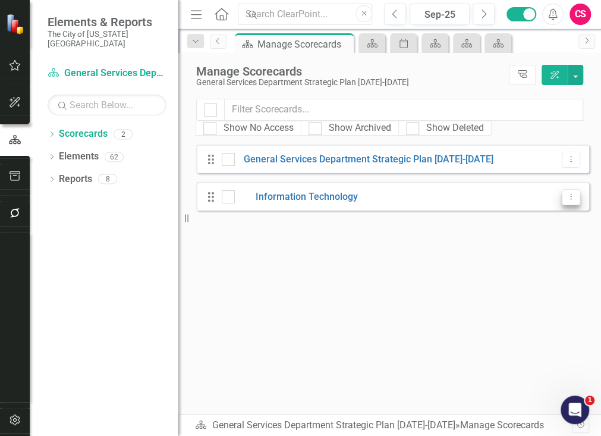
click at [577, 191] on button "Dropdown Menu" at bounding box center [571, 197] width 18 height 16
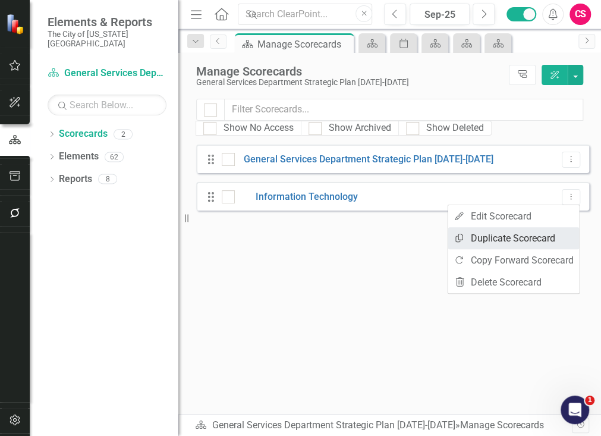
click at [517, 244] on link "Copy Duplicate Scorecard" at bounding box center [513, 238] width 131 height 22
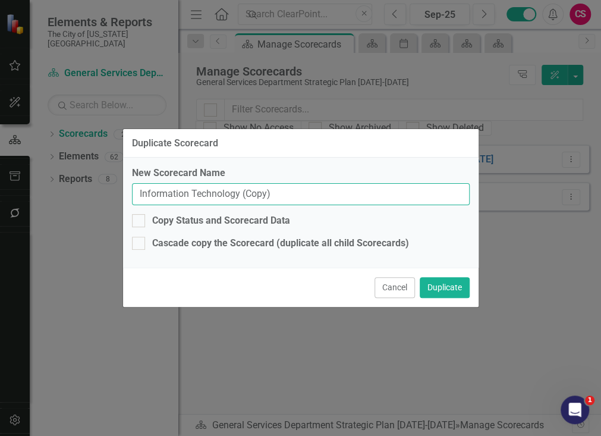
drag, startPoint x: 302, startPoint y: 187, endPoint x: 108, endPoint y: 195, distance: 193.4
click at [108, 195] on div "Duplicate Scorecard New Scorecard Name Information Technology (Copy) Copy Statu…" at bounding box center [300, 218] width 601 height 436
click at [420, 277] on button "Duplicate" at bounding box center [445, 287] width 50 height 21
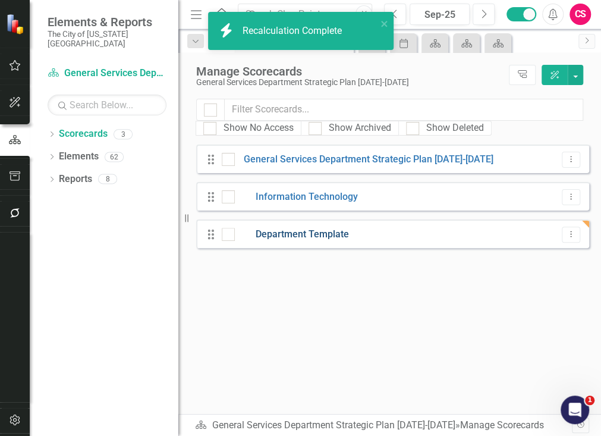
click at [332, 232] on link "Department Template" at bounding box center [292, 235] width 114 height 14
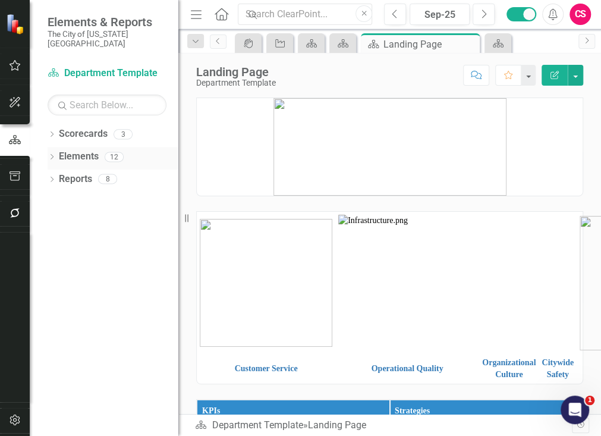
click at [84, 150] on link "Elements" at bounding box center [79, 157] width 40 height 14
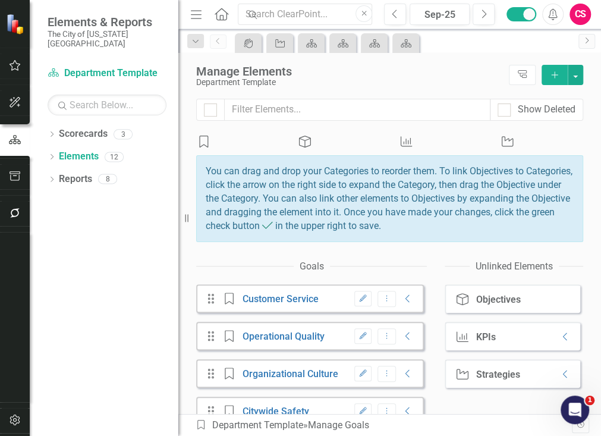
click at [431, 149] on div "KPI" at bounding box center [440, 143] width 83 height 14
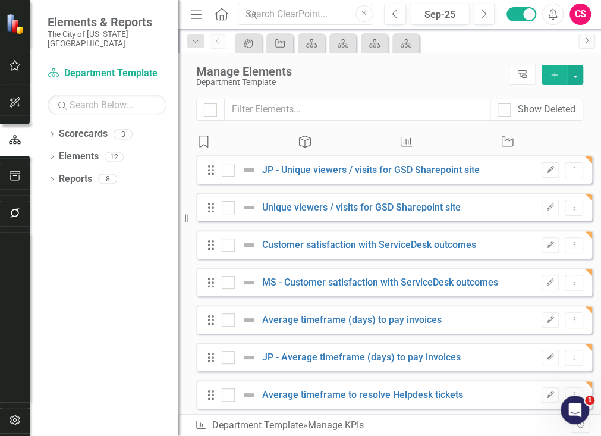
click at [269, 149] on div "Goal" at bounding box center [237, 143] width 83 height 14
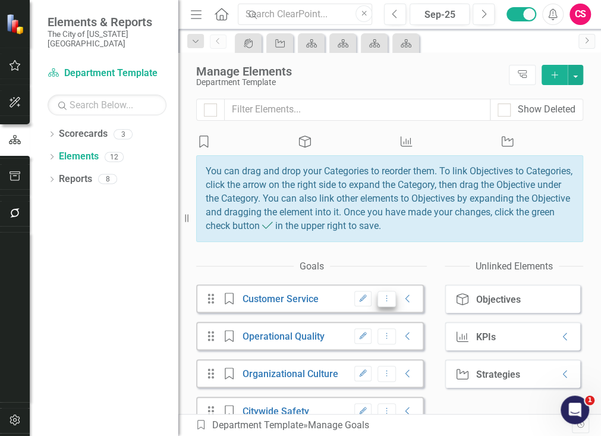
click at [378, 307] on button "Dropdown Menu" at bounding box center [387, 299] width 18 height 16
click at [381, 373] on icon "Trash" at bounding box center [376, 373] width 12 height 10
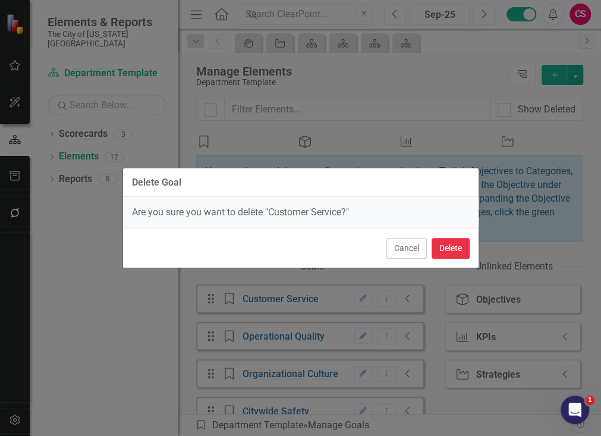
click at [452, 247] on button "Delete" at bounding box center [451, 248] width 38 height 21
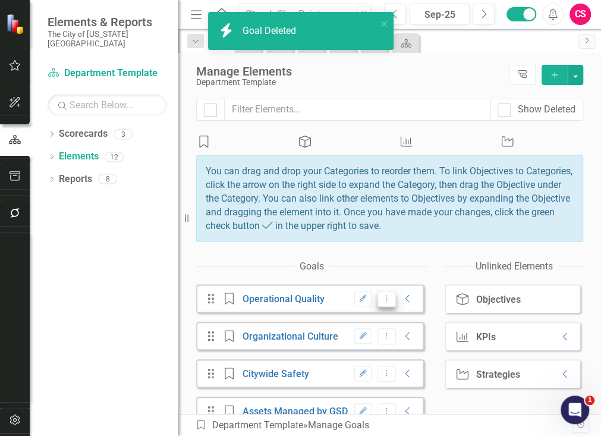
click at [387, 301] on icon at bounding box center [387, 298] width 1 height 6
click at [410, 378] on link "Trash Delete Goal" at bounding box center [412, 373] width 94 height 22
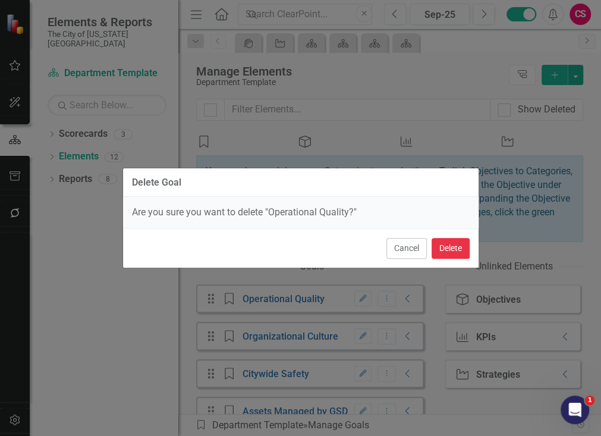
click at [457, 249] on button "Delete" at bounding box center [451, 248] width 38 height 21
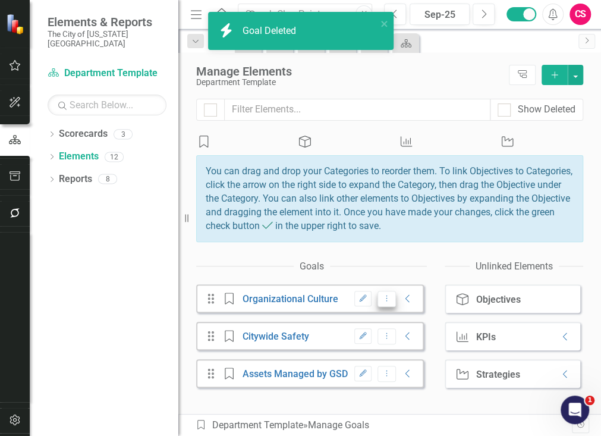
click at [378, 307] on button "Dropdown Menu" at bounding box center [387, 299] width 18 height 16
click at [404, 368] on link "Trash Delete Goal" at bounding box center [412, 373] width 94 height 22
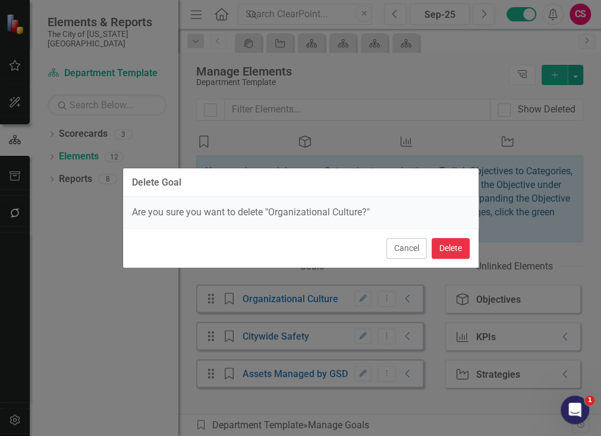
click at [447, 250] on button "Delete" at bounding box center [451, 248] width 38 height 21
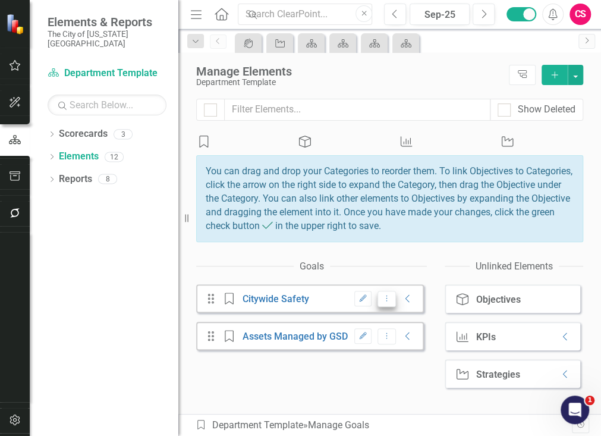
click at [378, 307] on button "Dropdown Menu" at bounding box center [387, 299] width 18 height 16
click at [390, 370] on link "Trash Delete Goal" at bounding box center [412, 373] width 94 height 22
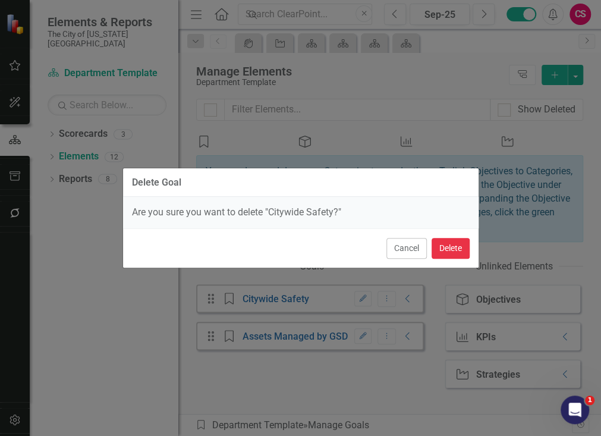
click at [447, 247] on button "Delete" at bounding box center [451, 248] width 38 height 21
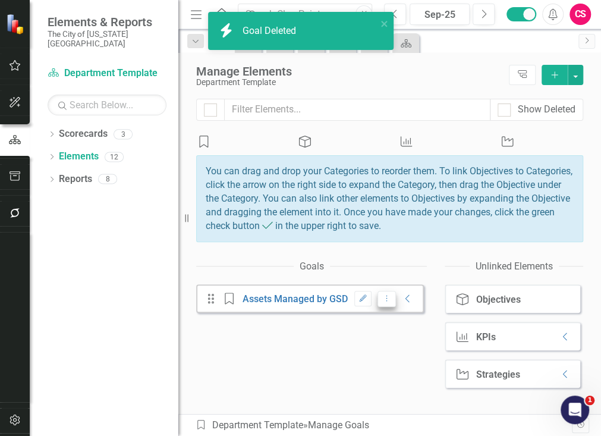
click at [378, 307] on button "Dropdown Menu" at bounding box center [387, 299] width 18 height 16
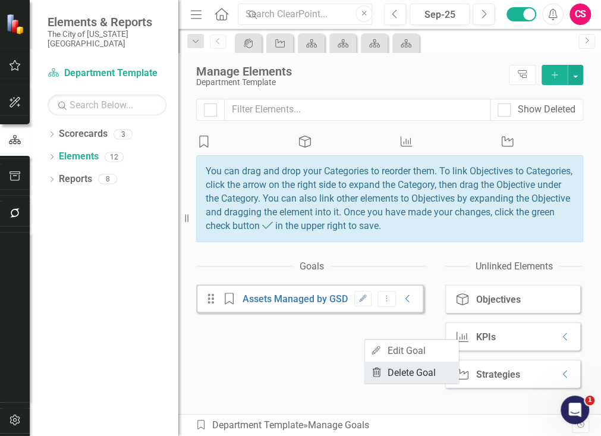
click at [415, 366] on link "Trash Delete Goal" at bounding box center [412, 373] width 94 height 22
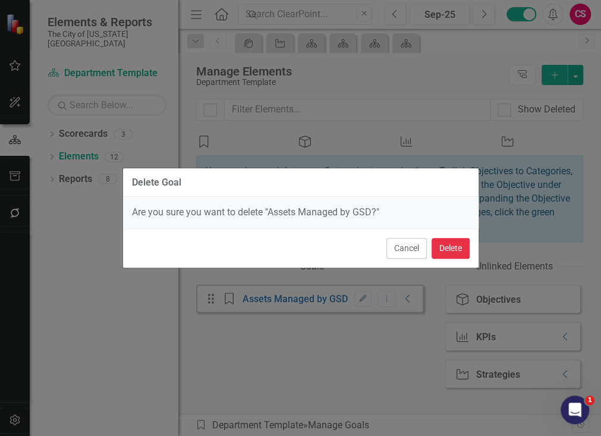
click at [447, 252] on button "Delete" at bounding box center [451, 248] width 38 height 21
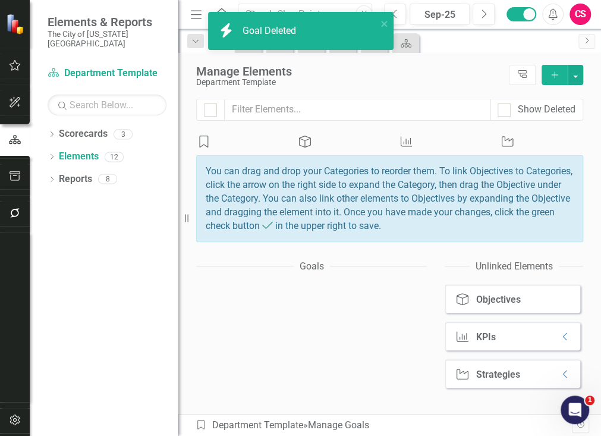
click at [415, 147] on icon "KPI" at bounding box center [406, 142] width 15 height 12
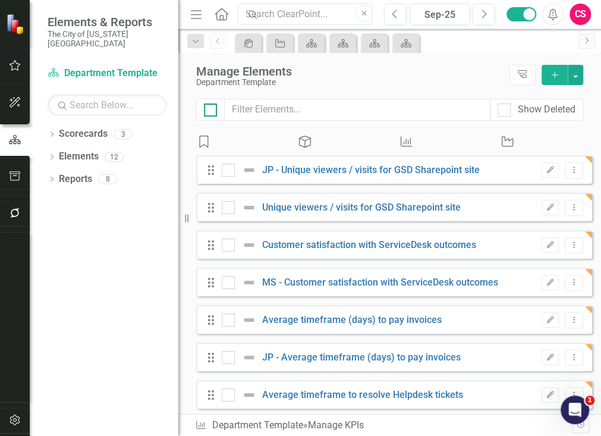
click at [216, 114] on div at bounding box center [210, 109] width 13 height 13
click at [212, 111] on input "checkbox" at bounding box center [208, 107] width 8 height 8
click at [571, 76] on button "button" at bounding box center [575, 75] width 15 height 20
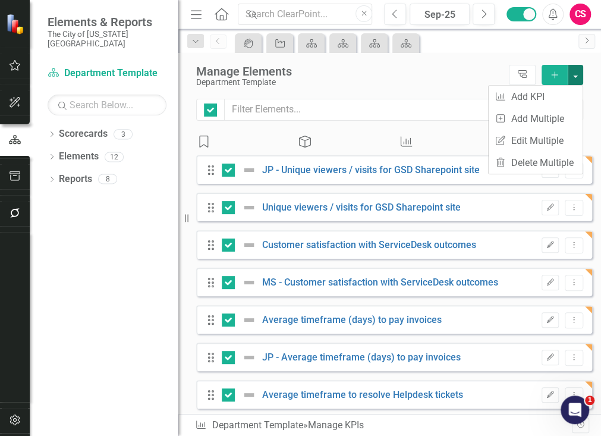
click at [571, 76] on button "button" at bounding box center [575, 75] width 15 height 20
click at [555, 159] on link "Trash Delete Multiple" at bounding box center [536, 163] width 94 height 22
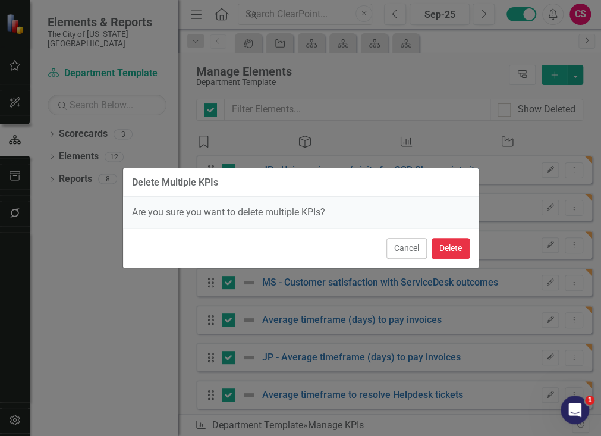
click at [447, 244] on button "Delete" at bounding box center [451, 248] width 38 height 21
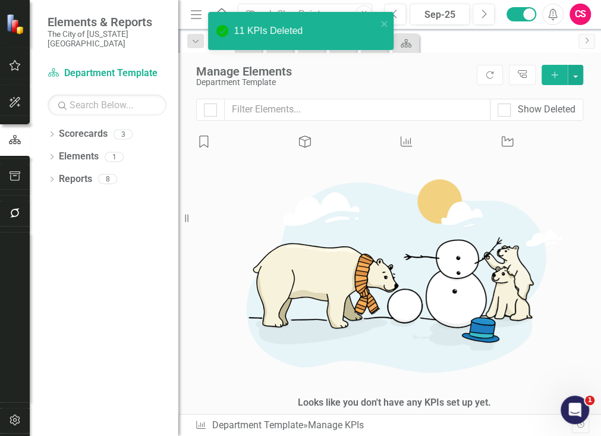
click at [524, 149] on div "Strategy" at bounding box center [541, 143] width 83 height 14
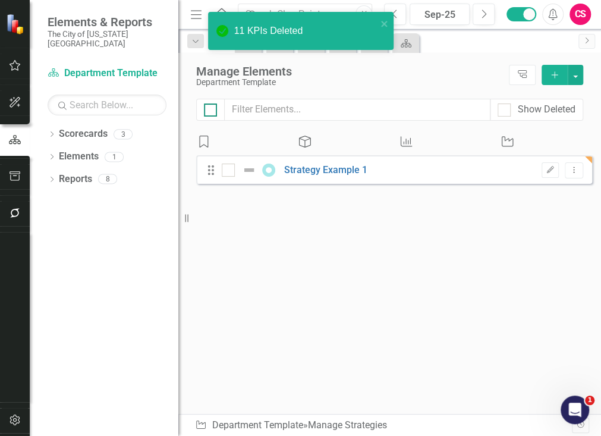
click at [210, 106] on input "checkbox" at bounding box center [208, 107] width 8 height 8
click at [576, 68] on button "button" at bounding box center [575, 75] width 15 height 20
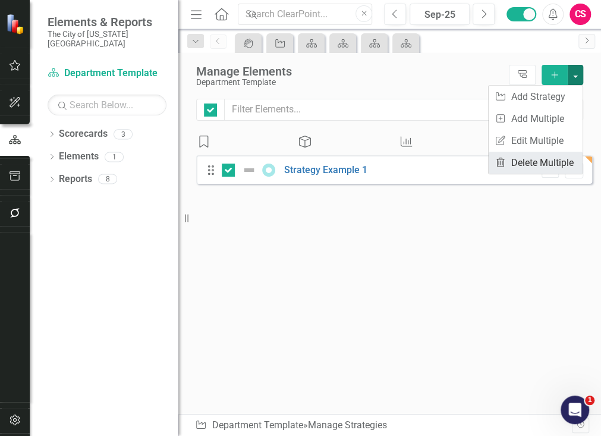
click at [552, 162] on link "Trash Delete Multiple" at bounding box center [536, 163] width 94 height 22
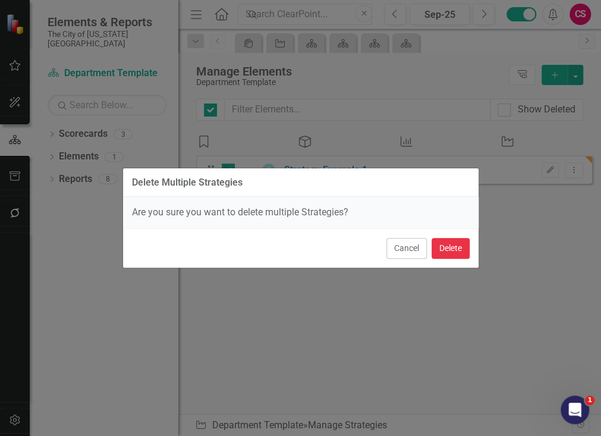
click at [443, 241] on button "Delete" at bounding box center [451, 248] width 38 height 21
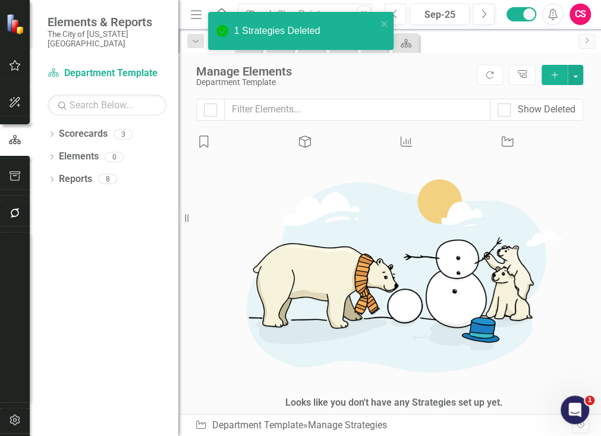
click at [451, 149] on div "KPI" at bounding box center [440, 143] width 83 height 14
click at [330, 149] on div "Objective" at bounding box center [338, 143] width 83 height 14
click at [212, 147] on icon "Goal" at bounding box center [203, 142] width 15 height 12
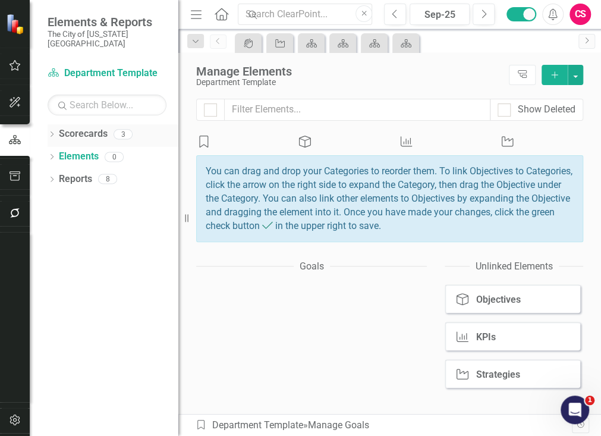
click at [89, 127] on link "Scorecards" at bounding box center [83, 134] width 49 height 14
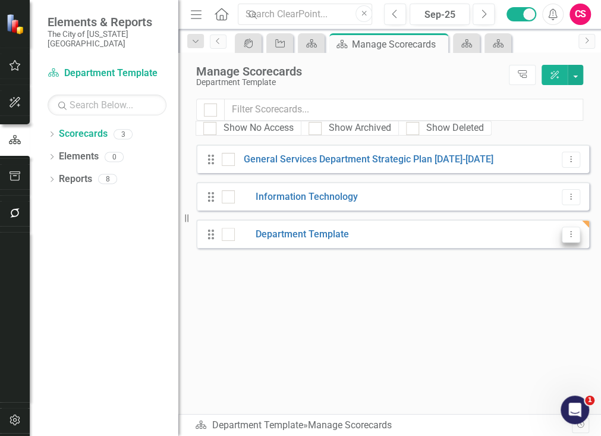
click at [570, 231] on icon "Dropdown Menu" at bounding box center [571, 234] width 10 height 8
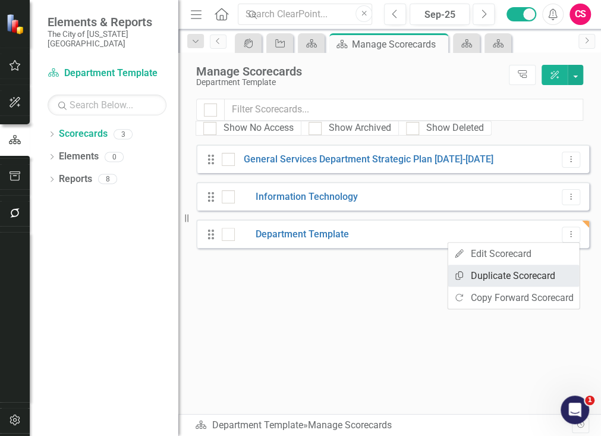
click at [548, 269] on link "Copy Duplicate Scorecard" at bounding box center [513, 276] width 131 height 22
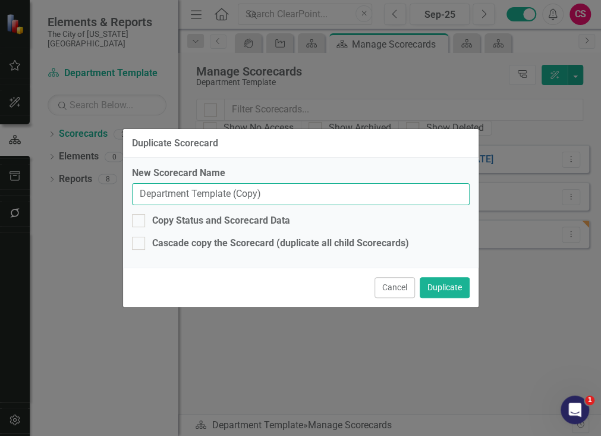
click at [373, 196] on input "Department Template (Copy)" at bounding box center [301, 194] width 338 height 22
paste input "Admin Services"
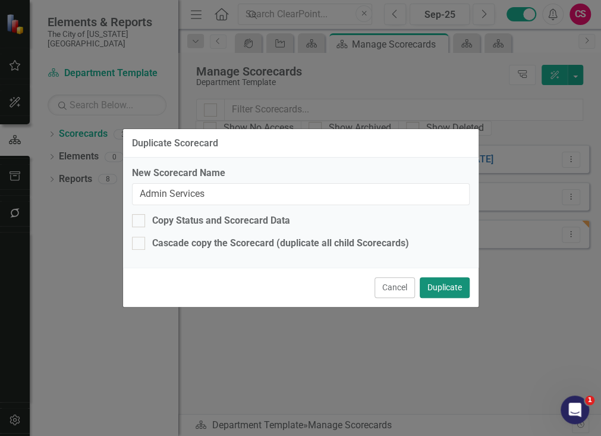
click at [442, 291] on button "Duplicate" at bounding box center [445, 287] width 50 height 21
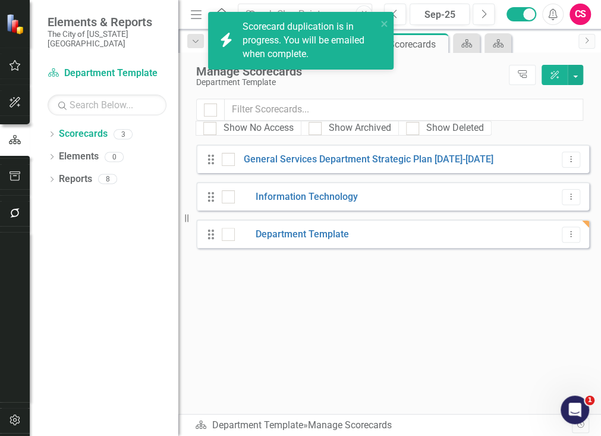
click at [389, 309] on div "Looks like you don't have any Scorecards set up yet. Why don't you add a Scorec…" at bounding box center [392, 279] width 393 height 269
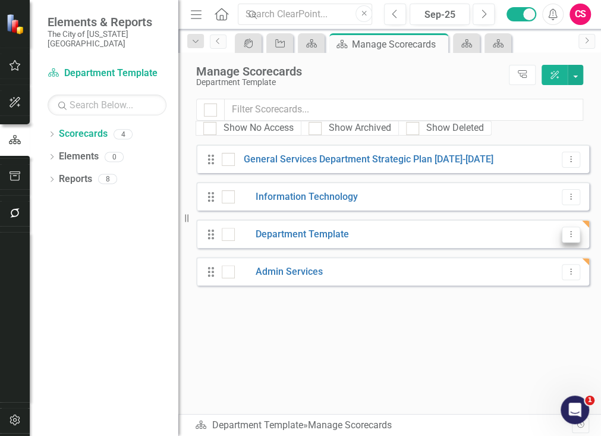
click at [564, 233] on button "Dropdown Menu" at bounding box center [571, 235] width 18 height 16
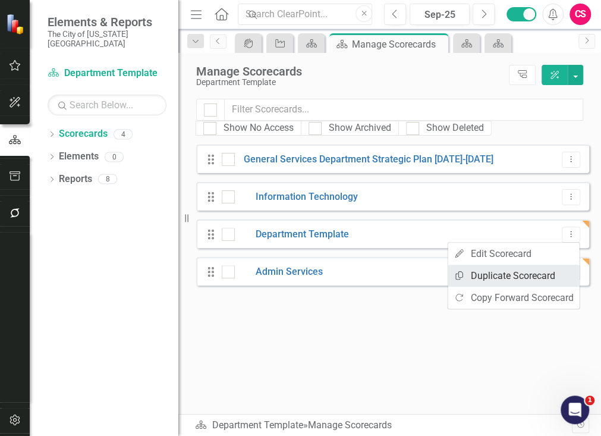
click at [523, 267] on link "Copy Duplicate Scorecard" at bounding box center [513, 276] width 131 height 22
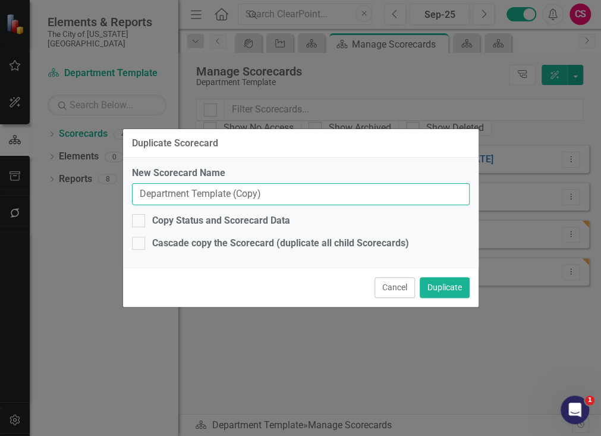
click at [332, 196] on input "Department Template (Copy)" at bounding box center [301, 194] width 338 height 22
paste input "Procurement"
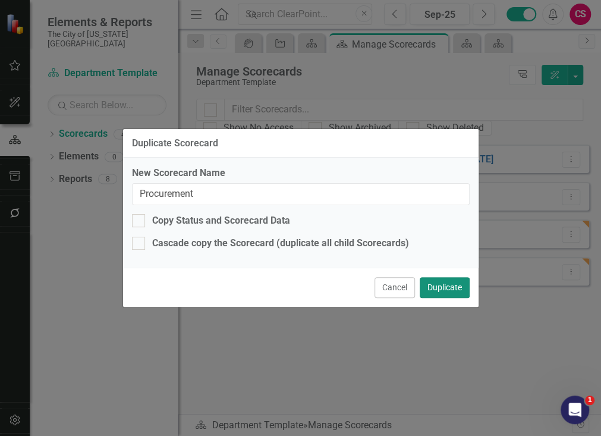
click at [434, 291] on button "Duplicate" at bounding box center [445, 287] width 50 height 21
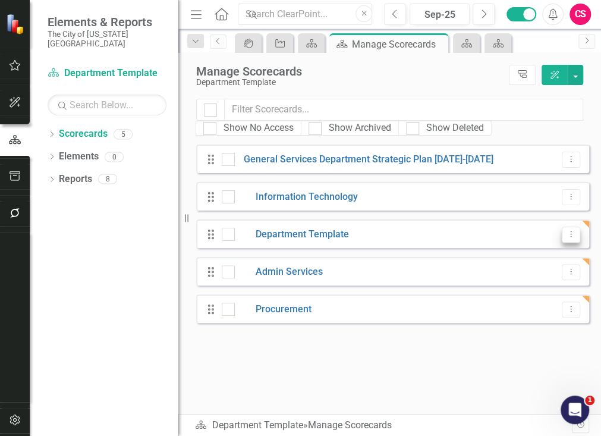
click at [573, 236] on icon "Dropdown Menu" at bounding box center [571, 234] width 10 height 8
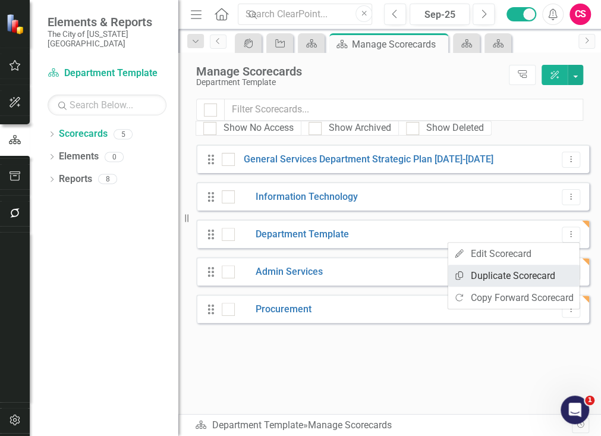
click at [523, 268] on link "Copy Duplicate Scorecard" at bounding box center [513, 276] width 131 height 22
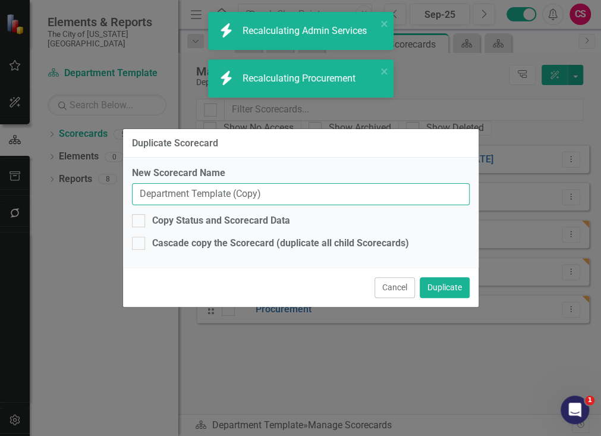
click at [374, 201] on body "icon.bolt Recalculating Admin Services icon.bolt Recalculating Procurement Elem…" at bounding box center [300, 218] width 601 height 436
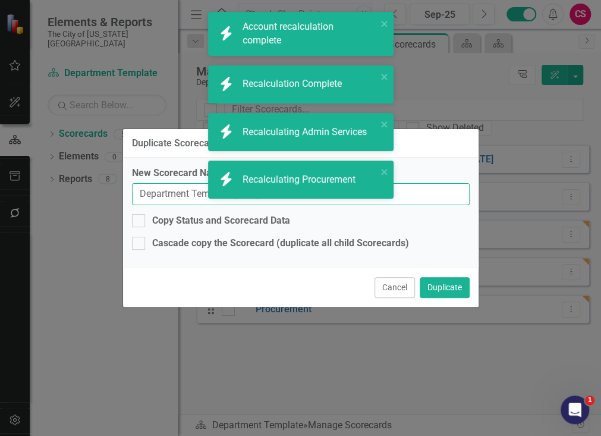
paste input "Finance"
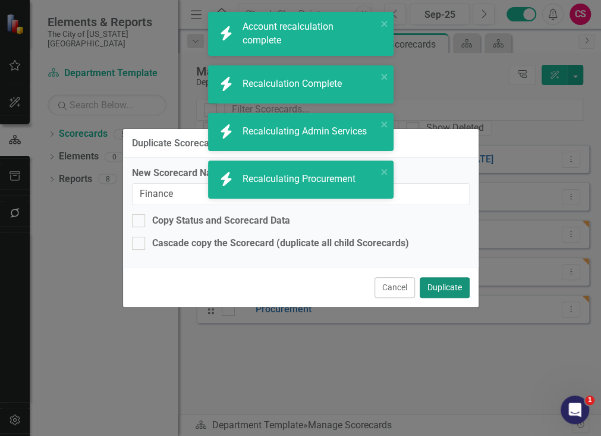
click at [461, 294] on button "Duplicate" at bounding box center [445, 287] width 50 height 21
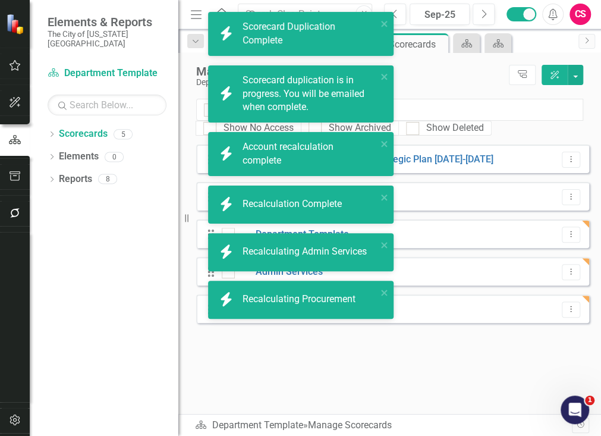
click at [335, 355] on div "Looks like you don't have any Scorecards set up yet. Why don't you add a Scorec…" at bounding box center [392, 279] width 393 height 269
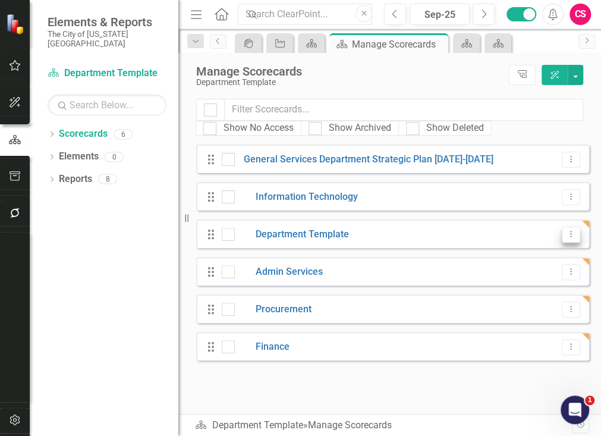
click at [577, 233] on button "Dropdown Menu" at bounding box center [571, 235] width 18 height 16
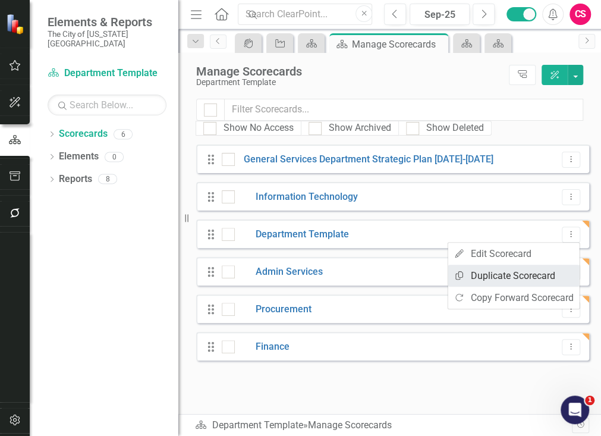
click at [534, 265] on link "Copy Duplicate Scorecard" at bounding box center [513, 276] width 131 height 22
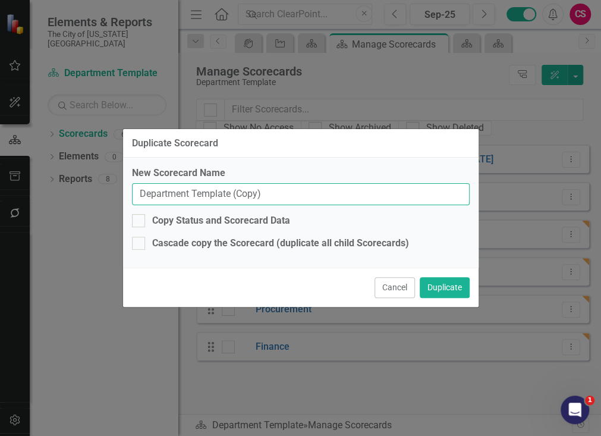
click at [272, 187] on input "Department Template (Copy)" at bounding box center [301, 194] width 338 height 22
paste input "SMS"
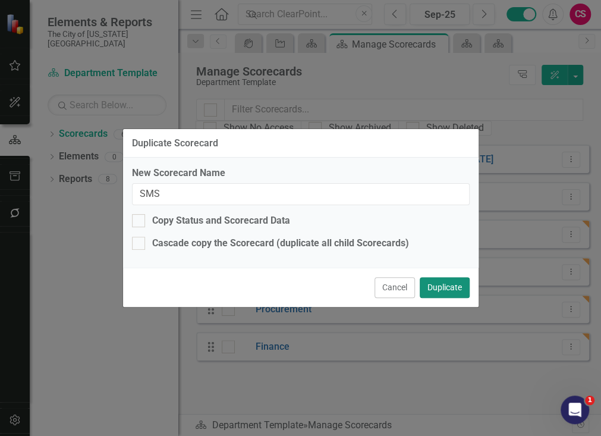
click at [432, 279] on button "Duplicate" at bounding box center [445, 287] width 50 height 21
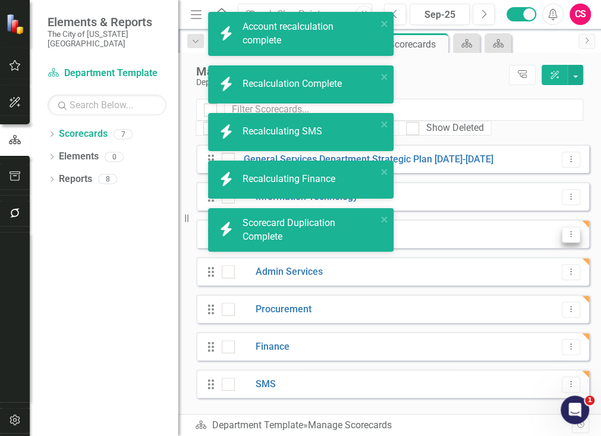
click at [565, 231] on button "Dropdown Menu" at bounding box center [571, 235] width 18 height 16
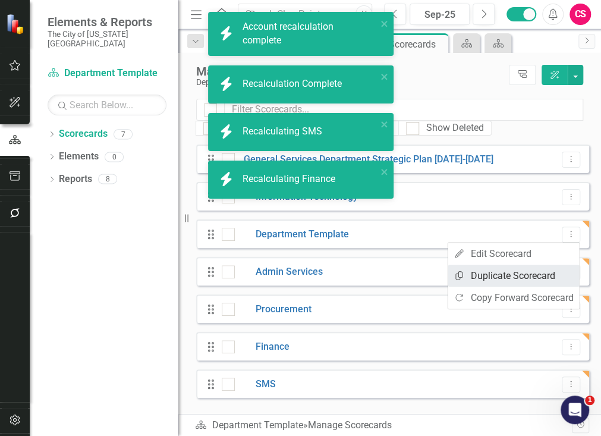
click at [509, 269] on link "Copy Duplicate Scorecard" at bounding box center [513, 276] width 131 height 22
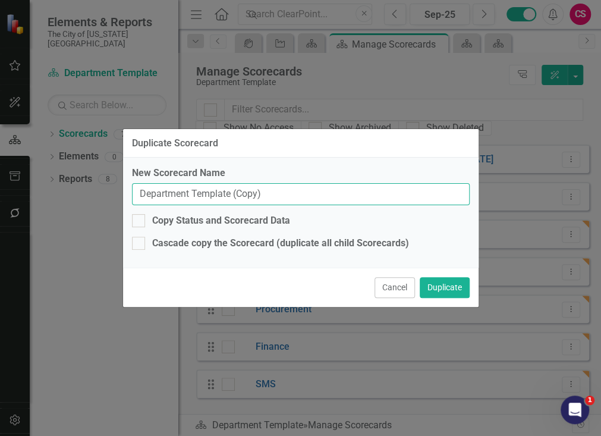
click at [176, 184] on input "Department Template (Copy)" at bounding box center [301, 194] width 338 height 22
paste input "CRSM"
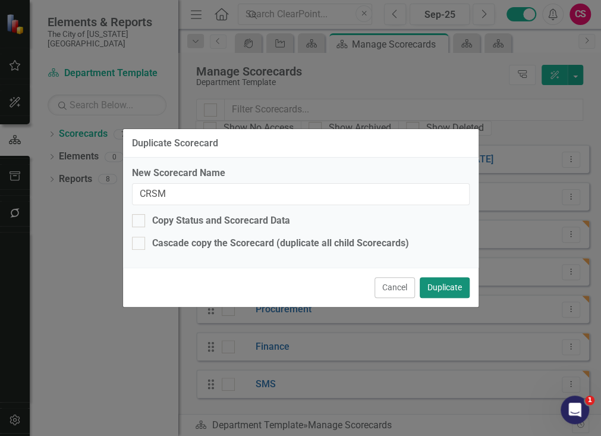
click at [440, 294] on button "Duplicate" at bounding box center [445, 287] width 50 height 21
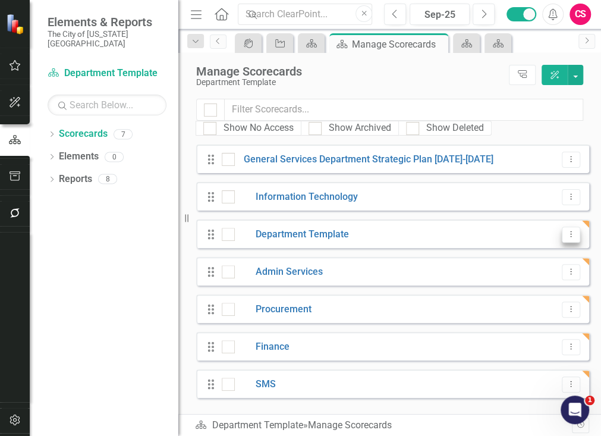
click at [570, 234] on icon "Dropdown Menu" at bounding box center [571, 234] width 10 height 8
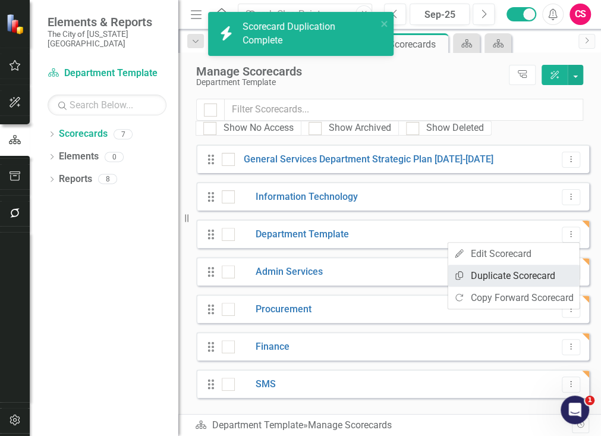
click at [518, 276] on link "Copy Duplicate Scorecard" at bounding box center [513, 276] width 131 height 22
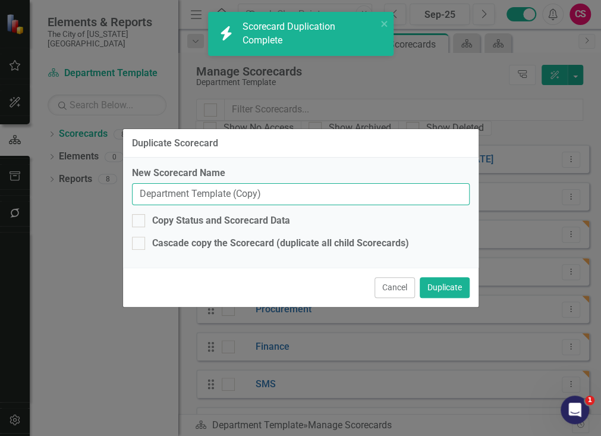
click at [287, 191] on input "Department Template (Copy)" at bounding box center [301, 194] width 338 height 22
paste input "Fleet"
click at [420, 277] on button "Duplicate" at bounding box center [445, 287] width 50 height 21
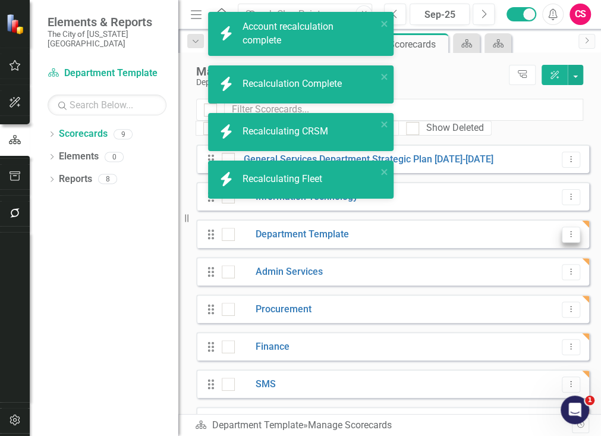
click at [566, 235] on icon "Dropdown Menu" at bounding box center [571, 234] width 10 height 8
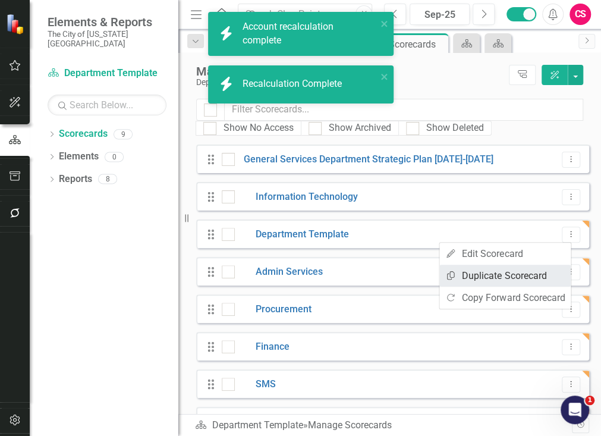
click at [530, 271] on link "Copy Duplicate Scorecard" at bounding box center [504, 276] width 131 height 22
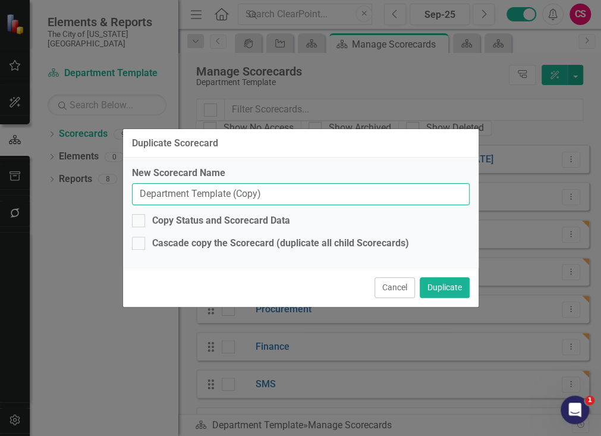
click at [351, 195] on input "Department Template (Copy)" at bounding box center [301, 194] width 338 height 22
paste input "Architecture"
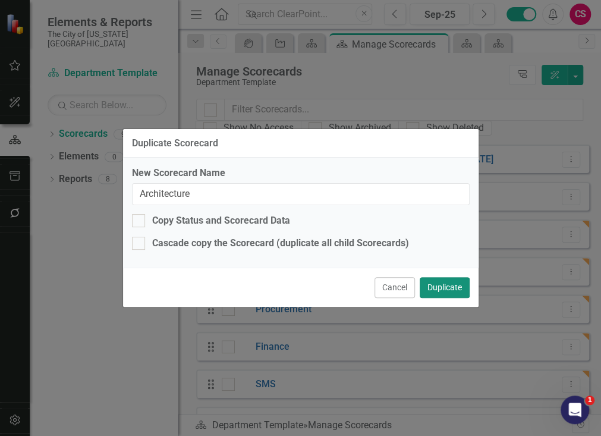
click at [442, 293] on button "Duplicate" at bounding box center [445, 287] width 50 height 21
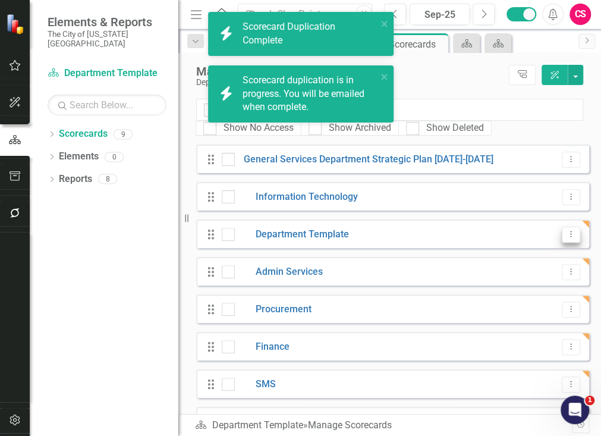
click at [567, 229] on button "Dropdown Menu" at bounding box center [571, 235] width 18 height 16
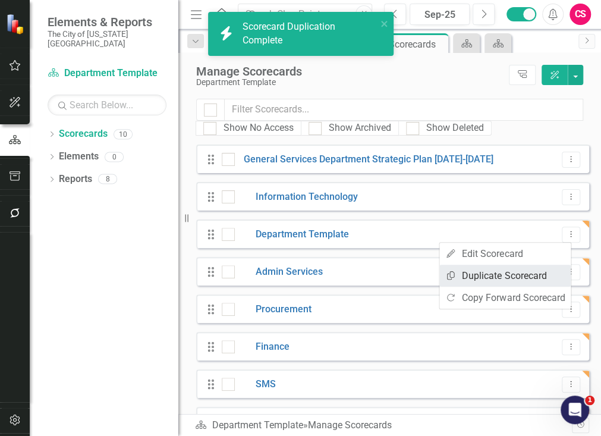
click at [471, 269] on link "Copy Duplicate Scorecard" at bounding box center [504, 276] width 131 height 22
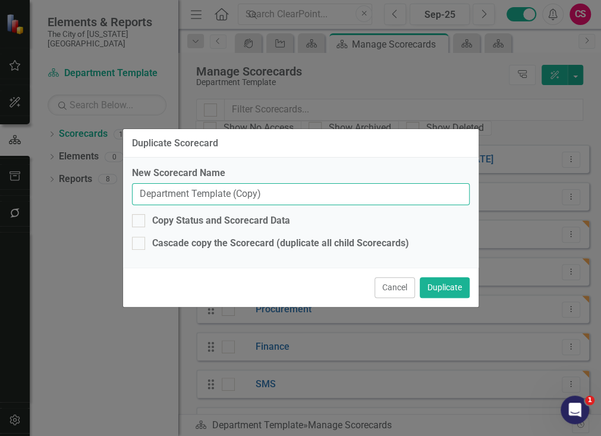
click at [369, 198] on input "Department Template (Copy)" at bounding box center [301, 194] width 338 height 22
paste input "Facilities"
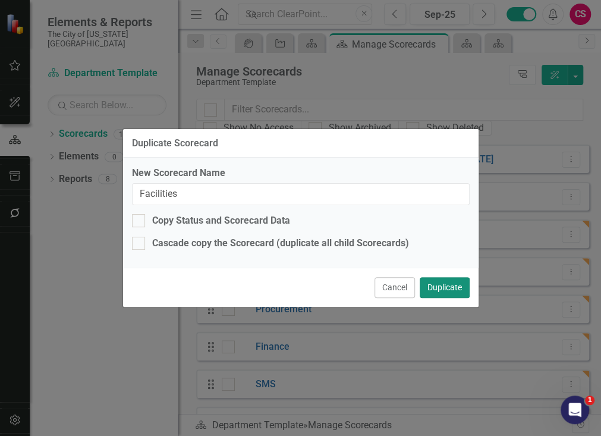
click at [456, 296] on button "Duplicate" at bounding box center [445, 287] width 50 height 21
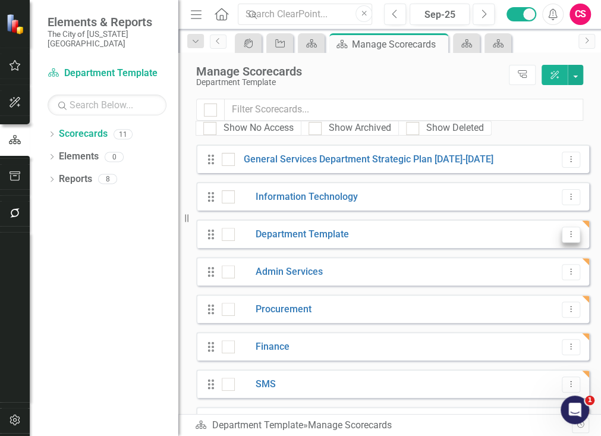
click at [566, 231] on icon "Dropdown Menu" at bounding box center [571, 234] width 10 height 8
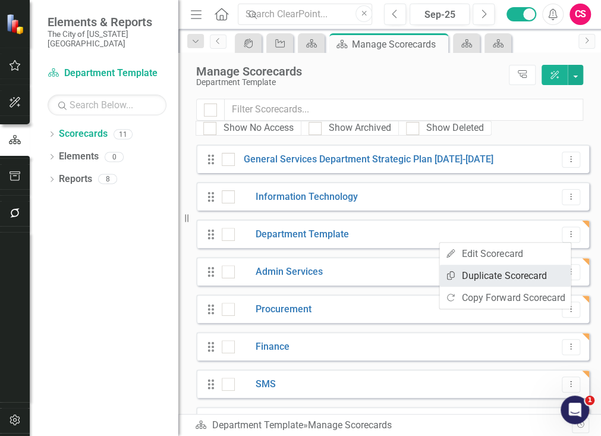
click at [483, 272] on link "Copy Duplicate Scorecard" at bounding box center [504, 276] width 131 height 22
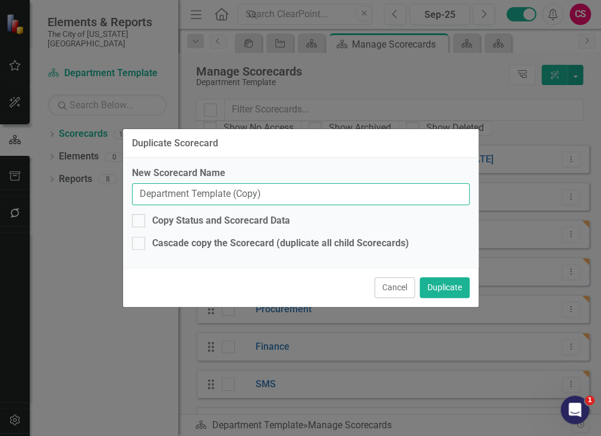
click at [384, 197] on input "Department Template (Copy)" at bounding box center [301, 194] width 338 height 22
paste input "Energy Management"
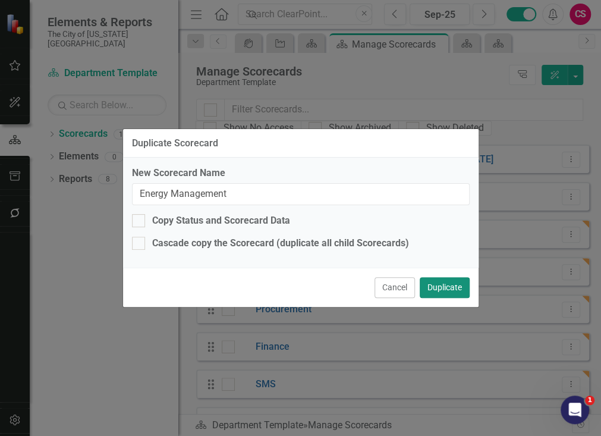
click at [441, 282] on button "Duplicate" at bounding box center [445, 287] width 50 height 21
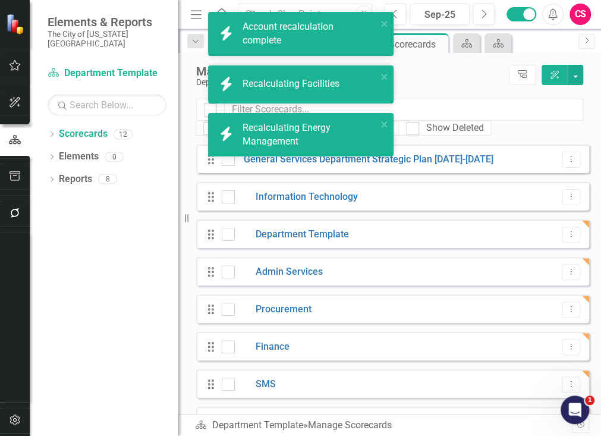
drag, startPoint x: 213, startPoint y: 235, endPoint x: 214, endPoint y: 304, distance: 69.0
click at [214, 304] on div "icon.bolt Account recalculation complete icon.bolt Recalculation Complete icon.…" at bounding box center [300, 218] width 601 height 436
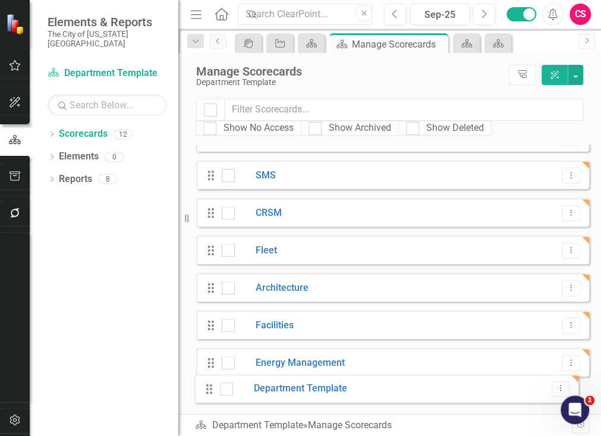
drag, startPoint x: 213, startPoint y: 234, endPoint x: 211, endPoint y: 391, distance: 157.0
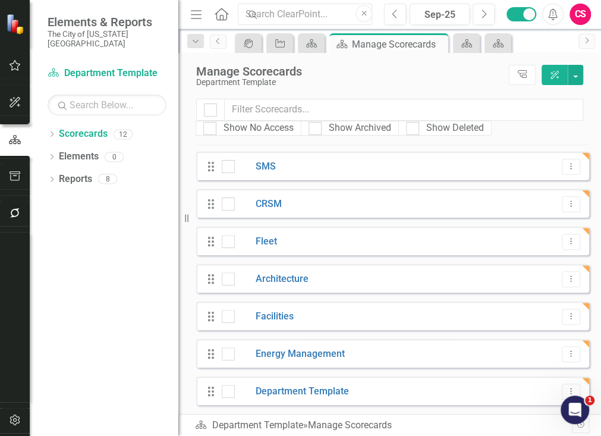
scroll to position [143, 0]
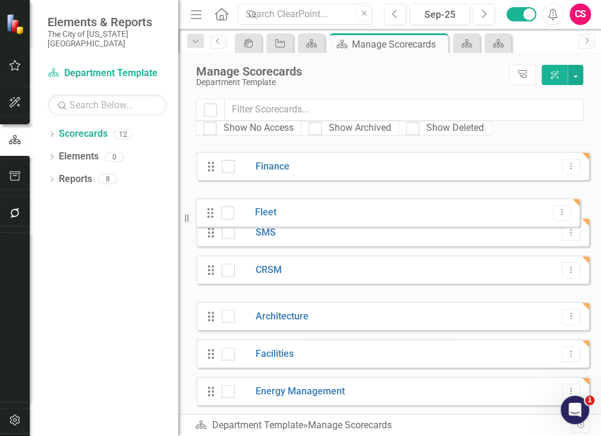
drag, startPoint x: 211, startPoint y: 278, endPoint x: 209, endPoint y: 212, distance: 66.6
click at [209, 212] on div "Drag General Services Department Strategic Plan [DATE]-[DATE] Dropdown Menu Dra…" at bounding box center [392, 222] width 393 height 441
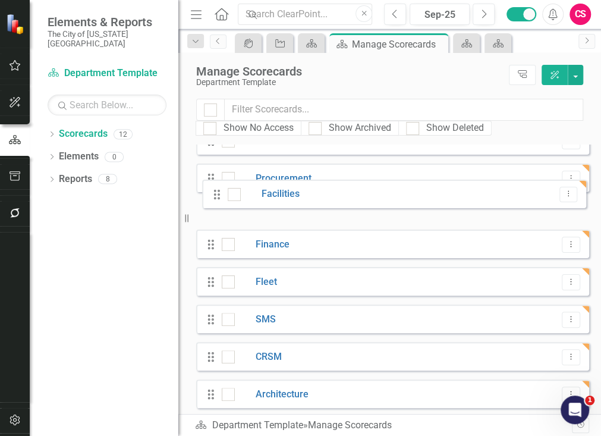
scroll to position [82, 0]
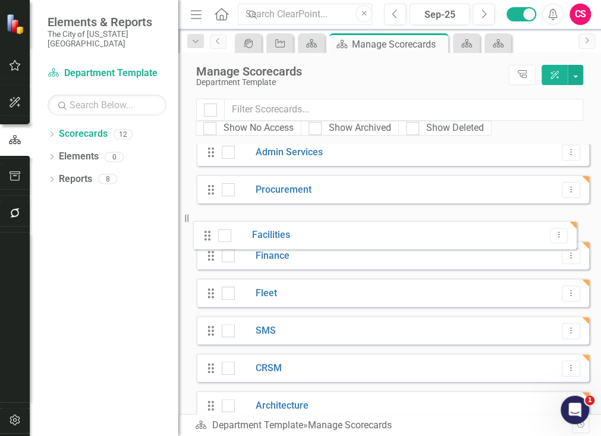
drag, startPoint x: 213, startPoint y: 352, endPoint x: 209, endPoint y: 226, distance: 126.1
click at [209, 226] on div "Drag General Services Department Strategic Plan [DATE]-[DATE] Dropdown Menu Dra…" at bounding box center [392, 282] width 393 height 441
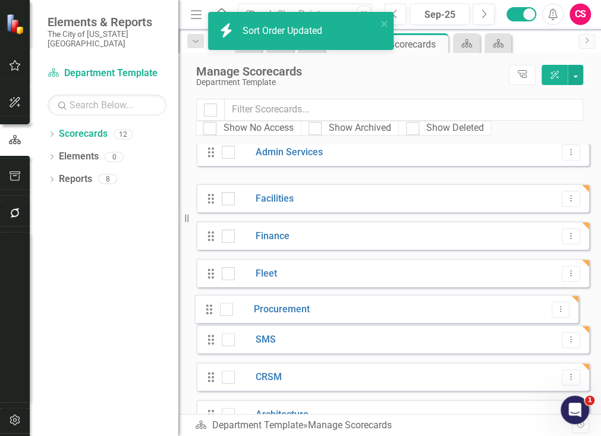
drag, startPoint x: 209, startPoint y: 184, endPoint x: 208, endPoint y: 303, distance: 119.0
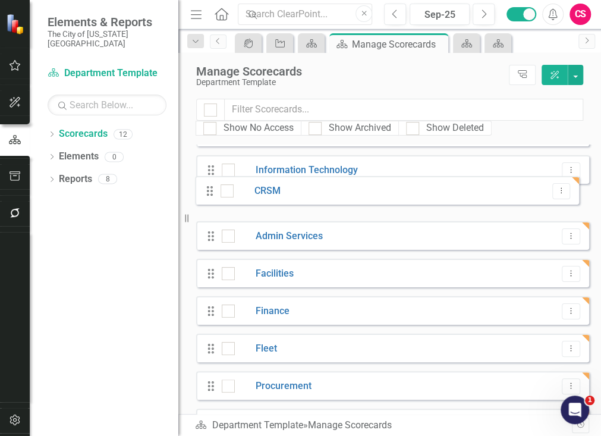
scroll to position [8, 0]
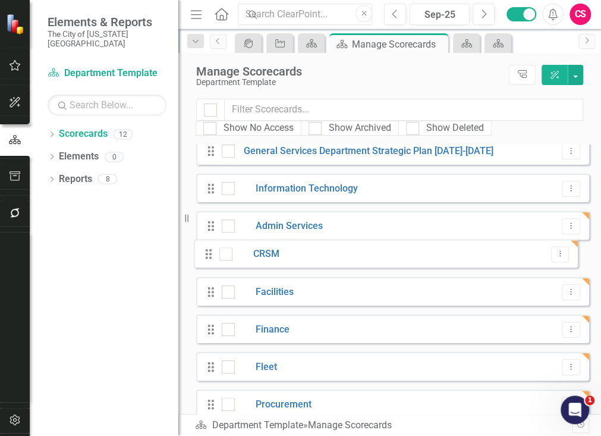
drag, startPoint x: 212, startPoint y: 376, endPoint x: 211, endPoint y: 253, distance: 122.5
click at [211, 253] on div "Drag General Services Department Strategic Plan [DATE]-[DATE] Dropdown Menu Dra…" at bounding box center [392, 356] width 393 height 441
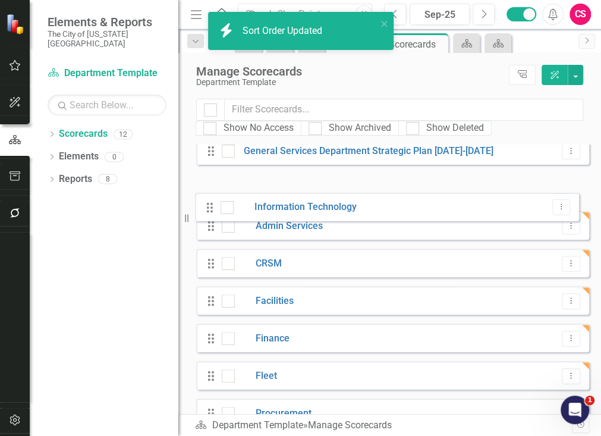
scroll to position [0, 0]
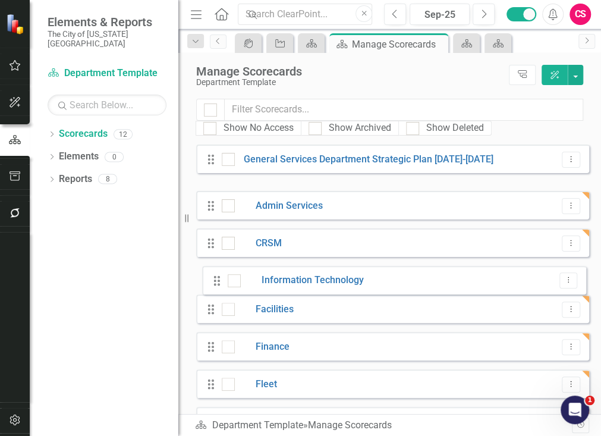
drag, startPoint x: 209, startPoint y: 184, endPoint x: 215, endPoint y: 276, distance: 92.4
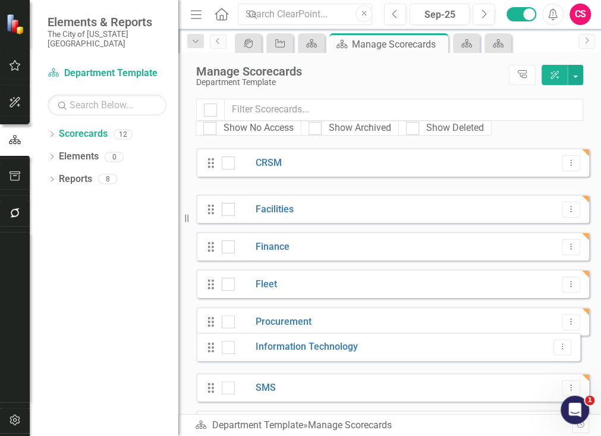
scroll to position [81, 0]
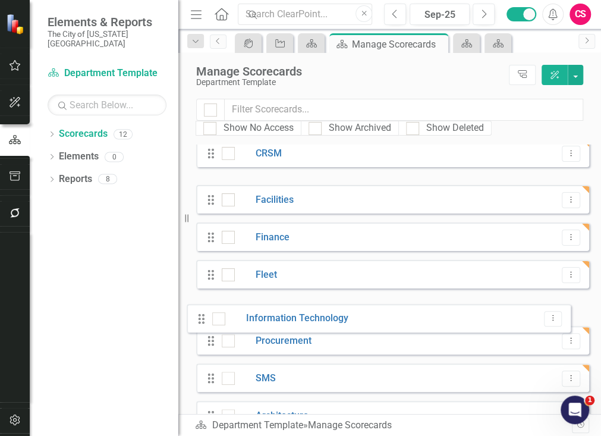
drag, startPoint x: 209, startPoint y: 274, endPoint x: 200, endPoint y: 321, distance: 47.9
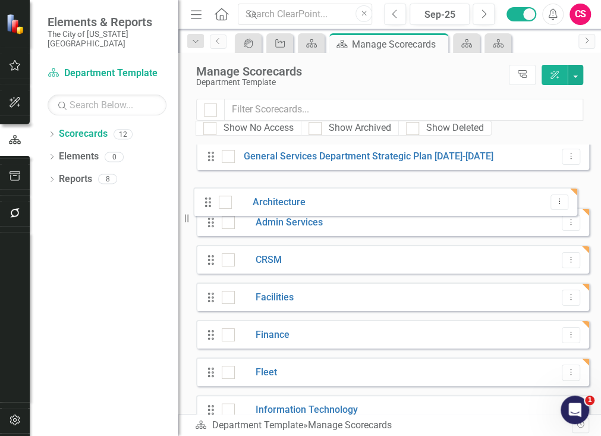
scroll to position [0, 0]
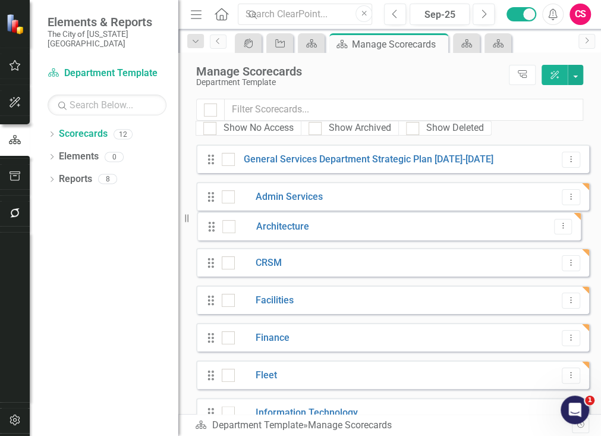
drag, startPoint x: 211, startPoint y: 337, endPoint x: 211, endPoint y: 225, distance: 112.4
click at [211, 225] on div "Drag General Services Department Strategic Plan [DATE]-[DATE] Dropdown Menu Dra…" at bounding box center [392, 365] width 393 height 441
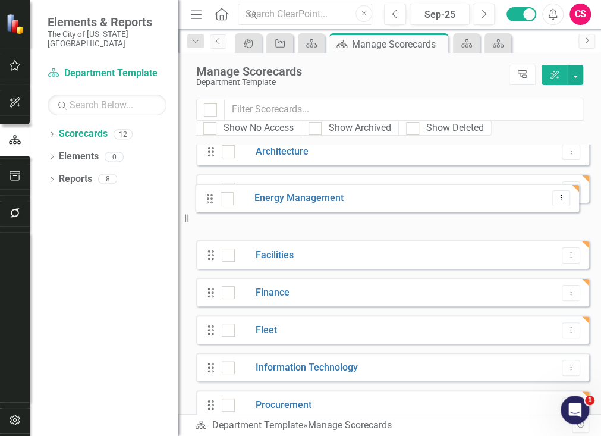
scroll to position [78, 0]
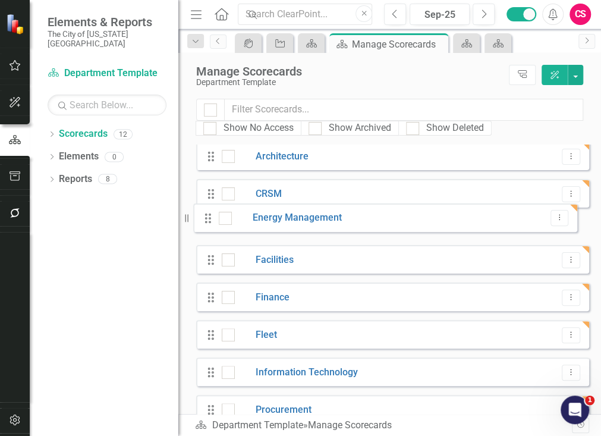
drag, startPoint x: 214, startPoint y: 354, endPoint x: 211, endPoint y: 218, distance: 136.2
click at [211, 218] on div "Drag General Services Department Strategic Plan [DATE]-[DATE] Dropdown Menu Dra…" at bounding box center [392, 287] width 393 height 441
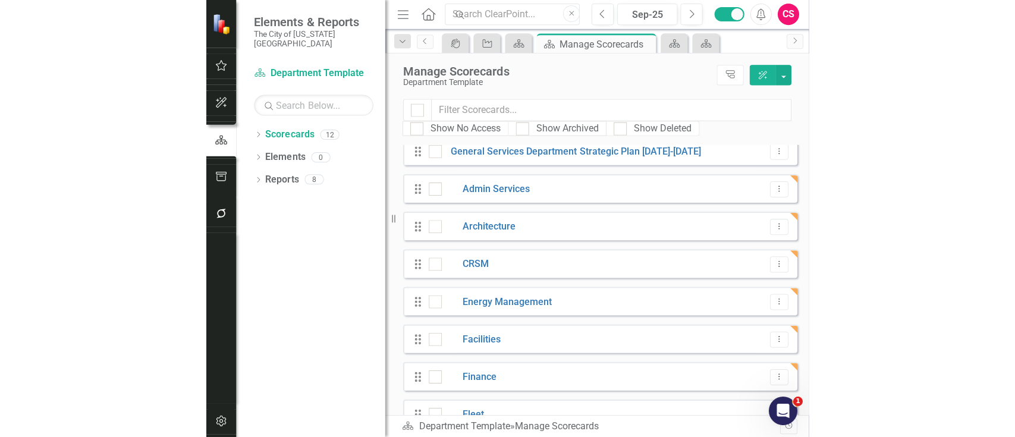
scroll to position [0, 0]
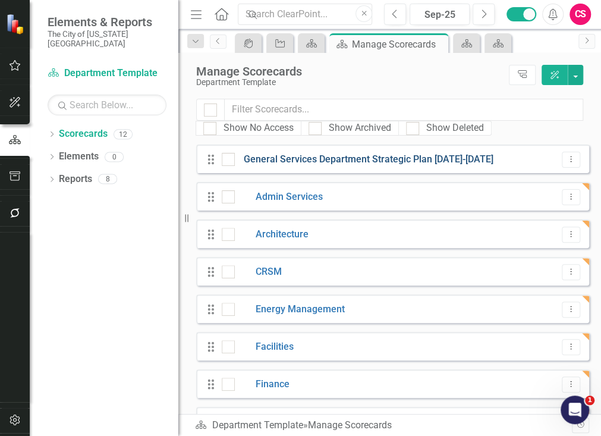
click at [366, 158] on link "General Services Department Strategic Plan [DATE]-[DATE]" at bounding box center [364, 160] width 259 height 14
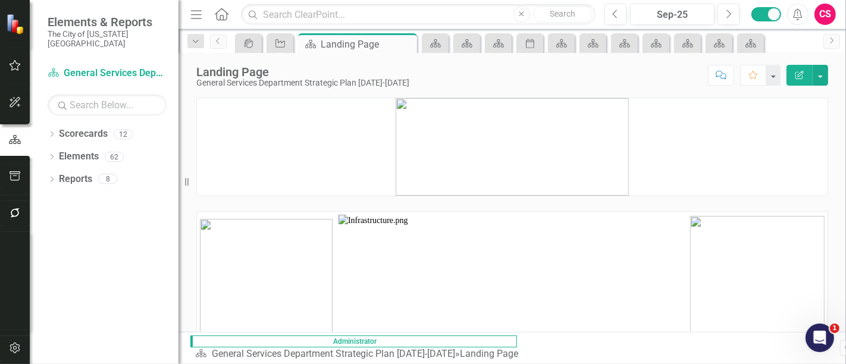
drag, startPoint x: 915, startPoint y: 1, endPoint x: 550, endPoint y: 177, distance: 405.4
click at [550, 177] on img at bounding box center [511, 147] width 233 height 98
drag, startPoint x: 845, startPoint y: 70, endPoint x: 845, endPoint y: 127, distance: 57.1
click at [845, 127] on div "Landing Page General Services Department Strategic Plan [DATE]-[DATE] Score: N/…" at bounding box center [511, 192] width 667 height 279
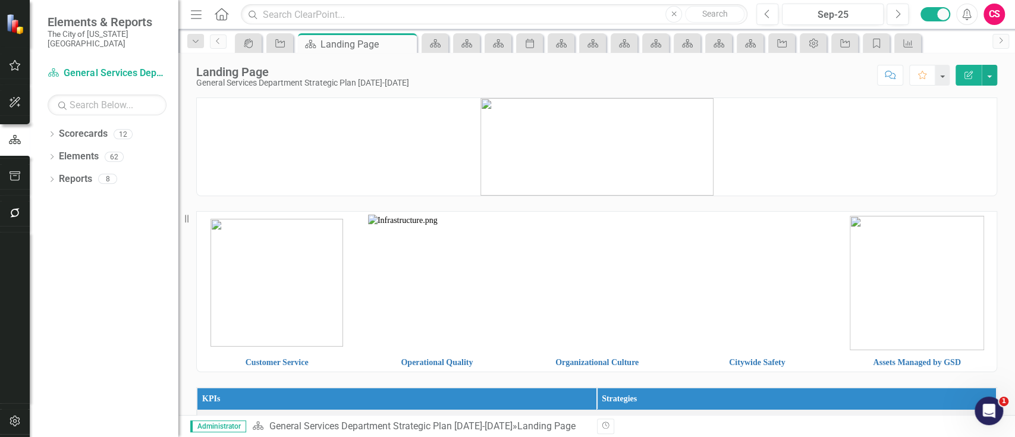
drag, startPoint x: 816, startPoint y: 2, endPoint x: 489, endPoint y: 178, distance: 370.9
click at [489, 178] on img at bounding box center [597, 147] width 233 height 98
click at [227, 17] on icon at bounding box center [222, 14] width 14 height 12
click at [78, 172] on link "Reports" at bounding box center [75, 179] width 33 height 14
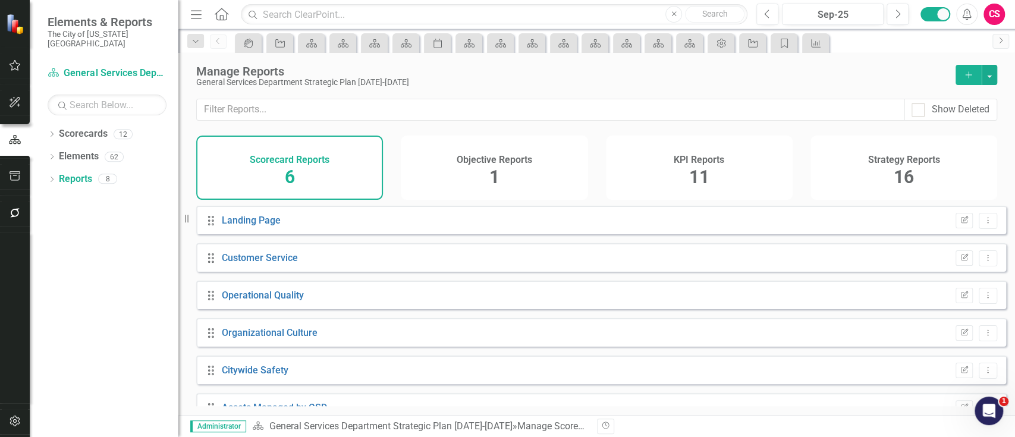
click at [682, 174] on div "KPI Reports 11" at bounding box center [699, 168] width 187 height 64
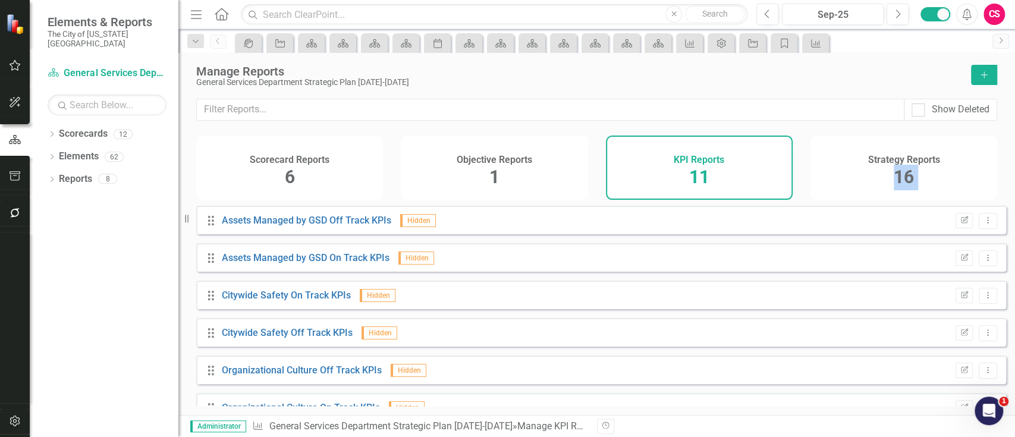
drag, startPoint x: 1014, startPoint y: 169, endPoint x: 1014, endPoint y: 317, distance: 147.5
click at [1014, 317] on div "Show Deleted Scorecard Reports 6 Objective Reports 1 KPI Reports 11 Strategy Re…" at bounding box center [596, 257] width 837 height 316
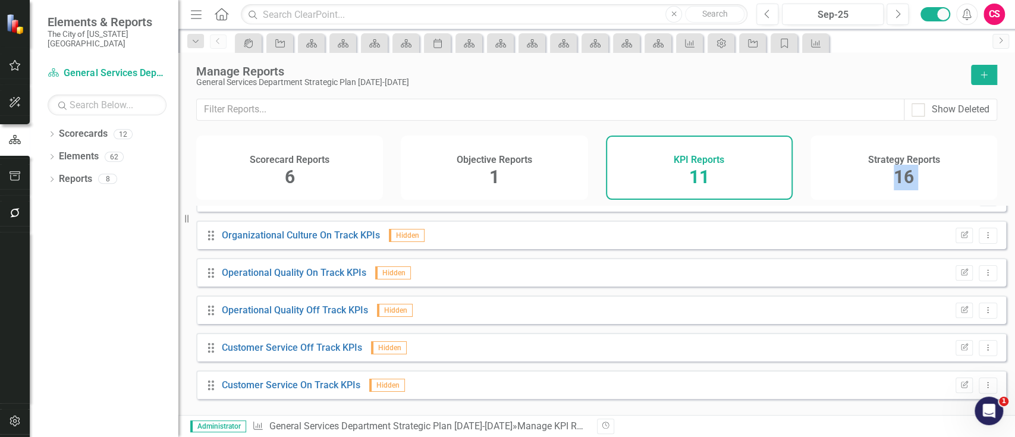
scroll to position [212, 0]
click at [983, 387] on icon "Dropdown Menu" at bounding box center [988, 383] width 10 height 8
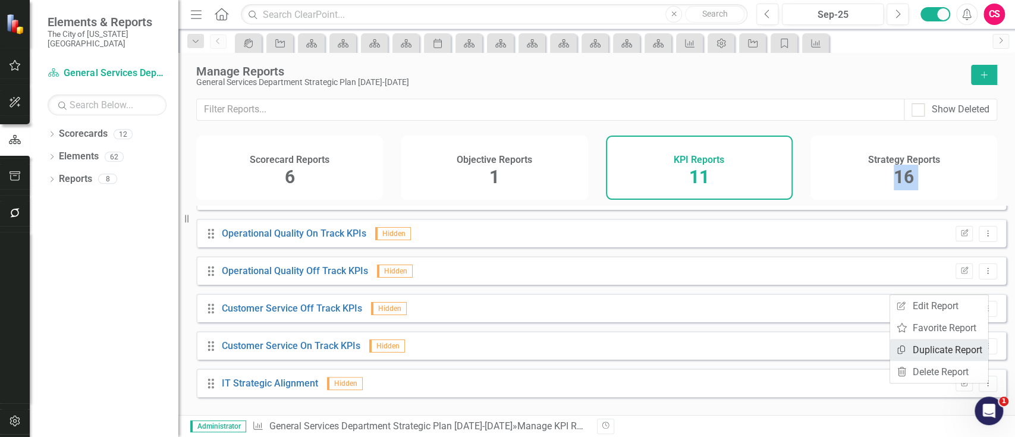
click at [954, 343] on link "Copy Duplicate Report" at bounding box center [939, 350] width 98 height 22
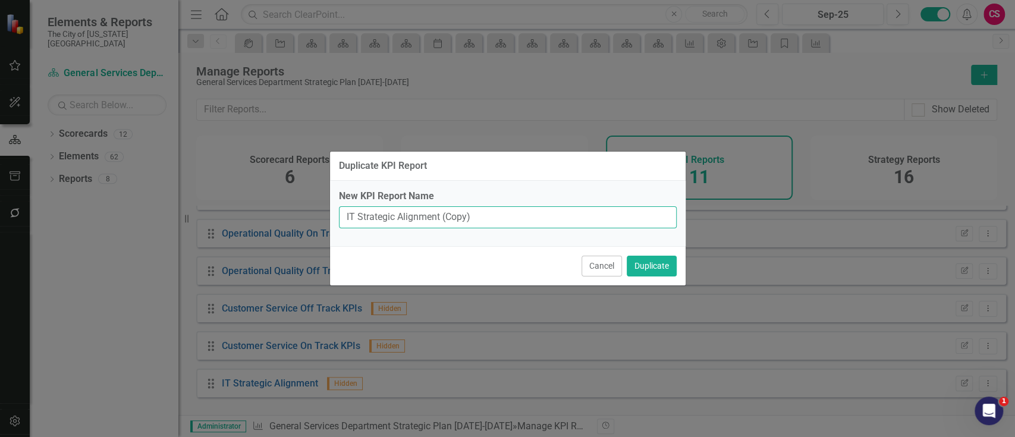
click at [351, 218] on input "IT Strategic Alignment (Copy)" at bounding box center [508, 217] width 338 height 22
click at [627, 256] on button "Duplicate" at bounding box center [652, 266] width 50 height 21
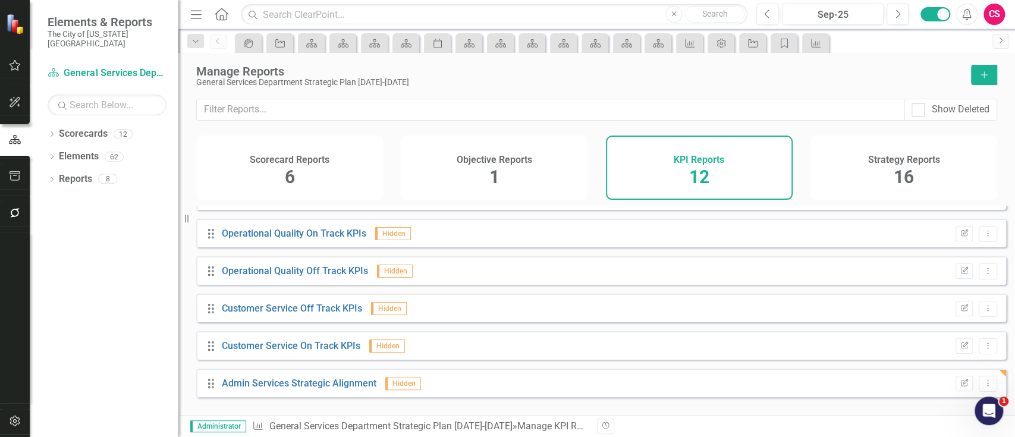
scroll to position [249, 0]
click at [979, 384] on button "Dropdown Menu" at bounding box center [988, 384] width 18 height 16
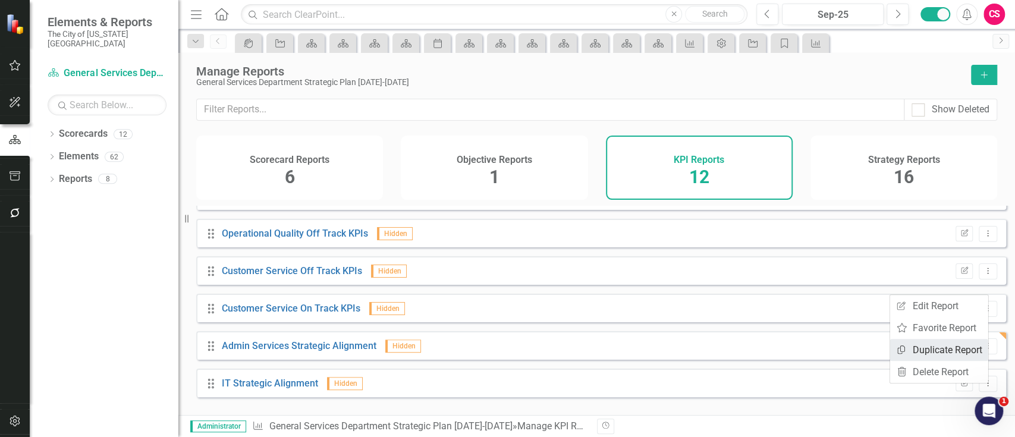
click at [937, 351] on link "Copy Duplicate Report" at bounding box center [939, 350] width 98 height 22
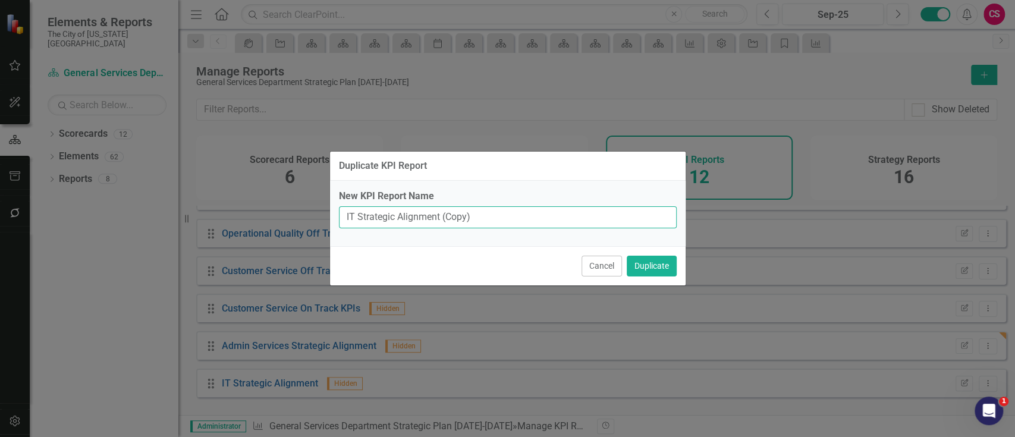
click at [348, 213] on input "IT Strategic Alignment (Copy)" at bounding box center [508, 217] width 338 height 22
paste input "Procurement"
click at [627, 256] on button "Duplicate" at bounding box center [652, 266] width 50 height 21
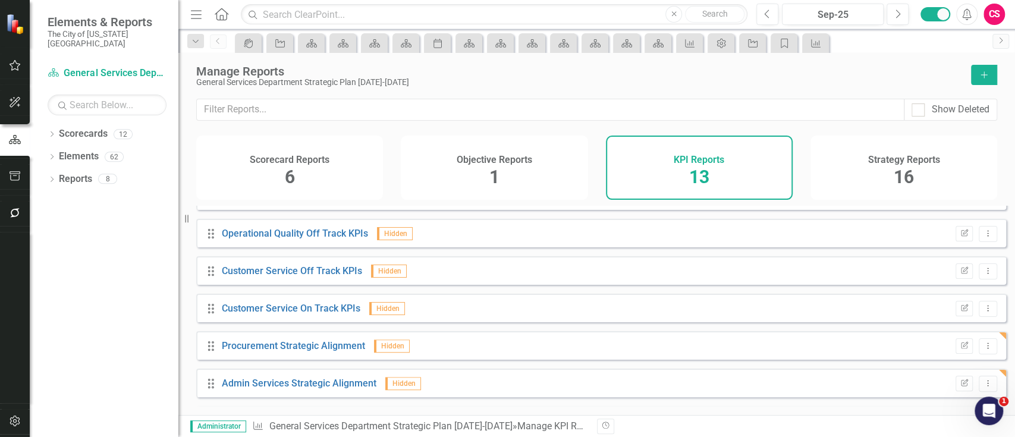
scroll to position [286, 0]
click at [983, 388] on icon "Dropdown Menu" at bounding box center [988, 384] width 10 height 8
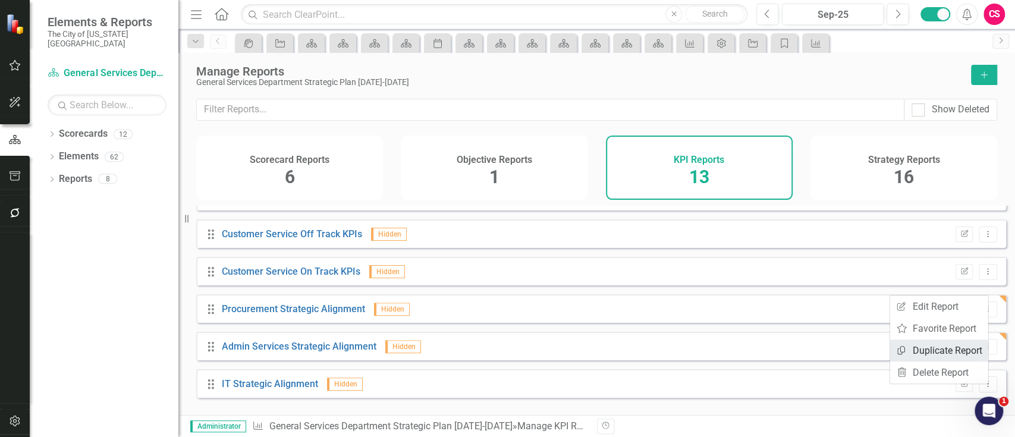
click at [941, 346] on link "Copy Duplicate Report" at bounding box center [939, 351] width 98 height 22
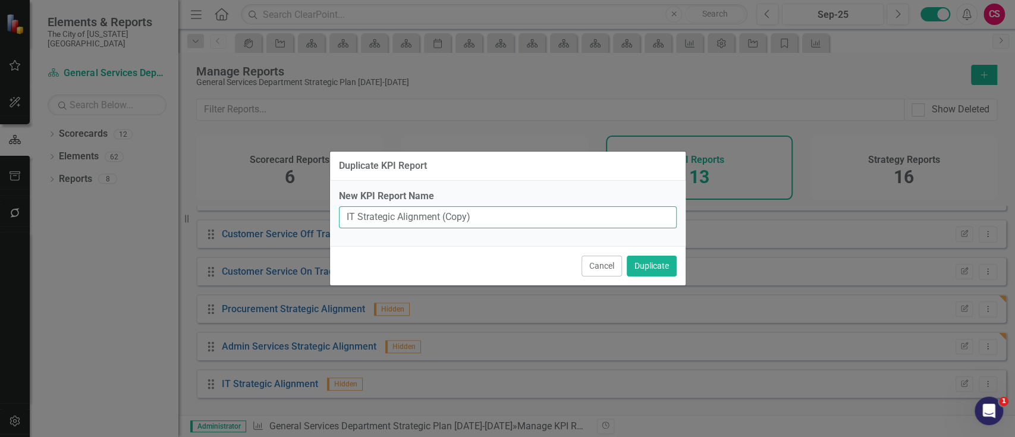
drag, startPoint x: 353, startPoint y: 219, endPoint x: 327, endPoint y: 219, distance: 25.6
click at [327, 219] on div "Duplicate KPI Report New KPI Report Name IT Strategic Alignment (Copy) Cancel D…" at bounding box center [507, 218] width 1015 height 437
paste input "Finance"
click at [627, 256] on button "Duplicate" at bounding box center [652, 266] width 50 height 21
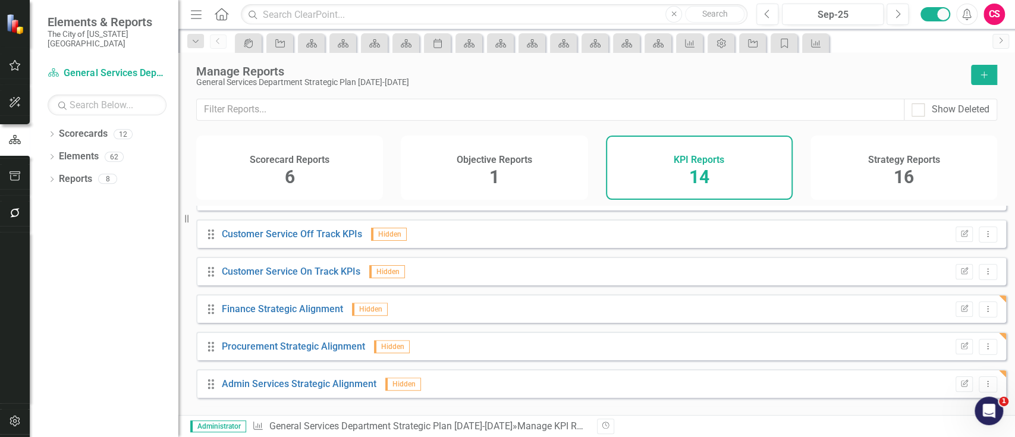
scroll to position [324, 0]
click at [983, 388] on icon "Dropdown Menu" at bounding box center [988, 384] width 10 height 8
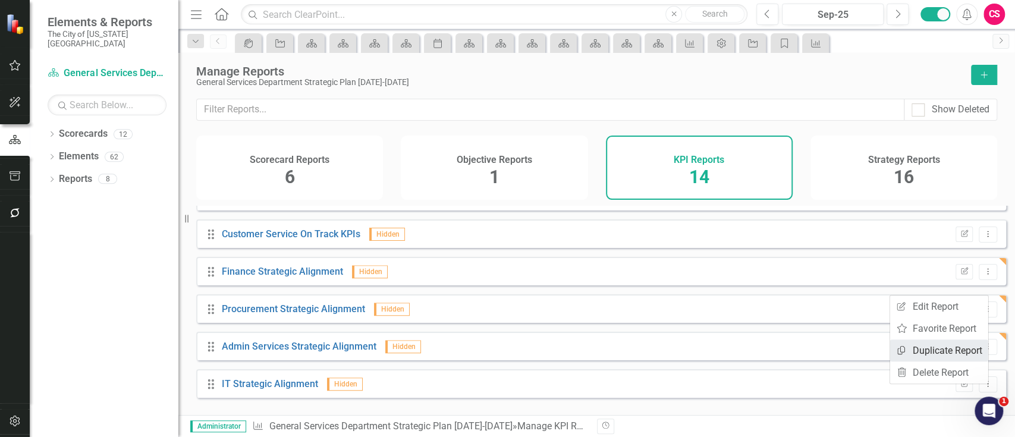
click at [946, 357] on link "Copy Duplicate Report" at bounding box center [939, 351] width 98 height 22
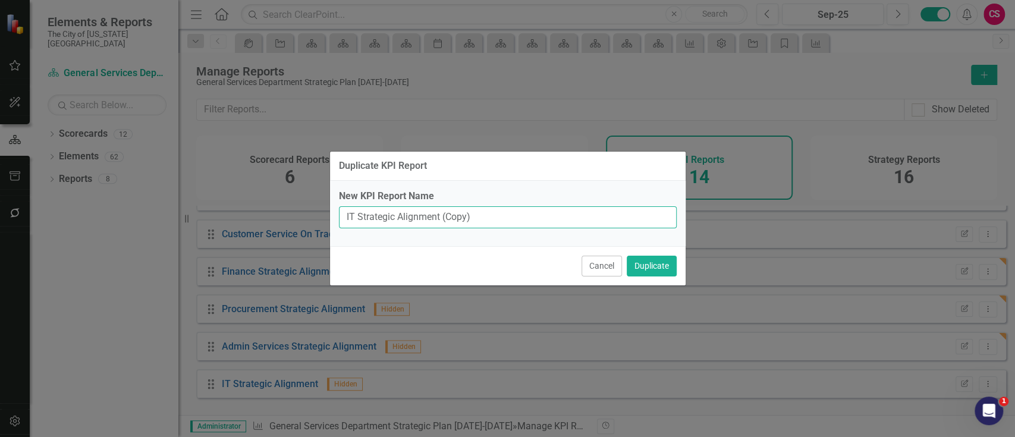
drag, startPoint x: 352, startPoint y: 220, endPoint x: 328, endPoint y: 219, distance: 24.4
click at [328, 219] on div "Duplicate KPI Report New KPI Report Name IT Strategic Alignment (Copy) Cancel D…" at bounding box center [507, 218] width 1015 height 437
paste input "SMS"
click at [627, 256] on button "Duplicate" at bounding box center [652, 266] width 50 height 21
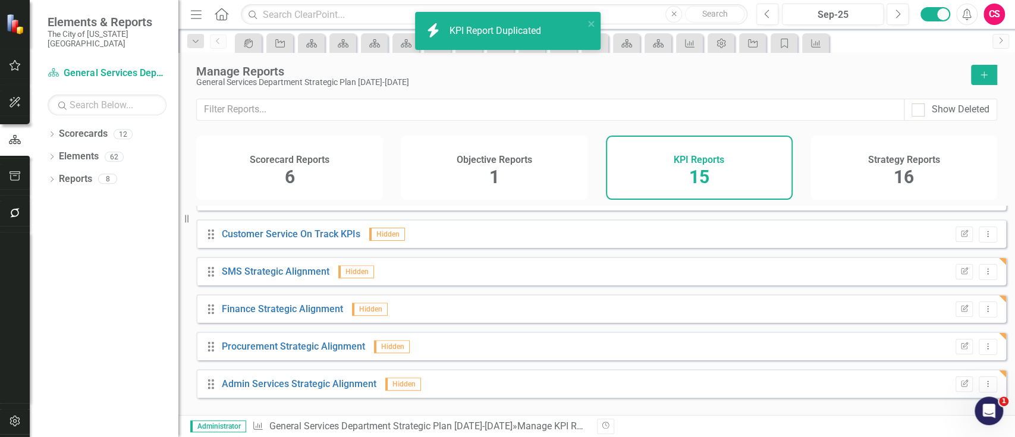
scroll to position [362, 0]
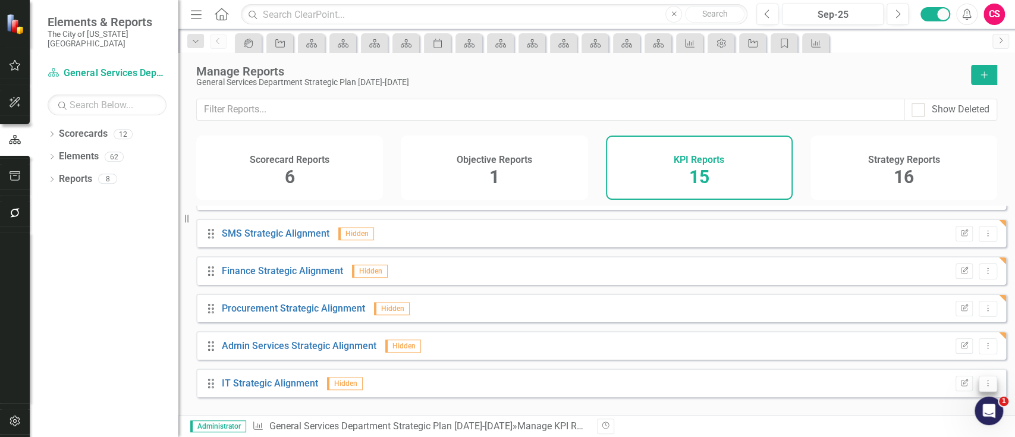
click at [983, 387] on icon "Dropdown Menu" at bounding box center [988, 383] width 10 height 8
click at [962, 350] on link "Copy Duplicate Report" at bounding box center [939, 351] width 98 height 22
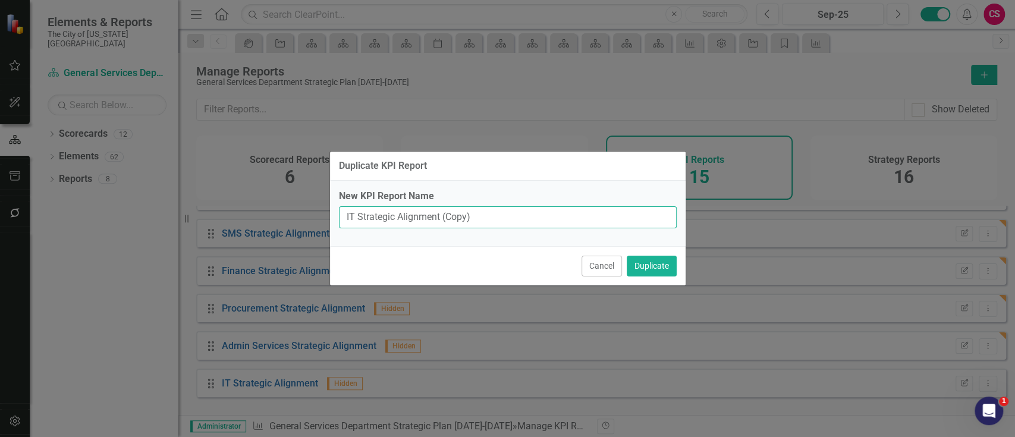
drag, startPoint x: 356, startPoint y: 216, endPoint x: 324, endPoint y: 217, distance: 32.1
click at [324, 217] on div "Duplicate KPI Report New KPI Report Name IT Strategic Alignment (Copy) Cancel D…" at bounding box center [507, 218] width 1015 height 437
paste input "CRSM"
click at [627, 256] on button "Duplicate" at bounding box center [652, 266] width 50 height 21
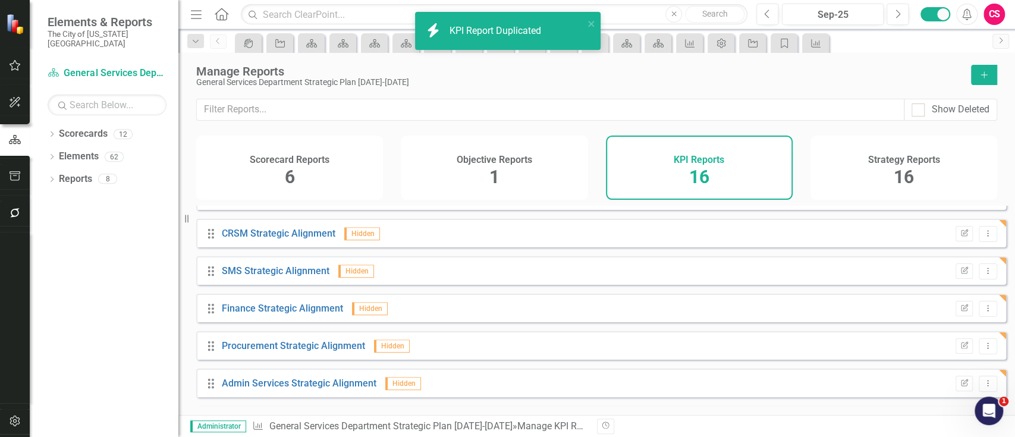
scroll to position [399, 0]
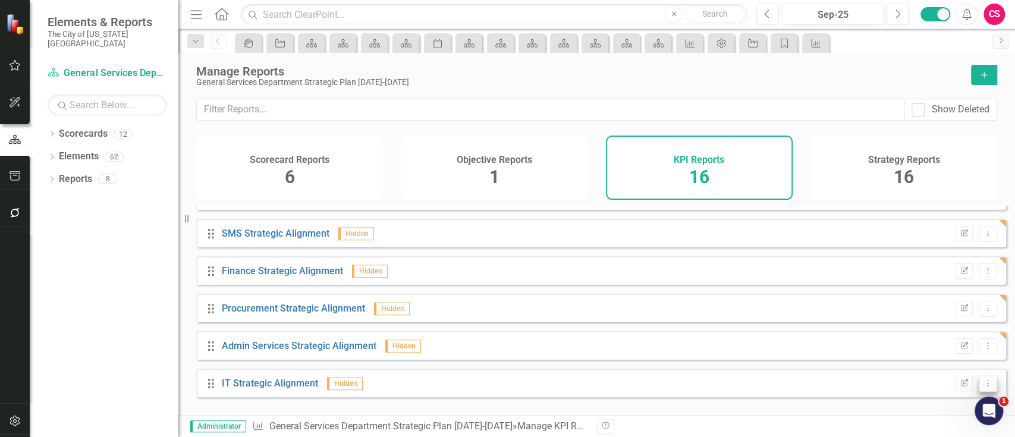
click at [979, 385] on button "Dropdown Menu" at bounding box center [988, 384] width 18 height 16
click at [932, 353] on link "Copy Duplicate Report" at bounding box center [939, 351] width 98 height 22
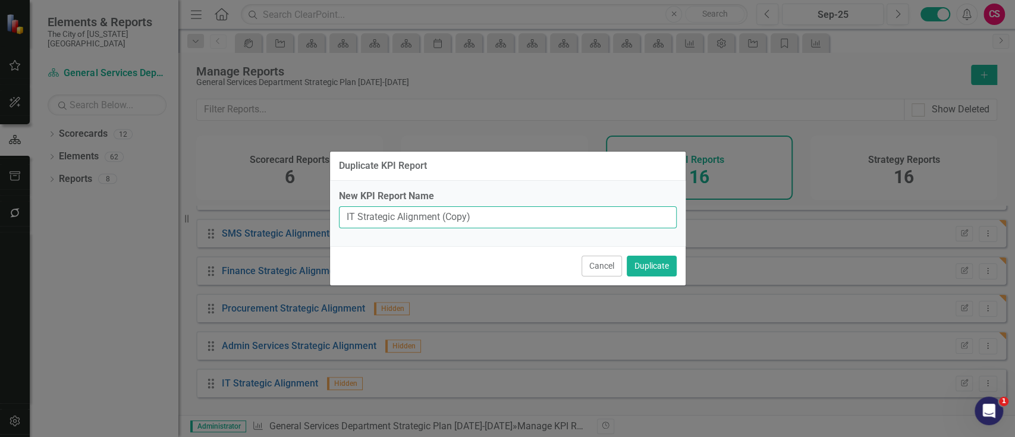
click at [355, 221] on input "IT Strategic Alignment (Copy)" at bounding box center [508, 217] width 338 height 22
paste input "Fleet"
click at [627, 256] on button "Duplicate" at bounding box center [652, 266] width 50 height 21
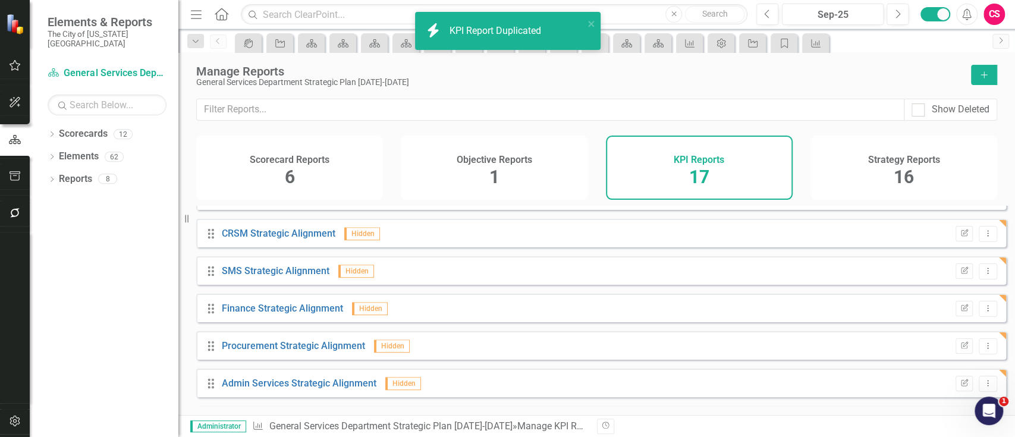
scroll to position [437, 0]
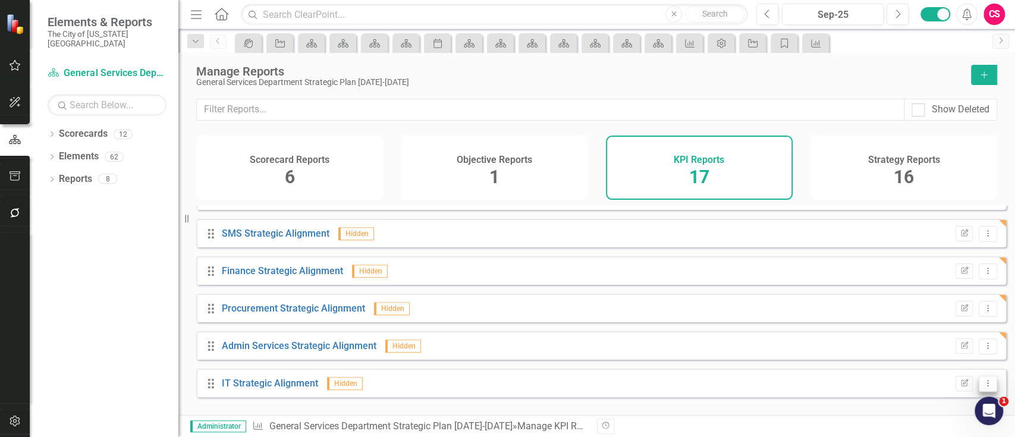
click at [979, 387] on button "Dropdown Menu" at bounding box center [988, 384] width 18 height 16
click at [948, 347] on link "Copy Duplicate Report" at bounding box center [939, 350] width 98 height 22
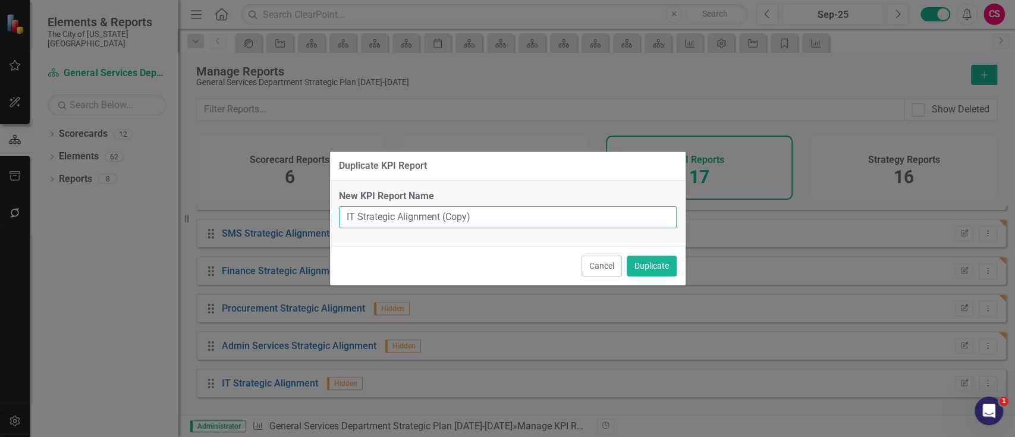
click at [353, 217] on input "IT Strategic Alignment (Copy)" at bounding box center [508, 217] width 338 height 22
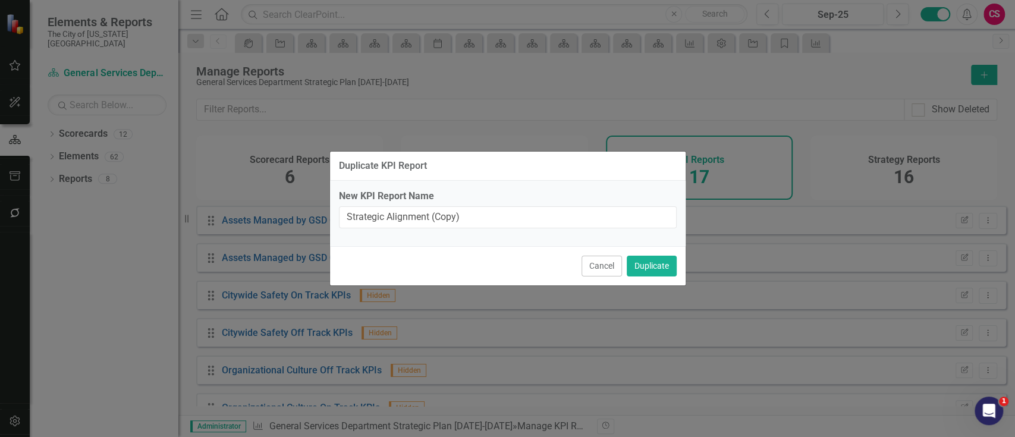
scroll to position [437, 0]
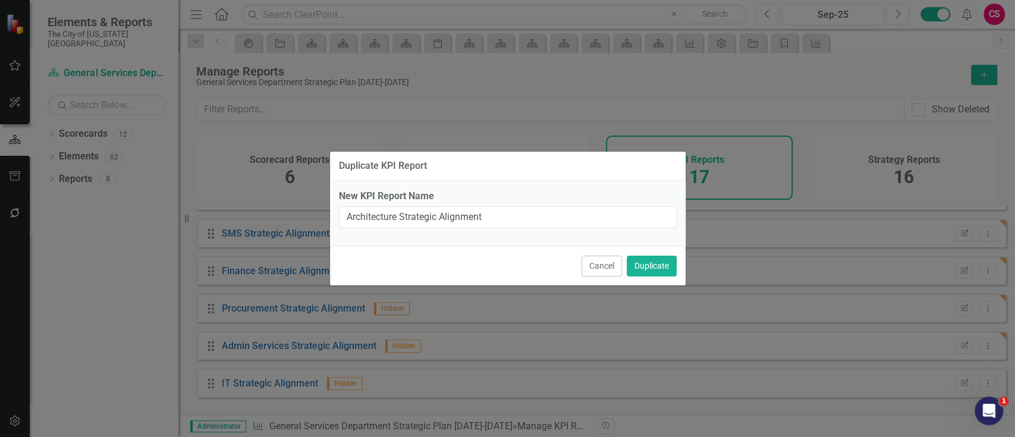
type input "Architecture Strategic Alignment"
click at [627, 256] on button "Duplicate" at bounding box center [652, 266] width 50 height 21
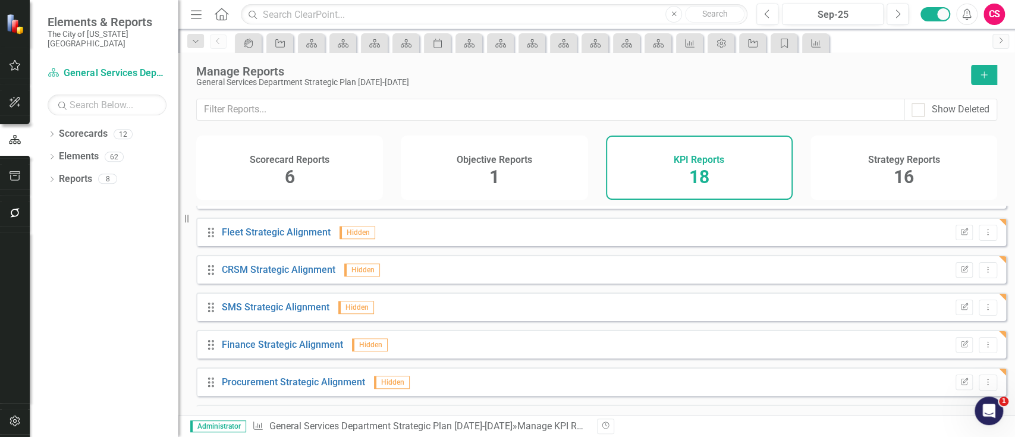
scroll to position [474, 0]
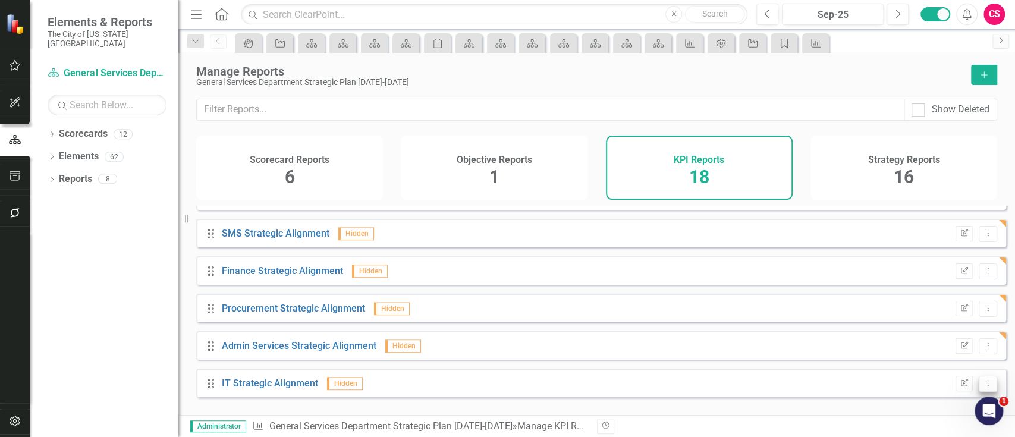
click at [983, 387] on icon "Dropdown Menu" at bounding box center [988, 383] width 10 height 8
click at [937, 345] on link "Copy Duplicate Report" at bounding box center [939, 350] width 98 height 22
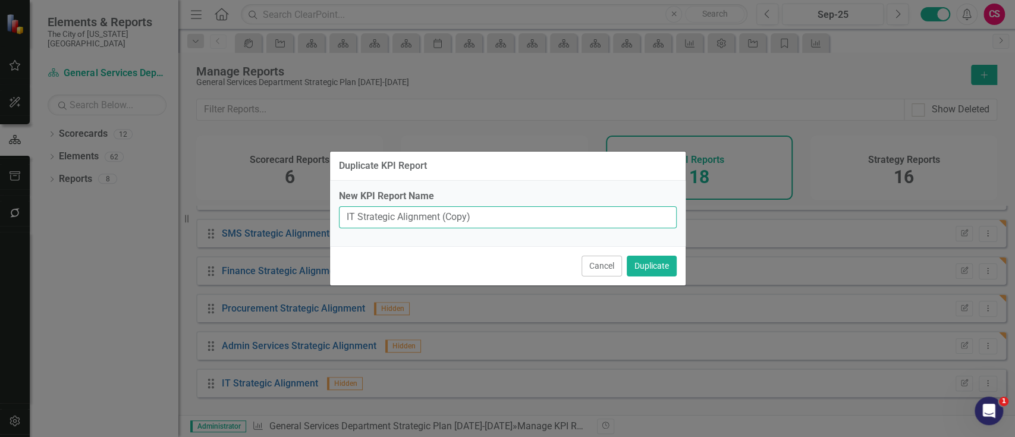
drag, startPoint x: 357, startPoint y: 217, endPoint x: 321, endPoint y: 218, distance: 36.9
click at [321, 218] on div "Duplicate KPI Report New KPI Report Name IT Strategic Alignment (Copy) Cancel D…" at bounding box center [507, 218] width 1015 height 437
click at [224, 183] on div "Duplicate KPI Report New KPI Report Name Strategic Alignment (Copy) Cancel Dupl…" at bounding box center [507, 218] width 1015 height 437
click at [350, 218] on input "Strategic Alignment (Copy)" at bounding box center [508, 217] width 338 height 22
paste input "Facilities"
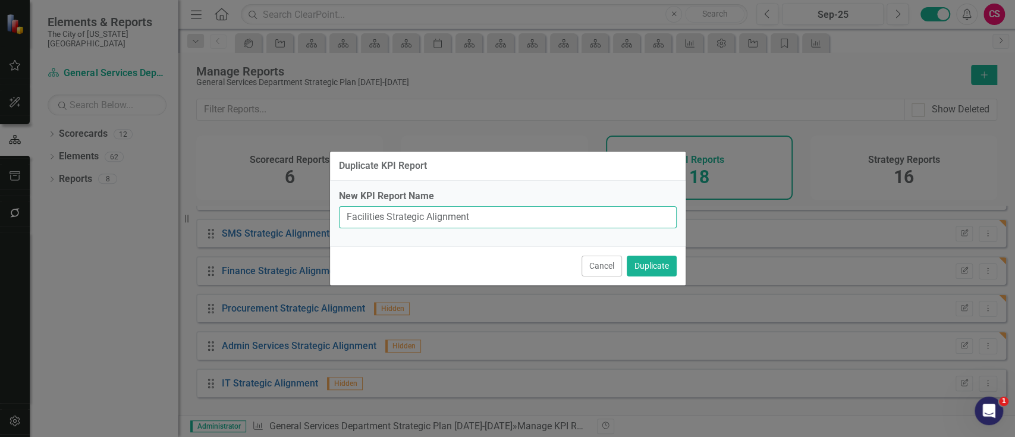
type input "Facilities Strategic Alignment"
click at [627, 256] on button "Duplicate" at bounding box center [652, 266] width 50 height 21
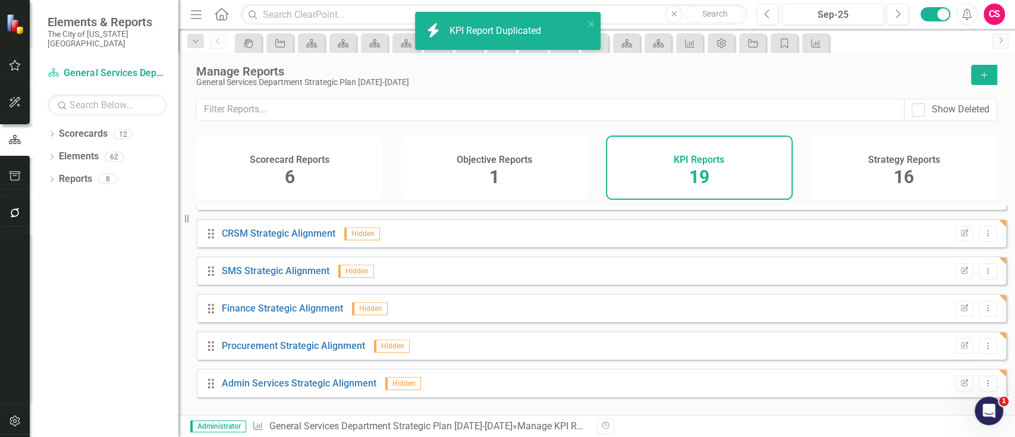
scroll to position [511, 0]
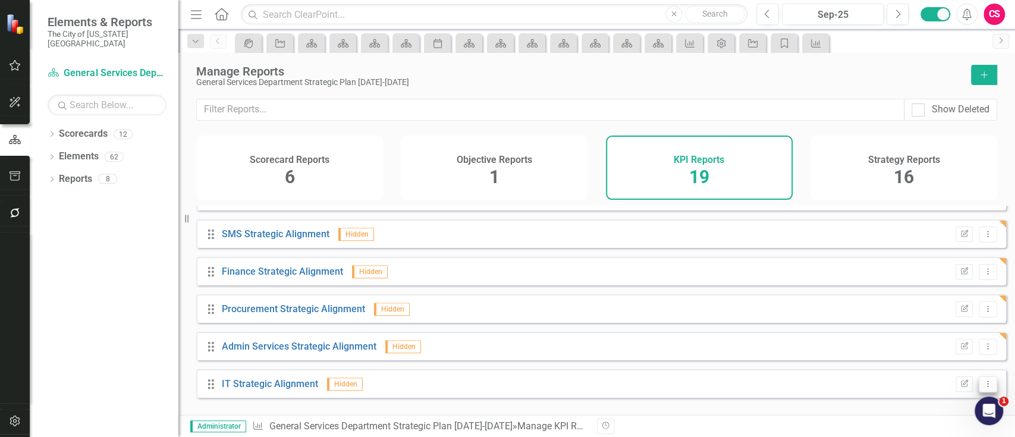
click at [985, 388] on button "Dropdown Menu" at bounding box center [988, 384] width 18 height 16
click at [956, 347] on link "Copy Duplicate Report" at bounding box center [939, 351] width 98 height 22
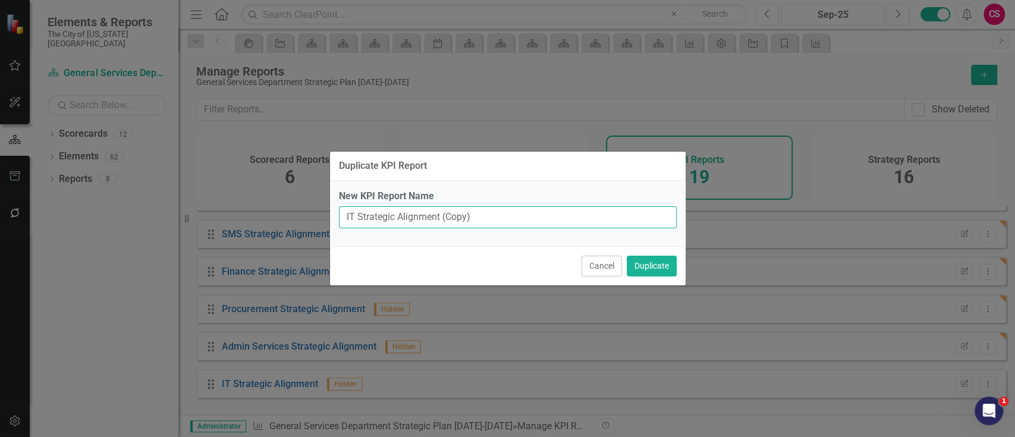
click at [356, 219] on input "IT Strategic Alignment (Copy)" at bounding box center [508, 217] width 338 height 22
paste input "Energy Management"
type input "Energy Management Strategic Alignment"
click at [627, 256] on button "Duplicate" at bounding box center [652, 266] width 50 height 21
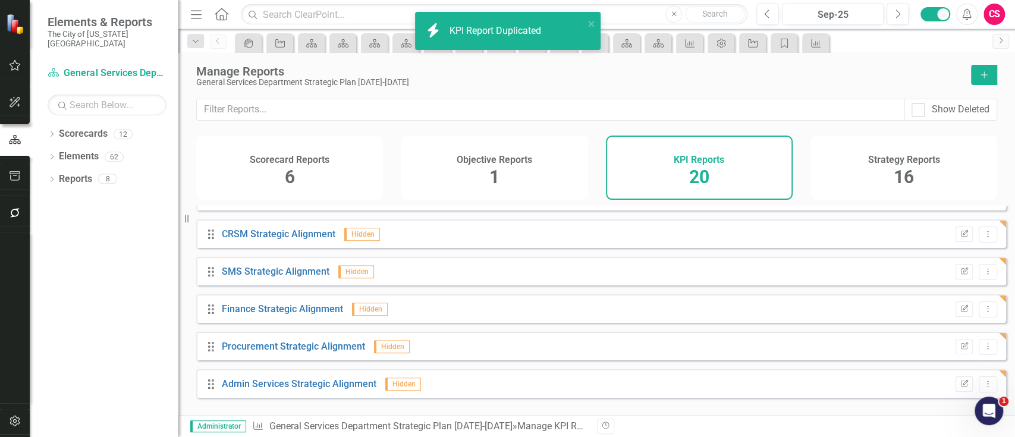
scroll to position [548, 0]
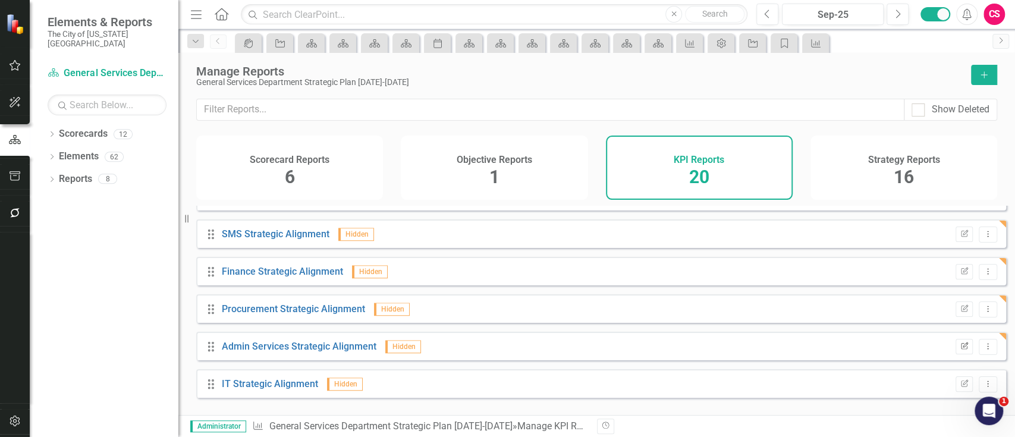
click at [956, 350] on button "Edit Report" at bounding box center [964, 346] width 17 height 15
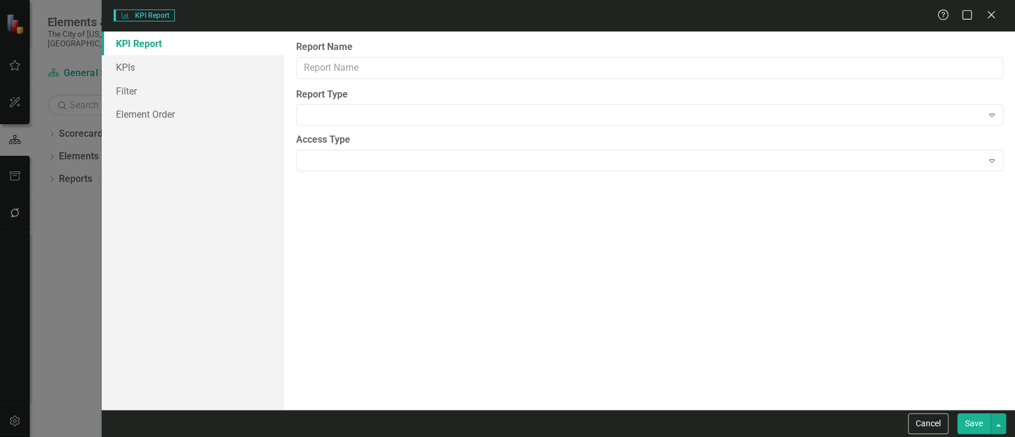
type input "Admin Services Strategic Alignment"
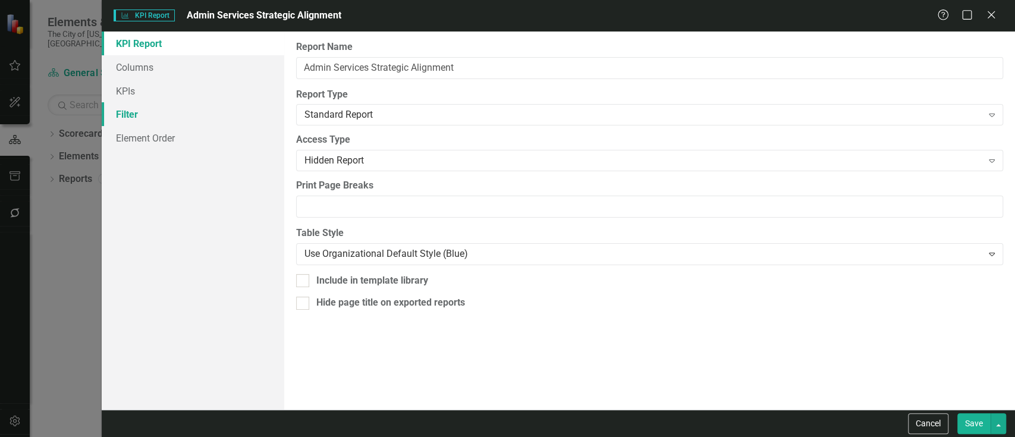
click at [157, 102] on link "Filter" at bounding box center [193, 114] width 183 height 24
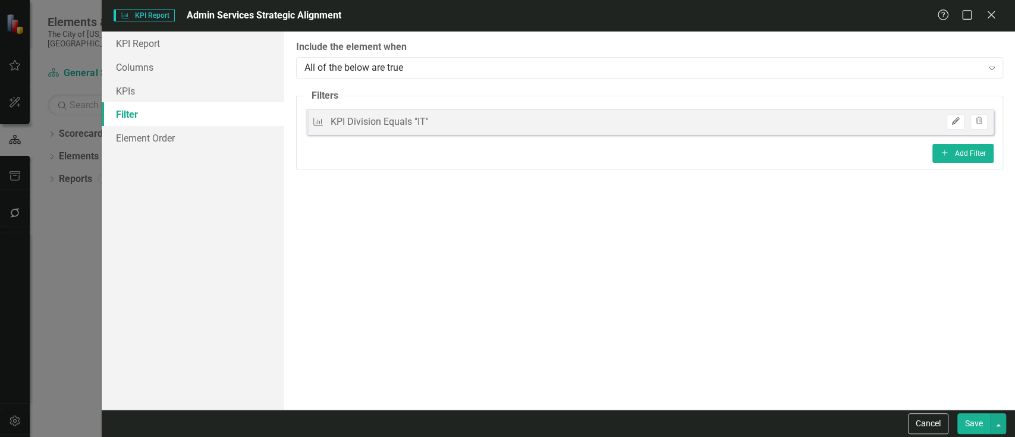
click at [957, 118] on icon "Edit" at bounding box center [955, 121] width 9 height 7
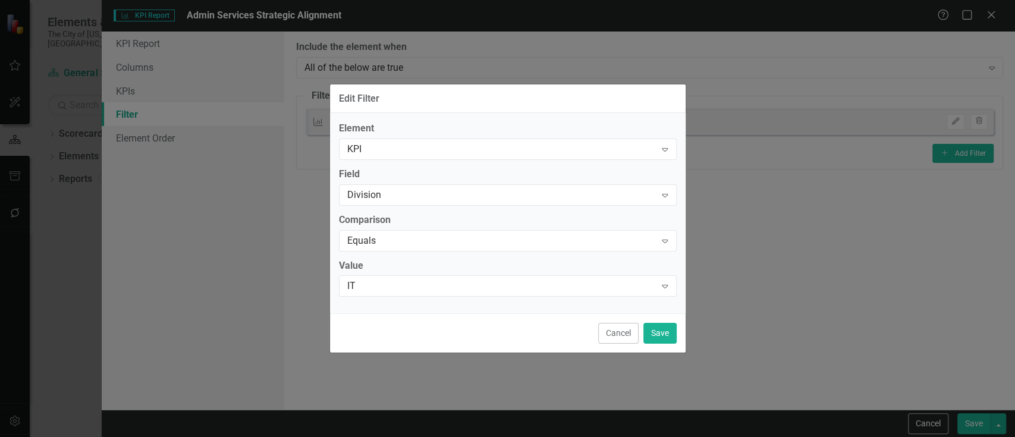
click at [395, 283] on div "IT" at bounding box center [501, 287] width 309 height 14
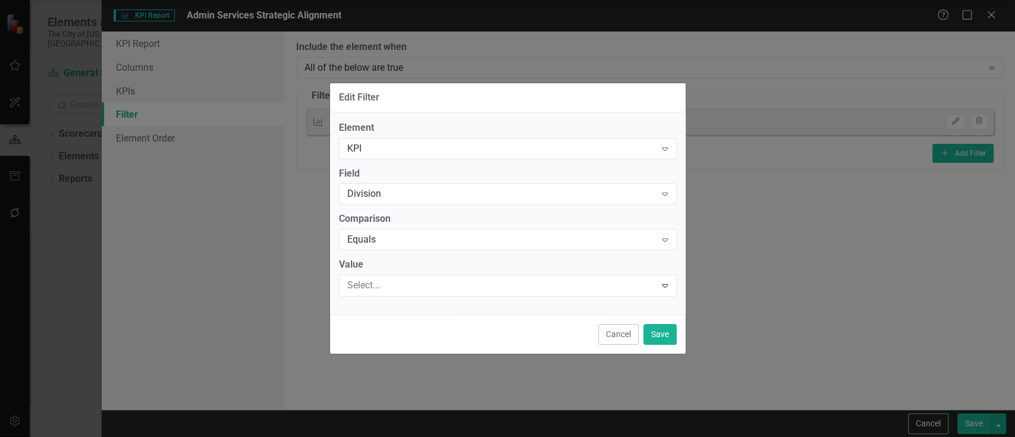
scroll to position [0, 0]
type input "ad"
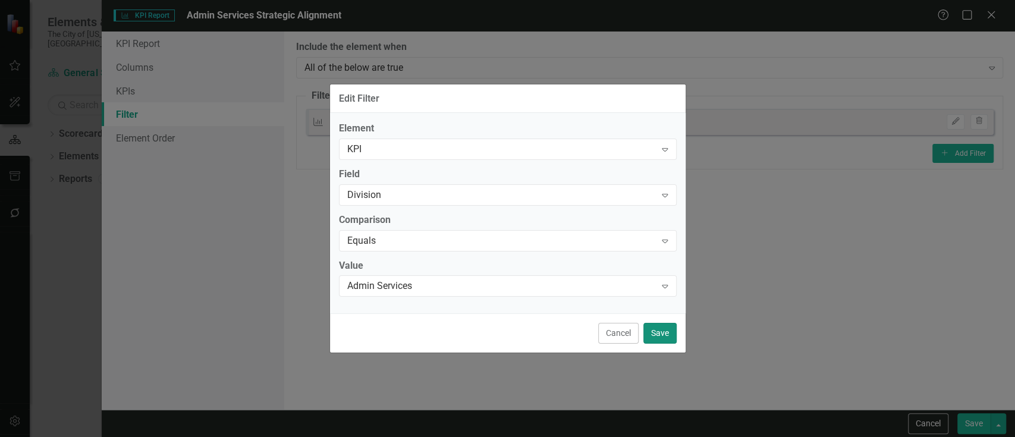
click at [652, 341] on button "Save" at bounding box center [659, 333] width 33 height 21
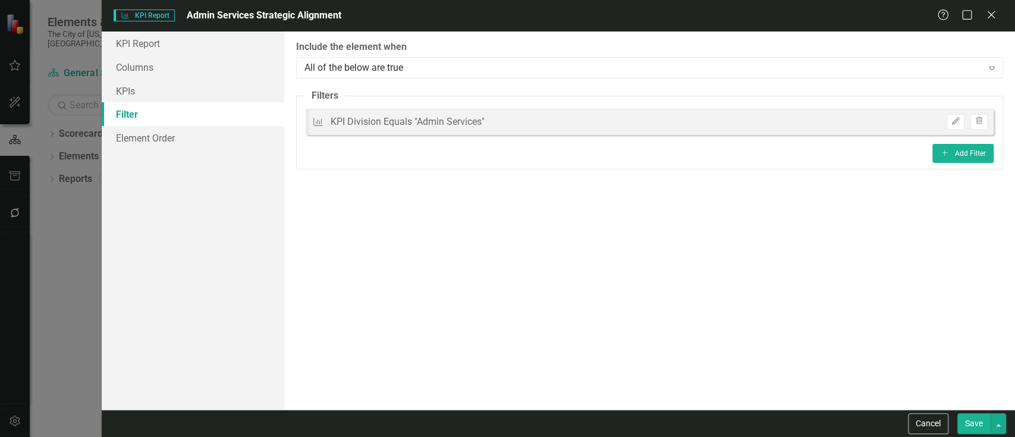
click at [958, 416] on button "Save" at bounding box center [973, 423] width 33 height 21
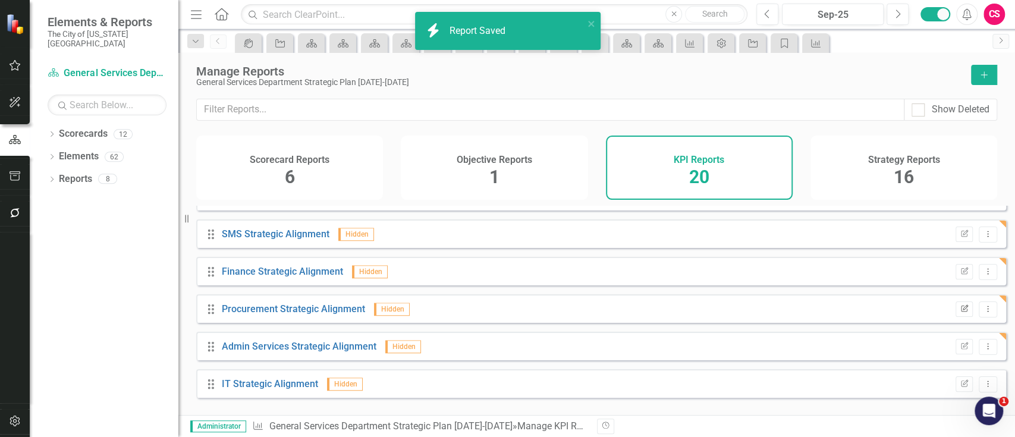
click at [957, 317] on button "Edit Report" at bounding box center [964, 309] width 17 height 15
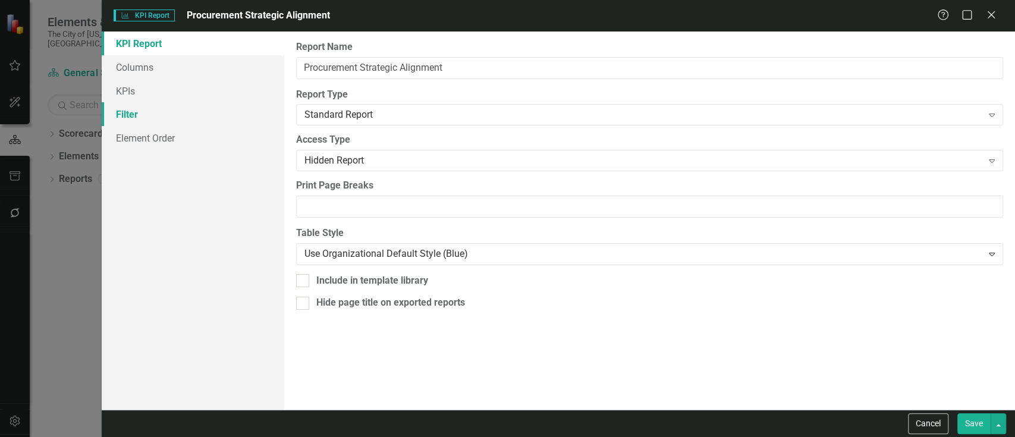
click at [215, 113] on link "Filter" at bounding box center [193, 114] width 183 height 24
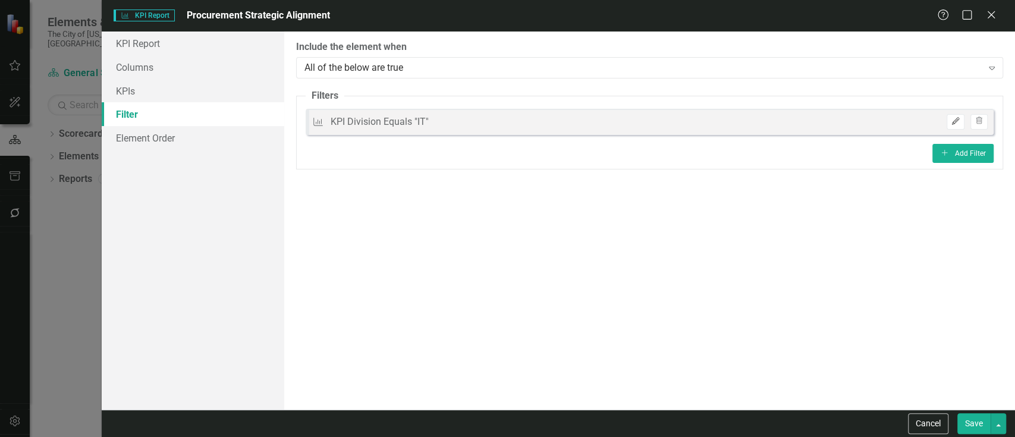
click at [954, 122] on icon "button" at bounding box center [955, 121] width 7 height 7
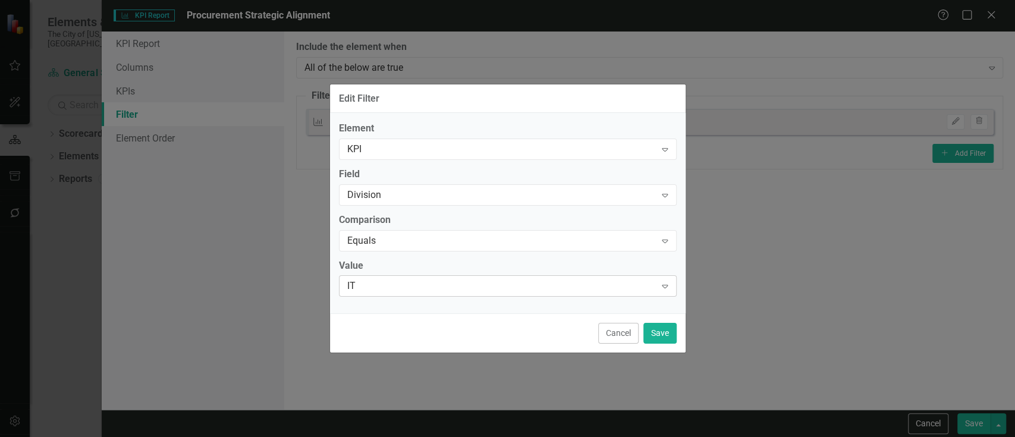
click at [387, 286] on div "IT" at bounding box center [501, 287] width 309 height 14
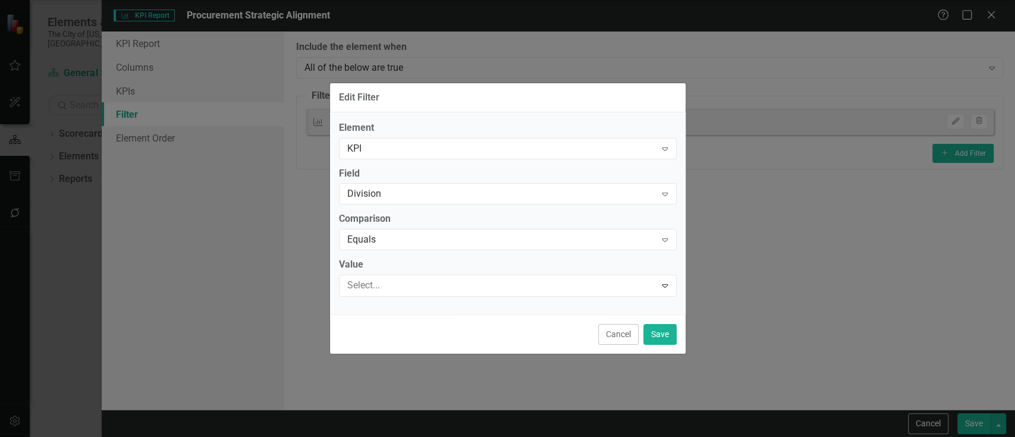
scroll to position [17, 0]
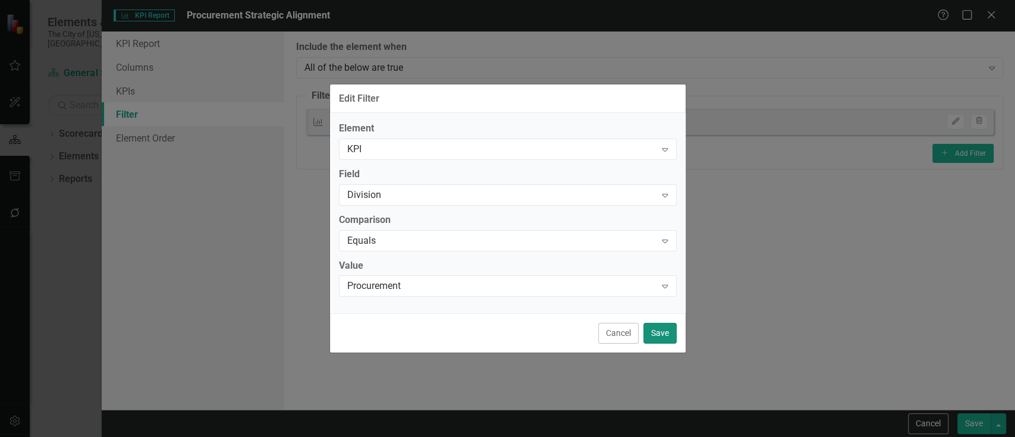
click at [657, 329] on button "Save" at bounding box center [659, 333] width 33 height 21
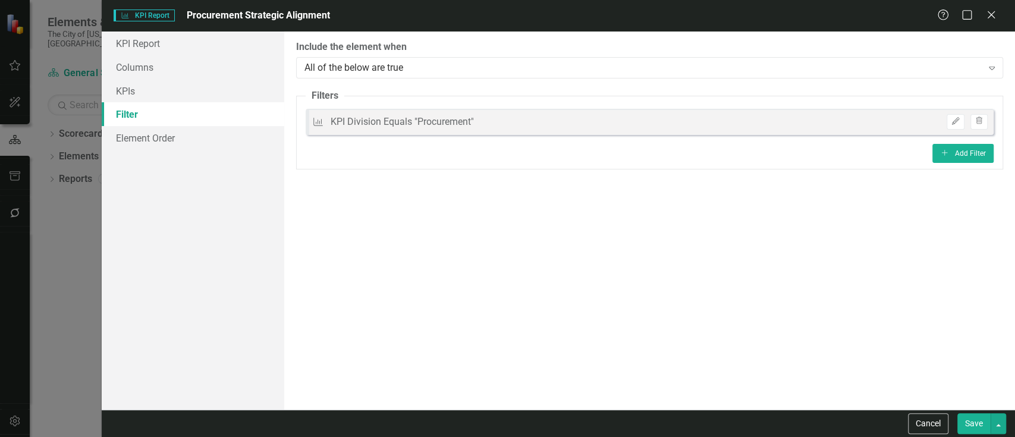
click at [963, 431] on button "Save" at bounding box center [973, 423] width 33 height 21
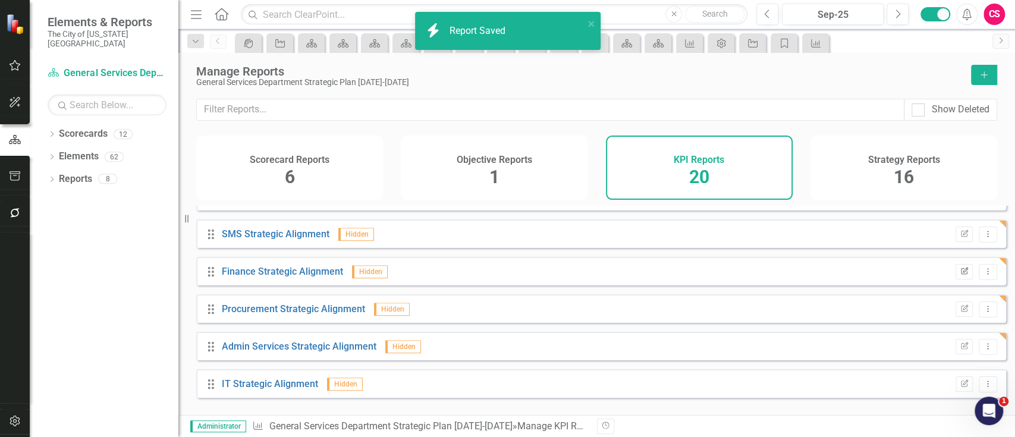
click at [961, 274] on icon "button" at bounding box center [964, 270] width 7 height 7
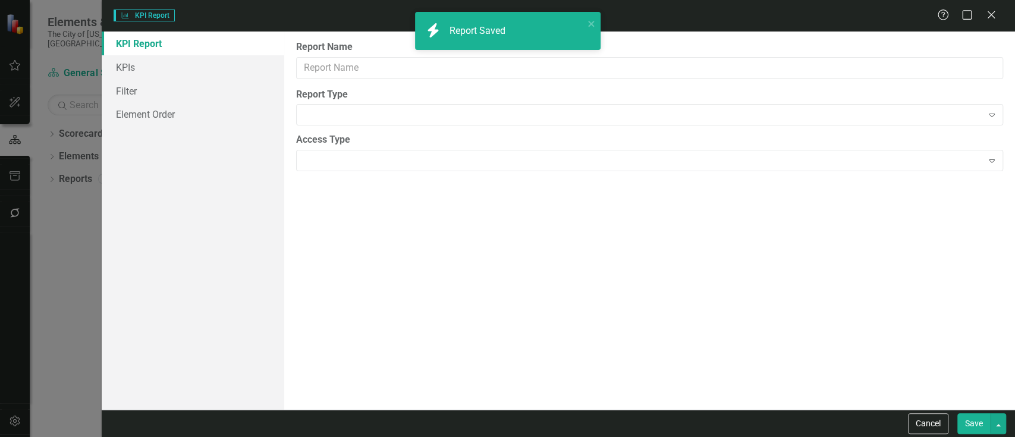
type input "Finance Strategic Alignment"
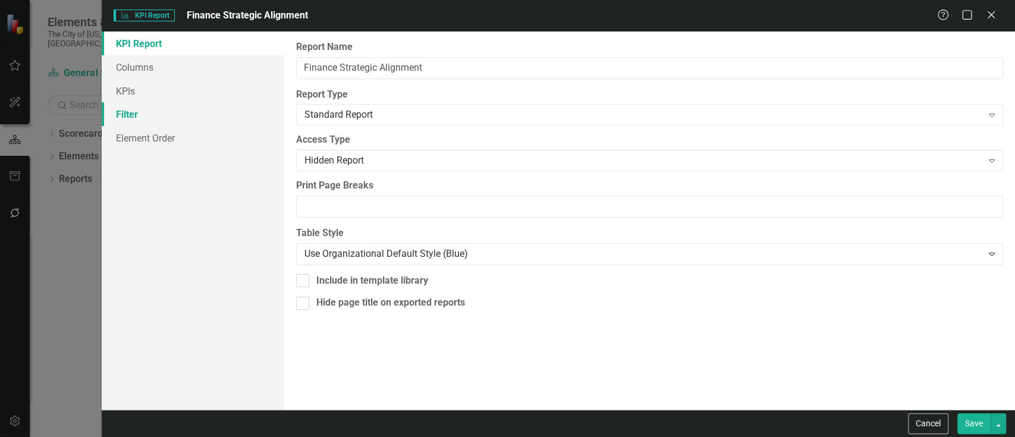
click at [175, 114] on link "Filter" at bounding box center [193, 114] width 183 height 24
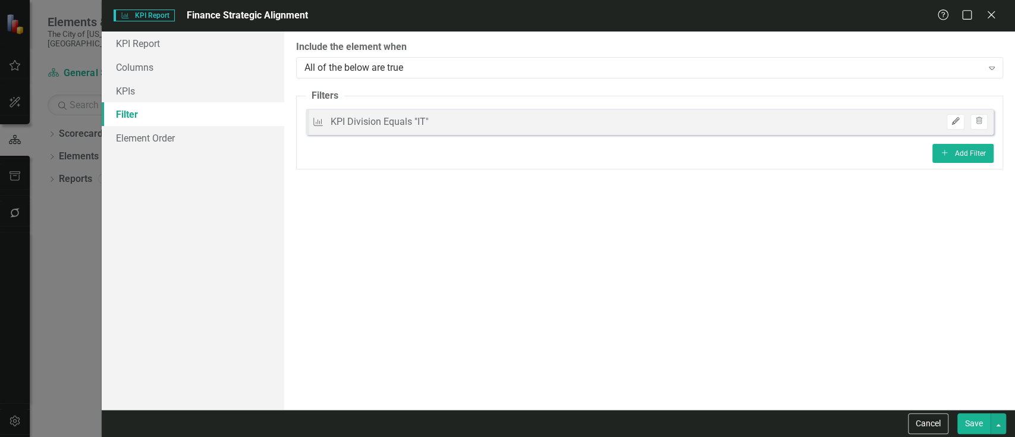
click at [950, 121] on button "Edit" at bounding box center [955, 121] width 17 height 15
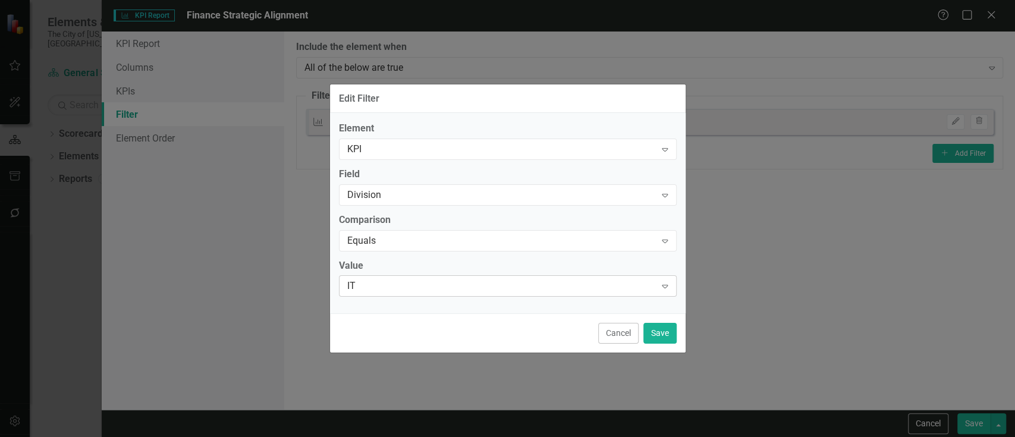
click at [375, 278] on div "IT Expand" at bounding box center [508, 285] width 338 height 21
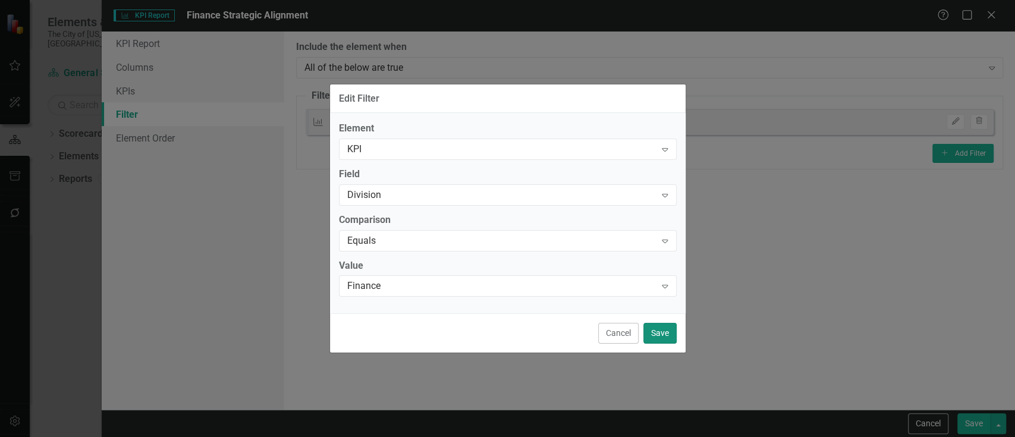
click at [671, 331] on button "Save" at bounding box center [659, 333] width 33 height 21
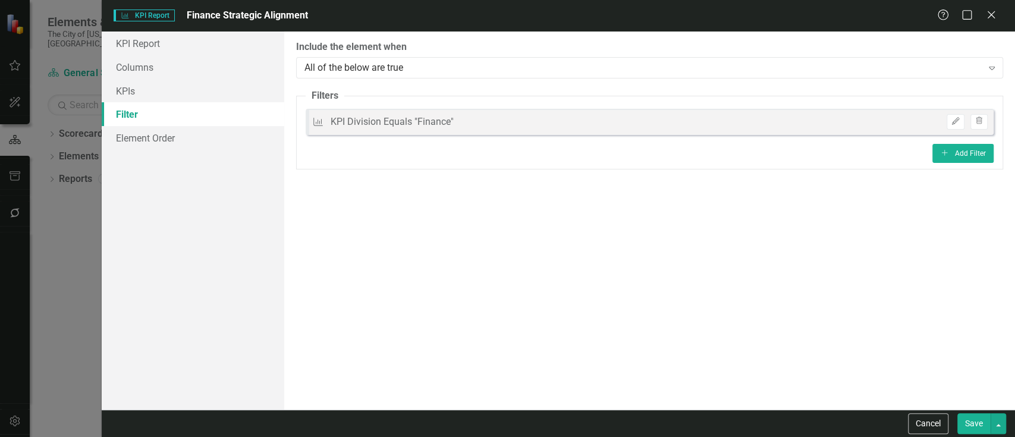
click at [969, 419] on button "Save" at bounding box center [973, 423] width 33 height 21
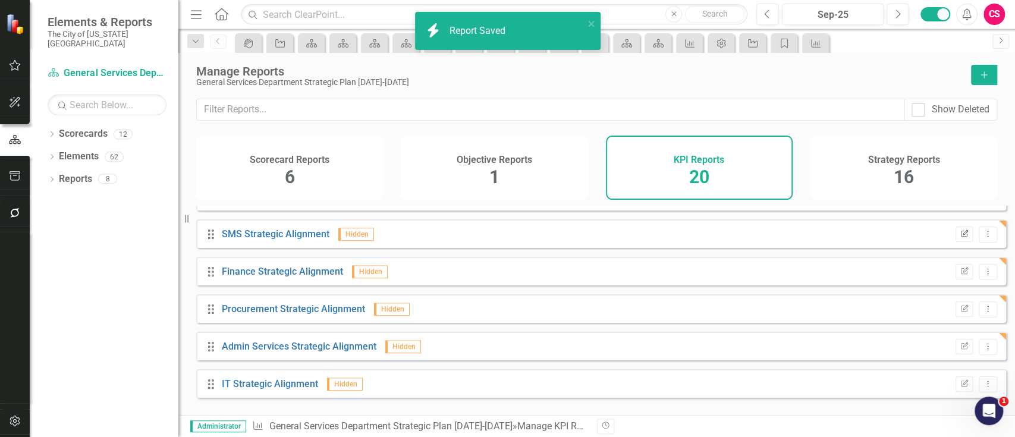
click at [960, 238] on icon "Edit Report" at bounding box center [964, 234] width 9 height 7
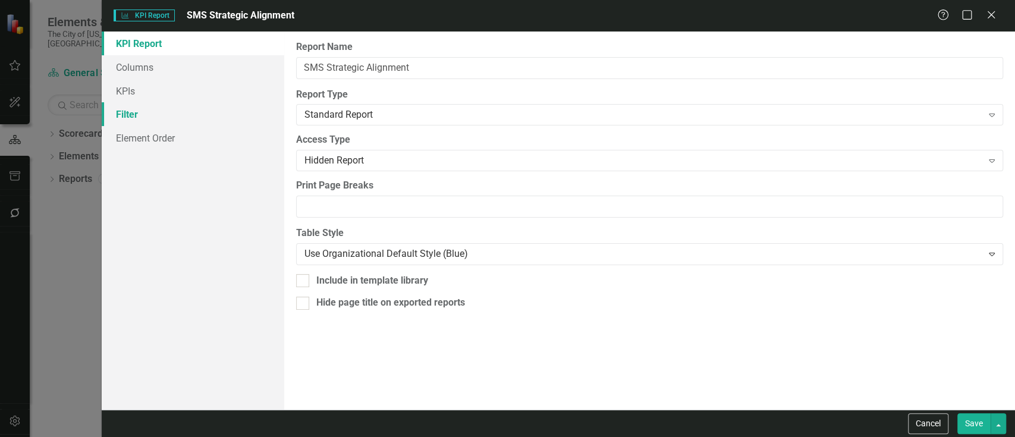
click at [243, 102] on link "Filter" at bounding box center [193, 114] width 183 height 24
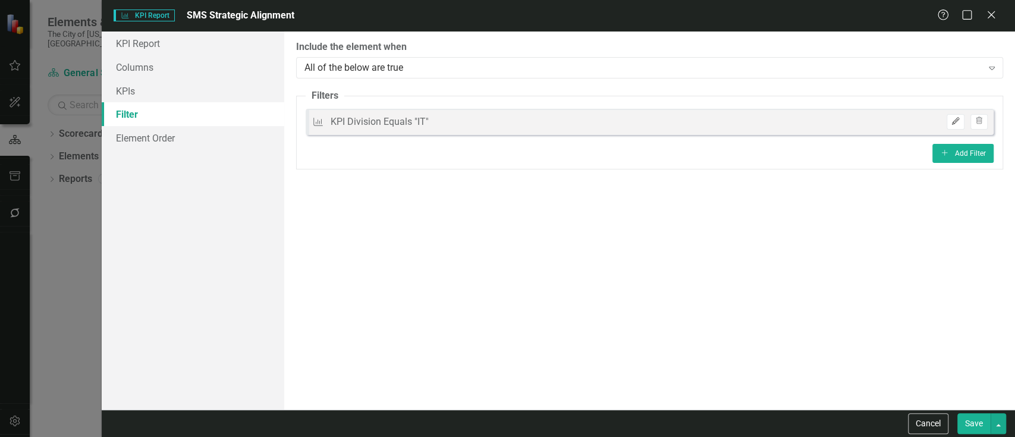
click at [950, 121] on button "Edit" at bounding box center [955, 121] width 17 height 15
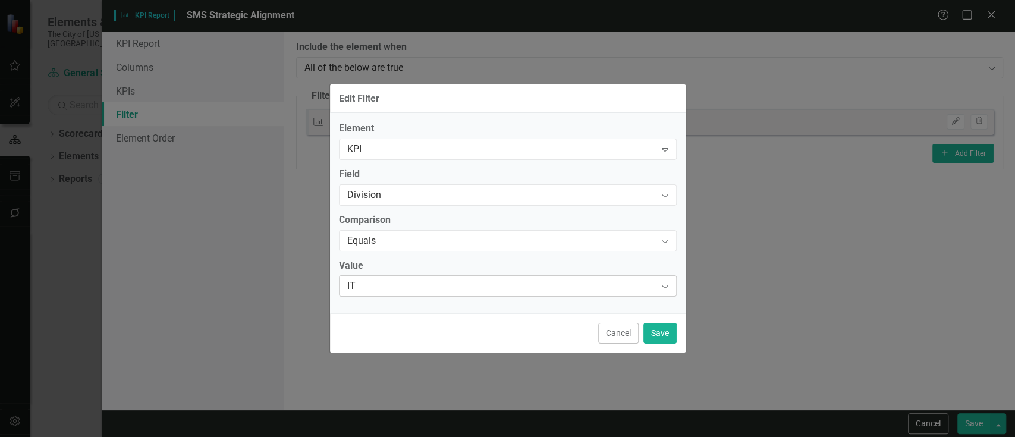
click at [416, 280] on div "IT" at bounding box center [501, 287] width 309 height 14
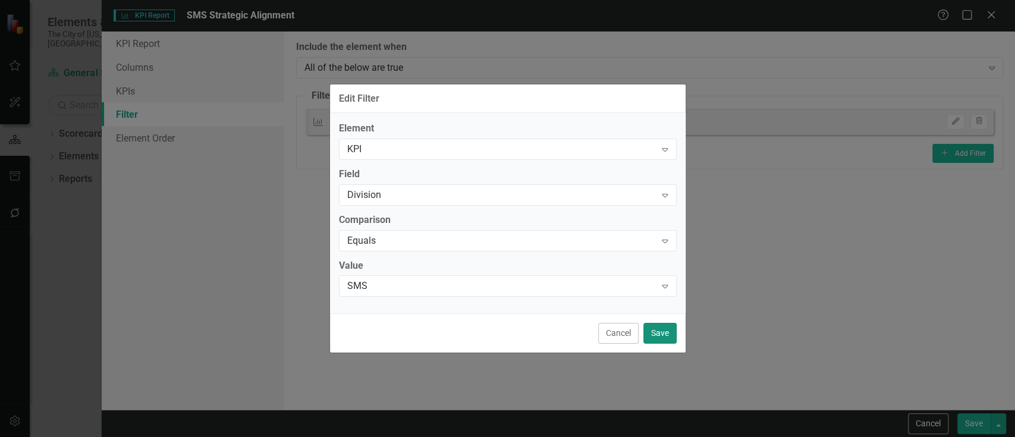
click at [665, 336] on button "Save" at bounding box center [659, 333] width 33 height 21
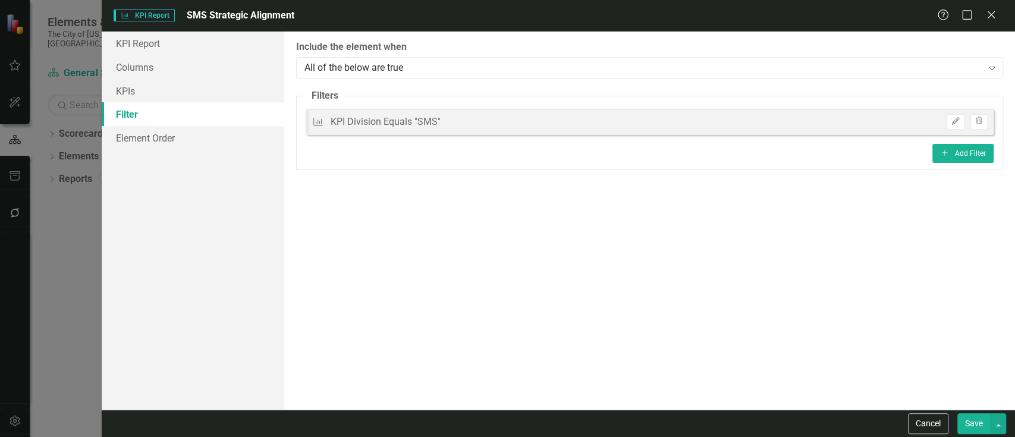
click at [971, 416] on button "Save" at bounding box center [973, 423] width 33 height 21
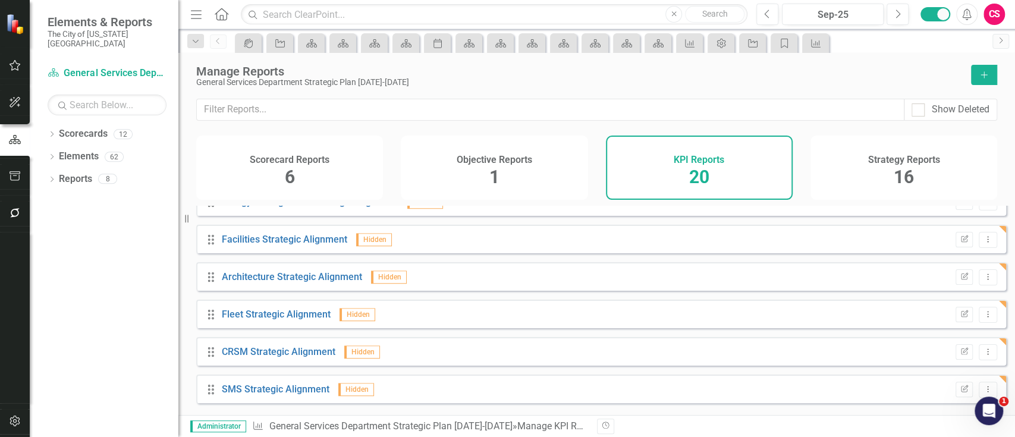
scroll to position [391, 0]
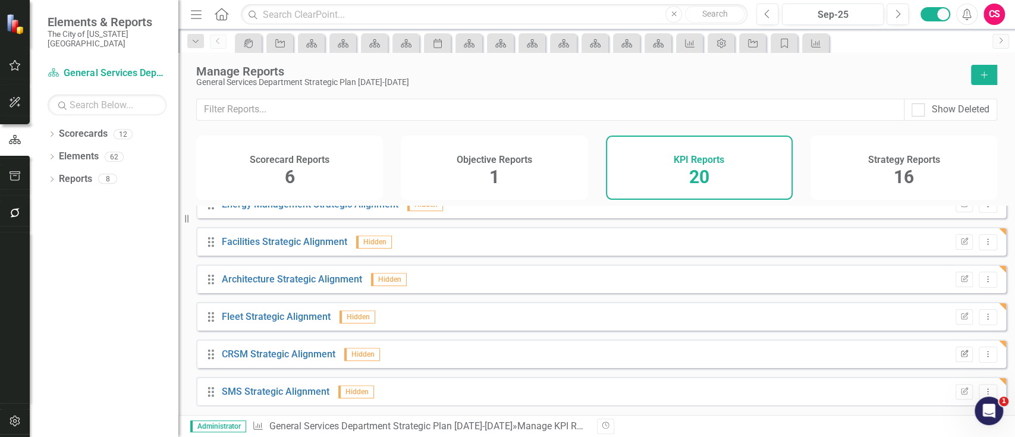
click at [960, 358] on icon "Edit Report" at bounding box center [964, 354] width 9 height 7
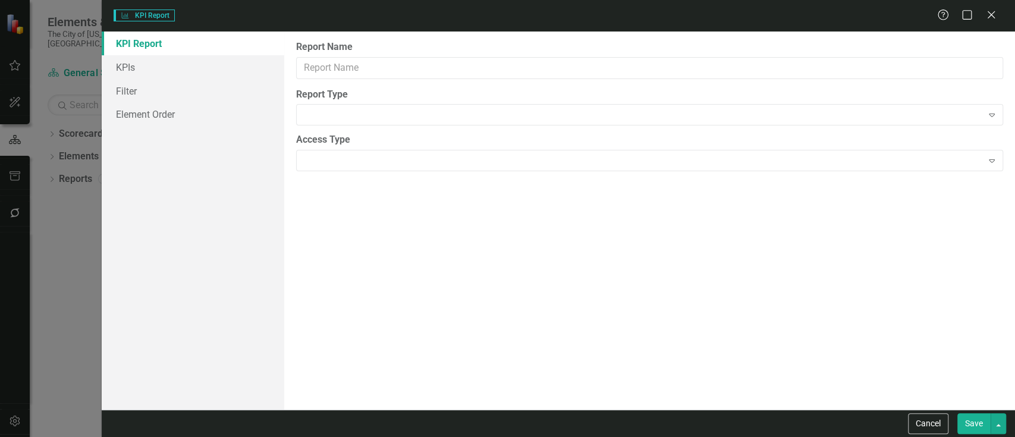
type input "CRSM Strategic Alignment"
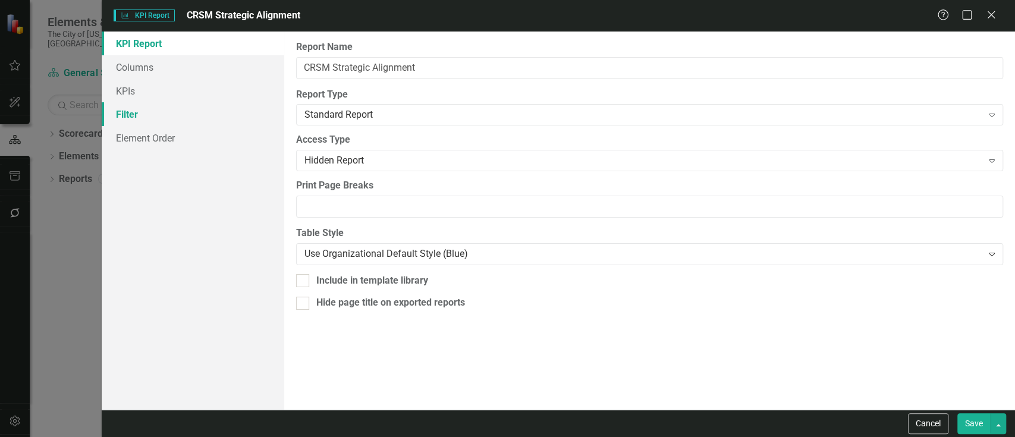
click at [215, 106] on link "Filter" at bounding box center [193, 114] width 183 height 24
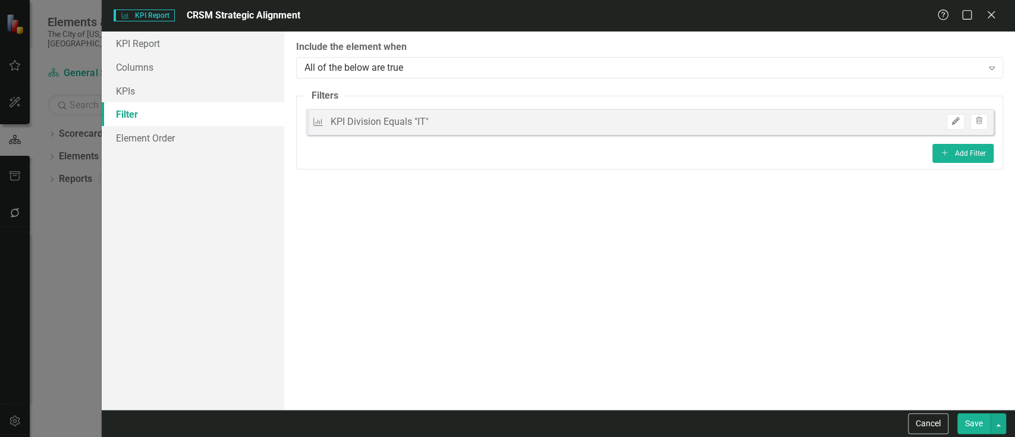
click at [947, 121] on button "Edit" at bounding box center [955, 121] width 17 height 15
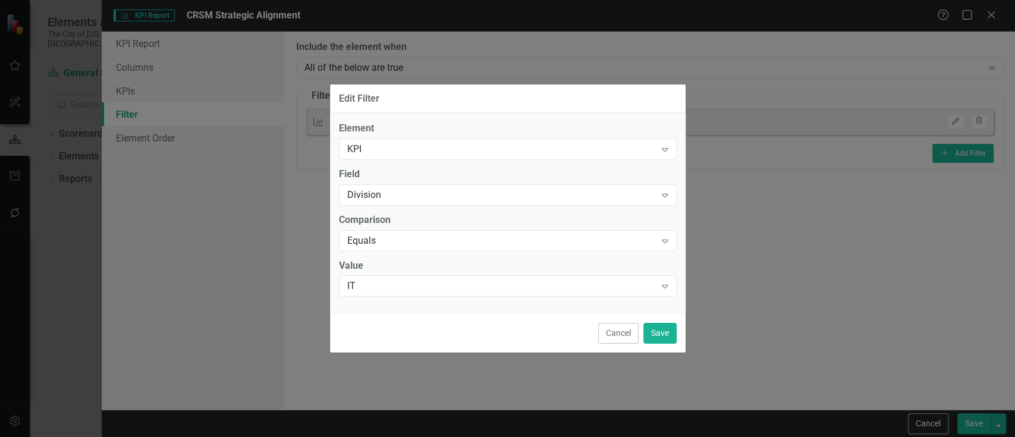
click at [366, 298] on div "Element KPI Expand Field Division Expand Comparison Equals Expand Value IT Expa…" at bounding box center [508, 213] width 356 height 200
click at [366, 290] on div "IT" at bounding box center [501, 287] width 309 height 14
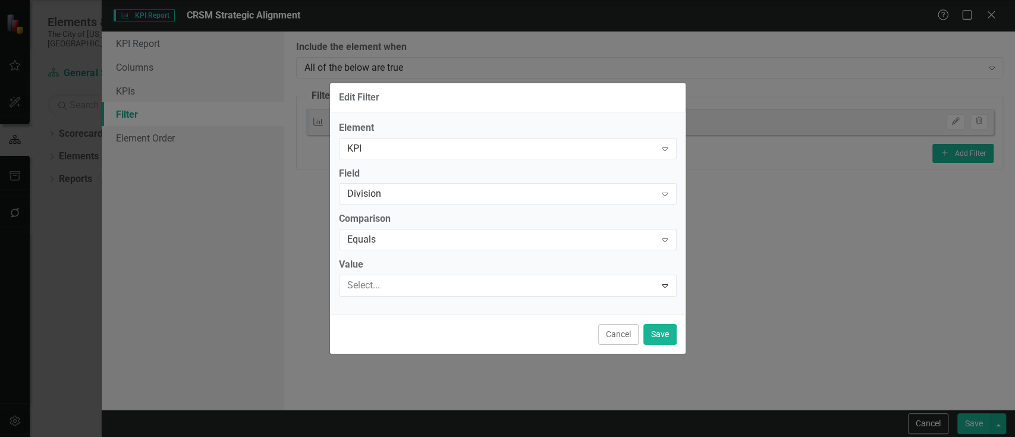
scroll to position [17, 0]
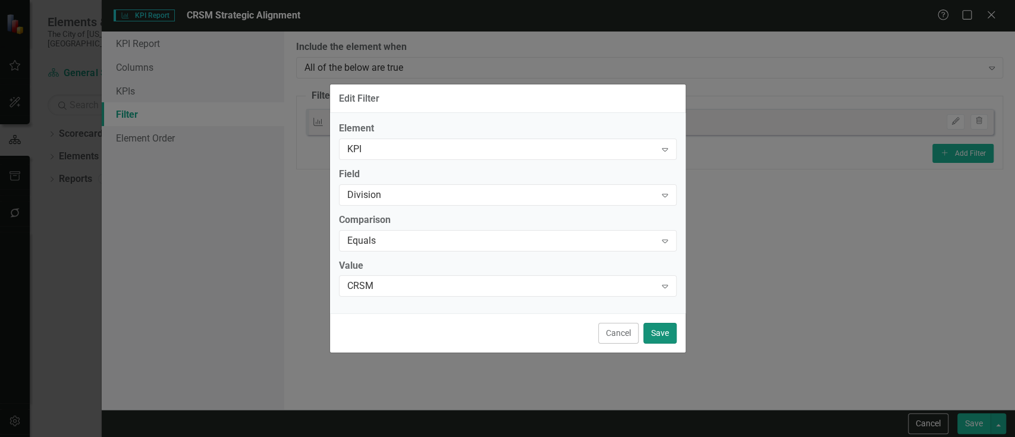
click at [662, 332] on button "Save" at bounding box center [659, 333] width 33 height 21
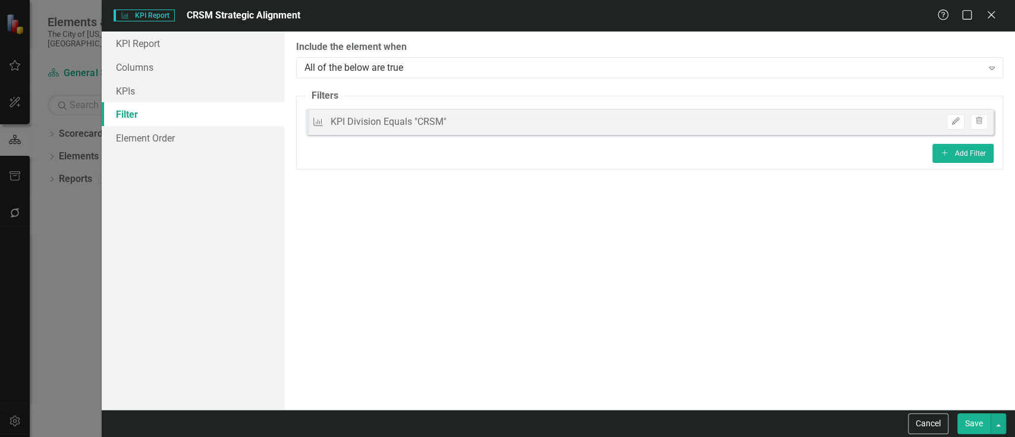
click at [971, 423] on button "Save" at bounding box center [973, 423] width 33 height 21
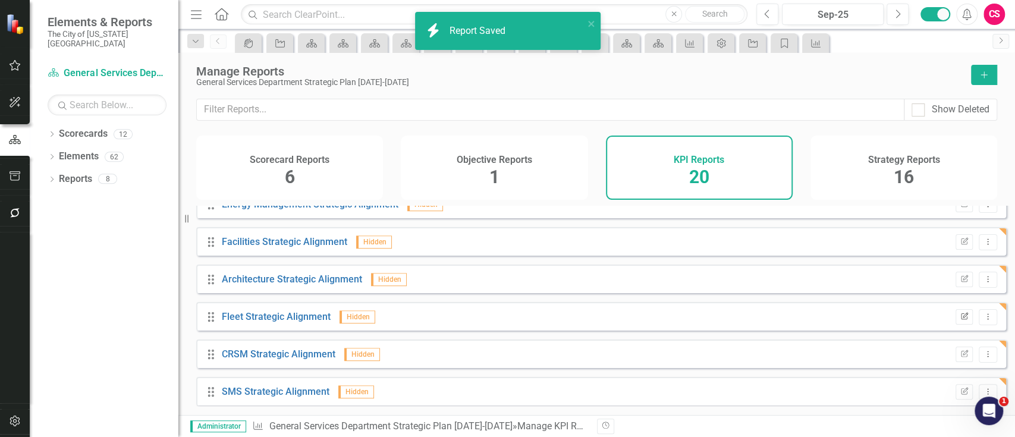
click at [956, 322] on button "Edit Report" at bounding box center [964, 316] width 17 height 15
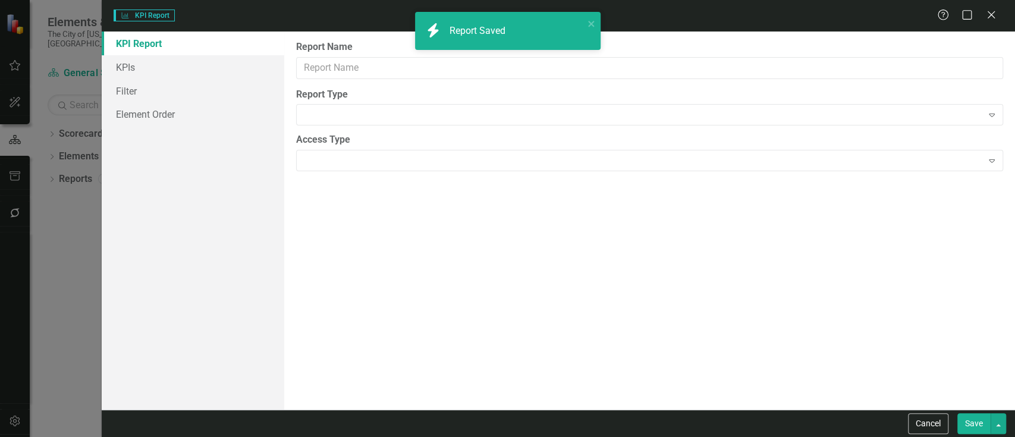
type input "Fleet Strategic Alignment"
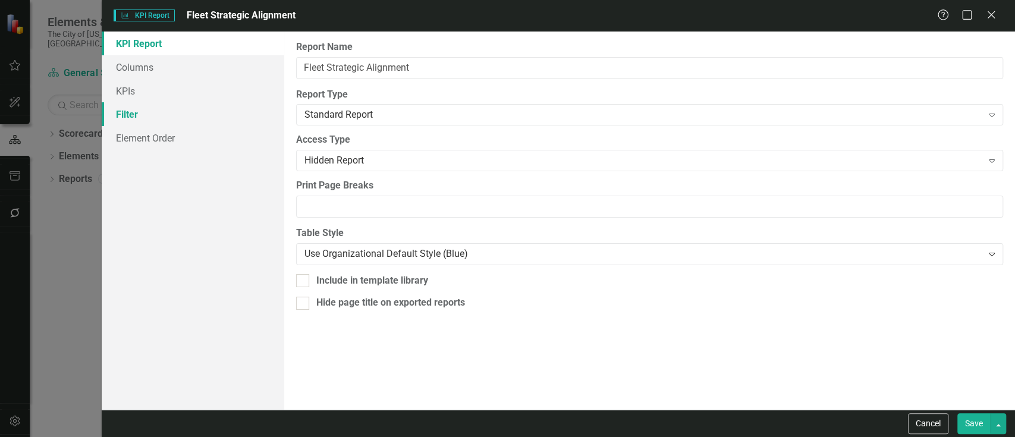
click at [185, 105] on link "Filter" at bounding box center [193, 114] width 183 height 24
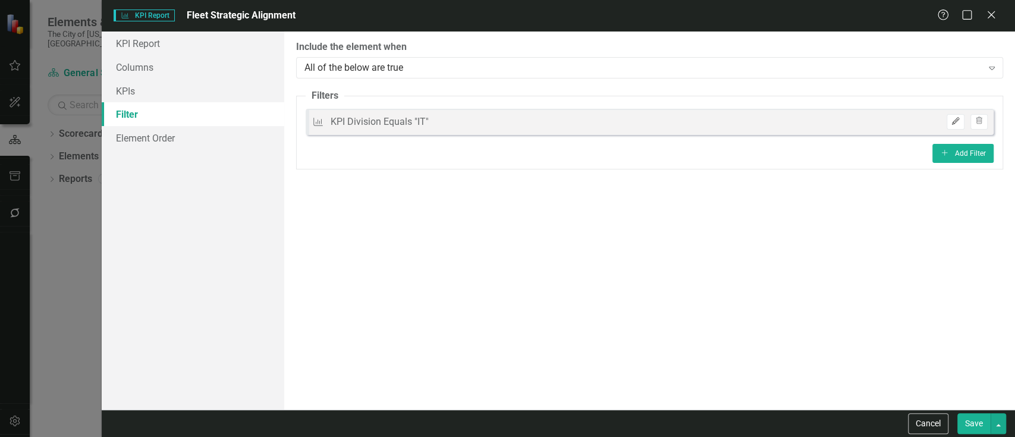
click at [951, 120] on icon "Edit" at bounding box center [955, 121] width 9 height 7
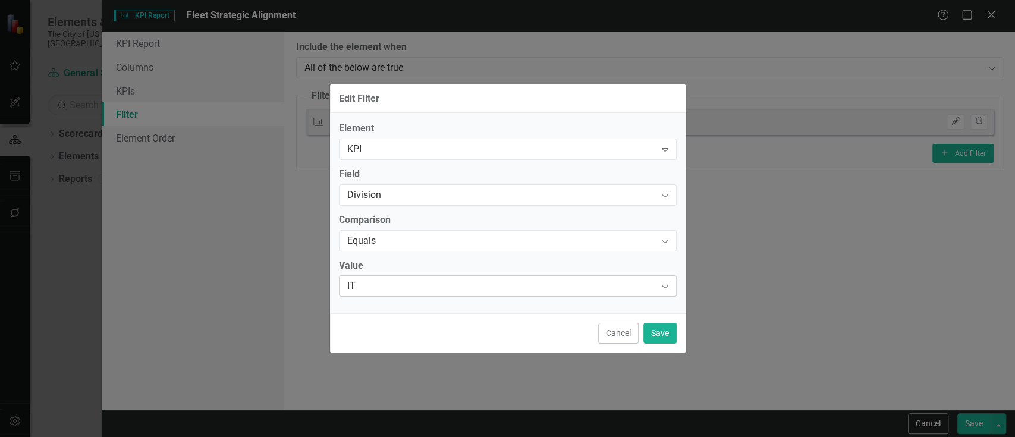
click at [470, 280] on div "IT" at bounding box center [501, 287] width 309 height 14
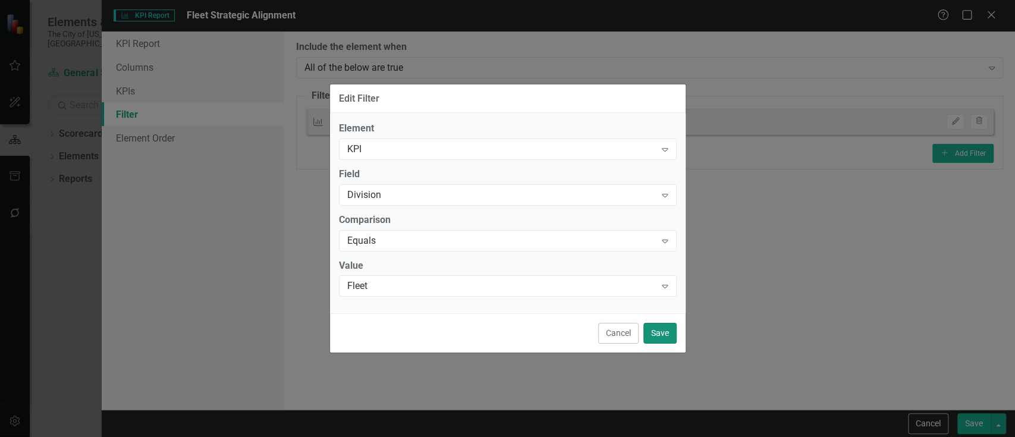
click at [652, 337] on button "Save" at bounding box center [659, 333] width 33 height 21
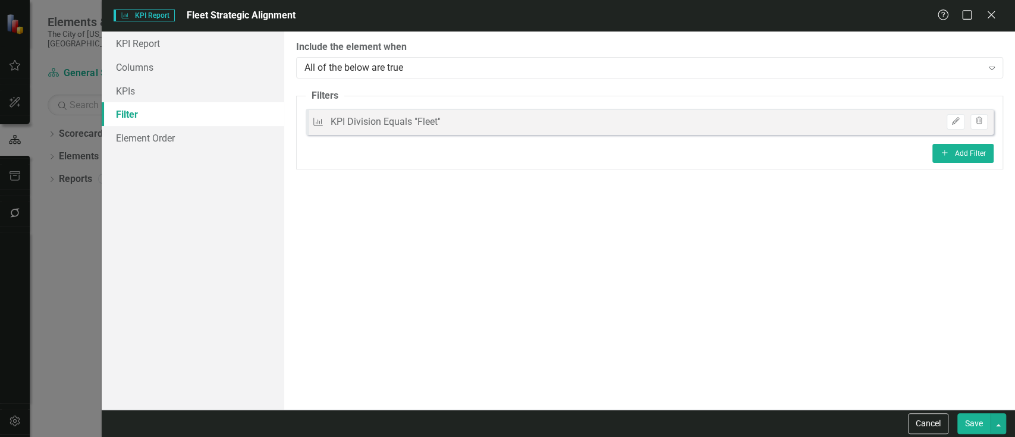
click at [971, 425] on button "Save" at bounding box center [973, 423] width 33 height 21
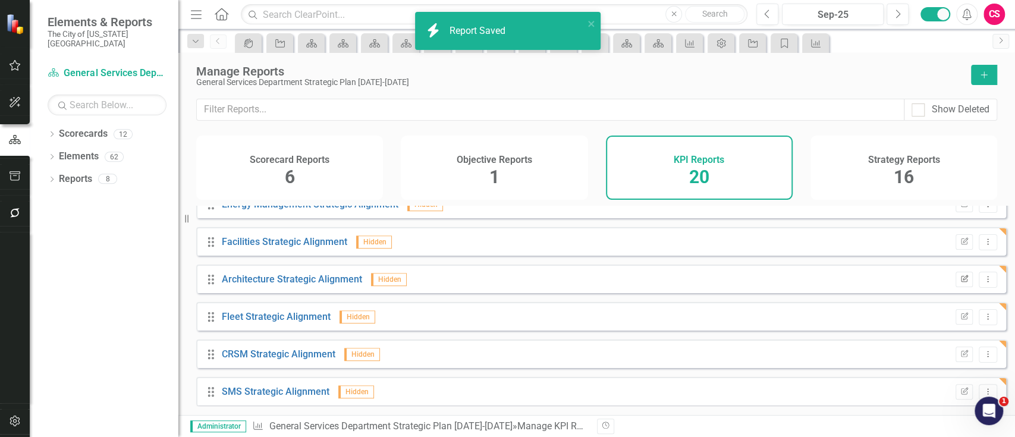
click at [956, 287] on button "Edit Report" at bounding box center [964, 279] width 17 height 15
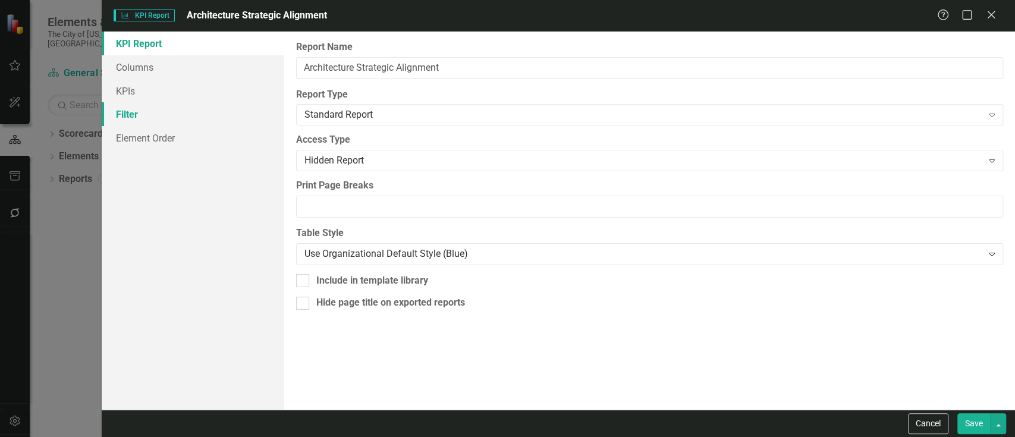
click at [180, 115] on link "Filter" at bounding box center [193, 114] width 183 height 24
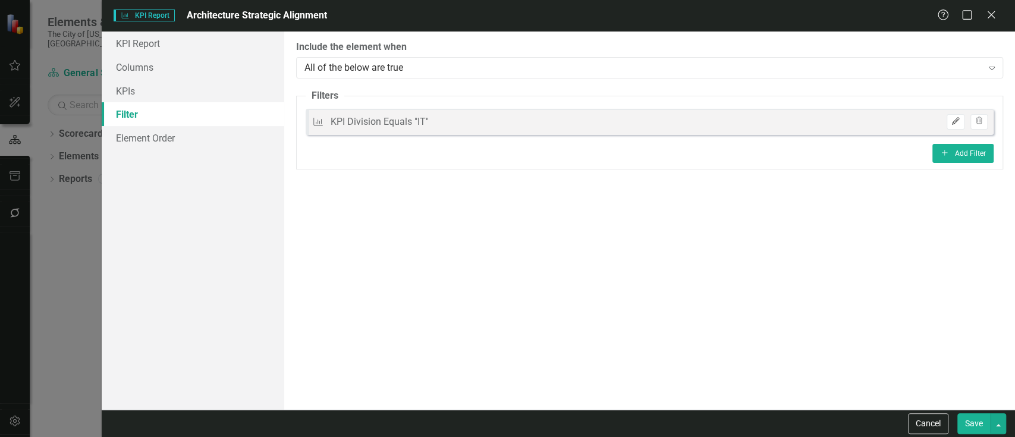
click at [959, 124] on icon "Edit" at bounding box center [955, 121] width 9 height 7
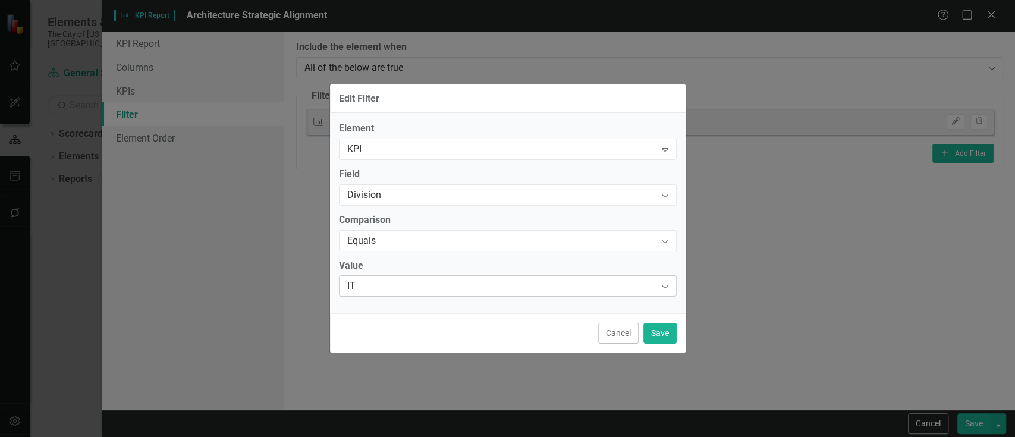
click at [409, 294] on div "IT Expand" at bounding box center [508, 285] width 338 height 21
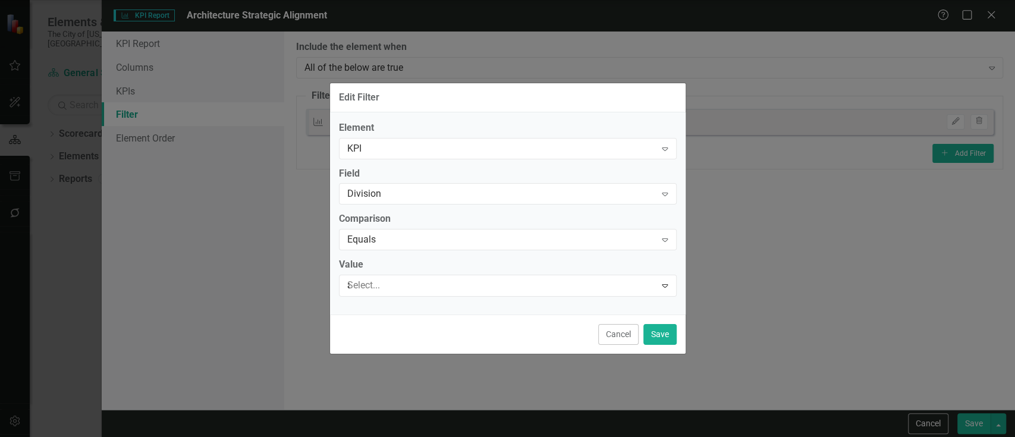
scroll to position [0, 0]
type input "ar"
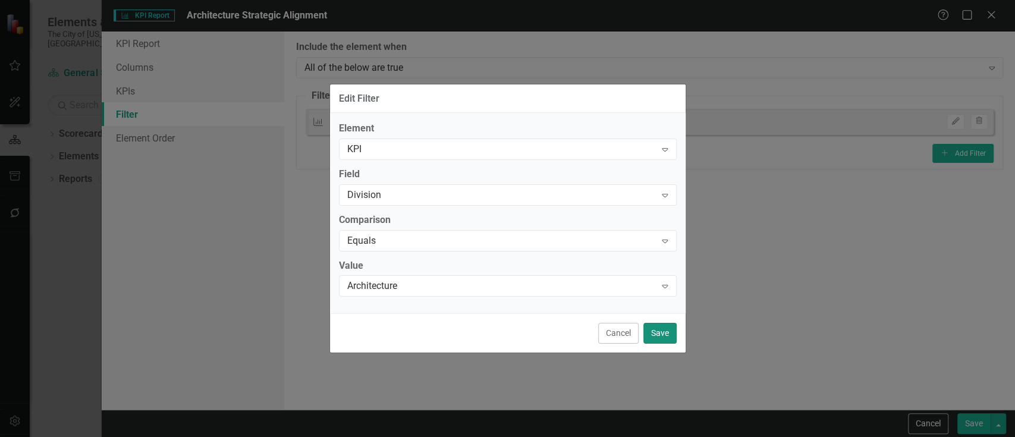
click at [663, 335] on button "Save" at bounding box center [659, 333] width 33 height 21
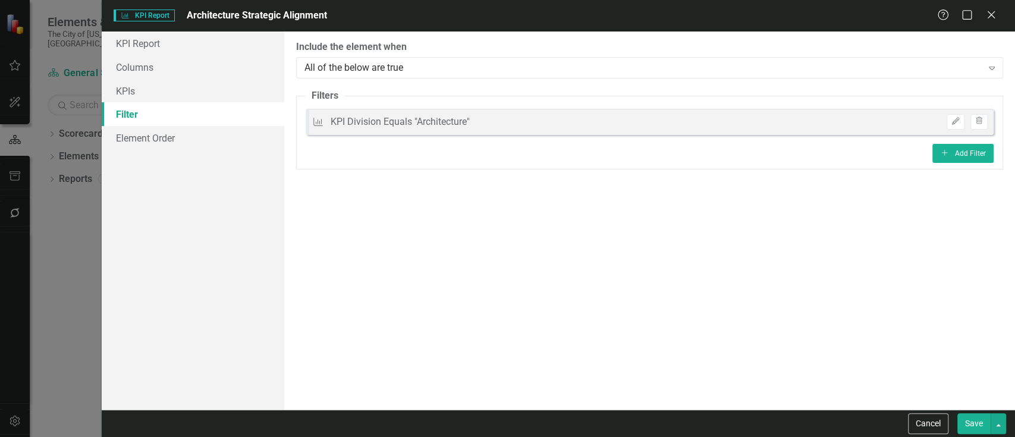
click at [968, 416] on button "Save" at bounding box center [973, 423] width 33 height 21
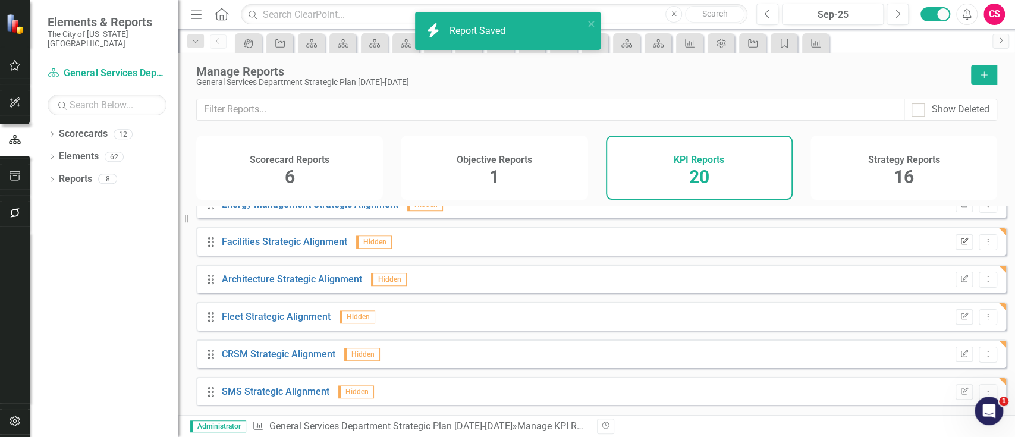
click at [956, 250] on button "Edit Report" at bounding box center [964, 241] width 17 height 15
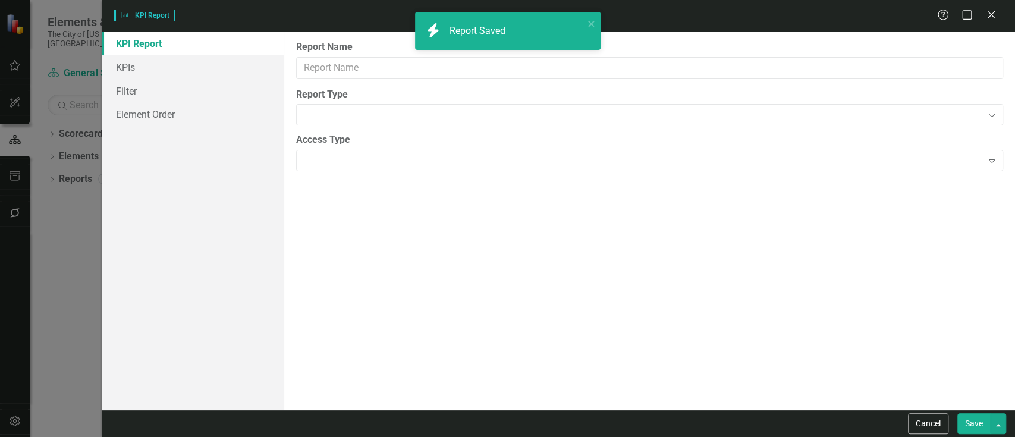
type input "Facilities Strategic Alignment"
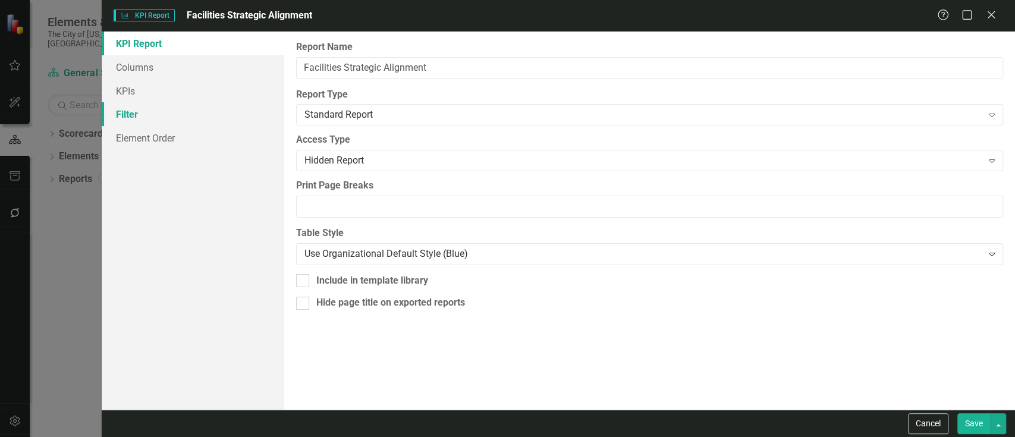
click at [143, 111] on link "Filter" at bounding box center [193, 114] width 183 height 24
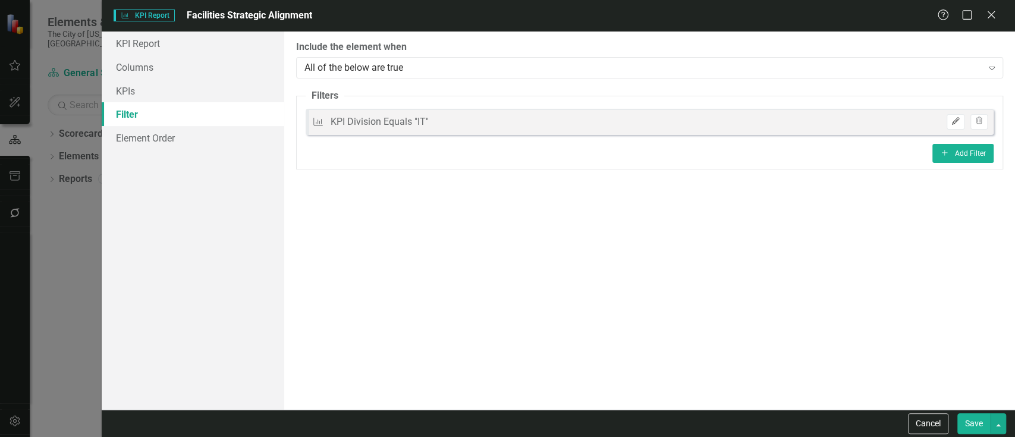
click at [956, 123] on icon "button" at bounding box center [955, 121] width 7 height 7
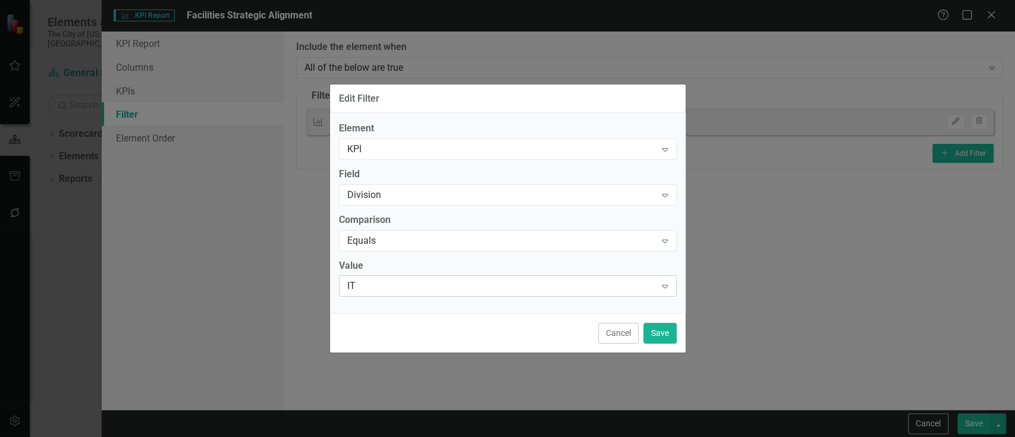
click at [378, 287] on div "IT" at bounding box center [501, 287] width 309 height 14
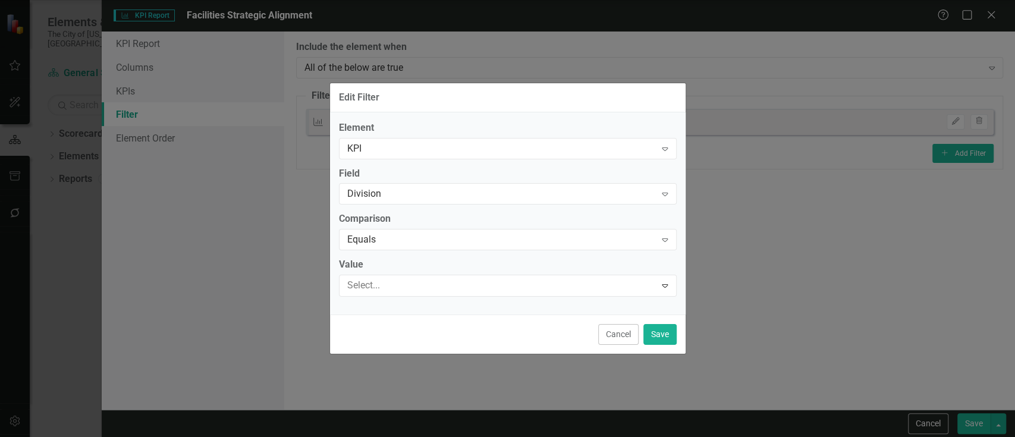
scroll to position [17, 0]
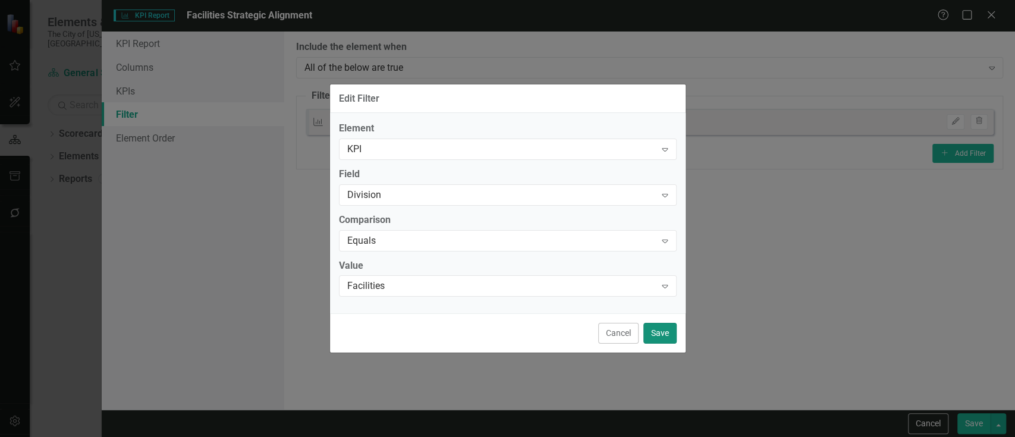
click at [652, 331] on button "Save" at bounding box center [659, 333] width 33 height 21
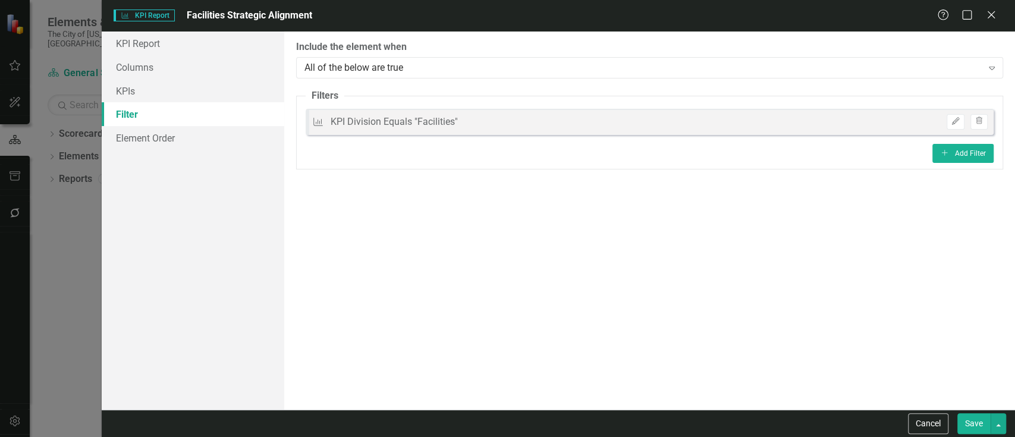
click at [974, 428] on button "Save" at bounding box center [973, 423] width 33 height 21
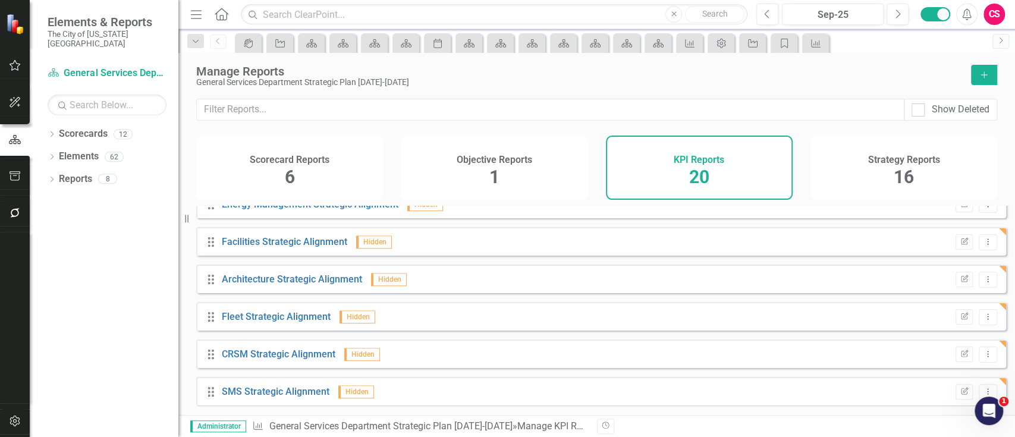
drag, startPoint x: 1010, startPoint y: 334, endPoint x: 668, endPoint y: 244, distance: 353.4
click at [668, 244] on div "Drag Facilities Strategic Alignment Hidden Edit Report Dropdown Menu" at bounding box center [601, 241] width 810 height 29
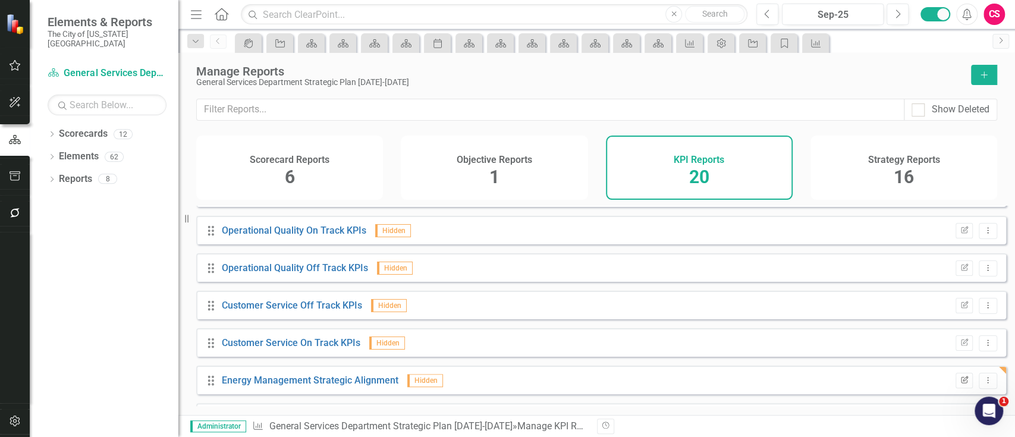
click at [958, 382] on button "Edit Report" at bounding box center [964, 380] width 17 height 15
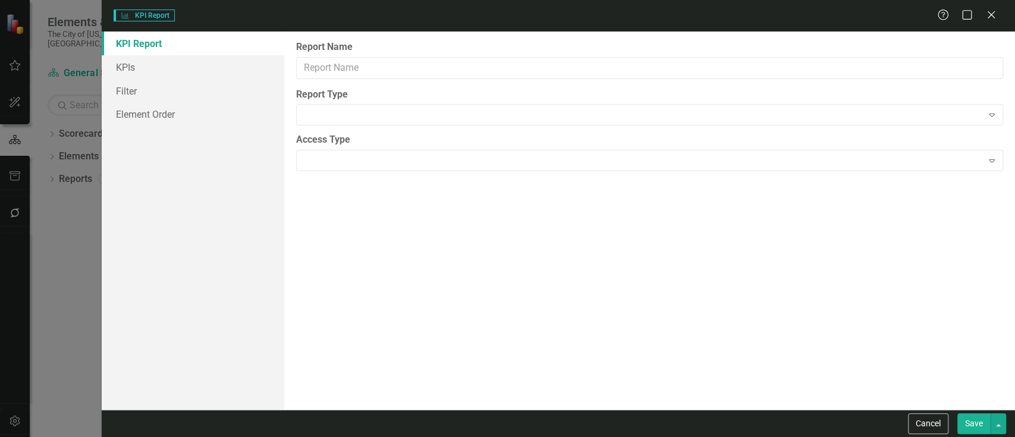
type input "Energy Management Strategic Alignment"
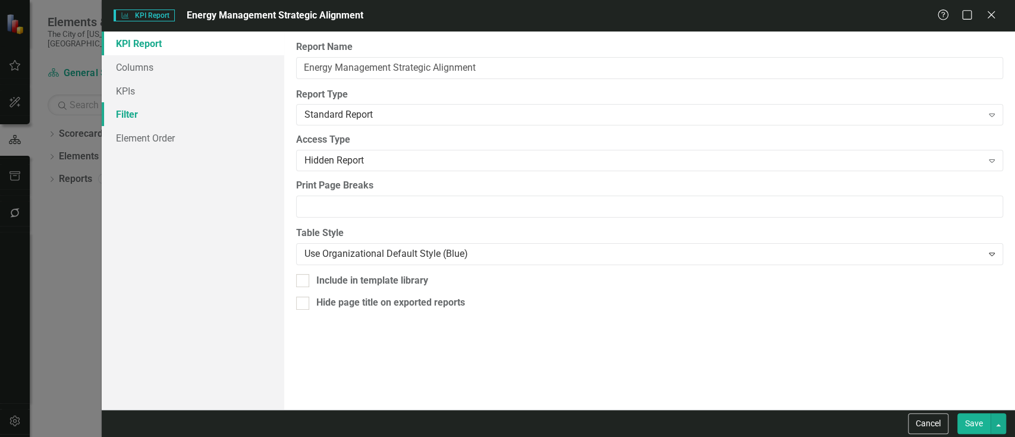
click at [187, 112] on link "Filter" at bounding box center [193, 114] width 183 height 24
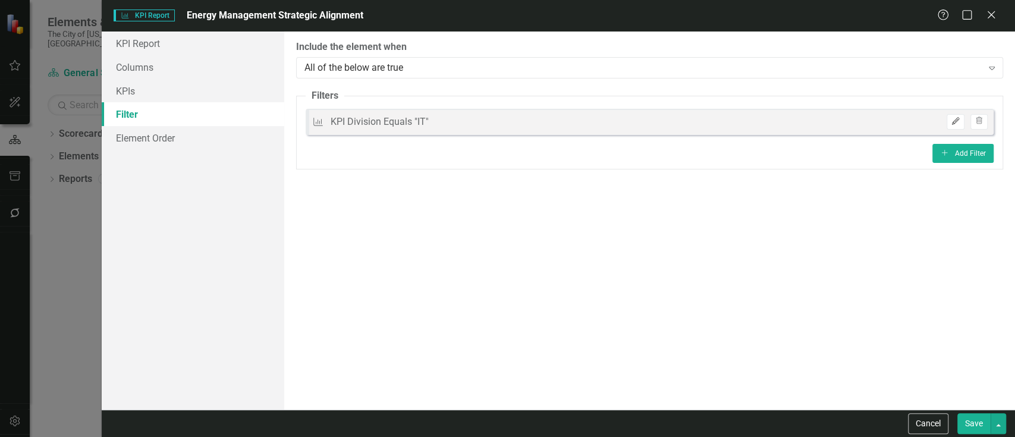
click at [955, 120] on icon "button" at bounding box center [955, 121] width 7 height 7
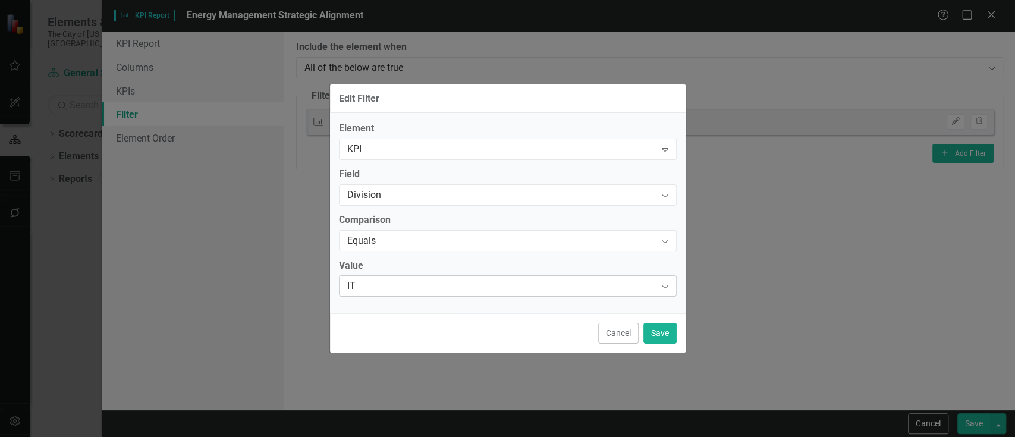
click at [441, 276] on div "IT Expand" at bounding box center [508, 285] width 338 height 21
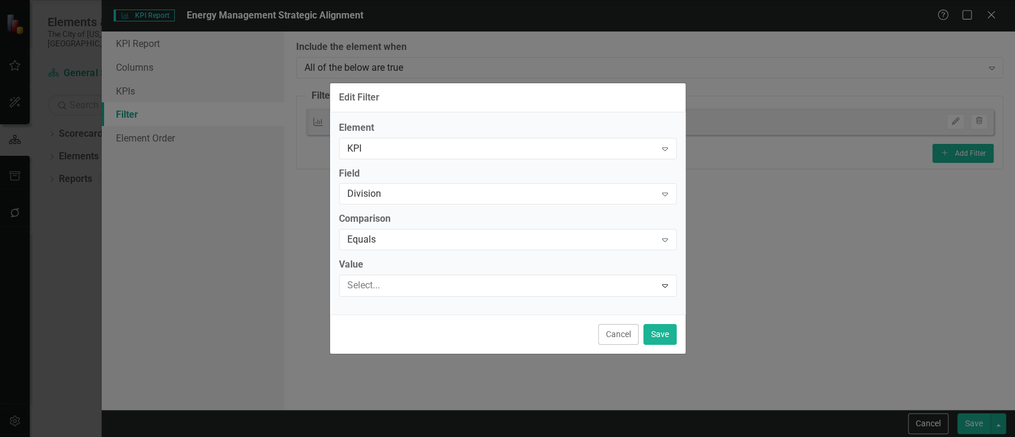
scroll to position [17, 0]
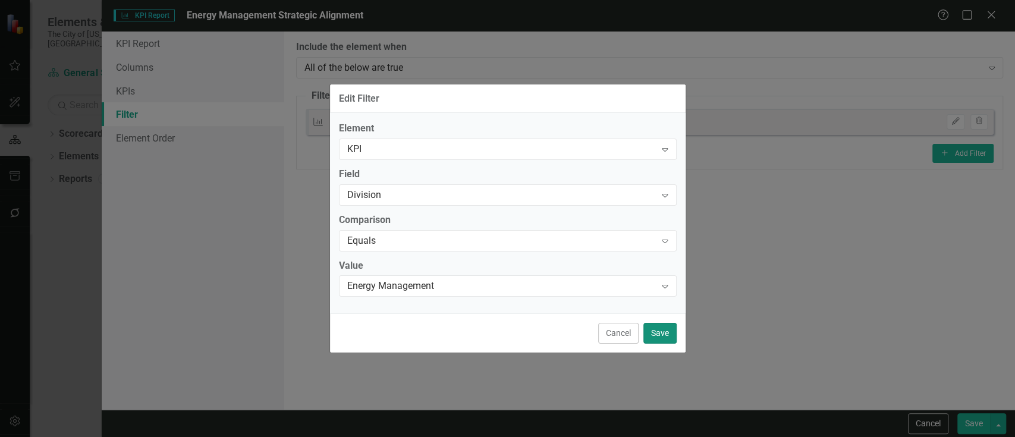
click at [663, 333] on button "Save" at bounding box center [659, 333] width 33 height 21
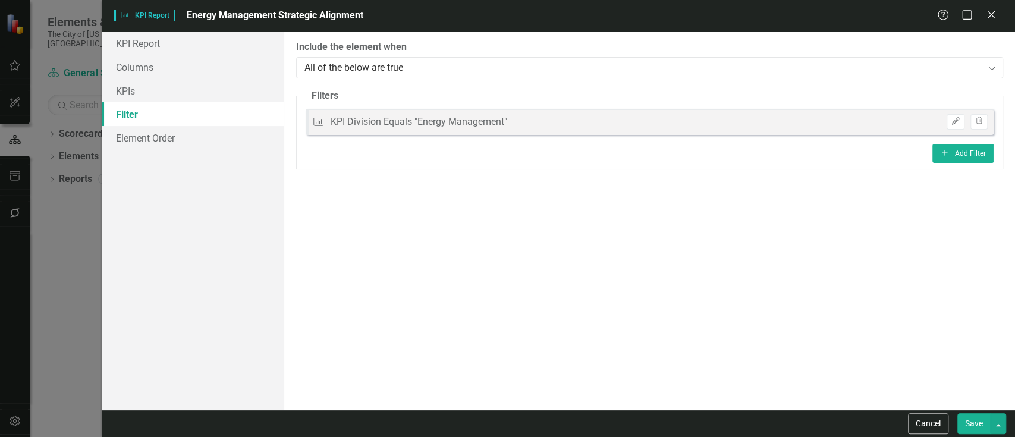
click at [972, 427] on button "Save" at bounding box center [973, 423] width 33 height 21
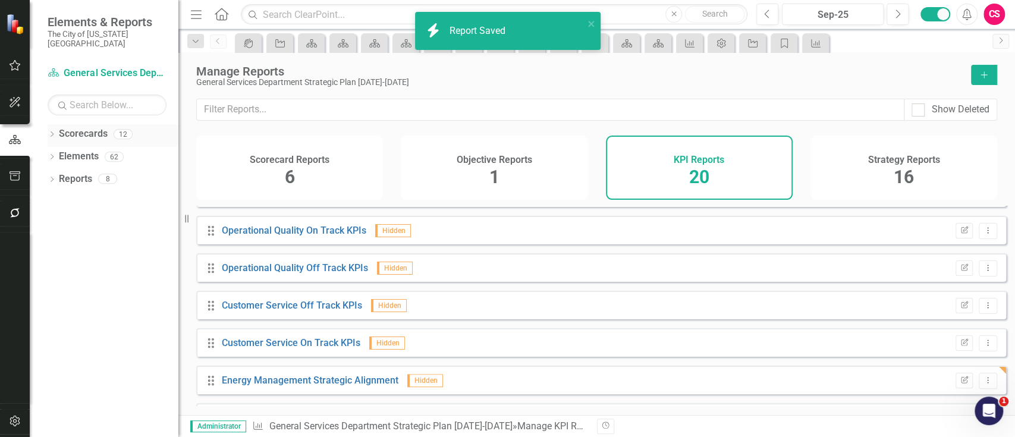
click at [71, 127] on link "Scorecards" at bounding box center [83, 134] width 49 height 14
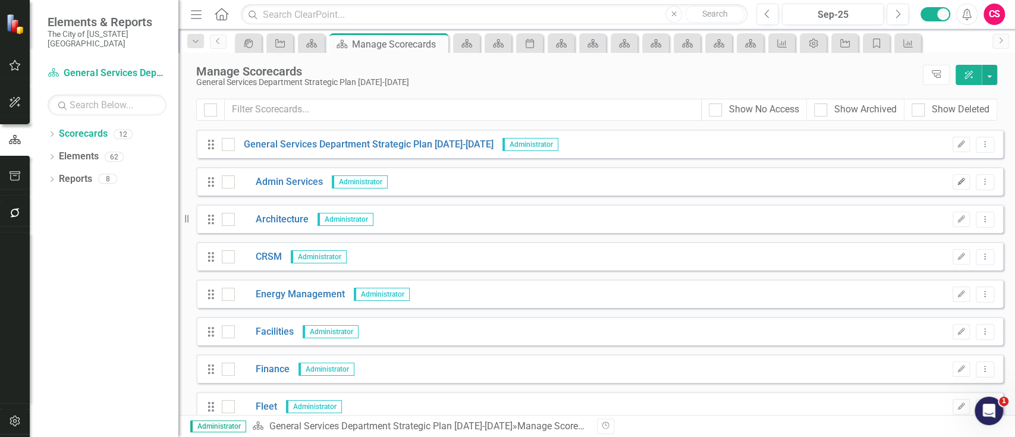
click at [957, 181] on icon "Edit" at bounding box center [961, 181] width 9 height 7
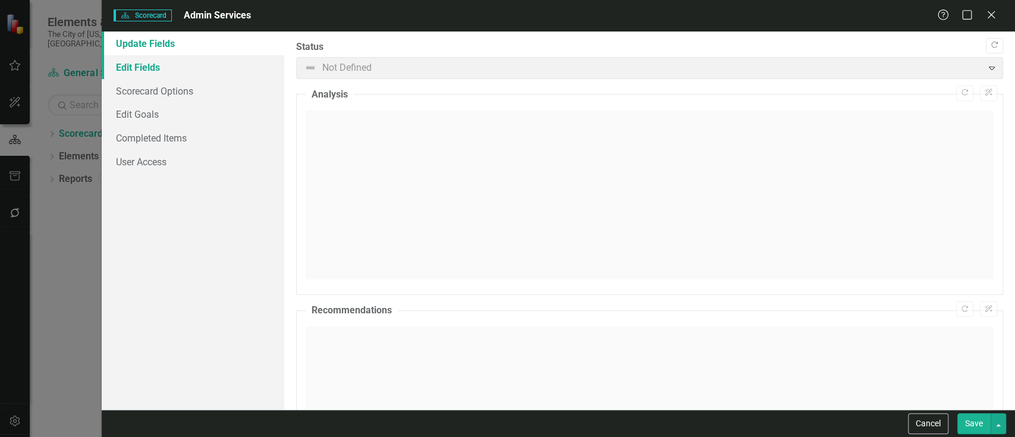
click at [240, 74] on link "Edit Fields" at bounding box center [193, 67] width 183 height 24
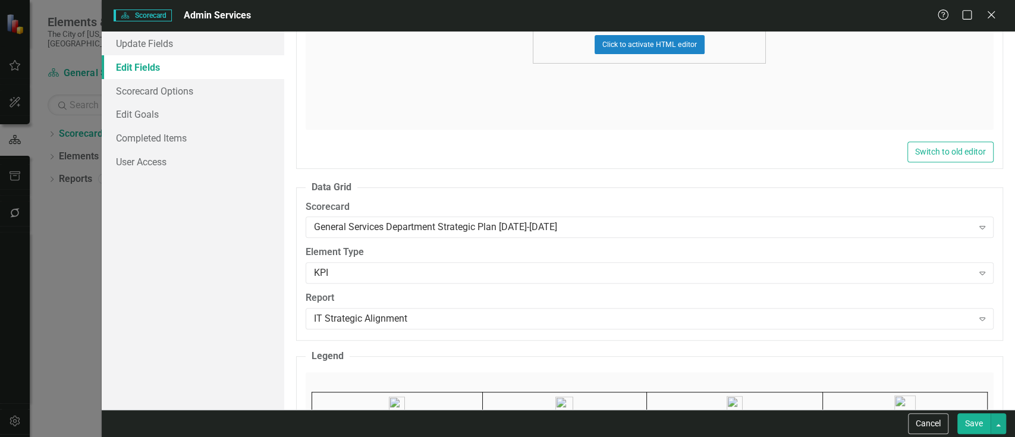
scroll to position [366, 0]
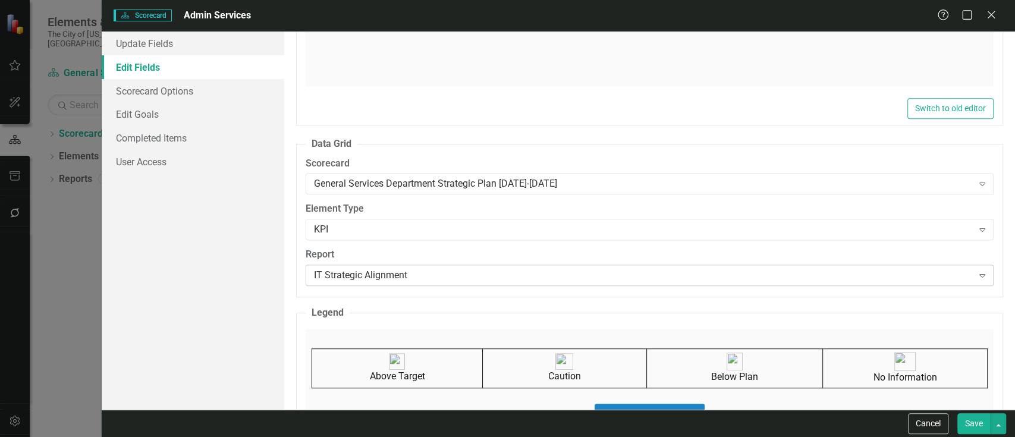
click at [479, 266] on div "IT Strategic Alignment Expand" at bounding box center [650, 275] width 688 height 21
click at [970, 419] on button "Save" at bounding box center [973, 423] width 33 height 21
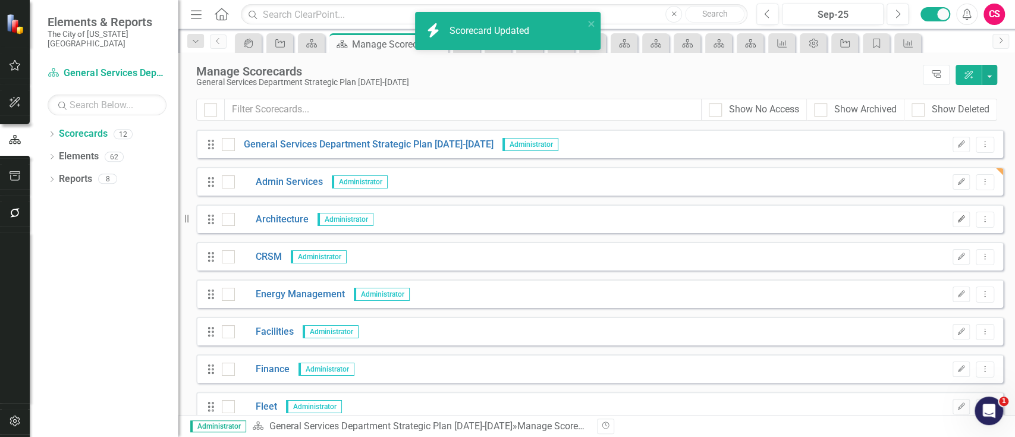
click at [957, 222] on icon "Edit" at bounding box center [961, 219] width 9 height 7
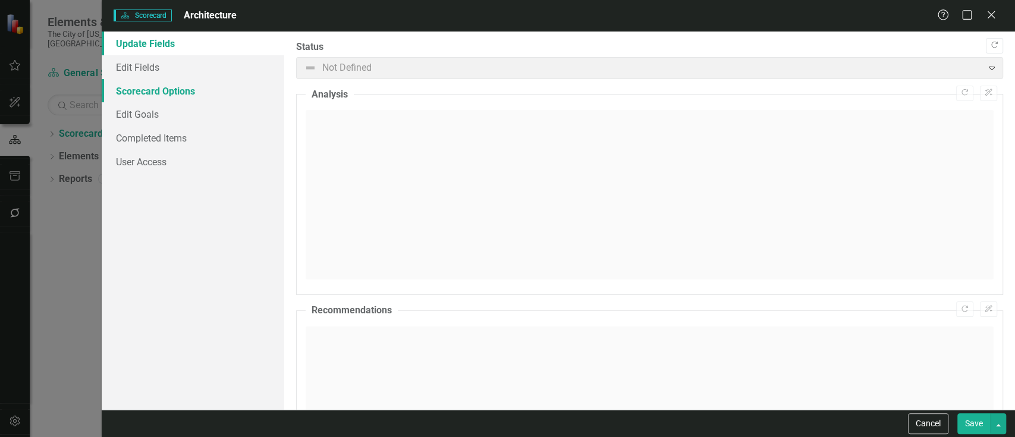
click at [273, 79] on link "Scorecard Options" at bounding box center [193, 91] width 183 height 24
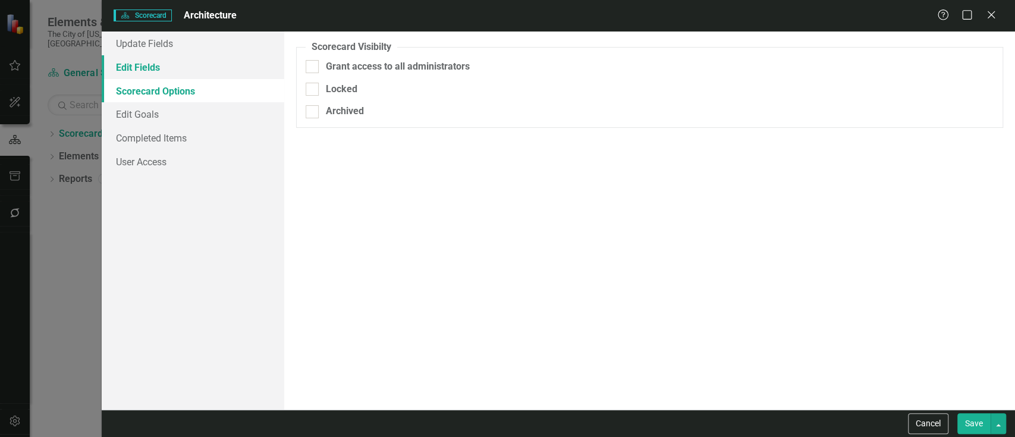
click at [266, 71] on link "Edit Fields" at bounding box center [193, 67] width 183 height 24
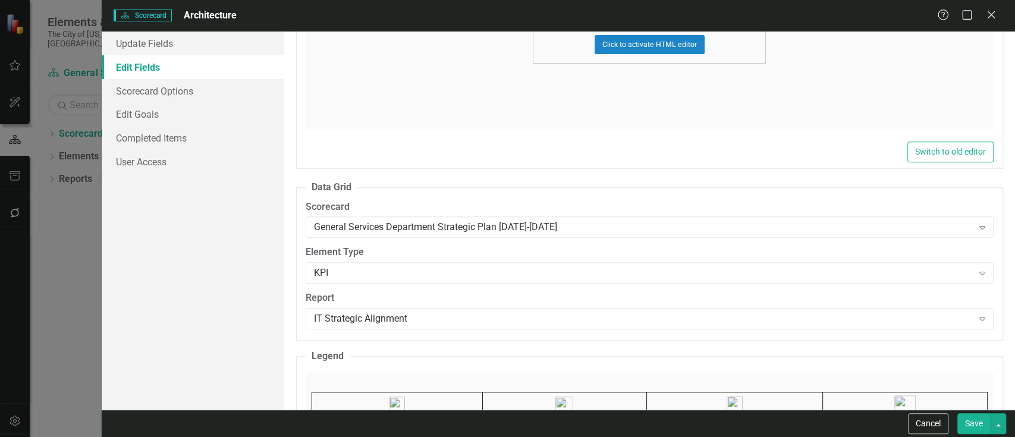
scroll to position [366, 0]
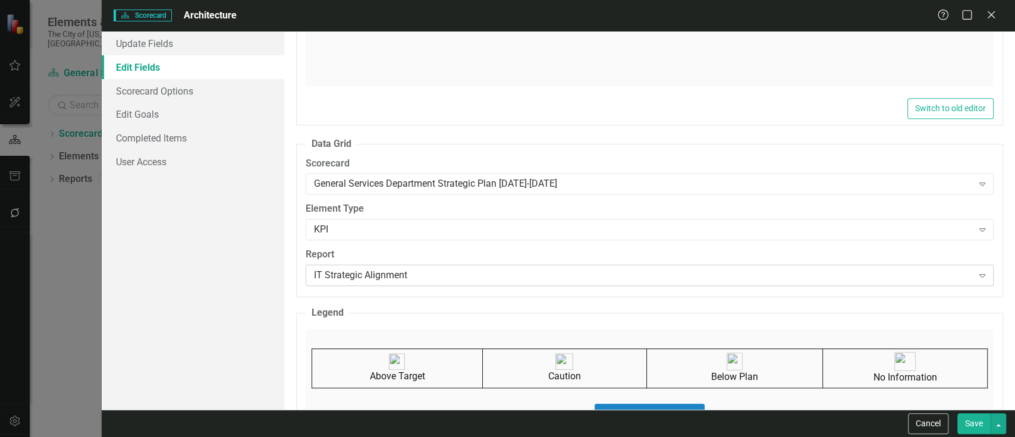
click at [398, 271] on div "IT Strategic Alignment" at bounding box center [643, 276] width 659 height 14
click at [977, 425] on button "Save" at bounding box center [973, 423] width 33 height 21
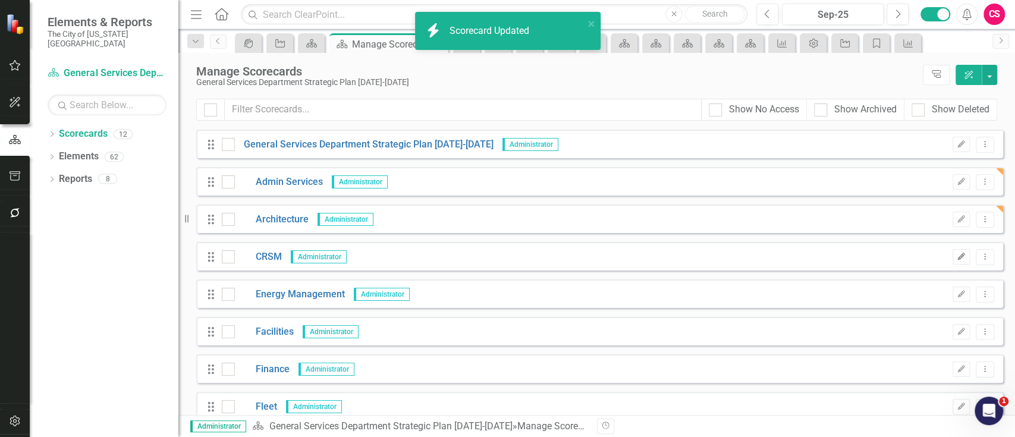
click at [953, 263] on button "Edit" at bounding box center [961, 256] width 17 height 15
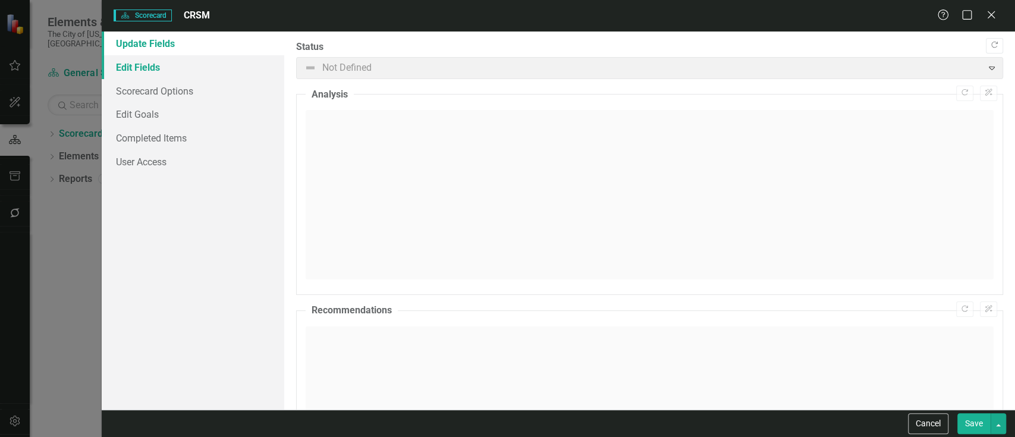
click at [144, 74] on link "Edit Fields" at bounding box center [193, 67] width 183 height 24
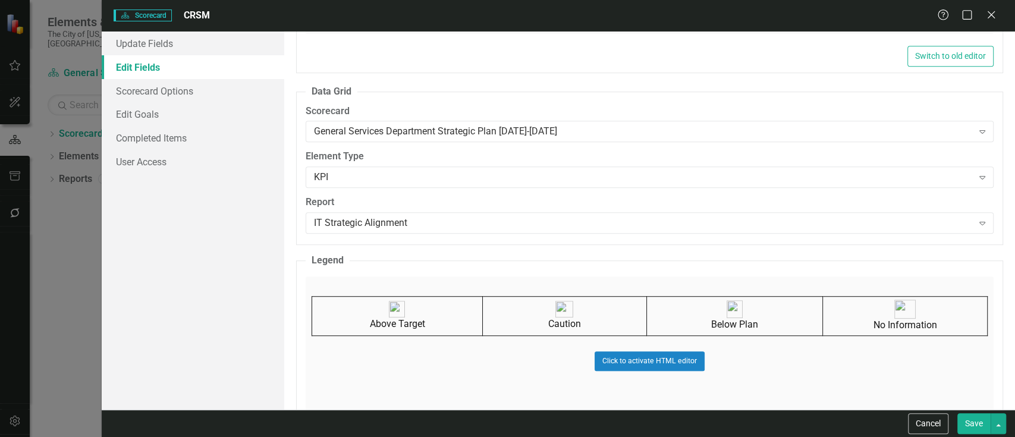
scroll to position [454, 0]
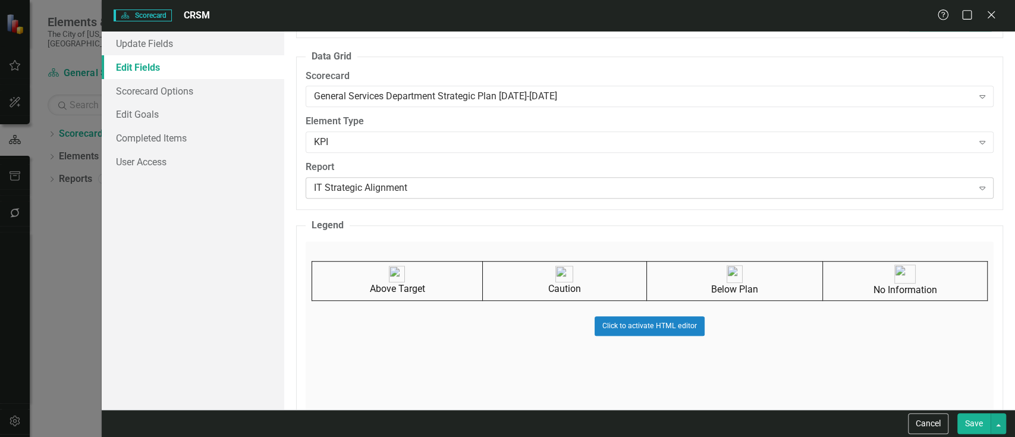
click at [368, 189] on div "IT Strategic Alignment" at bounding box center [643, 188] width 659 height 14
click at [967, 414] on button "Save" at bounding box center [973, 423] width 33 height 21
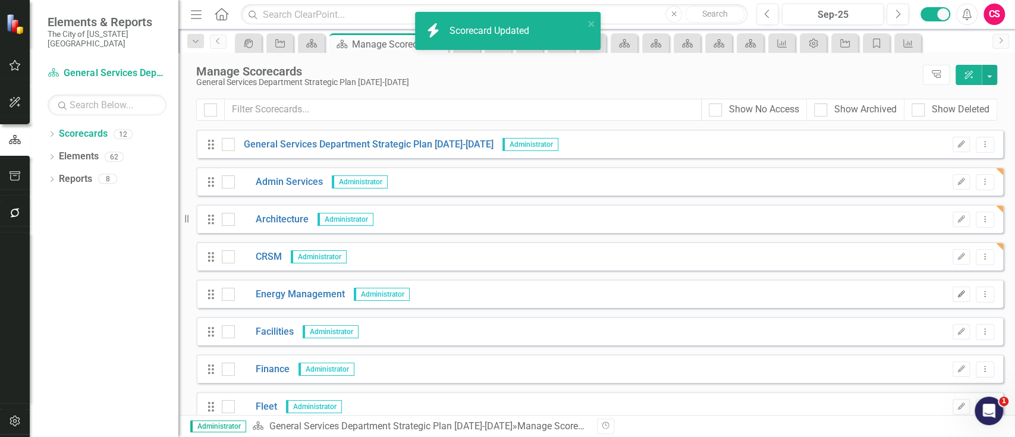
click at [955, 289] on button "Edit" at bounding box center [961, 294] width 17 height 15
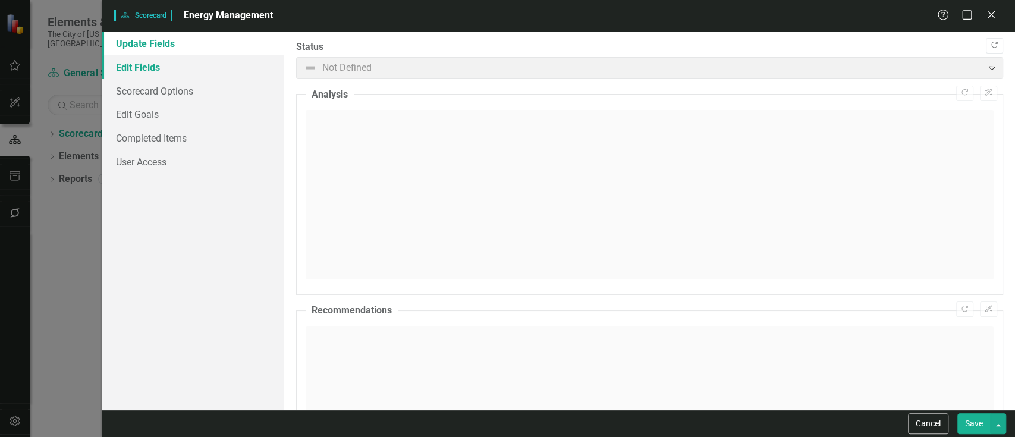
click at [146, 71] on link "Edit Fields" at bounding box center [193, 67] width 183 height 24
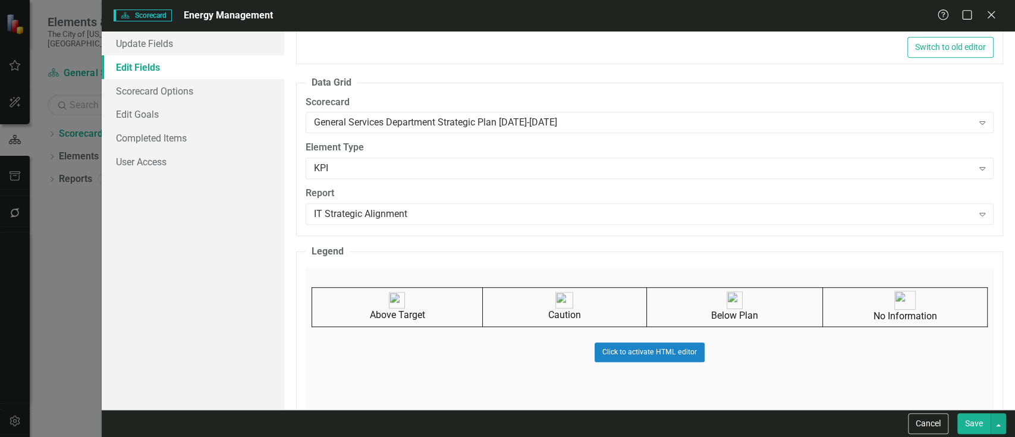
scroll to position [463, 0]
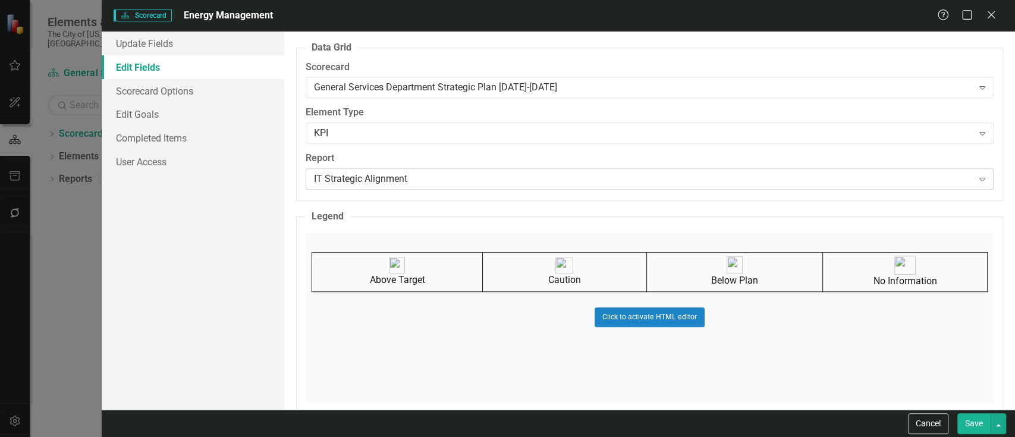
click at [386, 178] on div "IT Strategic Alignment" at bounding box center [643, 179] width 659 height 14
type input "ene"
click at [980, 426] on button "Save" at bounding box center [973, 423] width 33 height 21
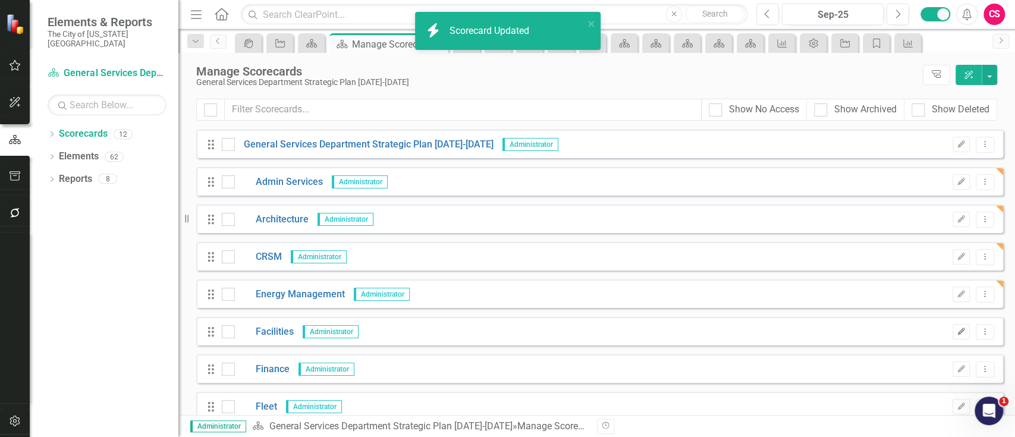
click at [953, 337] on button "Edit" at bounding box center [961, 331] width 17 height 15
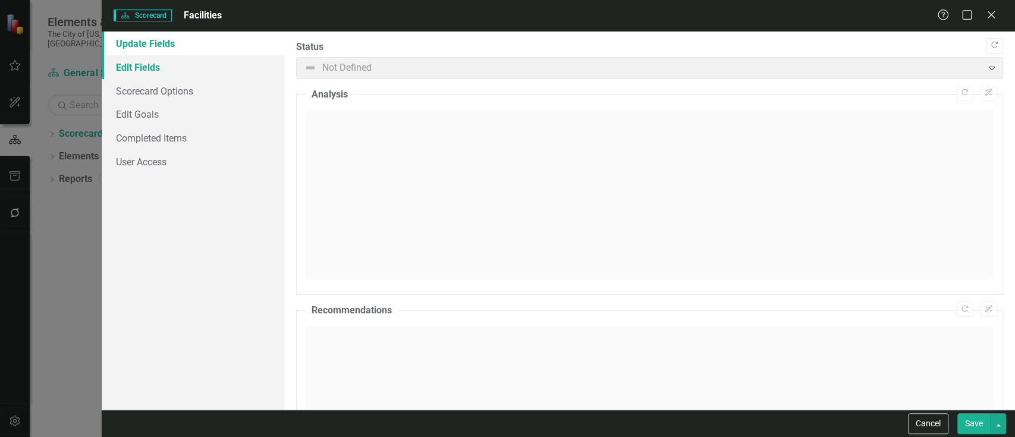
click at [234, 61] on link "Edit Fields" at bounding box center [193, 67] width 183 height 24
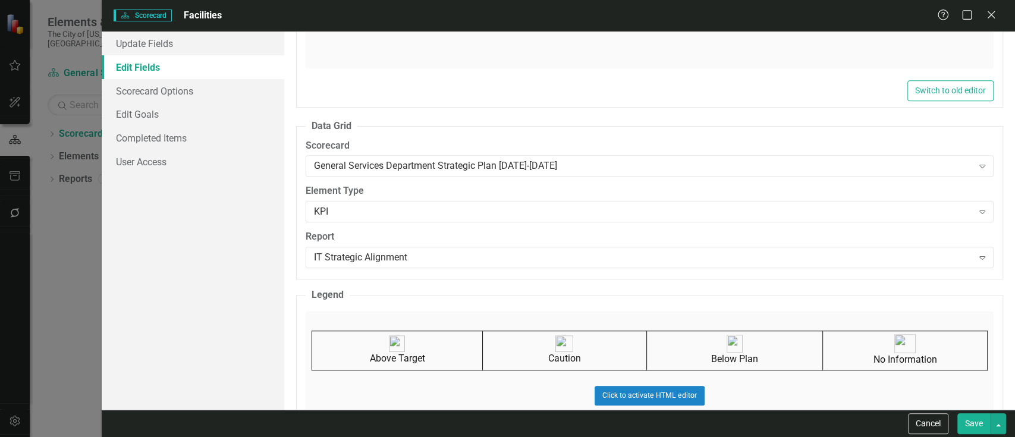
scroll to position [401, 0]
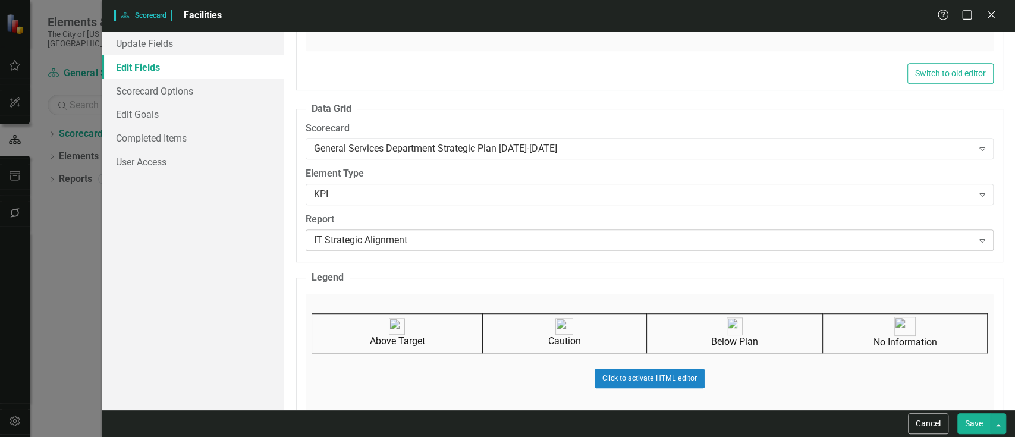
click at [390, 234] on div "IT Strategic Alignment" at bounding box center [643, 241] width 659 height 14
click at [971, 416] on button "Save" at bounding box center [973, 423] width 33 height 21
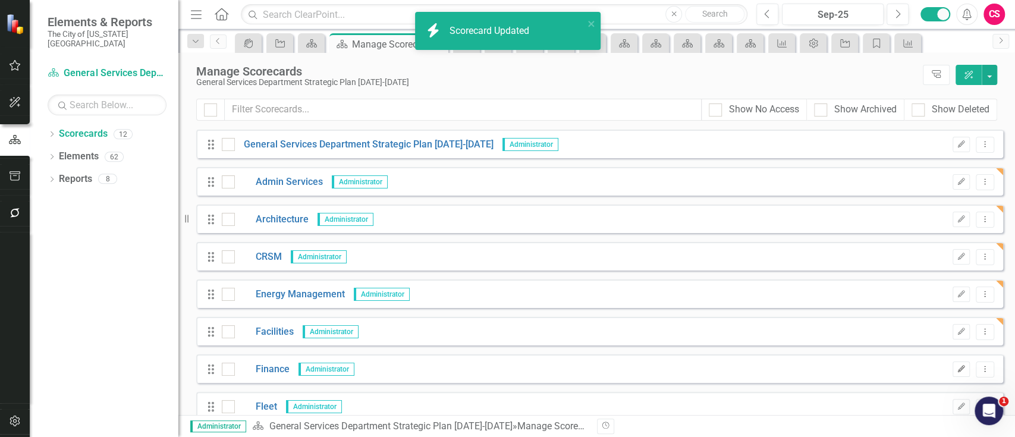
click at [957, 366] on icon "Edit" at bounding box center [961, 369] width 9 height 7
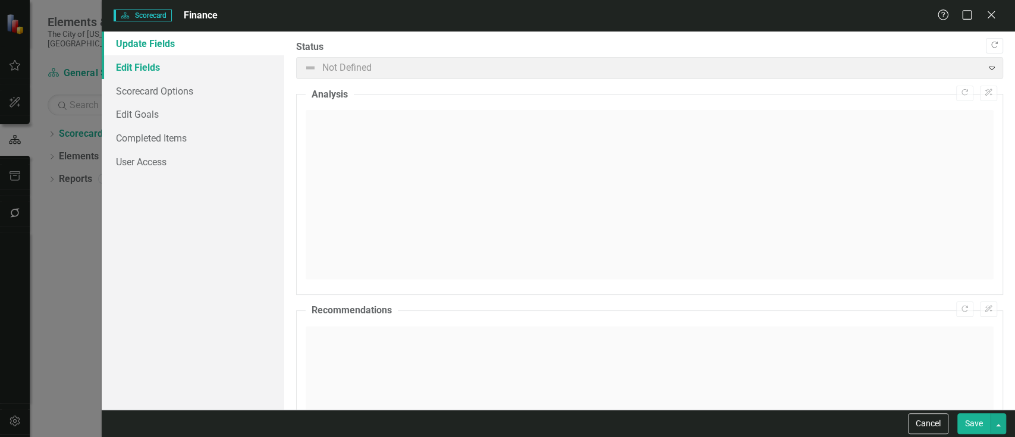
click at [160, 61] on link "Edit Fields" at bounding box center [193, 67] width 183 height 24
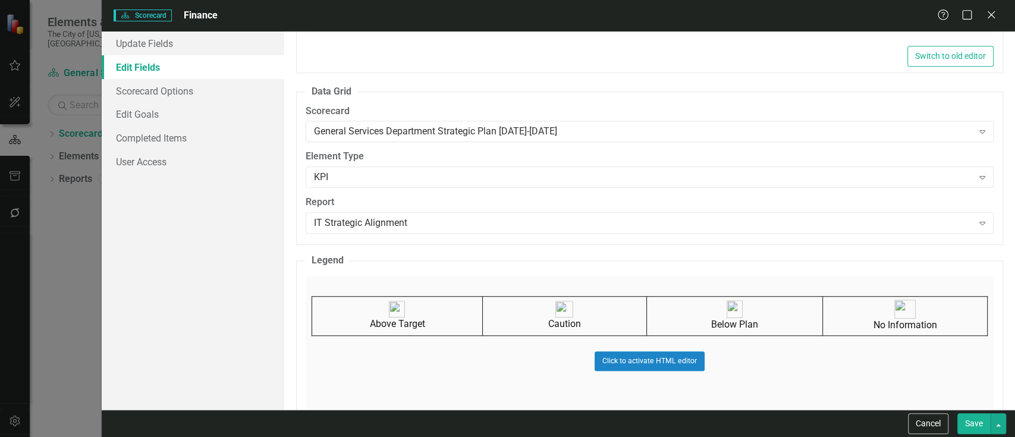
scroll to position [576, 0]
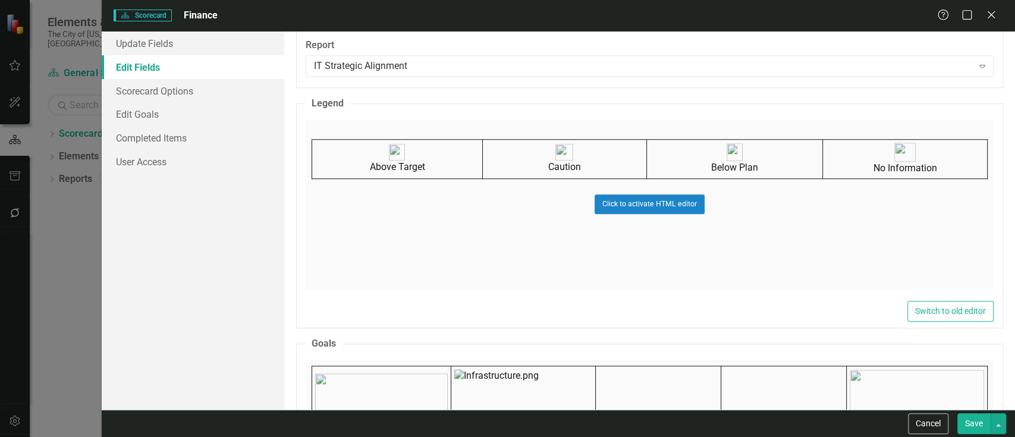
click at [429, 53] on div "Report IT Strategic Alignment Expand" at bounding box center [650, 57] width 688 height 37
click at [412, 62] on div "IT Strategic Alignment" at bounding box center [643, 66] width 659 height 14
click at [966, 428] on button "Save" at bounding box center [973, 423] width 33 height 21
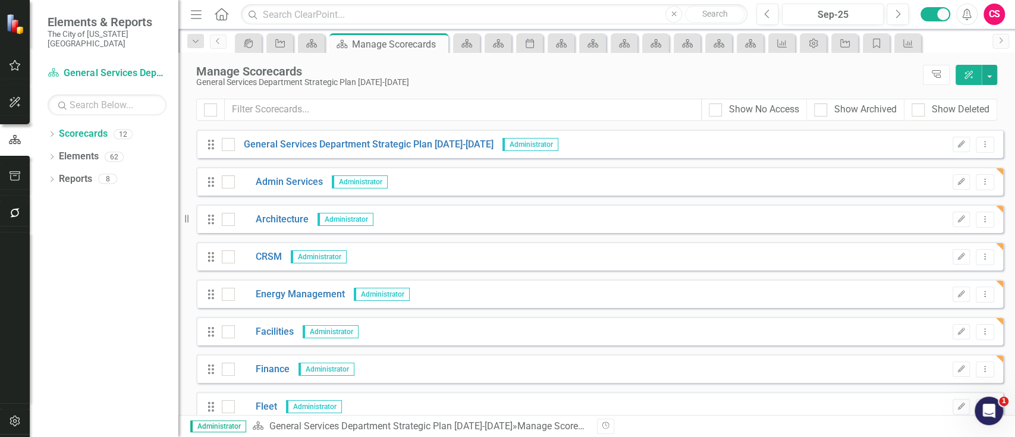
drag, startPoint x: 1014, startPoint y: 307, endPoint x: 1013, endPoint y: 324, distance: 16.7
click at [1013, 324] on div "Looks like you don't have any Scorecards set up yet. Why don't you add a Scorec…" at bounding box center [596, 272] width 837 height 285
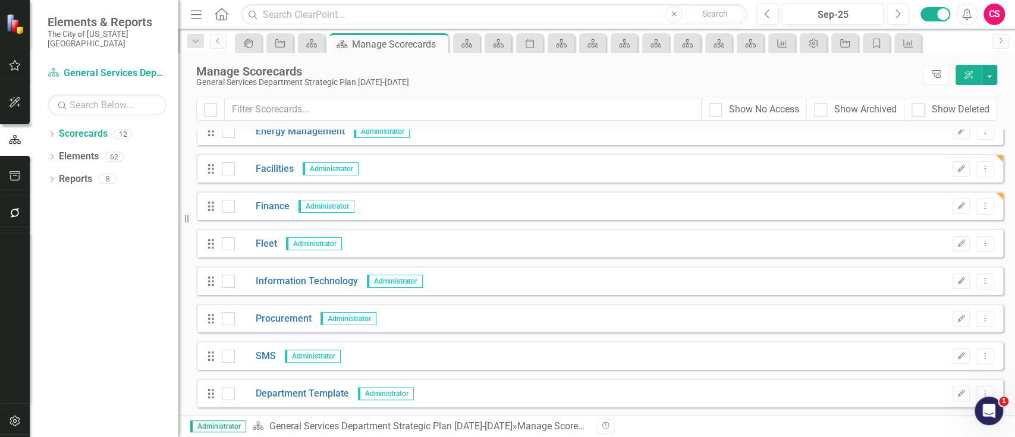
scroll to position [164, 0]
drag, startPoint x: 1009, startPoint y: 283, endPoint x: 21, endPoint y: 22, distance: 1022.3
click at [953, 249] on button "Edit" at bounding box center [961, 242] width 17 height 15
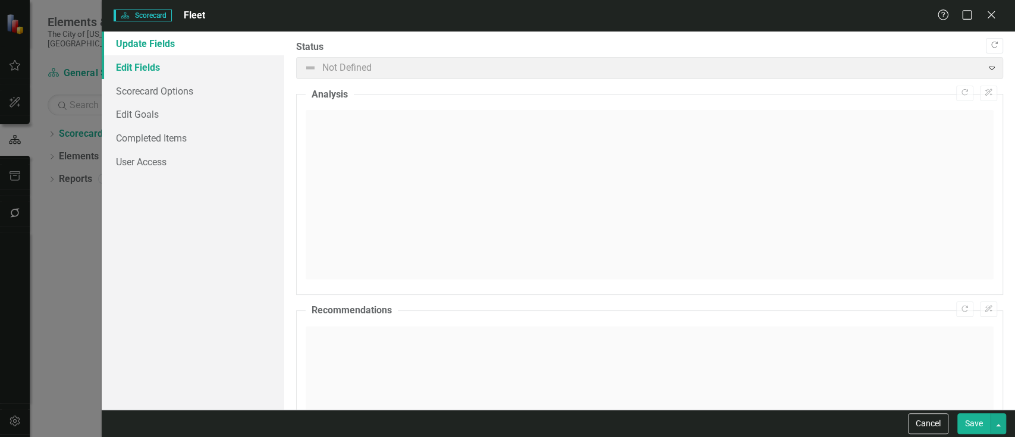
click at [196, 58] on link "Edit Fields" at bounding box center [193, 67] width 183 height 24
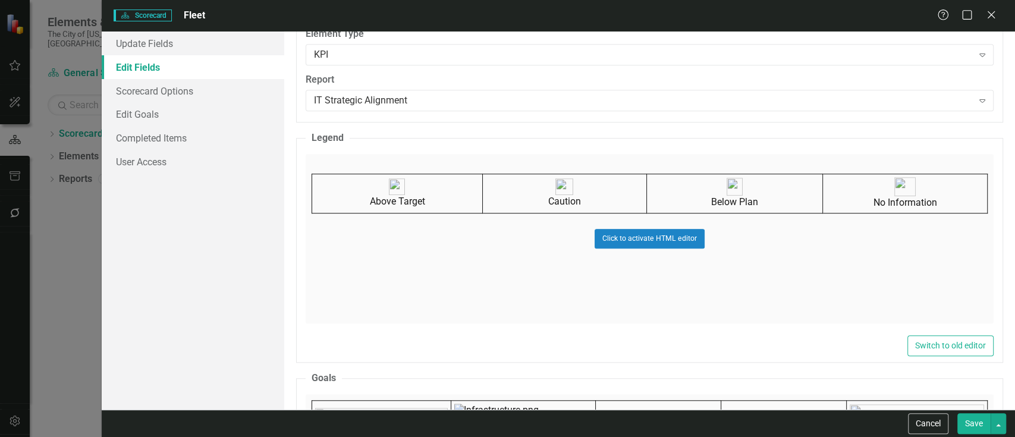
scroll to position [558, 0]
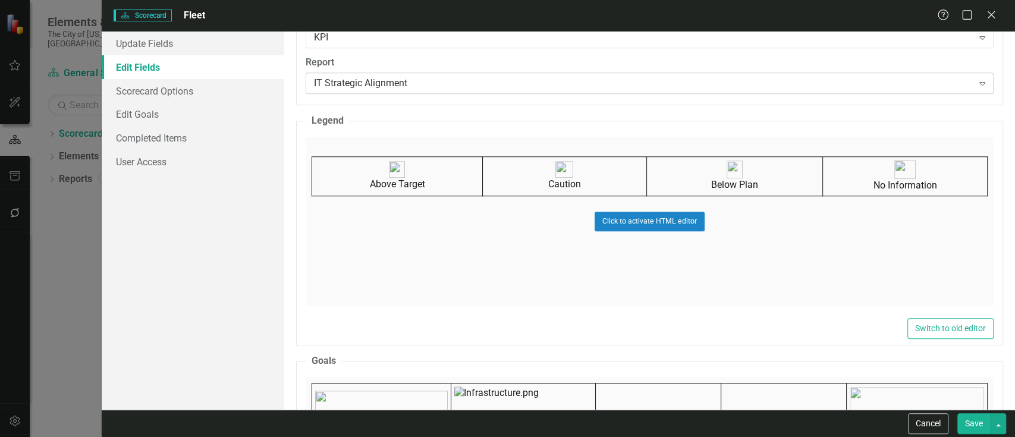
click at [398, 80] on div "IT Strategic Alignment" at bounding box center [643, 84] width 659 height 14
click at [973, 429] on button "Save" at bounding box center [973, 423] width 33 height 21
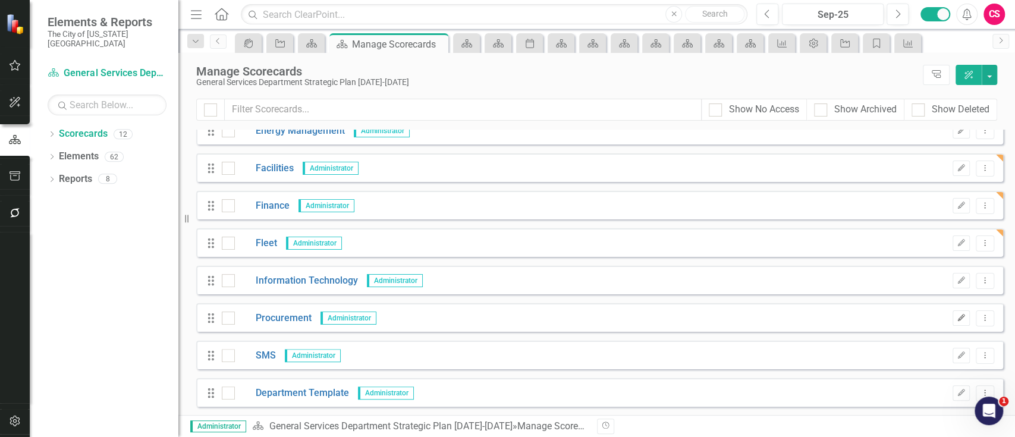
click at [958, 318] on button "Edit" at bounding box center [961, 317] width 17 height 15
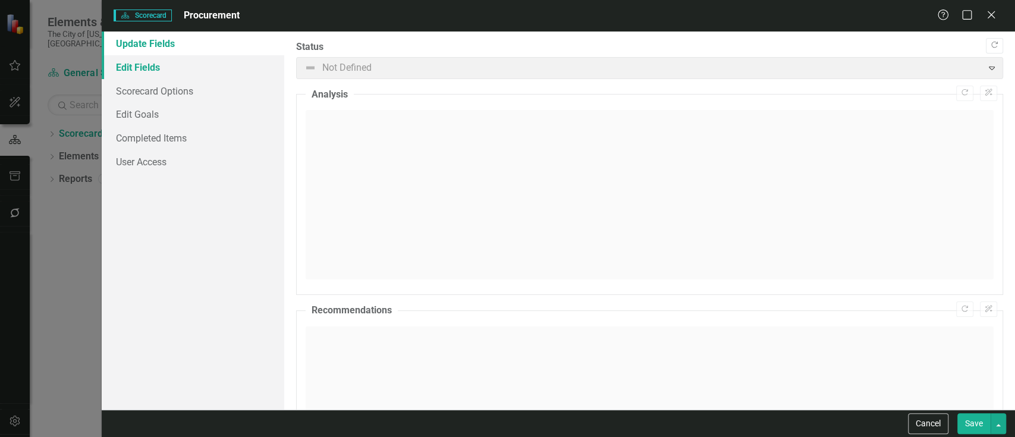
click at [203, 68] on link "Edit Fields" at bounding box center [193, 67] width 183 height 24
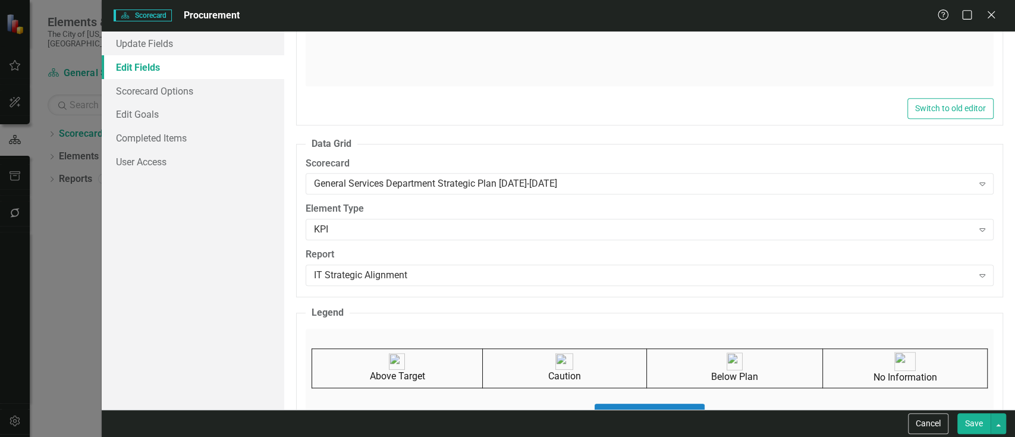
scroll to position [445, 0]
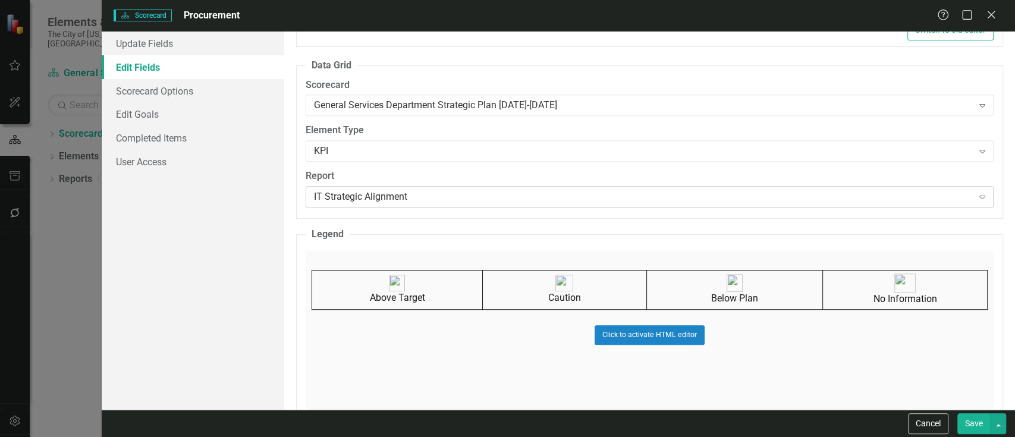
click at [481, 200] on div "IT Strategic Alignment" at bounding box center [643, 197] width 659 height 14
click at [969, 415] on button "Save" at bounding box center [973, 423] width 33 height 21
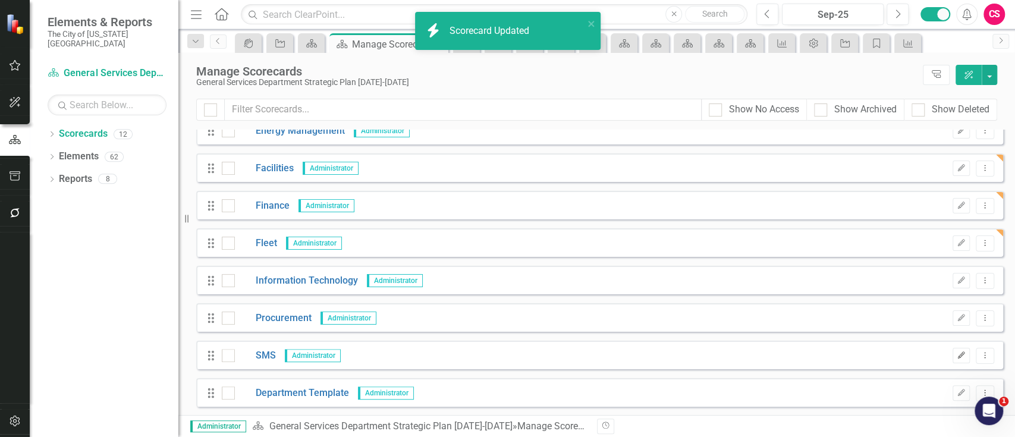
click at [954, 362] on button "Edit" at bounding box center [961, 355] width 17 height 15
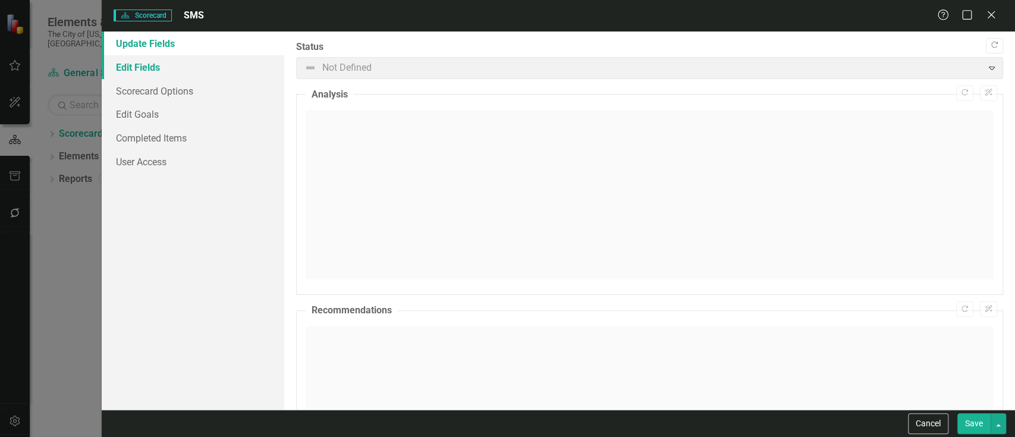
click at [162, 74] on link "Edit Fields" at bounding box center [193, 67] width 183 height 24
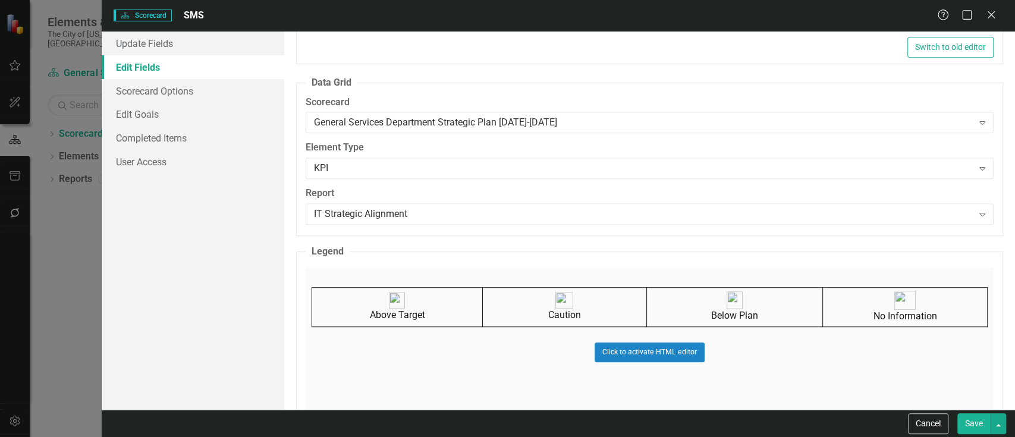
scroll to position [445, 0]
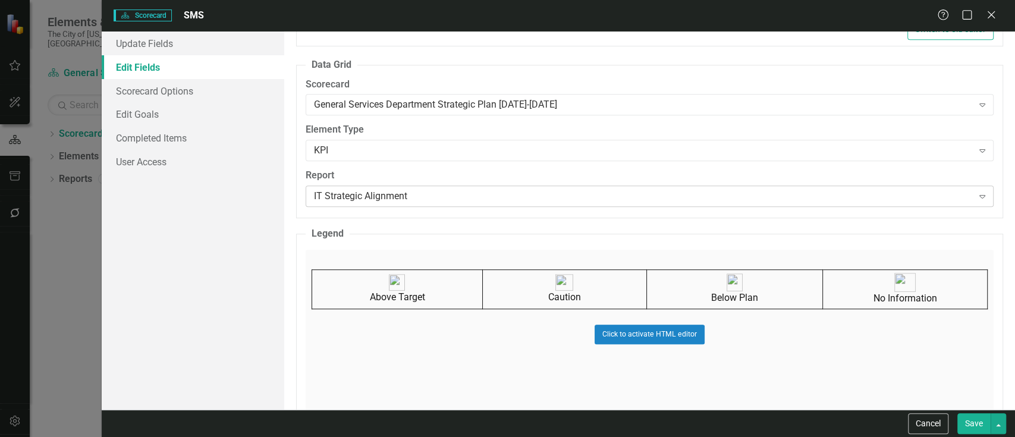
click at [394, 194] on div "IT Strategic Alignment" at bounding box center [643, 197] width 659 height 14
click at [968, 422] on button "Save" at bounding box center [973, 423] width 33 height 21
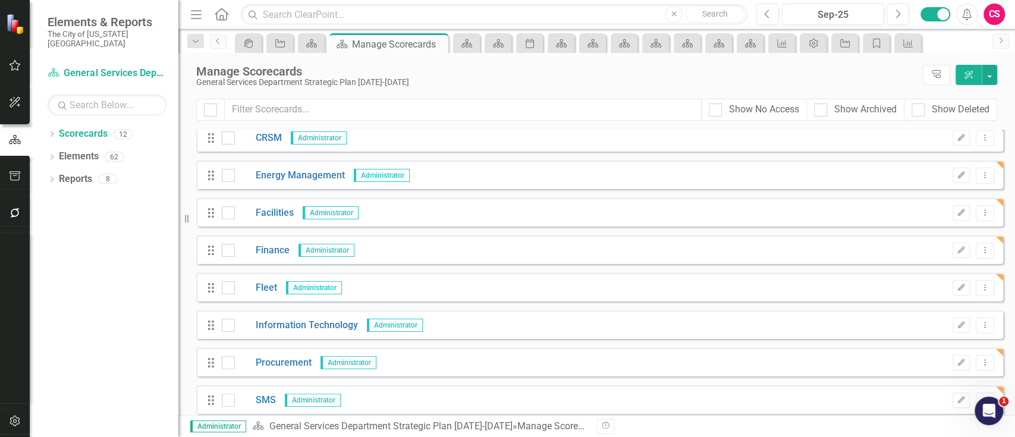
scroll to position [0, 0]
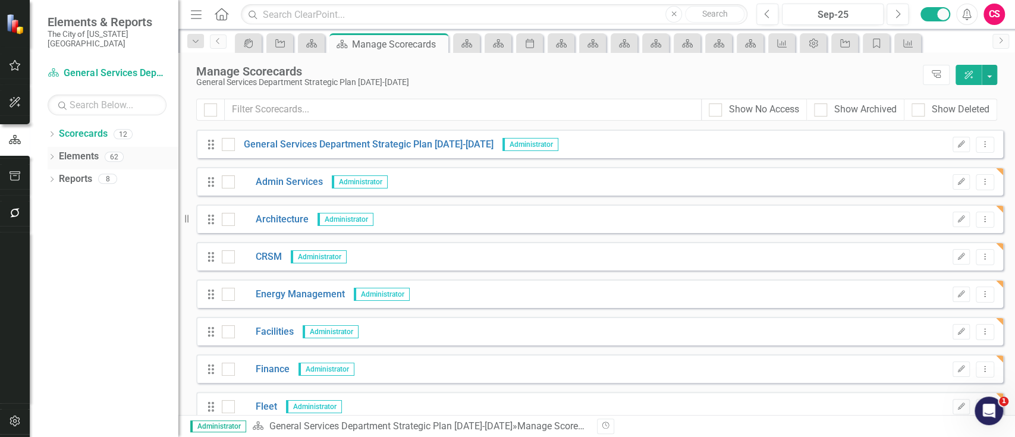
click at [89, 150] on link "Elements" at bounding box center [79, 157] width 40 height 14
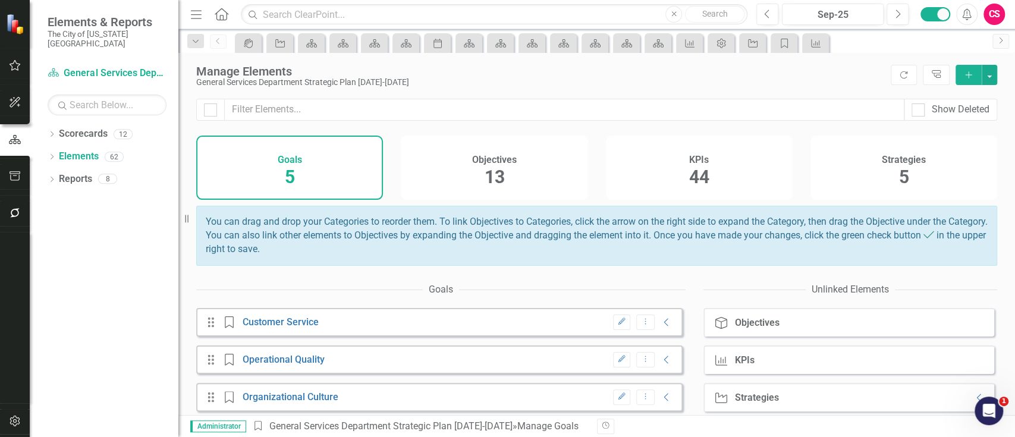
click at [866, 163] on div "Strategies 5" at bounding box center [904, 168] width 187 height 64
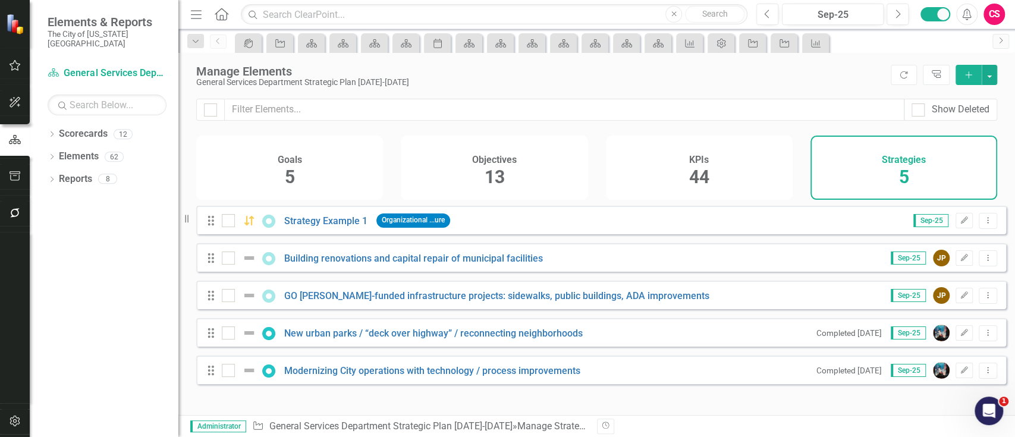
click at [721, 164] on div "KPIs 44" at bounding box center [699, 168] width 187 height 64
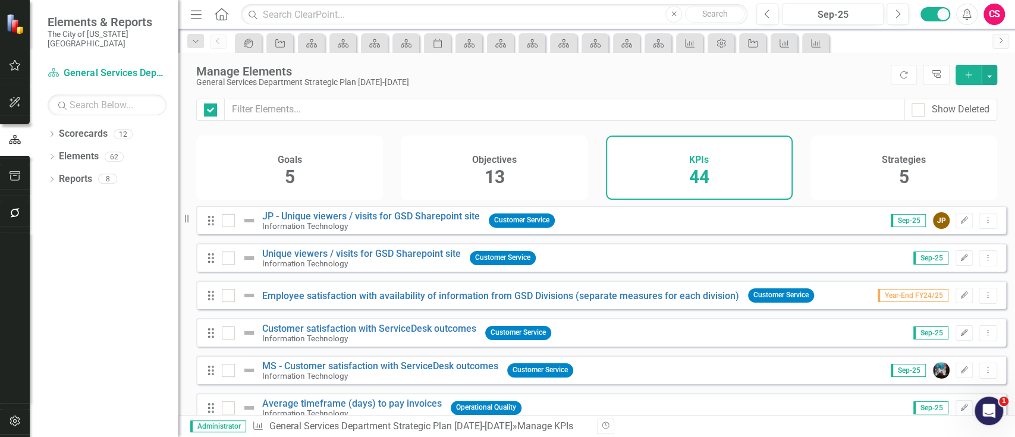
checkbox input "false"
click at [956, 302] on button "Edit" at bounding box center [964, 295] width 17 height 15
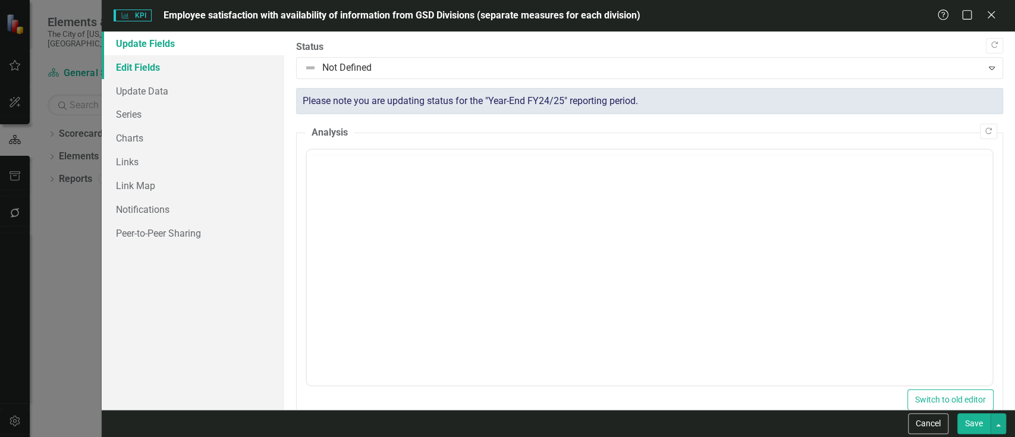
click at [187, 64] on link "Edit Fields" at bounding box center [193, 67] width 183 height 24
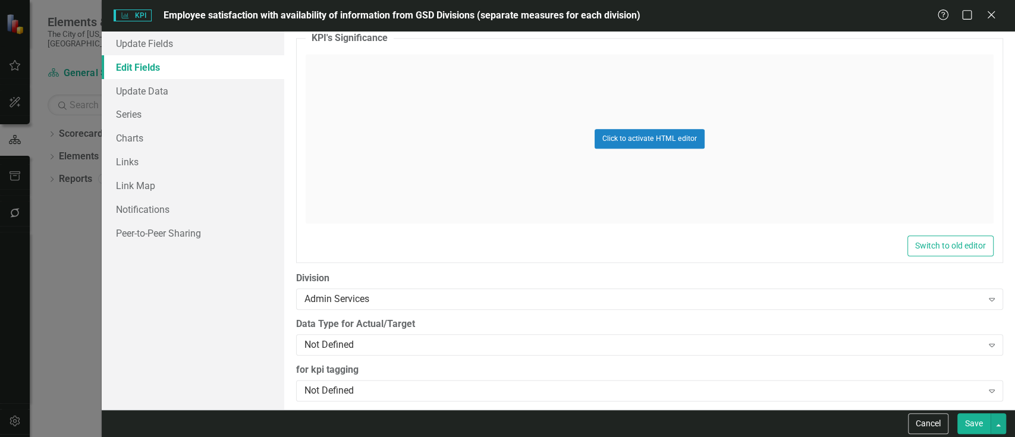
scroll to position [820, 0]
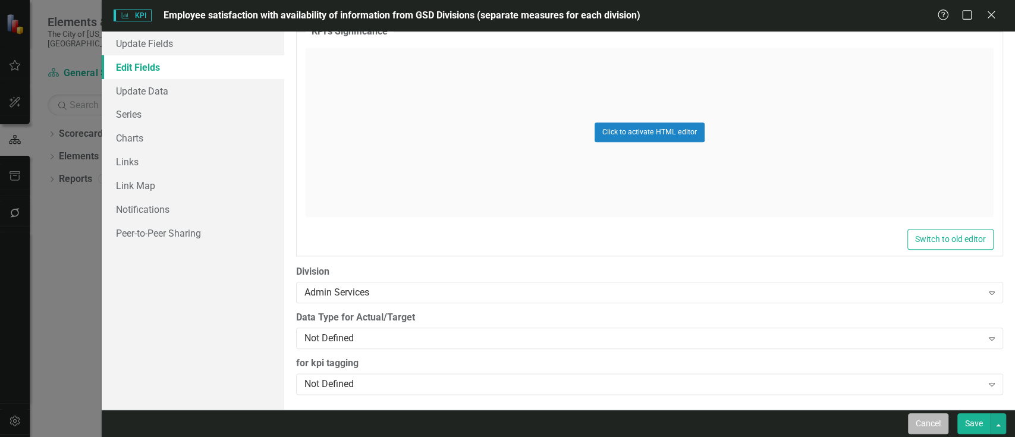
click at [928, 420] on button "Cancel" at bounding box center [928, 423] width 40 height 21
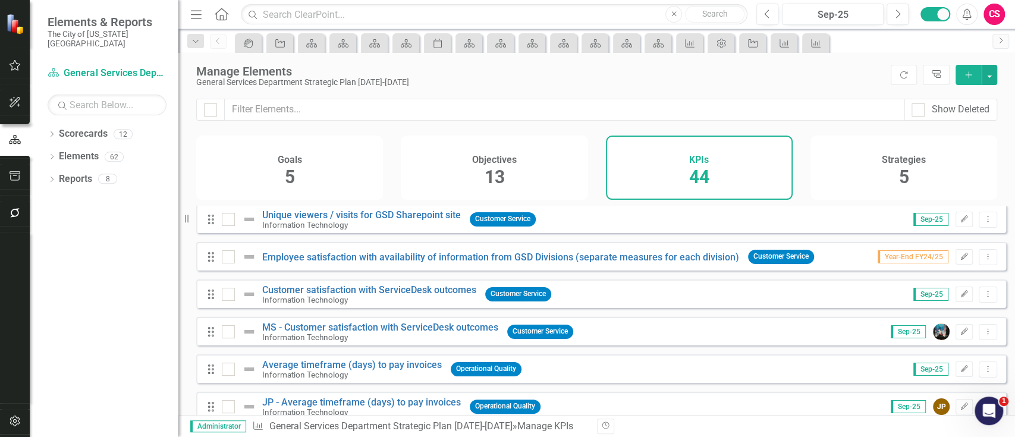
scroll to position [0, 0]
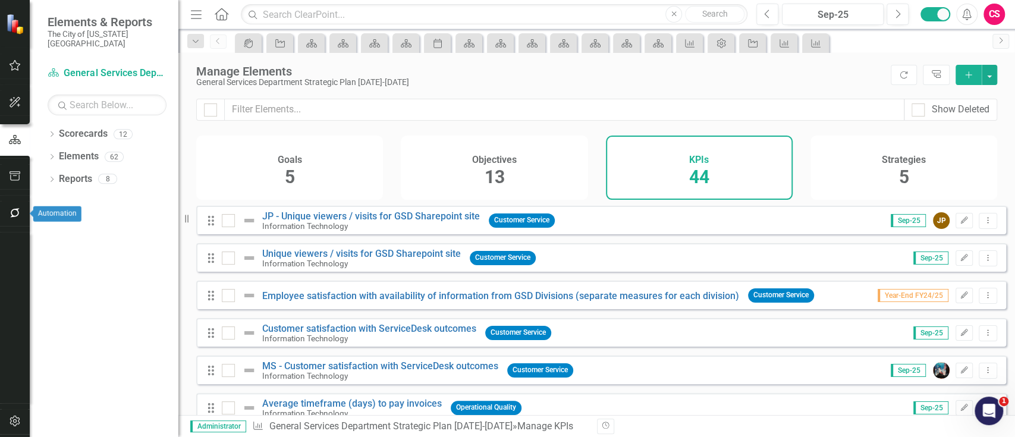
click at [21, 211] on button "button" at bounding box center [15, 213] width 27 height 25
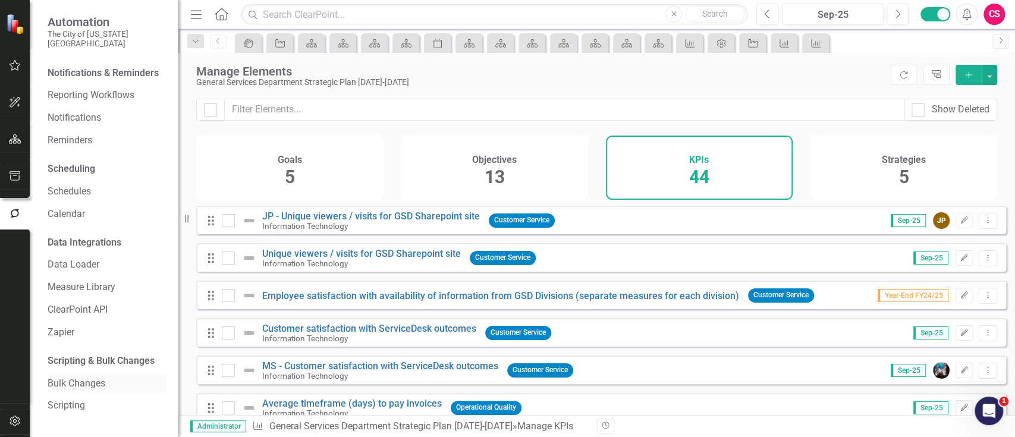
click at [79, 377] on link "Bulk Changes" at bounding box center [107, 384] width 119 height 14
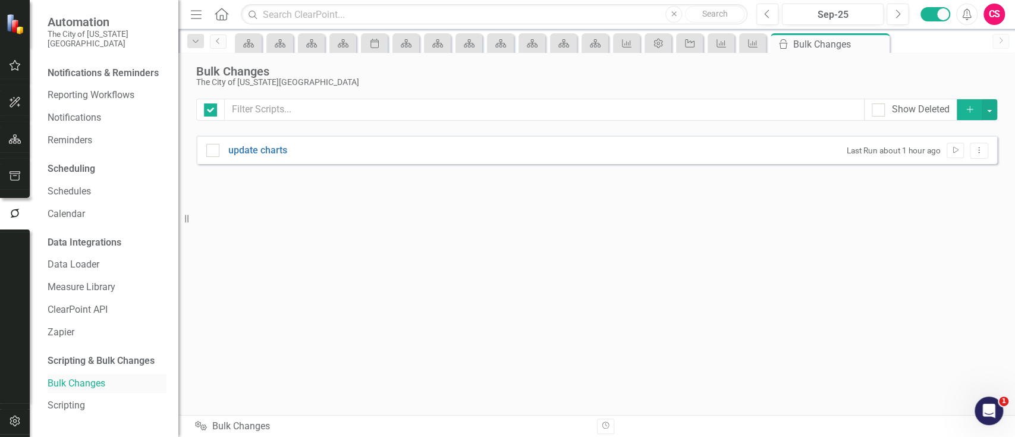
checkbox input "false"
click at [968, 107] on icon "Add" at bounding box center [970, 109] width 11 height 8
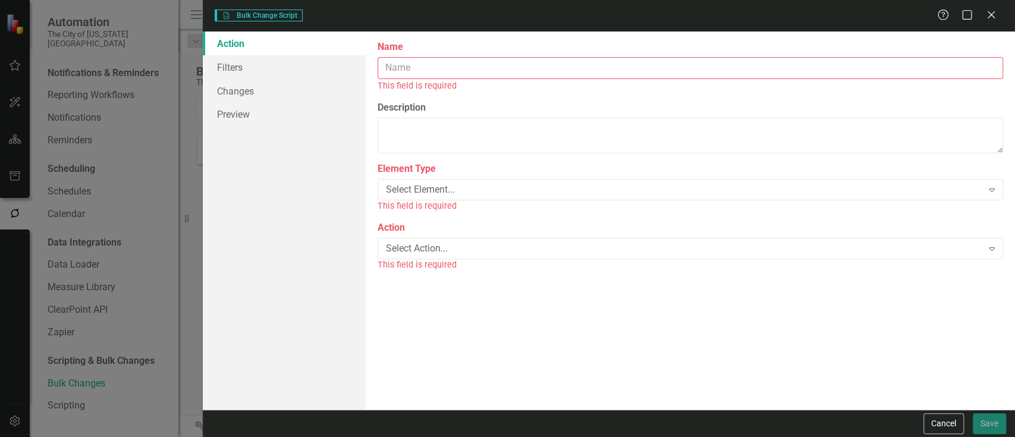
click at [860, 69] on input "Name" at bounding box center [691, 68] width 626 height 22
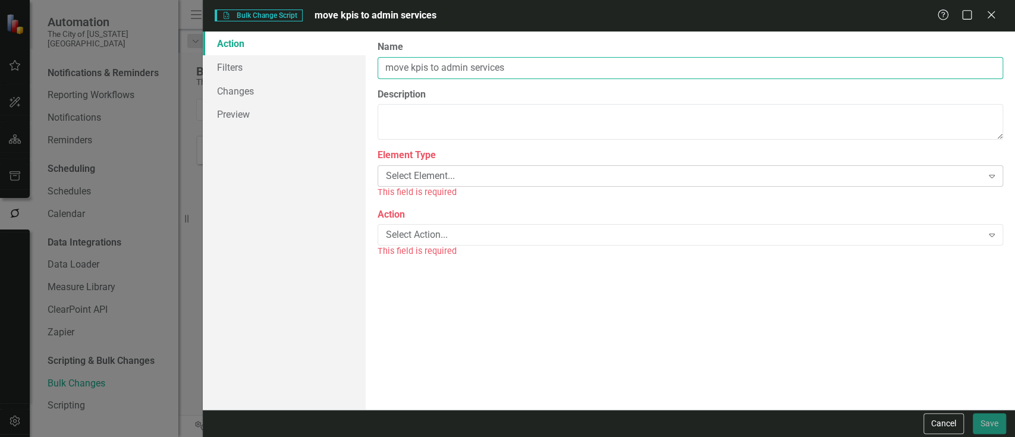
type input "move kpis to admin services"
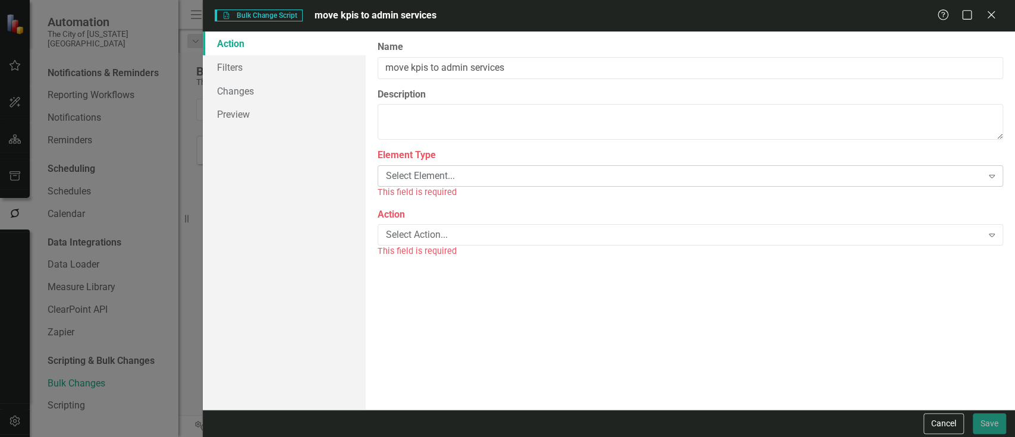
click at [605, 172] on div "Select Element..." at bounding box center [684, 176] width 596 height 14
click at [484, 216] on div "Select Action..." at bounding box center [684, 222] width 596 height 14
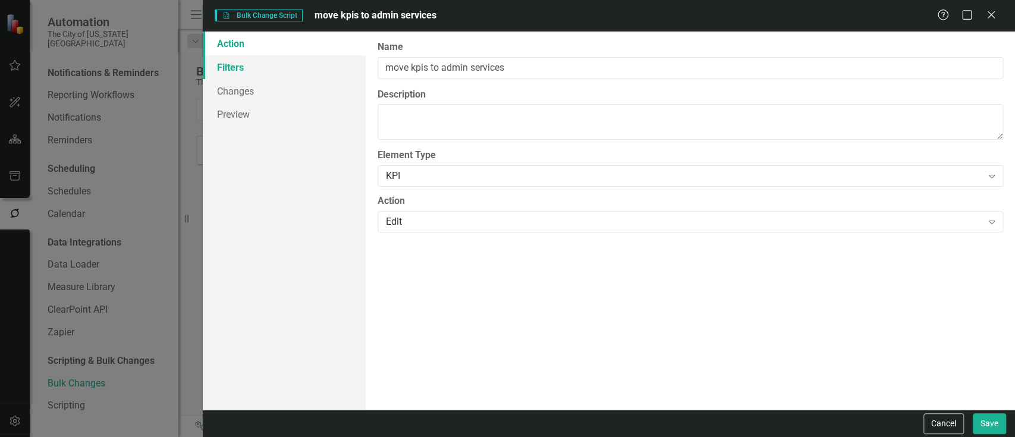
click at [325, 70] on link "Filters" at bounding box center [284, 67] width 162 height 24
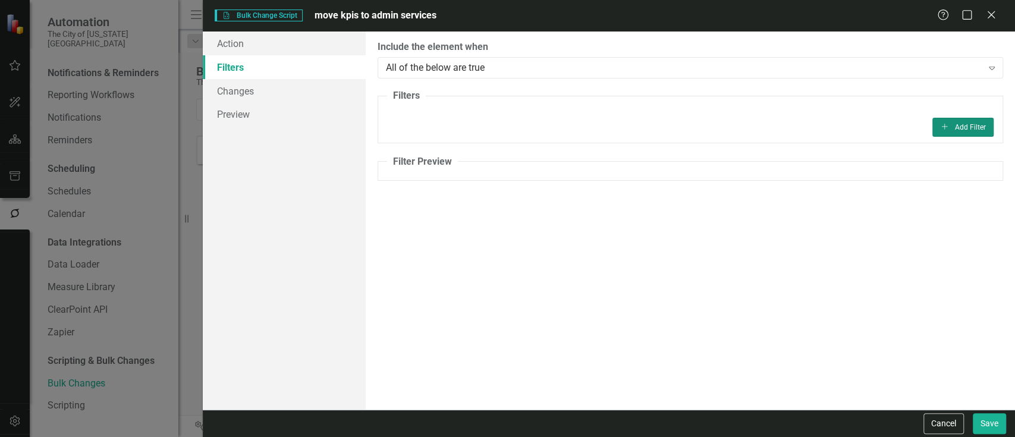
click at [968, 128] on button "Add Add Filter" at bounding box center [962, 127] width 61 height 19
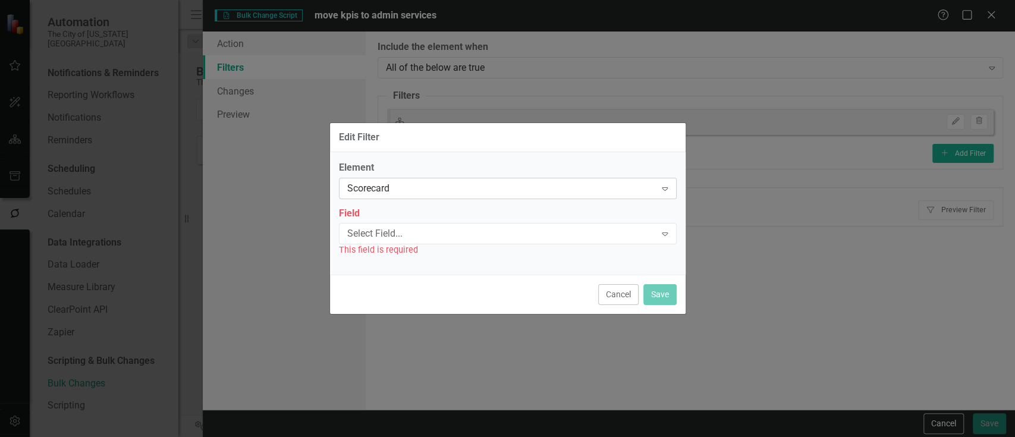
click at [506, 186] on div "Scorecard" at bounding box center [501, 188] width 309 height 14
type input "kpi"
click at [470, 227] on div "Select Field..." at bounding box center [501, 234] width 309 height 14
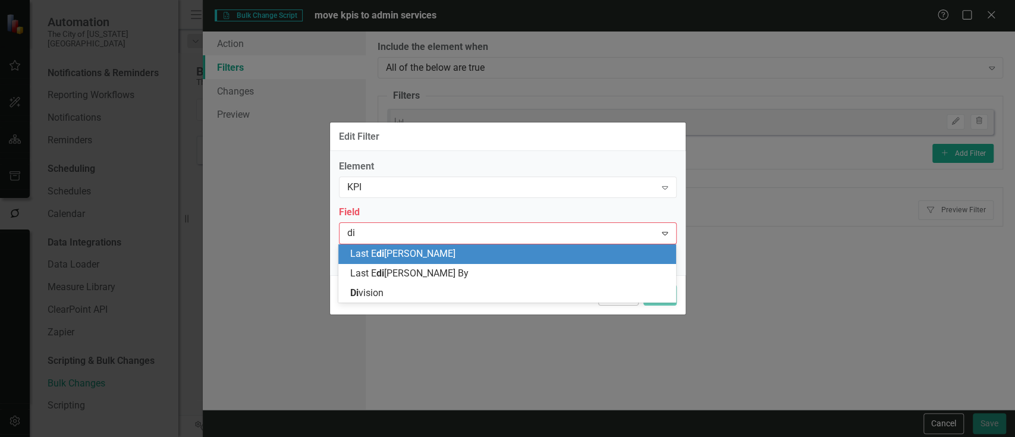
type input "div"
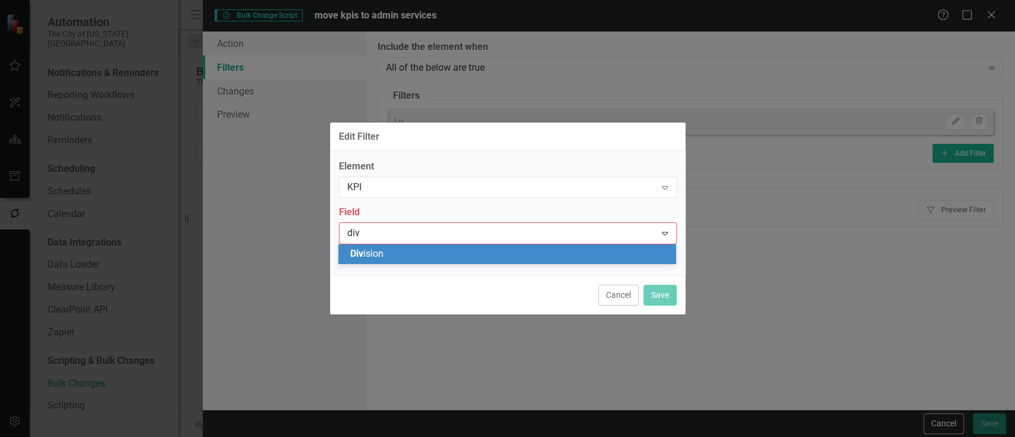
click at [457, 250] on div "Div ision" at bounding box center [509, 254] width 319 height 14
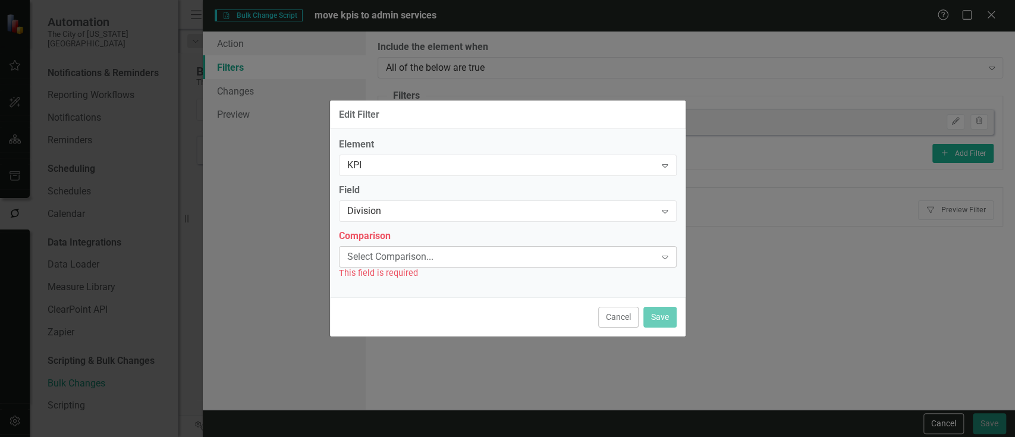
click at [428, 265] on div "Select Comparison... Expand" at bounding box center [508, 256] width 338 height 21
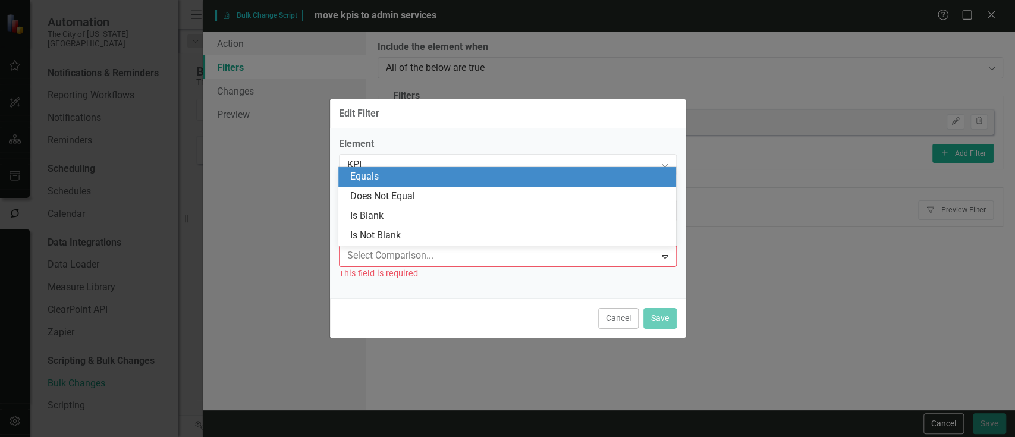
click at [425, 176] on div "Equals" at bounding box center [509, 177] width 319 height 14
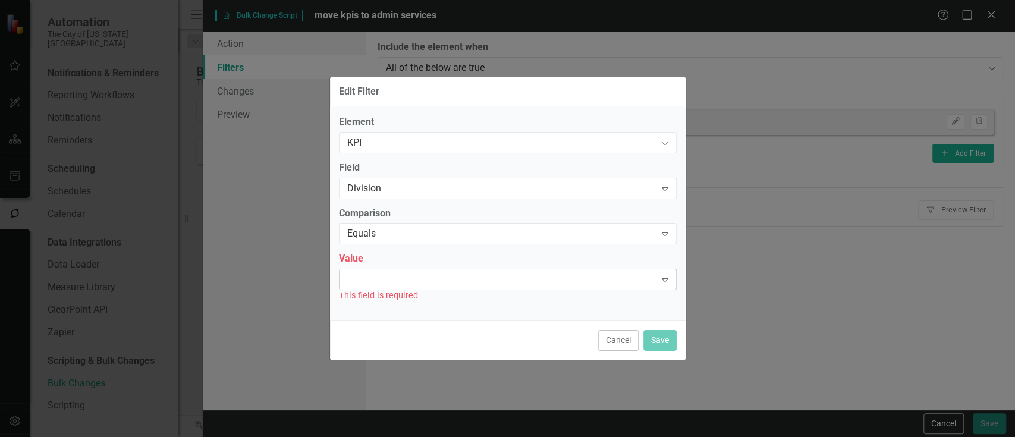
click at [383, 287] on div "Expand" at bounding box center [508, 279] width 338 height 21
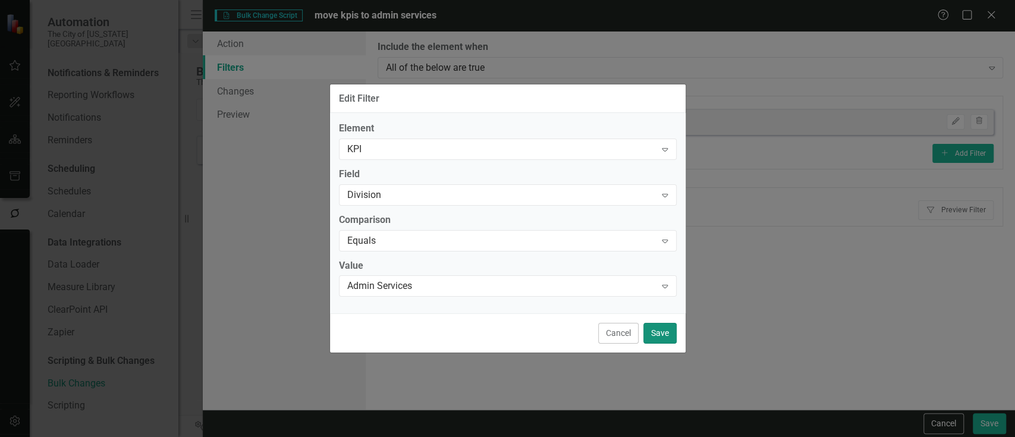
click at [672, 326] on button "Save" at bounding box center [659, 333] width 33 height 21
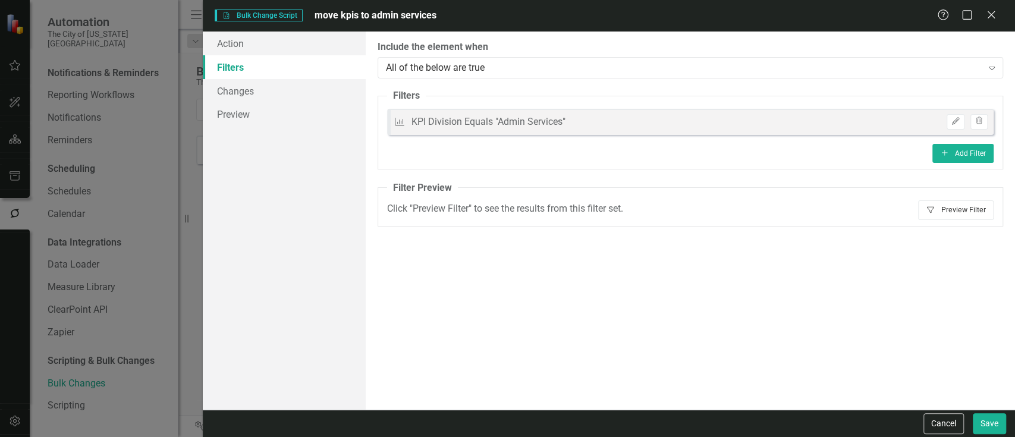
click at [975, 209] on button "Filter Preview Filter" at bounding box center [956, 209] width 76 height 19
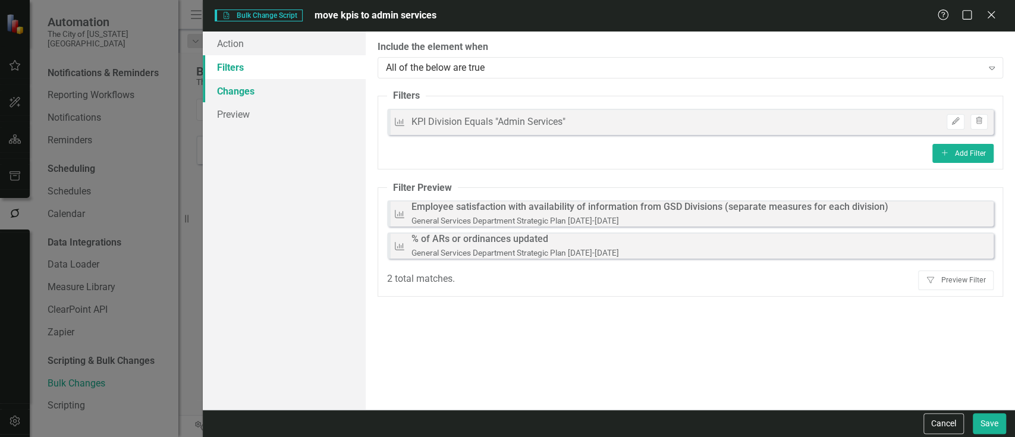
click at [303, 89] on link "Changes" at bounding box center [284, 91] width 162 height 24
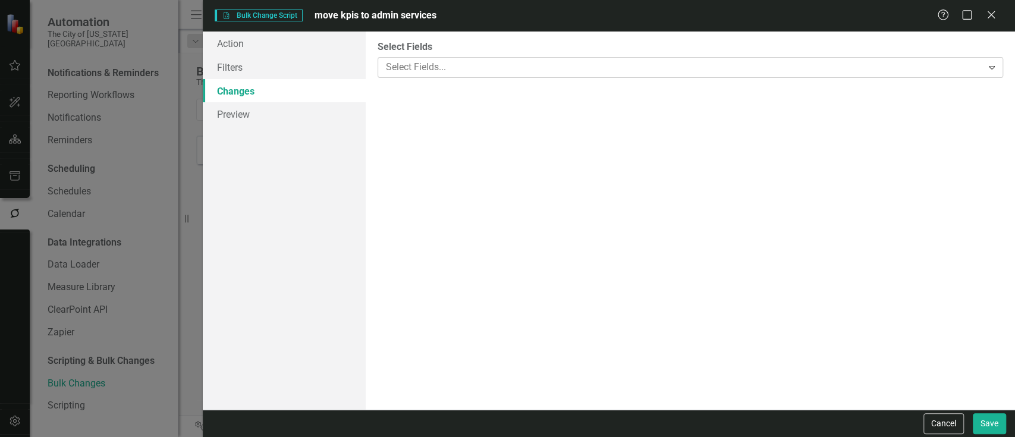
click at [642, 70] on div at bounding box center [681, 67] width 601 height 16
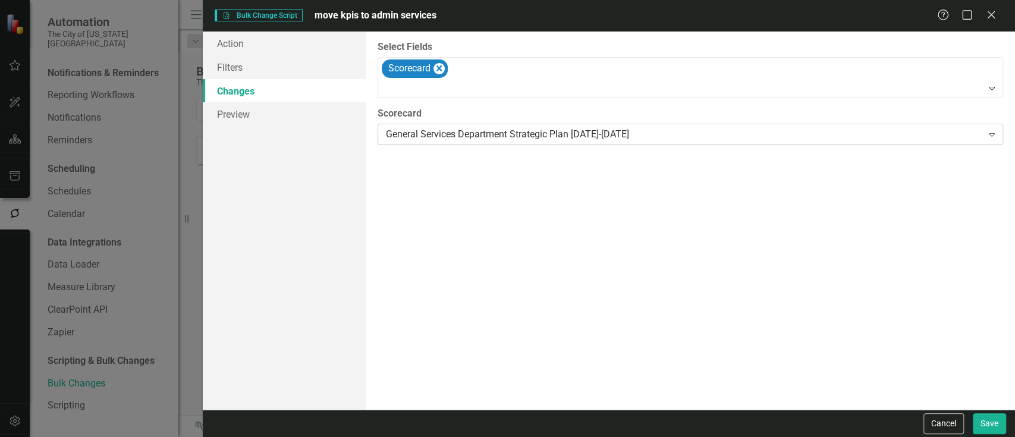
click at [471, 135] on div "General Services Department Strategic Plan [DATE]-[DATE]" at bounding box center [684, 135] width 596 height 14
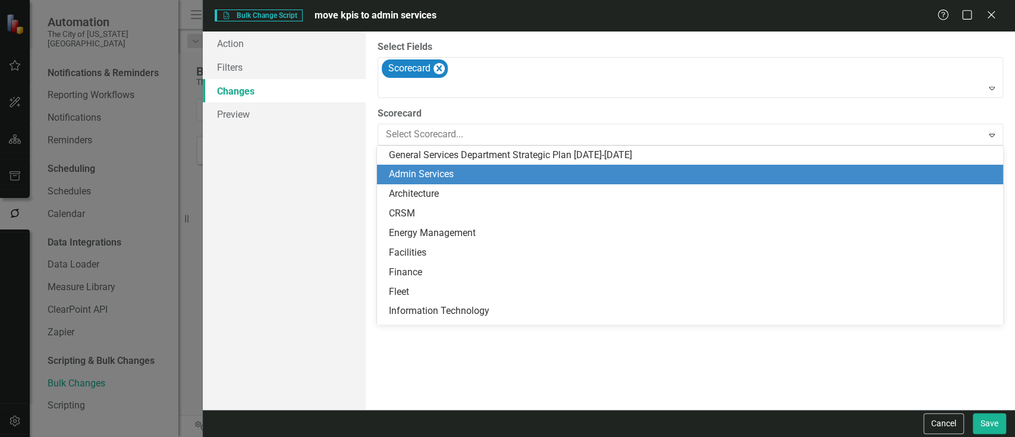
click at [461, 175] on div "Admin Services" at bounding box center [692, 175] width 607 height 14
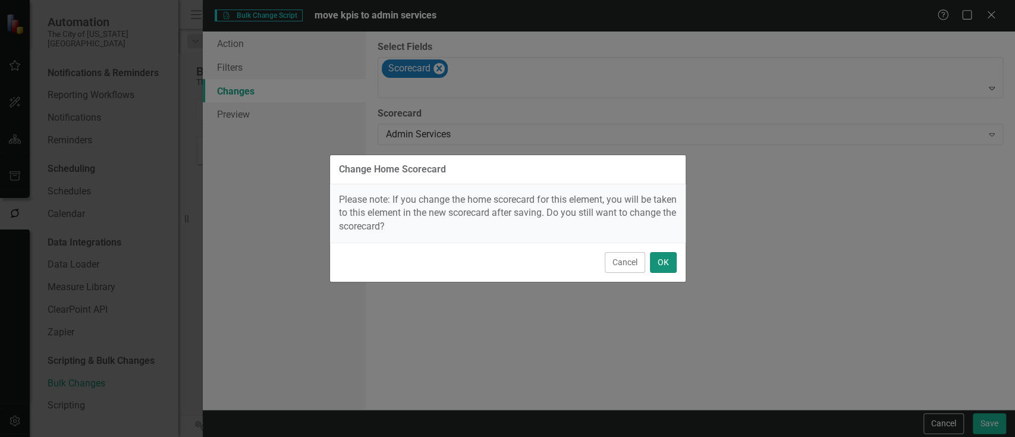
click at [670, 262] on button "OK" at bounding box center [663, 262] width 27 height 21
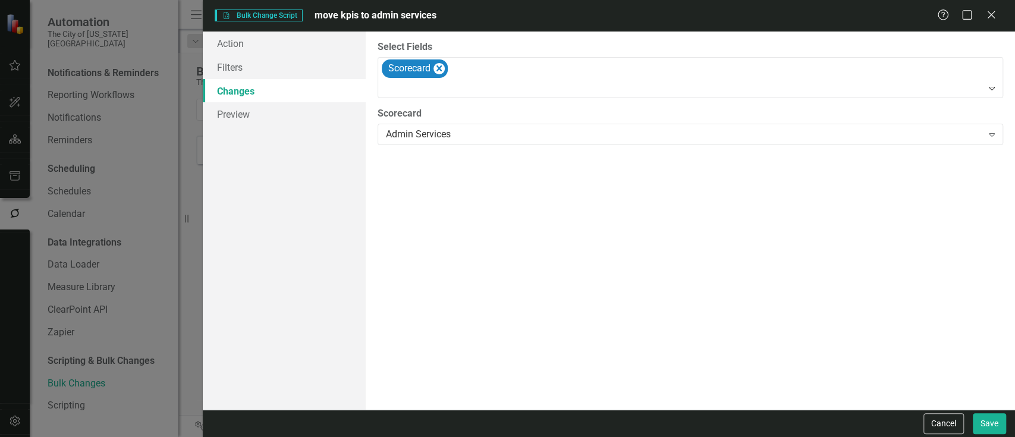
click at [1010, 420] on div "Cancel Save" at bounding box center [609, 423] width 812 height 27
click at [999, 421] on button "Save" at bounding box center [989, 423] width 33 height 21
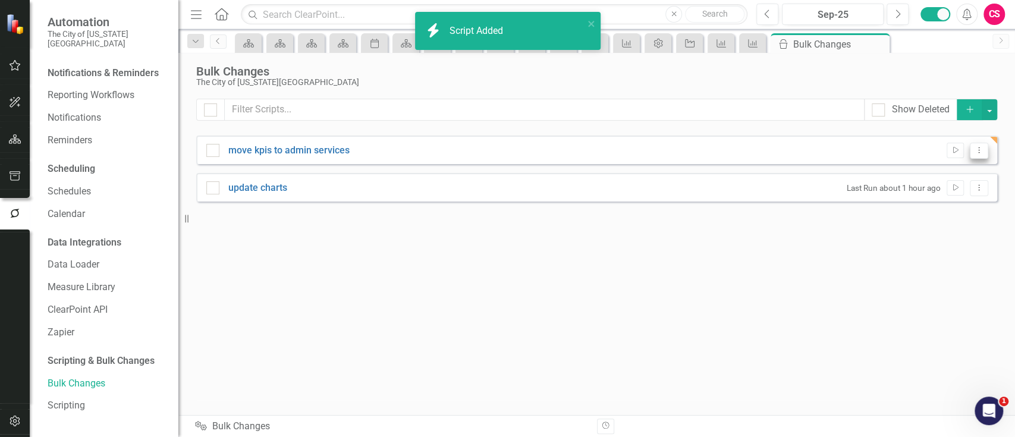
click at [984, 149] on button "Dropdown Menu" at bounding box center [979, 151] width 18 height 16
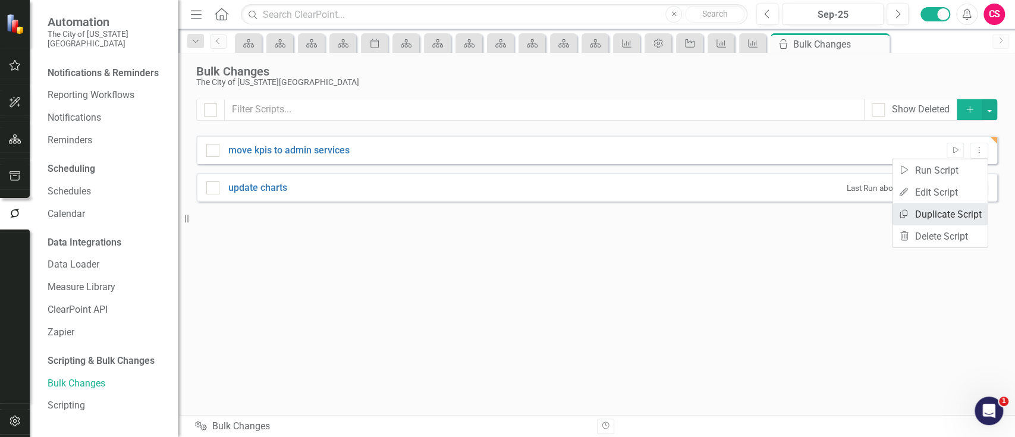
click at [916, 209] on link "Copy Duplicate Script" at bounding box center [940, 214] width 95 height 22
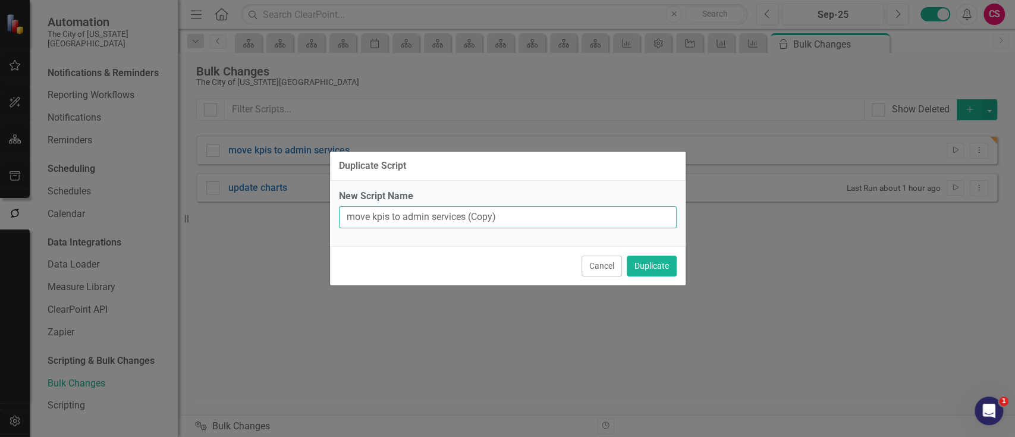
drag, startPoint x: 520, startPoint y: 213, endPoint x: 400, endPoint y: 210, distance: 120.2
click at [400, 210] on input "move kpis to admin services (Copy)" at bounding box center [508, 217] width 338 height 22
paste input "Procurement"
type input "move kpis toProcurement"
click at [627, 256] on button "Duplicate" at bounding box center [652, 266] width 50 height 21
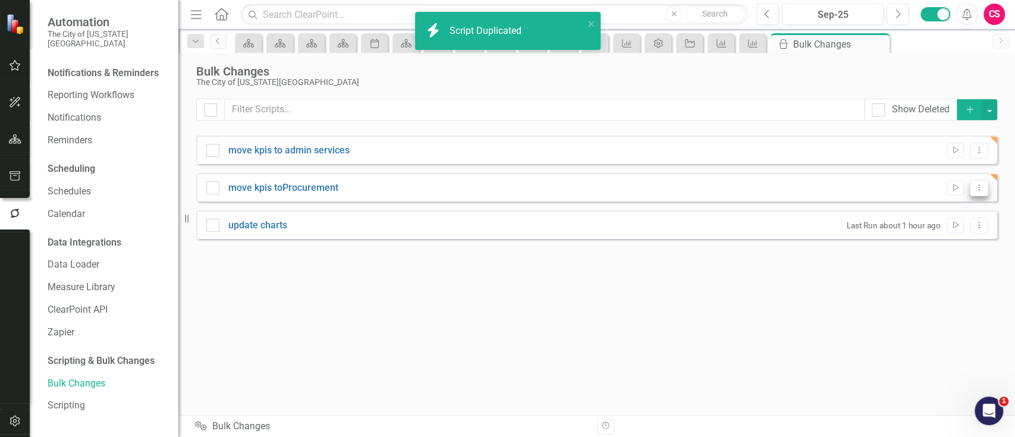
click at [985, 188] on button "Dropdown Menu" at bounding box center [979, 188] width 18 height 16
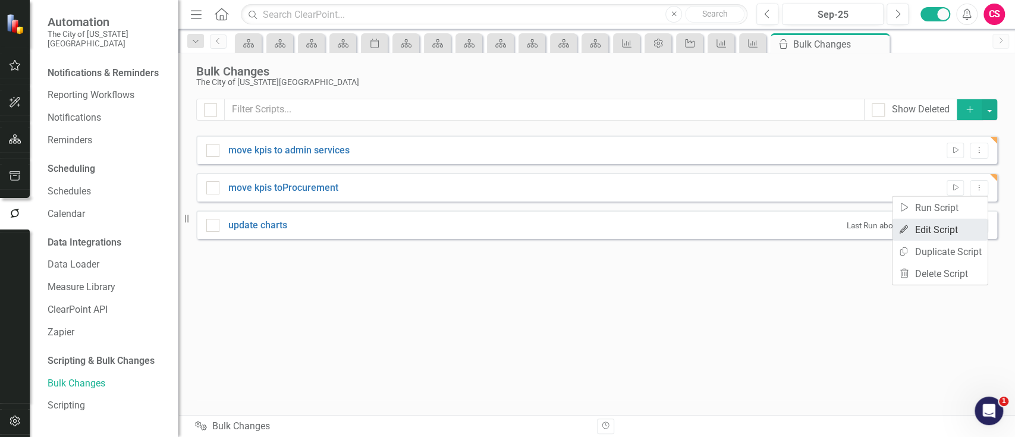
click at [940, 224] on link "Edit Edit Script" at bounding box center [940, 230] width 95 height 22
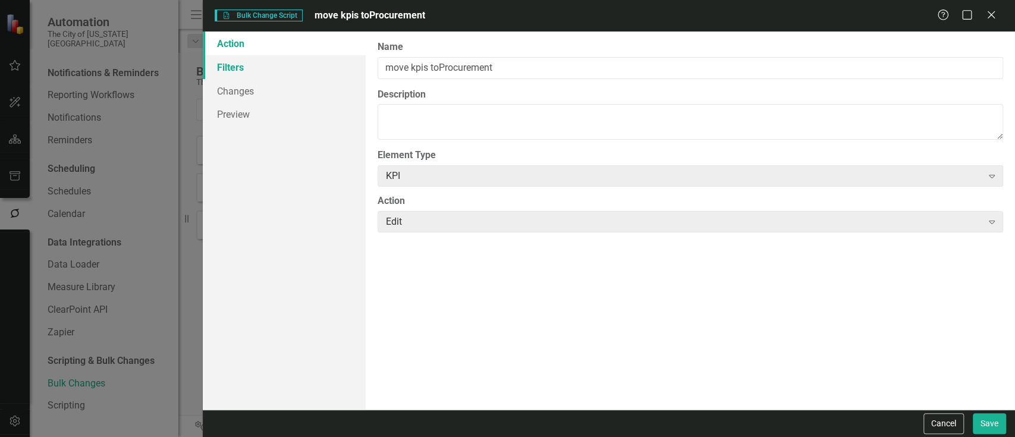
click at [238, 67] on link "Filters" at bounding box center [284, 67] width 162 height 24
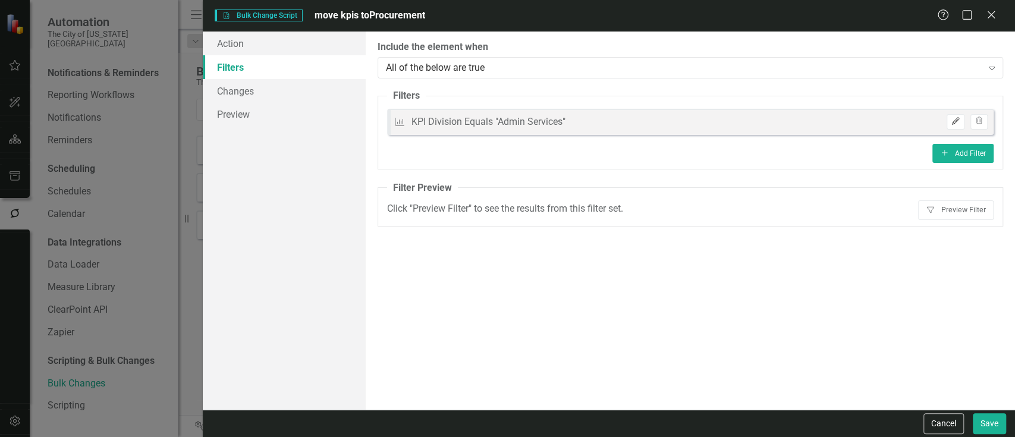
click at [955, 120] on icon "Edit" at bounding box center [955, 121] width 9 height 7
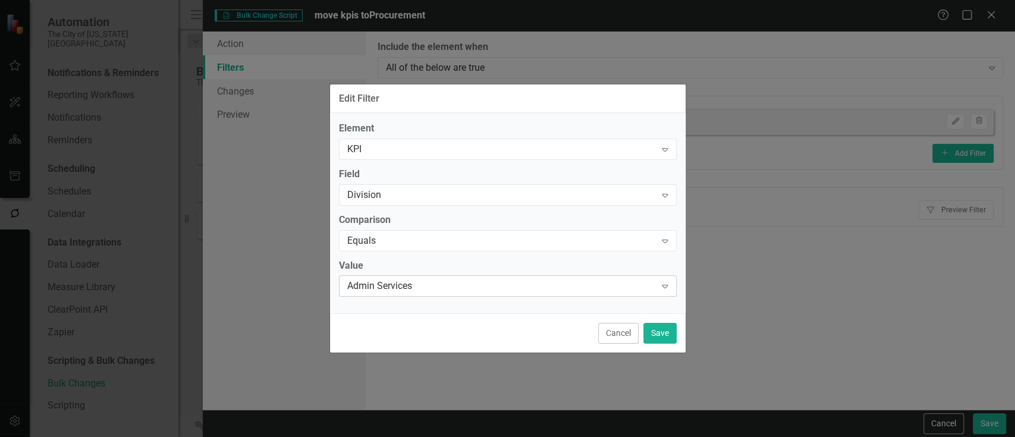
click at [450, 276] on div "Admin Services Expand" at bounding box center [508, 285] width 338 height 21
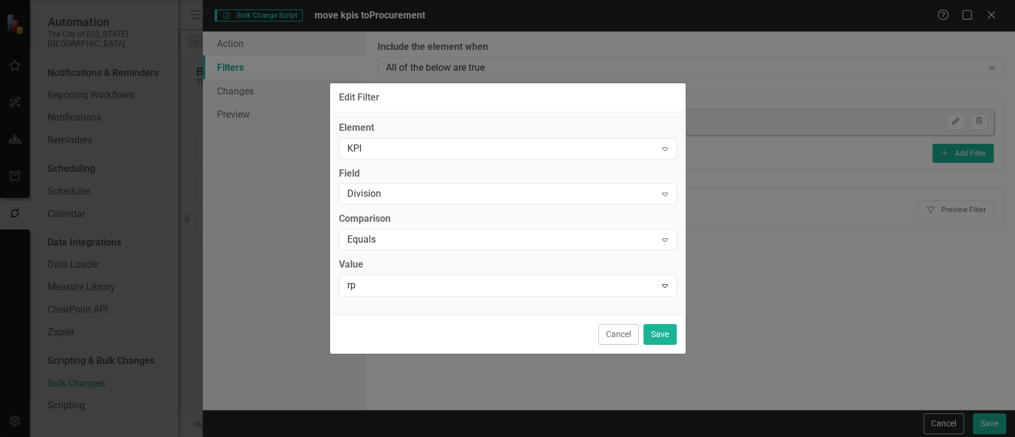
type input "r"
type input "pr"
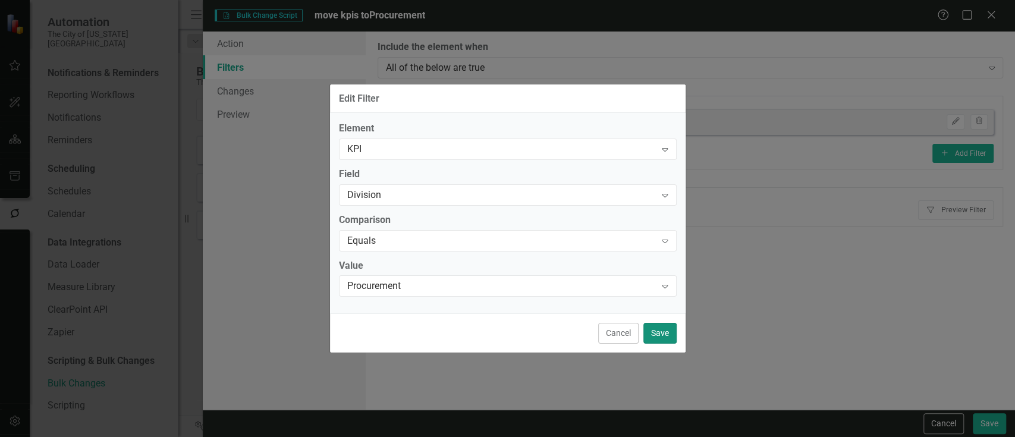
click at [660, 340] on button "Save" at bounding box center [659, 333] width 33 height 21
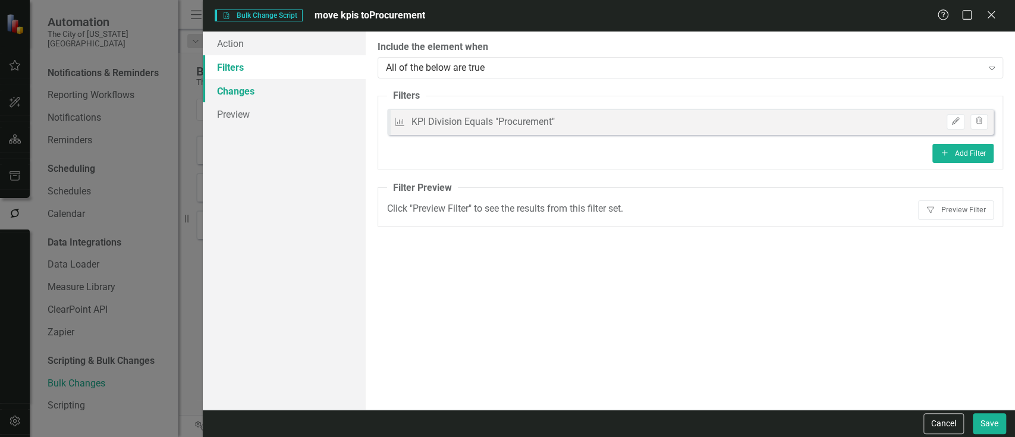
click at [304, 85] on link "Changes" at bounding box center [284, 91] width 162 height 24
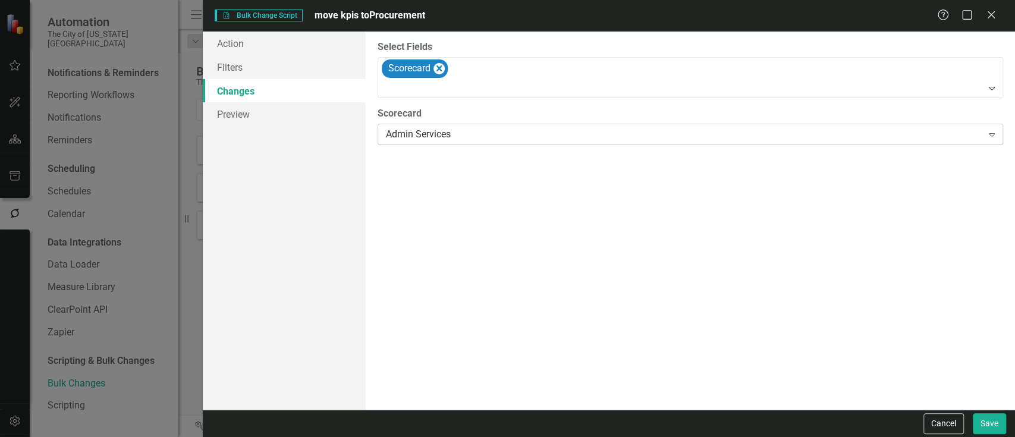
click at [472, 128] on div "Admin Services" at bounding box center [684, 135] width 596 height 14
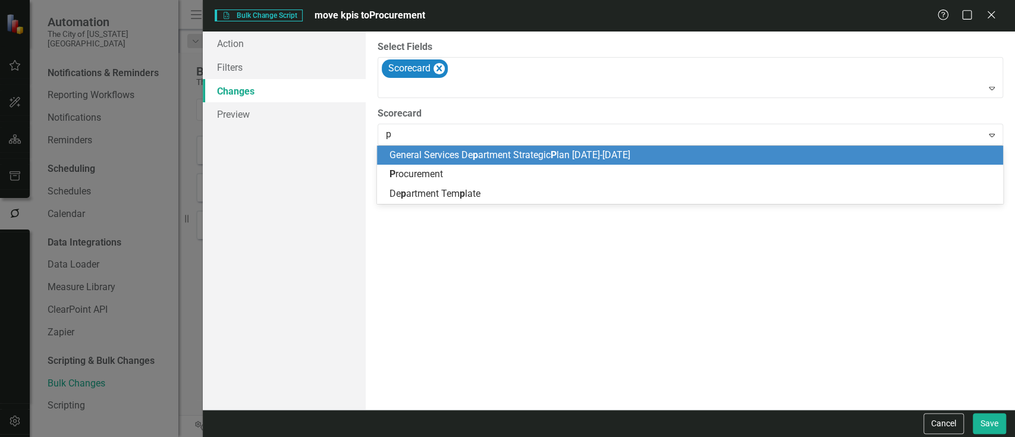
type input "pr"
click at [464, 155] on div "Pr ocurement" at bounding box center [692, 156] width 607 height 14
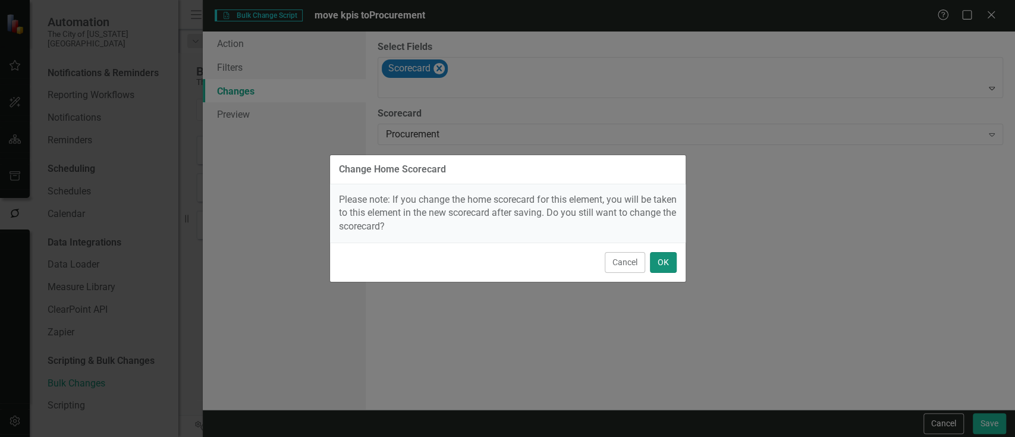
click at [667, 272] on button "OK" at bounding box center [663, 262] width 27 height 21
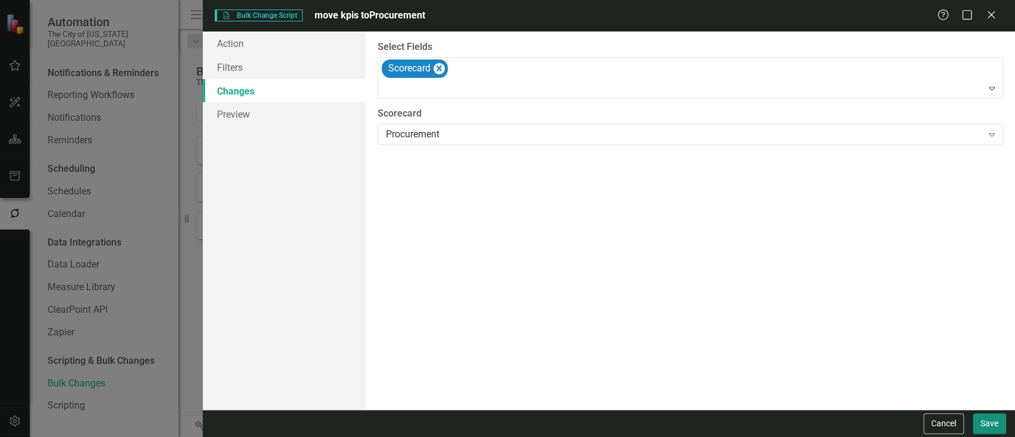
click at [984, 420] on button "Save" at bounding box center [989, 423] width 33 height 21
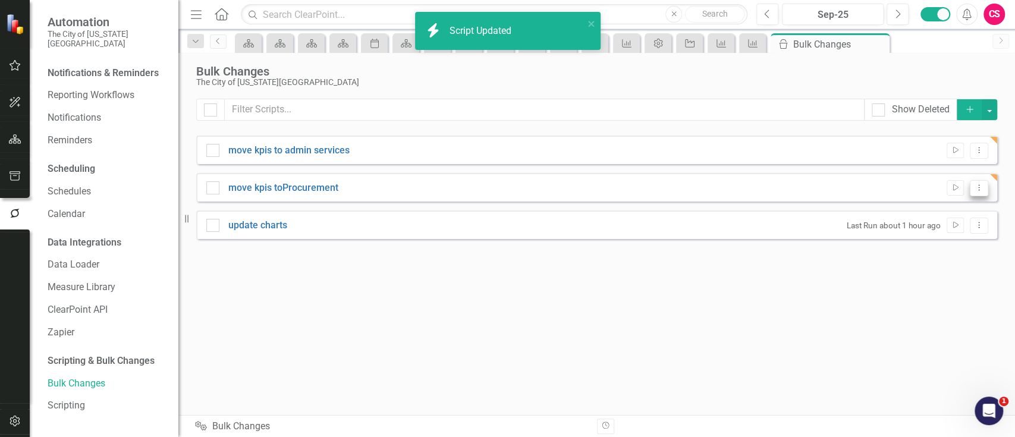
drag, startPoint x: 977, startPoint y: 183, endPoint x: 985, endPoint y: 186, distance: 8.3
click at [985, 186] on button "Dropdown Menu" at bounding box center [979, 188] width 18 height 16
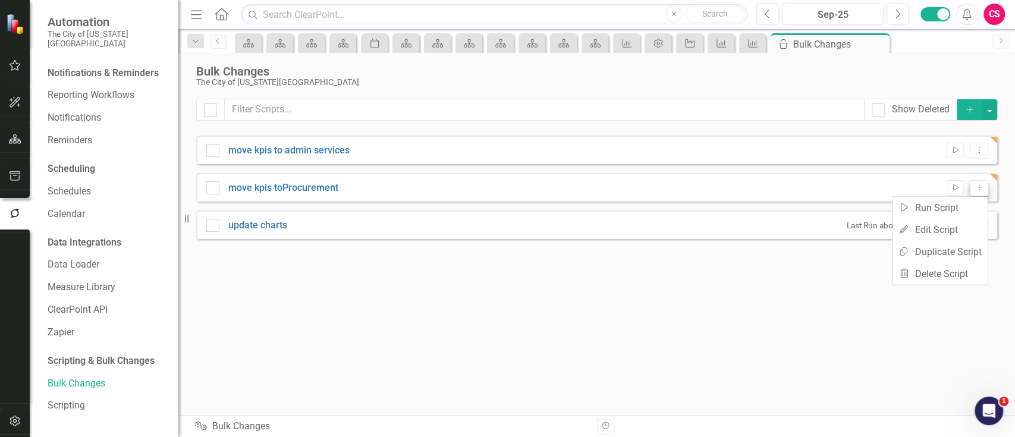
click at [985, 186] on button "Dropdown Menu" at bounding box center [979, 188] width 18 height 16
click at [976, 186] on icon "Dropdown Menu" at bounding box center [979, 188] width 10 height 8
click at [923, 257] on link "Copy Duplicate Script" at bounding box center [940, 252] width 95 height 22
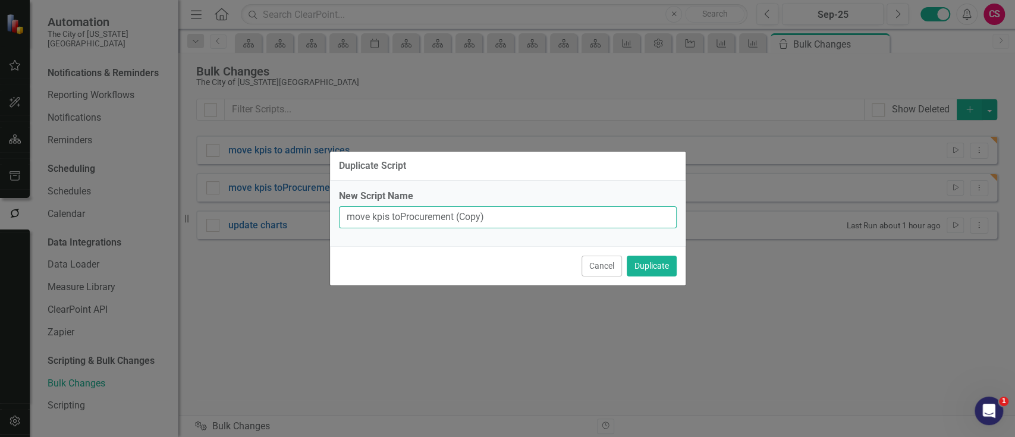
click at [428, 208] on input "move kpis toProcurement (Copy)" at bounding box center [508, 217] width 338 height 22
paste input "Finance"
type input "move kpis to Finance"
click at [660, 274] on button "Duplicate" at bounding box center [652, 266] width 50 height 21
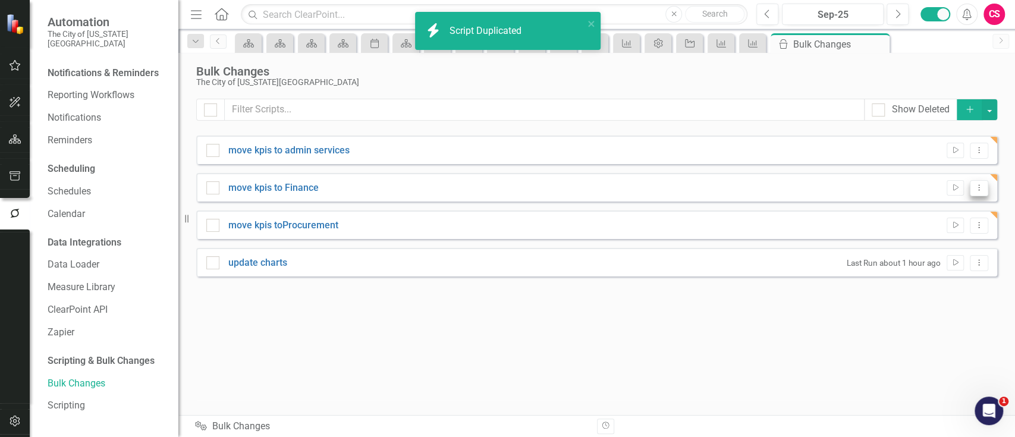
click at [985, 183] on button "Dropdown Menu" at bounding box center [979, 188] width 18 height 16
click at [940, 221] on link "Edit Edit Script" at bounding box center [940, 230] width 95 height 22
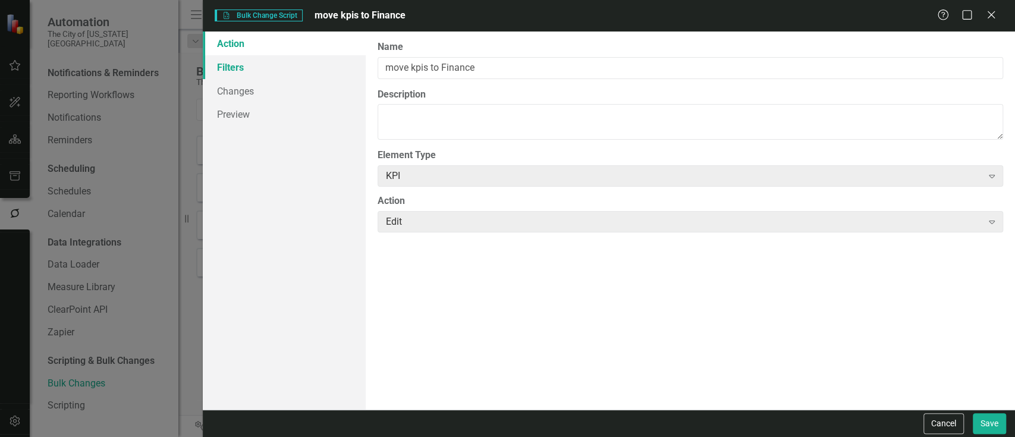
click at [266, 74] on link "Filters" at bounding box center [284, 67] width 162 height 24
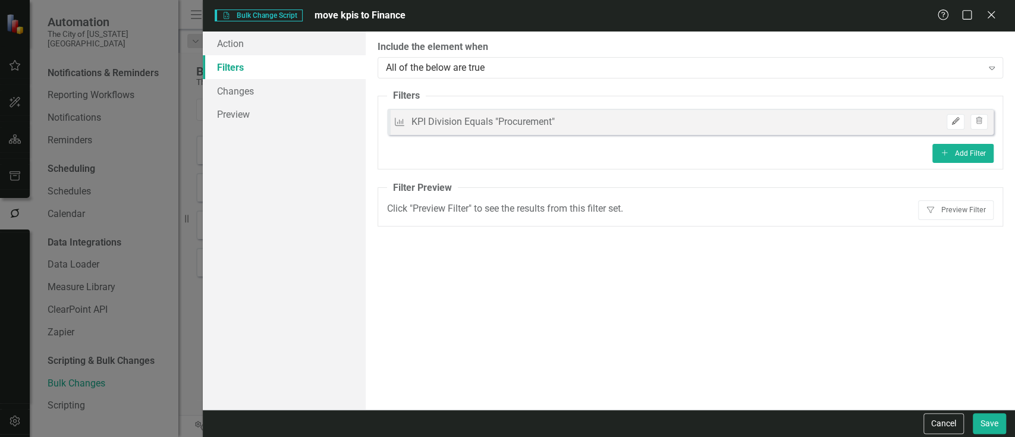
click at [956, 128] on button "Edit" at bounding box center [955, 121] width 17 height 15
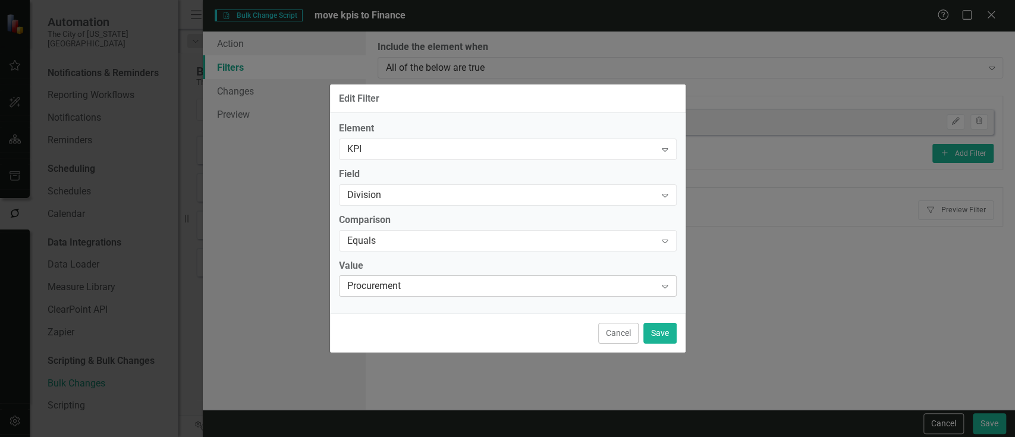
click at [406, 278] on div "Procurement Expand" at bounding box center [508, 285] width 338 height 21
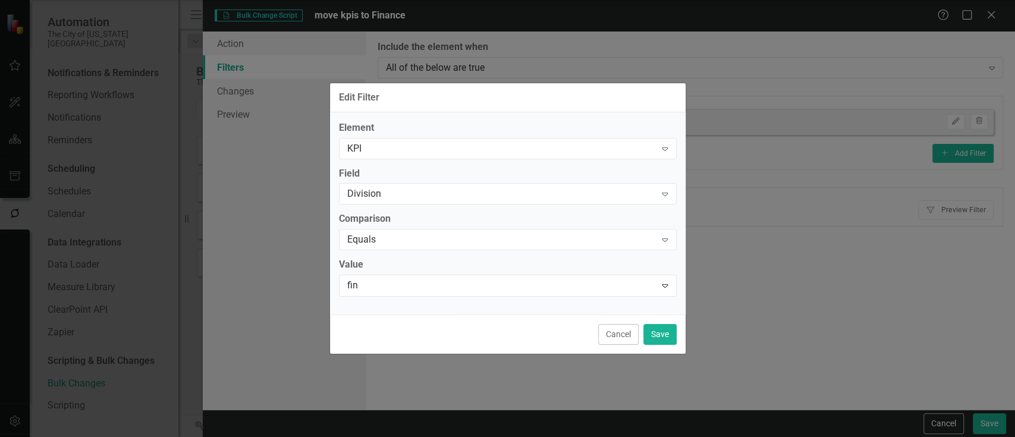
type input "fina"
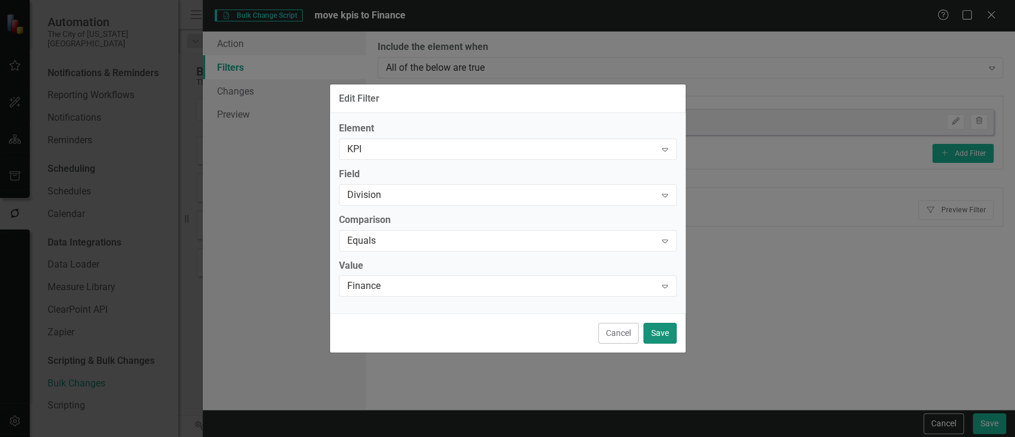
click at [660, 335] on button "Save" at bounding box center [659, 333] width 33 height 21
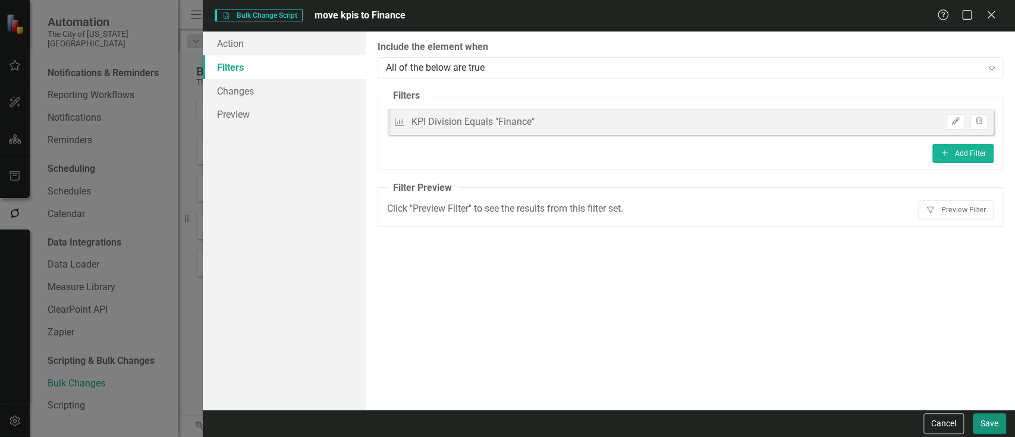
click at [973, 414] on button "Save" at bounding box center [989, 423] width 33 height 21
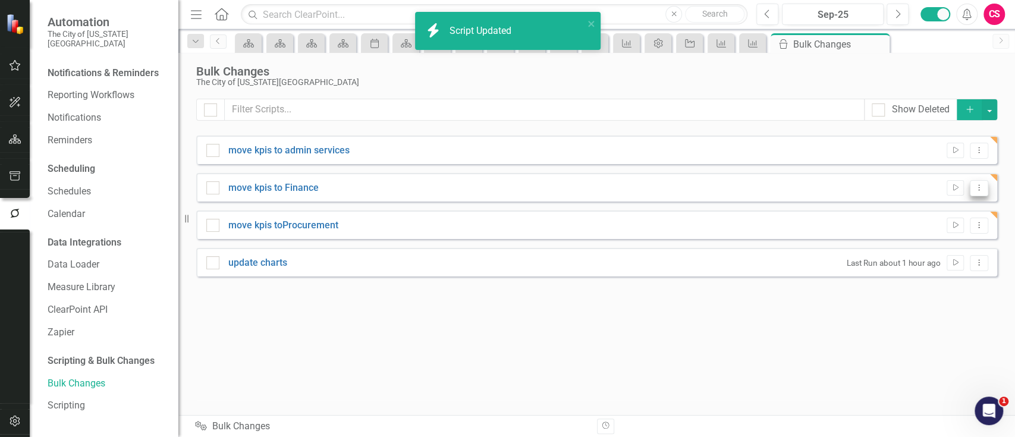
click at [980, 184] on icon "Dropdown Menu" at bounding box center [979, 188] width 10 height 8
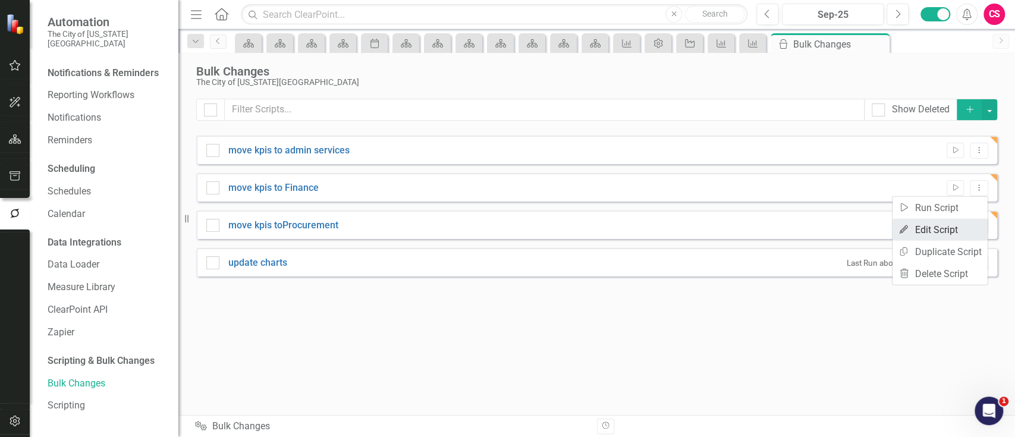
click at [949, 227] on link "Edit Edit Script" at bounding box center [940, 230] width 95 height 22
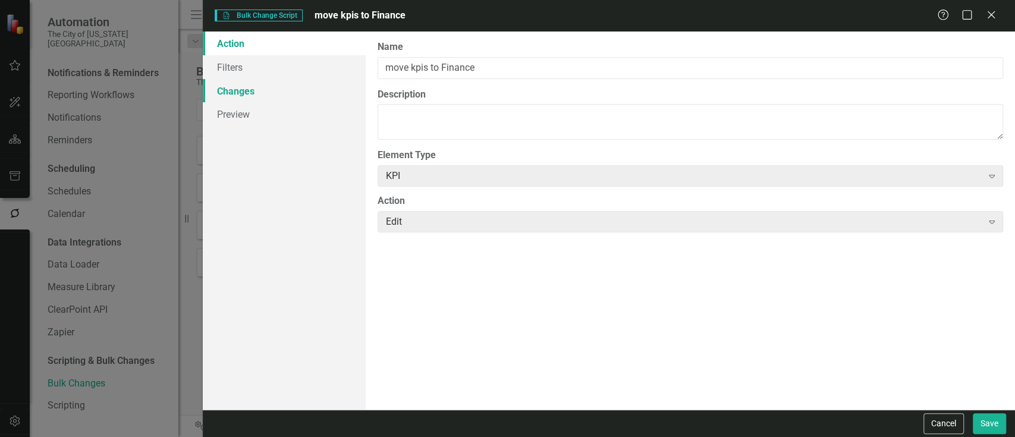
click at [263, 83] on link "Changes" at bounding box center [284, 91] width 162 height 24
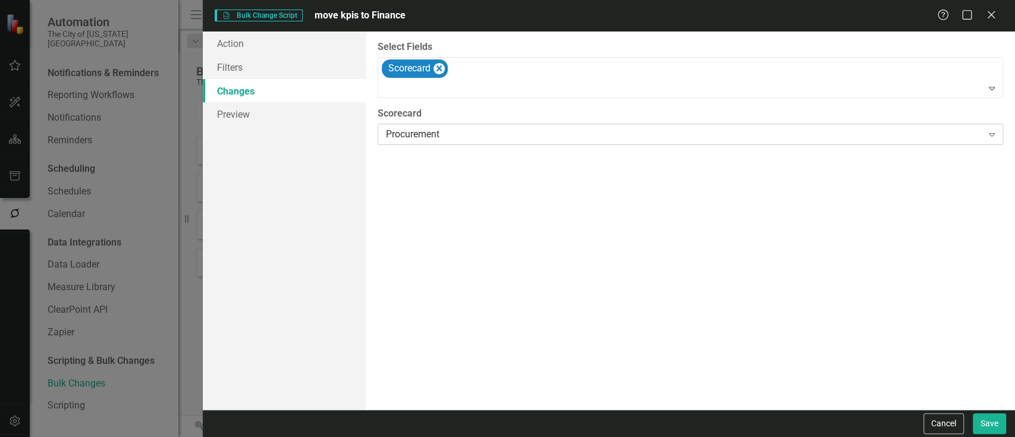
click at [927, 131] on div "Procurement" at bounding box center [684, 135] width 596 height 14
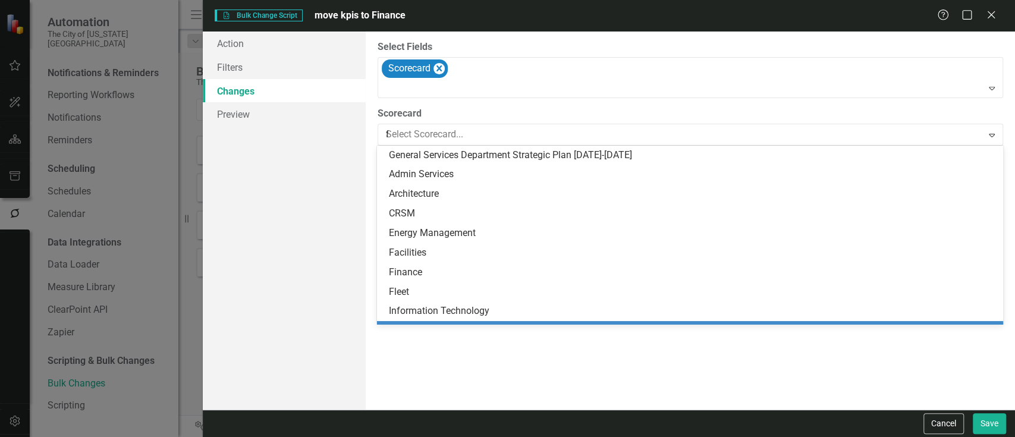
type input "fin"
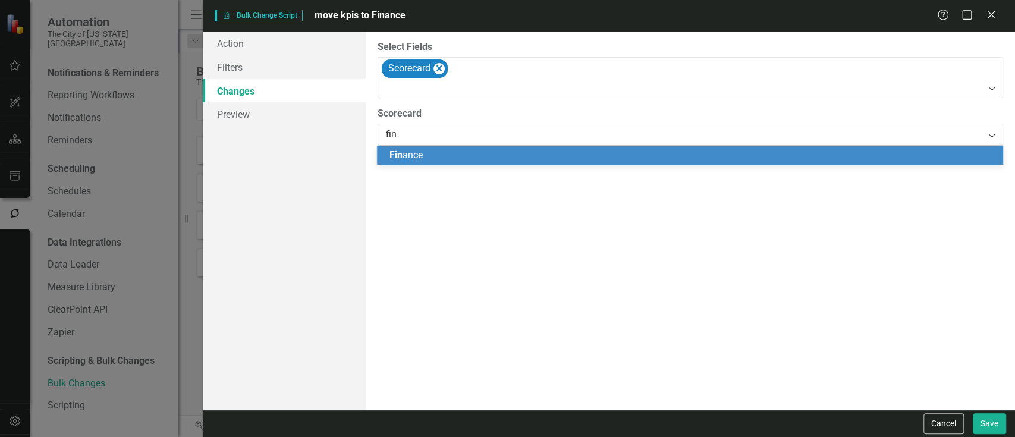
click at [900, 150] on div "Fin ance" at bounding box center [692, 156] width 607 height 14
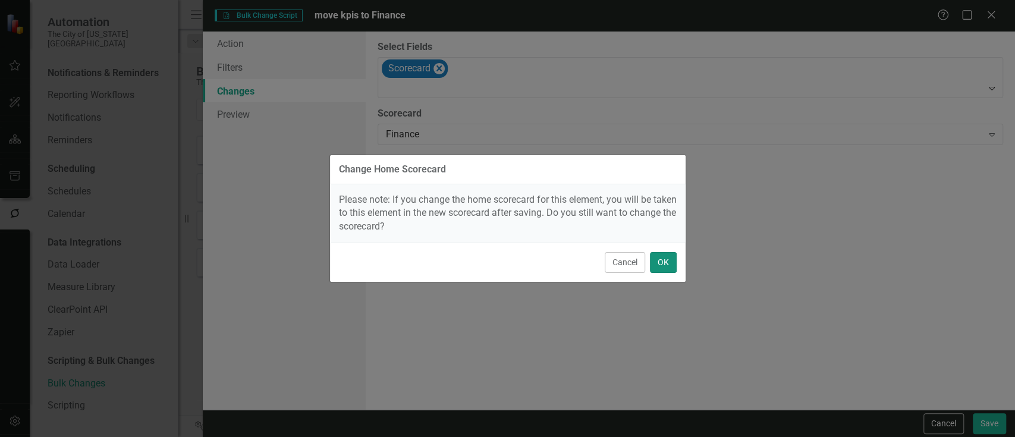
click at [665, 256] on button "OK" at bounding box center [663, 262] width 27 height 21
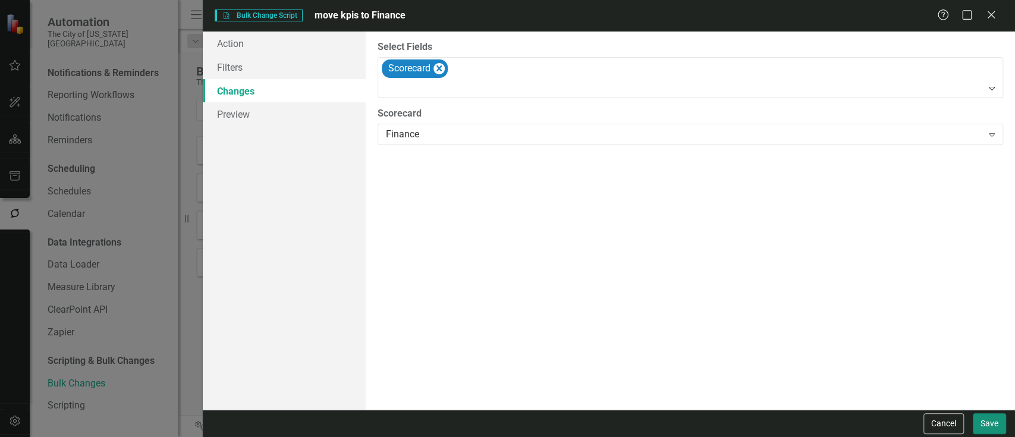
click at [986, 428] on button "Save" at bounding box center [989, 423] width 33 height 21
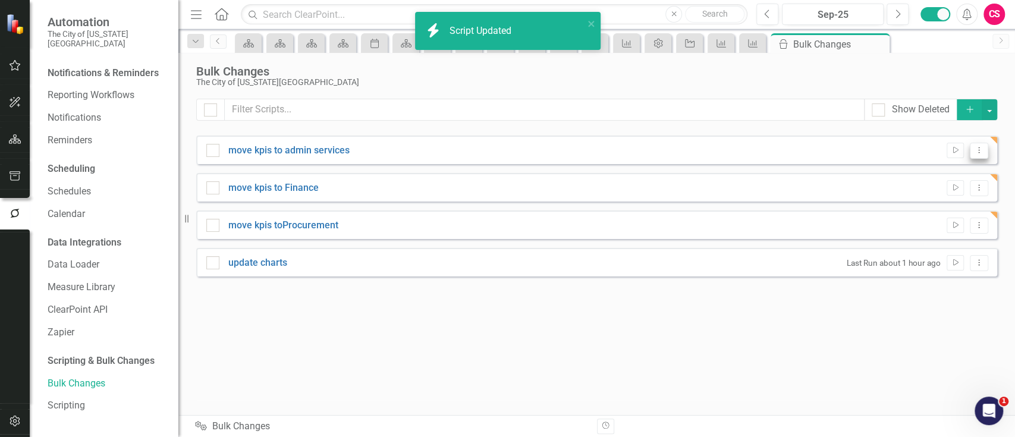
click at [977, 157] on button "Dropdown Menu" at bounding box center [979, 151] width 18 height 16
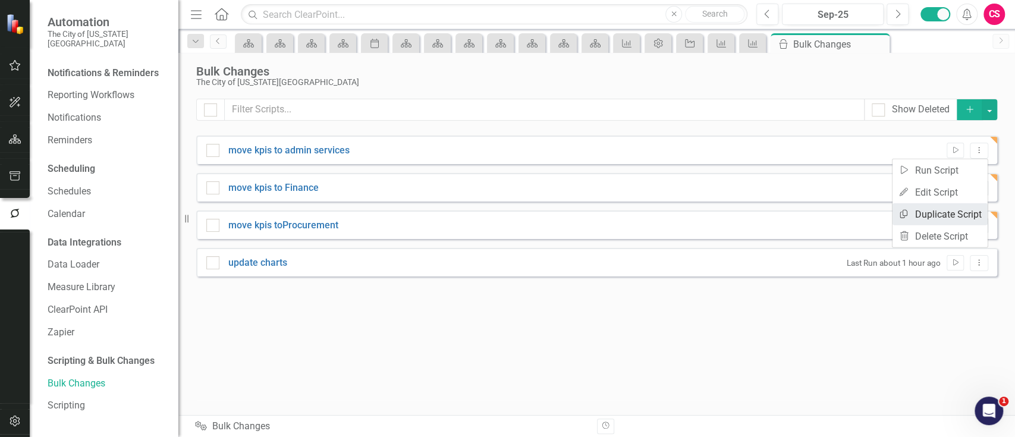
click at [961, 207] on link "Copy Duplicate Script" at bounding box center [940, 214] width 95 height 22
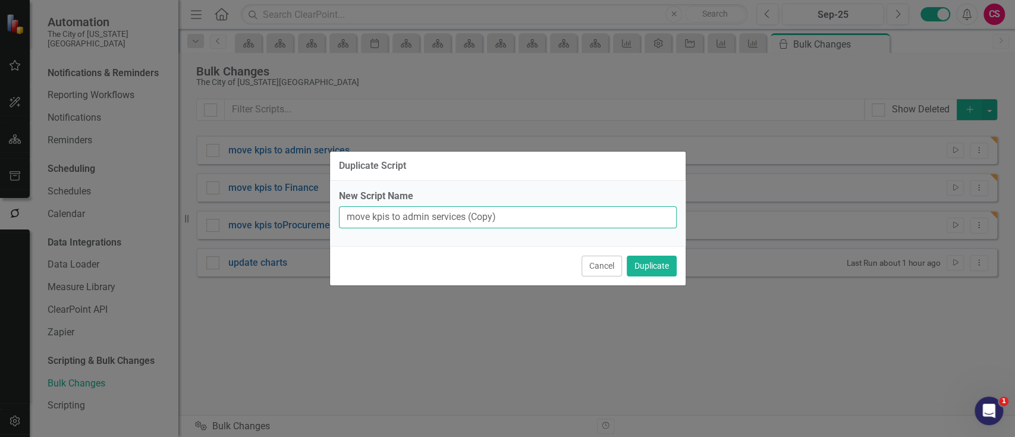
drag, startPoint x: 520, startPoint y: 207, endPoint x: 403, endPoint y: 237, distance: 120.9
click at [403, 237] on div "New Script Name move kpis to admin services (Copy)" at bounding box center [508, 213] width 356 height 65
paste input "SMS"
type input "move kpis to SMS"
click at [644, 267] on button "Duplicate" at bounding box center [652, 266] width 50 height 21
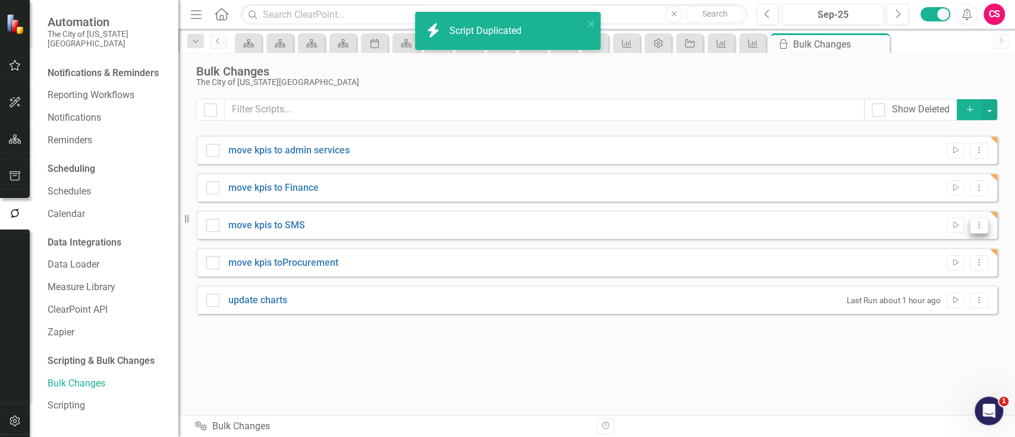
click at [984, 226] on icon "Dropdown Menu" at bounding box center [979, 225] width 10 height 8
click at [931, 259] on link "Edit Edit Script" at bounding box center [940, 267] width 95 height 22
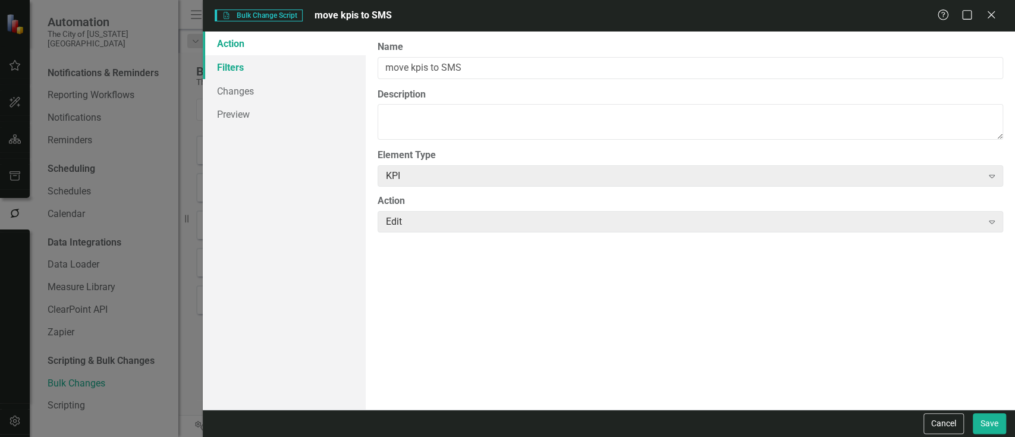
click at [302, 60] on link "Filters" at bounding box center [284, 67] width 162 height 24
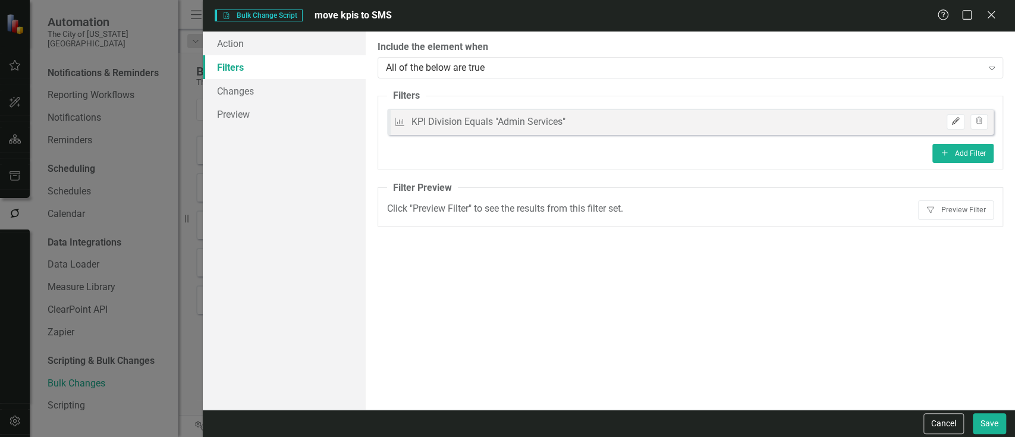
click at [951, 122] on icon "Edit" at bounding box center [955, 121] width 9 height 7
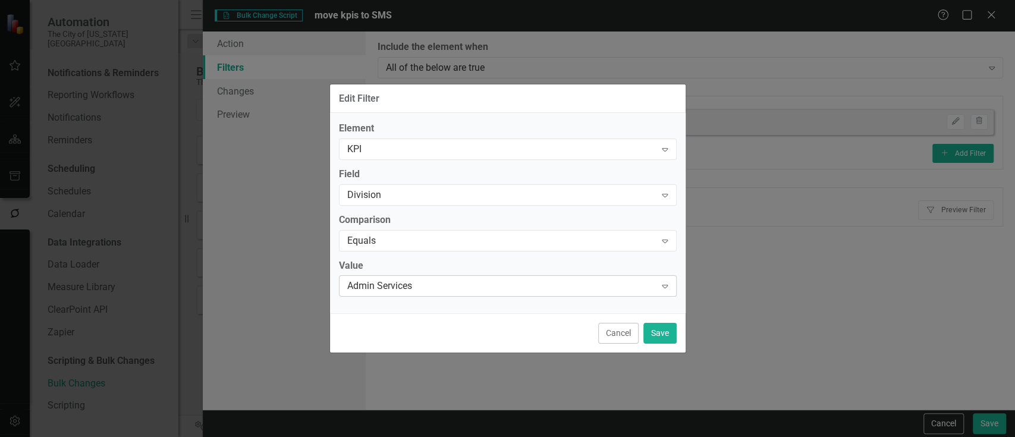
click at [495, 281] on div "Admin Services" at bounding box center [501, 287] width 309 height 14
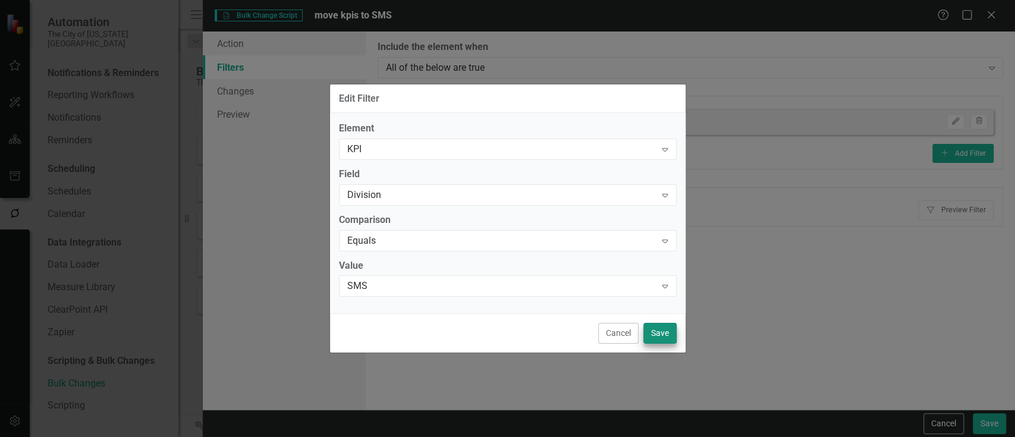
drag, startPoint x: 673, startPoint y: 346, endPoint x: 661, endPoint y: 325, distance: 23.7
click at [661, 325] on div "Cancel Save" at bounding box center [508, 332] width 356 height 39
click at [661, 325] on button "Save" at bounding box center [659, 333] width 33 height 21
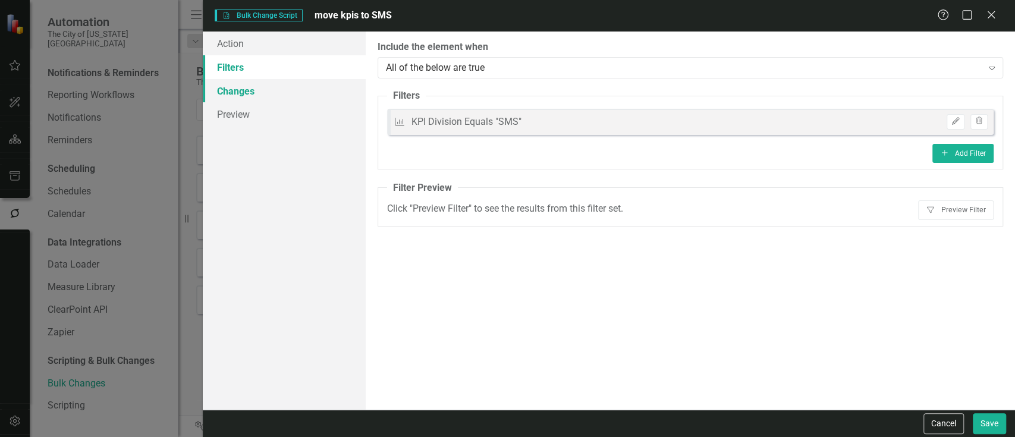
click at [296, 81] on link "Changes" at bounding box center [284, 91] width 162 height 24
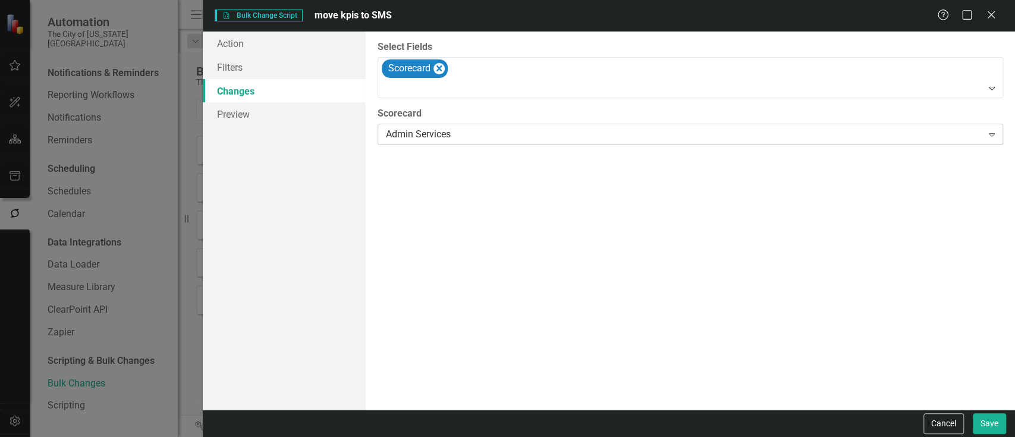
click at [432, 145] on div "Admin Services Expand" at bounding box center [691, 134] width 626 height 21
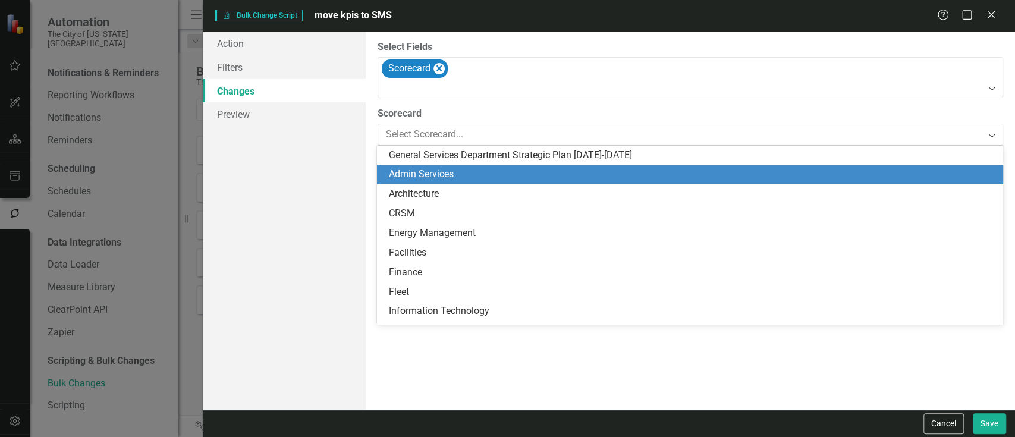
scroll to position [19, 0]
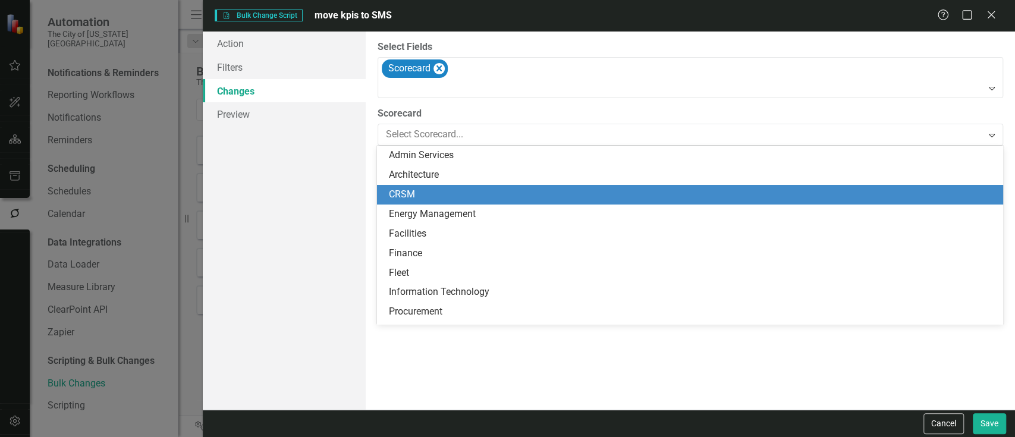
type input "s"
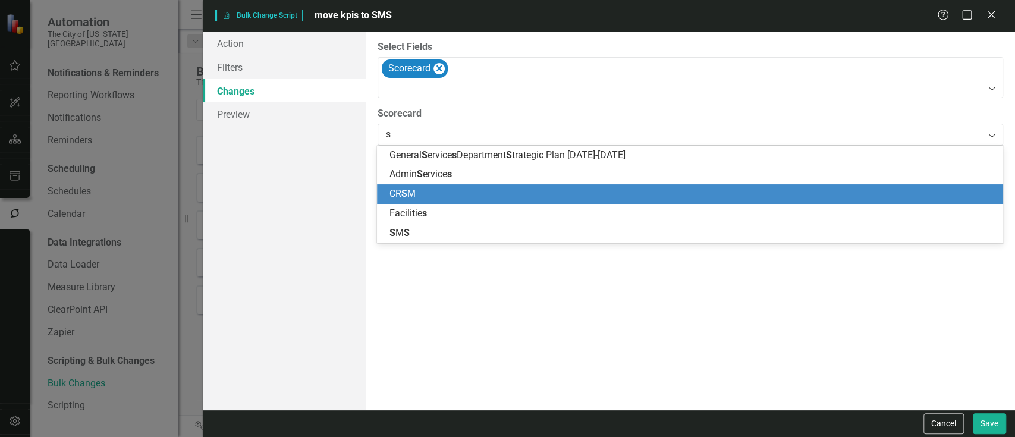
scroll to position [0, 0]
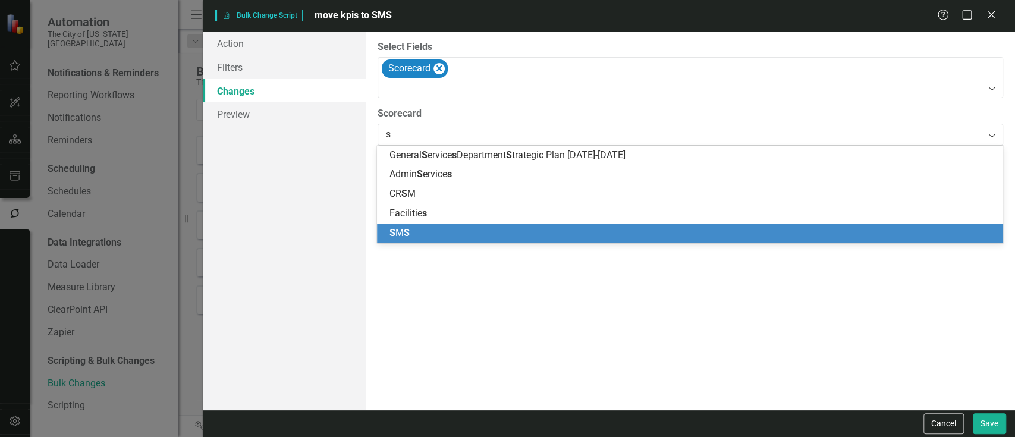
click at [445, 231] on div "S M S" at bounding box center [692, 234] width 607 height 14
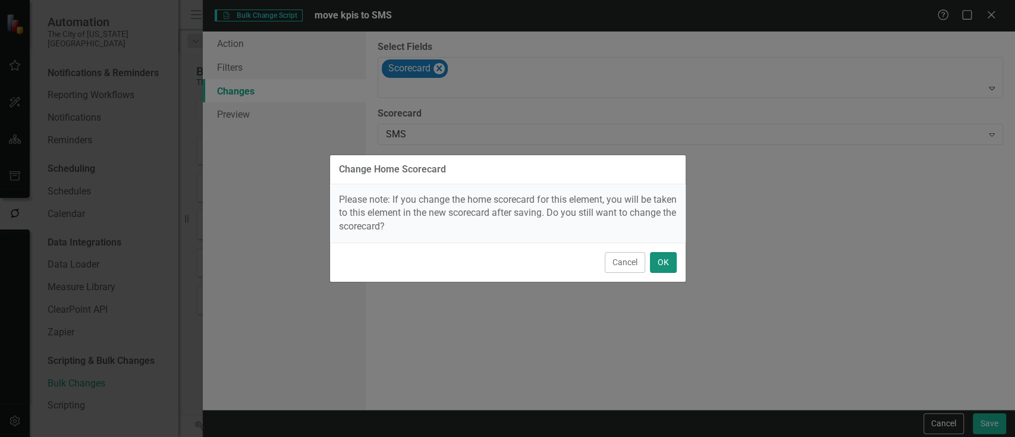
click at [663, 258] on button "OK" at bounding box center [663, 262] width 27 height 21
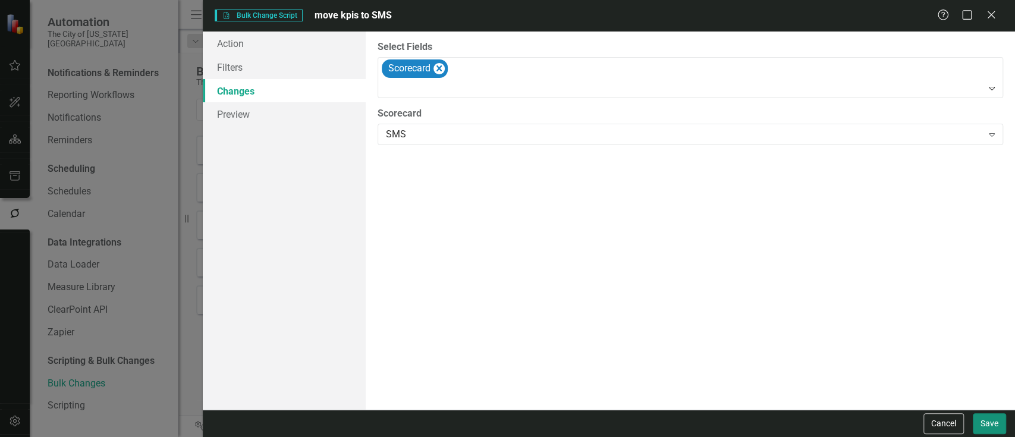
click at [974, 426] on button "Save" at bounding box center [989, 423] width 33 height 21
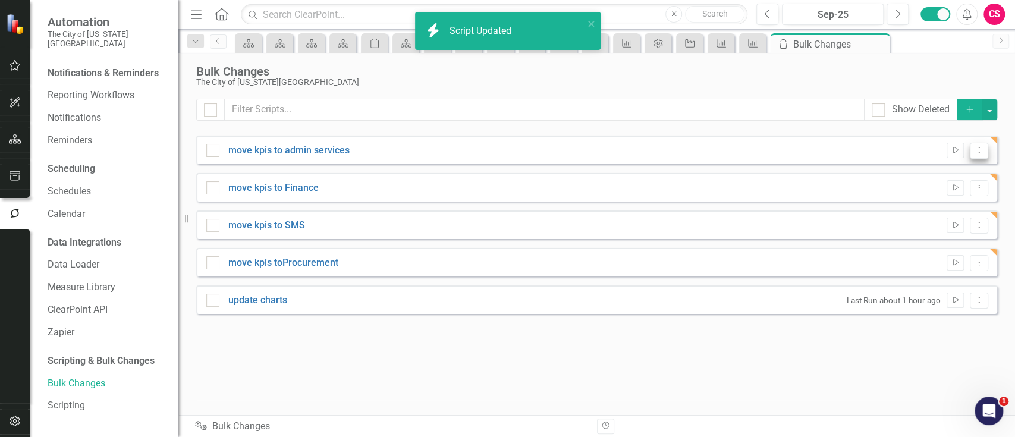
click at [981, 152] on icon "Dropdown Menu" at bounding box center [979, 150] width 10 height 8
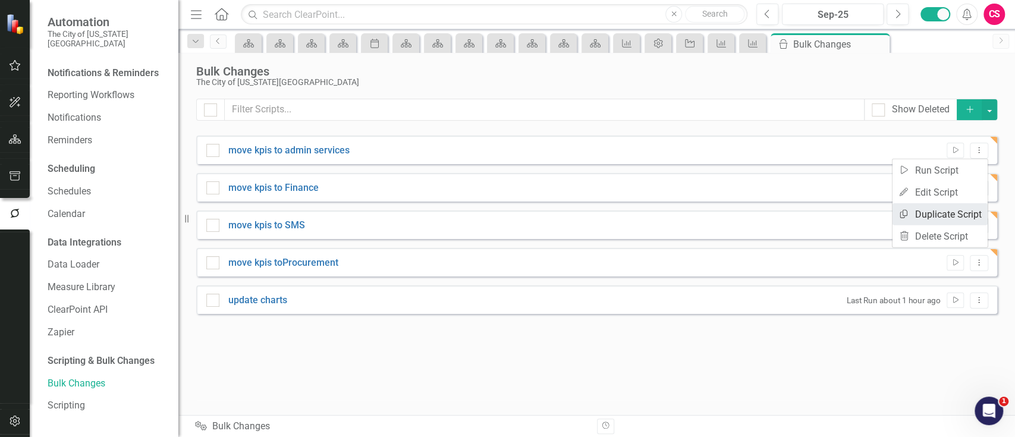
click at [970, 213] on link "Copy Duplicate Script" at bounding box center [940, 214] width 95 height 22
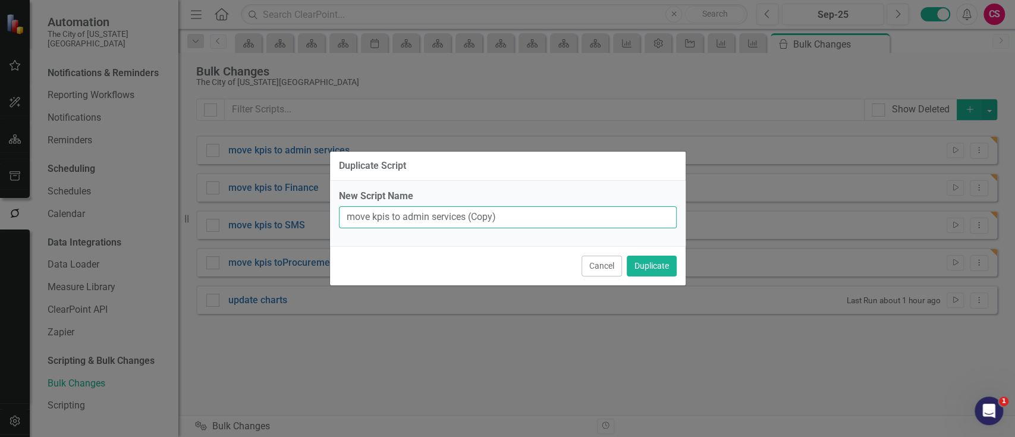
drag, startPoint x: 510, startPoint y: 209, endPoint x: 397, endPoint y: 215, distance: 112.6
click at [397, 215] on input "move kpis to admin services (Copy)" at bounding box center [508, 217] width 338 height 22
paste input "CRSM"
type input "move kpis to CRSM"
click at [632, 262] on button "Duplicate" at bounding box center [652, 266] width 50 height 21
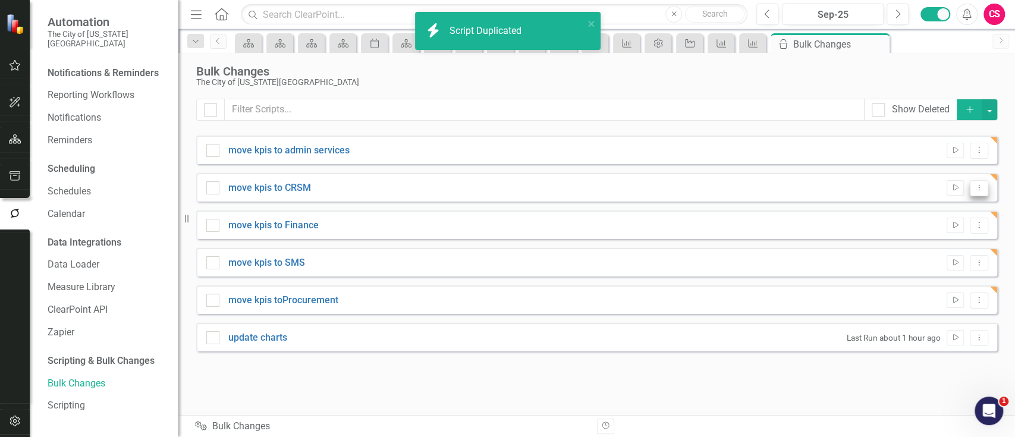
click at [979, 190] on icon at bounding box center [979, 187] width 1 height 6
click at [950, 230] on link "Edit Edit Script" at bounding box center [940, 230] width 95 height 22
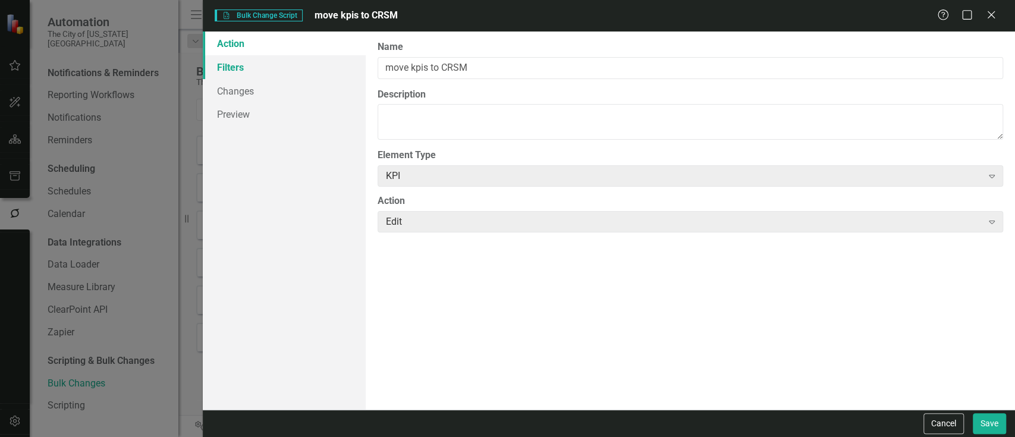
click at [326, 60] on link "Filters" at bounding box center [284, 67] width 162 height 24
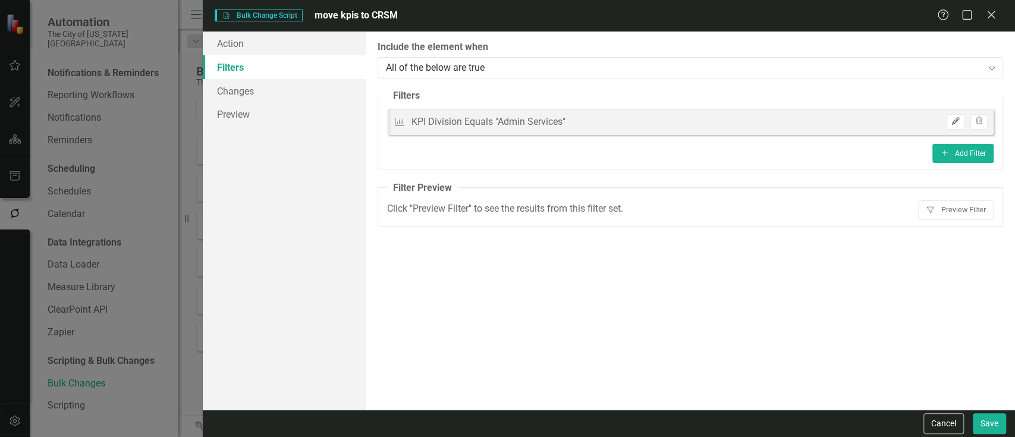
click at [953, 120] on icon "Edit" at bounding box center [955, 121] width 9 height 7
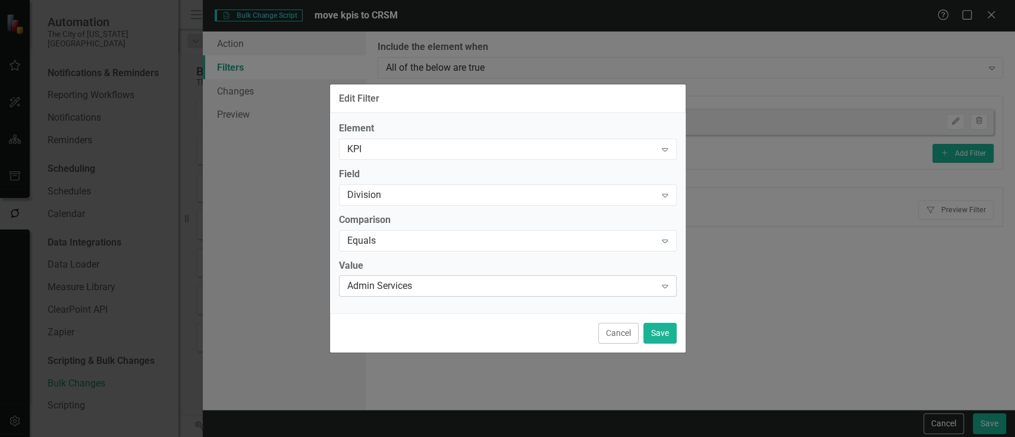
click at [417, 282] on div "Admin Services" at bounding box center [501, 287] width 309 height 14
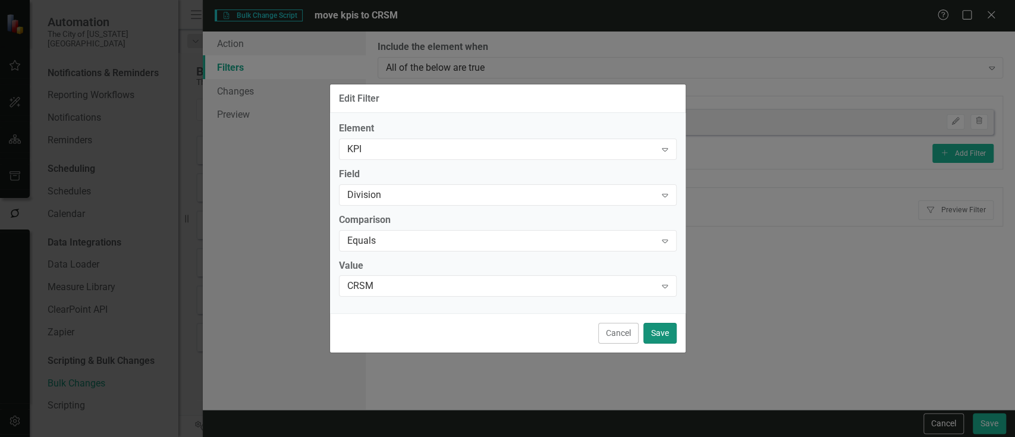
click at [661, 324] on button "Save" at bounding box center [659, 333] width 33 height 21
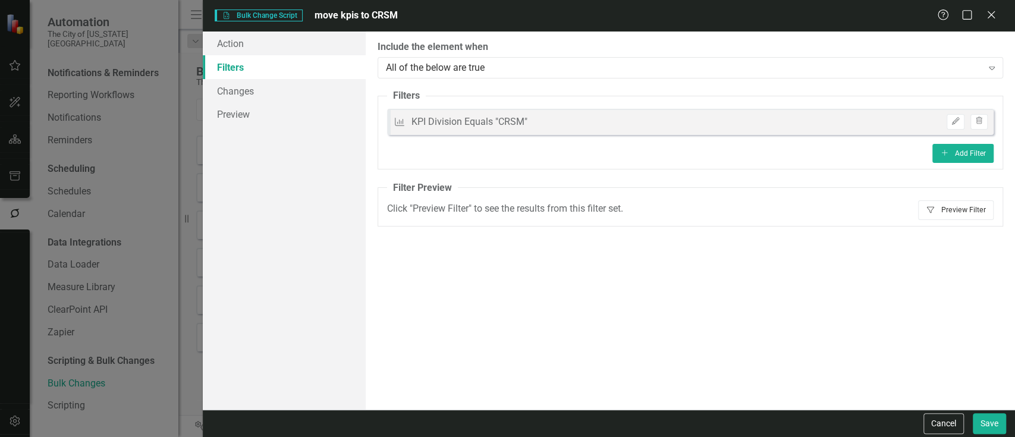
click at [991, 218] on button "Filter Preview Filter" at bounding box center [956, 209] width 76 height 19
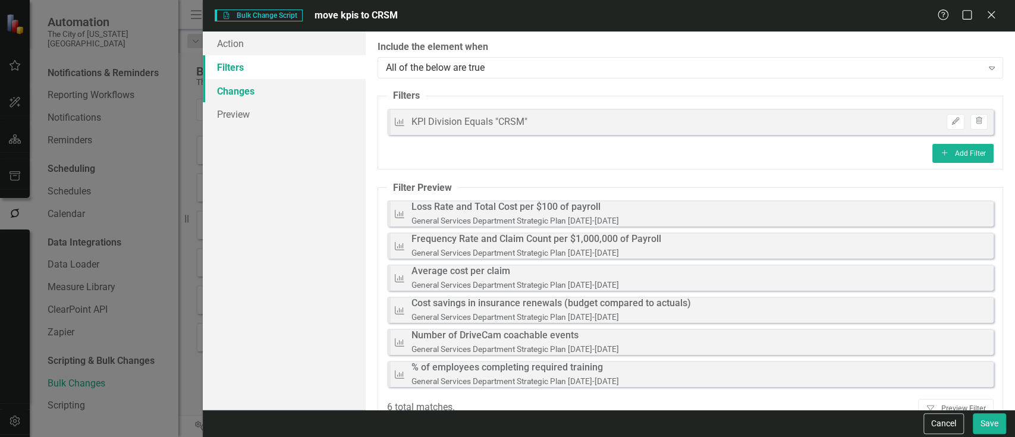
click at [296, 89] on link "Changes" at bounding box center [284, 91] width 162 height 24
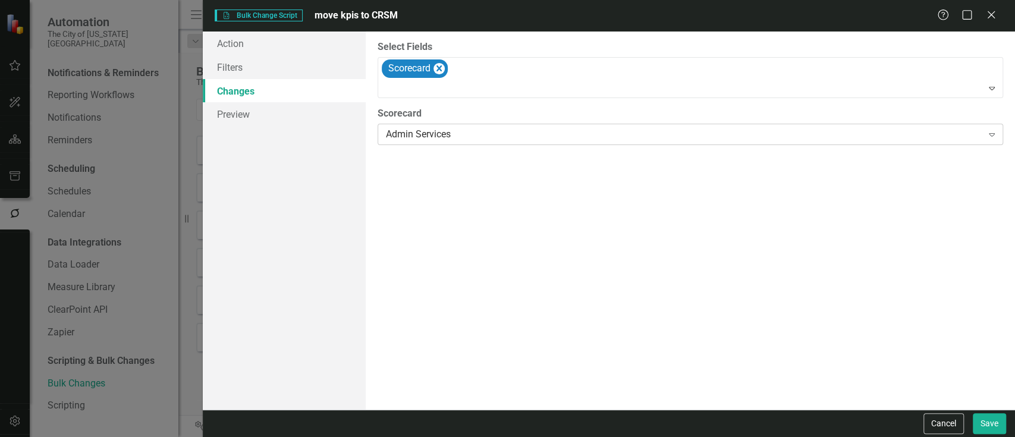
click at [451, 128] on div "Admin Services" at bounding box center [684, 135] width 596 height 14
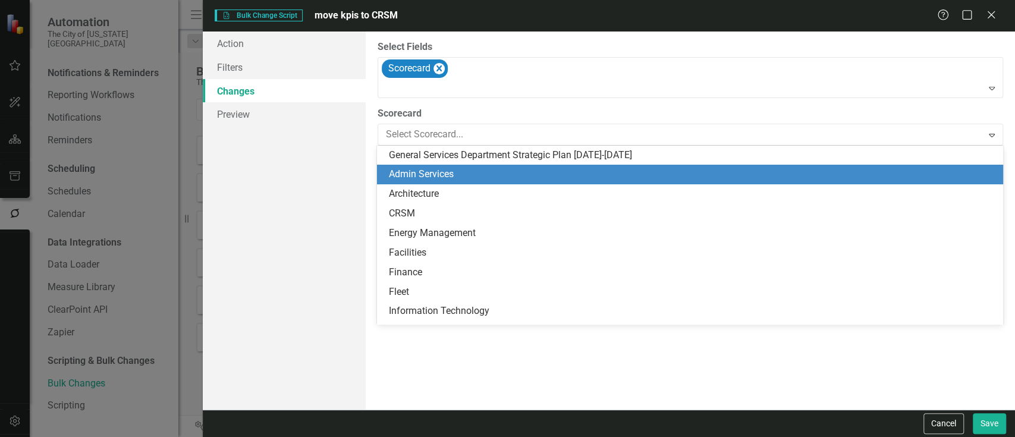
scroll to position [19, 0]
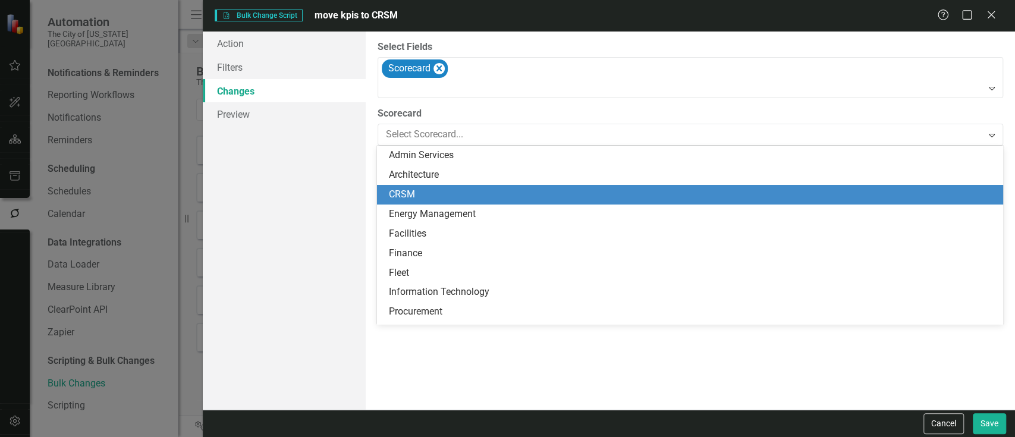
click at [444, 188] on div "CRSM" at bounding box center [692, 195] width 607 height 14
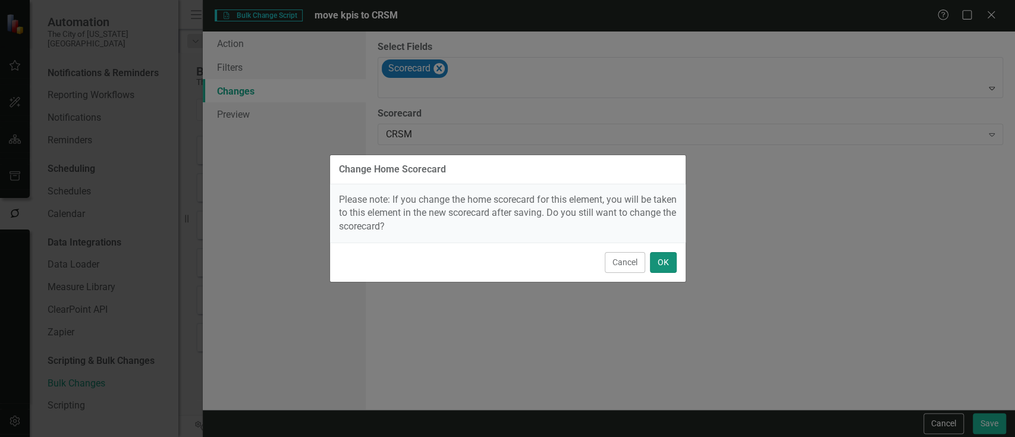
click at [666, 255] on button "OK" at bounding box center [663, 262] width 27 height 21
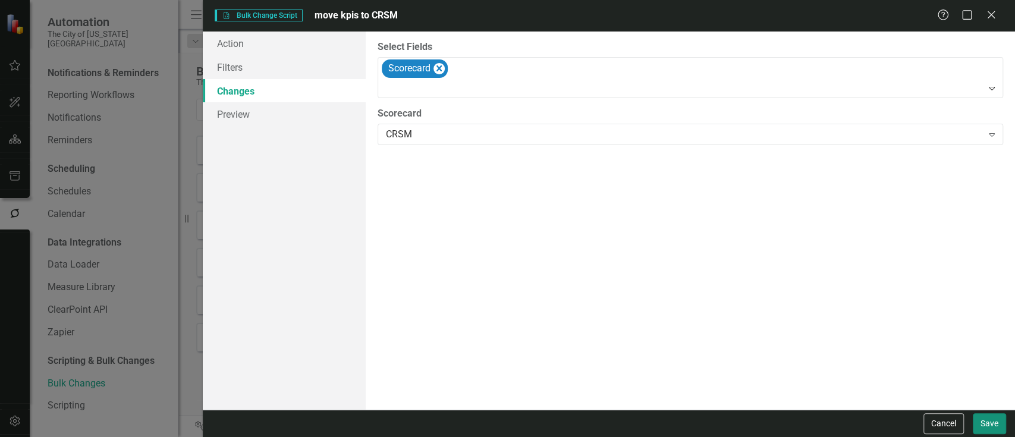
click at [994, 423] on button "Save" at bounding box center [989, 423] width 33 height 21
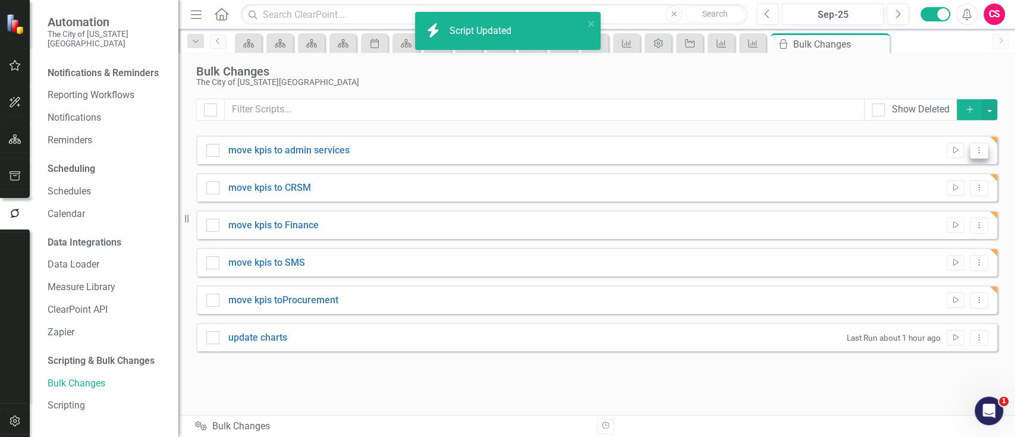
click at [984, 150] on button "Dropdown Menu" at bounding box center [979, 151] width 18 height 16
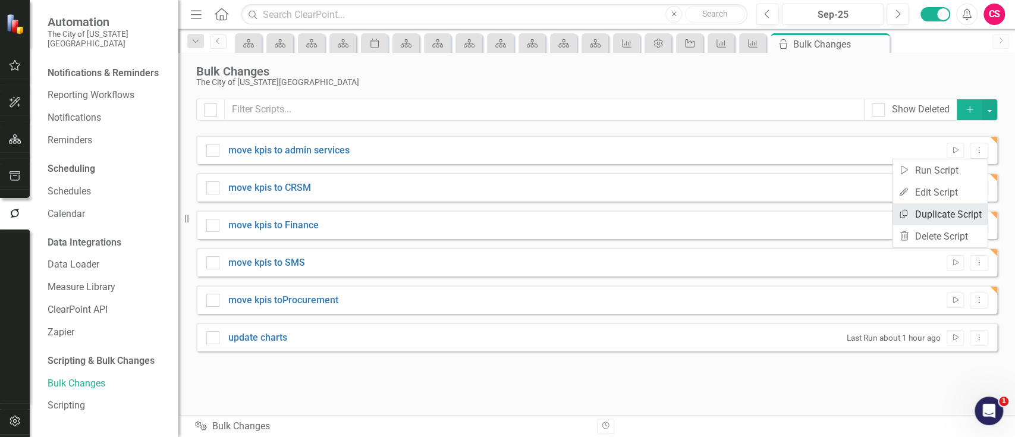
click at [966, 205] on link "Copy Duplicate Script" at bounding box center [940, 214] width 95 height 22
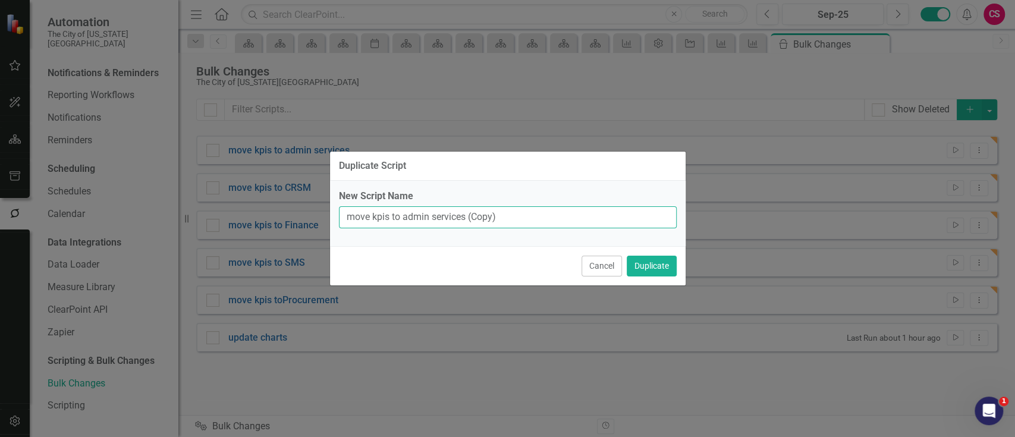
drag, startPoint x: 502, startPoint y: 215, endPoint x: 400, endPoint y: 214, distance: 101.7
click at [400, 214] on input "move kpis to admin services (Copy)" at bounding box center [508, 217] width 338 height 22
paste input "Fleet"
type input "move kpis to Fleet"
click at [648, 256] on button "Duplicate" at bounding box center [652, 266] width 50 height 21
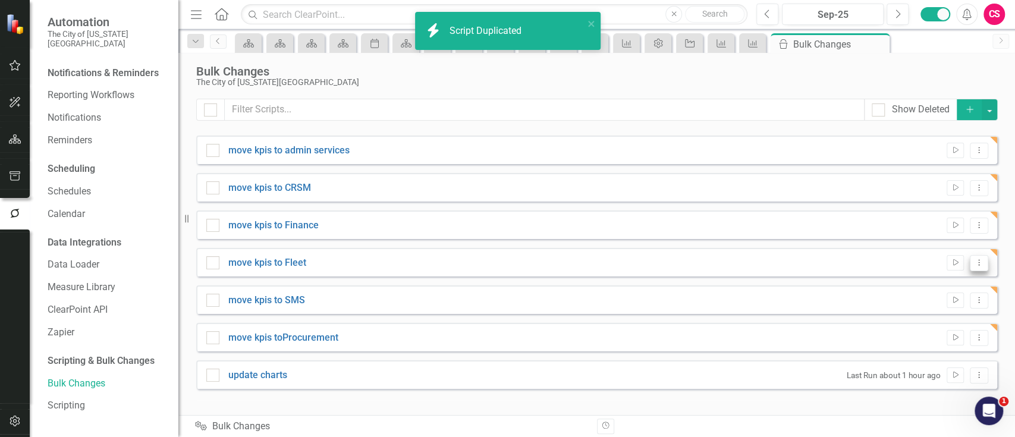
click at [979, 265] on icon "Dropdown Menu" at bounding box center [979, 263] width 10 height 8
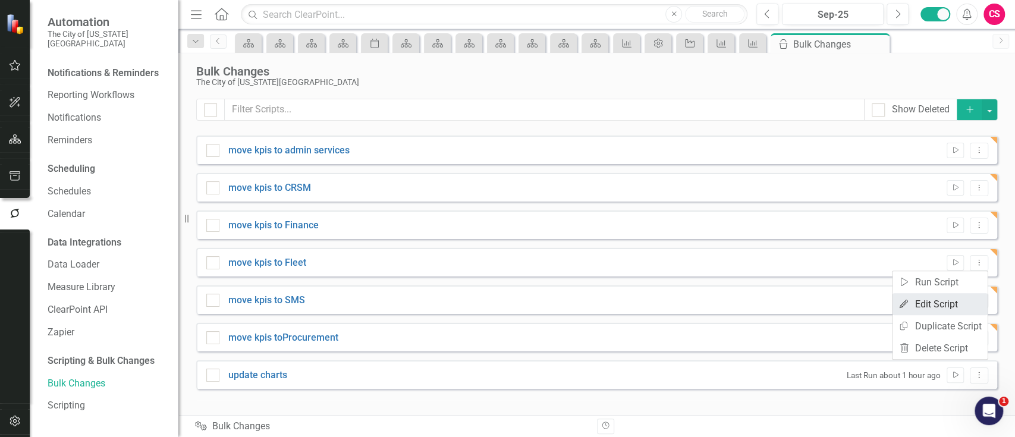
click at [903, 296] on link "Edit Edit Script" at bounding box center [940, 304] width 95 height 22
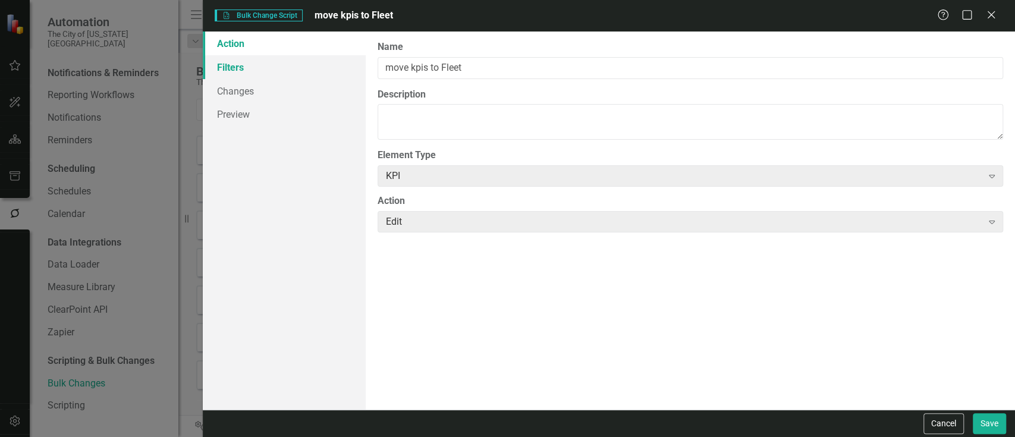
click at [268, 72] on link "Filters" at bounding box center [284, 67] width 162 height 24
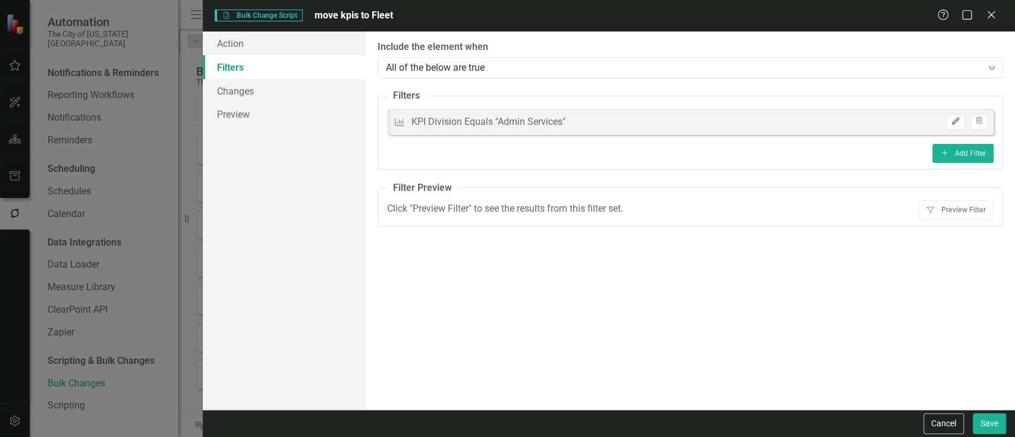
click at [956, 121] on icon "button" at bounding box center [955, 121] width 7 height 7
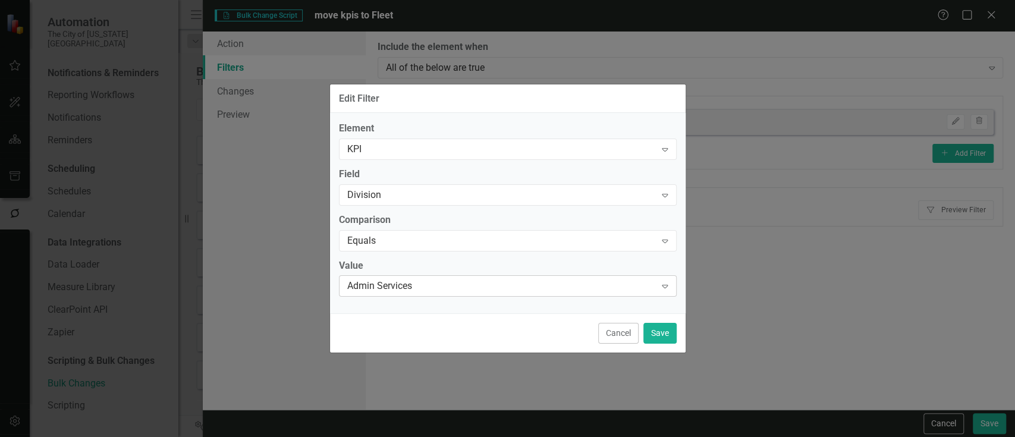
click at [457, 275] on div "Admin Services Expand" at bounding box center [508, 285] width 338 height 21
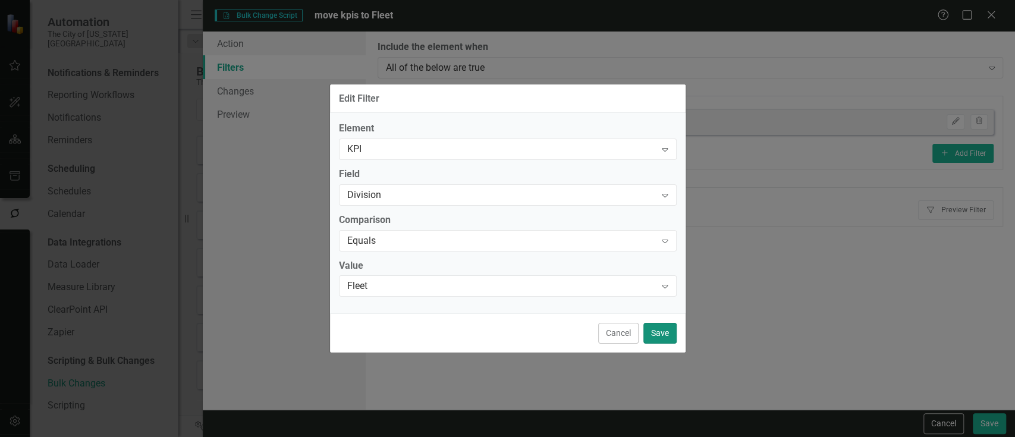
click at [657, 326] on button "Save" at bounding box center [659, 333] width 33 height 21
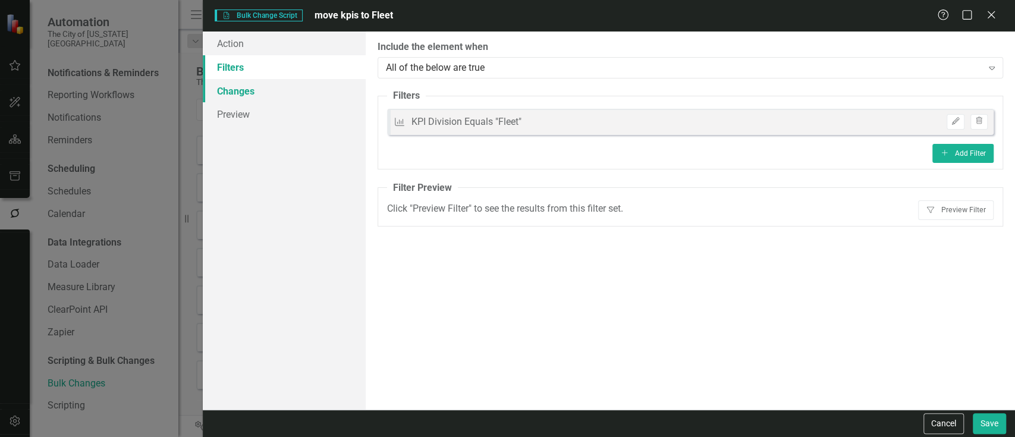
click at [293, 93] on link "Changes" at bounding box center [284, 91] width 162 height 24
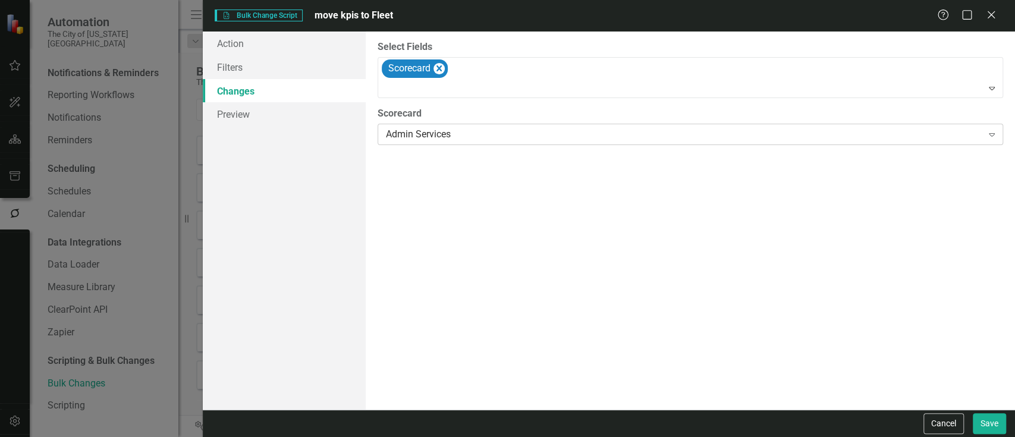
click at [839, 142] on div "Admin Services Expand" at bounding box center [691, 134] width 626 height 21
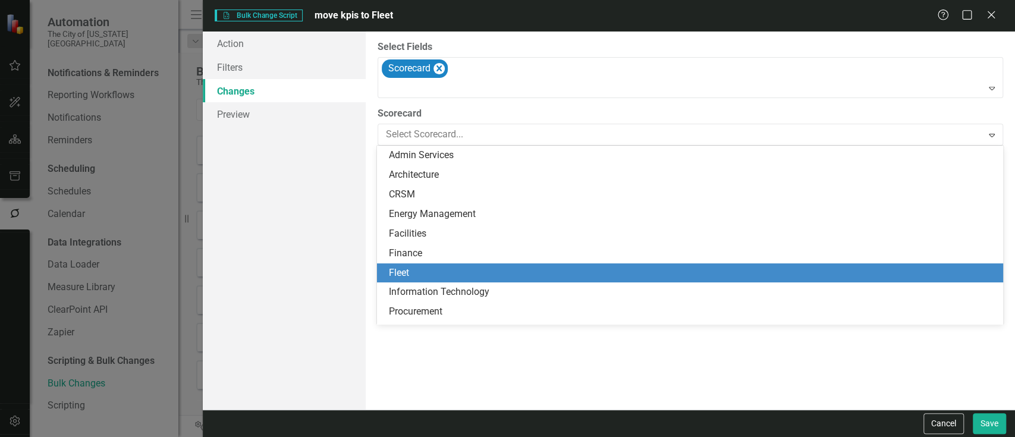
click at [442, 264] on div "Fleet" at bounding box center [690, 273] width 626 height 20
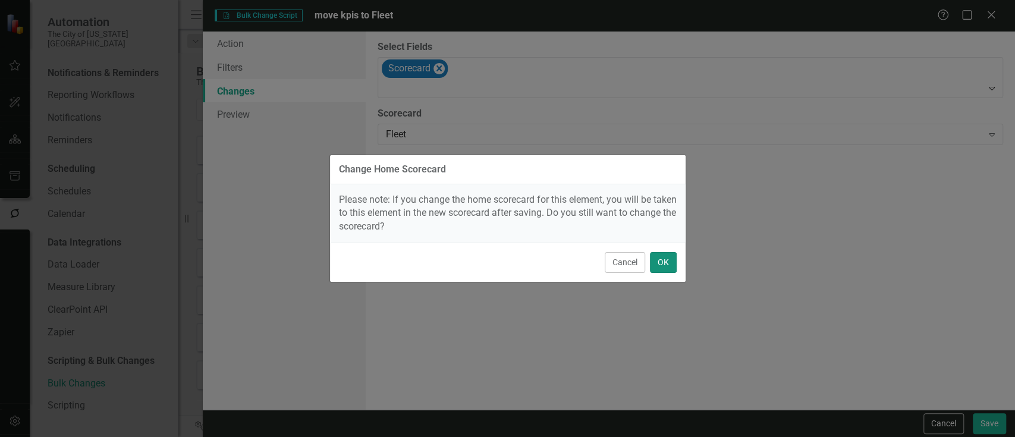
click at [654, 268] on button "OK" at bounding box center [663, 262] width 27 height 21
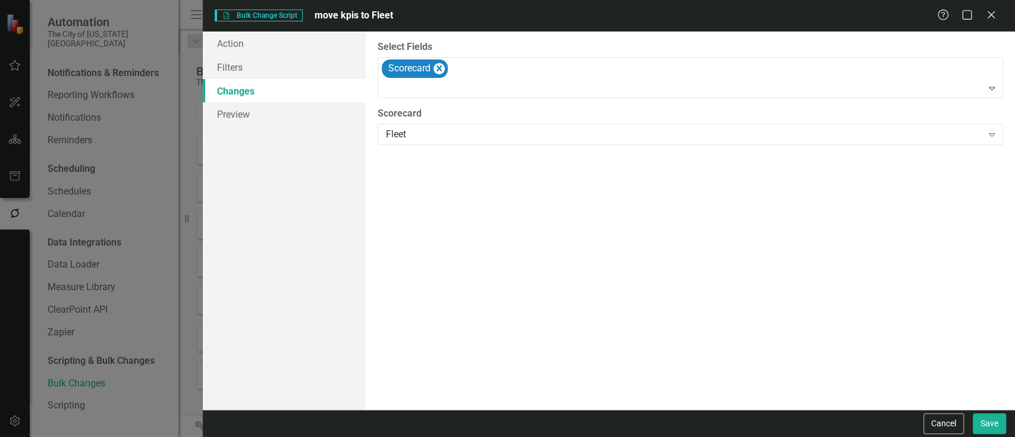
click at [972, 429] on div "Cancel Save" at bounding box center [964, 423] width 86 height 21
click at [976, 428] on button "Save" at bounding box center [989, 423] width 33 height 21
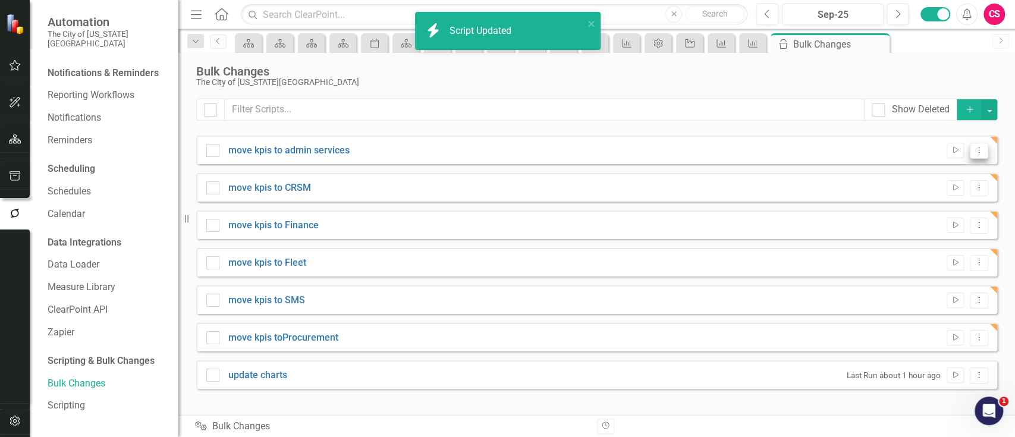
click at [983, 152] on icon "Dropdown Menu" at bounding box center [979, 150] width 10 height 8
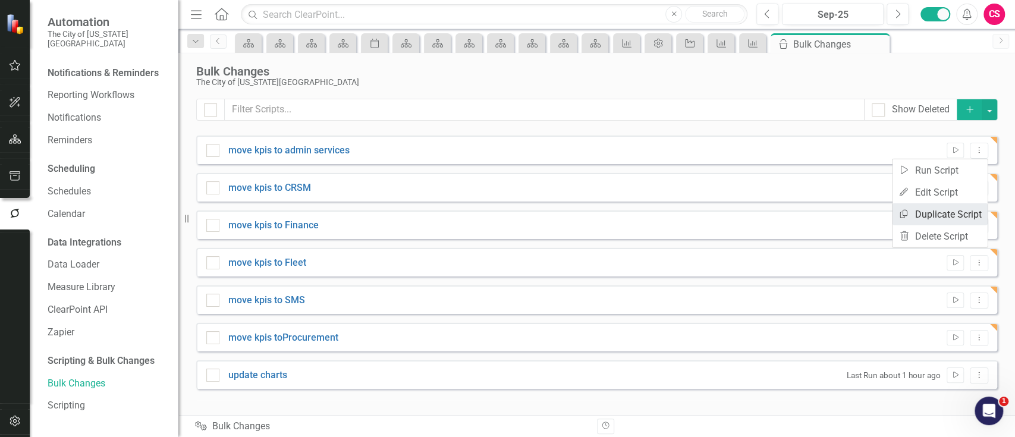
click at [956, 207] on link "Copy Duplicate Script" at bounding box center [940, 214] width 95 height 22
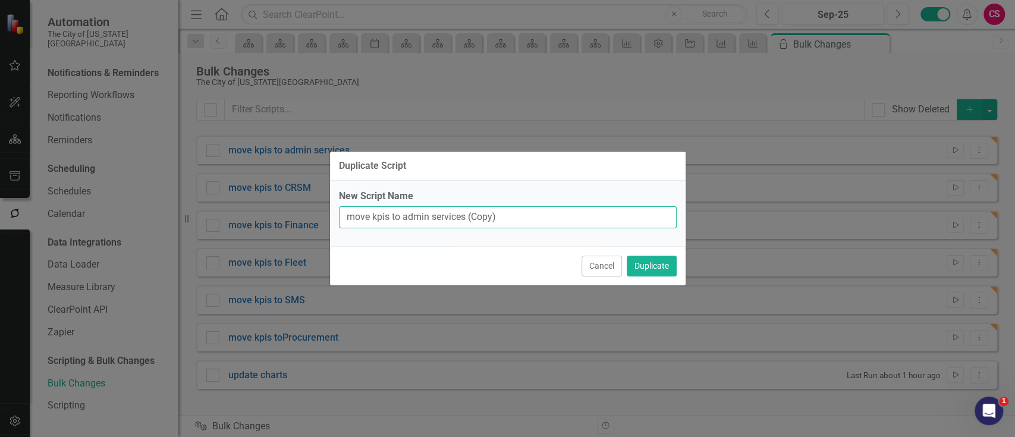
drag, startPoint x: 564, startPoint y: 214, endPoint x: 404, endPoint y: 234, distance: 161.2
click at [404, 234] on div "New Script Name move kpis to admin services (Copy)" at bounding box center [508, 213] width 356 height 65
paste input "Architecture"
type input "move kpis to Architecture"
click at [639, 263] on button "Duplicate" at bounding box center [652, 266] width 50 height 21
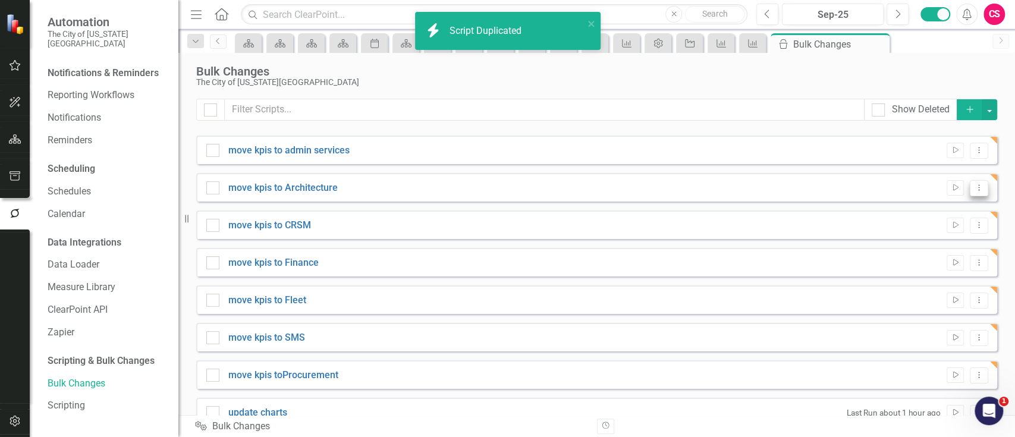
click at [972, 180] on button "Dropdown Menu" at bounding box center [979, 188] width 18 height 16
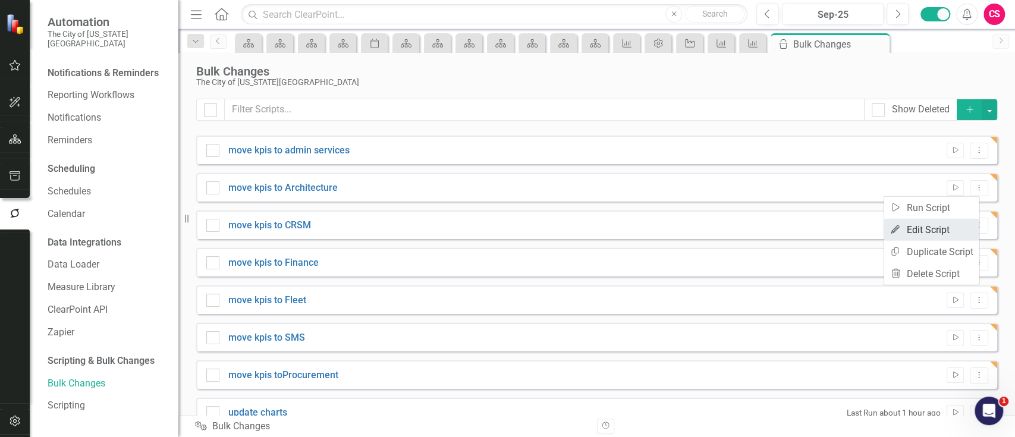
click at [940, 226] on link "Edit Edit Script" at bounding box center [931, 230] width 95 height 22
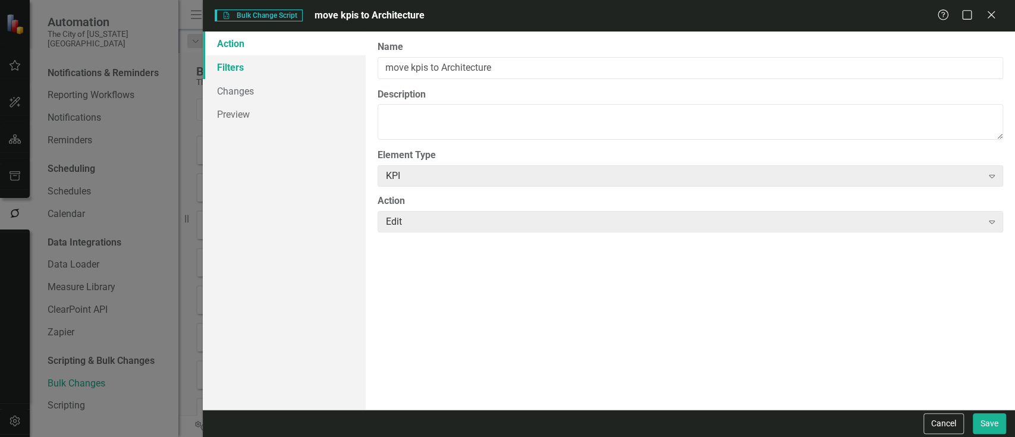
click at [310, 68] on link "Filters" at bounding box center [284, 67] width 162 height 24
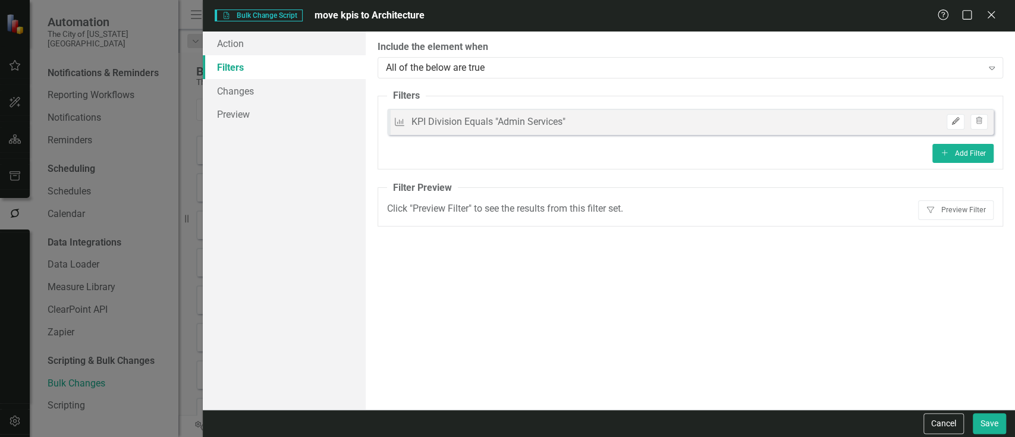
click at [954, 127] on button "Edit" at bounding box center [955, 121] width 17 height 15
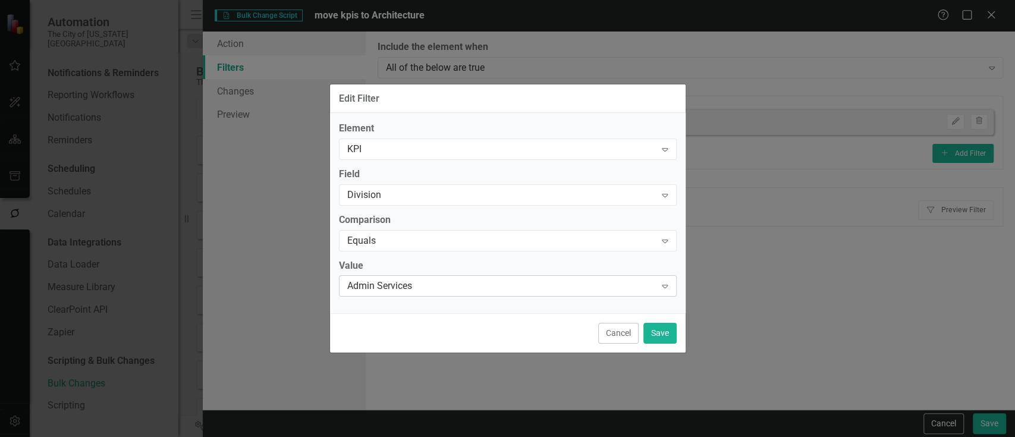
click at [447, 288] on div "Admin Services" at bounding box center [501, 287] width 309 height 14
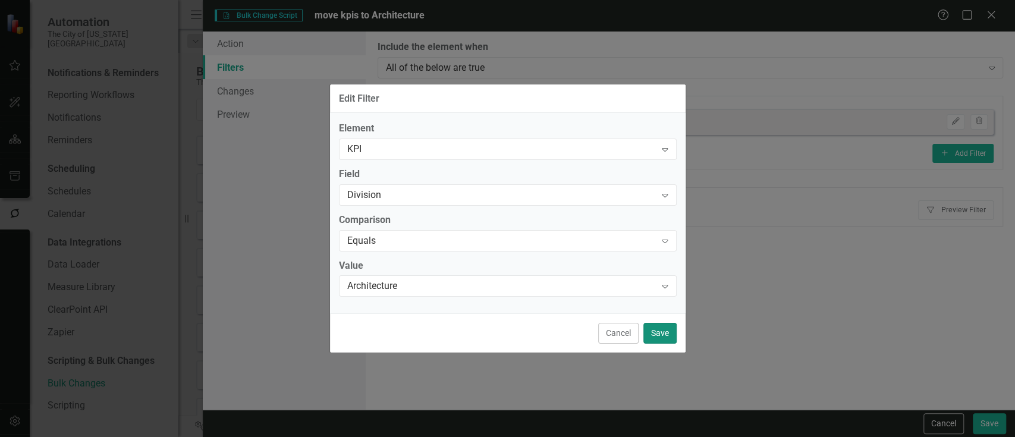
click at [663, 323] on button "Save" at bounding box center [659, 333] width 33 height 21
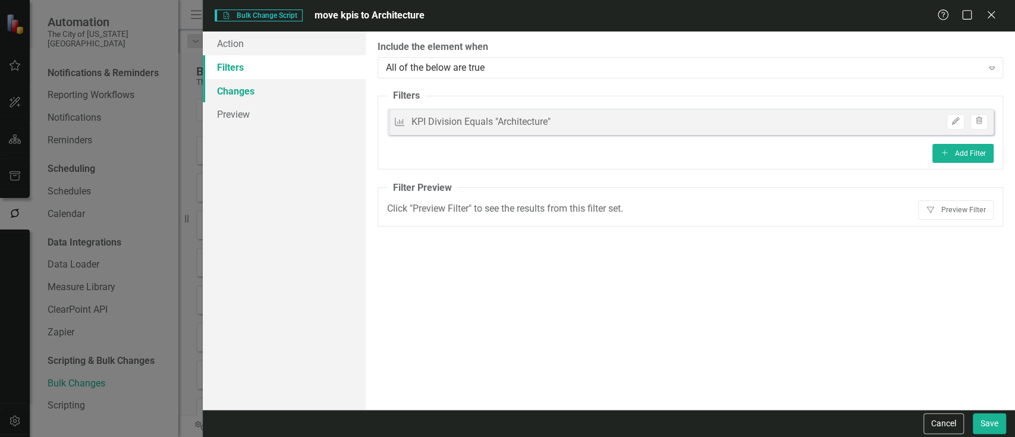
click at [288, 98] on link "Changes" at bounding box center [284, 91] width 162 height 24
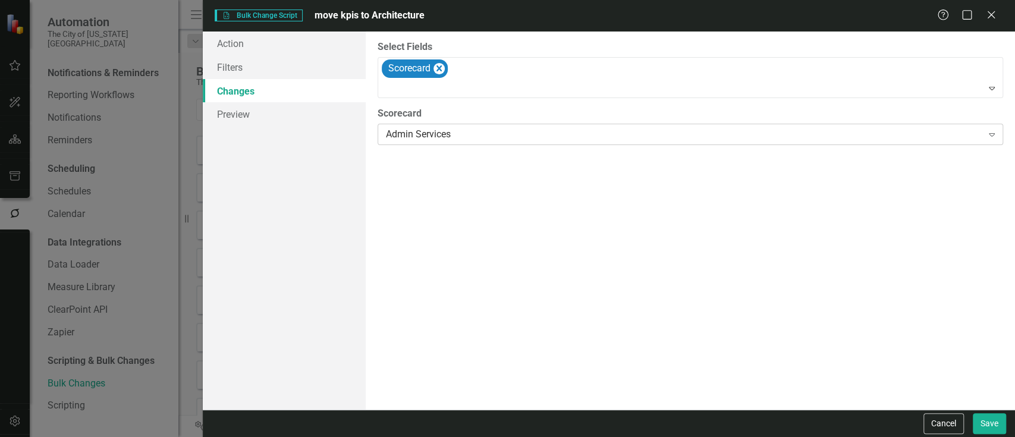
click at [486, 133] on div "Admin Services" at bounding box center [684, 135] width 596 height 14
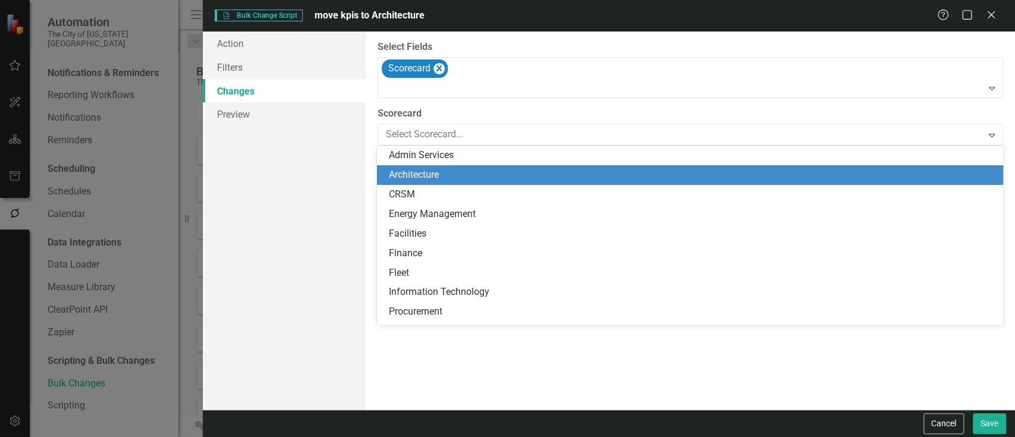
click at [469, 176] on div "Architecture" at bounding box center [692, 175] width 607 height 14
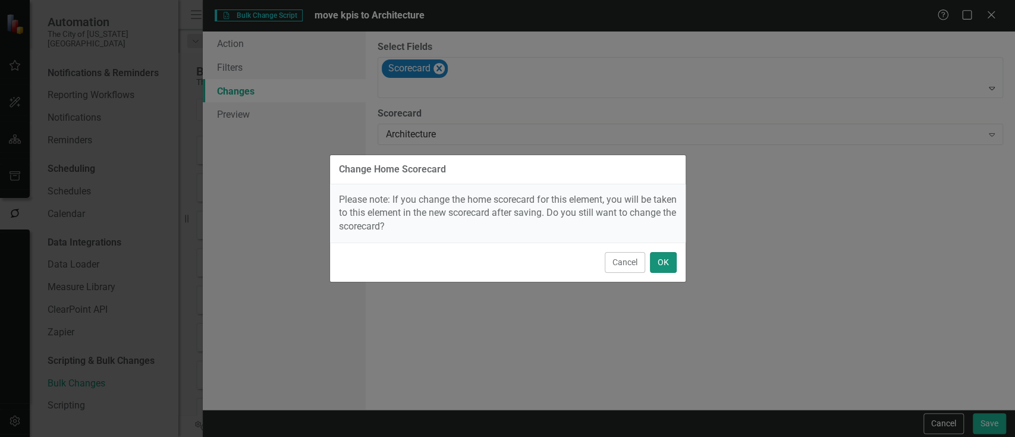
click at [673, 260] on button "OK" at bounding box center [663, 262] width 27 height 21
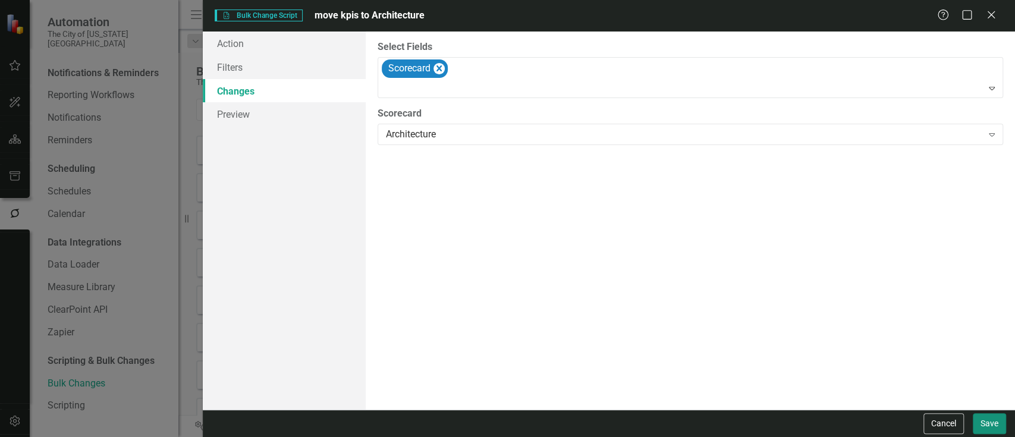
click at [991, 426] on button "Save" at bounding box center [989, 423] width 33 height 21
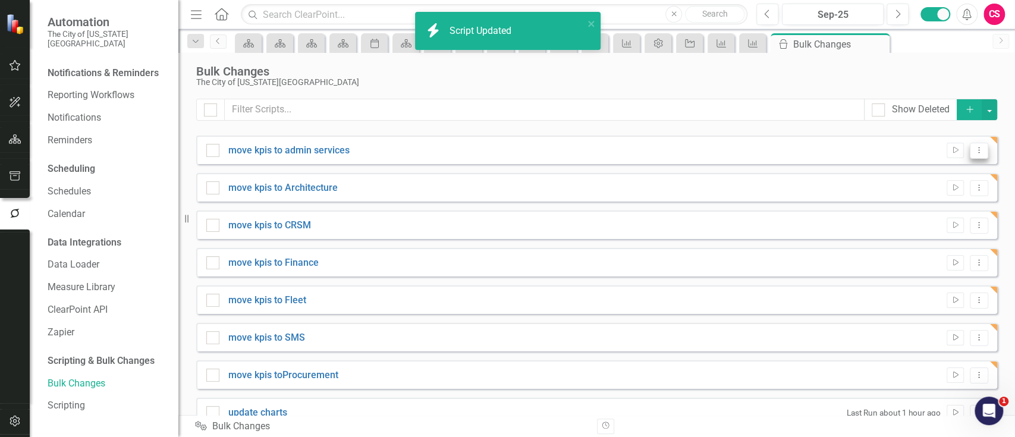
click at [974, 149] on icon "Dropdown Menu" at bounding box center [979, 150] width 10 height 8
click at [940, 211] on link "Copy Duplicate Script" at bounding box center [931, 214] width 95 height 22
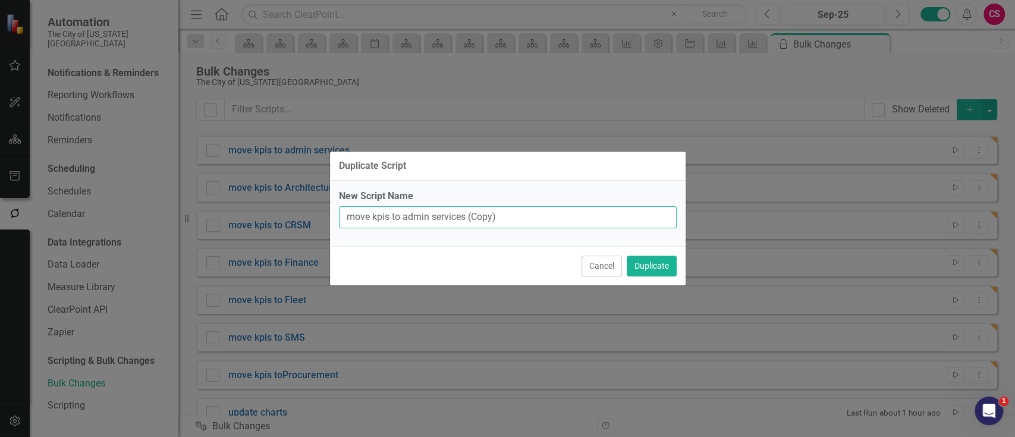
drag, startPoint x: 551, startPoint y: 225, endPoint x: 404, endPoint y: 232, distance: 147.1
click at [404, 232] on div "New Script Name move kpis to admin services (Copy)" at bounding box center [508, 213] width 356 height 65
paste input "Facilities"
type input "move kpis to Facilities"
click at [660, 258] on button "Duplicate" at bounding box center [652, 266] width 50 height 21
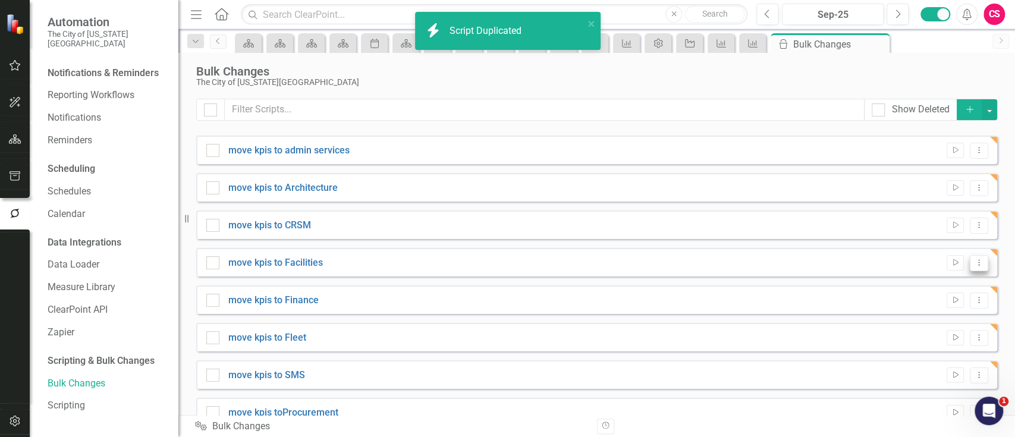
click at [975, 262] on button "Dropdown Menu" at bounding box center [979, 263] width 18 height 16
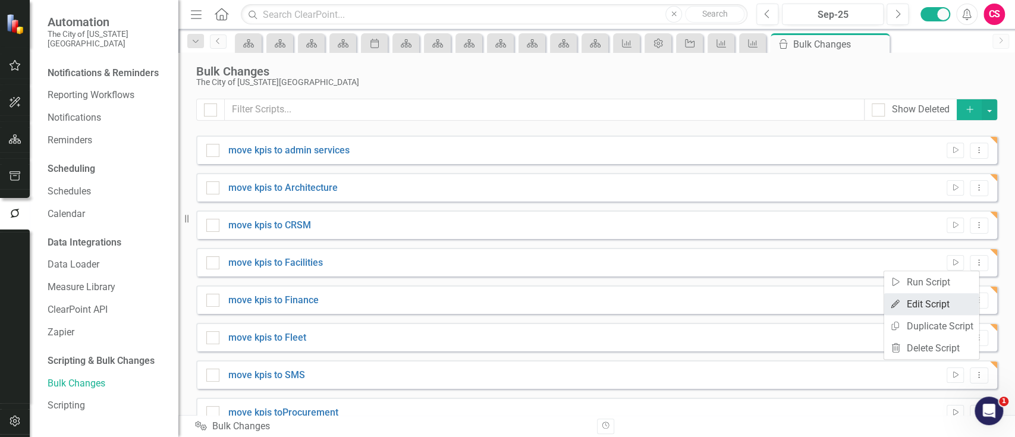
click at [938, 295] on link "Edit Edit Script" at bounding box center [931, 304] width 95 height 22
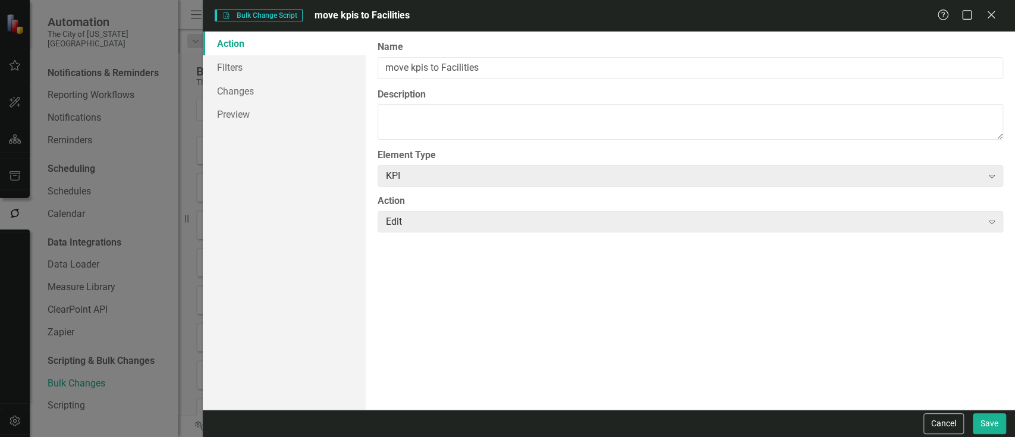
click at [224, 54] on link "Action" at bounding box center [284, 44] width 162 height 24
click at [242, 77] on link "Filters" at bounding box center [284, 67] width 162 height 24
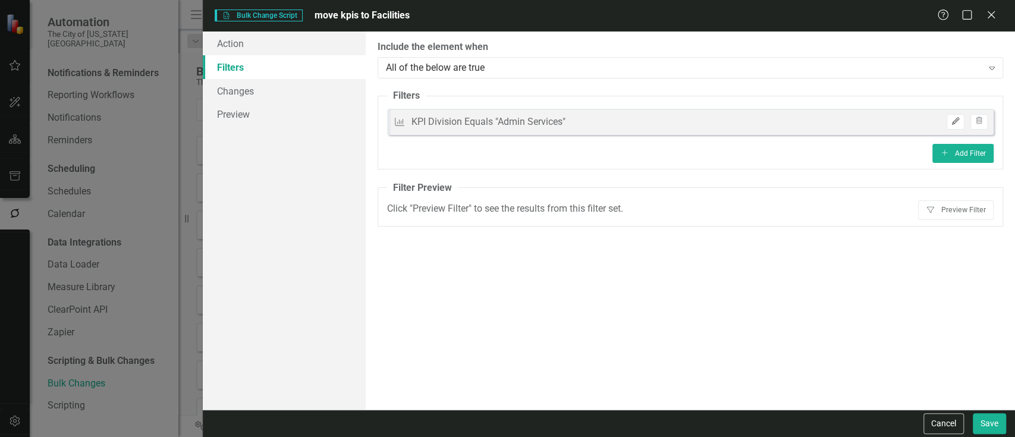
click at [958, 123] on icon "Edit" at bounding box center [955, 121] width 9 height 7
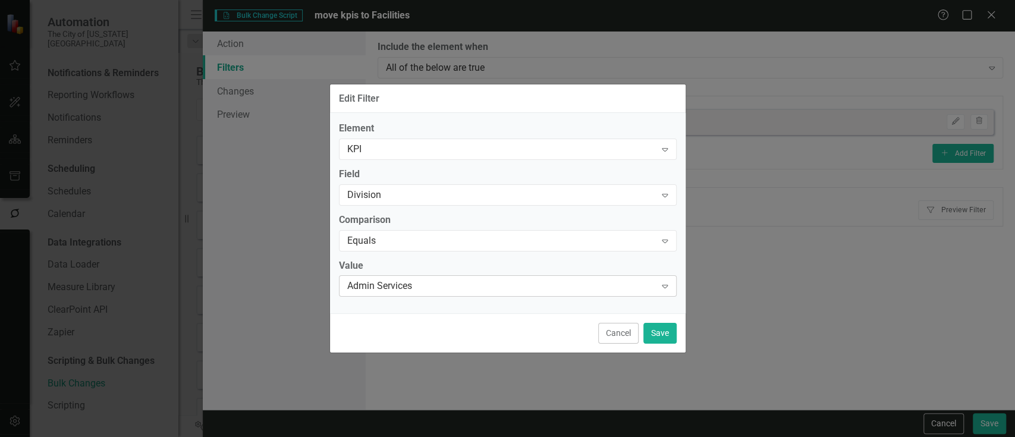
click at [424, 285] on div "Admin Services" at bounding box center [501, 287] width 309 height 14
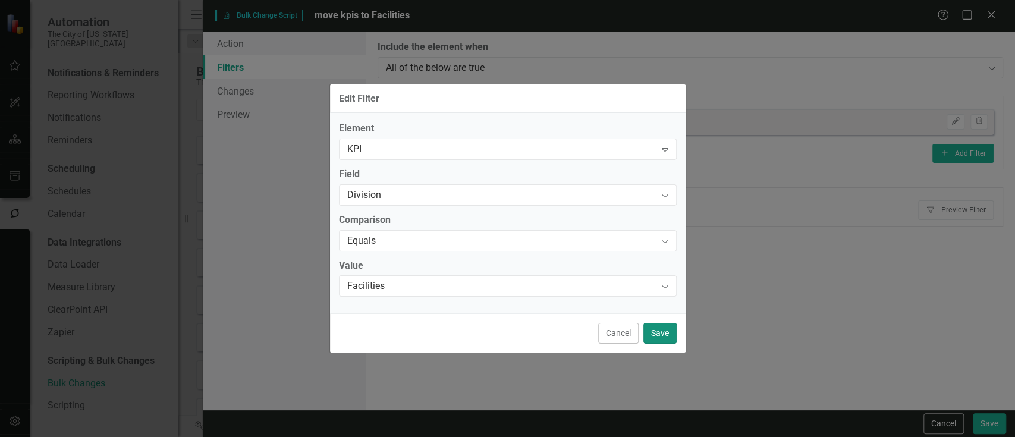
click at [657, 325] on button "Save" at bounding box center [659, 333] width 33 height 21
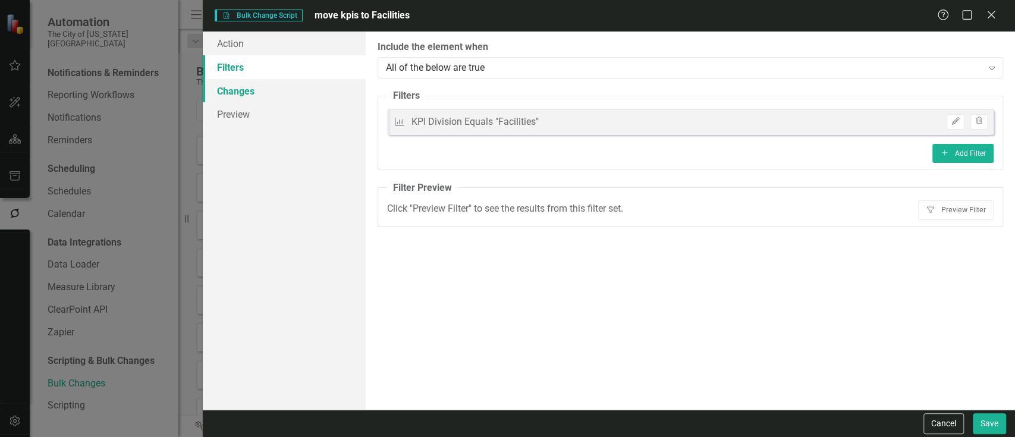
click at [301, 96] on link "Changes" at bounding box center [284, 91] width 162 height 24
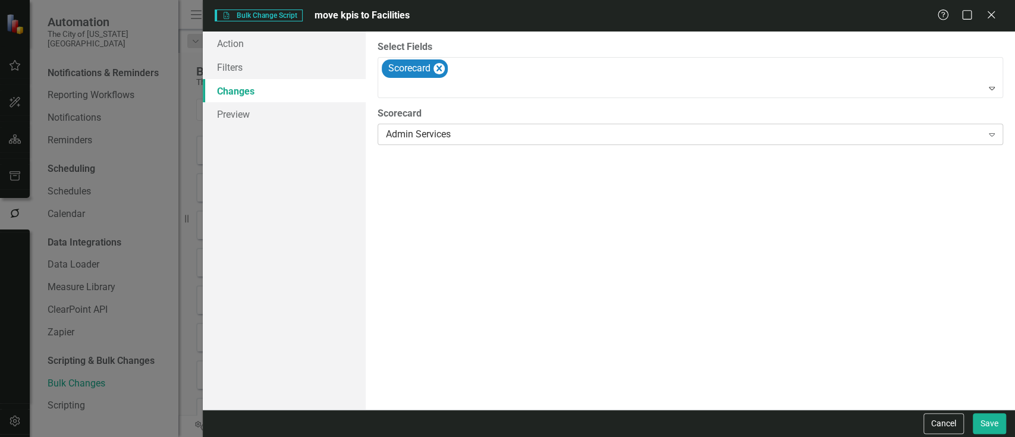
click at [893, 130] on div "Admin Services" at bounding box center [684, 135] width 596 height 14
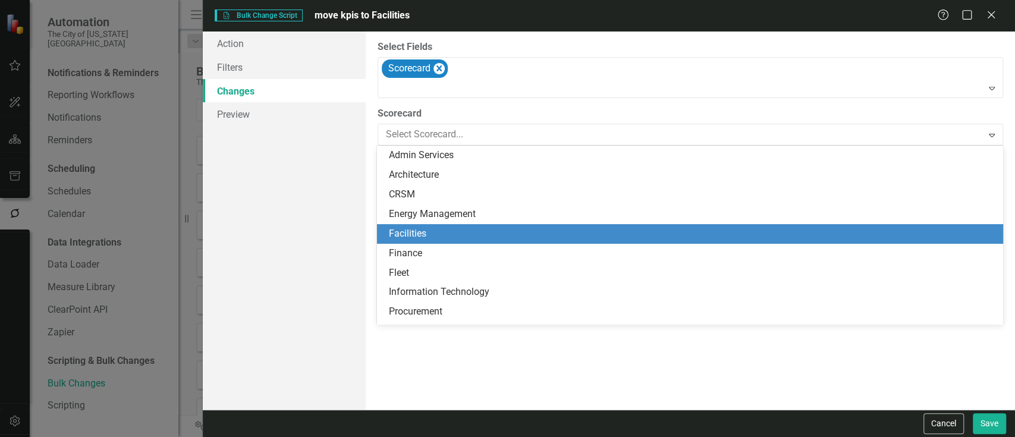
click at [485, 230] on div "Facilities" at bounding box center [692, 234] width 607 height 14
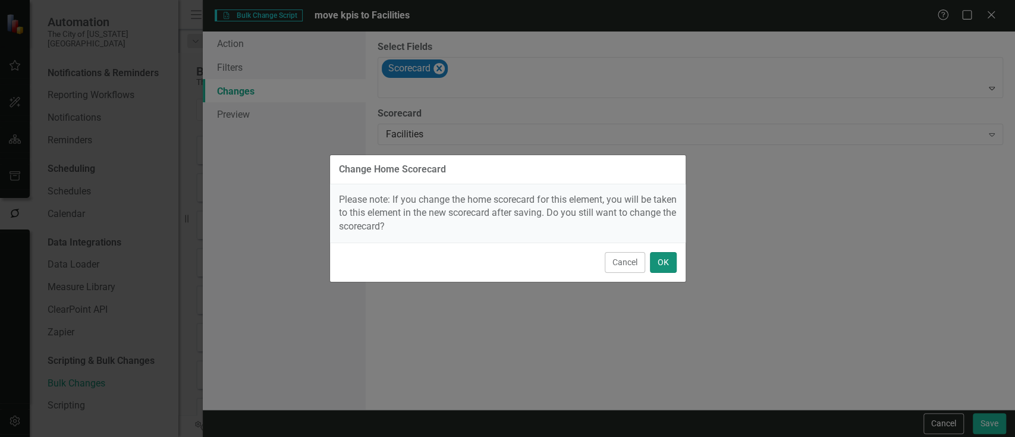
click at [662, 256] on button "OK" at bounding box center [663, 262] width 27 height 21
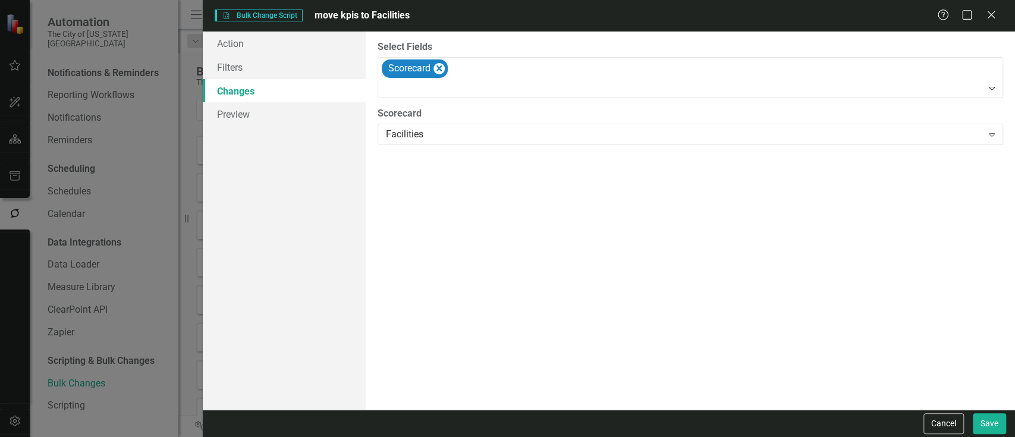
click at [971, 428] on div "Cancel Save" at bounding box center [964, 423] width 86 height 21
click at [988, 426] on button "Save" at bounding box center [989, 423] width 33 height 21
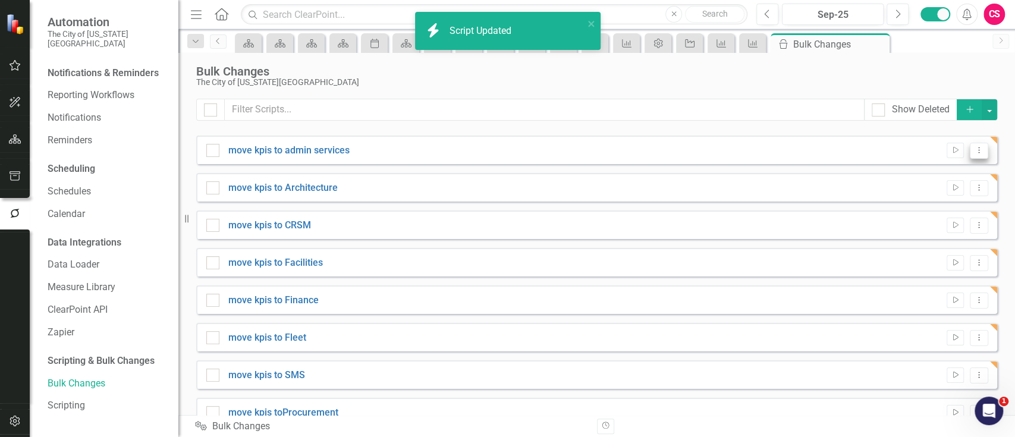
click at [978, 148] on button "Dropdown Menu" at bounding box center [979, 151] width 18 height 16
click at [950, 212] on link "Copy Duplicate Script" at bounding box center [931, 214] width 95 height 22
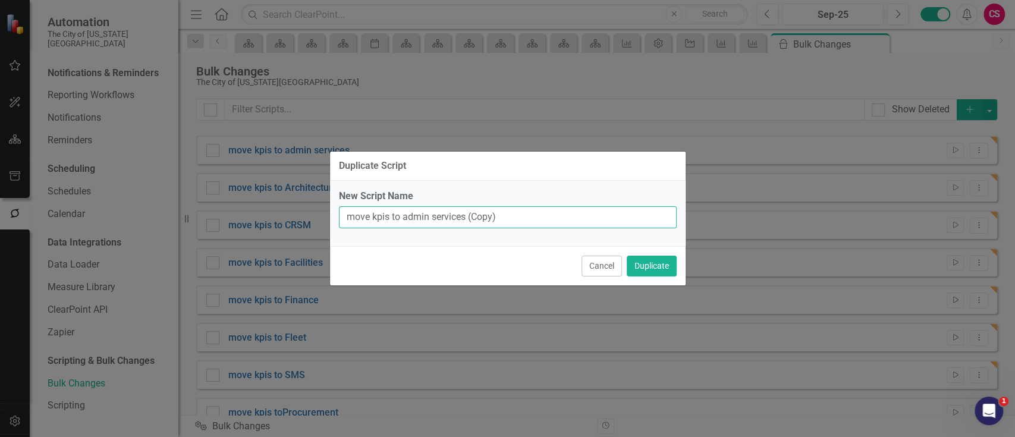
drag, startPoint x: 538, startPoint y: 213, endPoint x: 401, endPoint y: 233, distance: 137.5
click at [401, 233] on div "New Script Name move kpis to admin services (Copy)" at bounding box center [508, 213] width 356 height 65
paste input "Energy Management"
type input "move kpis to Energy Management"
click at [648, 265] on button "Duplicate" at bounding box center [652, 266] width 50 height 21
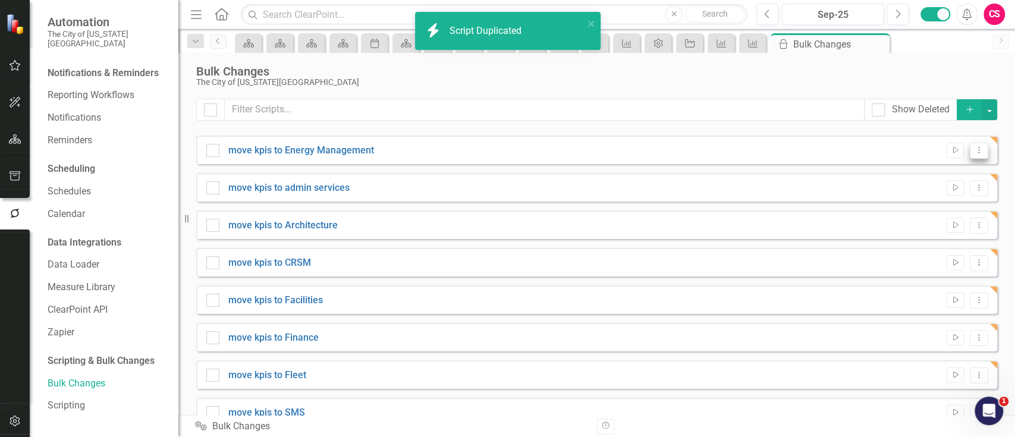
click at [974, 150] on icon "Dropdown Menu" at bounding box center [979, 150] width 10 height 8
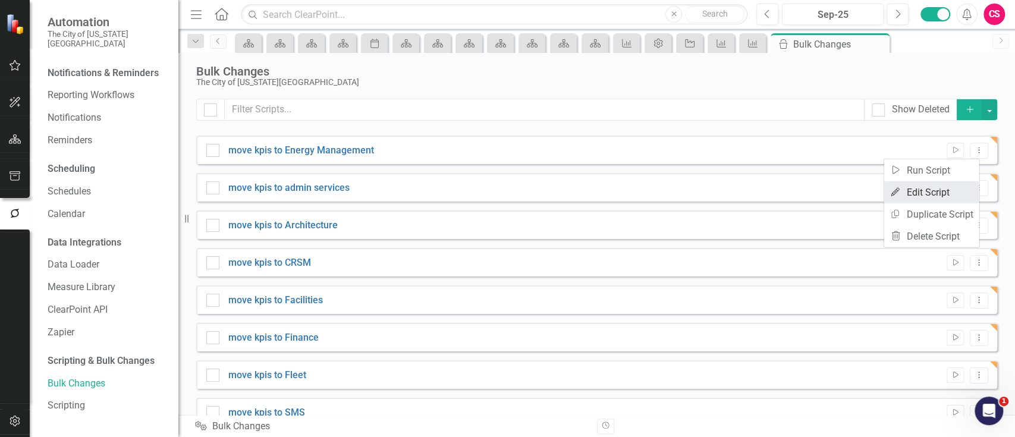
click at [930, 190] on link "Edit Edit Script" at bounding box center [931, 192] width 95 height 22
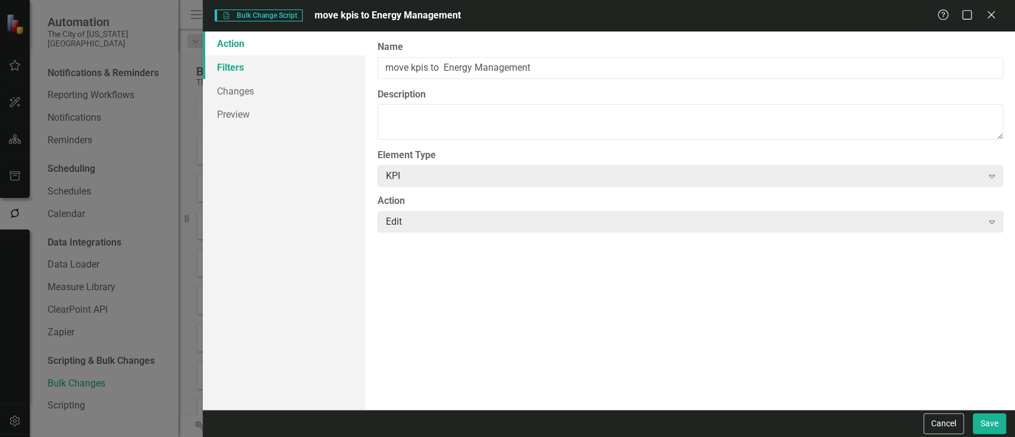
click at [272, 71] on link "Filters" at bounding box center [284, 67] width 162 height 24
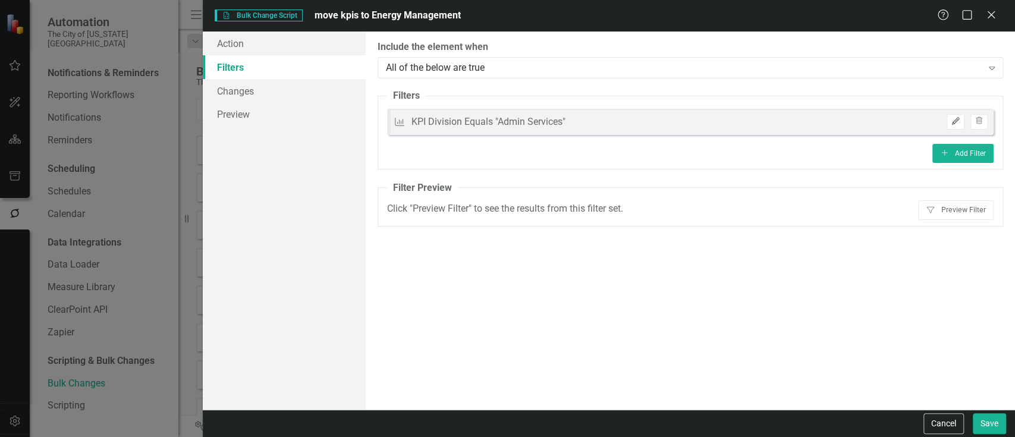
click at [962, 126] on button "Edit" at bounding box center [955, 121] width 17 height 15
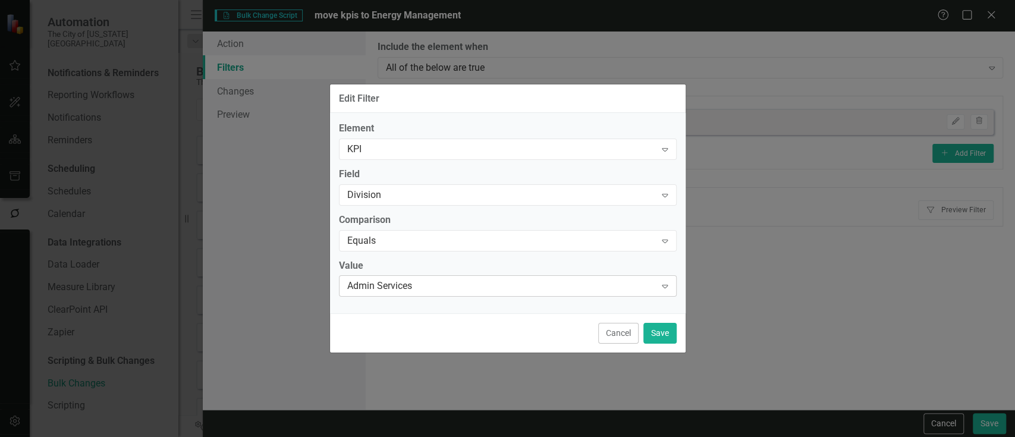
click at [588, 286] on div "Admin Services" at bounding box center [501, 287] width 309 height 14
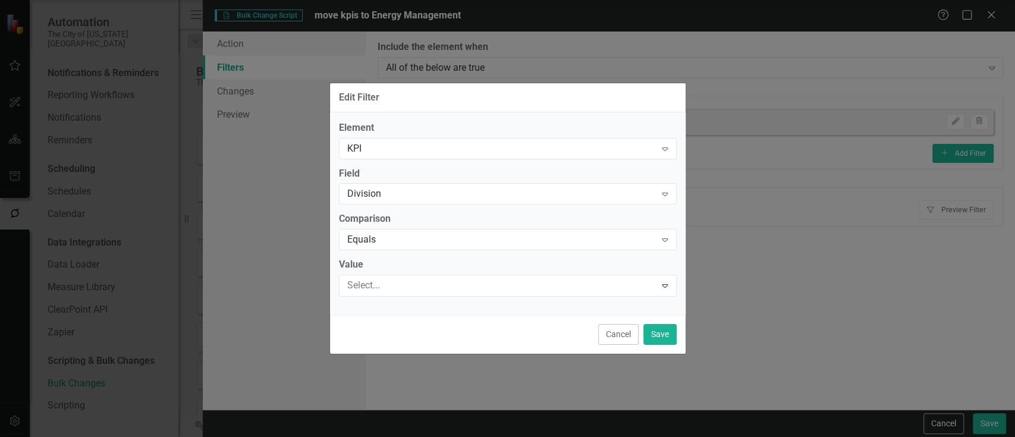
scroll to position [17, 0]
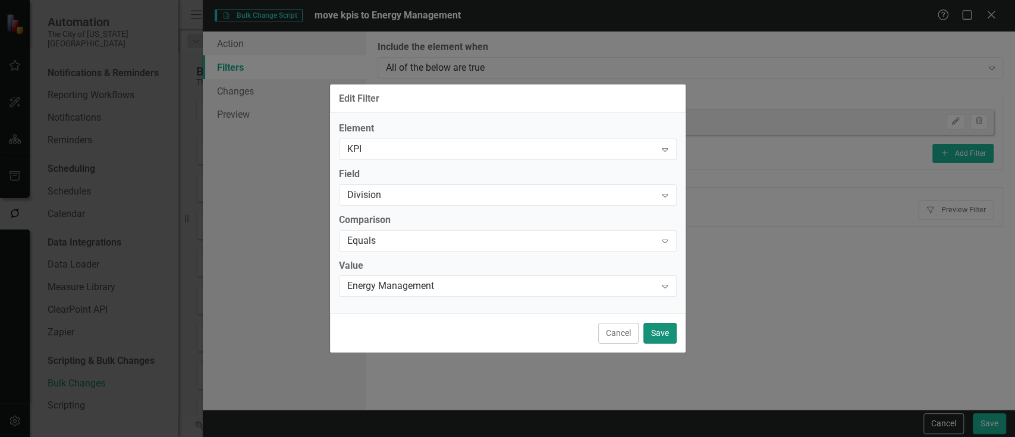
click at [663, 331] on button "Save" at bounding box center [659, 333] width 33 height 21
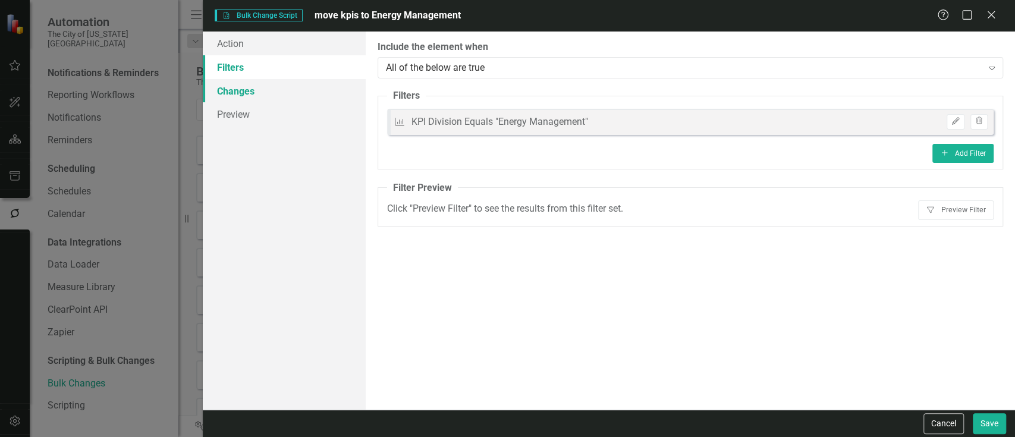
click at [327, 89] on link "Changes" at bounding box center [284, 91] width 162 height 24
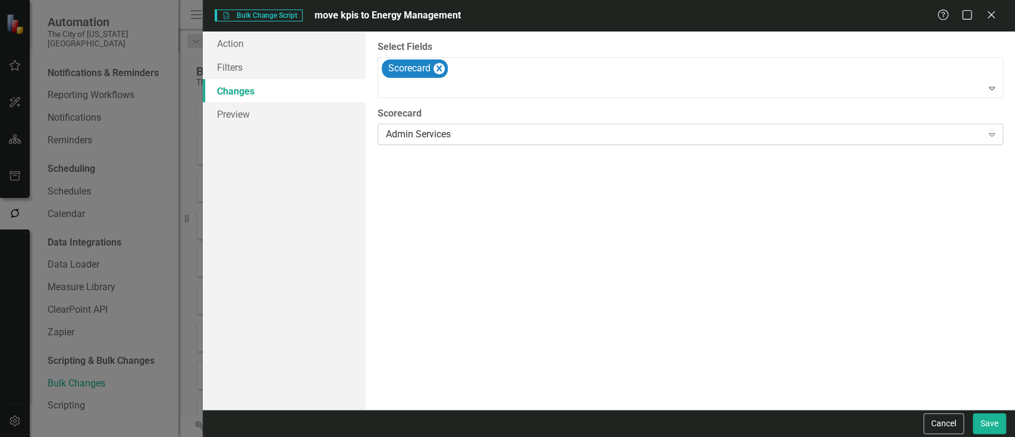
click at [538, 132] on div "Admin Services" at bounding box center [684, 135] width 596 height 14
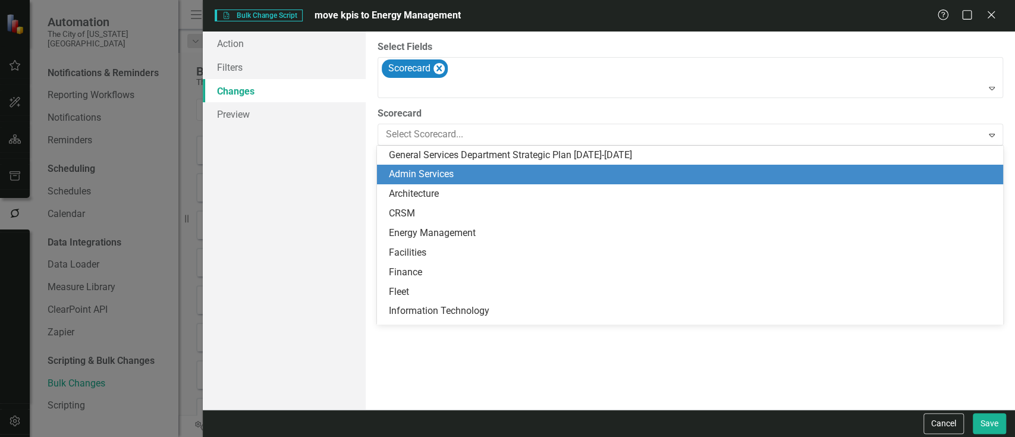
scroll to position [19, 0]
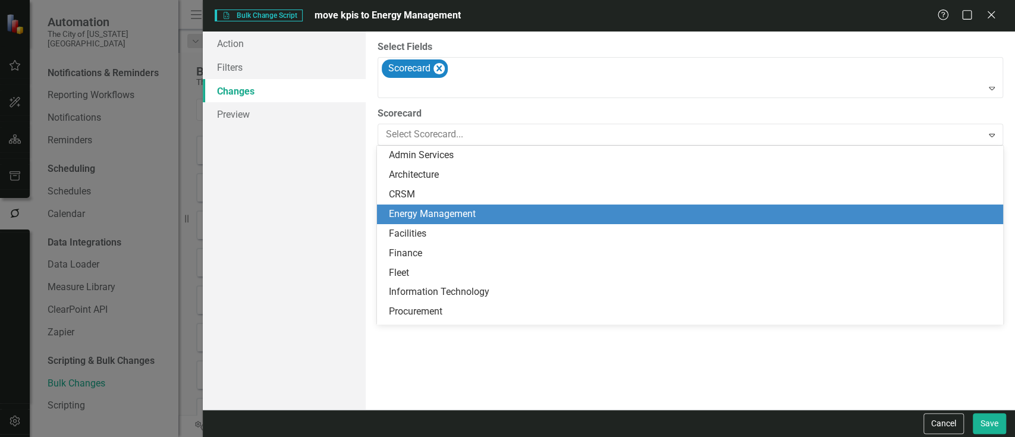
click at [516, 219] on div "Energy Management" at bounding box center [692, 215] width 607 height 14
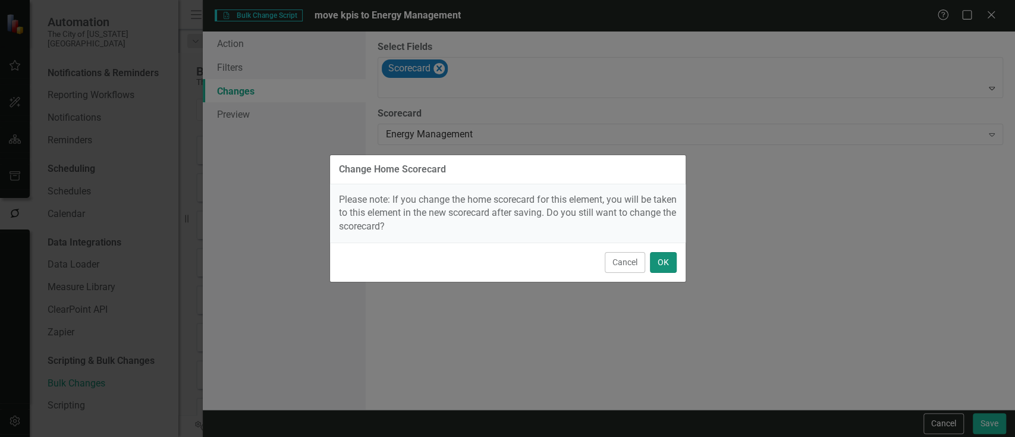
click at [672, 269] on button "OK" at bounding box center [663, 262] width 27 height 21
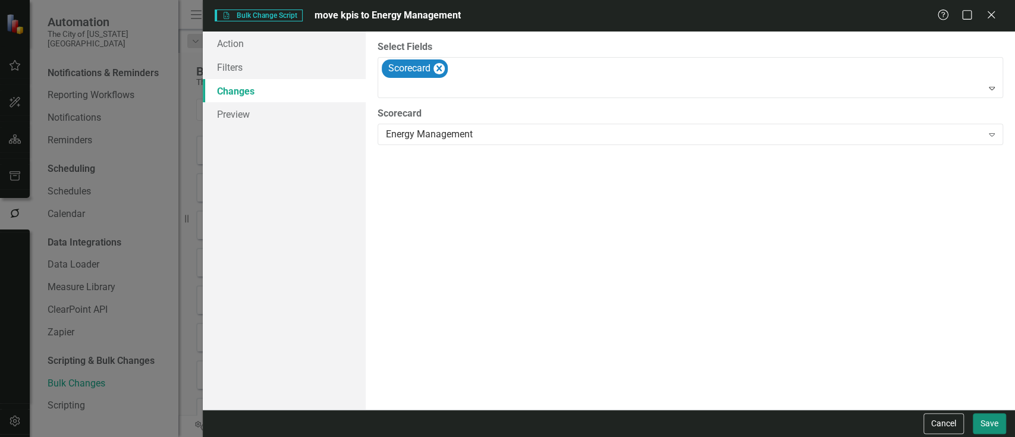
click at [978, 417] on button "Save" at bounding box center [989, 423] width 33 height 21
